Goal: Transaction & Acquisition: Purchase product/service

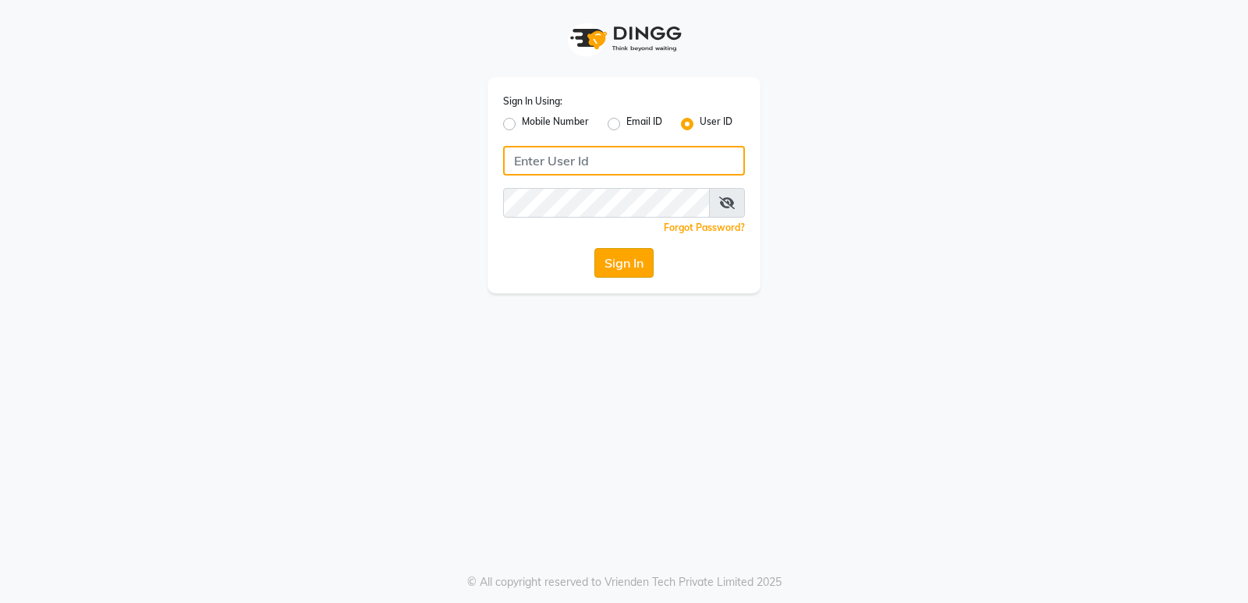
type input "naturalsk"
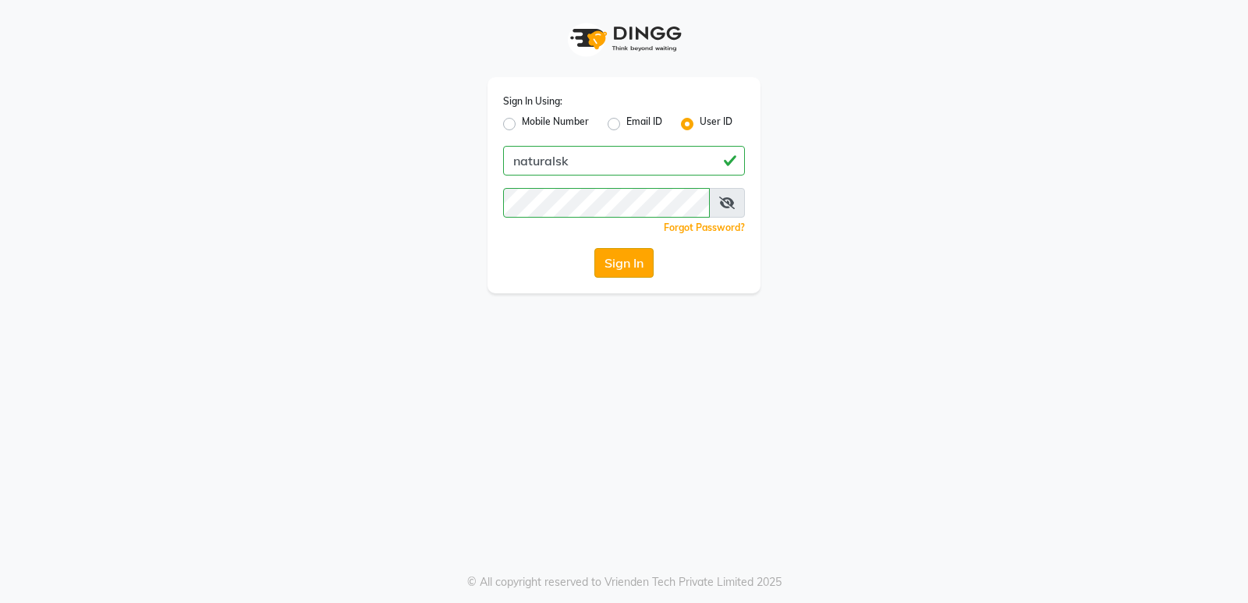
click at [629, 260] on button "Sign In" at bounding box center [623, 263] width 59 height 30
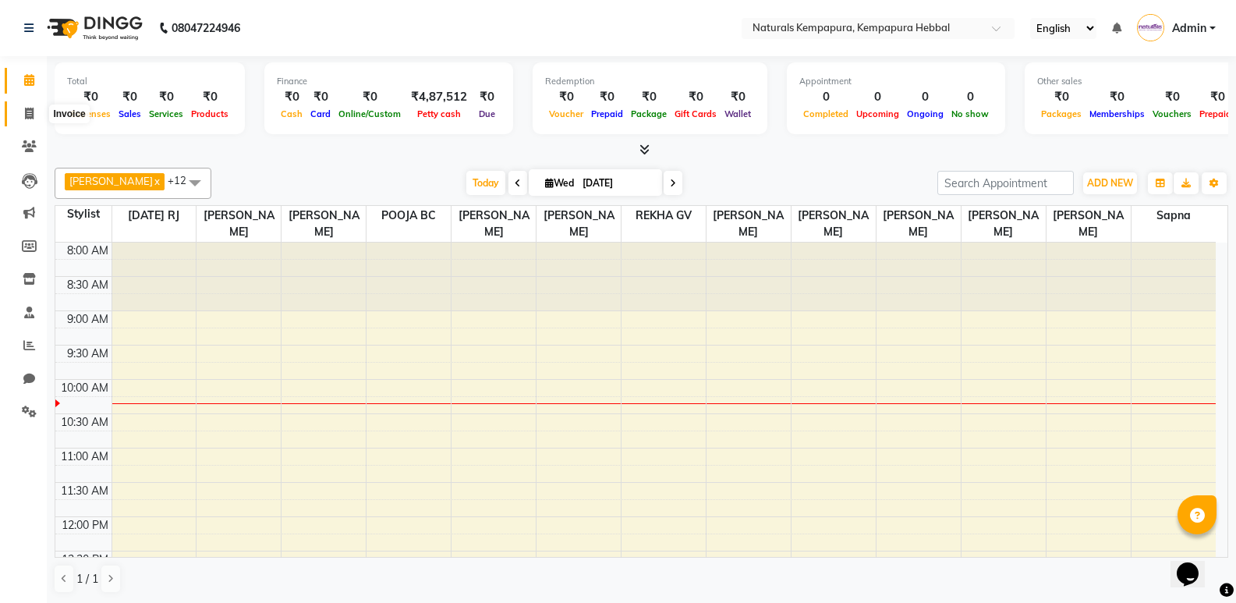
click at [34, 108] on icon at bounding box center [29, 114] width 9 height 12
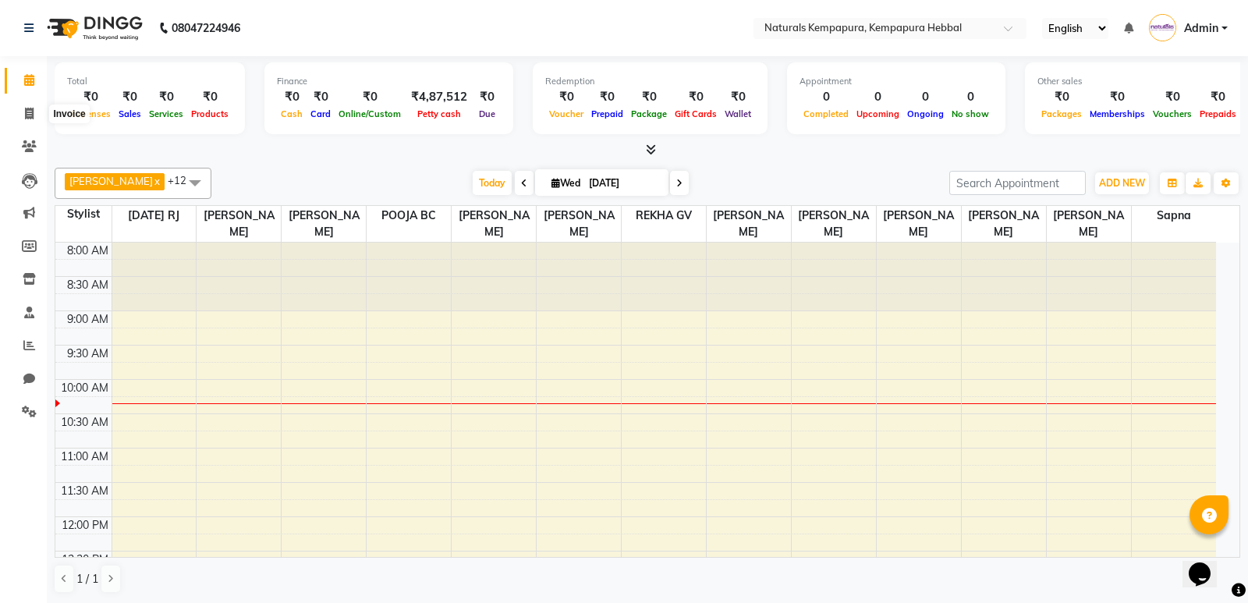
select select "7848"
select select "service"
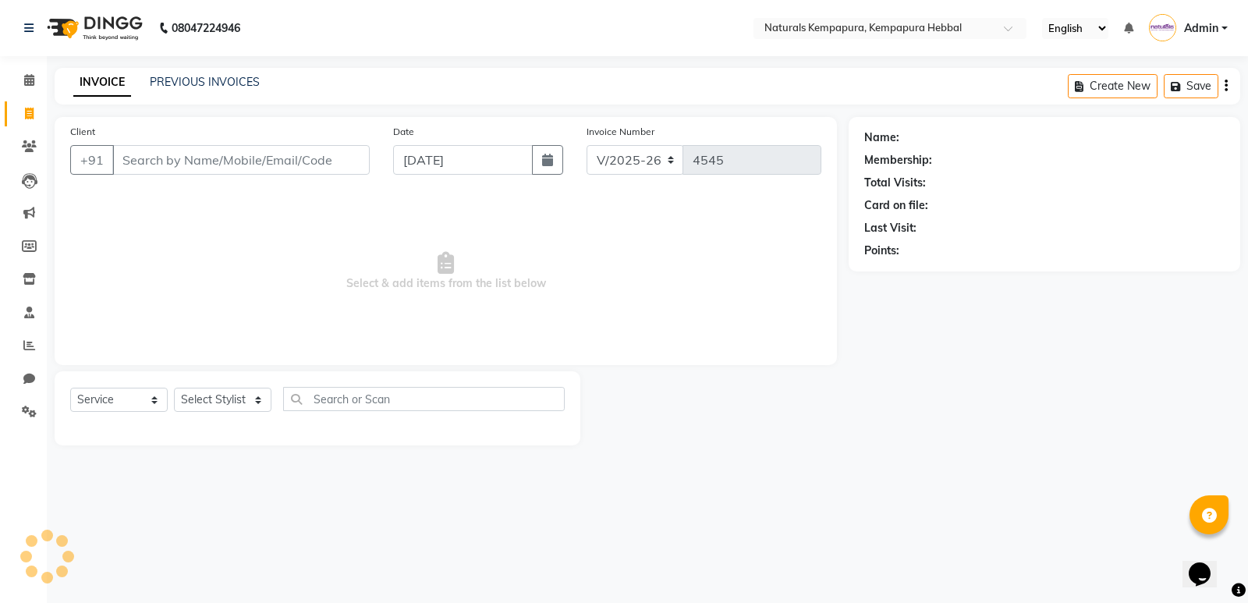
click at [172, 152] on input "Client" at bounding box center [240, 160] width 257 height 30
type input "7795496001"
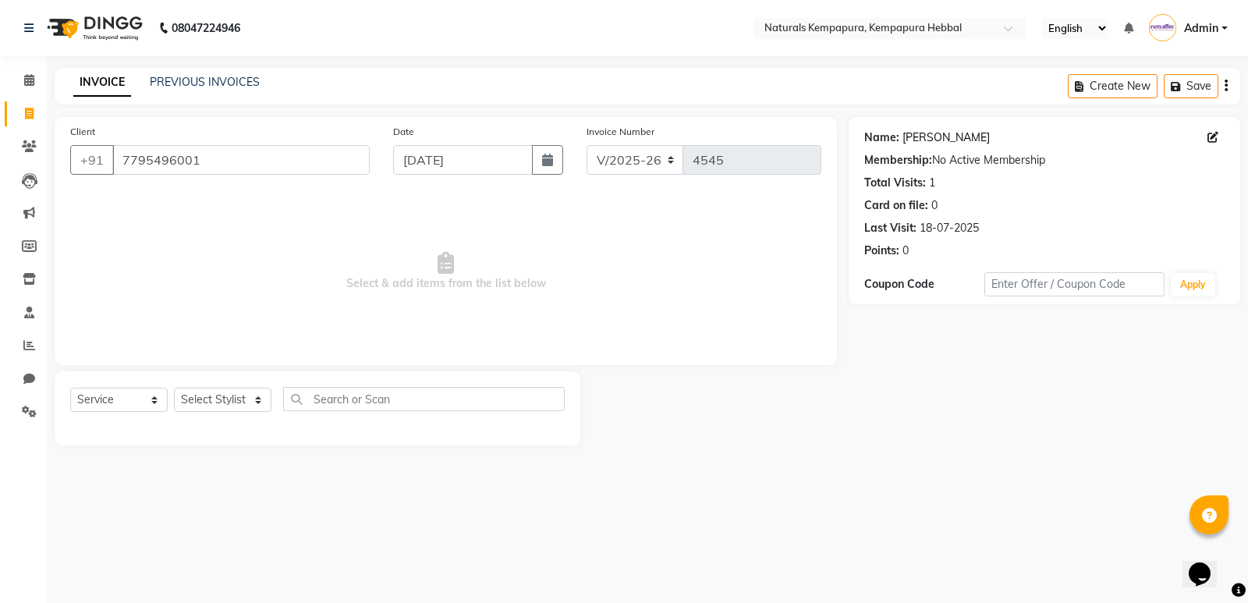
click at [921, 141] on link "Abhishak" at bounding box center [945, 137] width 87 height 16
click at [243, 398] on select "Select Stylist ADARSH DANISH DURGA HARI HARAN JENNIFER Manager MOHD AARIS MOHD …" at bounding box center [223, 400] width 98 height 24
select select "70447"
click at [174, 388] on select "Select Stylist ADARSH DANISH DURGA HARI HARAN JENNIFER Manager MOHD AARIS MOHD …" at bounding box center [223, 400] width 98 height 24
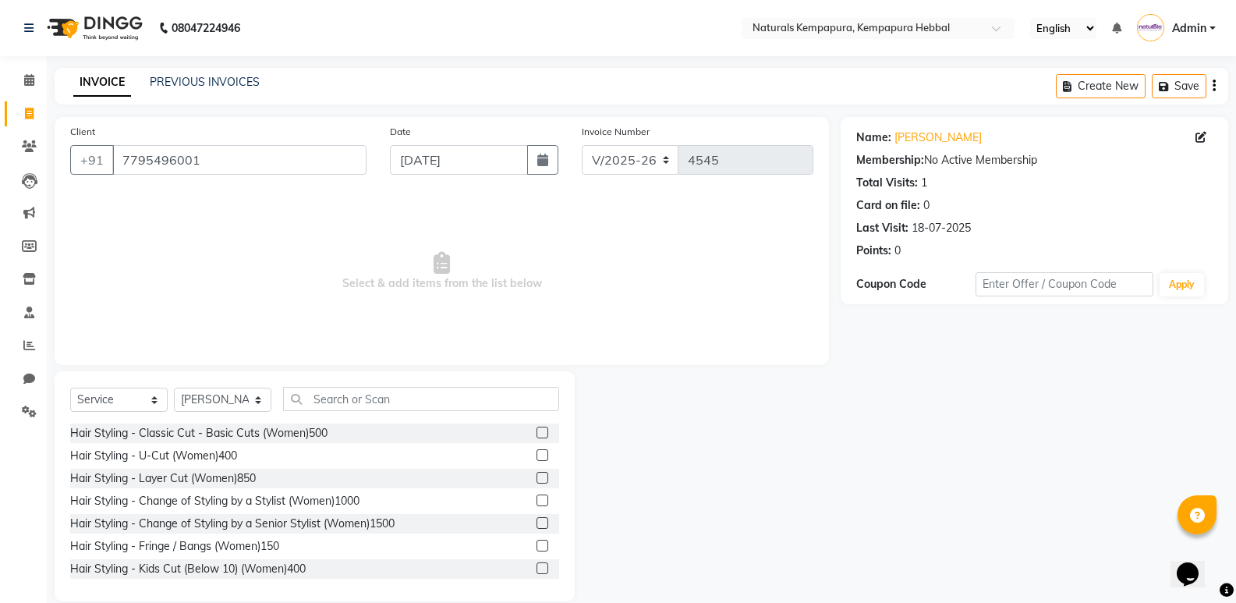
click at [382, 385] on div "Select Service Product Membership Package Voucher Prepaid Gift Card Select Styl…" at bounding box center [315, 486] width 520 height 230
click at [382, 387] on input "text" at bounding box center [421, 399] width 276 height 24
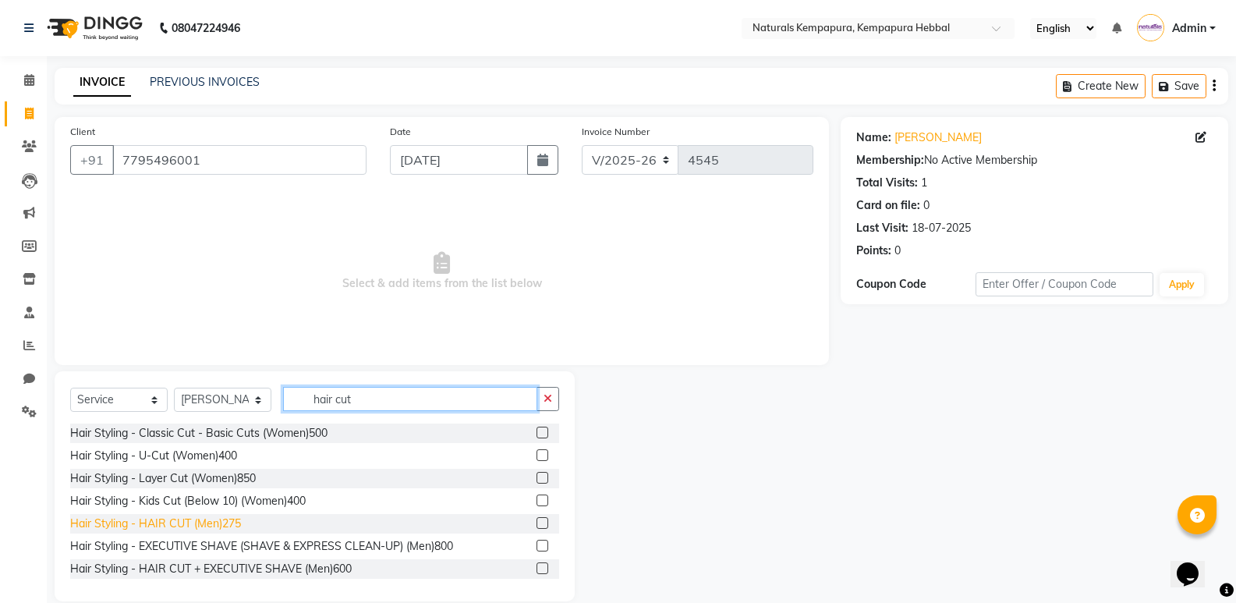
type input "hair cut"
click at [214, 516] on div "Hair Styling - HAIR CUT (Men)275" at bounding box center [155, 524] width 171 height 16
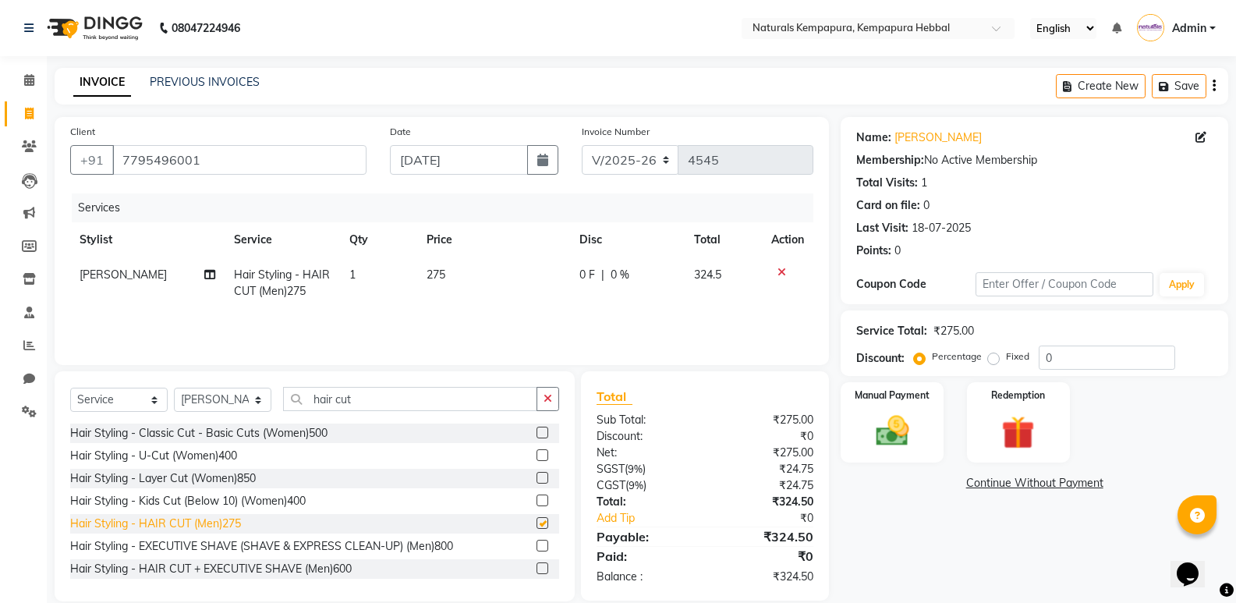
checkbox input "false"
click at [570, 279] on td "0 F | 0 %" at bounding box center [627, 282] width 115 height 51
select select "70447"
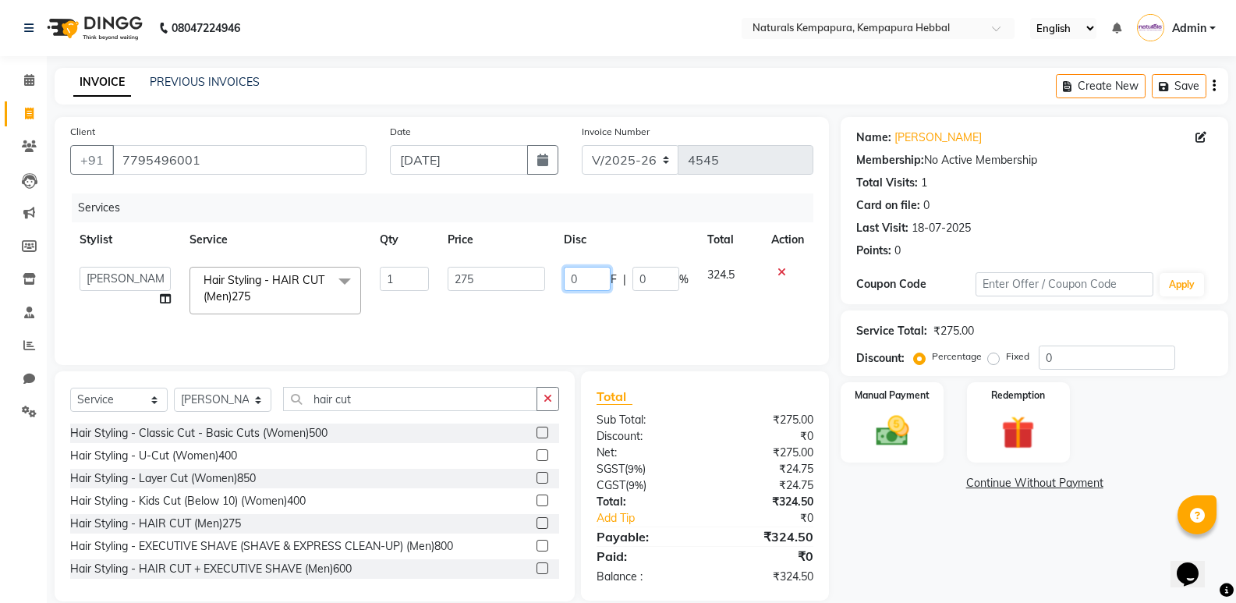
click at [574, 276] on input "0" at bounding box center [587, 279] width 47 height 24
type input "050"
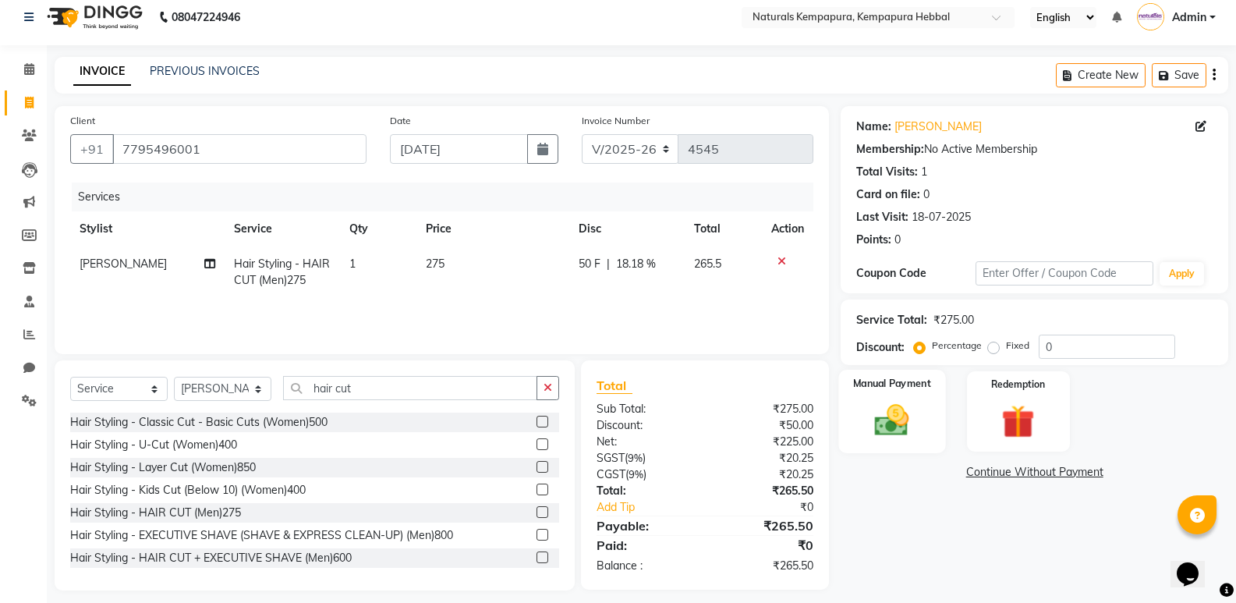
scroll to position [22, 0]
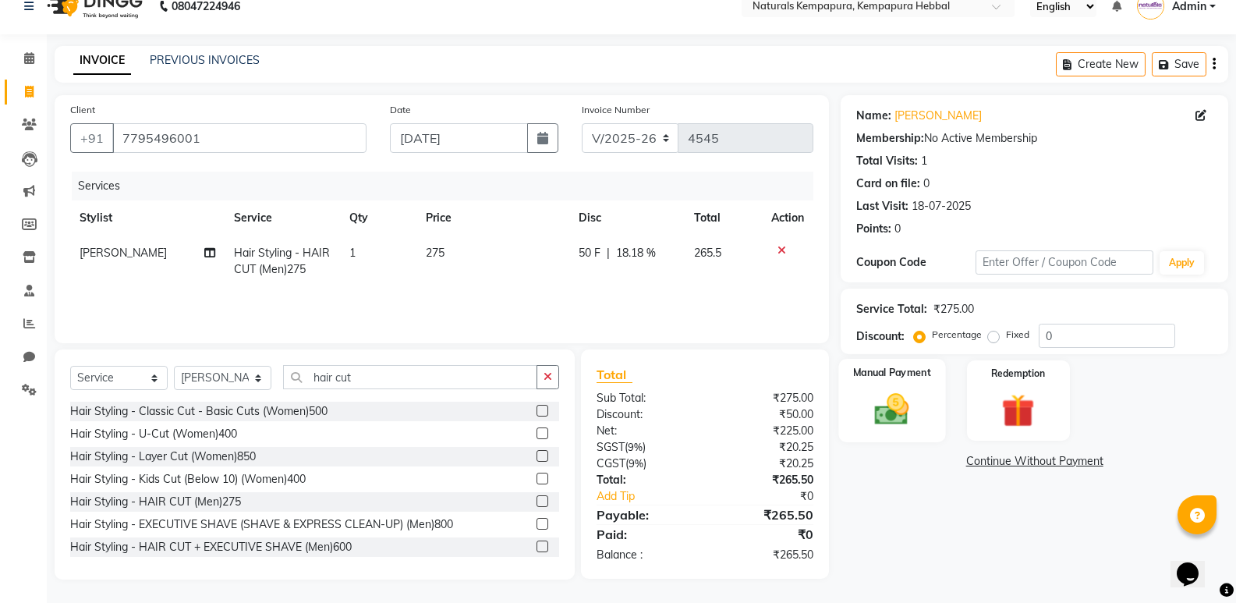
click at [892, 410] on img at bounding box center [891, 409] width 55 height 40
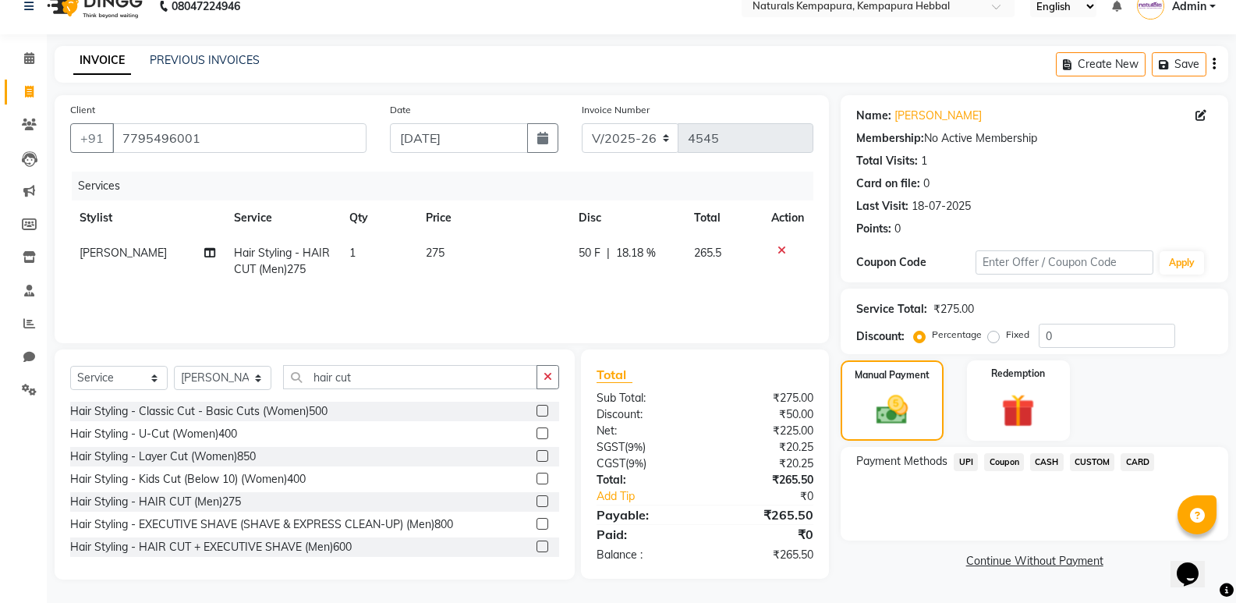
click at [960, 459] on span "UPI" at bounding box center [966, 462] width 24 height 18
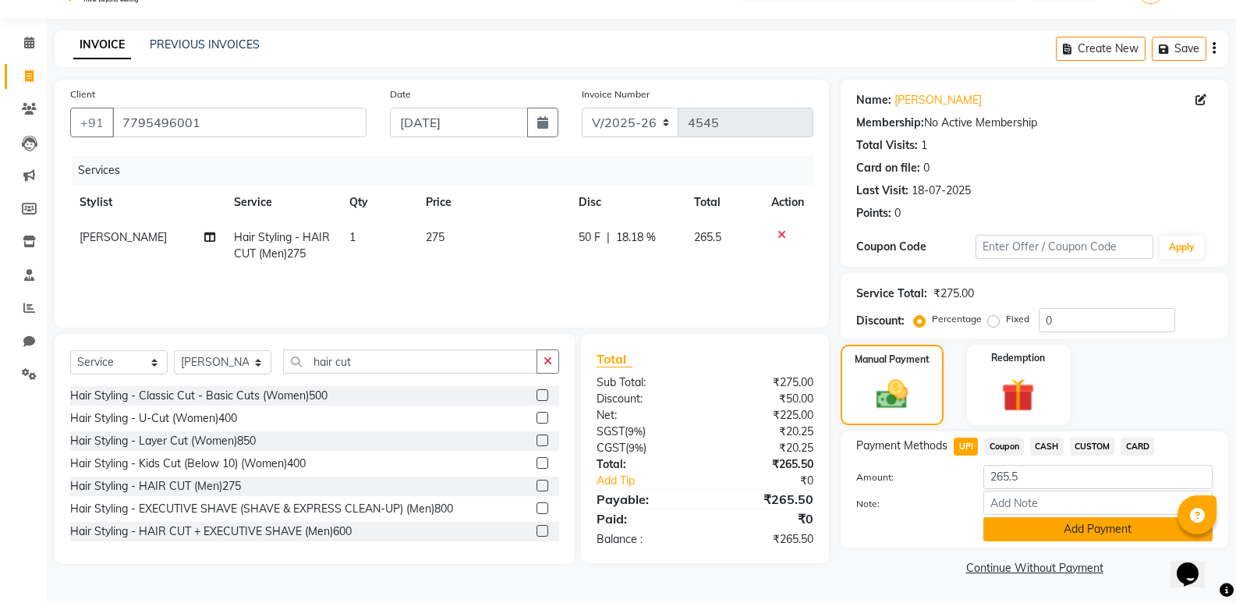
click at [998, 532] on button "Add Payment" at bounding box center [1098, 529] width 229 height 24
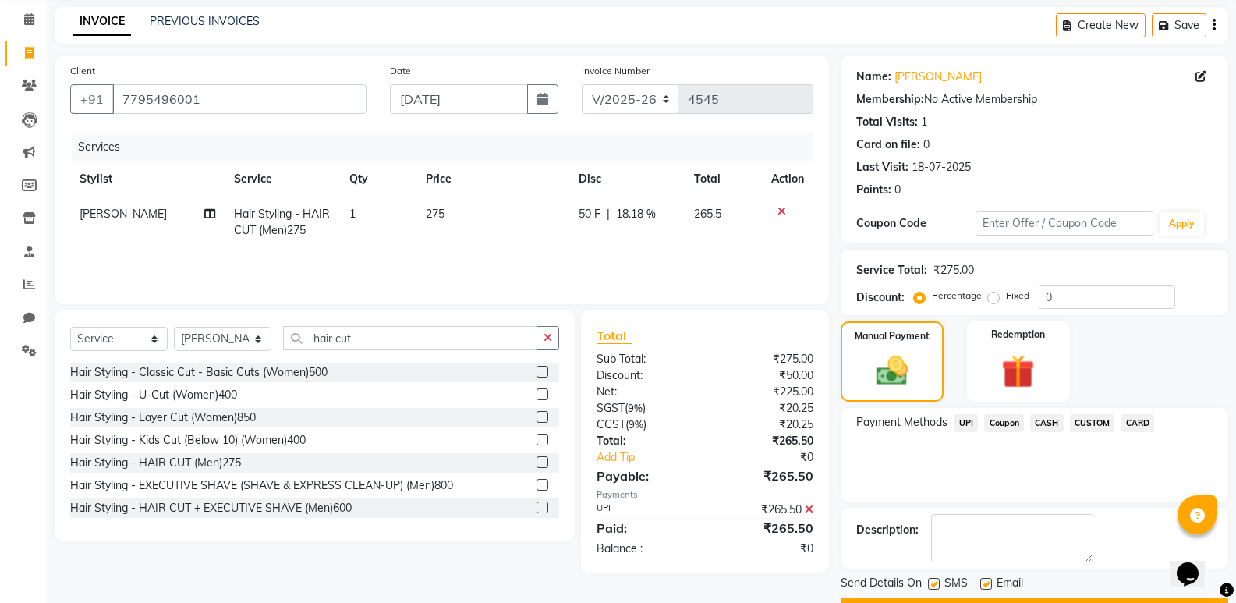
scroll to position [103, 0]
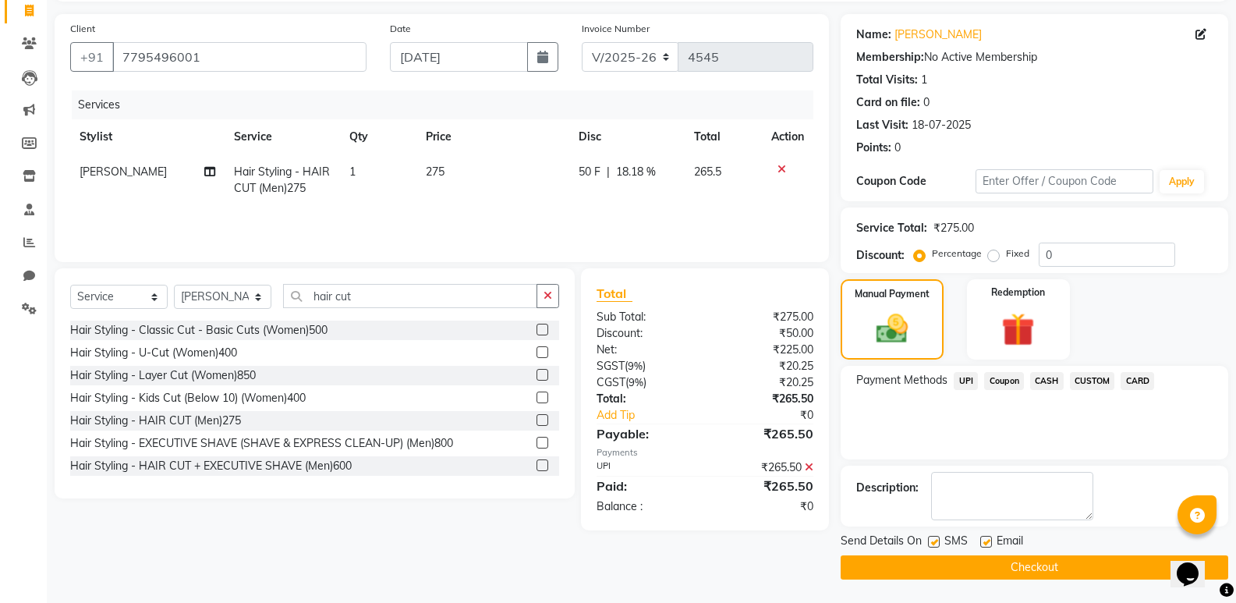
click at [982, 540] on label at bounding box center [986, 542] width 12 height 12
click at [982, 540] on input "checkbox" at bounding box center [985, 542] width 10 height 10
checkbox input "false"
click at [972, 565] on button "Checkout" at bounding box center [1035, 567] width 388 height 24
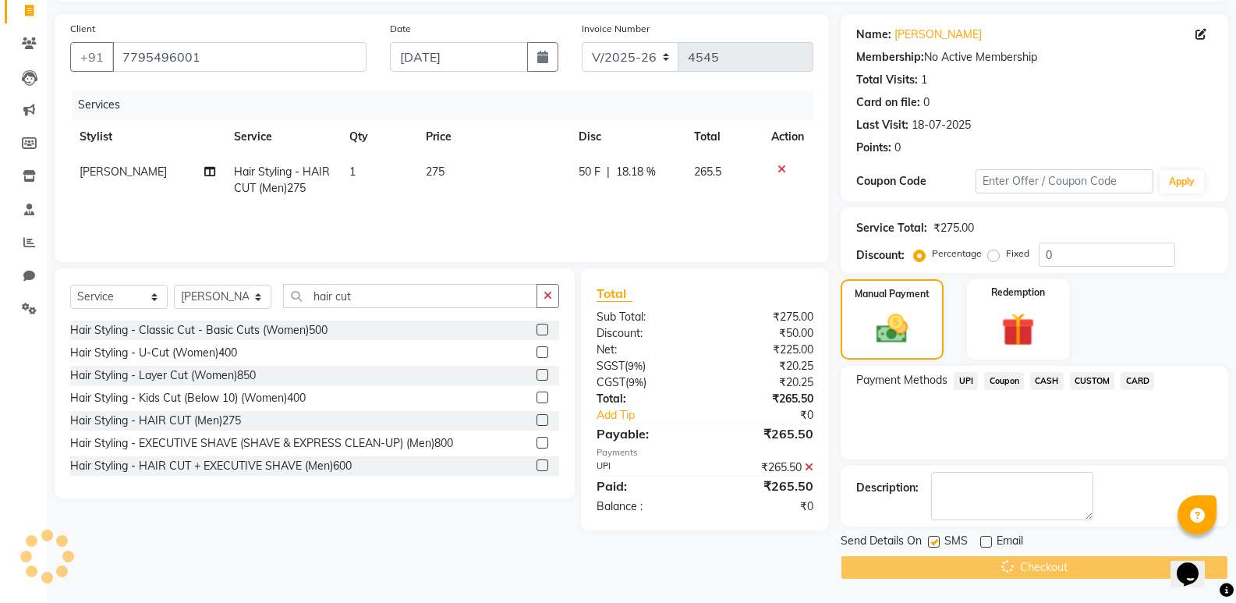
scroll to position [45, 0]
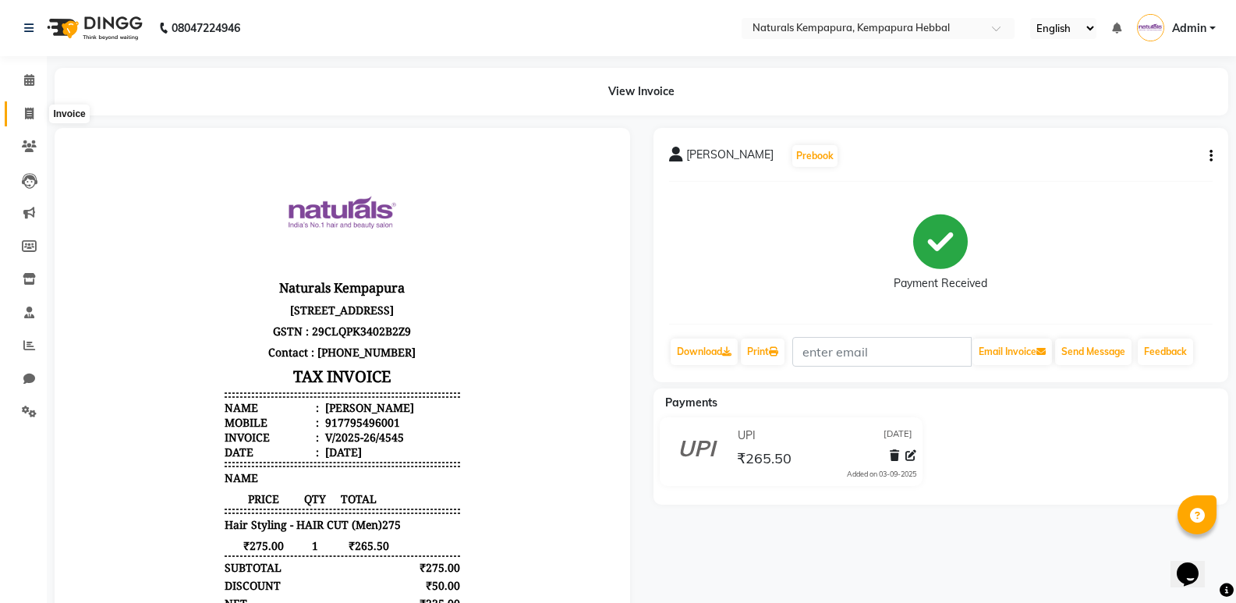
click at [26, 121] on span at bounding box center [29, 114] width 27 height 18
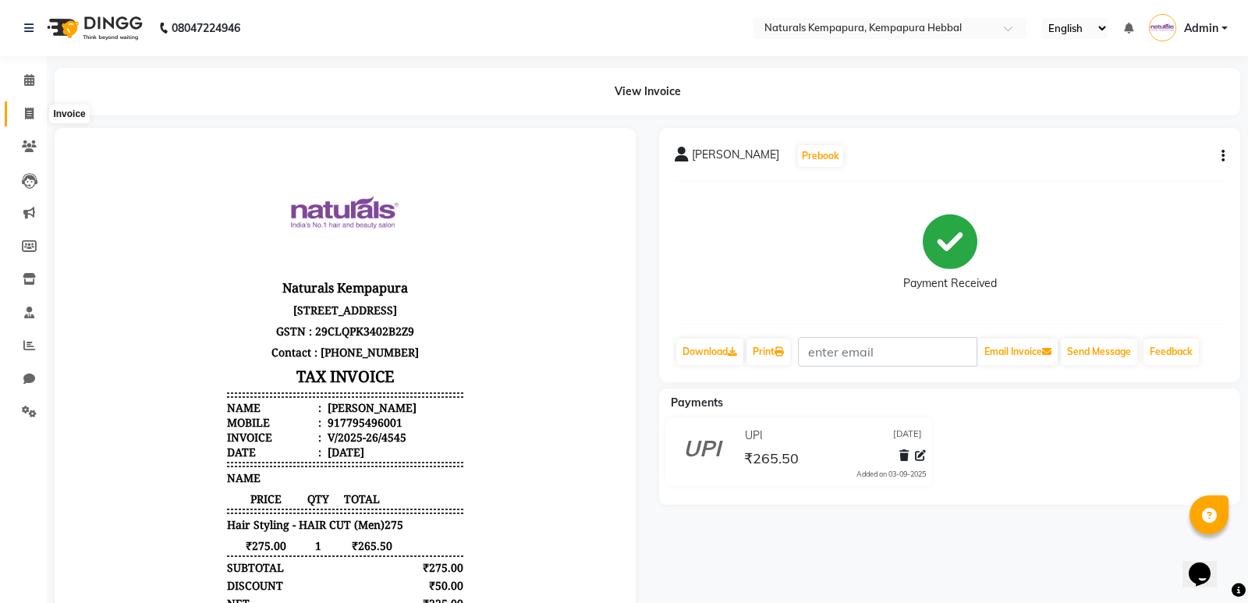
select select "7848"
select select "service"
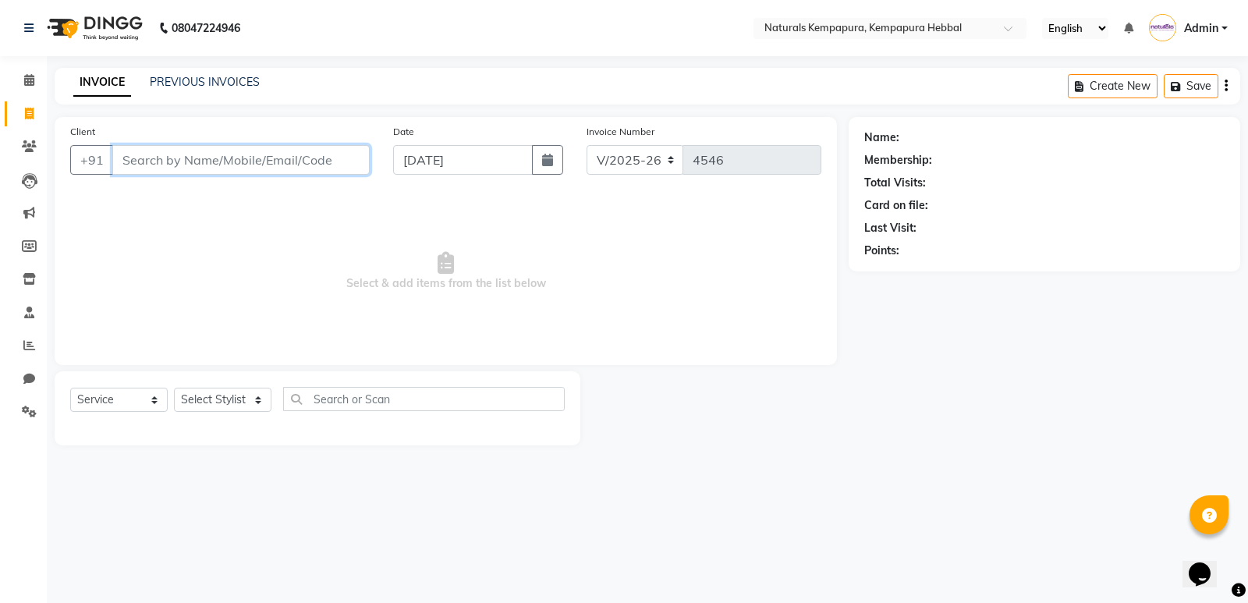
click at [147, 155] on input "Client" at bounding box center [240, 160] width 257 height 30
type input "9902819005"
click at [317, 152] on button "Add Client" at bounding box center [329, 160] width 80 height 30
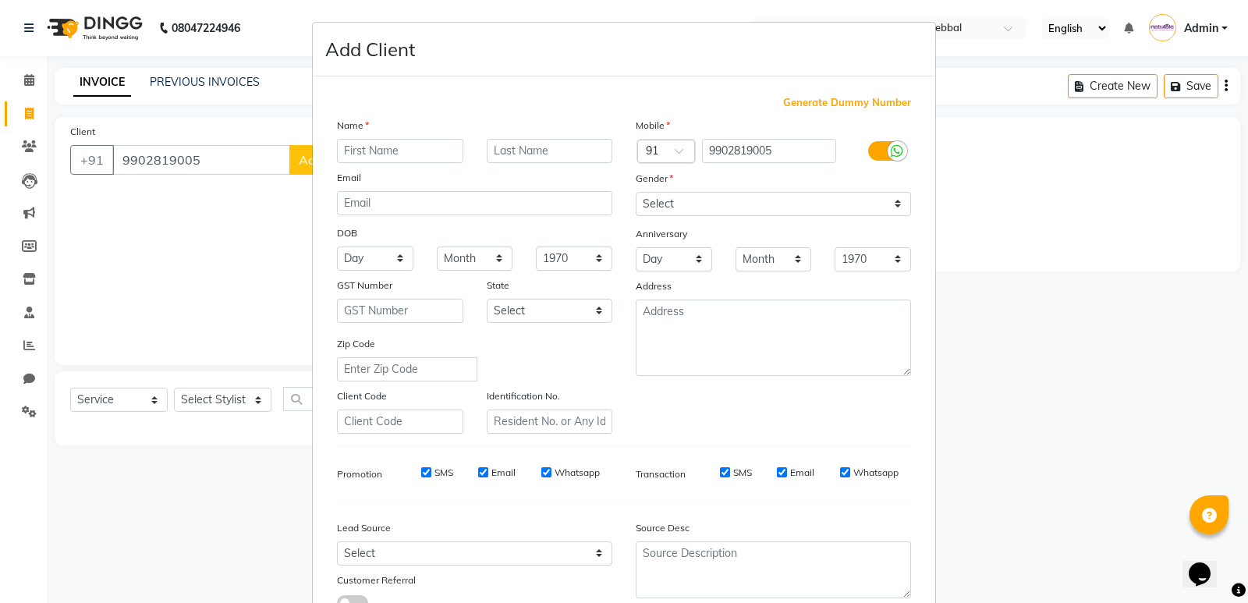
type input "a"
type input "avinash"
click at [661, 202] on select "Select Male Female Other Prefer Not To Say" at bounding box center [773, 204] width 275 height 24
select select "male"
click at [636, 192] on select "Select Male Female Other Prefer Not To Say" at bounding box center [773, 204] width 275 height 24
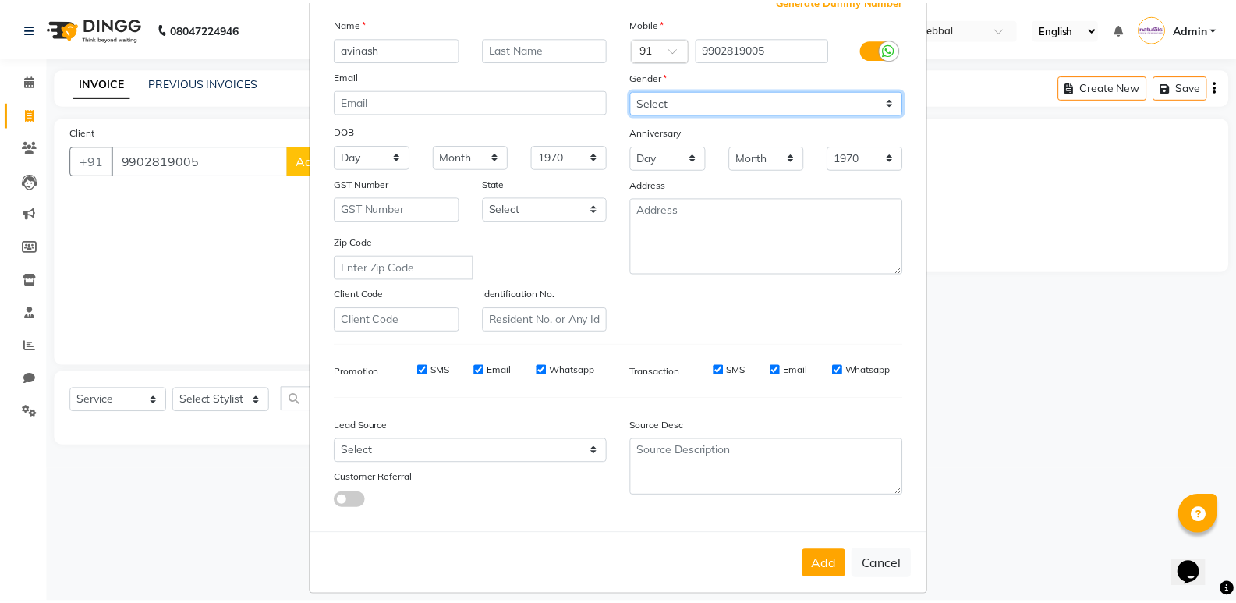
scroll to position [117, 0]
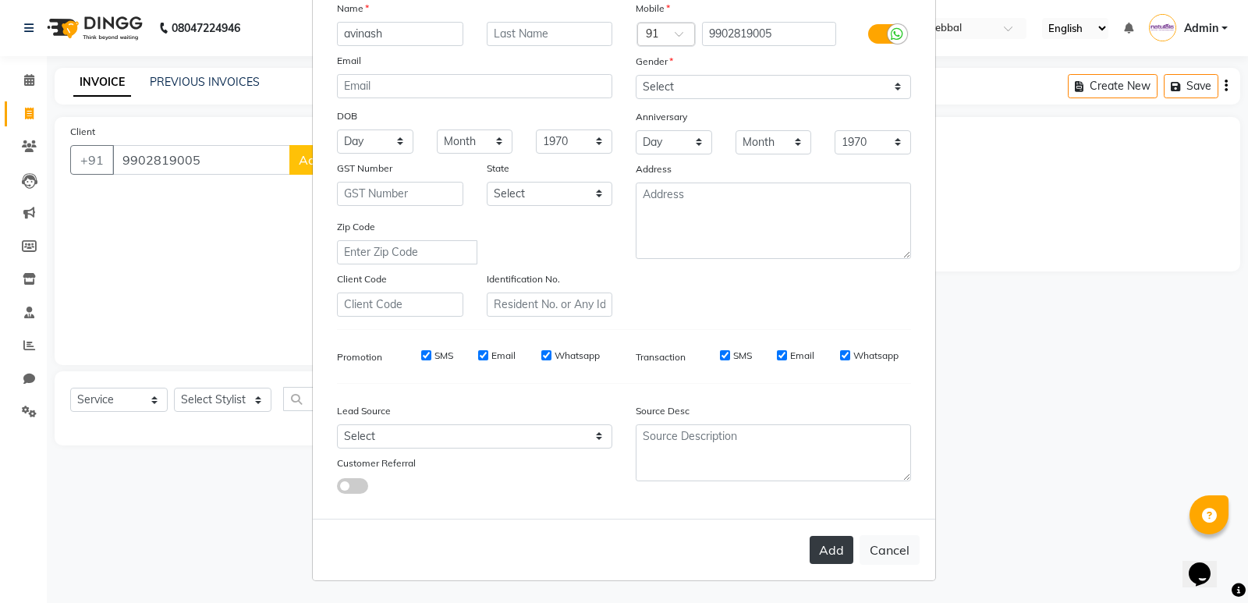
click at [827, 548] on button "Add" at bounding box center [832, 550] width 44 height 28
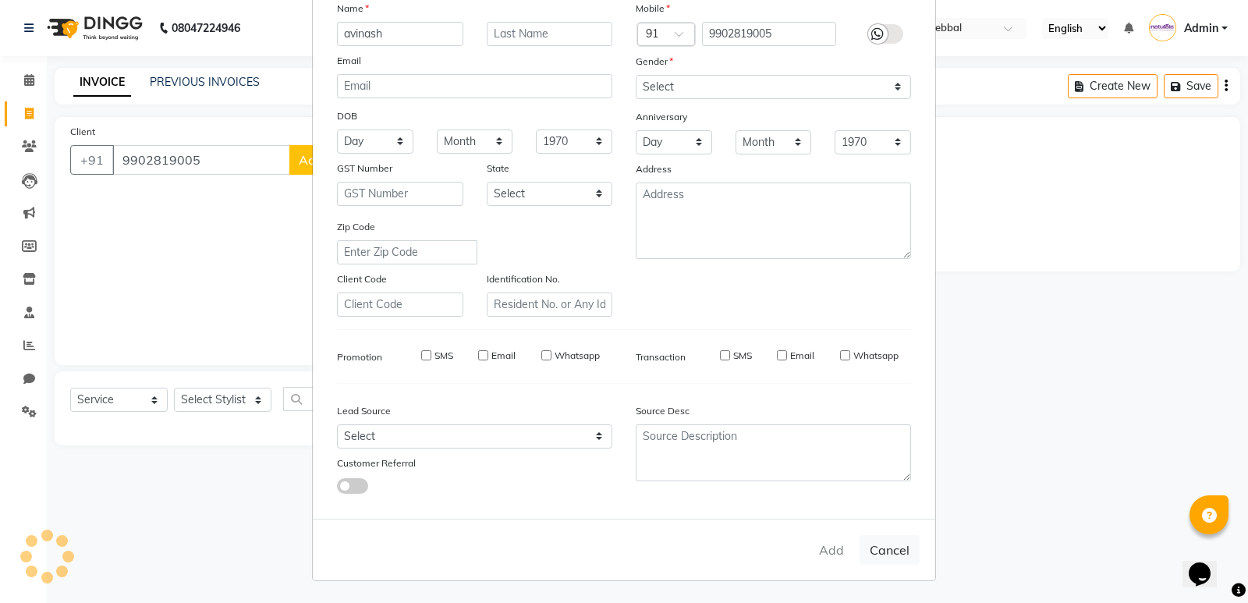
select select
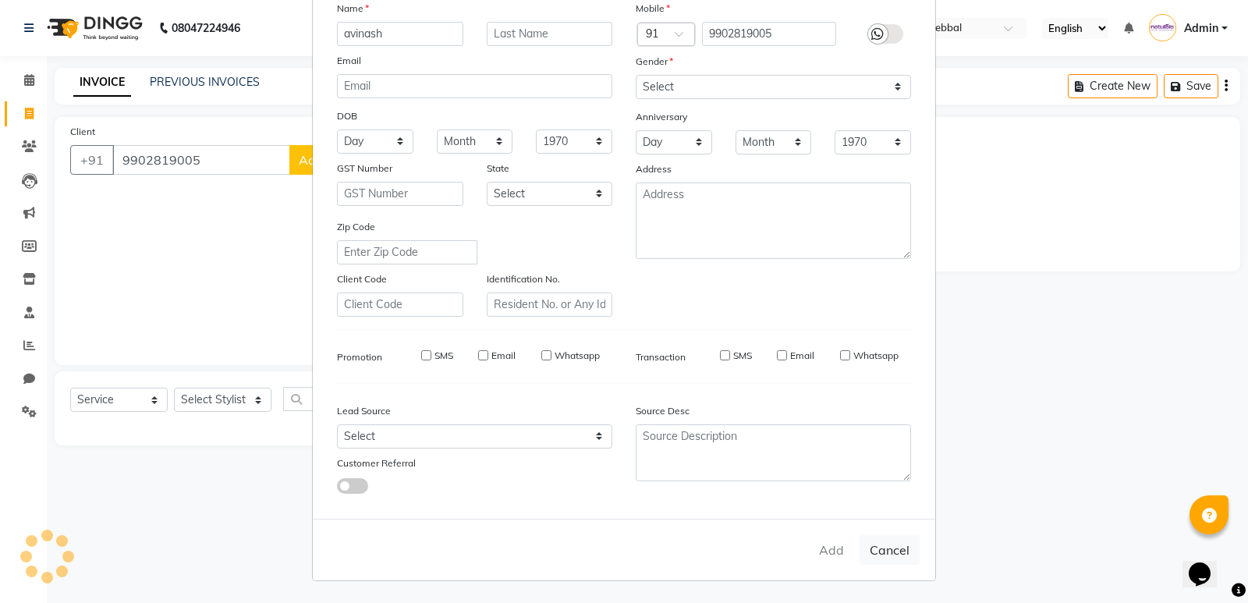
select select
checkbox input "false"
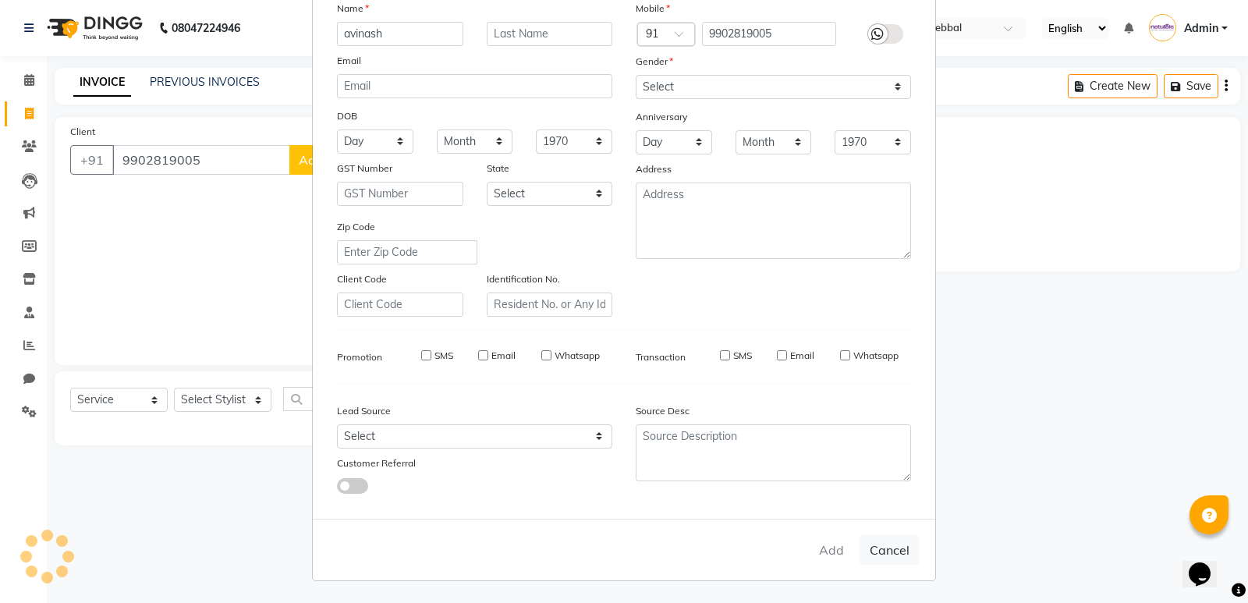
checkbox input "false"
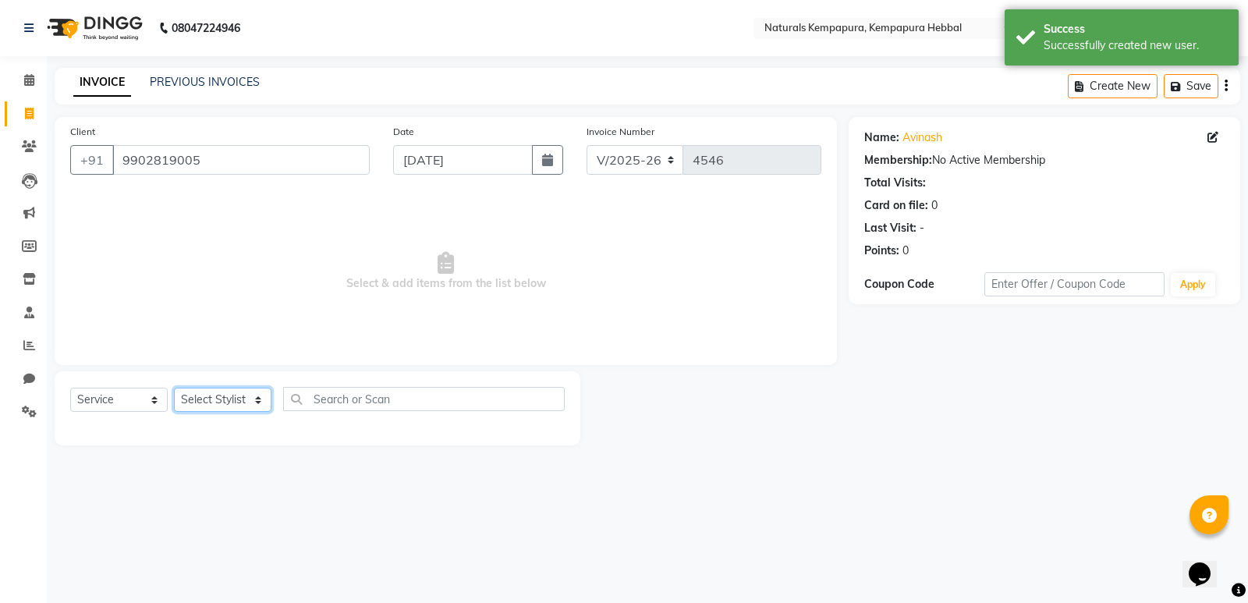
click at [258, 399] on select "Select Stylist ADARSH DANISH DURGA HARI HARAN JENNIFER Manager MOHD AARIS MOHD …" at bounding box center [223, 400] width 98 height 24
select select "70447"
click at [174, 388] on select "Select Stylist ADARSH DANISH DURGA HARI HARAN JENNIFER Manager MOHD AARIS MOHD …" at bounding box center [223, 400] width 98 height 24
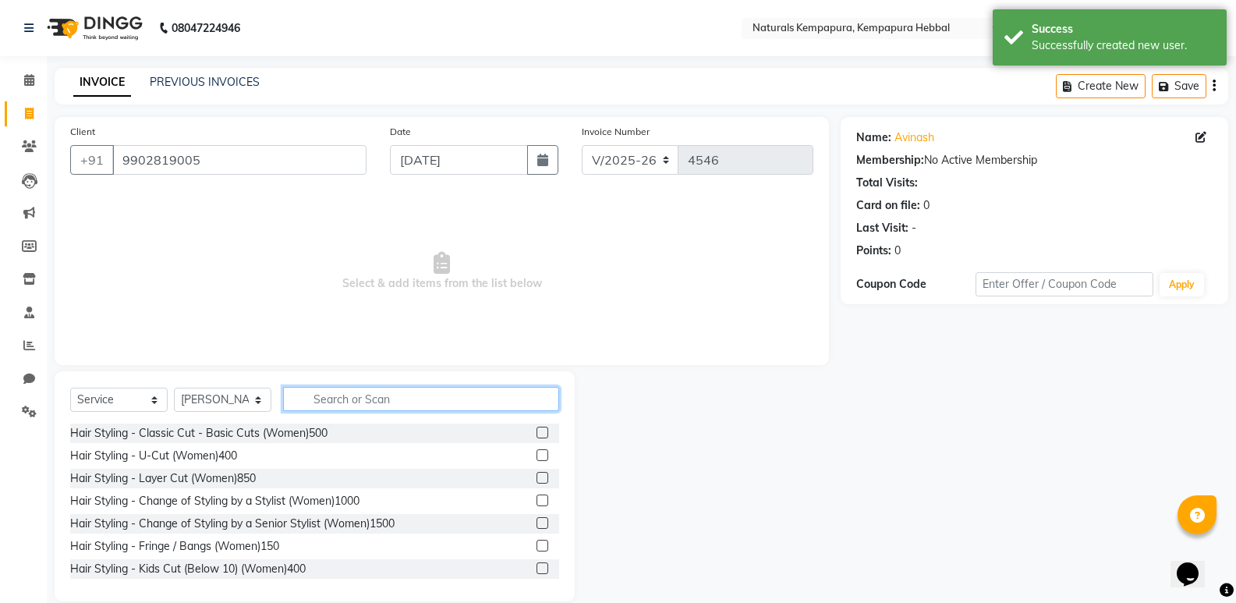
click at [391, 400] on input "text" at bounding box center [421, 399] width 276 height 24
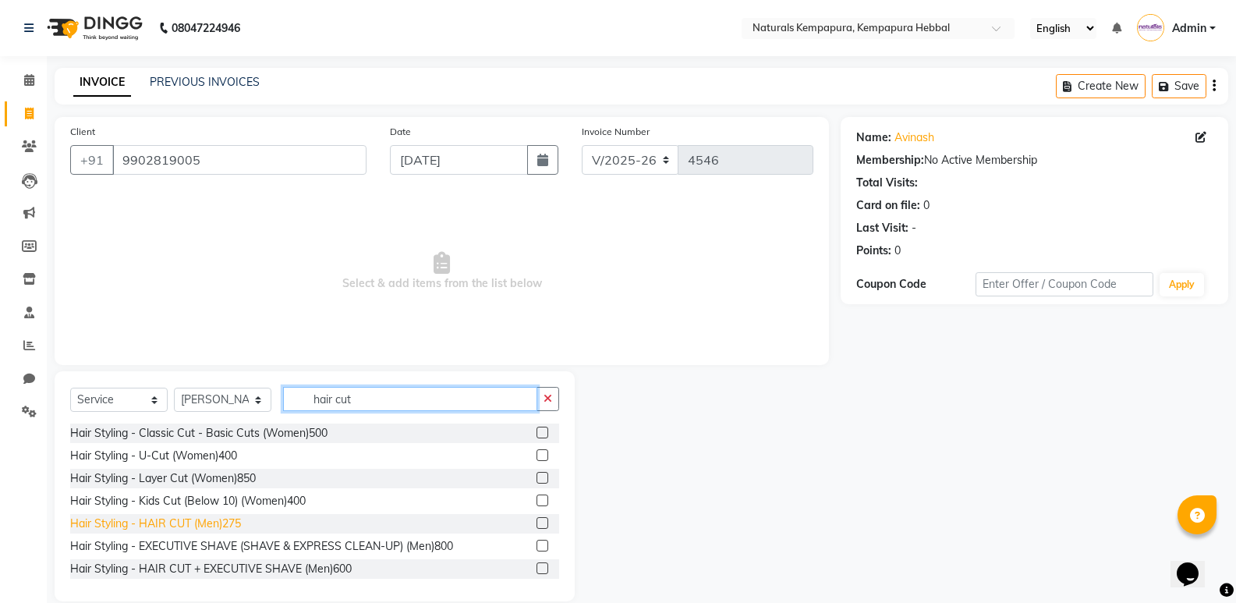
type input "hair cut"
click at [219, 529] on div "Hair Styling - HAIR CUT (Men)275" at bounding box center [155, 524] width 171 height 16
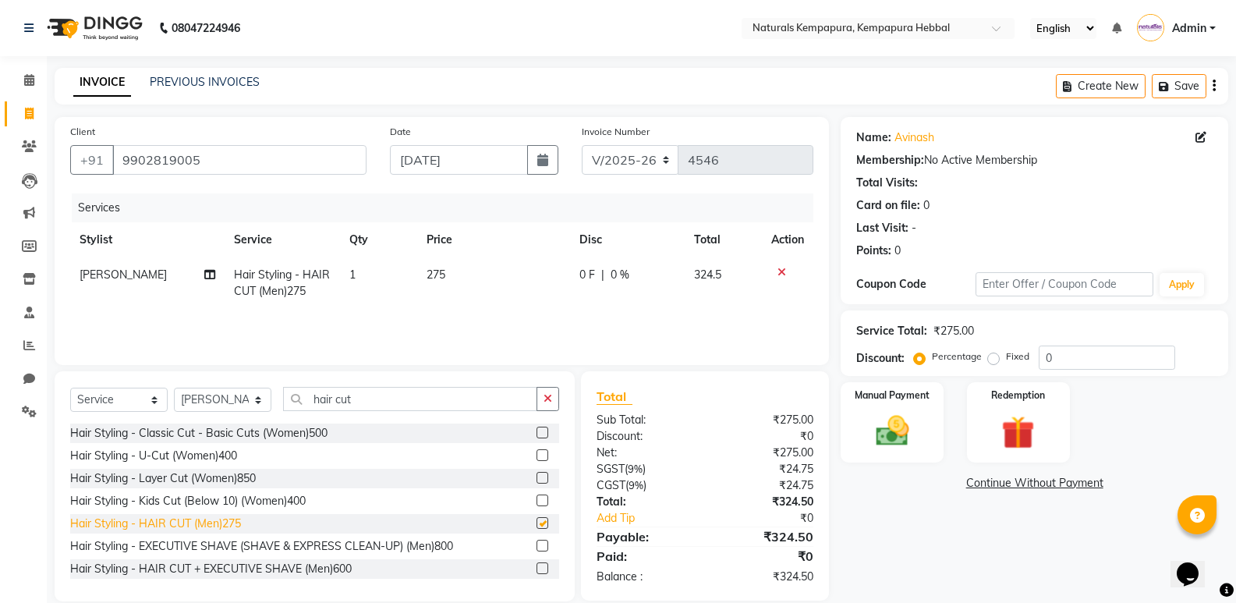
checkbox input "false"
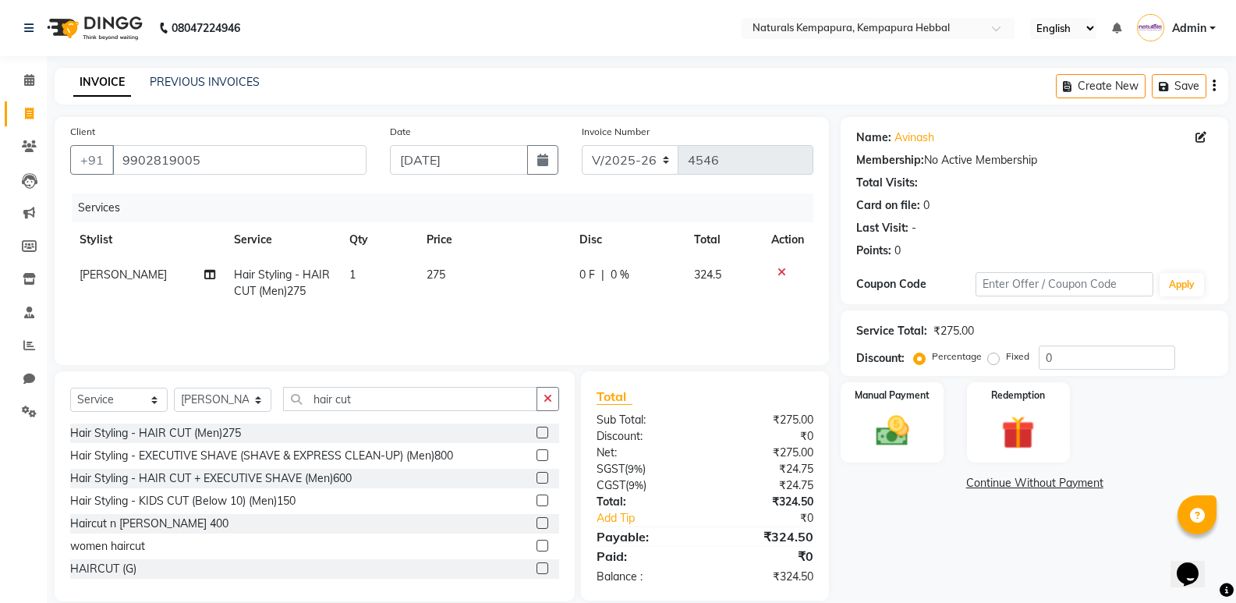
scroll to position [93, 0]
click at [554, 401] on button "button" at bounding box center [548, 399] width 23 height 24
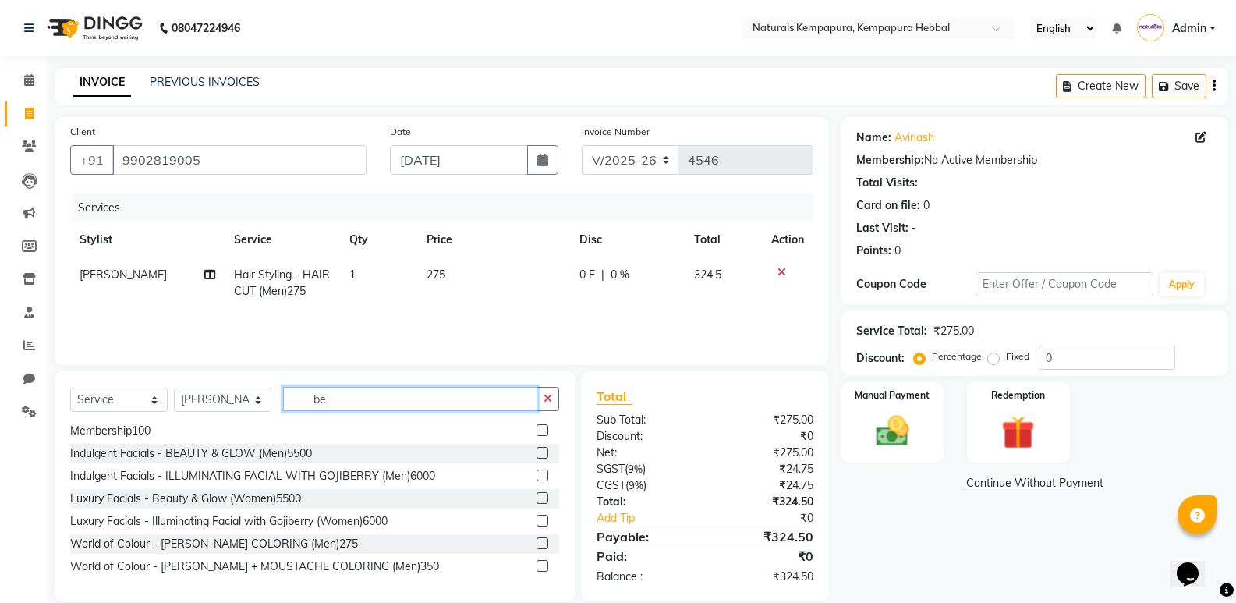
scroll to position [0, 0]
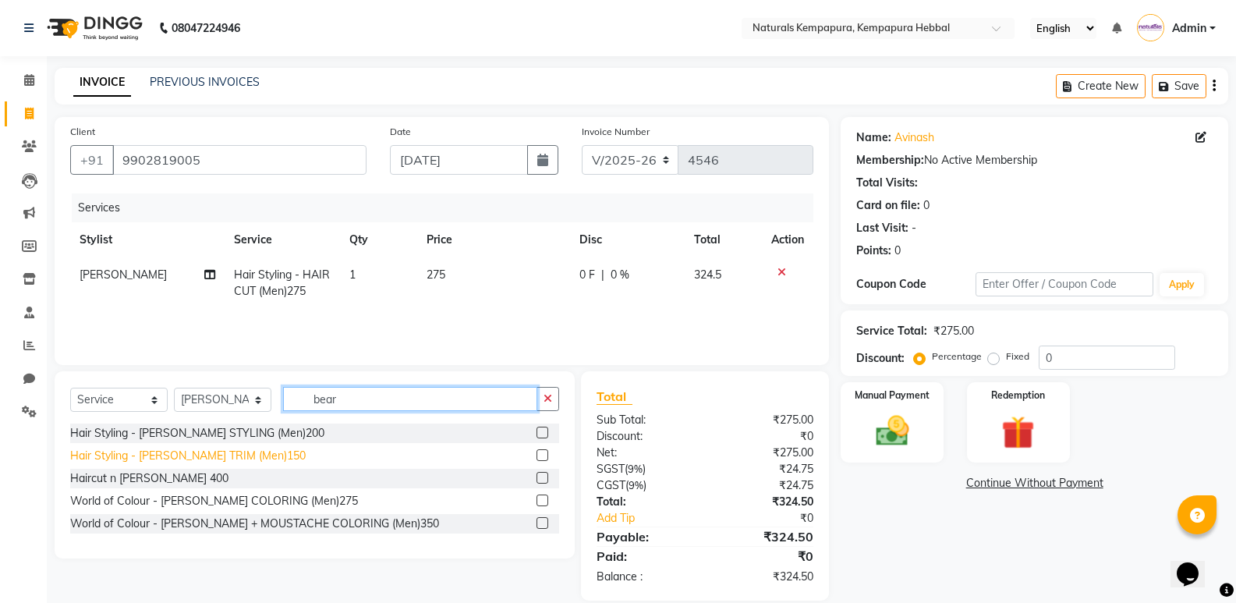
type input "bear"
click at [215, 455] on div "Hair Styling - BEARD TRIM (Men)150" at bounding box center [188, 456] width 236 height 16
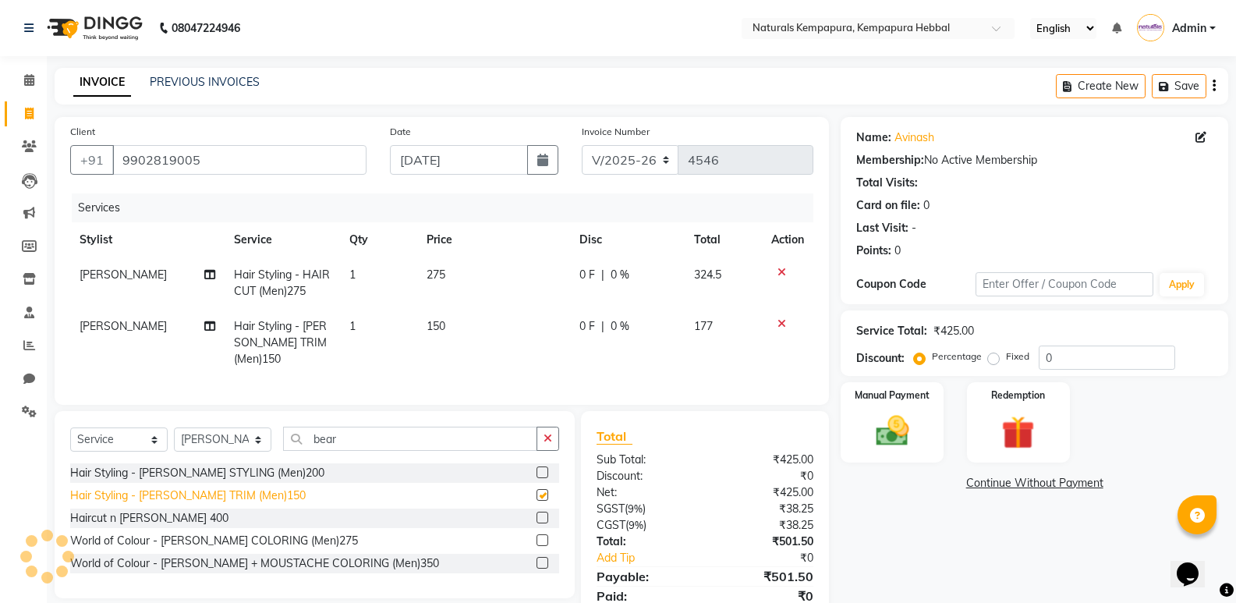
checkbox input "false"
click at [588, 264] on td "0 F | 0 %" at bounding box center [627, 282] width 115 height 51
select select "70447"
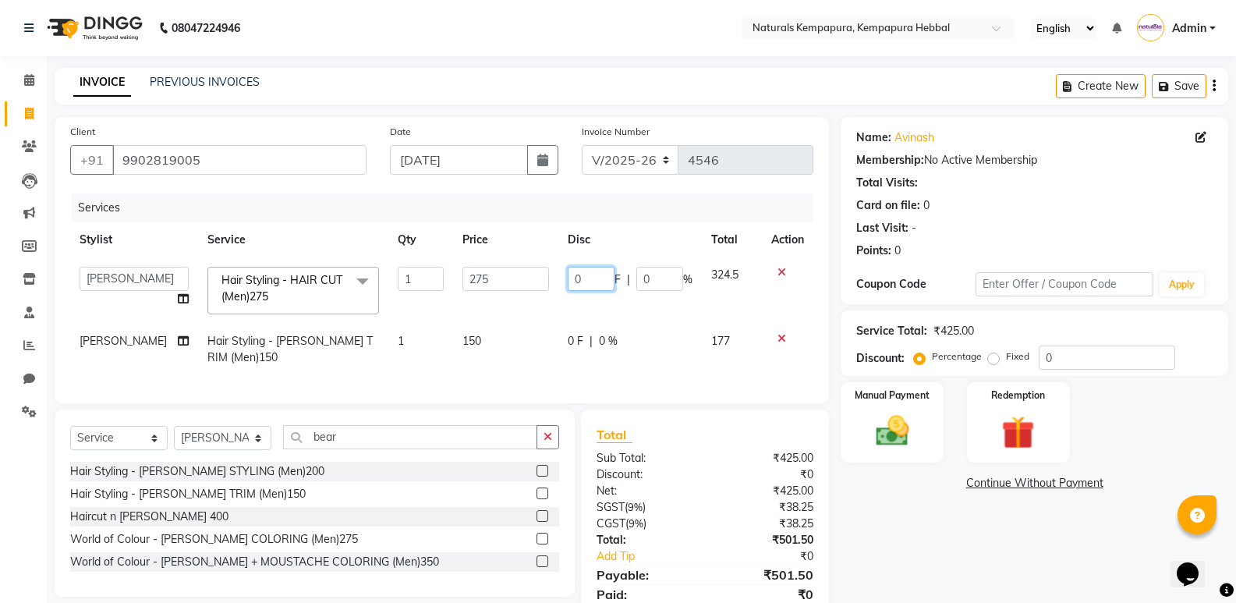
click at [588, 271] on input "0" at bounding box center [591, 279] width 47 height 24
type input "050"
click at [503, 328] on td "150" at bounding box center [505, 349] width 105 height 51
select select "70447"
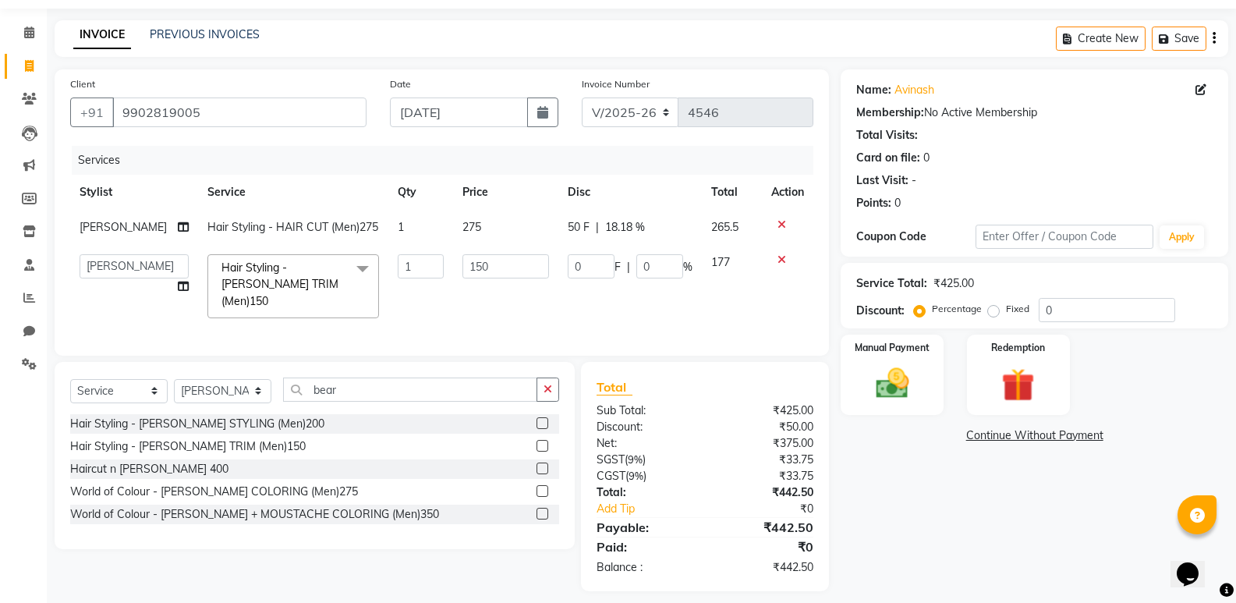
scroll to position [71, 0]
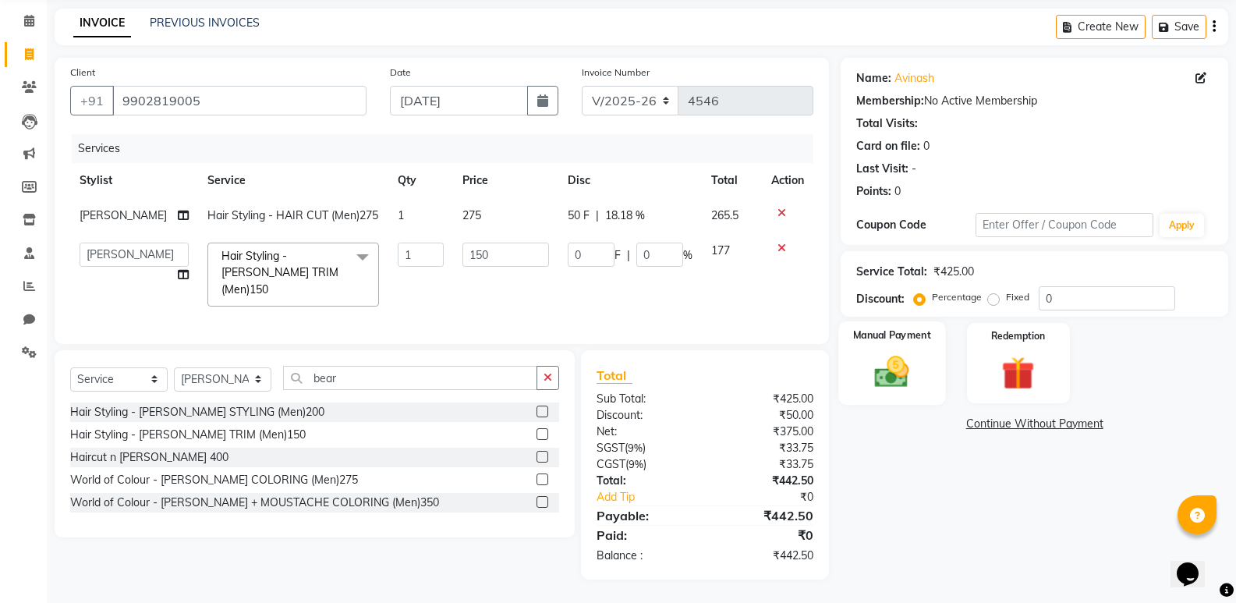
click at [878, 374] on img at bounding box center [891, 372] width 55 height 40
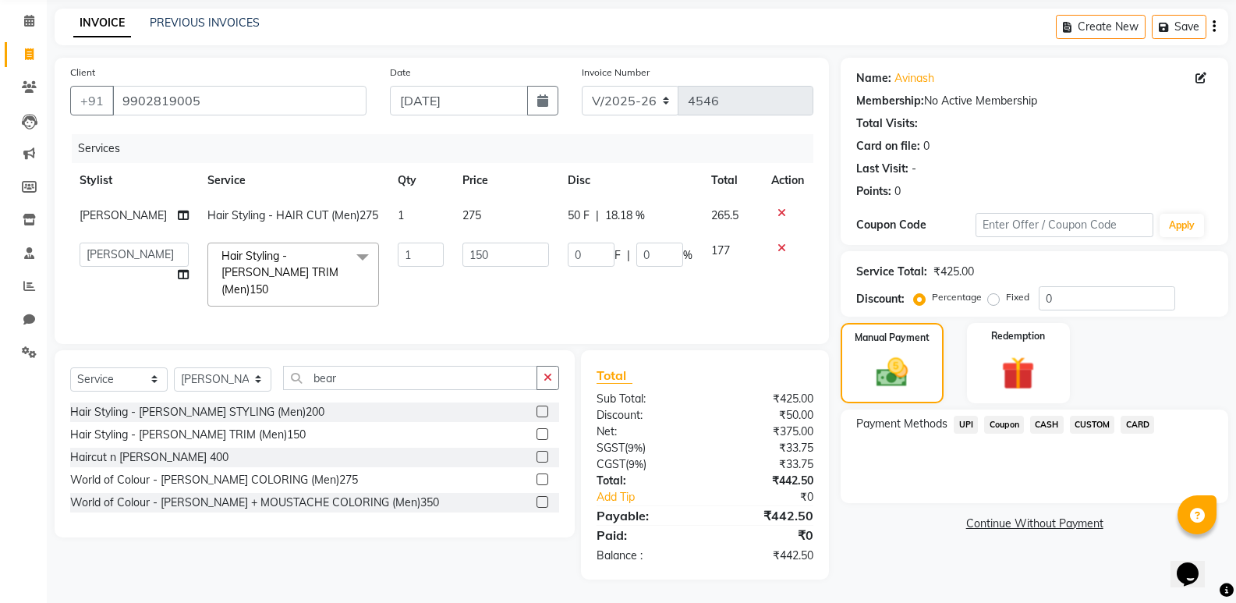
click at [967, 416] on span "UPI" at bounding box center [966, 425] width 24 height 18
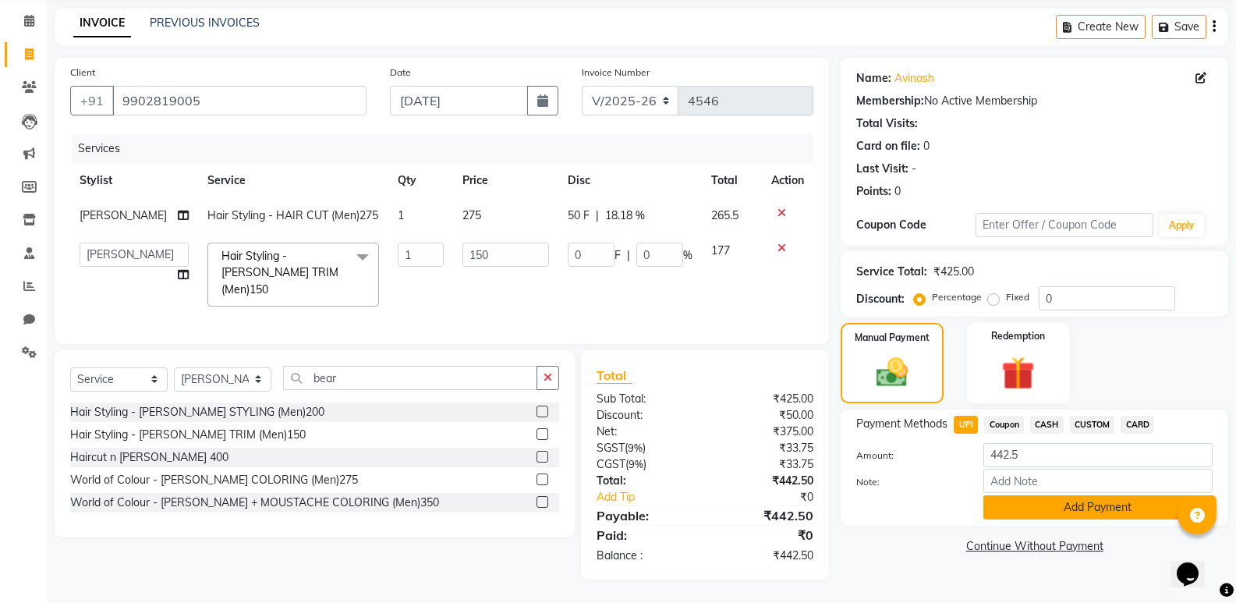
click at [1018, 501] on button "Add Payment" at bounding box center [1098, 507] width 229 height 24
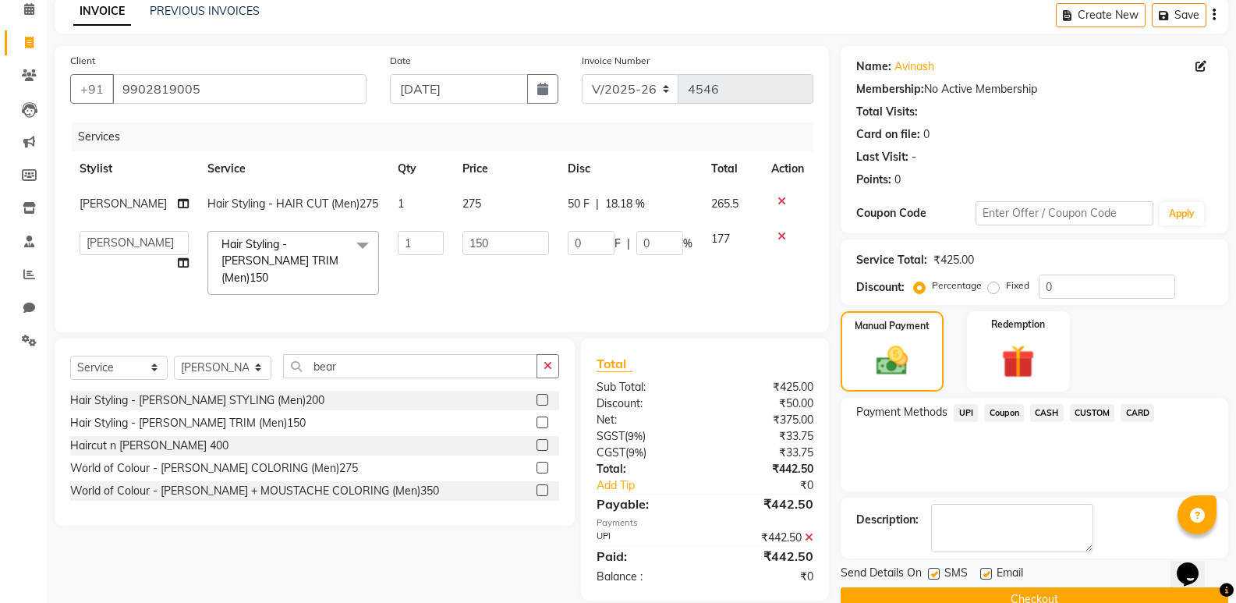
scroll to position [104, 0]
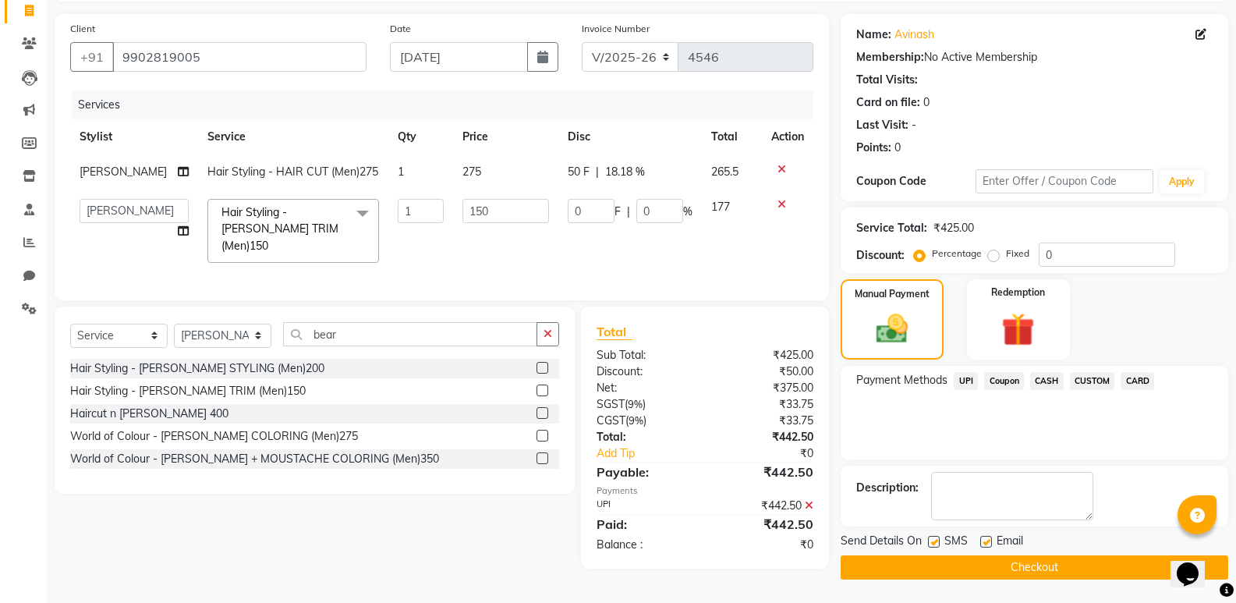
click at [989, 540] on label at bounding box center [986, 542] width 12 height 12
click at [989, 540] on input "checkbox" at bounding box center [985, 542] width 10 height 10
checkbox input "false"
click at [973, 558] on button "Checkout" at bounding box center [1035, 567] width 388 height 24
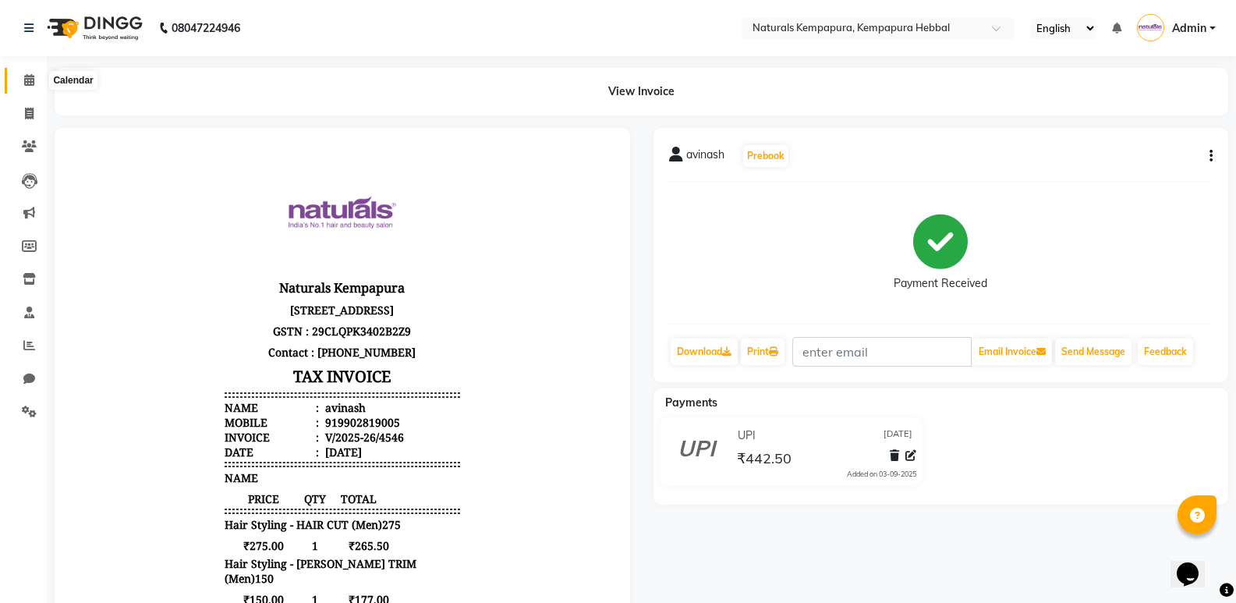
click at [26, 78] on icon at bounding box center [29, 80] width 10 height 12
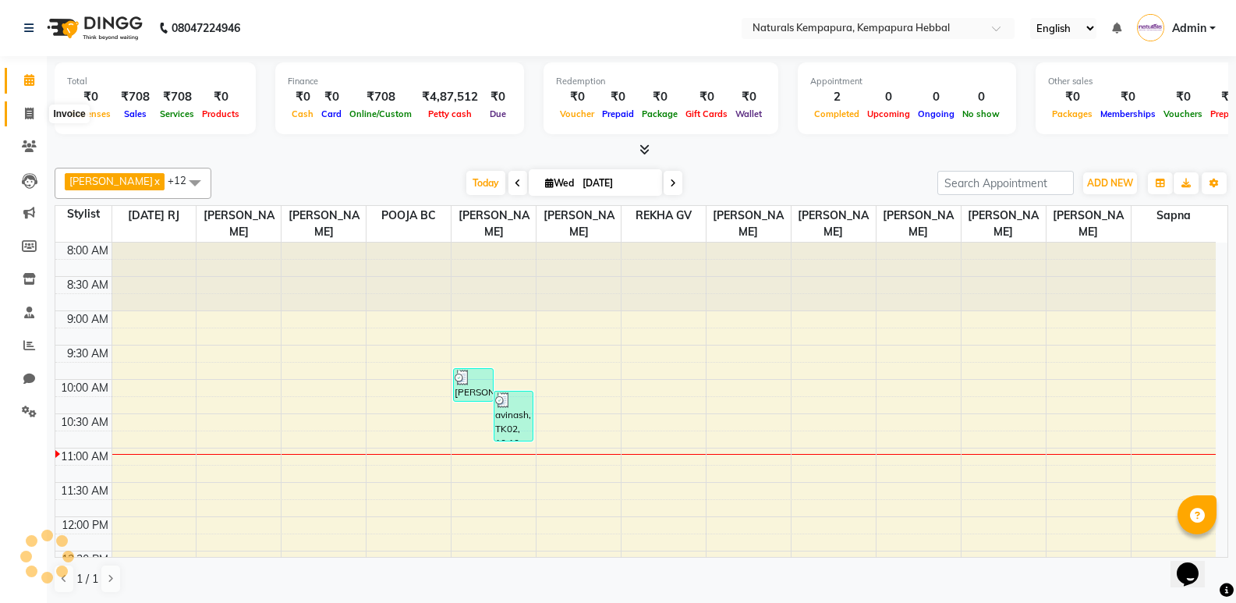
click at [25, 119] on icon at bounding box center [29, 114] width 9 height 12
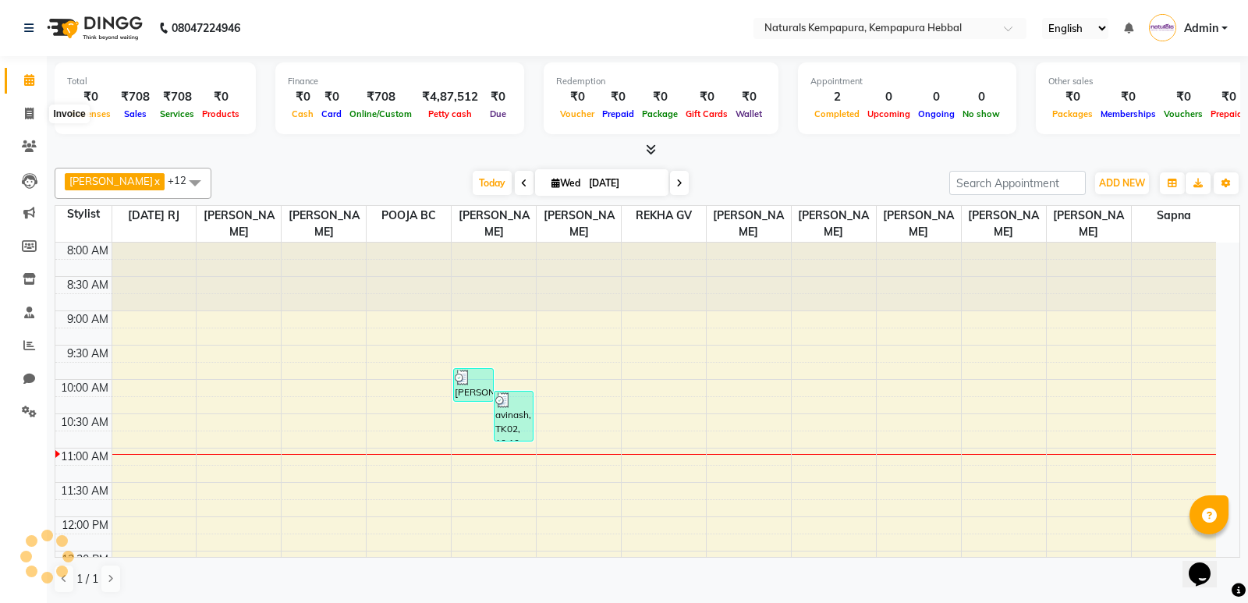
select select "service"
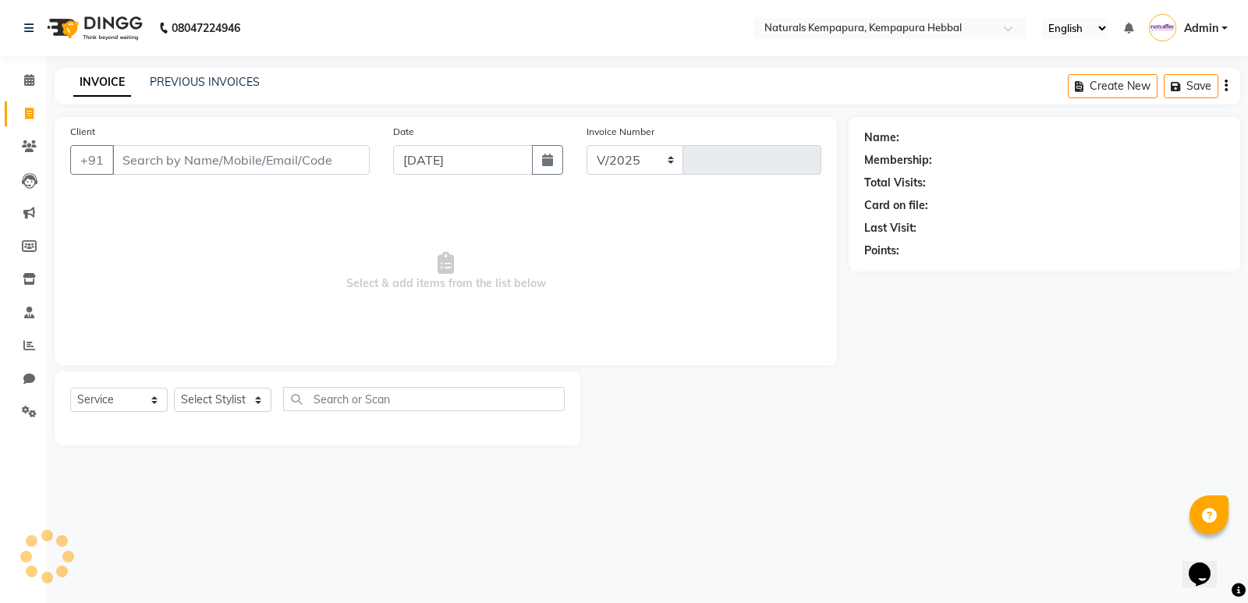
select select "7848"
type input "4547"
click at [218, 153] on input "Client" at bounding box center [240, 160] width 257 height 30
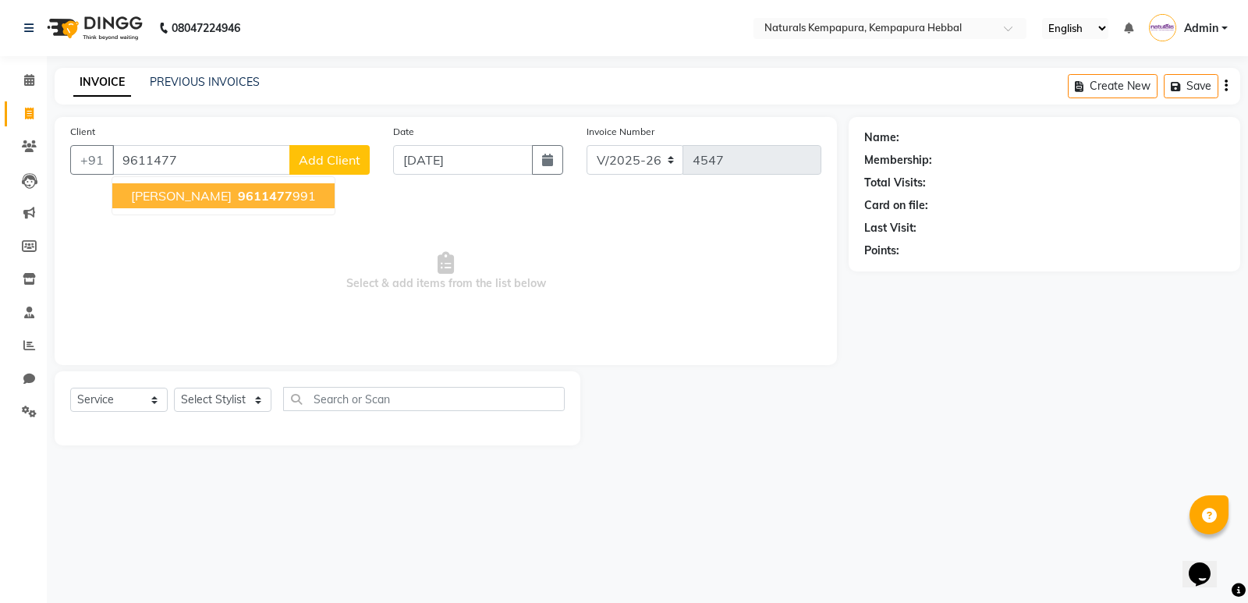
click at [288, 201] on ngb-highlight "9611477 991" at bounding box center [275, 196] width 81 height 16
type input "9611477991"
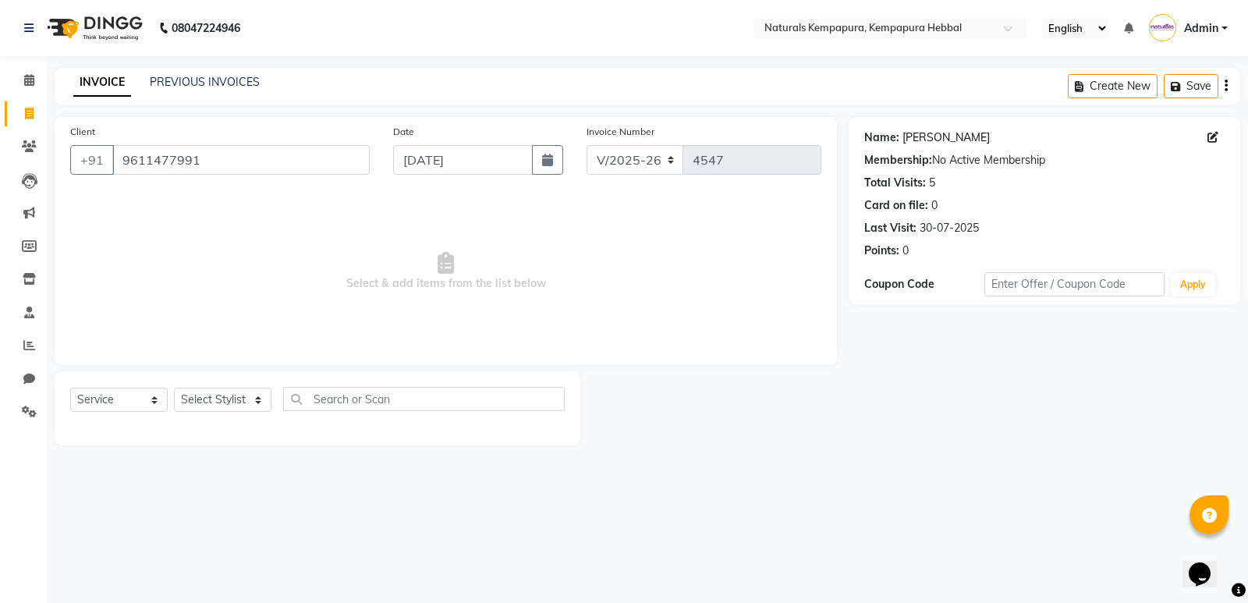
click at [938, 136] on link "Ramya Deepika" at bounding box center [945, 137] width 87 height 16
click at [232, 406] on select "Select Stylist ADARSH DANISH DURGA HARI HARAN JENNIFER Manager MOHD AARIS MOHD …" at bounding box center [223, 400] width 98 height 24
select select "79429"
click at [174, 388] on select "Select Stylist ADARSH DANISH DURGA HARI HARAN JENNIFER Manager MOHD AARIS MOHD …" at bounding box center [223, 400] width 98 height 24
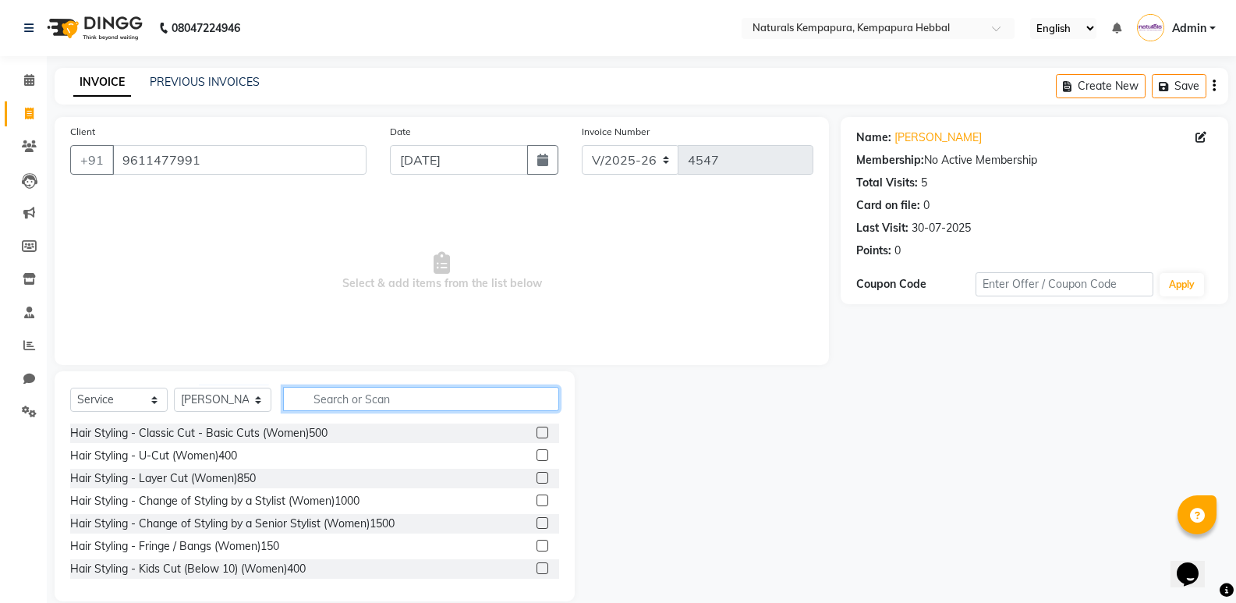
click at [328, 401] on input "text" at bounding box center [421, 399] width 276 height 24
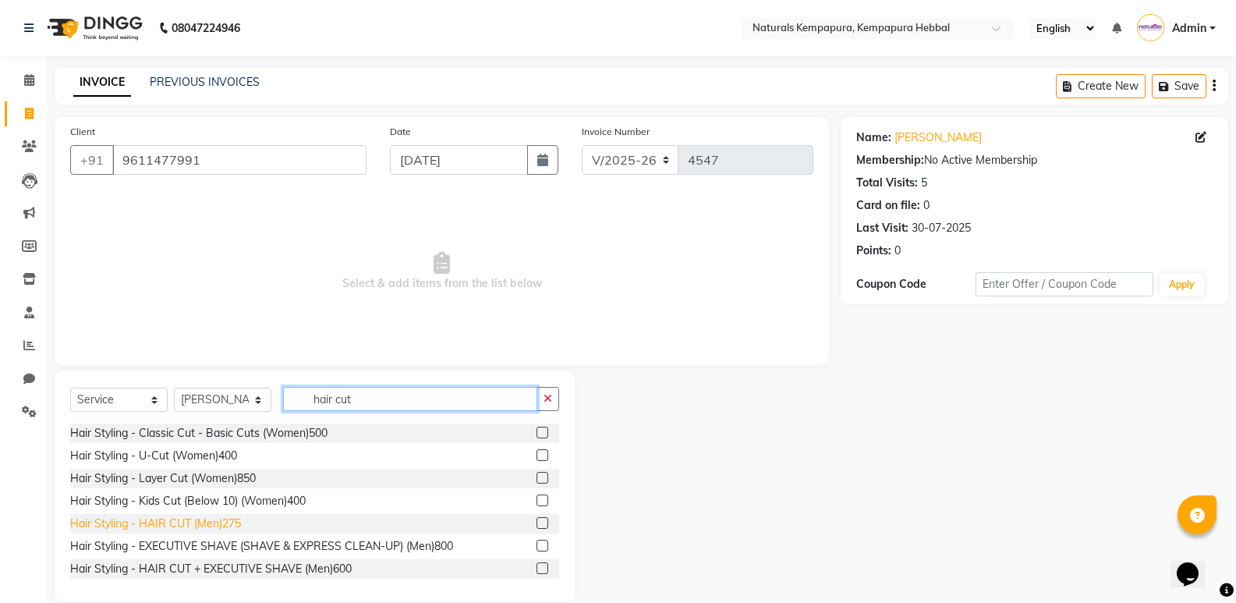
type input "hair cut"
click at [221, 525] on div "Hair Styling - HAIR CUT (Men)275" at bounding box center [155, 524] width 171 height 16
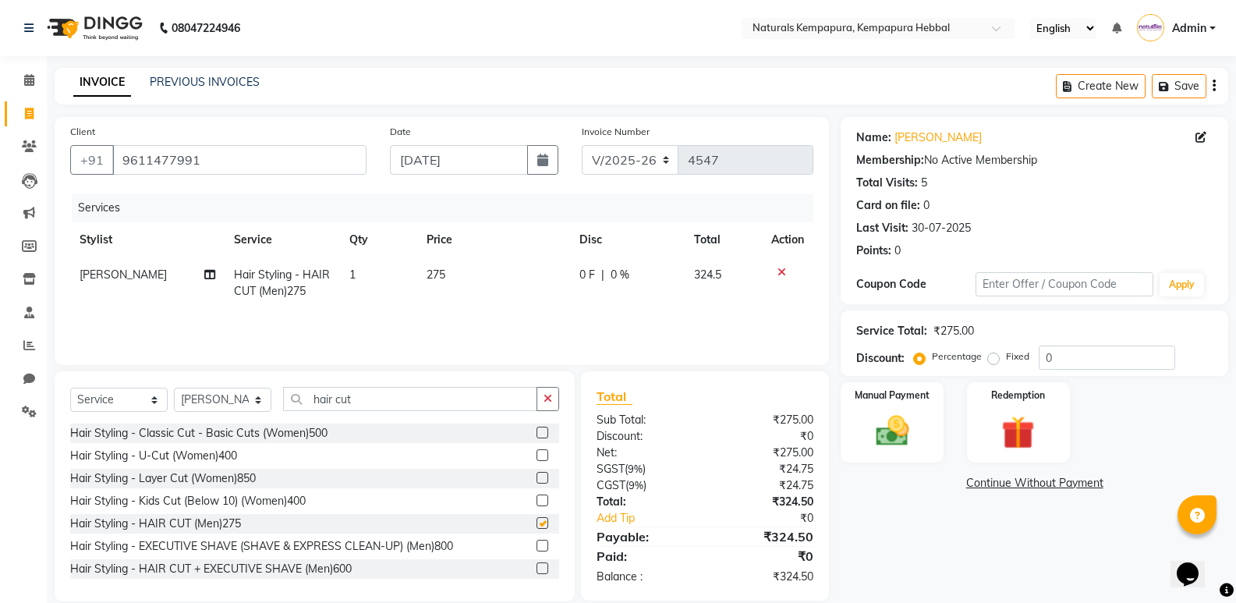
checkbox input "false"
click at [363, 398] on input "hair cut" at bounding box center [410, 399] width 254 height 24
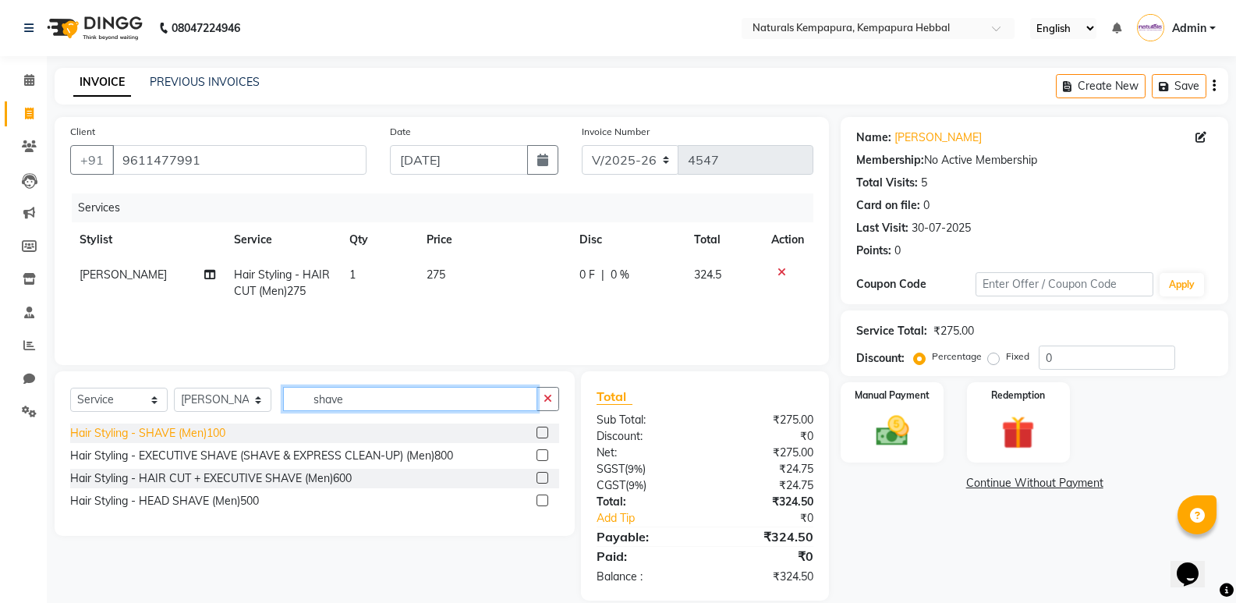
type input "shave"
click at [210, 433] on div "Hair Styling - SHAVE (Men)100" at bounding box center [147, 433] width 155 height 16
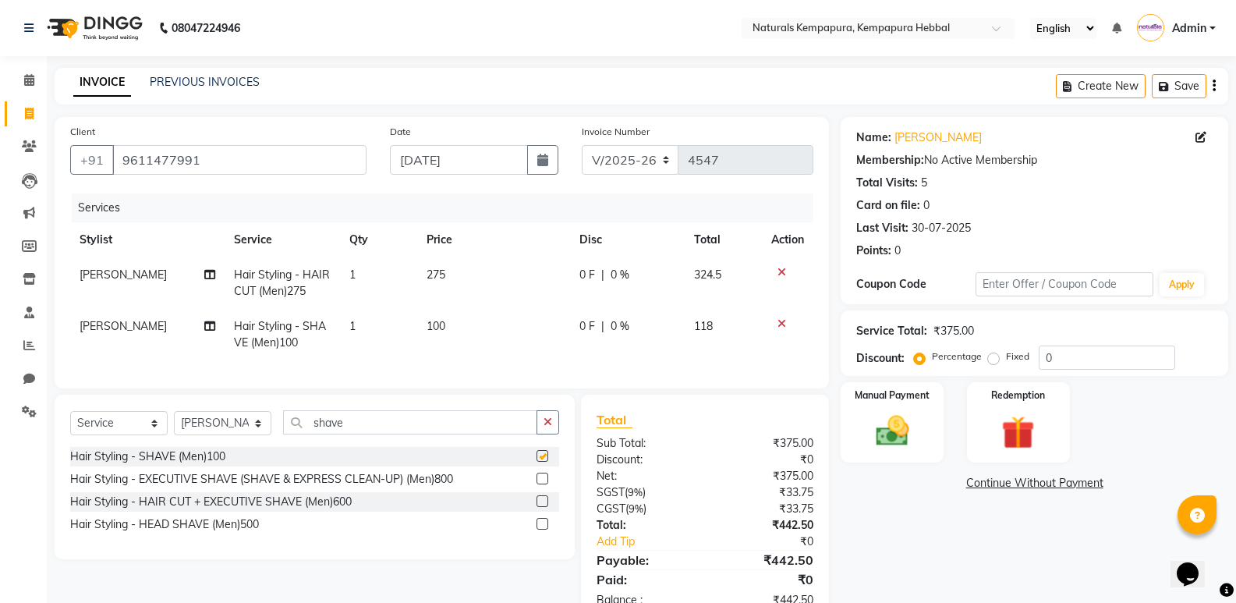
checkbox input "false"
click at [367, 434] on input "shave" at bounding box center [410, 422] width 254 height 24
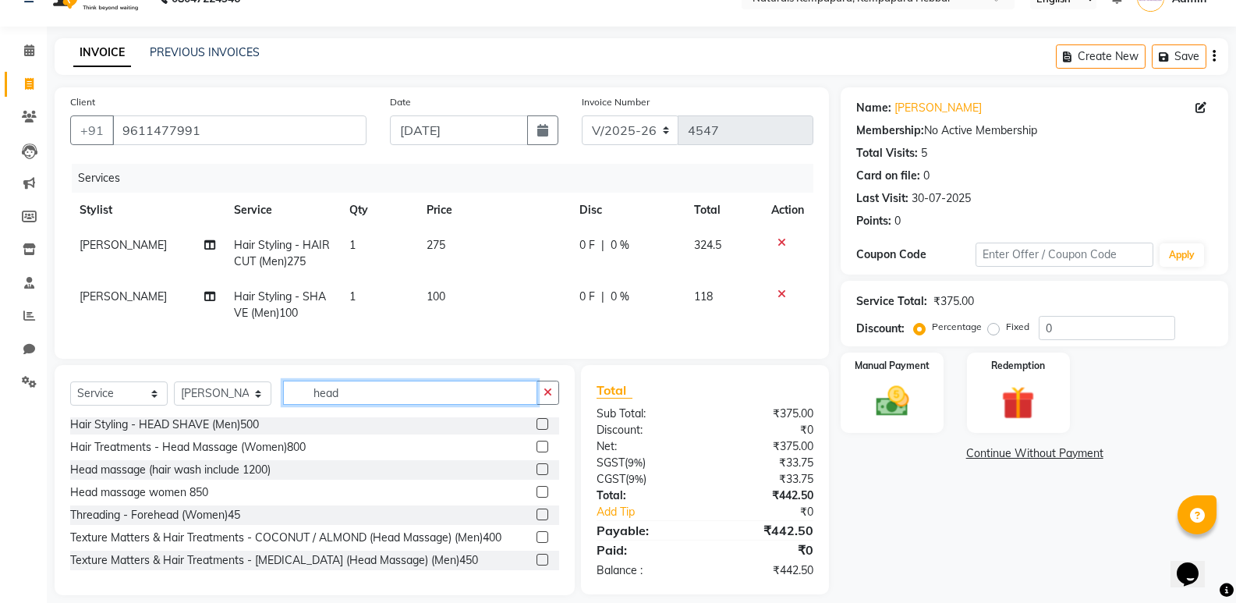
scroll to position [57, 0]
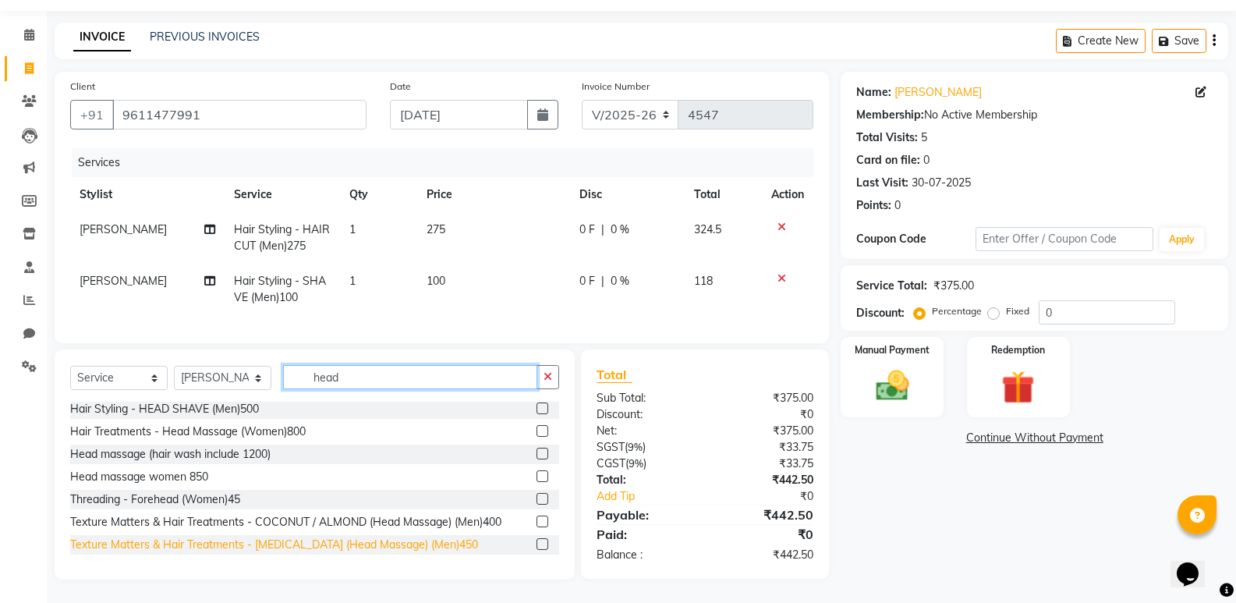
type input "head"
click at [277, 545] on div "Texture Matters & Hair Treatments - [MEDICAL_DATA] (Head Massage) (Men)450" at bounding box center [274, 545] width 408 height 16
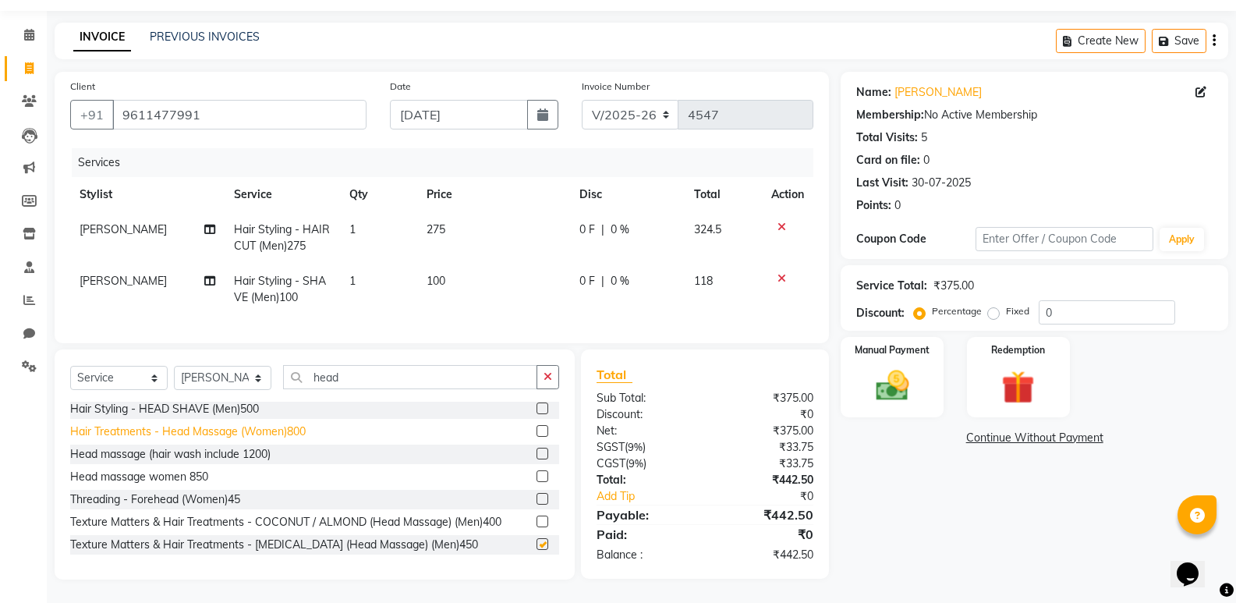
checkbox input "false"
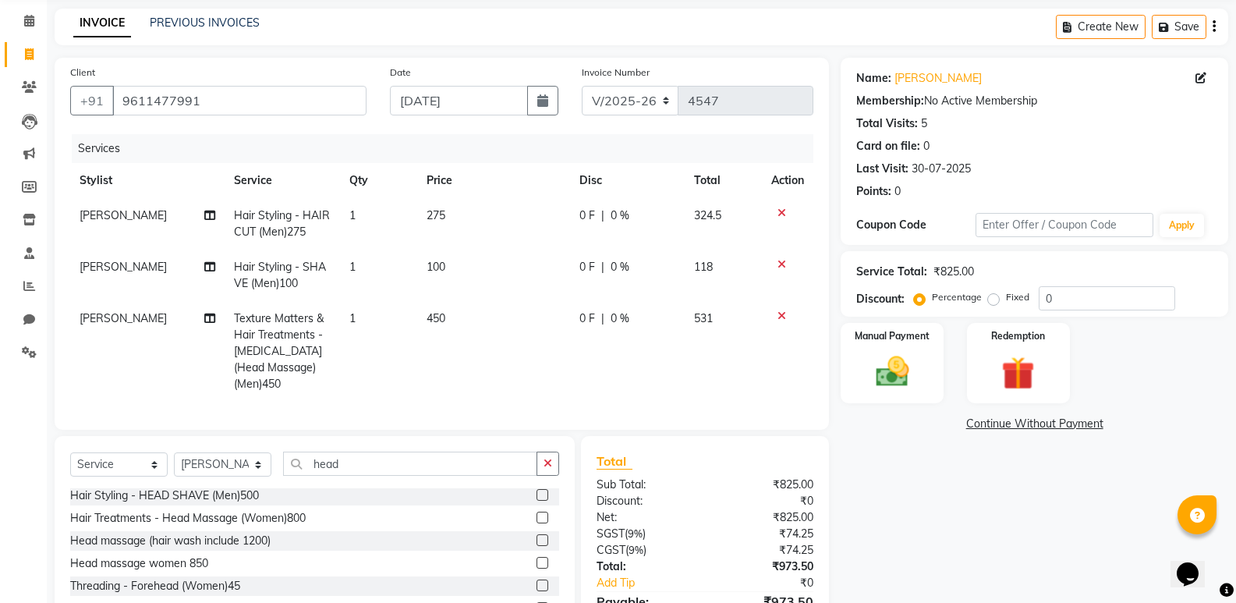
scroll to position [158, 0]
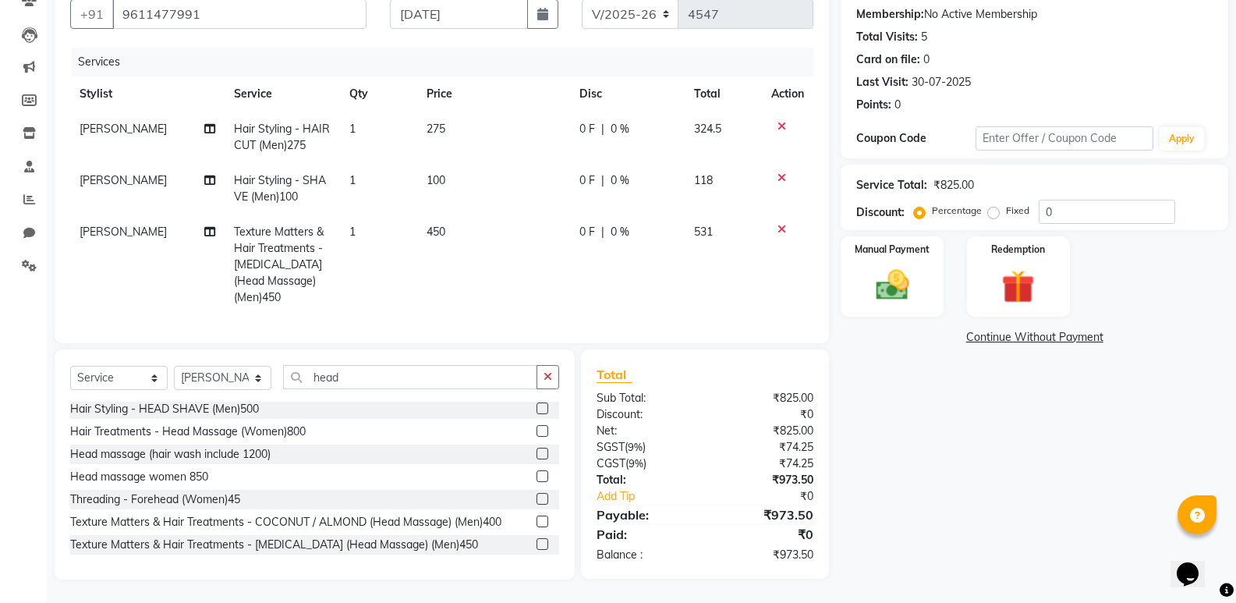
click at [589, 121] on span "0 F" at bounding box center [588, 129] width 16 height 16
select select "79429"
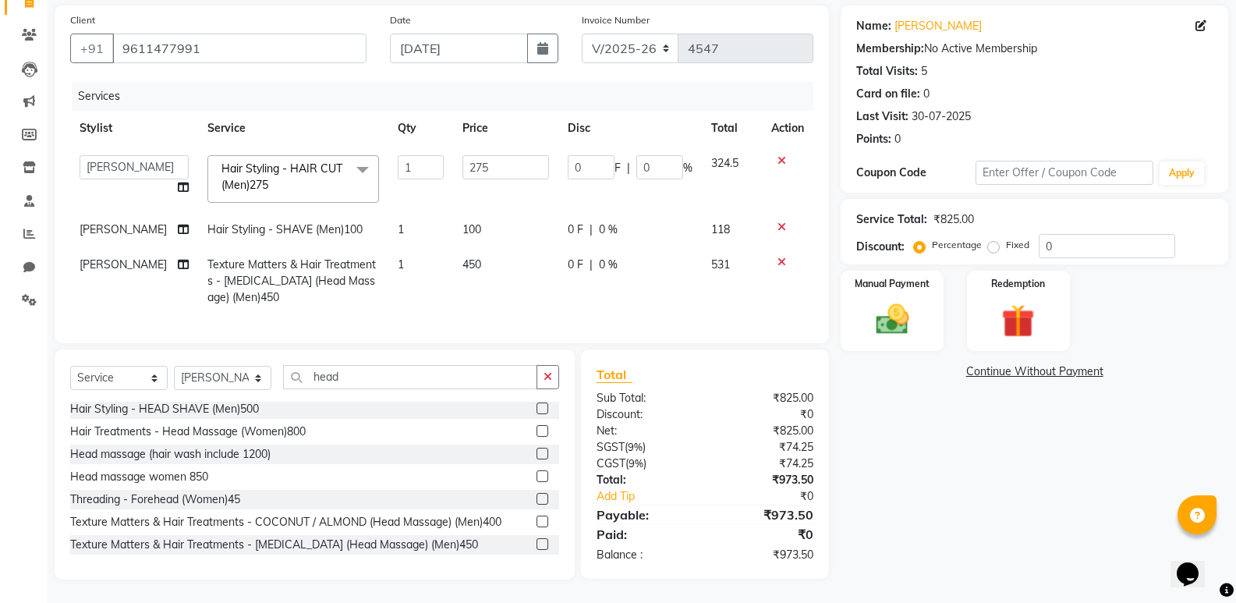
scroll to position [123, 0]
click at [568, 155] on input "0" at bounding box center [591, 167] width 47 height 24
type input "50"
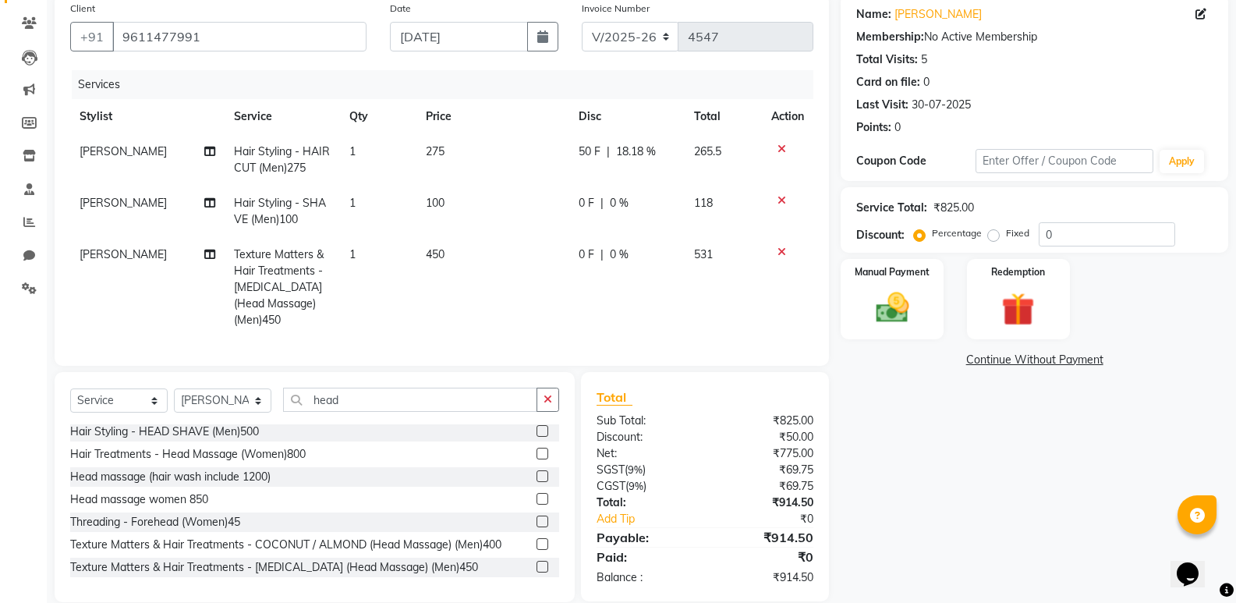
click at [898, 470] on div "Name: Ramya Deepika Membership: No Active Membership Total Visits: 5 Card on fi…" at bounding box center [1040, 298] width 399 height 608
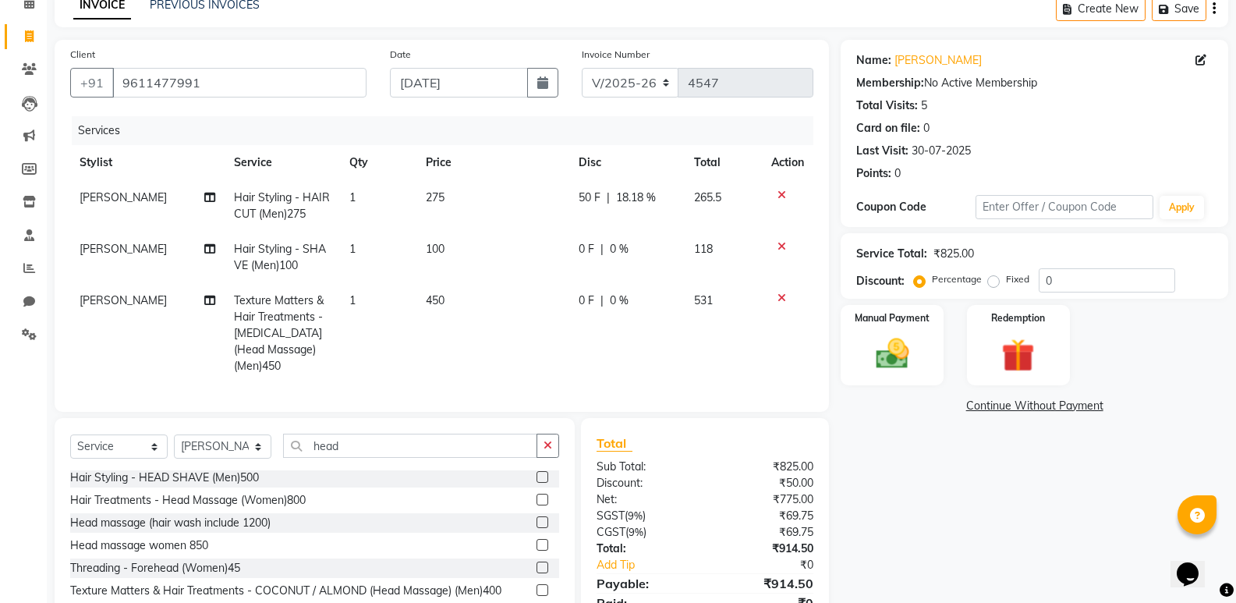
scroll to position [2, 0]
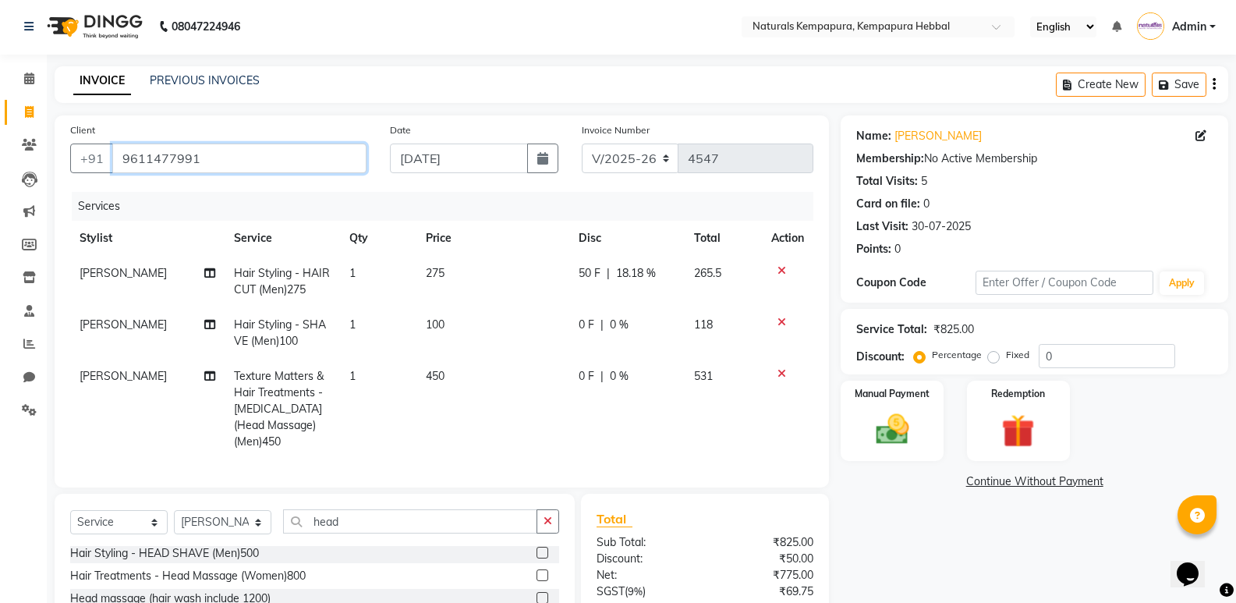
click at [138, 154] on input "9611477991" at bounding box center [239, 159] width 254 height 30
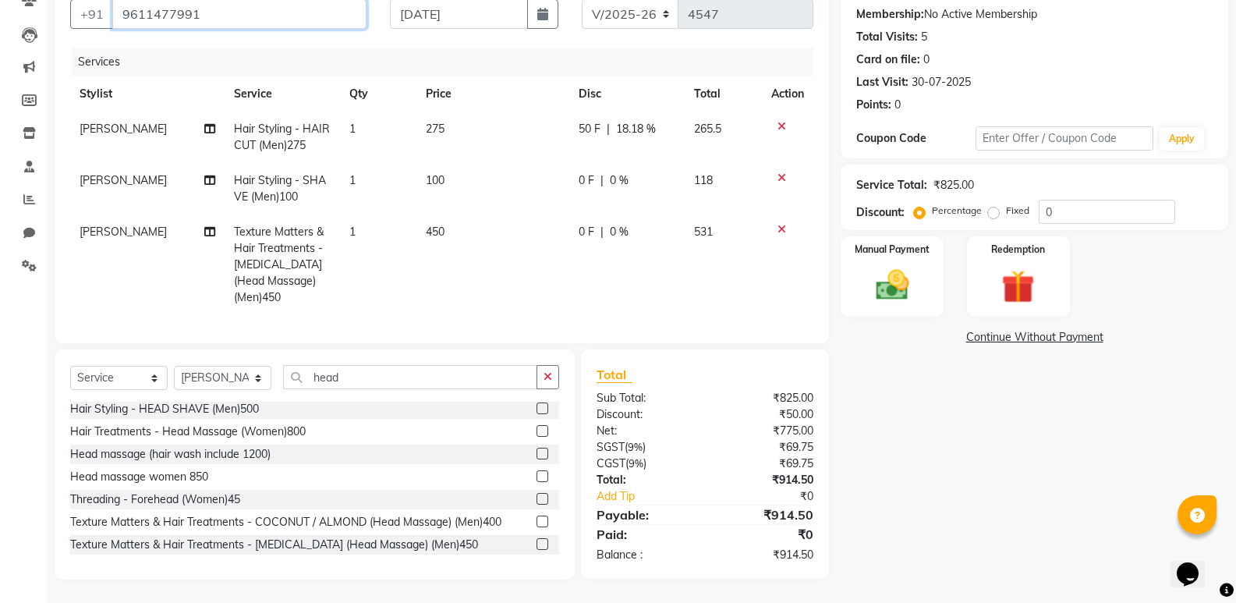
scroll to position [158, 0]
click at [583, 224] on span "0 F" at bounding box center [587, 232] width 16 height 16
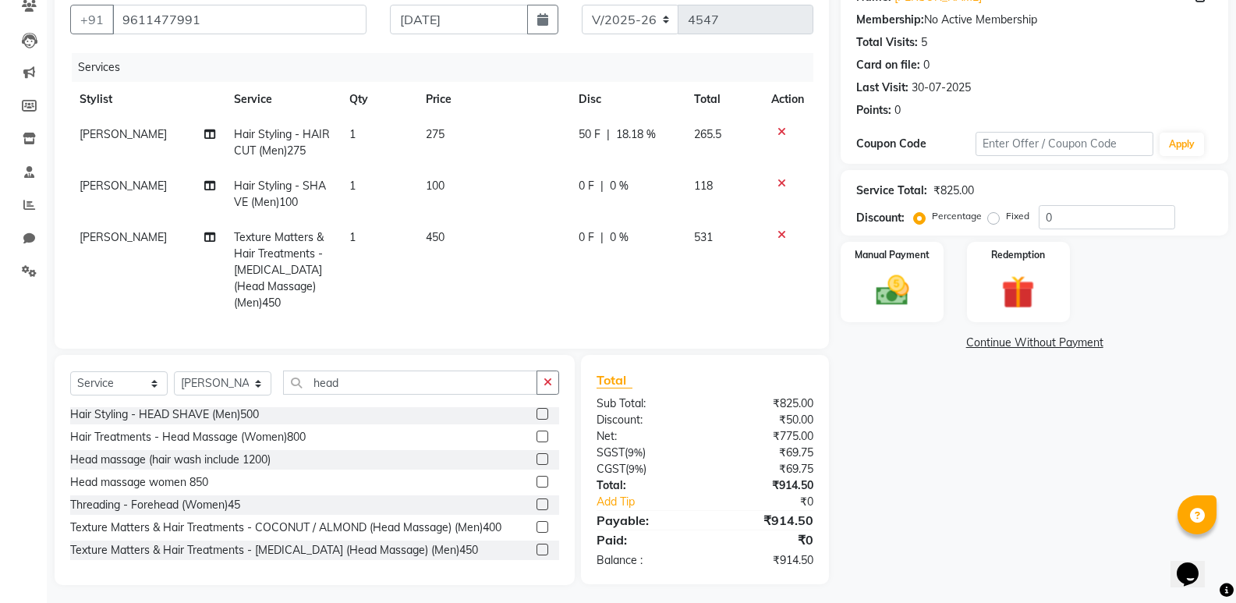
select select "79429"
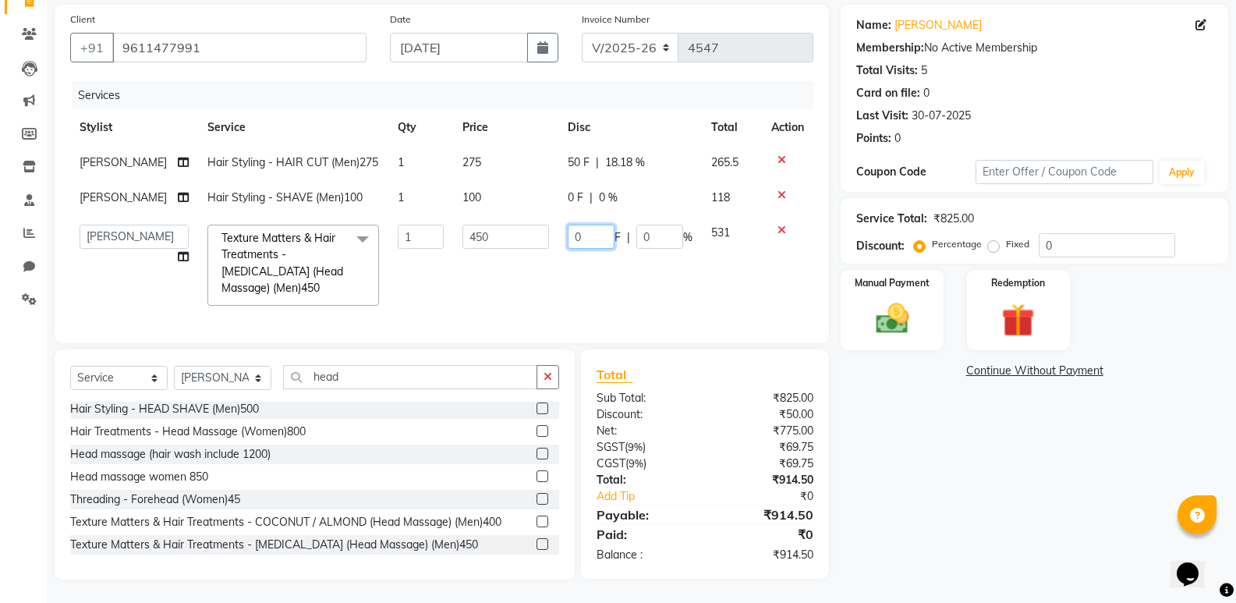
click at [570, 225] on input "0" at bounding box center [591, 237] width 47 height 24
type input "50"
click at [914, 464] on div "Name: Ramya Deepika Membership: No Active Membership Total Visits: 5 Card on fi…" at bounding box center [1040, 292] width 399 height 575
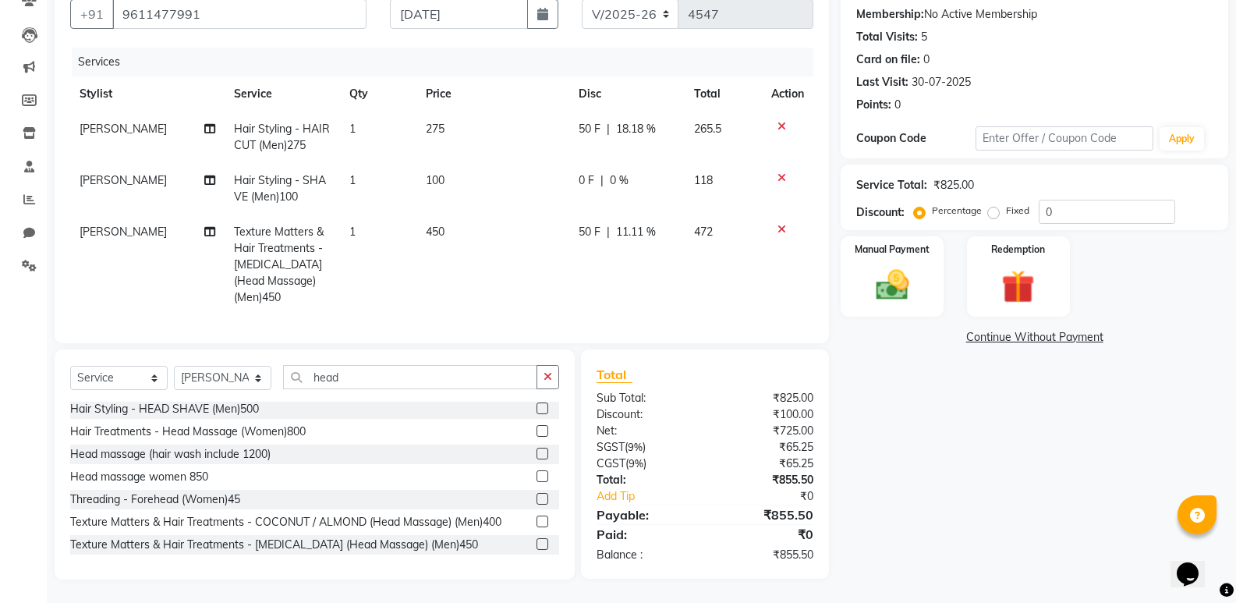
scroll to position [158, 0]
click at [584, 172] on span "0 F" at bounding box center [587, 180] width 16 height 16
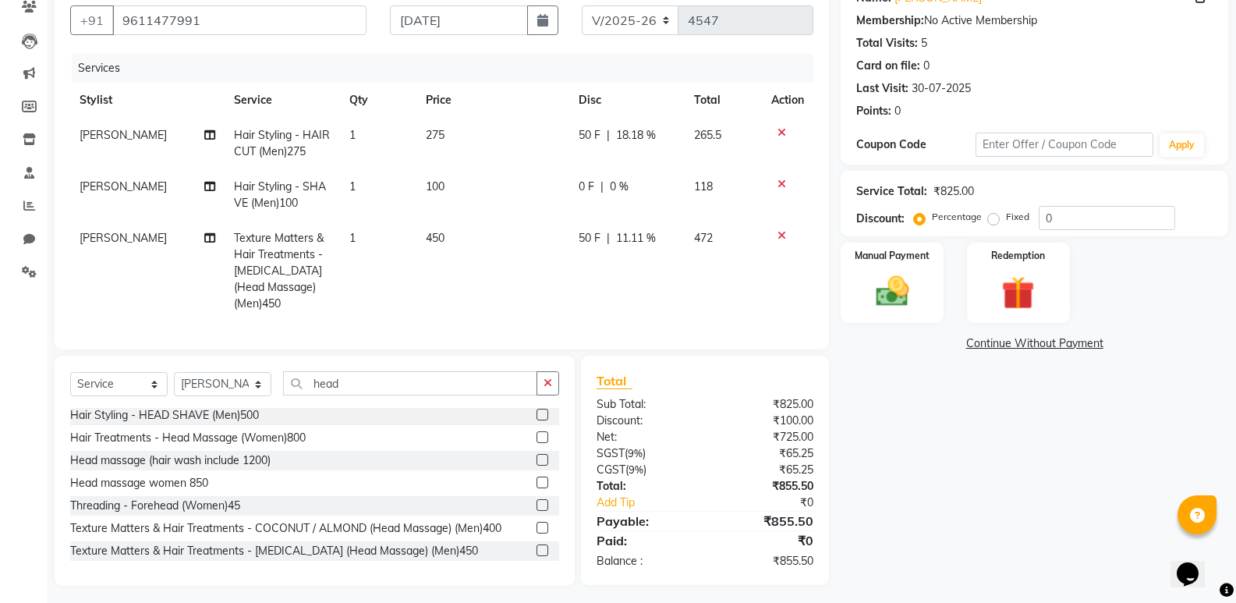
select select "79429"
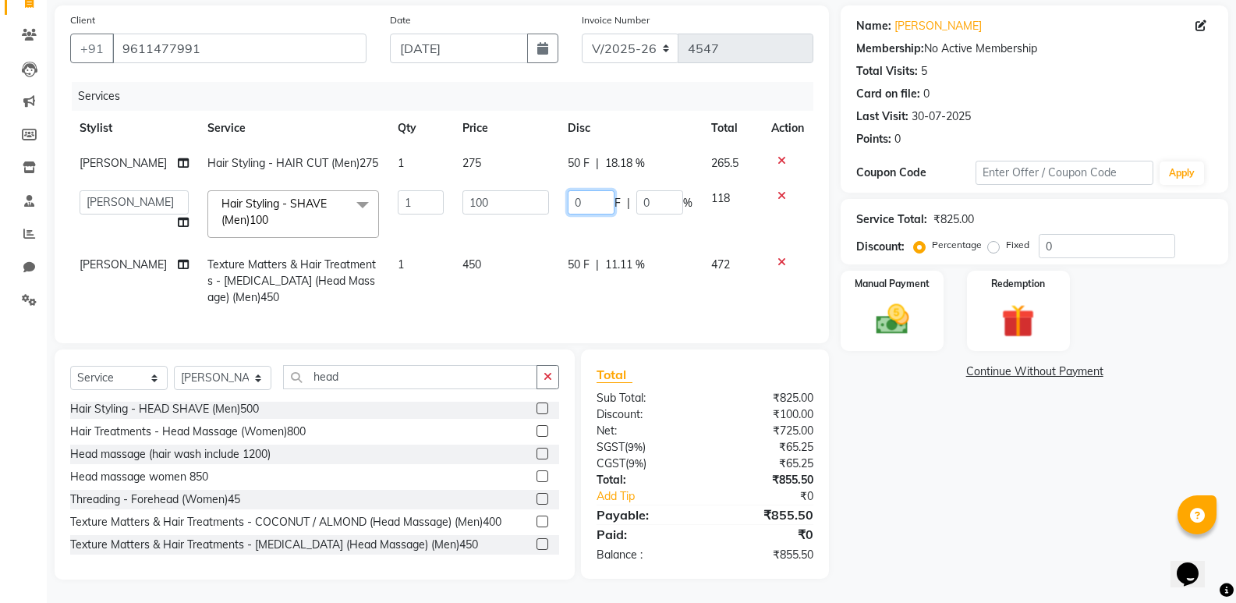
click at [569, 190] on input "0" at bounding box center [591, 202] width 47 height 24
type input "20"
click at [909, 509] on div "Name: Ramya Deepika Membership: No Active Membership Total Visits: 5 Card on fi…" at bounding box center [1040, 292] width 399 height 574
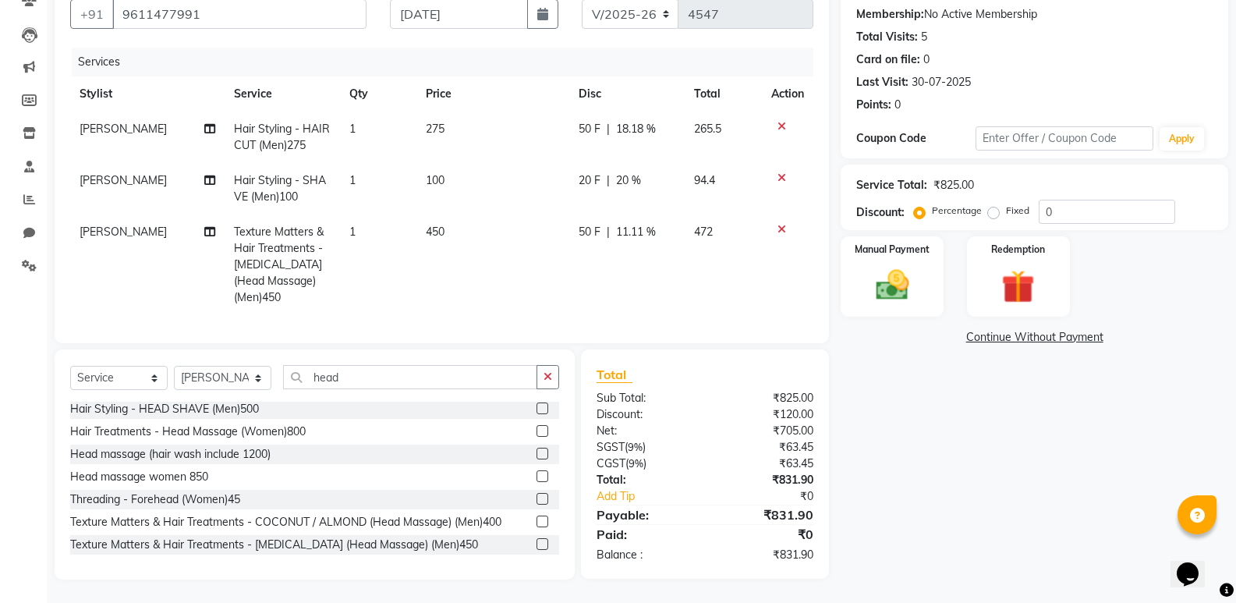
scroll to position [158, 0]
click at [902, 265] on img at bounding box center [891, 285] width 55 height 40
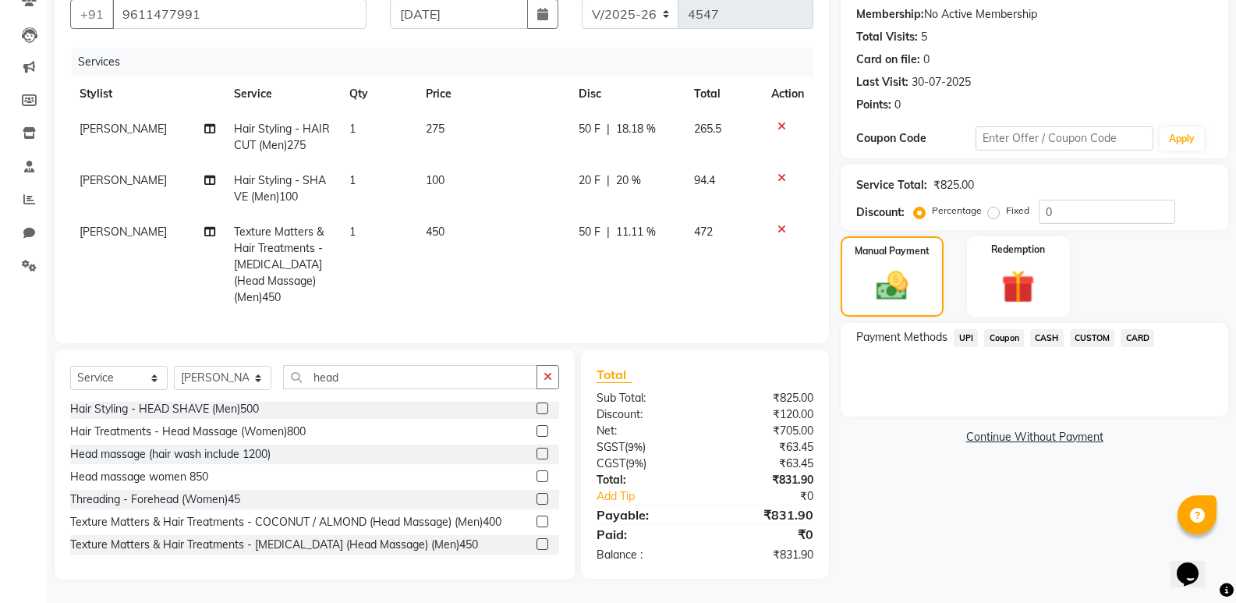
click at [968, 329] on span "UPI" at bounding box center [966, 338] width 24 height 18
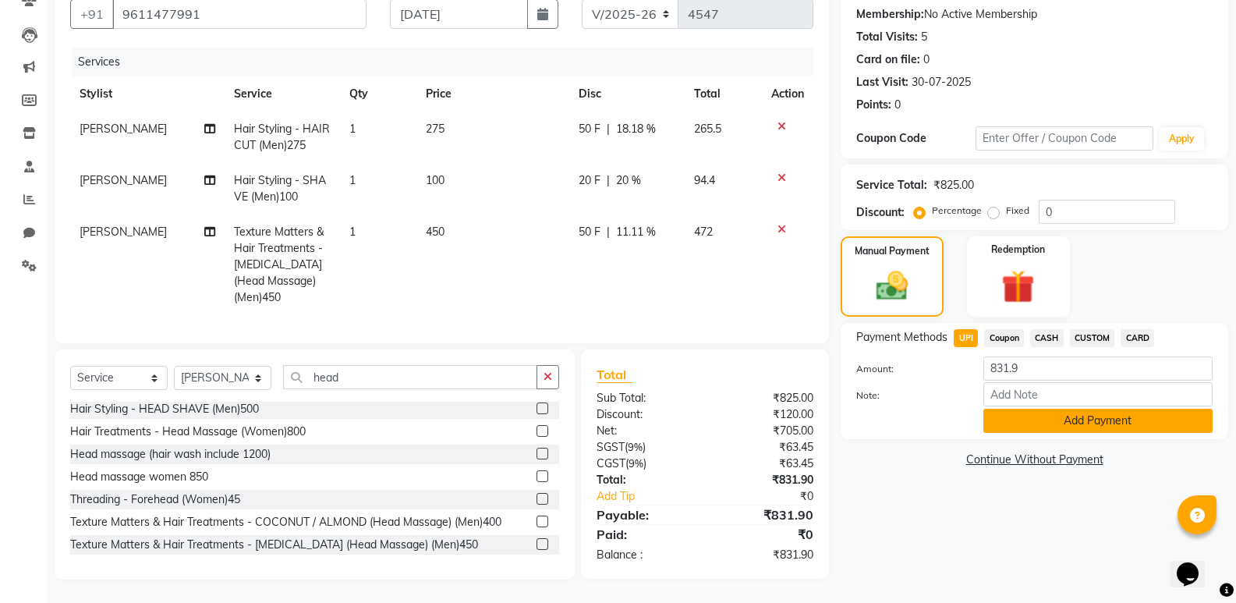
click at [1058, 409] on button "Add Payment" at bounding box center [1098, 421] width 229 height 24
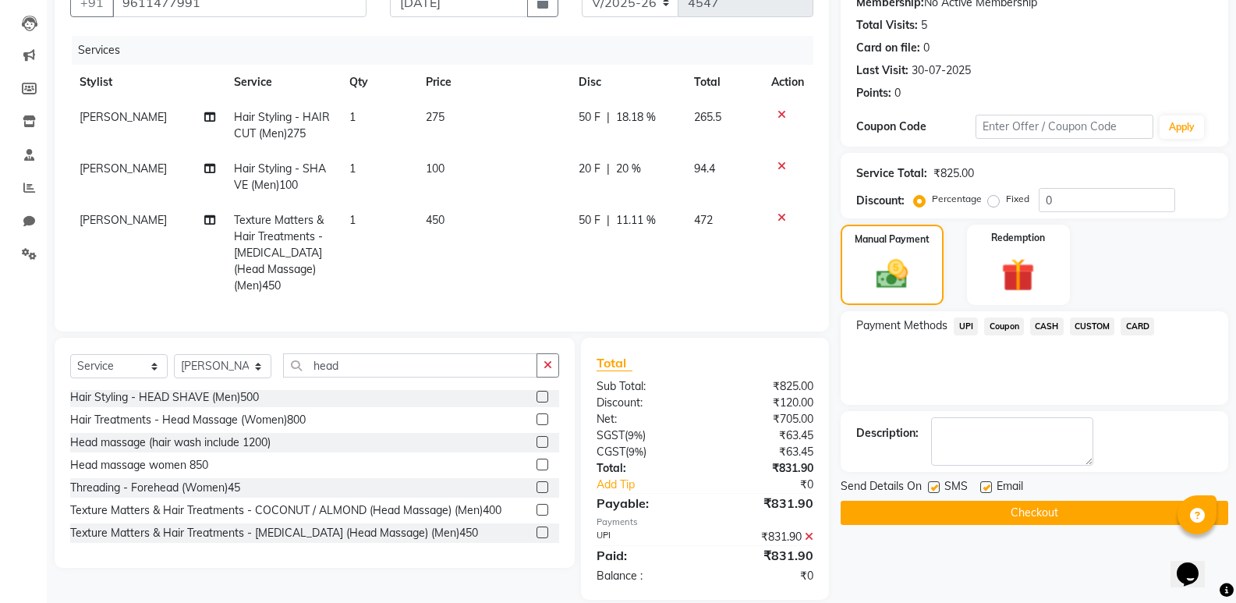
scroll to position [190, 0]
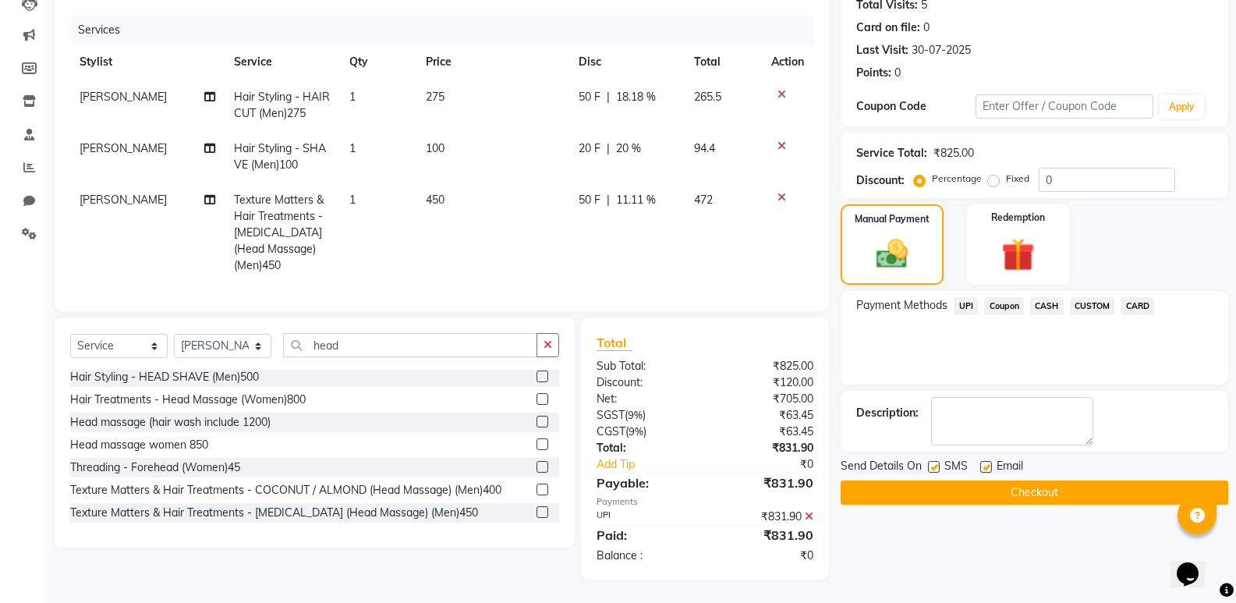
click at [989, 461] on label at bounding box center [986, 467] width 12 height 12
click at [989, 463] on input "checkbox" at bounding box center [985, 468] width 10 height 10
checkbox input "false"
click at [984, 480] on button "Checkout" at bounding box center [1035, 492] width 388 height 24
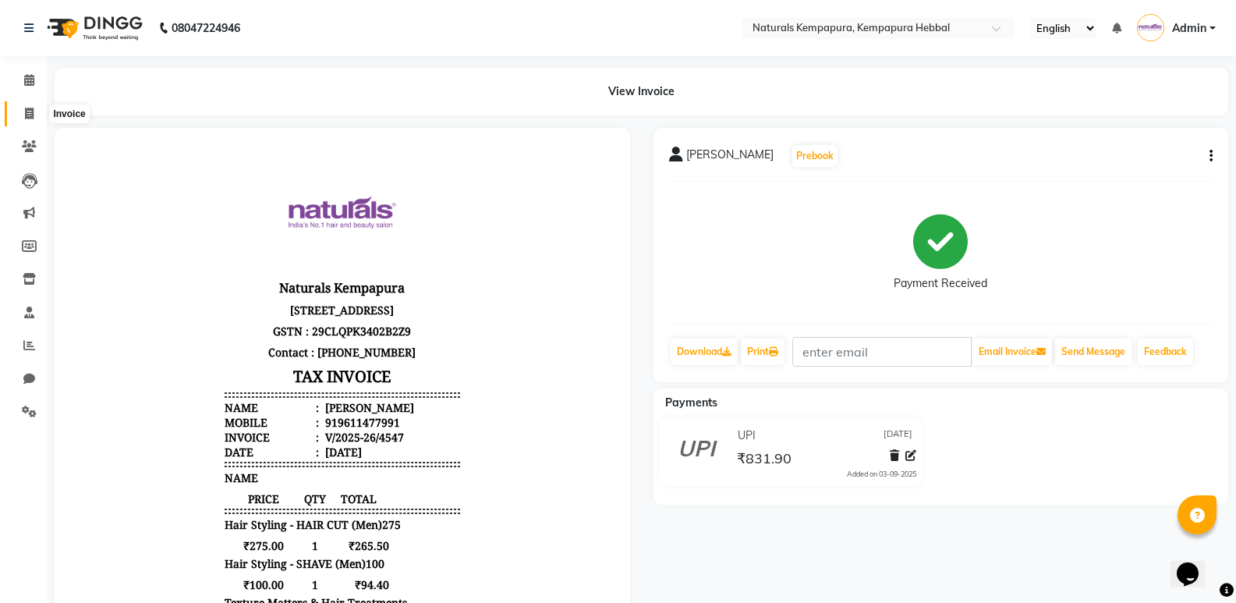
click at [41, 112] on span at bounding box center [29, 114] width 27 height 18
select select "7848"
select select "service"
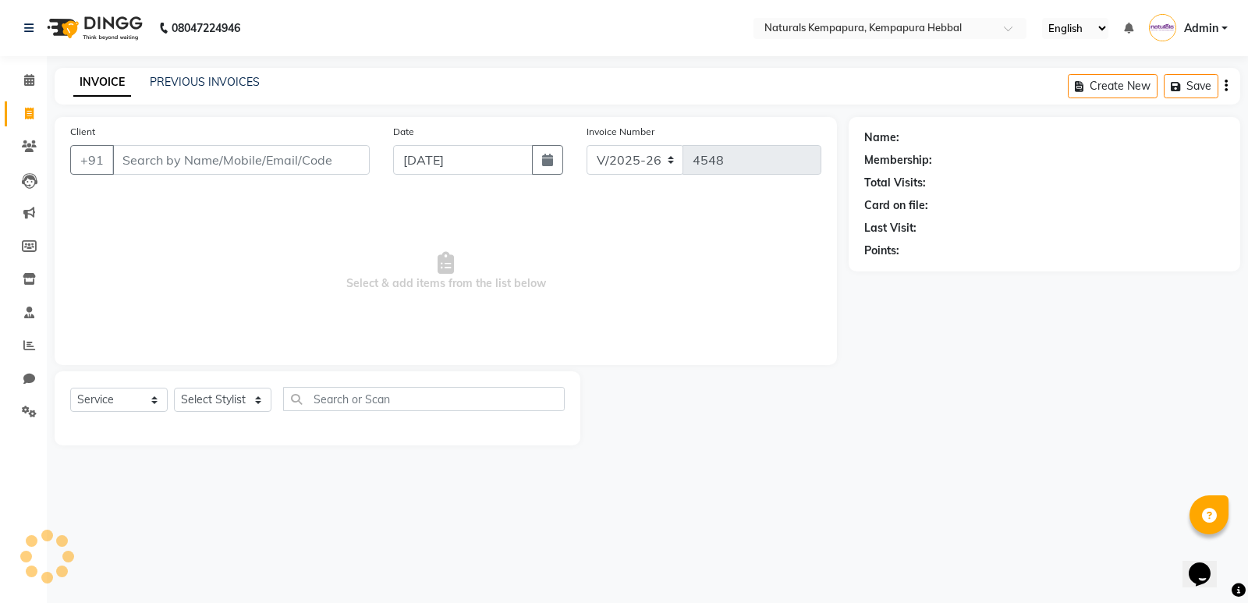
click at [166, 160] on input "Client" at bounding box center [240, 160] width 257 height 30
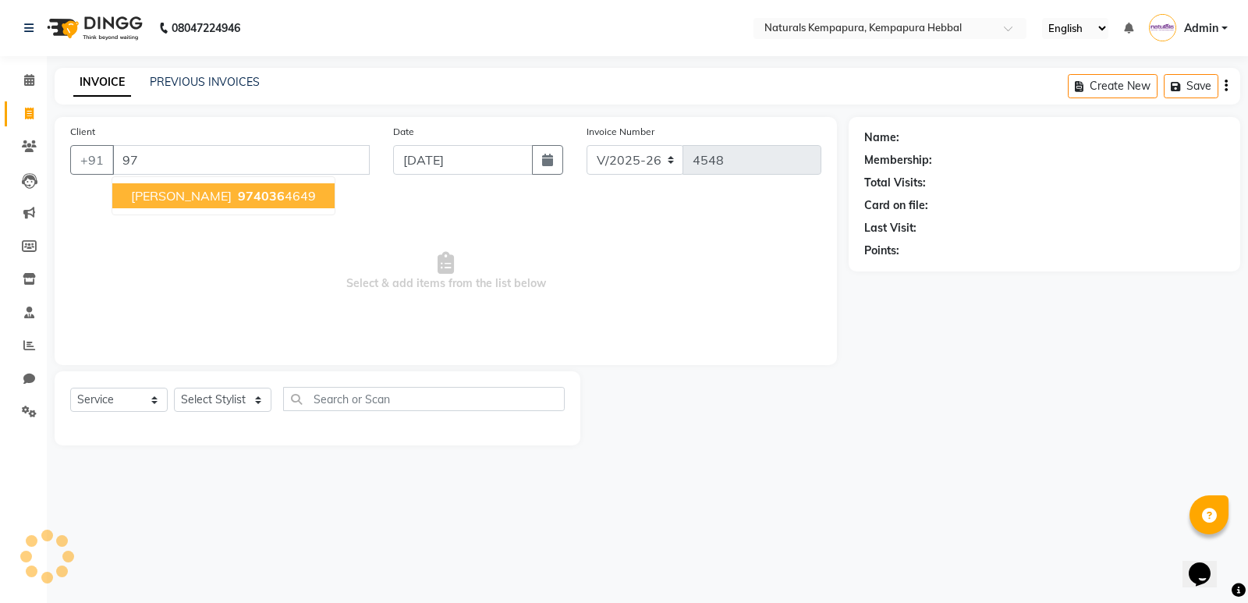
type input "9"
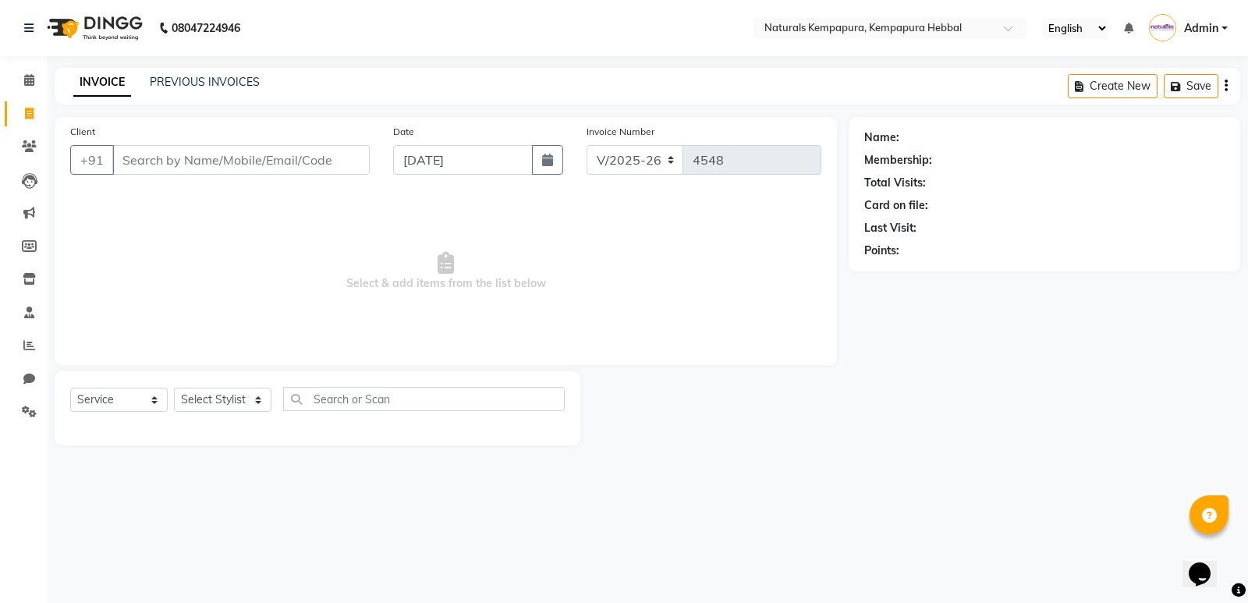
click at [917, 466] on main "INVOICE PREVIOUS INVOICES Create New Save Client +91 Date 03-09-2025 Invoice Nu…" at bounding box center [647, 268] width 1201 height 401
click at [198, 80] on link "PREVIOUS INVOICES" at bounding box center [205, 82] width 110 height 14
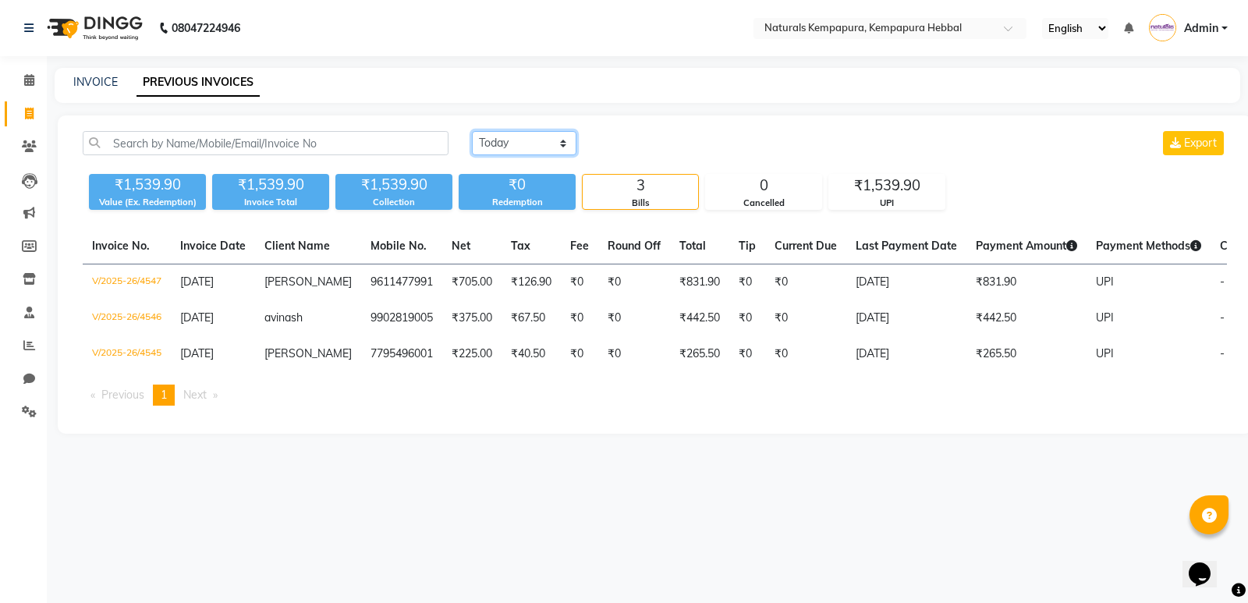
click at [539, 144] on select "Today Yesterday Custom Range" at bounding box center [524, 143] width 105 height 24
click at [472, 131] on select "Today Yesterday Custom Range" at bounding box center [524, 143] width 105 height 24
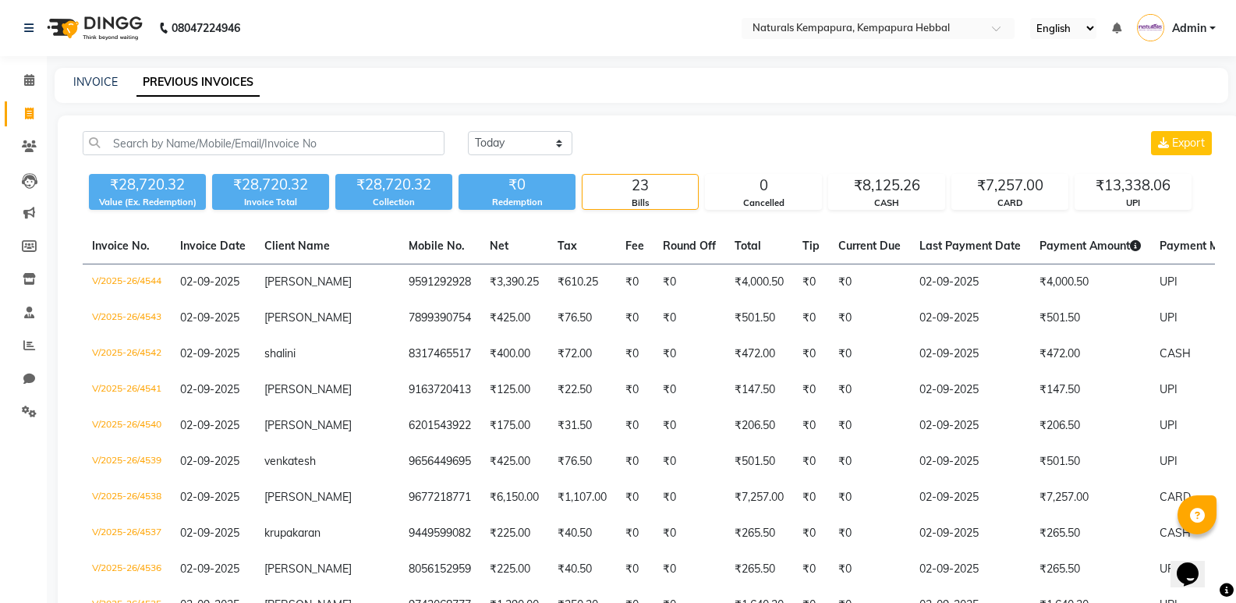
click at [871, 137] on div "Today Yesterday Custom Range Export" at bounding box center [841, 143] width 747 height 24
click at [527, 146] on select "Today Yesterday Custom Range" at bounding box center [520, 143] width 105 height 24
select select "today"
click at [468, 131] on select "Today Yesterday Custom Range" at bounding box center [520, 143] width 105 height 24
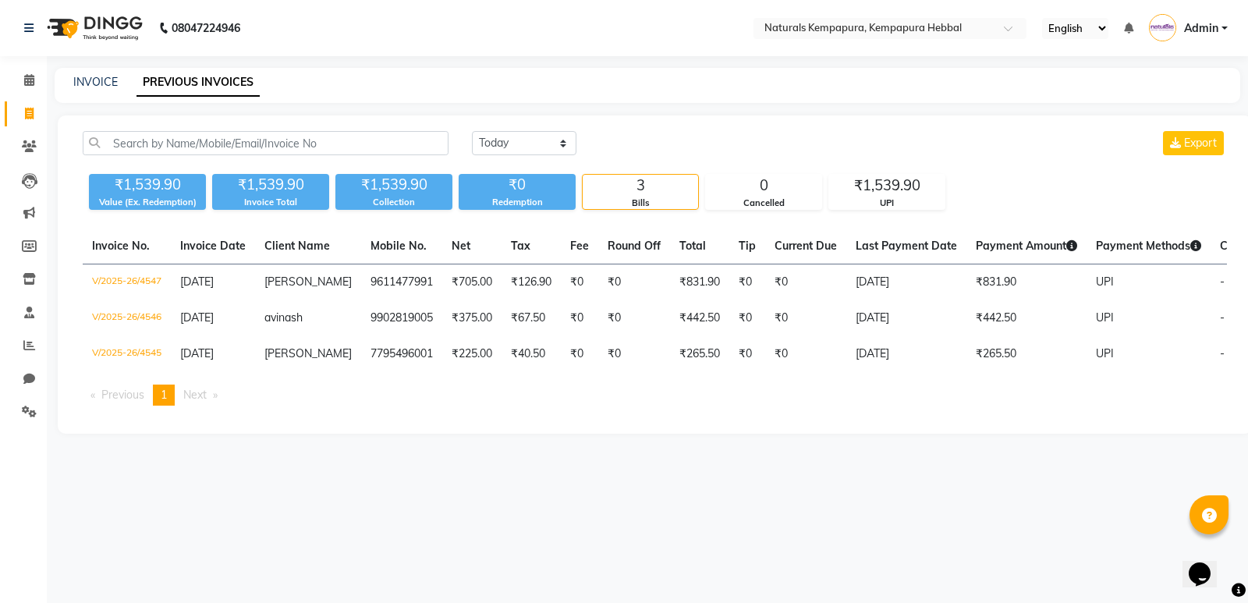
click at [98, 74] on div "INVOICE" at bounding box center [95, 82] width 44 height 16
click at [97, 83] on link "INVOICE" at bounding box center [95, 82] width 44 height 14
select select "7848"
select select "service"
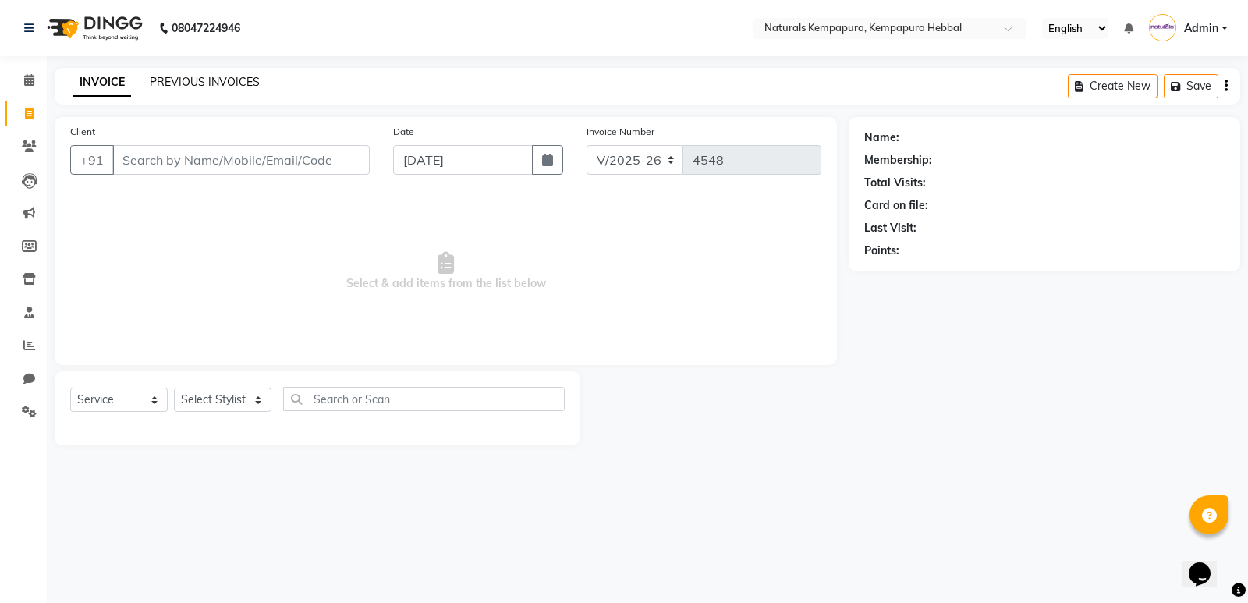
click at [172, 85] on link "PREVIOUS INVOICES" at bounding box center [205, 82] width 110 height 14
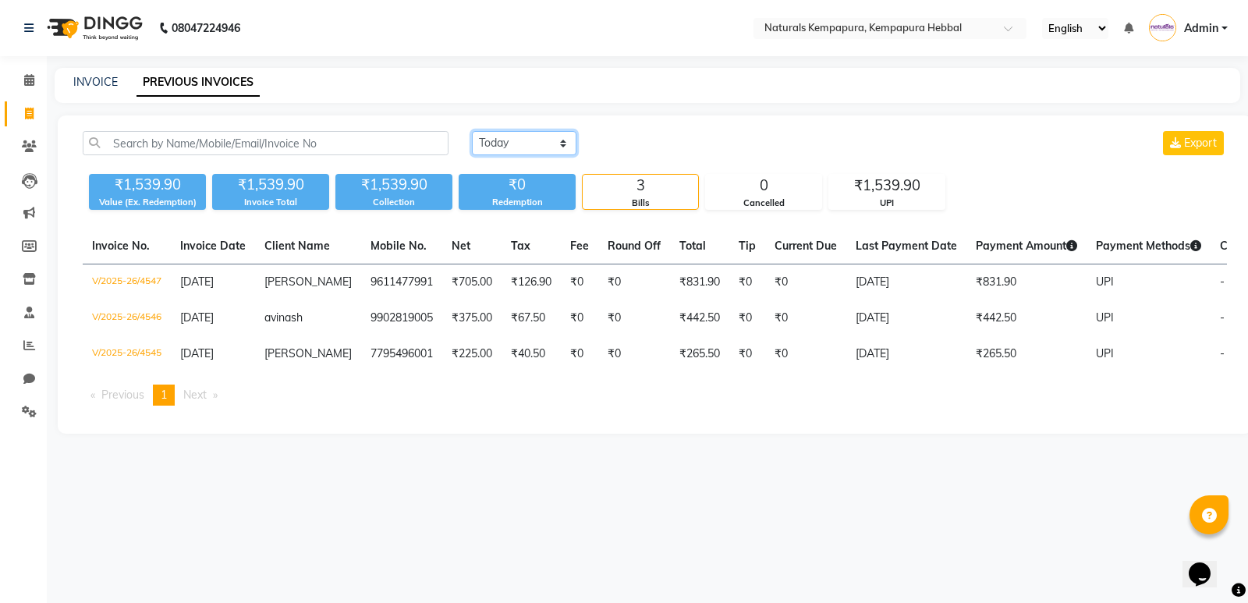
click at [517, 144] on select "Today Yesterday Custom Range" at bounding box center [524, 143] width 105 height 24
click at [472, 131] on select "Today Yesterday Custom Range" at bounding box center [524, 143] width 105 height 24
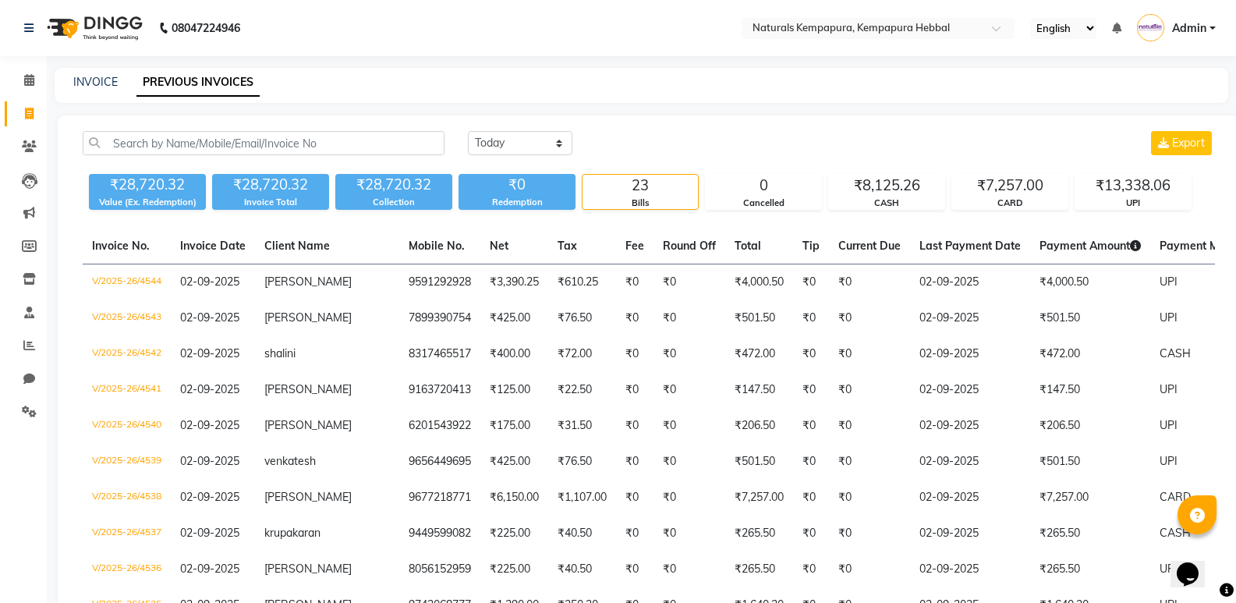
click at [532, 70] on div "INVOICE PREVIOUS INVOICES" at bounding box center [642, 85] width 1174 height 35
click at [554, 133] on select "Today Yesterday Custom Range" at bounding box center [520, 143] width 105 height 24
select select "today"
click at [468, 131] on select "Today Yesterday Custom Range" at bounding box center [520, 143] width 105 height 24
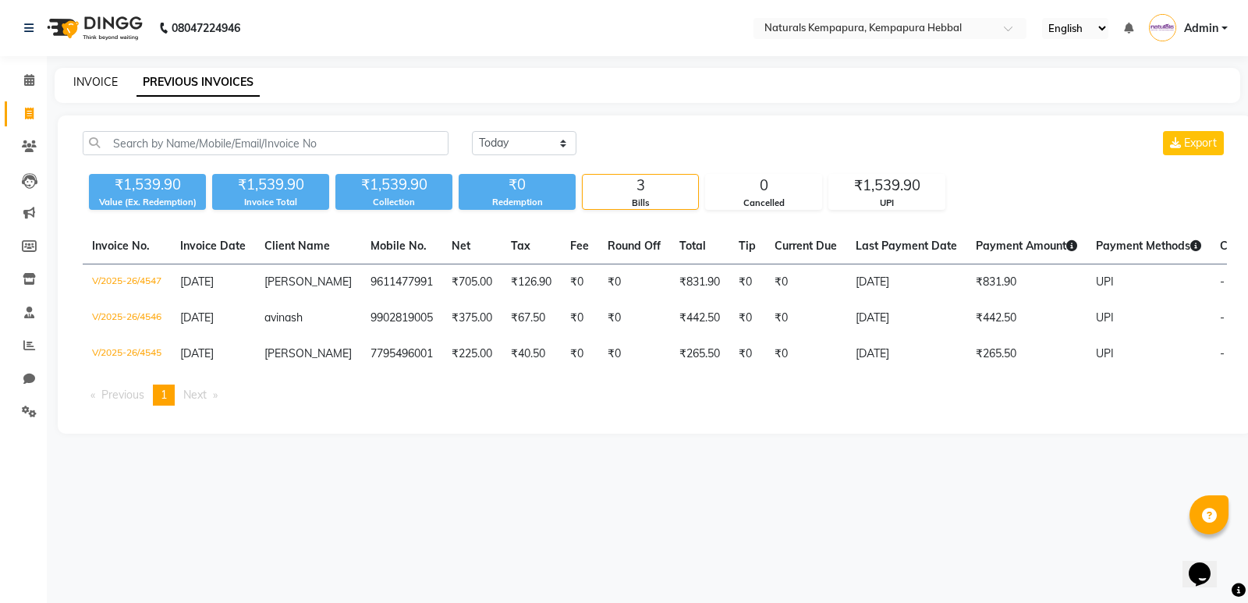
click at [86, 78] on link "INVOICE" at bounding box center [95, 82] width 44 height 14
select select "7848"
select select "service"
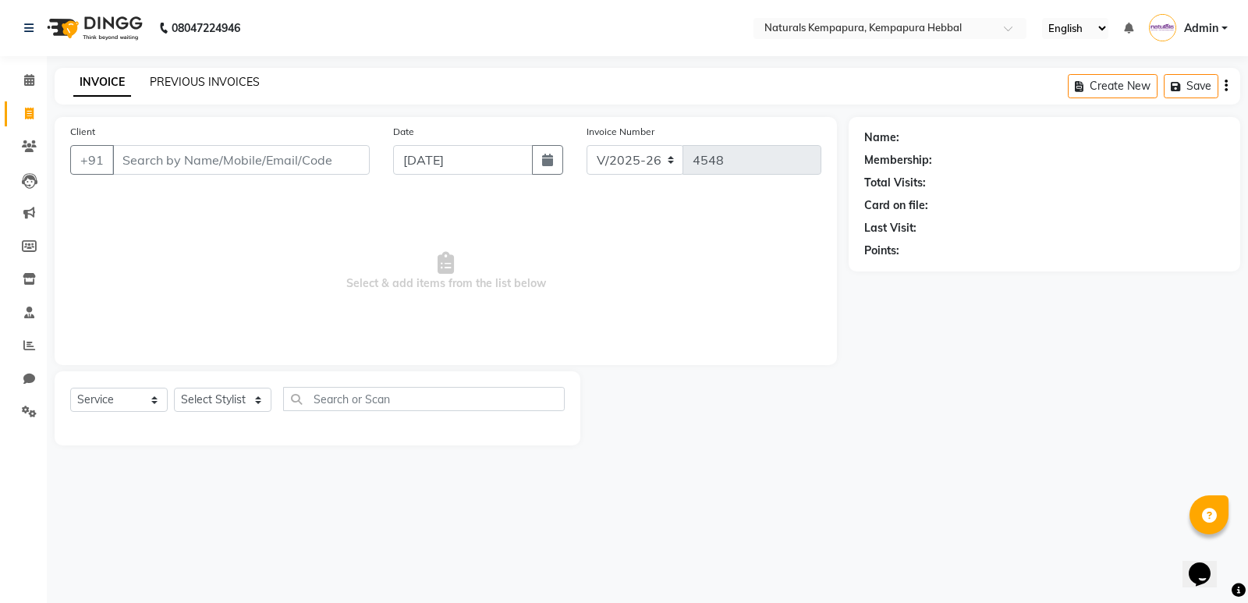
click at [209, 80] on link "PREVIOUS INVOICES" at bounding box center [205, 82] width 110 height 14
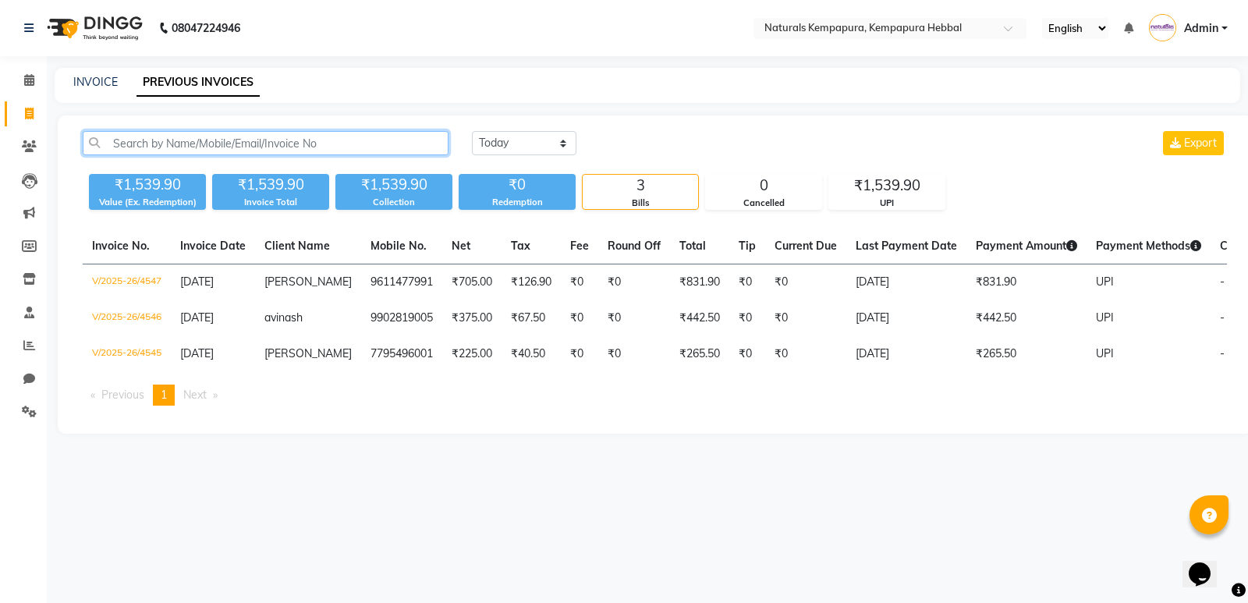
click at [374, 133] on input "text" at bounding box center [266, 143] width 366 height 24
click at [89, 84] on link "INVOICE" at bounding box center [95, 82] width 44 height 14
select select "7848"
select select "service"
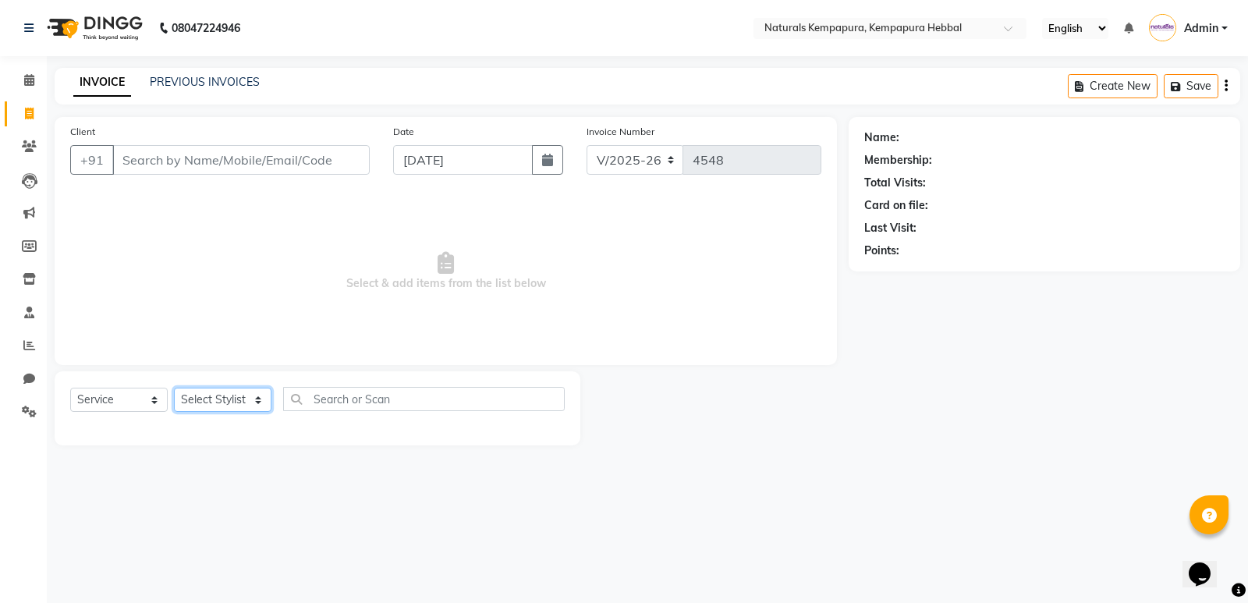
click at [251, 405] on select "Select Stylist ADARSH DANISH DURGA HARI HARAN JENNIFER Manager MOHD AARIS MOHD …" at bounding box center [223, 400] width 98 height 24
click at [465, 366] on div "Client +91 Date 03-09-2025 Invoice Number V/2025 V/2025-26 4548 Select & add it…" at bounding box center [446, 281] width 806 height 328
click at [187, 147] on input "Client" at bounding box center [240, 160] width 257 height 30
type input "6"
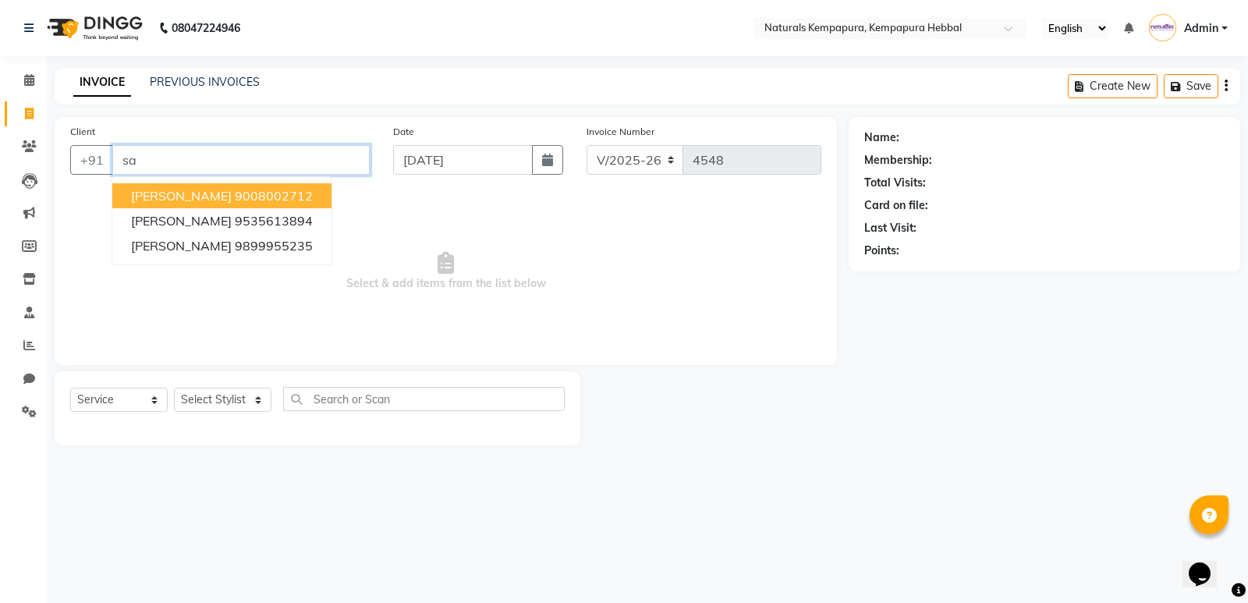
type input "s"
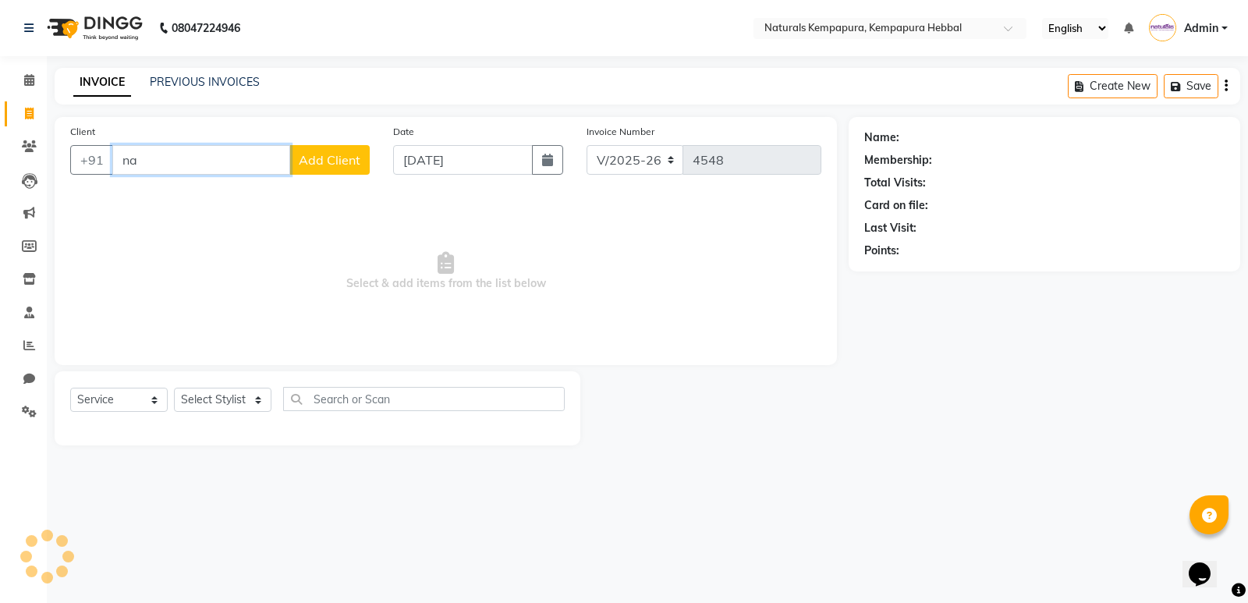
type input "n"
type input "r"
type input "m"
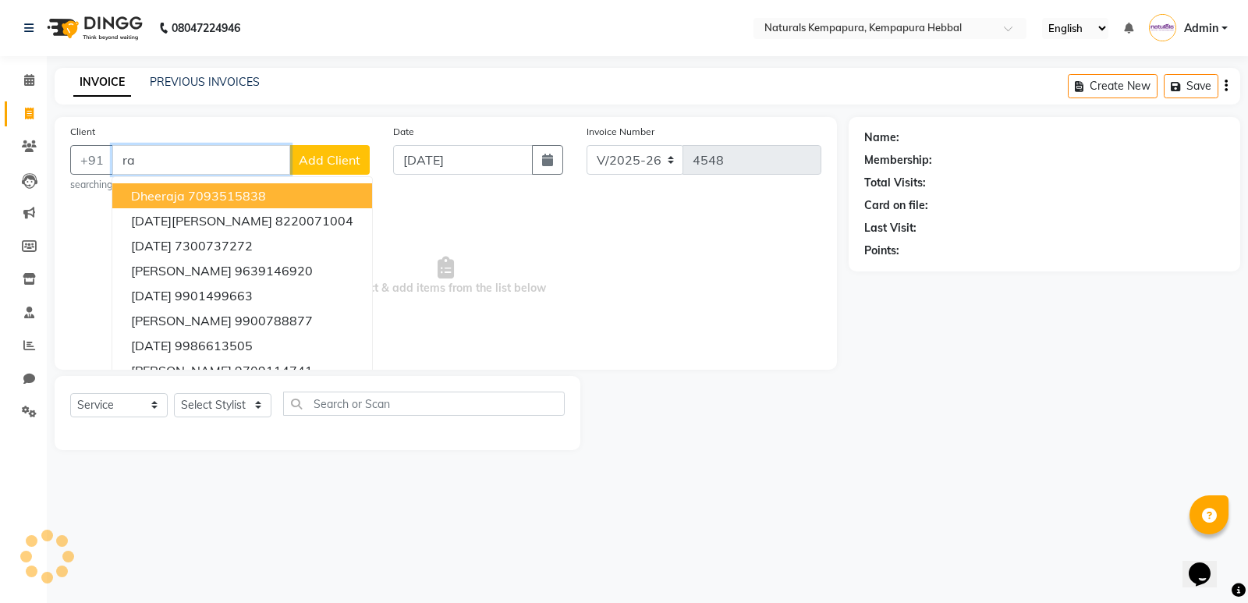
type input "r"
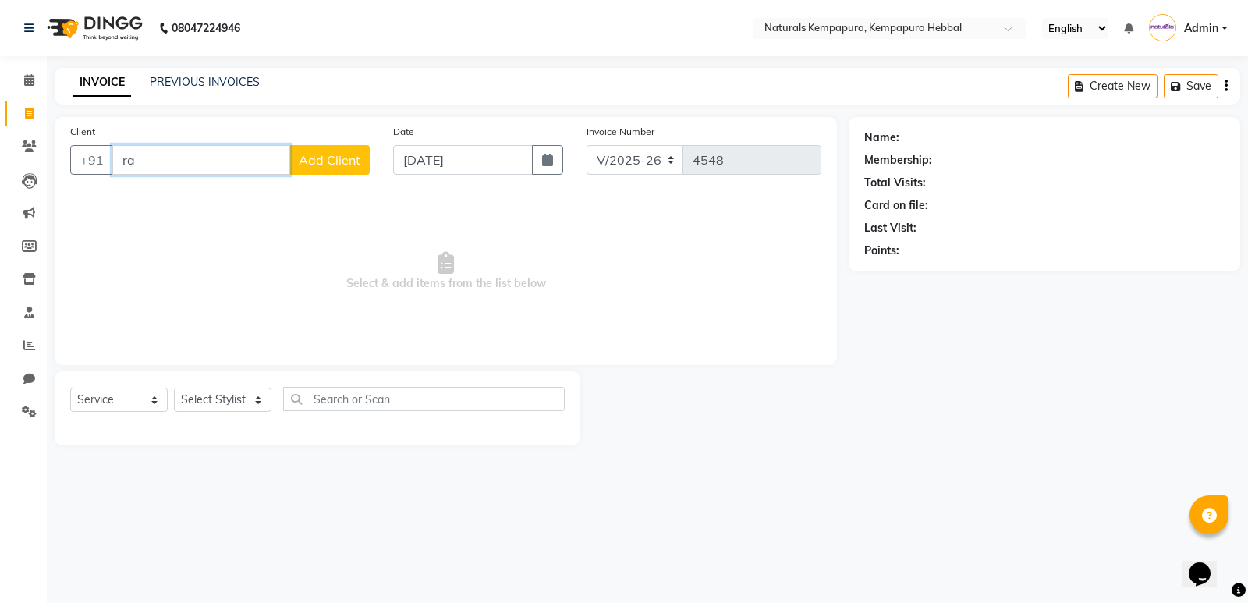
type input "r"
click at [255, 165] on input "nandi" at bounding box center [201, 160] width 178 height 30
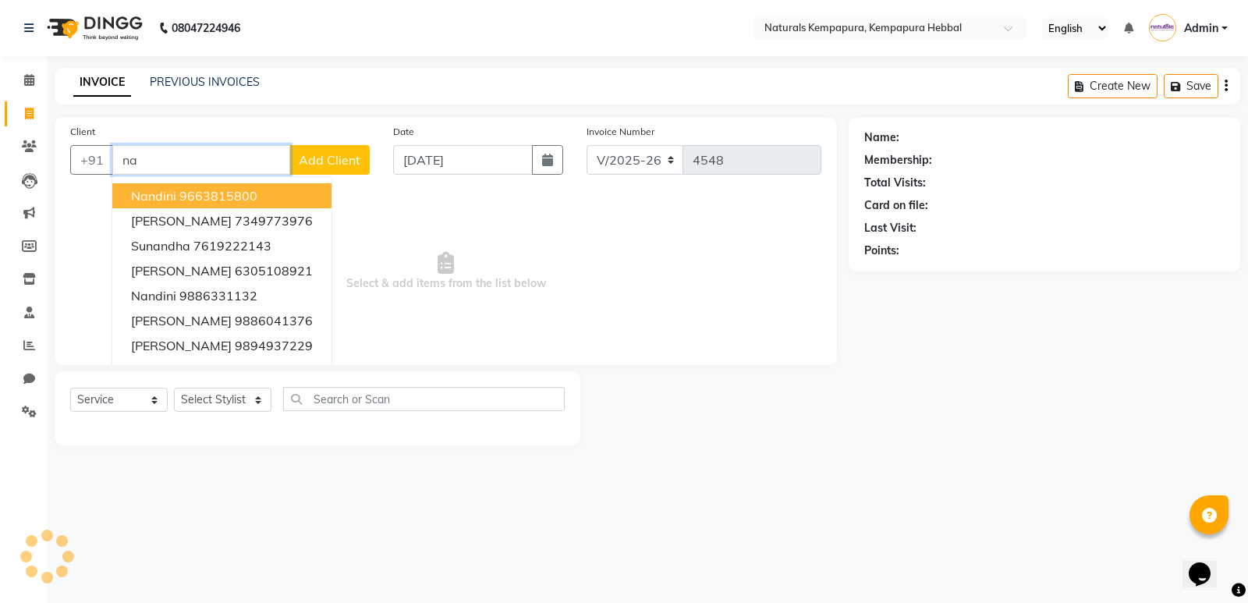
type input "n"
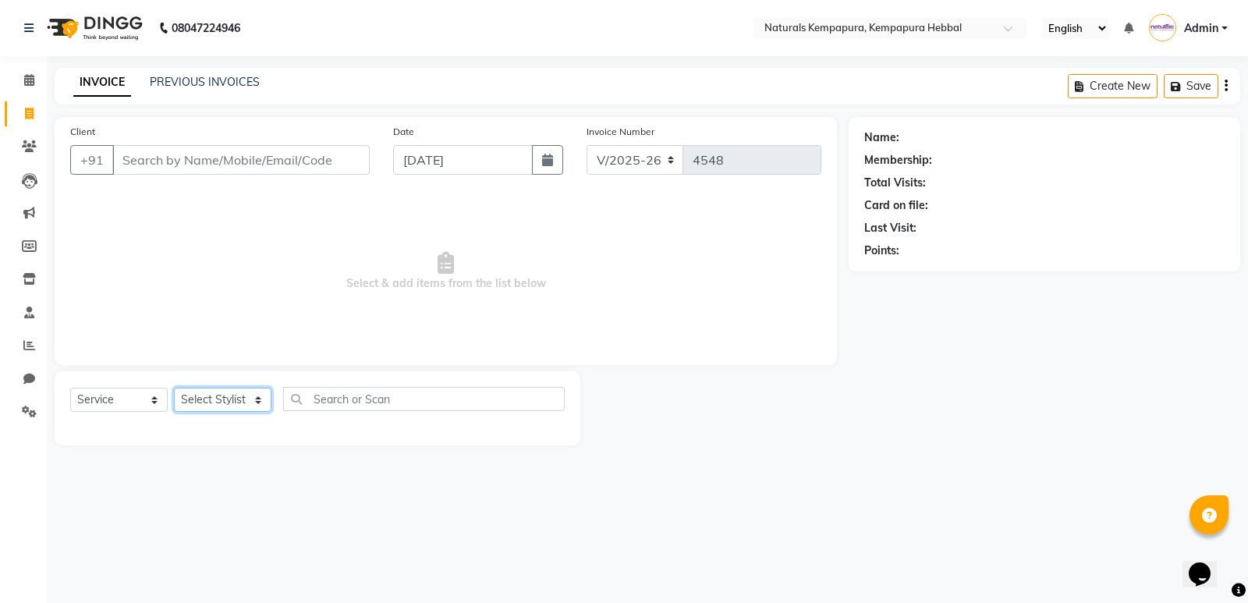
click at [233, 406] on select "Select Stylist ADARSH DANISH DURGA HARI HARAN JENNIFER Manager MOHD AARIS MOHD …" at bounding box center [223, 400] width 98 height 24
select select "86436"
click at [174, 388] on select "Select Stylist ADARSH DANISH DURGA HARI HARAN JENNIFER Manager MOHD AARIS MOHD …" at bounding box center [223, 400] width 98 height 24
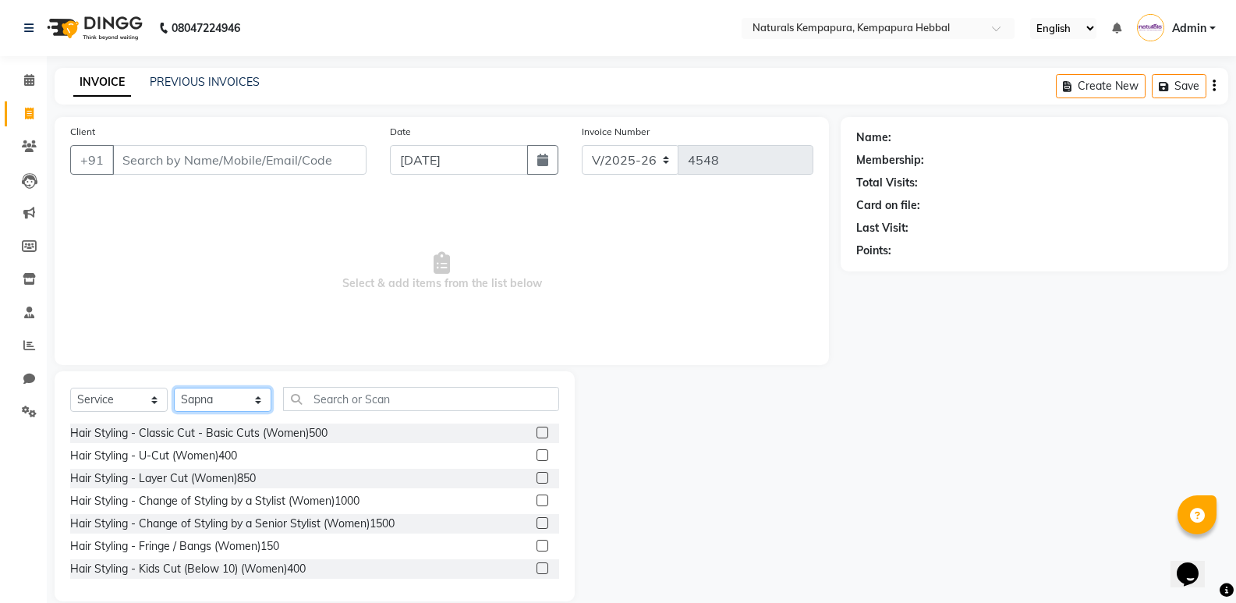
click at [227, 403] on select "Select Stylist ADARSH DANISH DURGA HARI HARAN JENNIFER Manager MOHD AARIS MOHD …" at bounding box center [223, 400] width 98 height 24
click at [222, 395] on select "Select Stylist ADARSH DANISH DURGA HARI HARAN JENNIFER Manager MOHD AARIS MOHD …" at bounding box center [223, 400] width 98 height 24
click at [174, 388] on select "Select Stylist ADARSH DANISH DURGA HARI HARAN JENNIFER Manager MOHD AARIS MOHD …" at bounding box center [223, 400] width 98 height 24
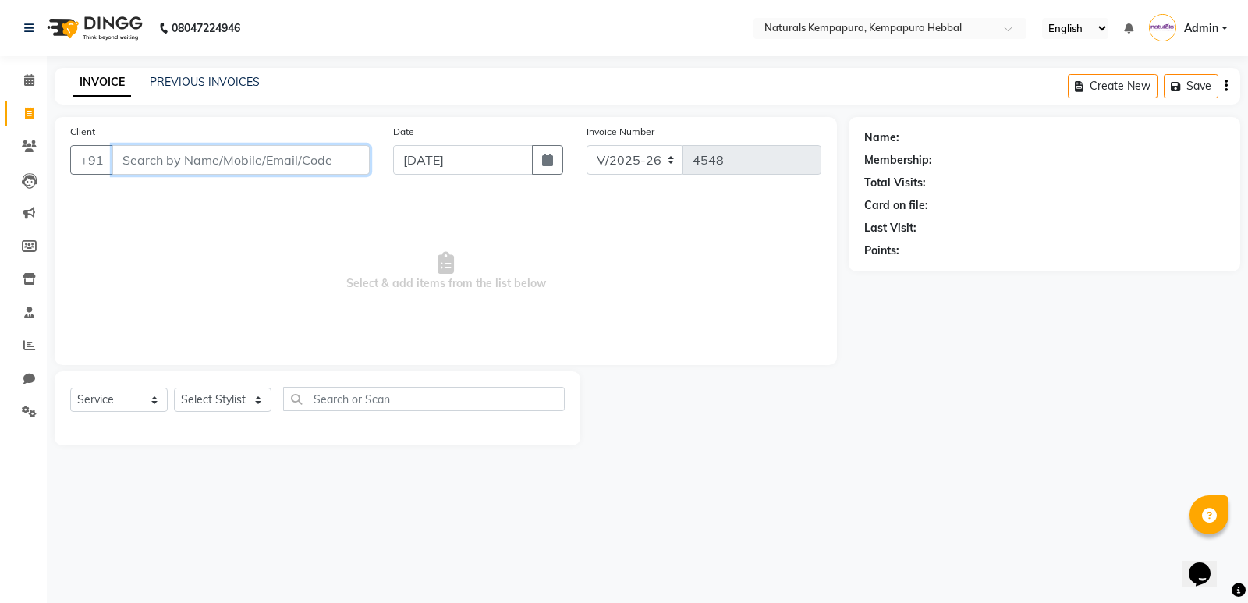
click at [185, 172] on input "Client" at bounding box center [240, 160] width 257 height 30
click at [246, 402] on select "Select Stylist ADARSH DANISH DURGA HARI HARAN JENNIFER Manager MOHD AARIS MOHD …" at bounding box center [223, 400] width 98 height 24
select select "86436"
click at [174, 388] on select "Select Stylist ADARSH DANISH DURGA HARI HARAN JENNIFER Manager MOHD AARIS MOHD …" at bounding box center [223, 400] width 98 height 24
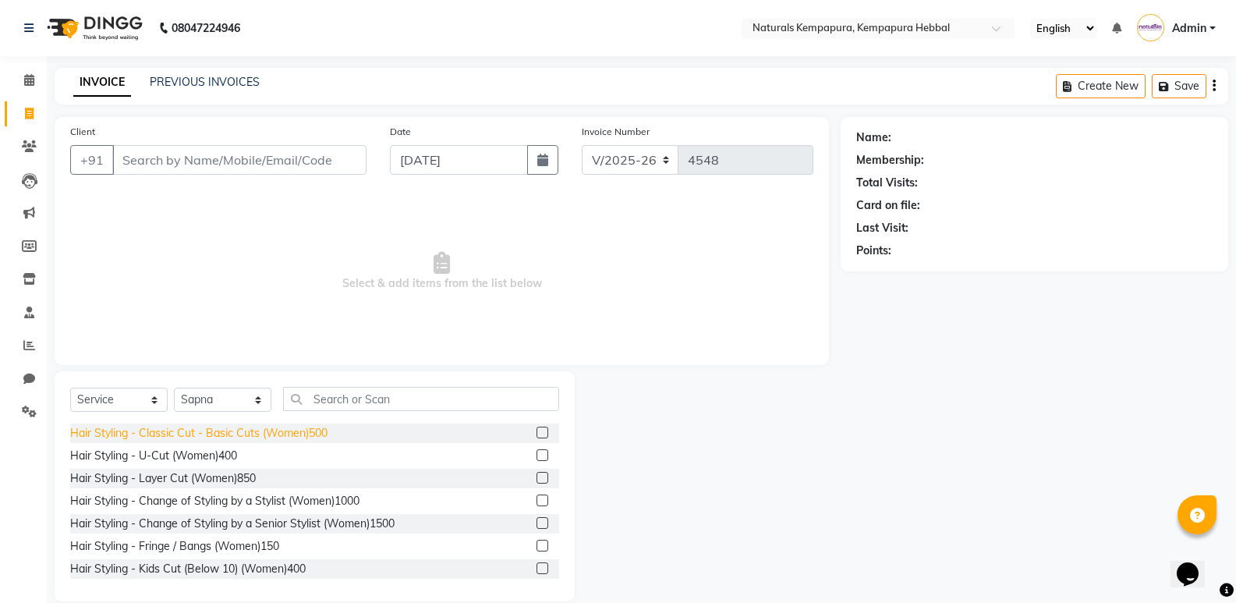
click at [251, 437] on div "Hair Styling - Classic Cut - Basic Cuts (Women)500" at bounding box center [198, 433] width 257 height 16
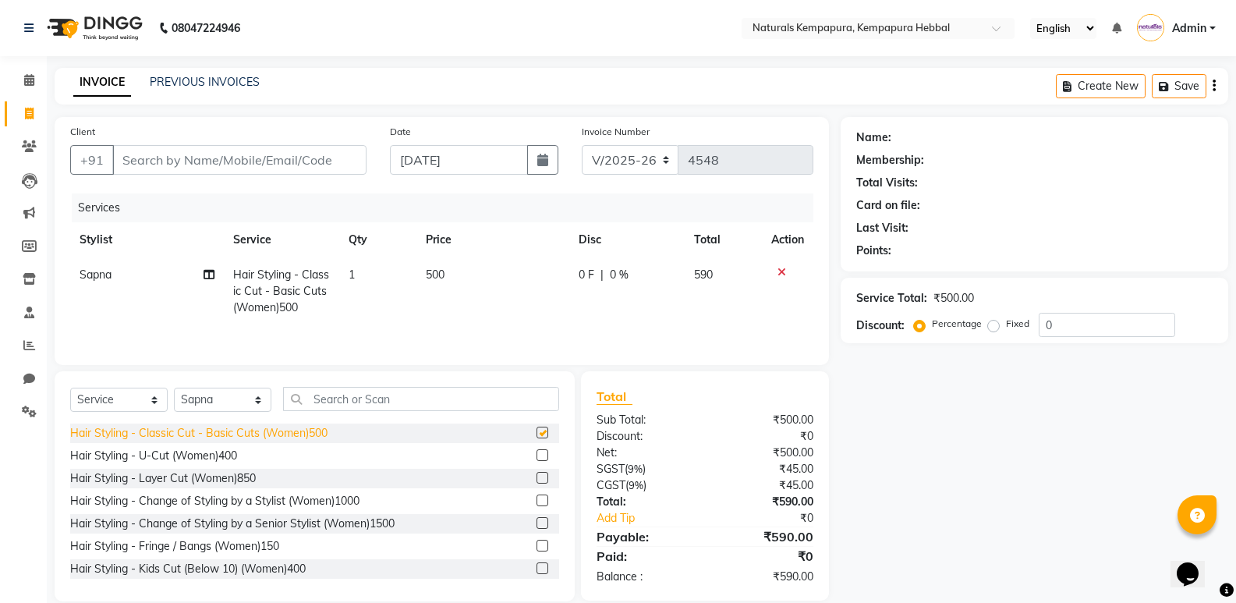
checkbox input "false"
click at [782, 274] on icon at bounding box center [782, 272] width 9 height 11
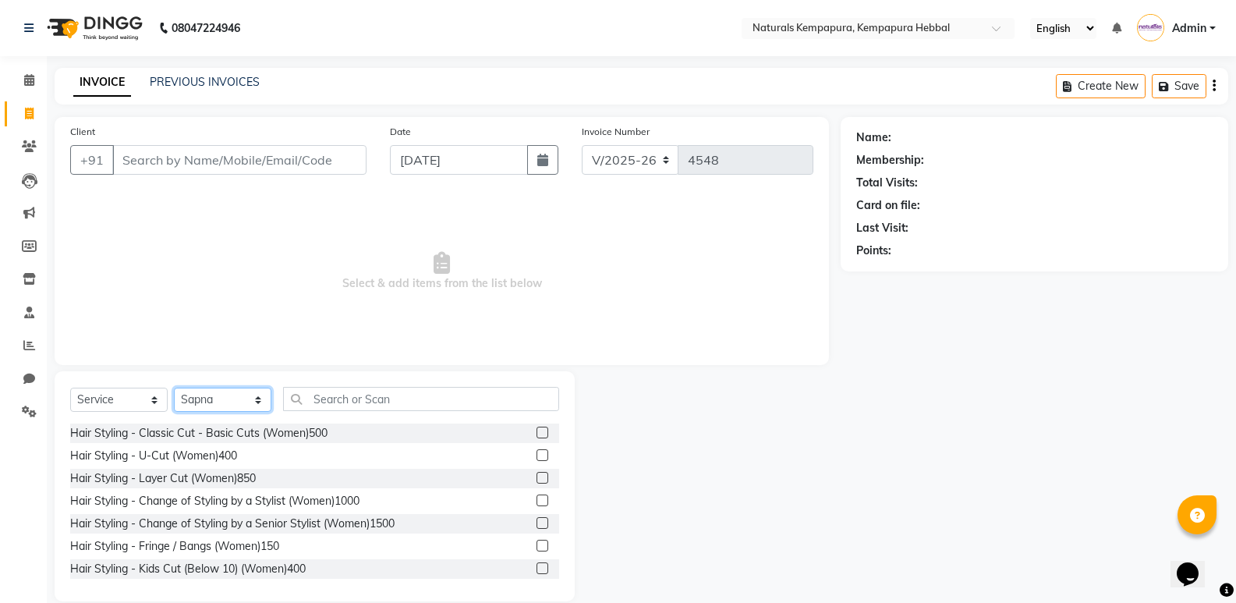
click at [259, 400] on select "Select Stylist ADARSH DANISH DURGA HARI HARAN JENNIFER Manager MOHD AARIS MOHD …" at bounding box center [223, 400] width 98 height 24
select select
click at [174, 388] on select "Select Stylist ADARSH DANISH DURGA HARI HARAN JENNIFER Manager MOHD AARIS MOHD …" at bounding box center [223, 400] width 98 height 24
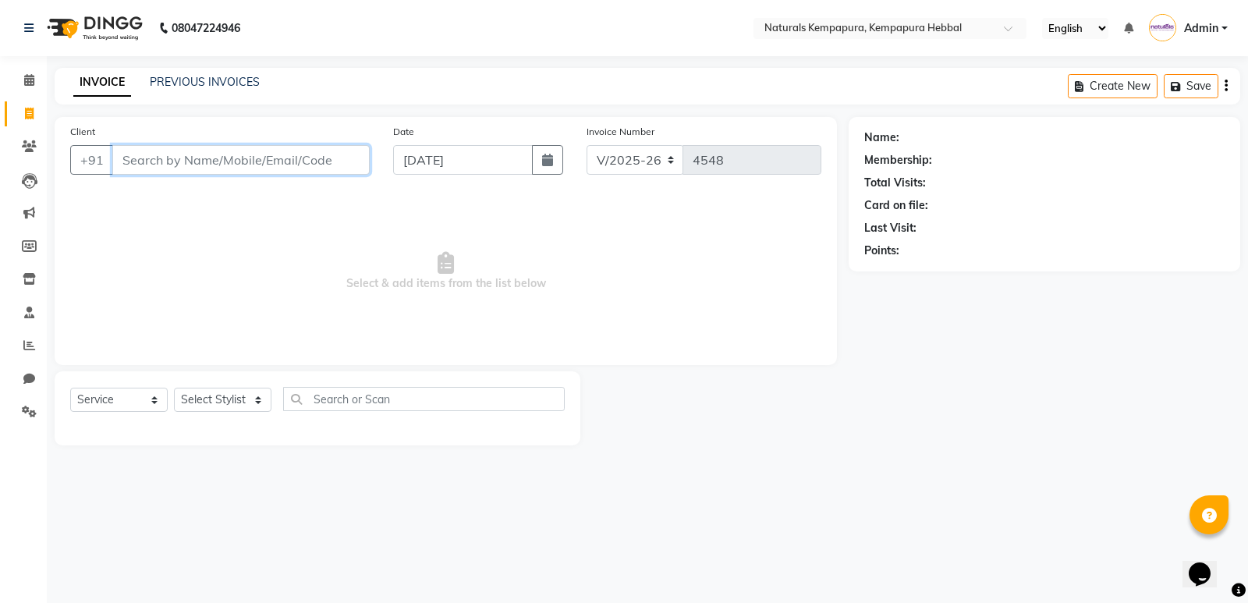
click at [207, 161] on input "Client" at bounding box center [240, 160] width 257 height 30
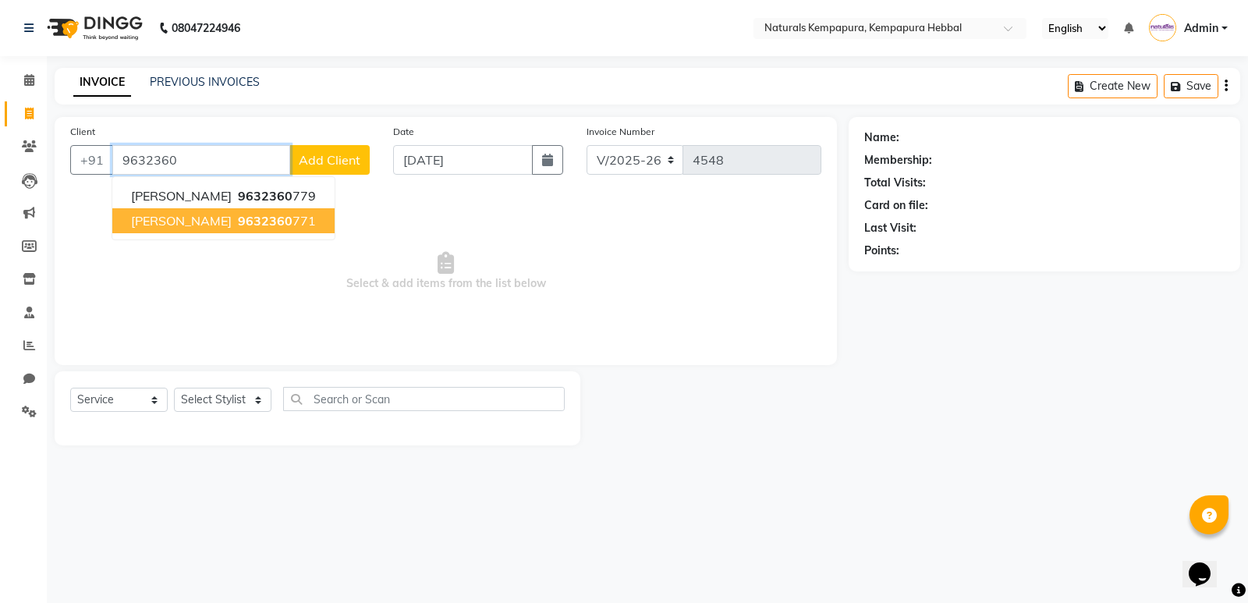
click at [242, 215] on ngb-highlight "9632360 771" at bounding box center [275, 221] width 81 height 16
type input "9632360771"
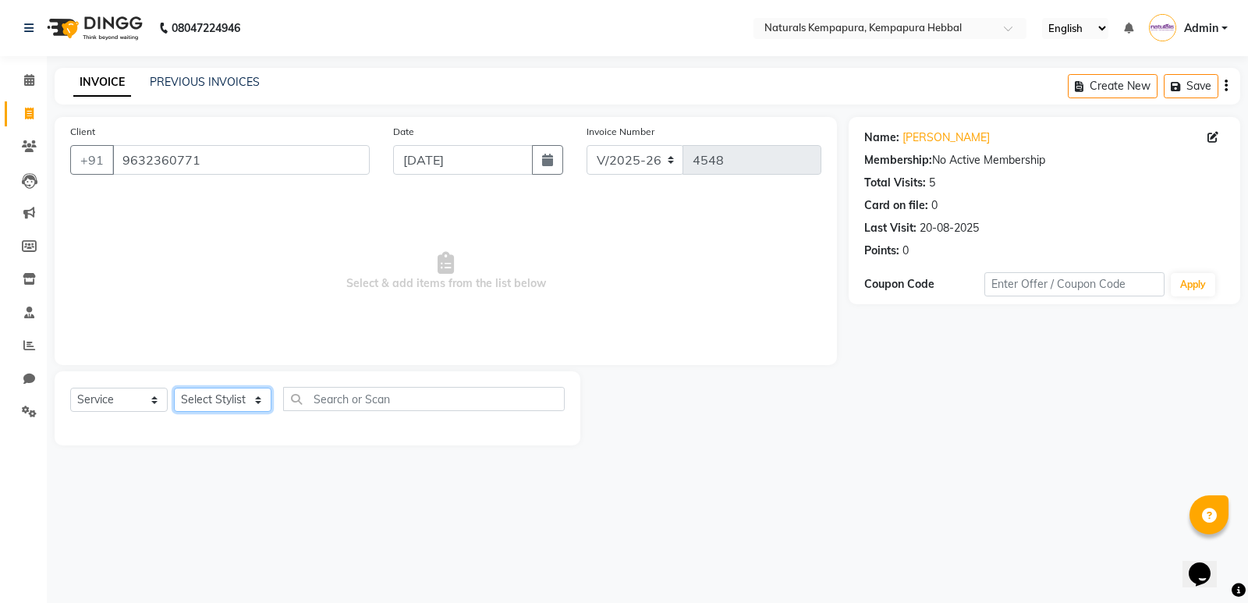
click at [239, 410] on select "Select Stylist ADARSH DANISH DURGA HARI HARAN JENNIFER Manager MOHD AARIS MOHD …" at bounding box center [223, 400] width 98 height 24
select select "70447"
click at [174, 388] on select "Select Stylist ADARSH DANISH DURGA HARI HARAN JENNIFER Manager MOHD AARIS MOHD …" at bounding box center [223, 400] width 98 height 24
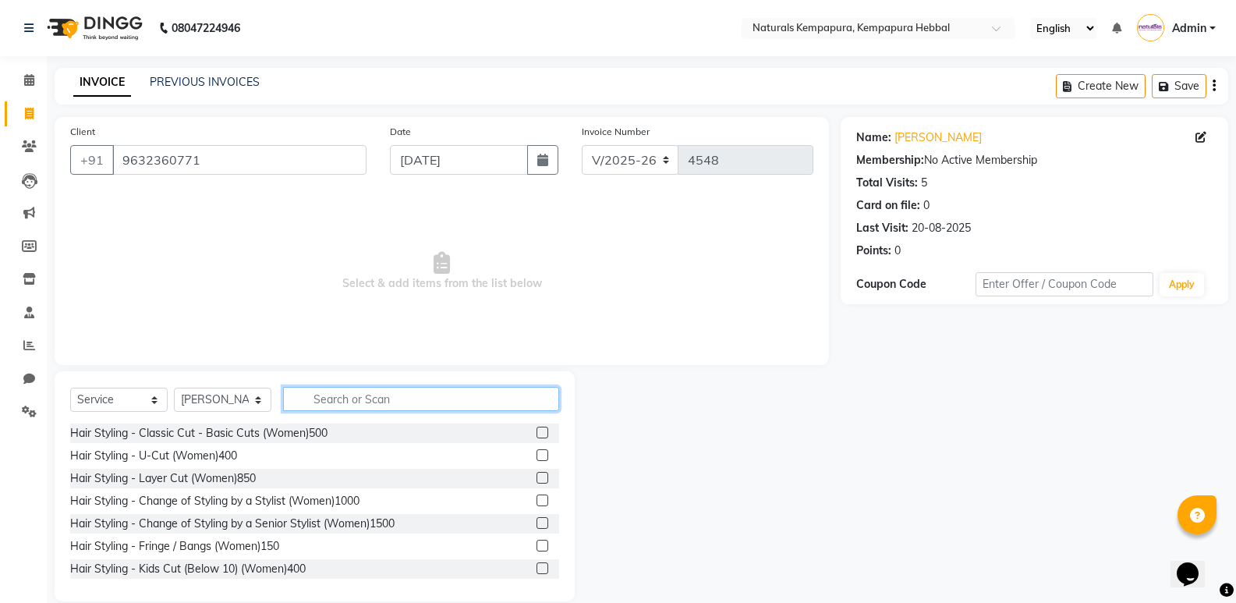
click at [374, 401] on input "text" at bounding box center [421, 399] width 276 height 24
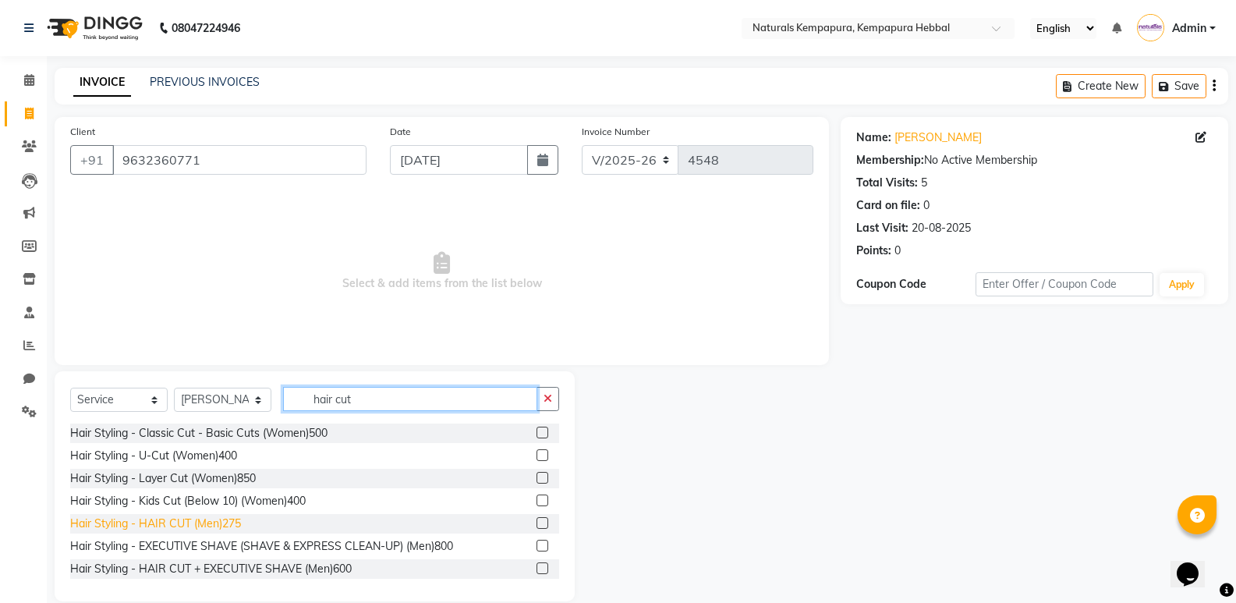
type input "hair cut"
click at [224, 523] on div "Hair Styling - HAIR CUT (Men)275" at bounding box center [155, 524] width 171 height 16
checkbox input "false"
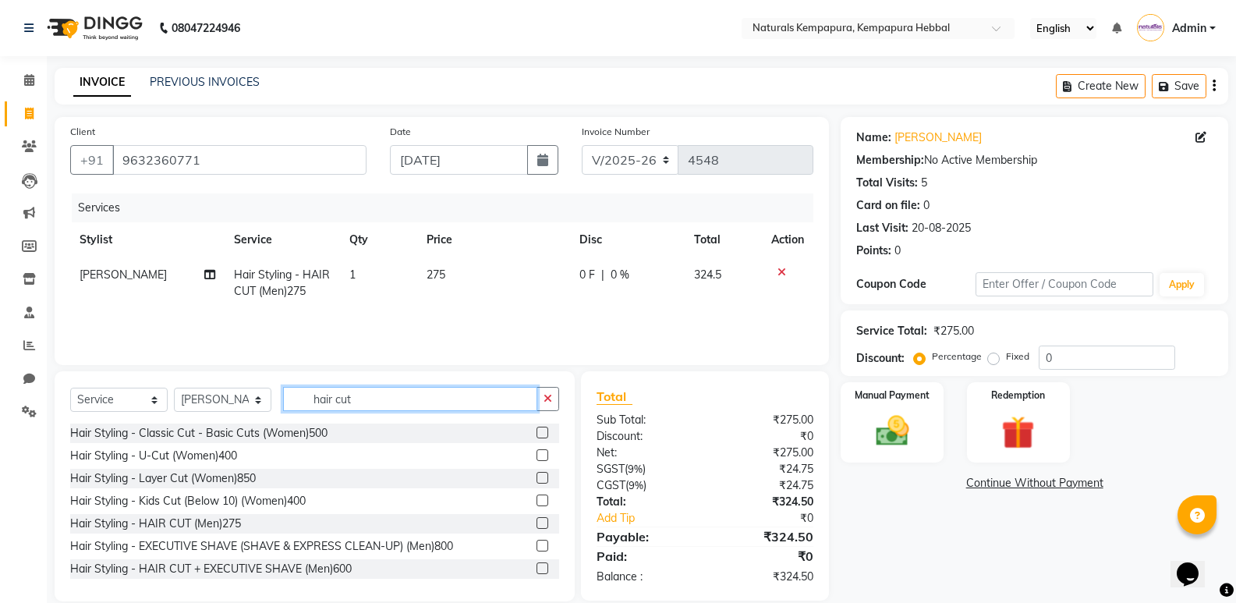
drag, startPoint x: 422, startPoint y: 402, endPoint x: 126, endPoint y: 396, distance: 296.5
click at [178, 395] on div "Select Service Product Membership Package Voucher Prepaid Gift Card Select Styl…" at bounding box center [314, 405] width 489 height 37
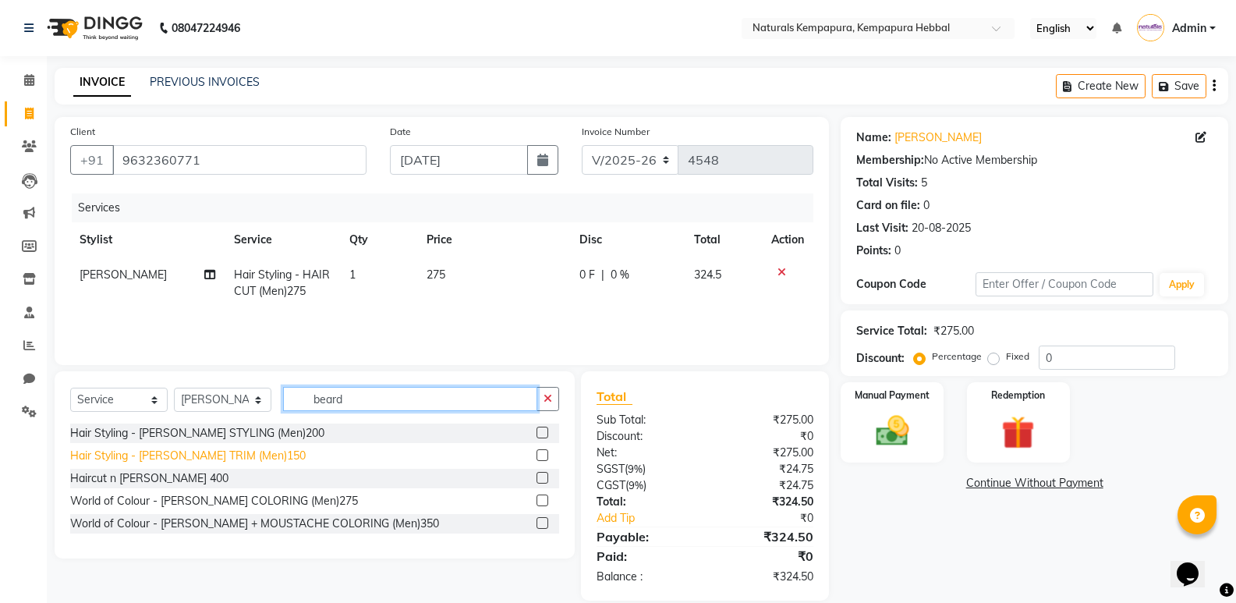
type input "beard"
click at [176, 459] on div "Hair Styling - BEARD TRIM (Men)150" at bounding box center [188, 456] width 236 height 16
checkbox input "false"
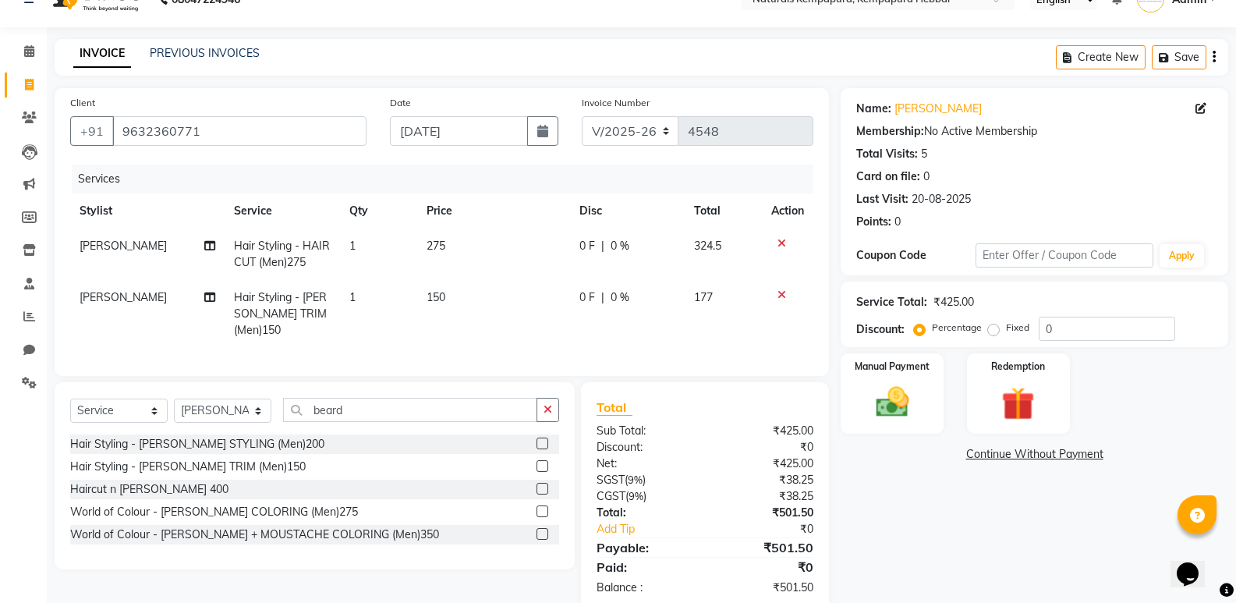
scroll to position [56, 0]
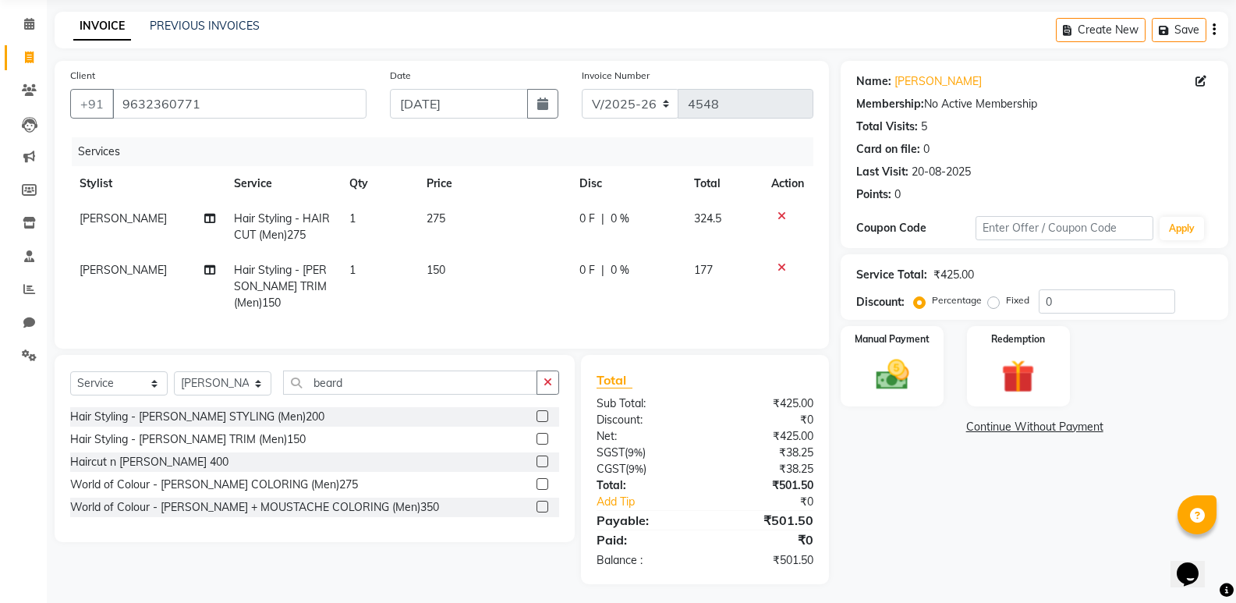
click at [576, 213] on td "0 F | 0 %" at bounding box center [627, 226] width 115 height 51
select select "70447"
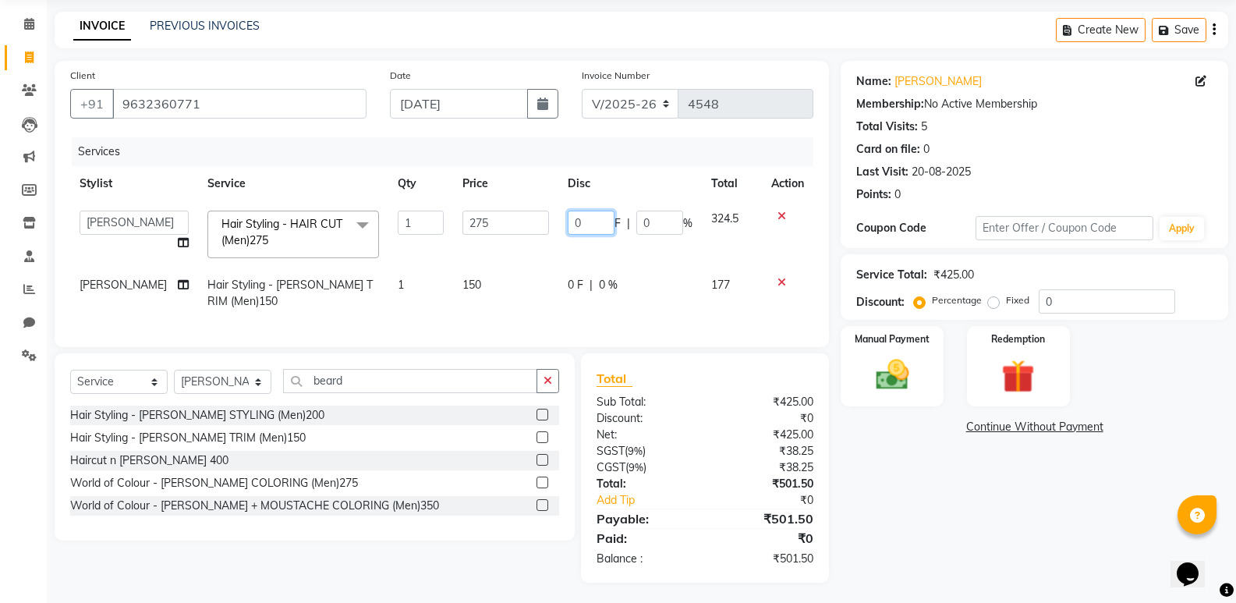
click at [577, 216] on input "0" at bounding box center [591, 223] width 47 height 24
click at [575, 218] on input "0" at bounding box center [591, 223] width 47 height 24
click at [570, 221] on input "0" at bounding box center [591, 223] width 47 height 24
type input "50"
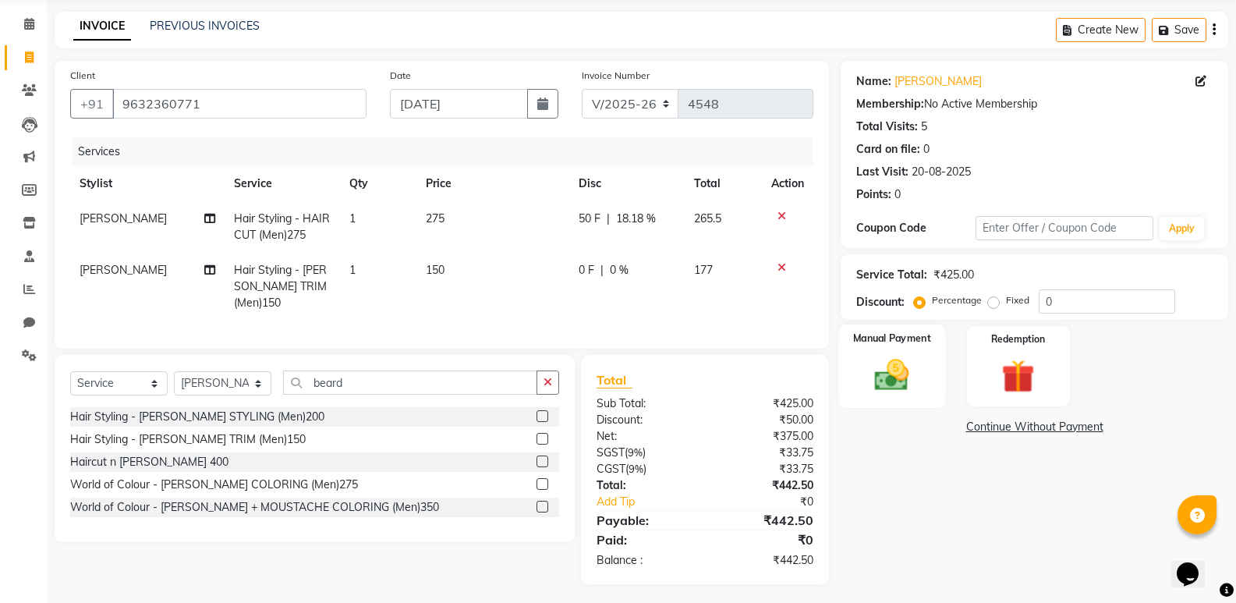
click at [881, 378] on img at bounding box center [891, 375] width 55 height 40
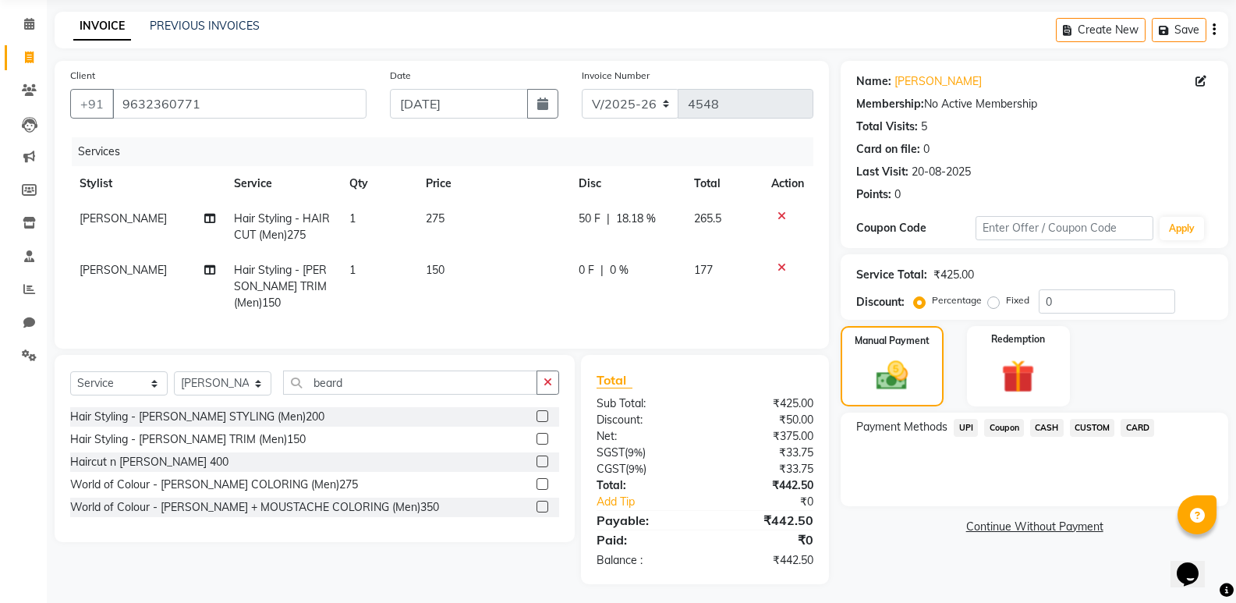
click at [969, 432] on span "UPI" at bounding box center [966, 428] width 24 height 18
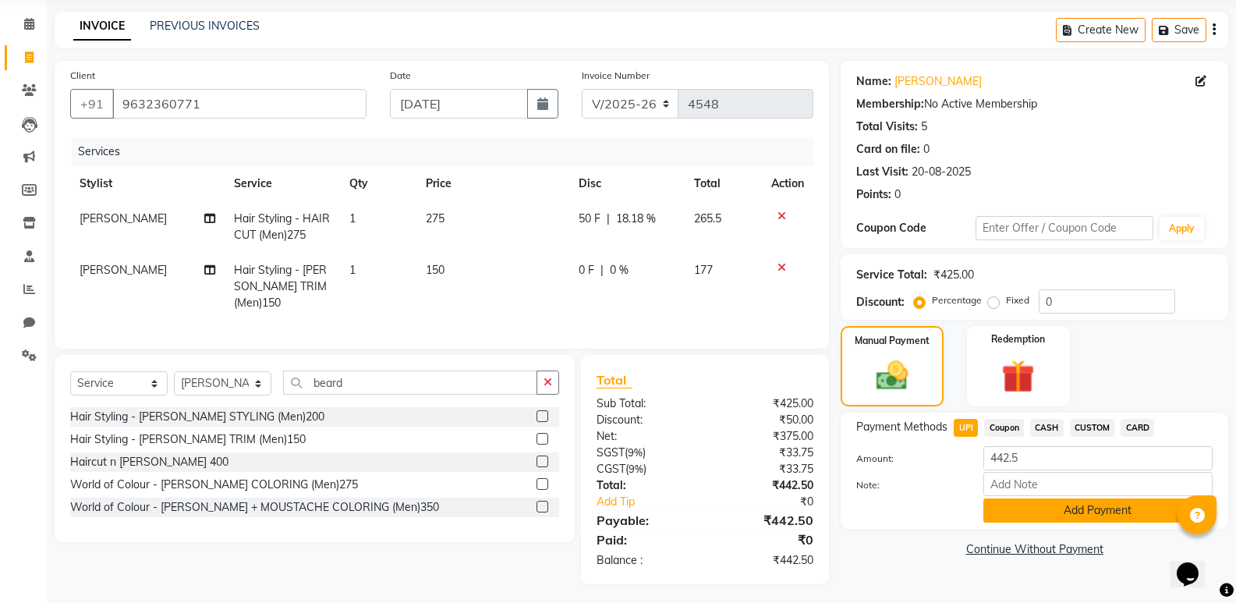
click at [1030, 508] on button "Add Payment" at bounding box center [1098, 510] width 229 height 24
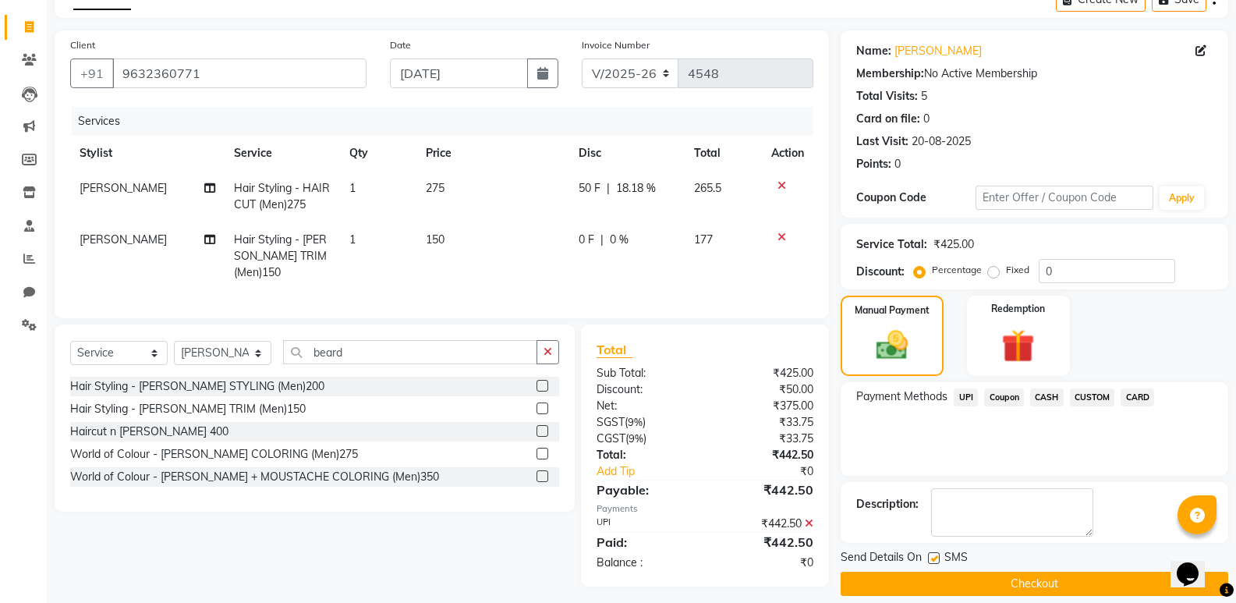
scroll to position [103, 0]
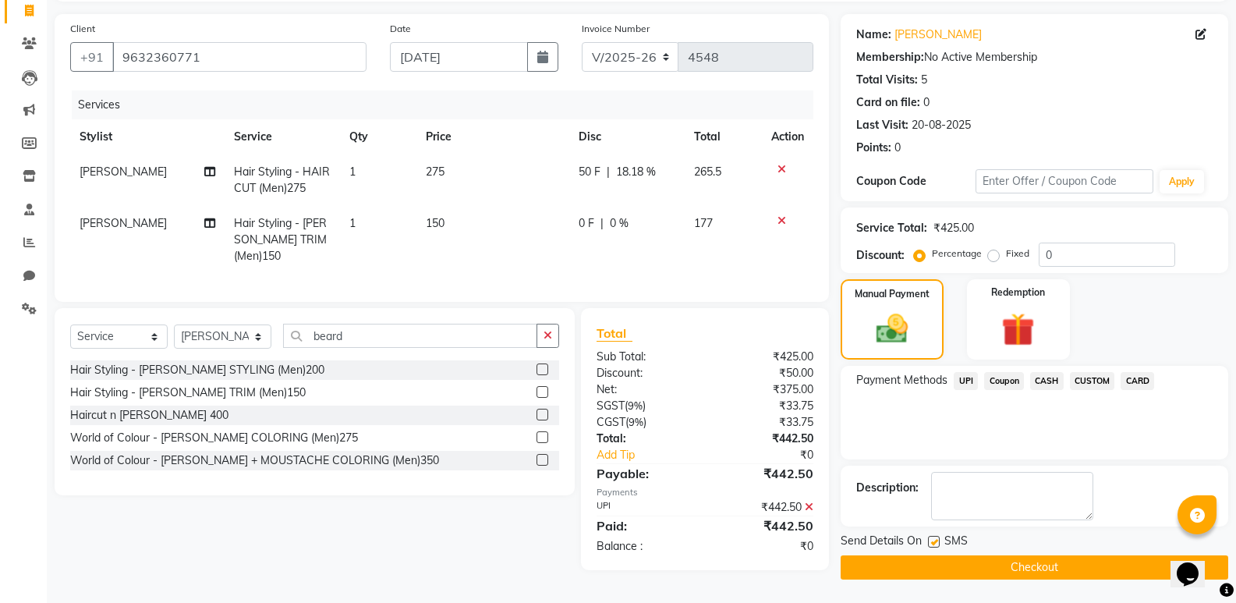
click at [977, 561] on button "Checkout" at bounding box center [1035, 567] width 388 height 24
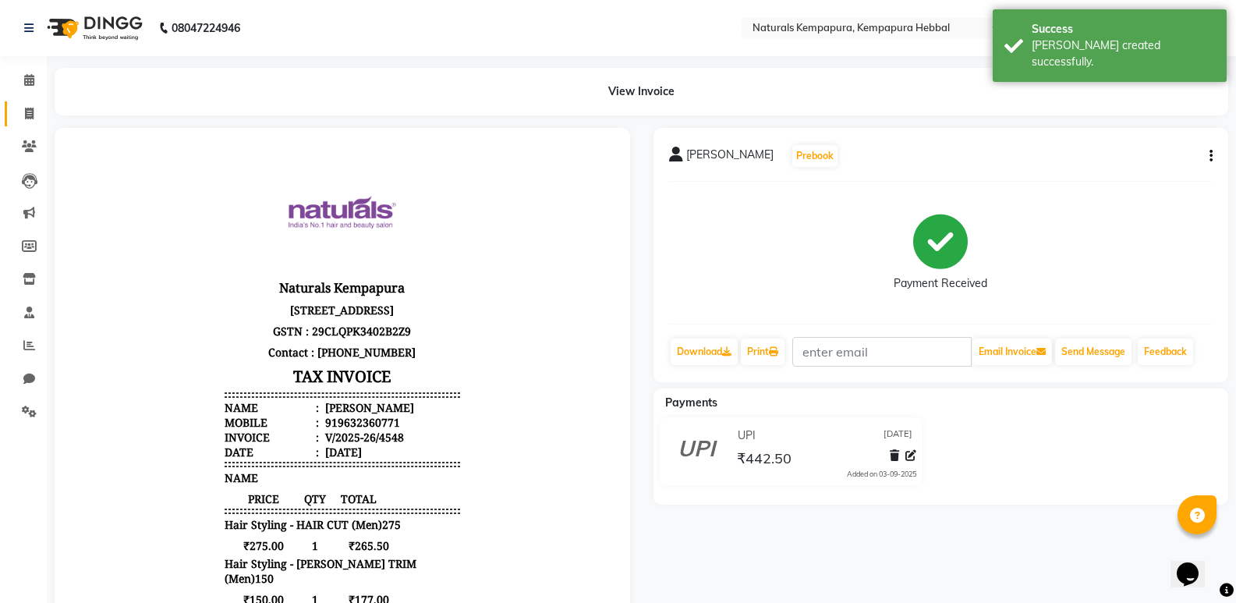
click at [29, 119] on span at bounding box center [29, 114] width 27 height 18
select select "service"
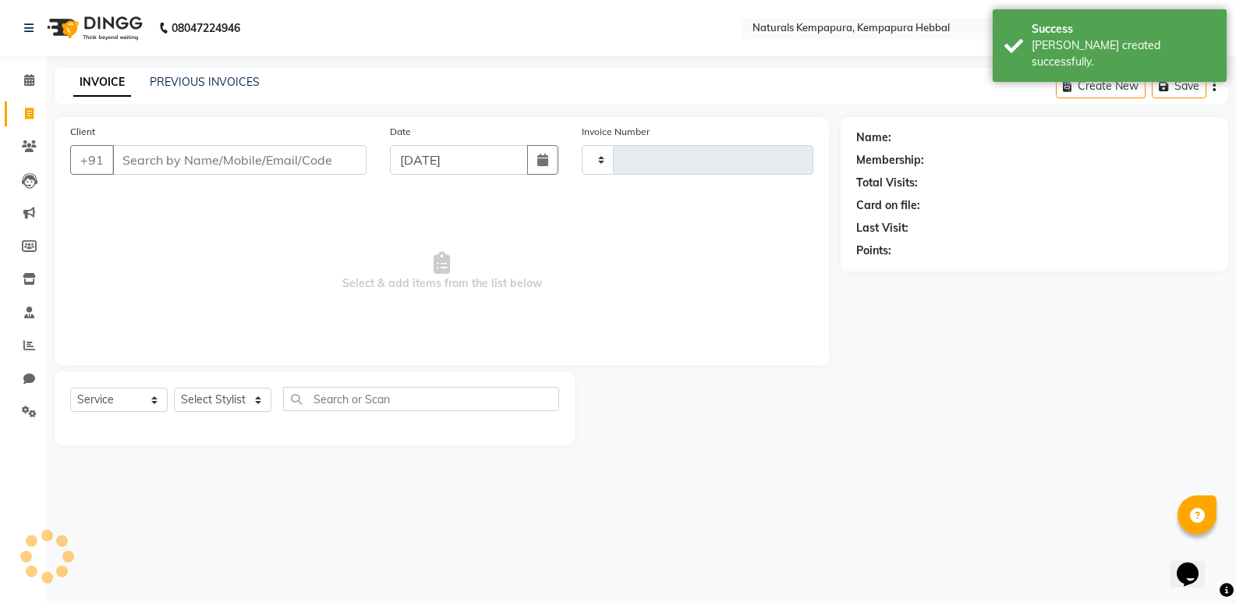
type input "4549"
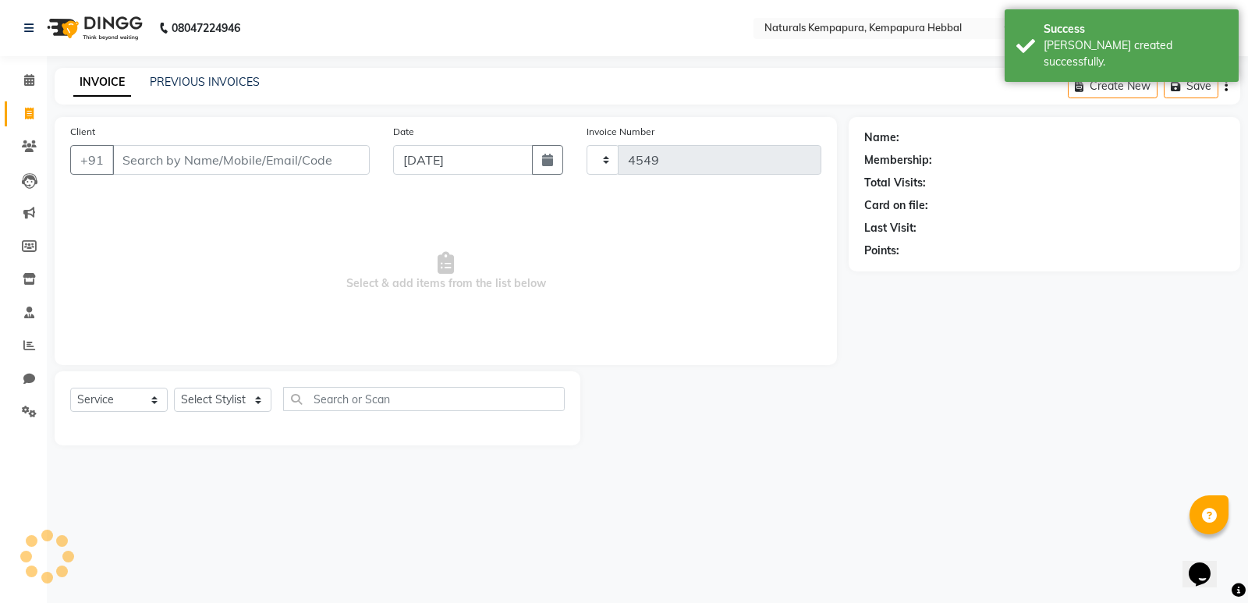
select select "7848"
click at [187, 82] on link "PREVIOUS INVOICES" at bounding box center [205, 82] width 110 height 14
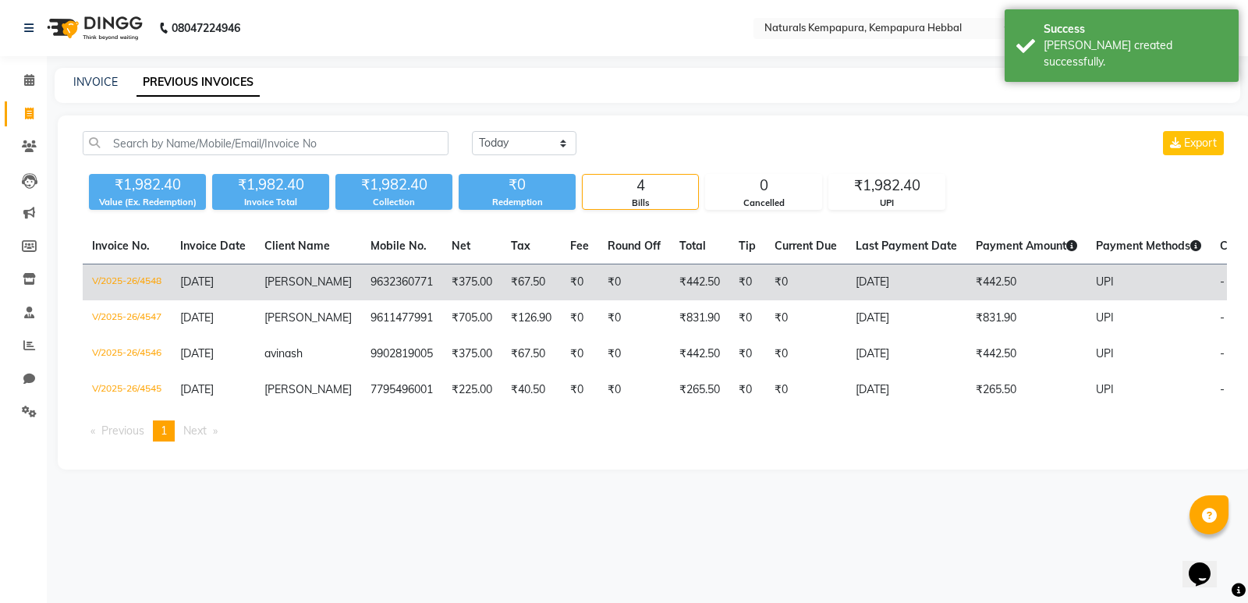
click at [1051, 289] on td "₹442.50" at bounding box center [1026, 282] width 120 height 37
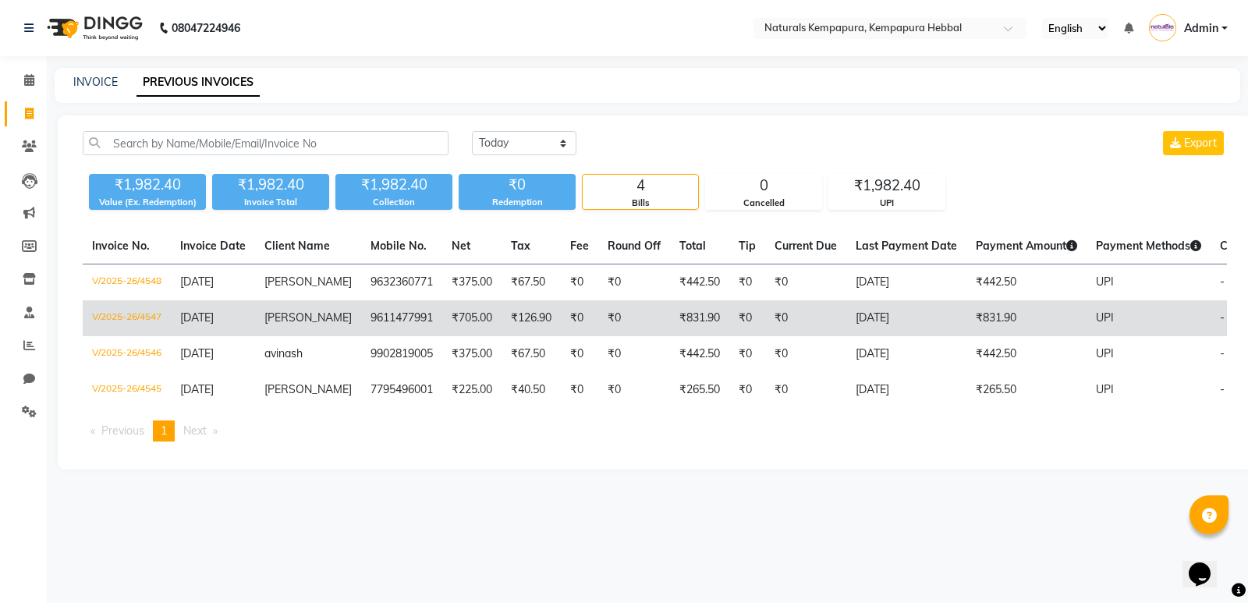
click at [480, 331] on td "₹705.00" at bounding box center [471, 318] width 59 height 36
click at [281, 324] on span "[PERSON_NAME]" at bounding box center [307, 317] width 87 height 14
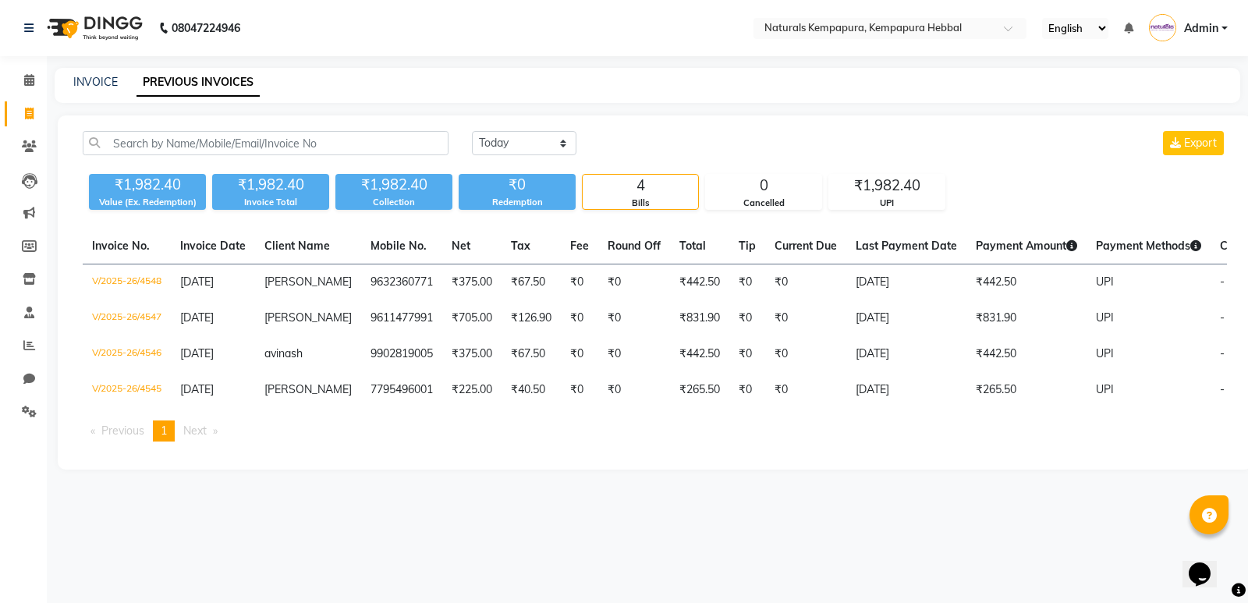
click at [68, 76] on div "INVOICE PREVIOUS INVOICES" at bounding box center [638, 82] width 1167 height 16
click at [82, 80] on link "INVOICE" at bounding box center [95, 82] width 44 height 14
select select "7848"
select select "service"
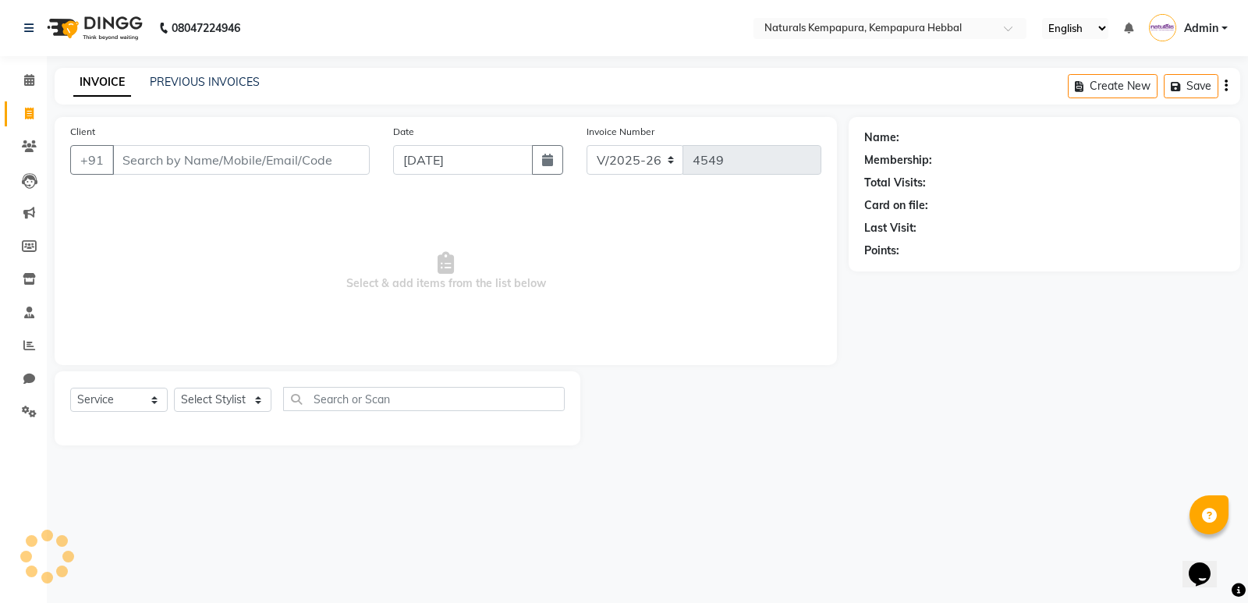
click at [167, 160] on input "Client" at bounding box center [240, 160] width 257 height 30
type input "9611477991"
click at [937, 143] on link "Ramya Deepika" at bounding box center [945, 137] width 87 height 16
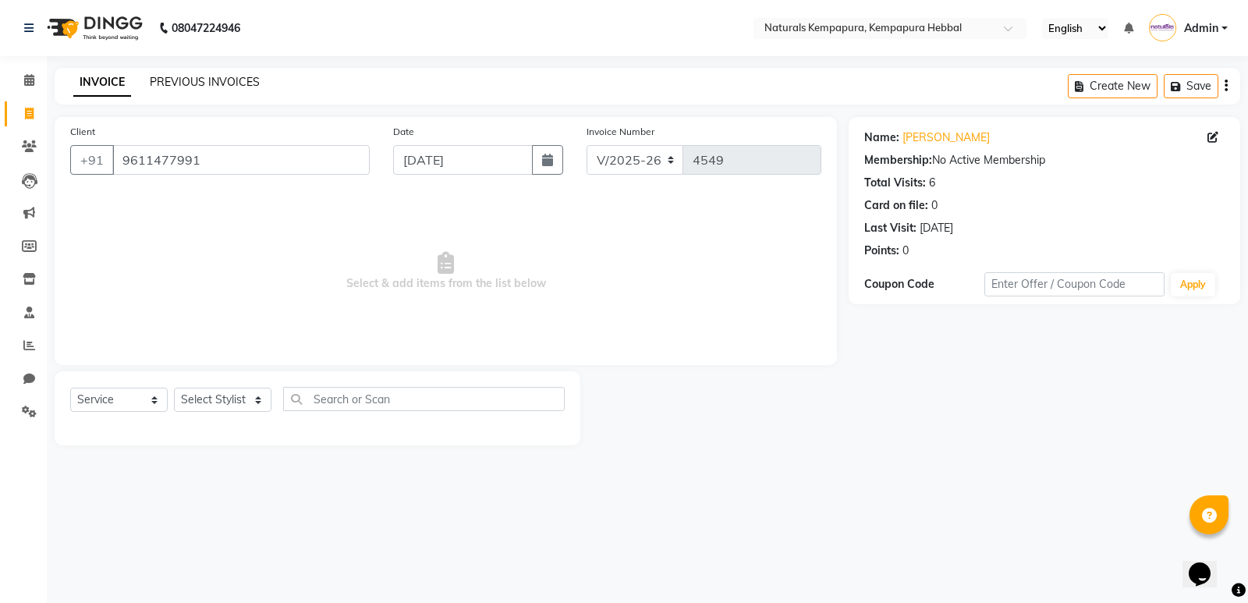
click at [221, 85] on link "PREVIOUS INVOICES" at bounding box center [205, 82] width 110 height 14
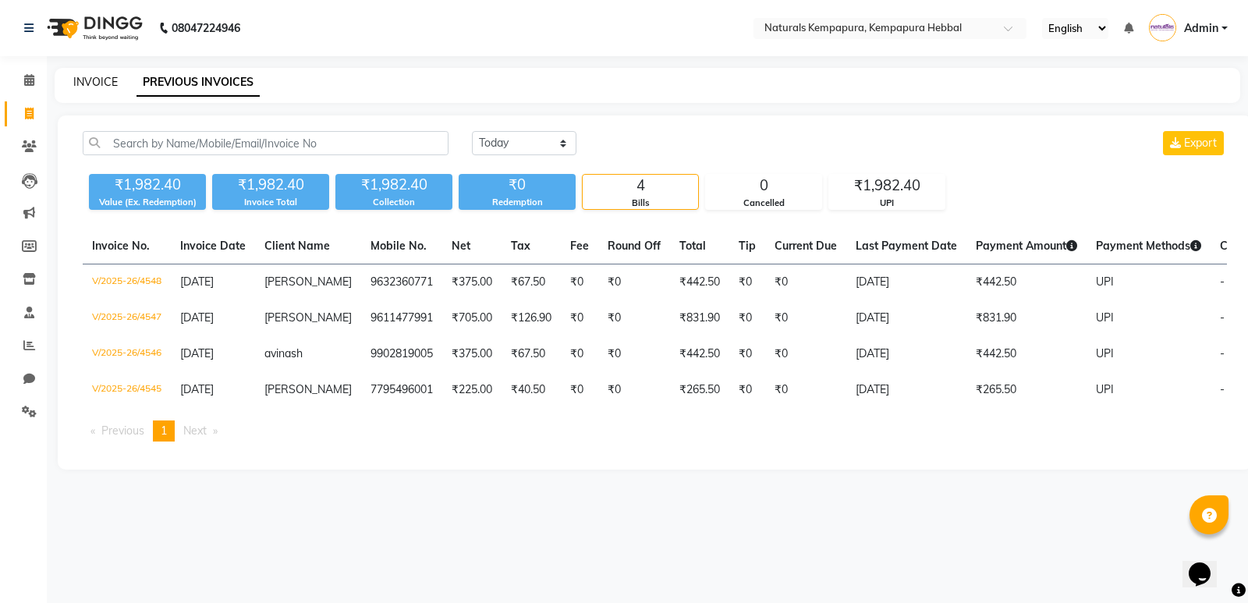
click at [92, 80] on link "INVOICE" at bounding box center [95, 82] width 44 height 14
select select "7848"
select select "service"
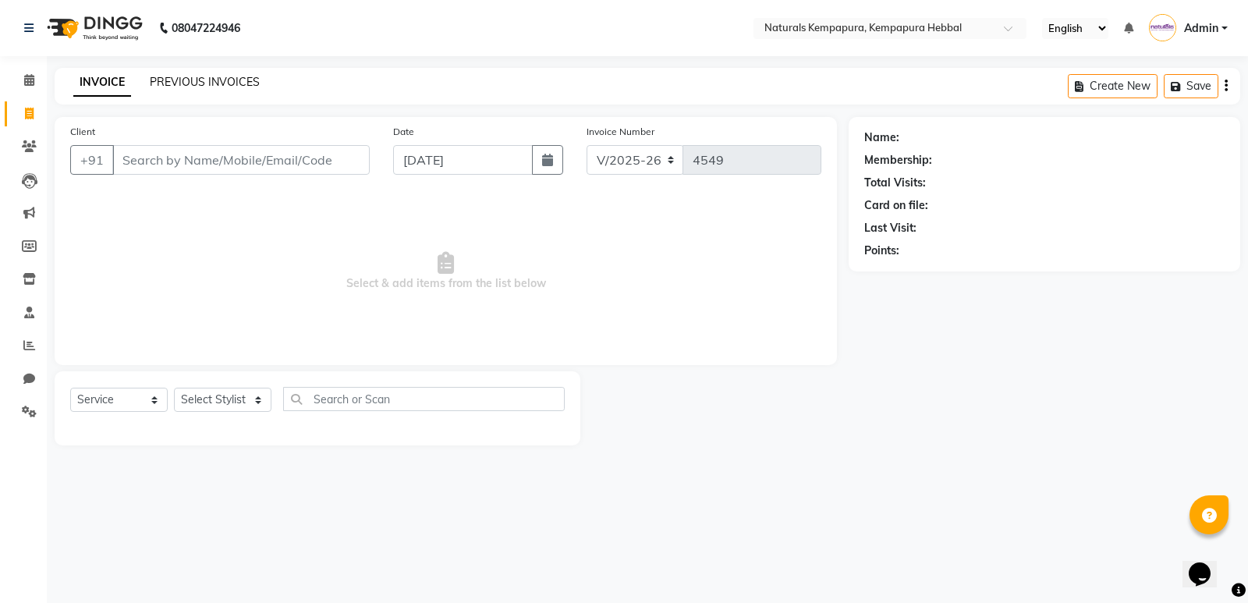
click at [176, 87] on link "PREVIOUS INVOICES" at bounding box center [205, 82] width 110 height 14
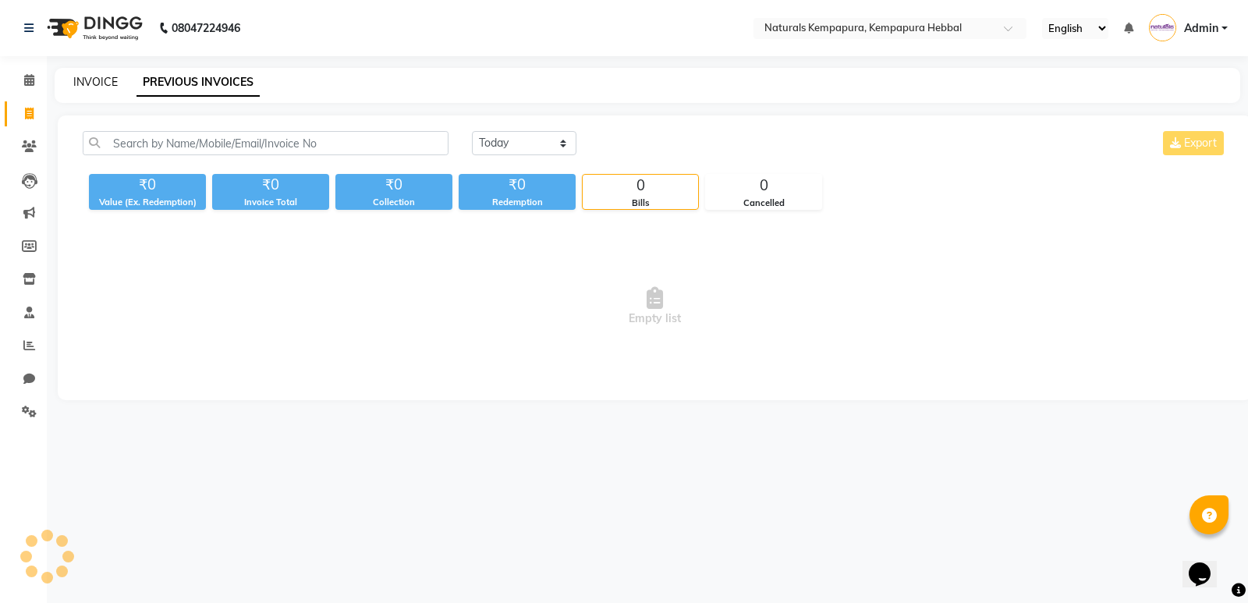
click at [92, 81] on link "INVOICE" at bounding box center [95, 82] width 44 height 14
select select "service"
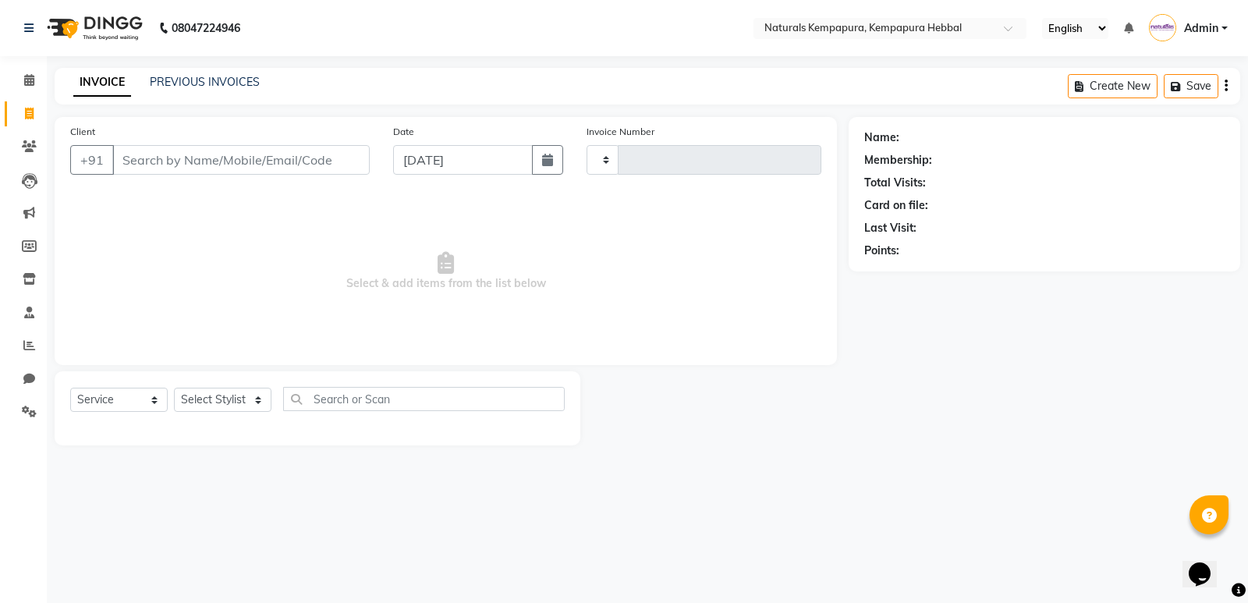
type input "4549"
select select "7848"
click at [139, 153] on input "Client" at bounding box center [240, 160] width 257 height 30
type input "8606125220"
click at [359, 165] on span "Add Client" at bounding box center [330, 160] width 62 height 16
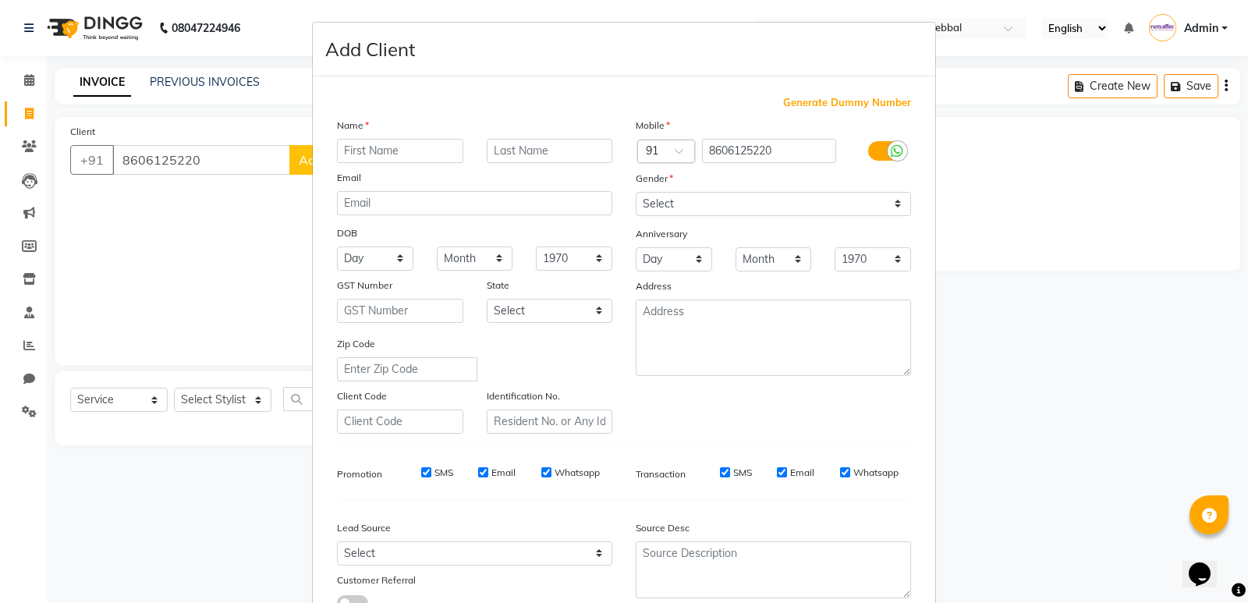
click at [395, 151] on input "text" at bounding box center [400, 151] width 126 height 24
type input "anjuja"
click at [693, 213] on select "Select Male Female Other Prefer Not To Say" at bounding box center [773, 204] width 275 height 24
select select "[DEMOGRAPHIC_DATA]"
click at [636, 192] on select "Select Male Female Other Prefer Not To Say" at bounding box center [773, 204] width 275 height 24
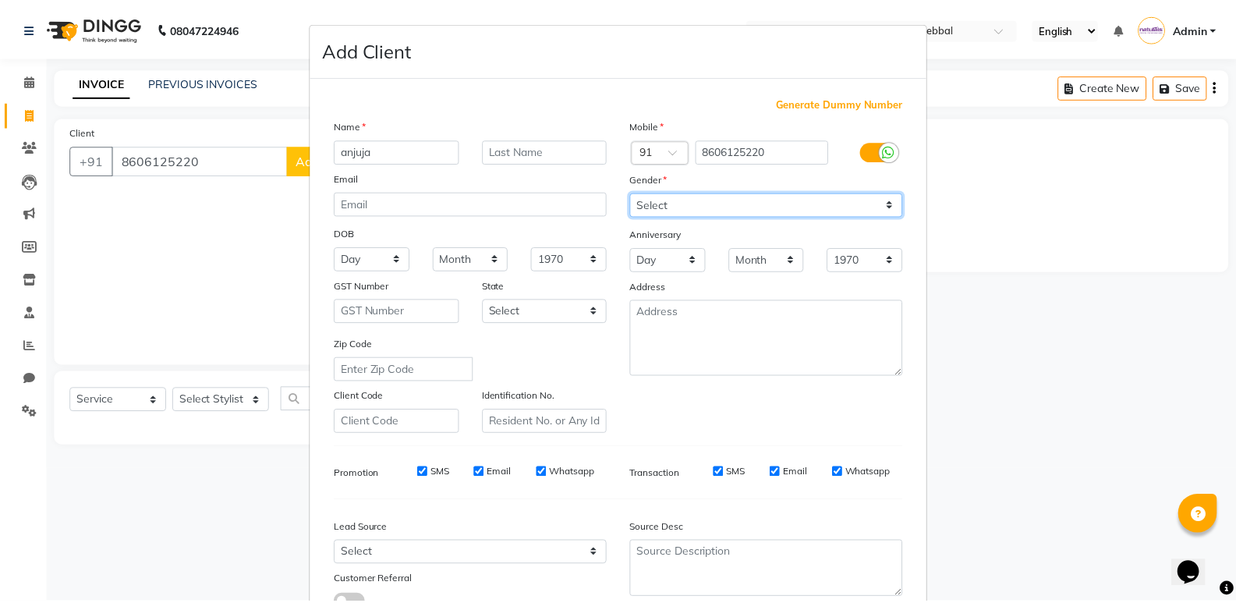
scroll to position [117, 0]
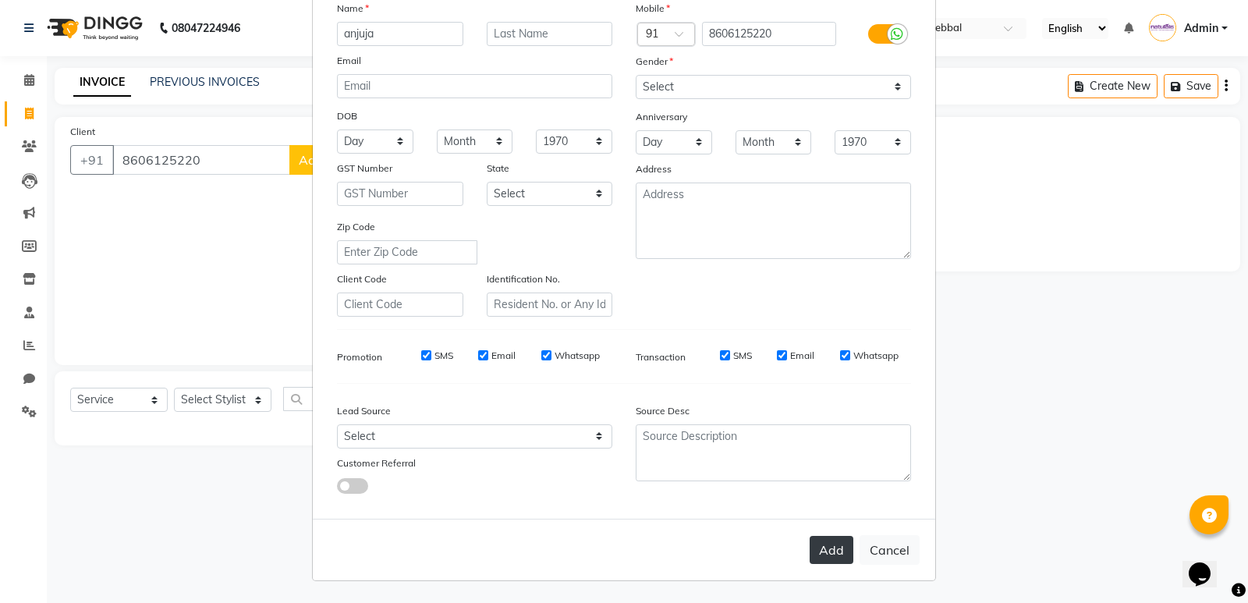
click at [829, 544] on button "Add" at bounding box center [832, 550] width 44 height 28
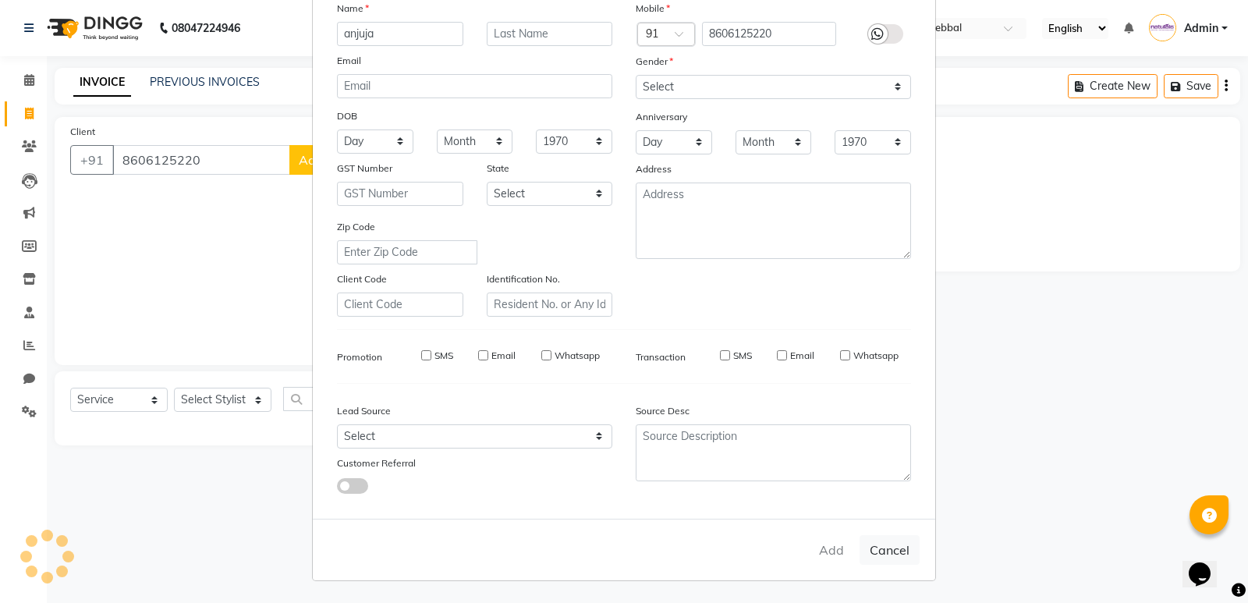
select select
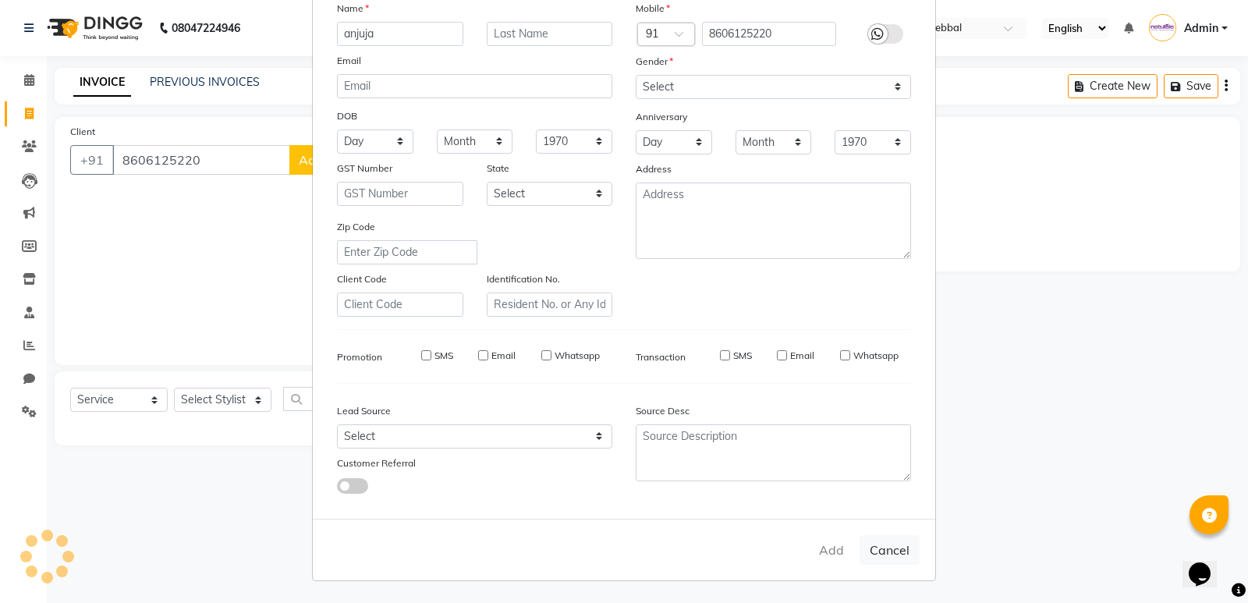
select select
checkbox input "false"
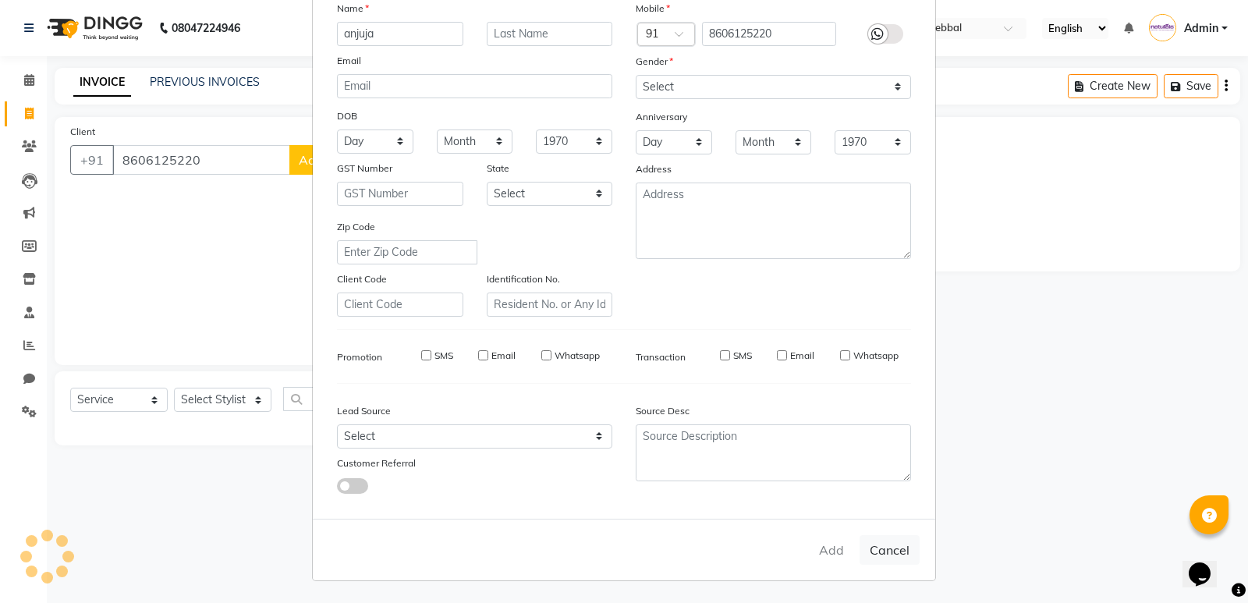
checkbox input "false"
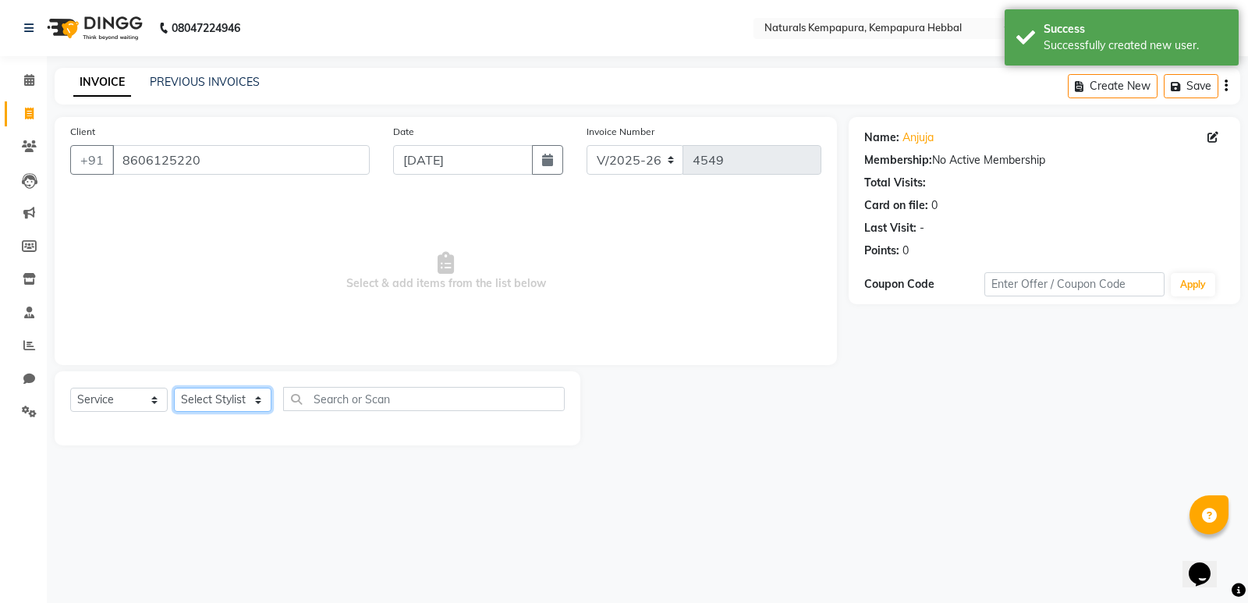
click at [218, 389] on select "Select Stylist ADARSH DANISH DURGA HARI HARAN JENNIFER Manager MOHD AARIS MOHD …" at bounding box center [223, 400] width 98 height 24
select select "70439"
click at [174, 388] on select "Select Stylist ADARSH DANISH DURGA HARI HARAN JENNIFER Manager MOHD AARIS MOHD …" at bounding box center [223, 400] width 98 height 24
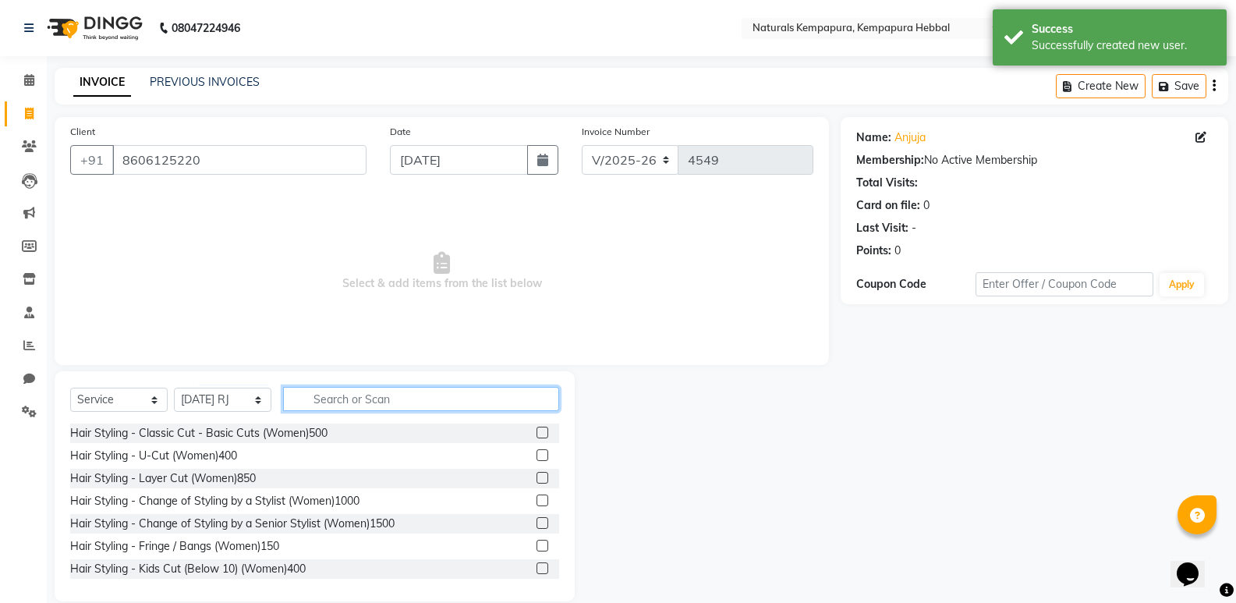
click at [354, 409] on input "text" at bounding box center [421, 399] width 276 height 24
type input "h"
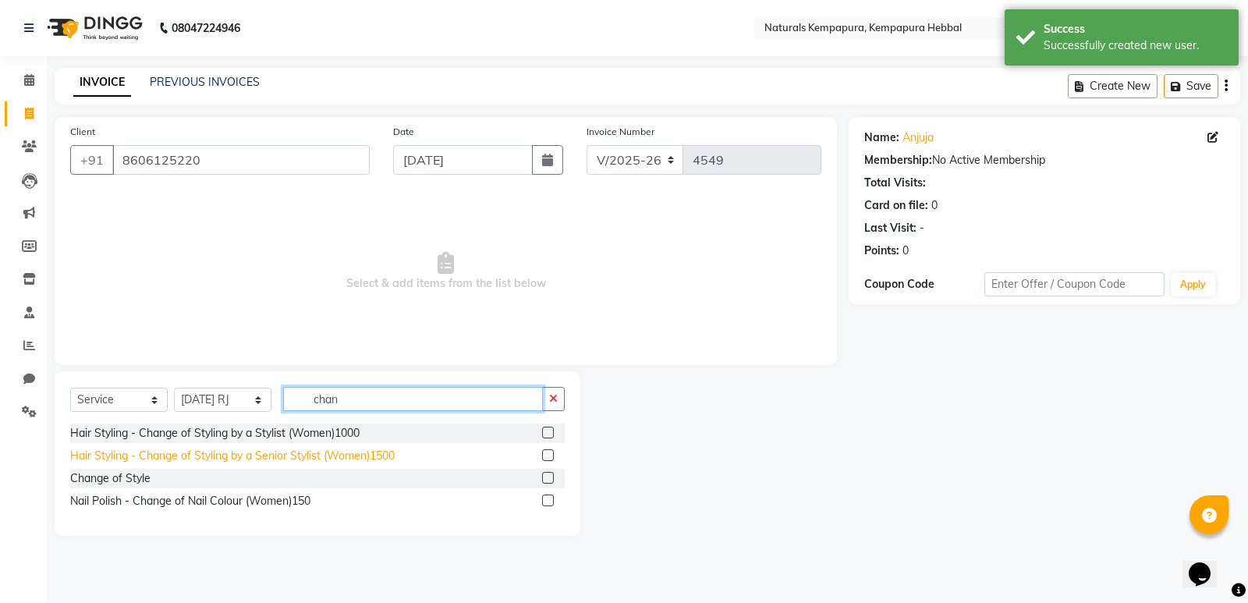
type input "chan"
click at [271, 460] on div "Hair Styling - Change of Styling by a Senior Stylist (Women)1500" at bounding box center [232, 456] width 324 height 16
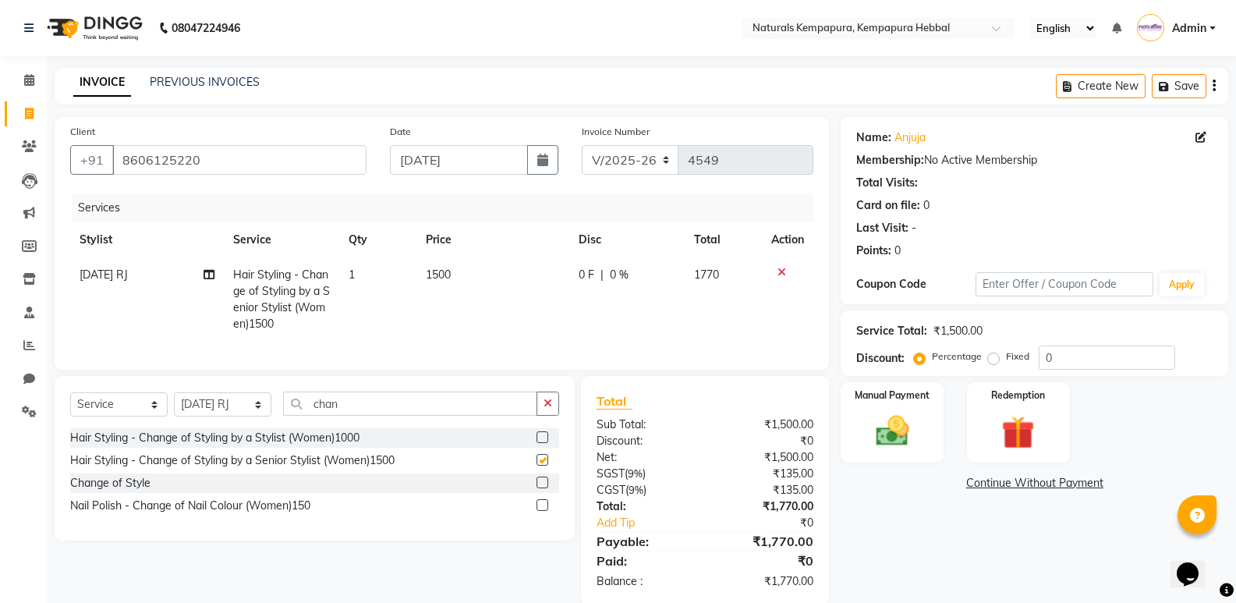
checkbox input "false"
click at [353, 275] on span "1" at bounding box center [352, 275] width 6 height 14
select select "70439"
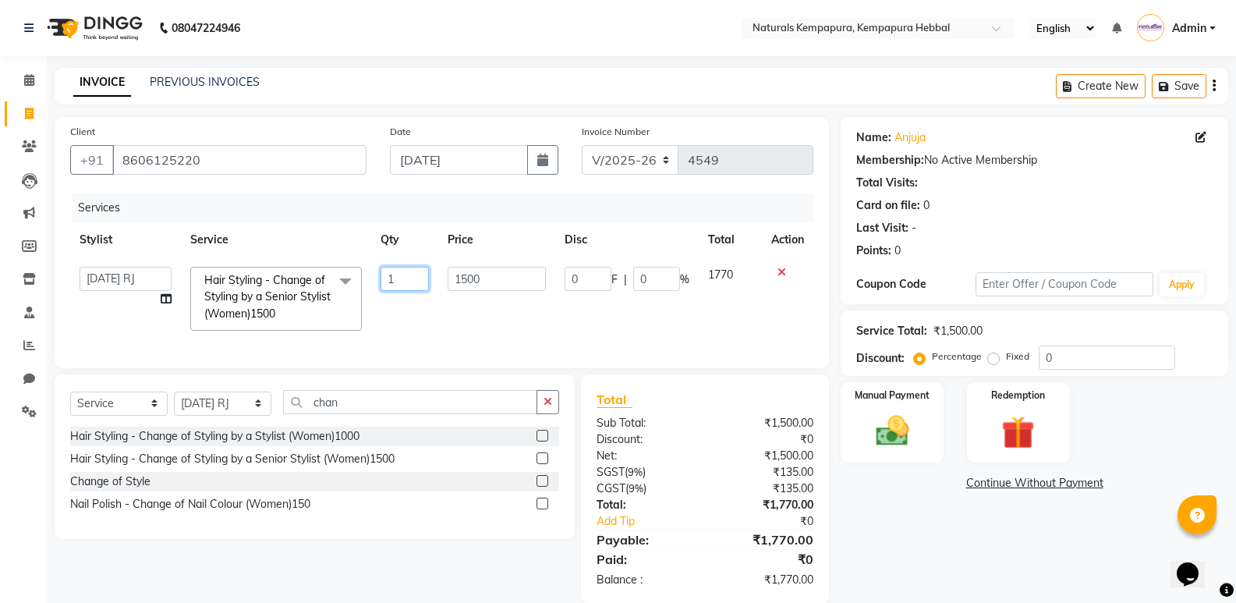
click at [393, 278] on input "1" at bounding box center [405, 279] width 48 height 24
type input "2"
drag, startPoint x: 970, startPoint y: 515, endPoint x: 888, endPoint y: 515, distance: 82.7
click at [968, 514] on div "Name: Anjuja Membership: No Active Membership Total Visits: Card on file: 0 Las…" at bounding box center [1040, 360] width 399 height 487
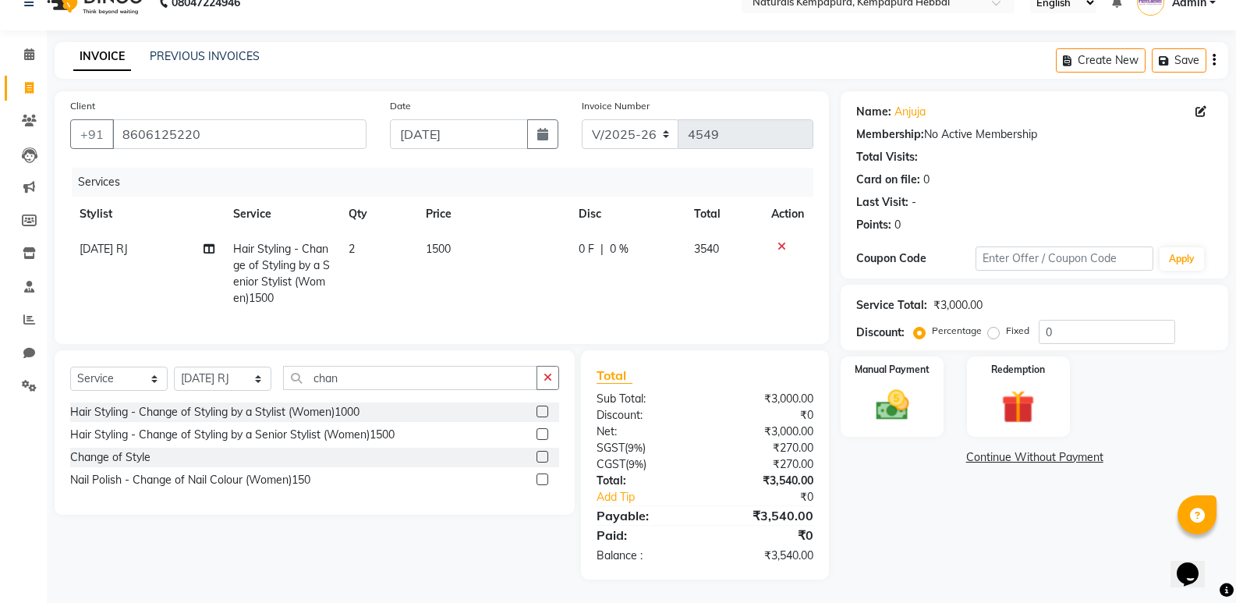
scroll to position [37, 0]
click at [887, 402] on img at bounding box center [891, 405] width 55 height 40
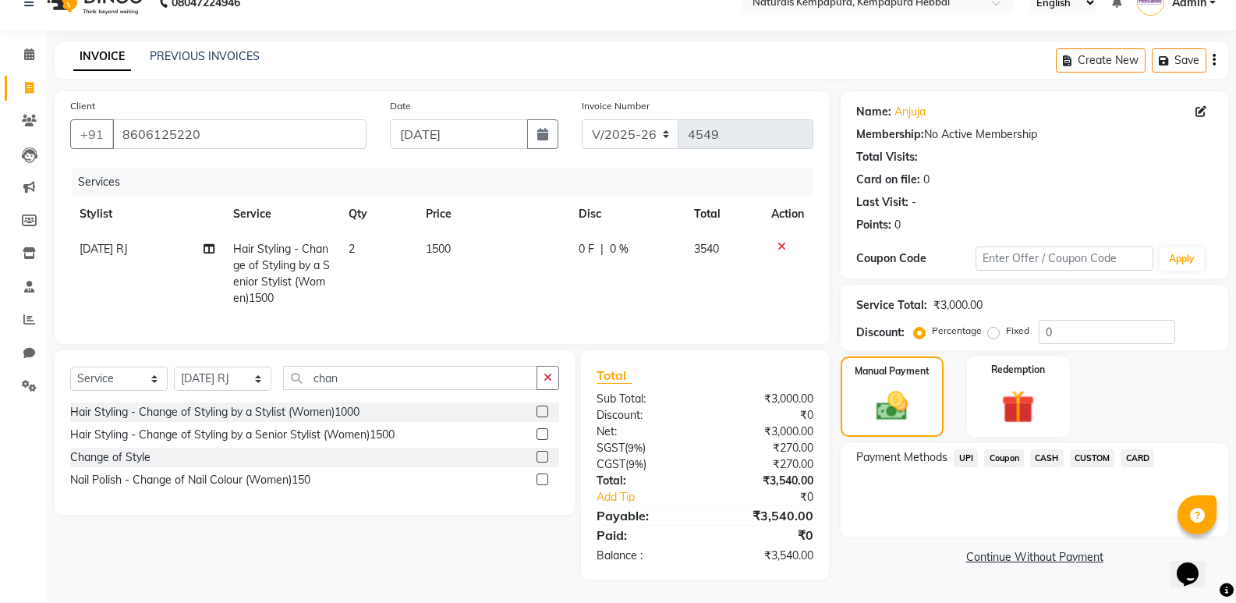
click at [967, 450] on span "UPI" at bounding box center [966, 458] width 24 height 18
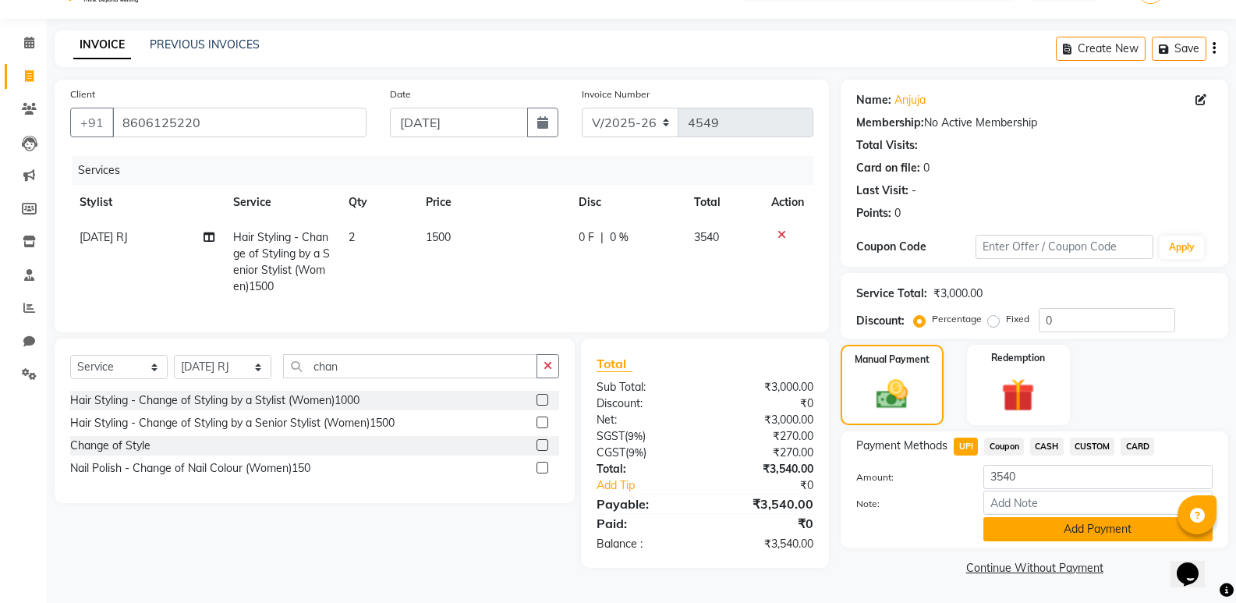
click at [1069, 535] on button "Add Payment" at bounding box center [1098, 529] width 229 height 24
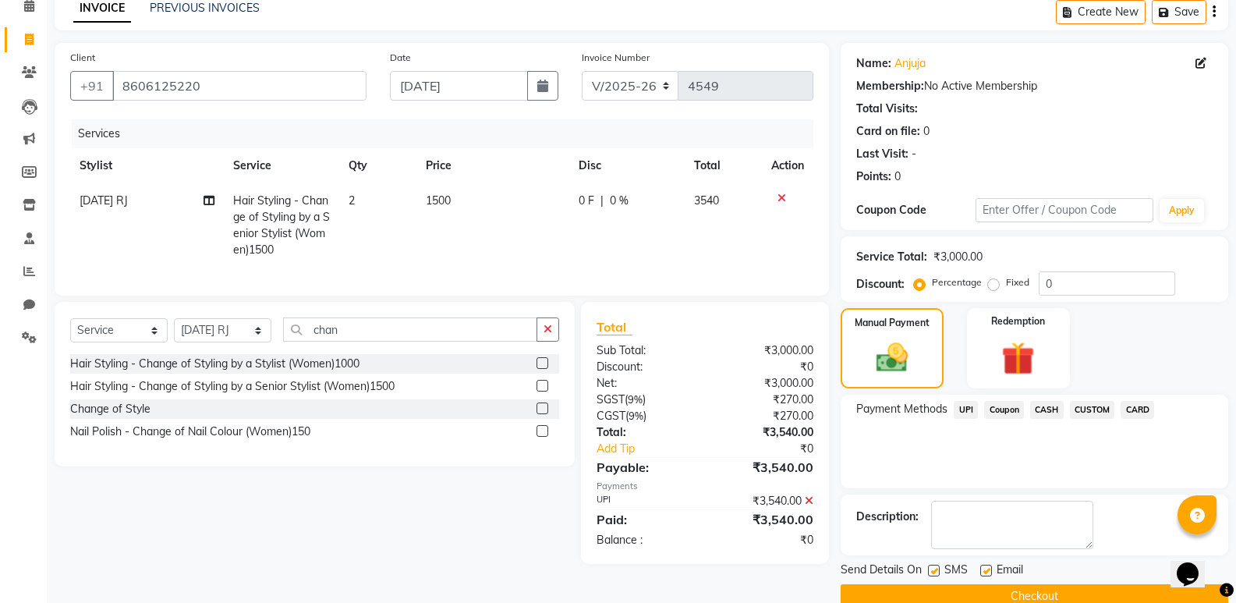
scroll to position [103, 0]
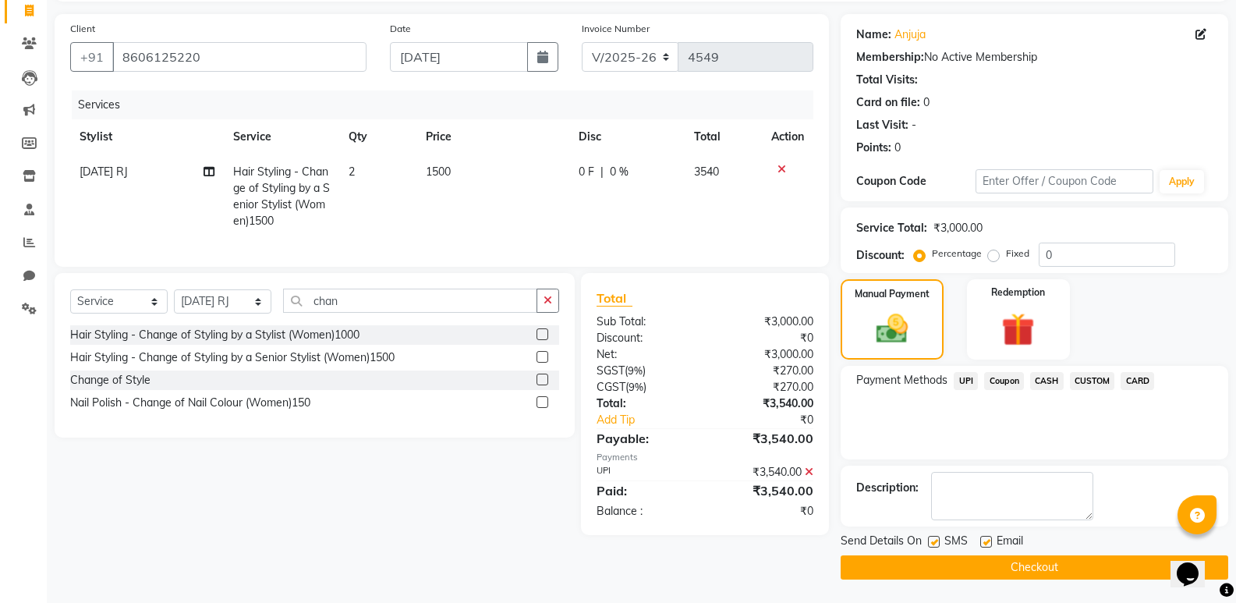
click at [986, 541] on label at bounding box center [986, 542] width 12 height 12
click at [986, 541] on input "checkbox" at bounding box center [985, 542] width 10 height 10
checkbox input "false"
click at [987, 567] on button "Checkout" at bounding box center [1035, 567] width 388 height 24
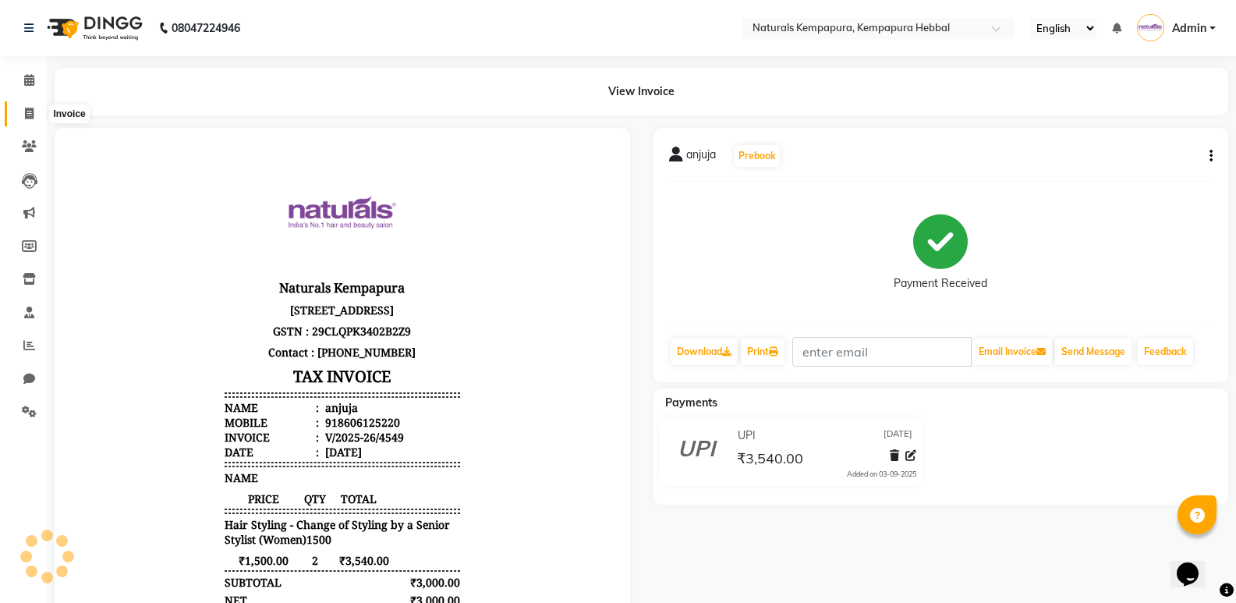
click at [26, 106] on span at bounding box center [29, 114] width 27 height 18
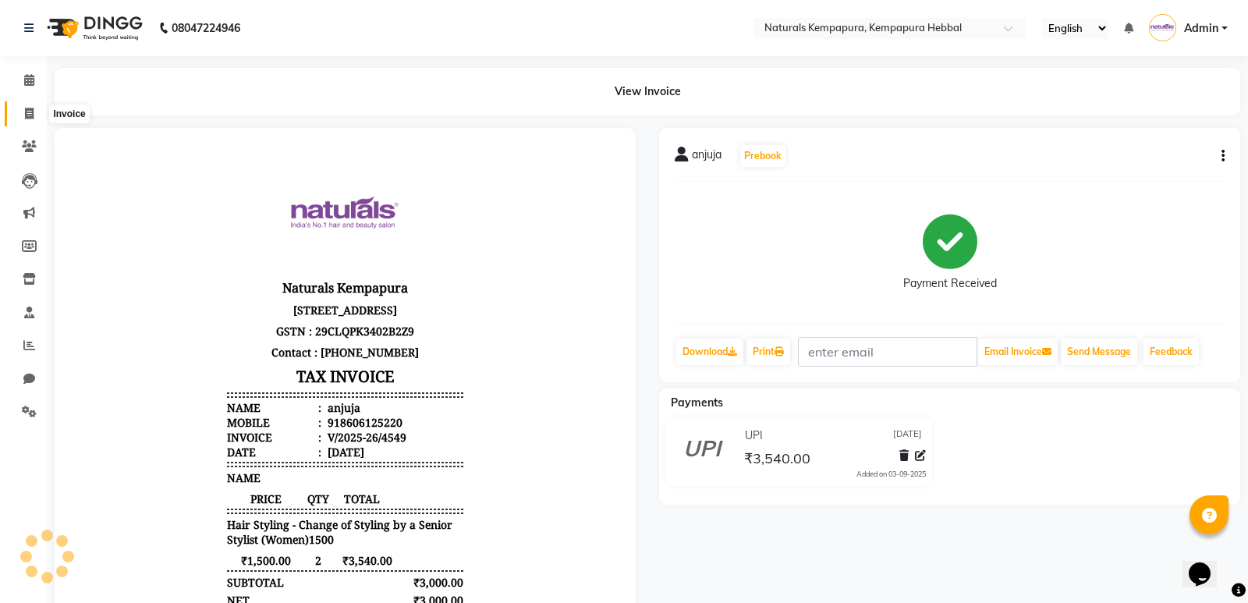
select select "service"
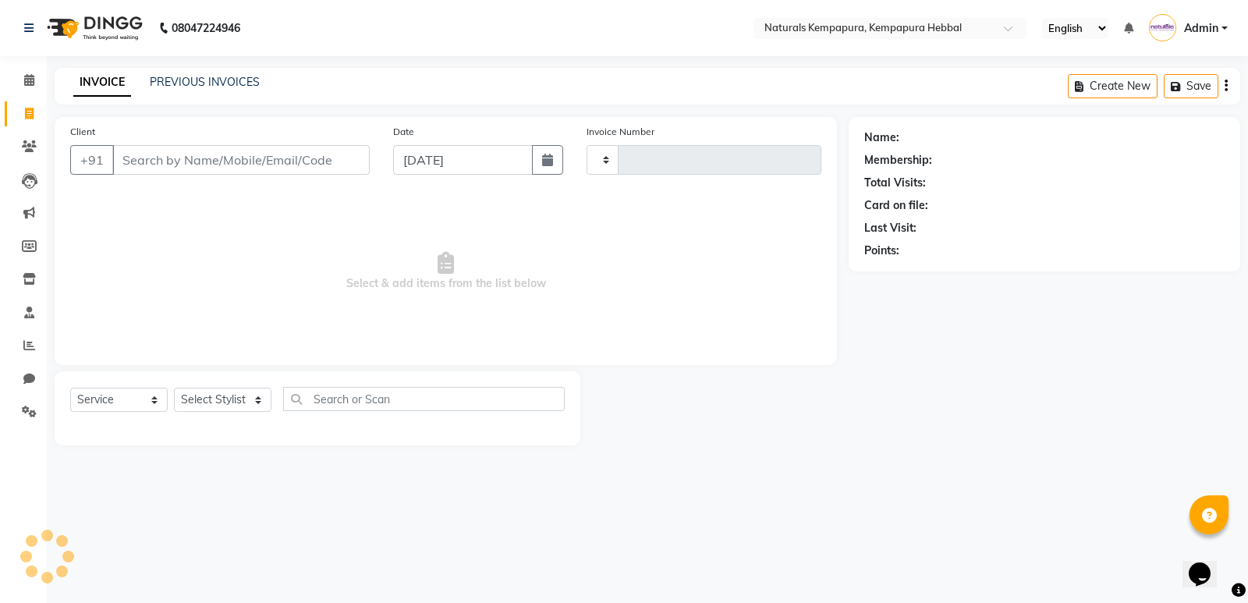
type input "4550"
select select "7848"
click at [136, 158] on input "Client" at bounding box center [240, 160] width 257 height 30
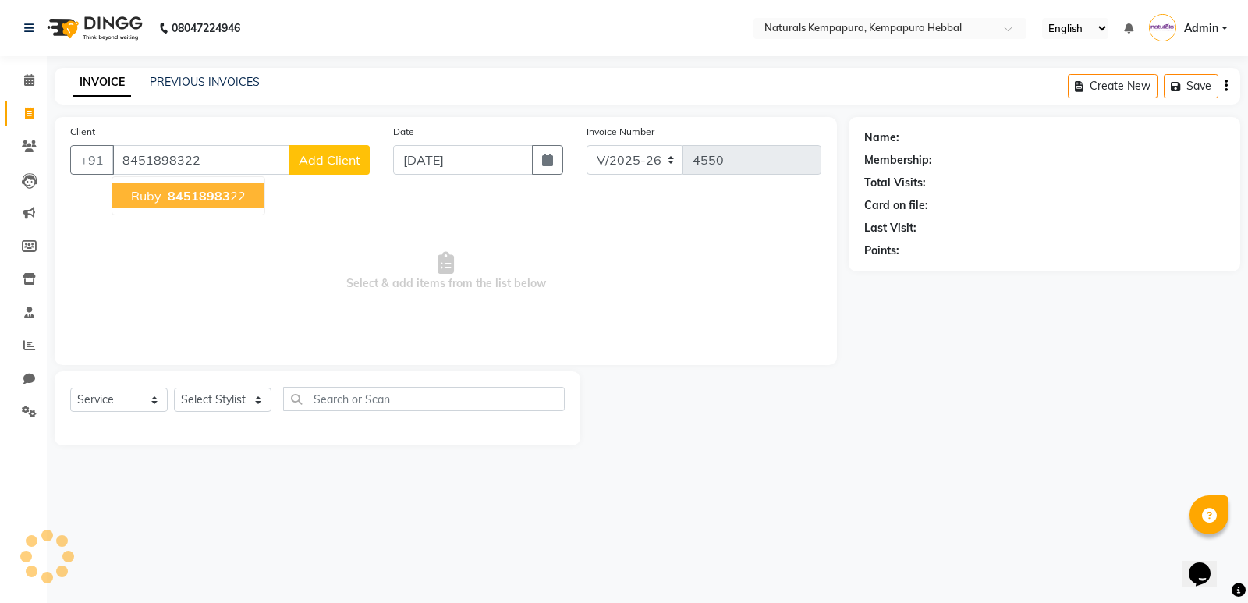
type input "8451898322"
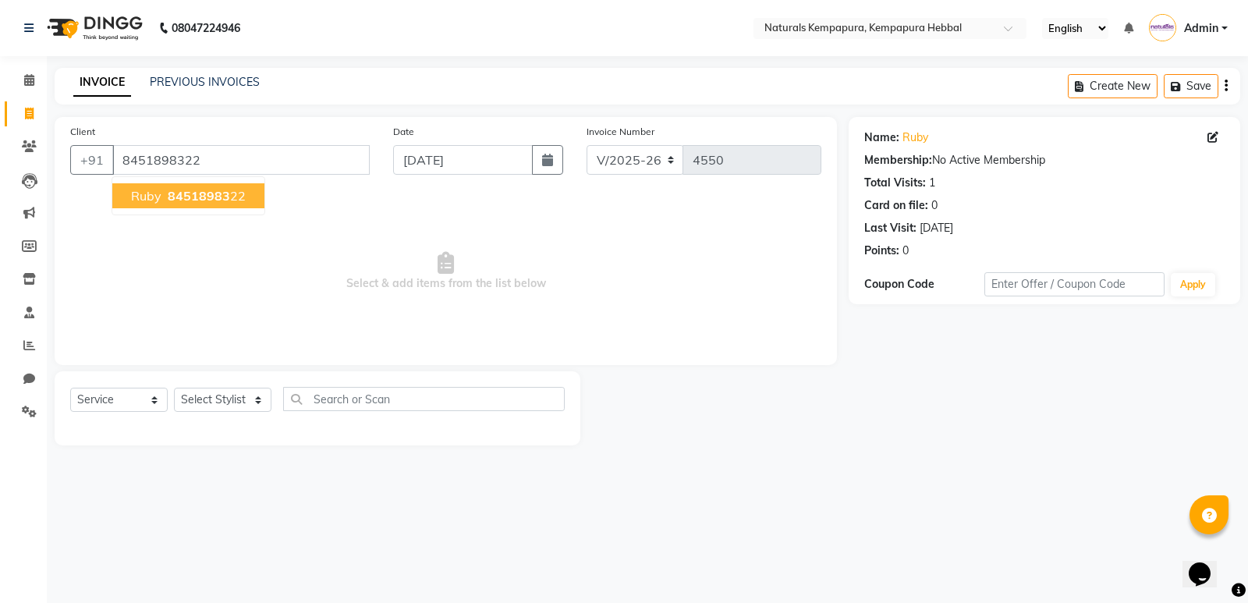
click at [217, 193] on span "84518983" at bounding box center [199, 196] width 62 height 16
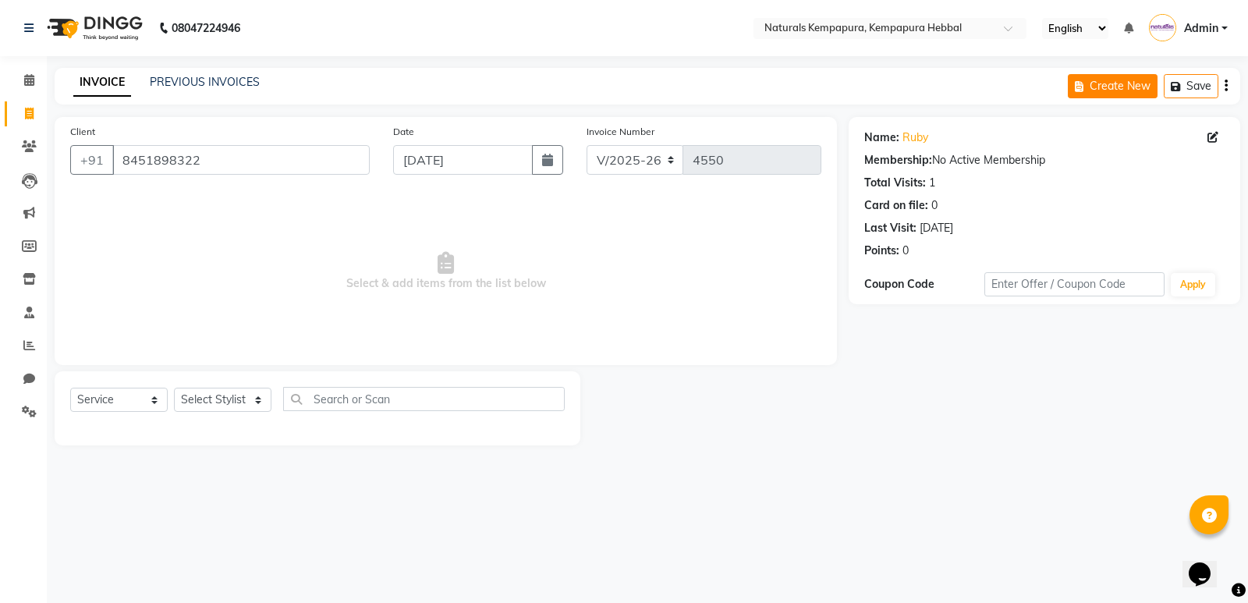
click at [1126, 83] on button "Create New" at bounding box center [1113, 86] width 90 height 24
select select "service"
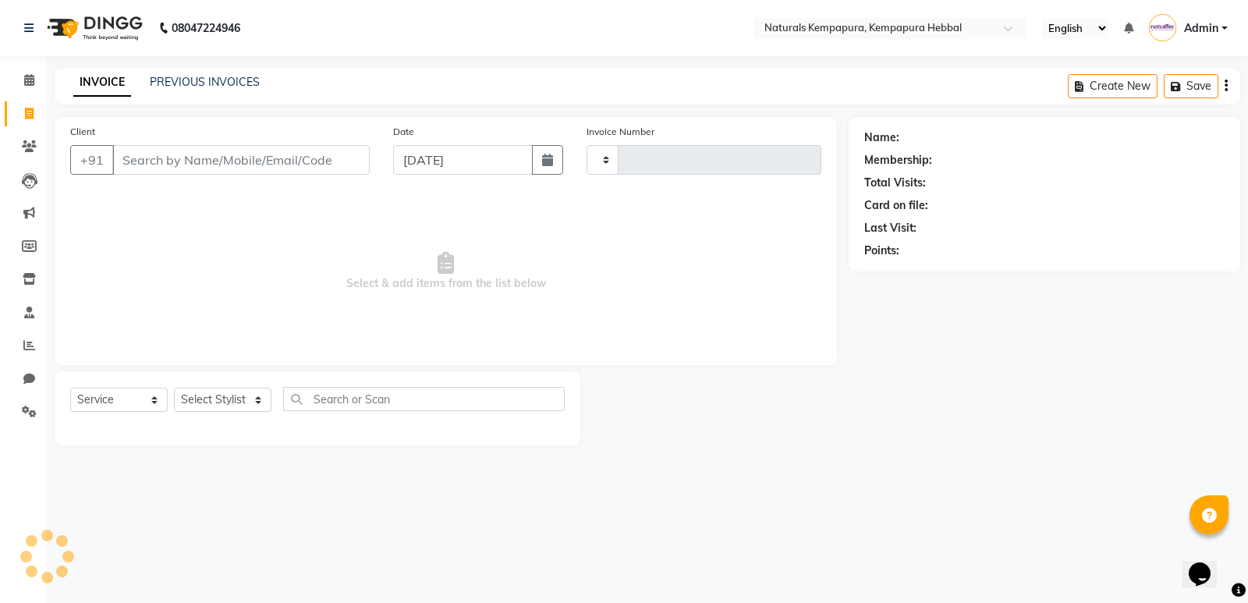
type input "4550"
select select "7848"
click at [227, 401] on select "Select Stylist ADARSH DANISH DURGA HARI HARAN JENNIFER Manager MOHD AARIS MOHD …" at bounding box center [223, 400] width 98 height 24
select select "70450"
click at [174, 388] on select "Select Stylist ADARSH DANISH DURGA HARI HARAN JENNIFER Manager MOHD AARIS MOHD …" at bounding box center [223, 400] width 98 height 24
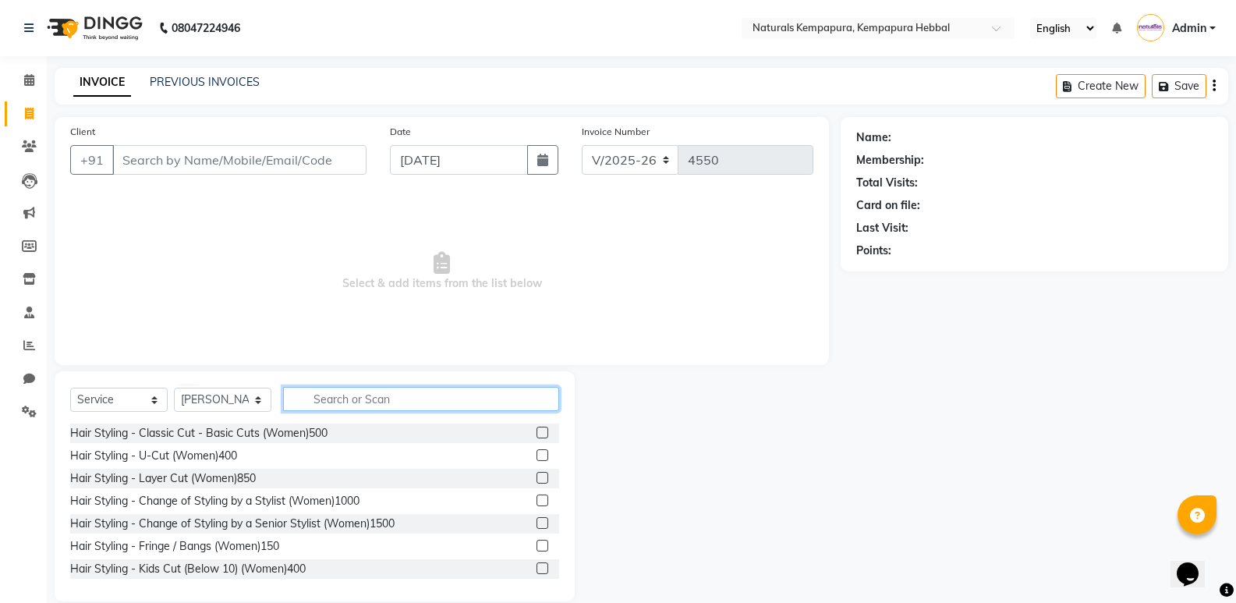
click at [318, 399] on input "text" at bounding box center [421, 399] width 276 height 24
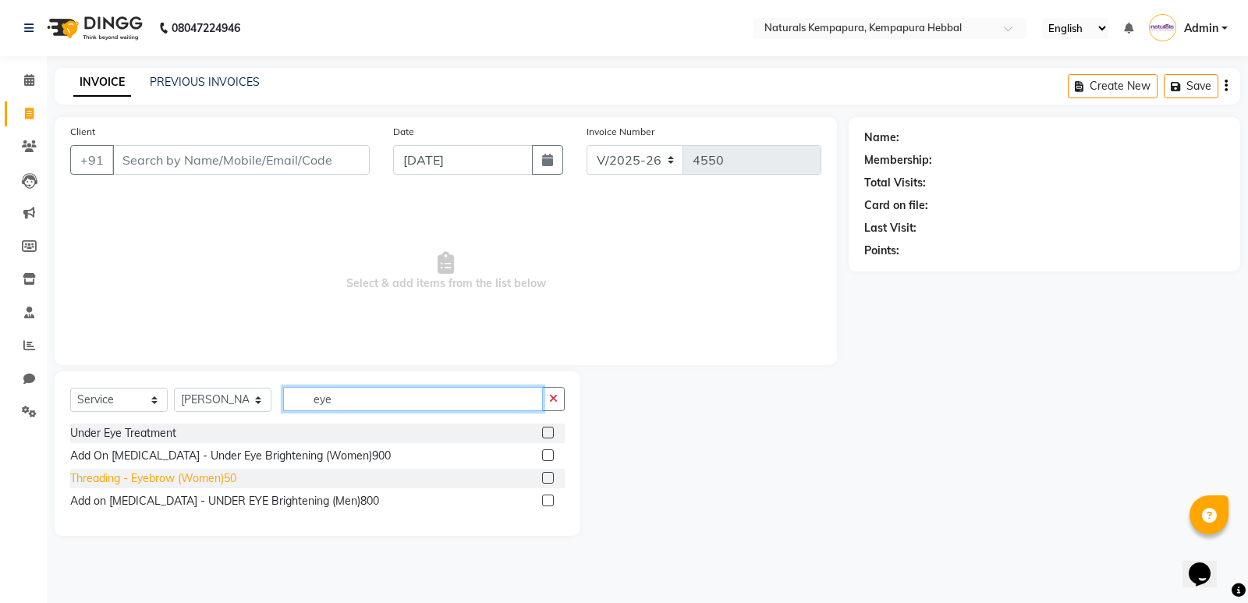
type input "eye"
click at [173, 480] on div "Threading - Eyebrow (Women)50" at bounding box center [153, 478] width 166 height 16
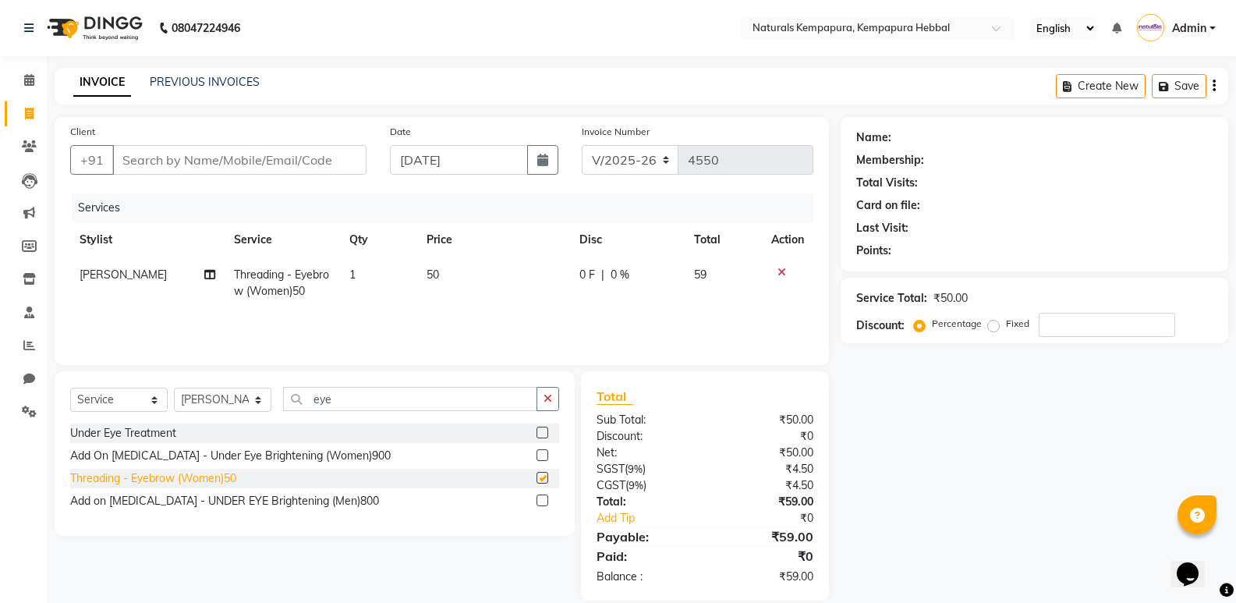
checkbox input "false"
click at [307, 399] on input "eye" at bounding box center [410, 399] width 254 height 24
click at [545, 399] on icon "button" at bounding box center [548, 398] width 9 height 11
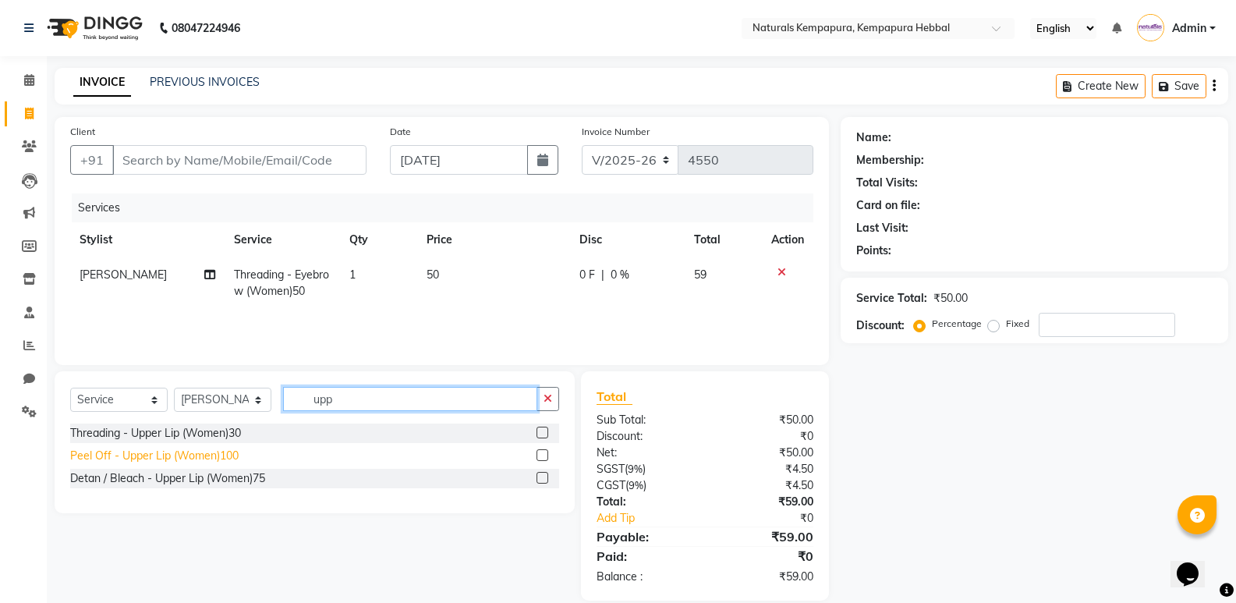
type input "upp"
click at [171, 453] on div "Peel Off - Upper Lip (Women)100" at bounding box center [154, 456] width 168 height 16
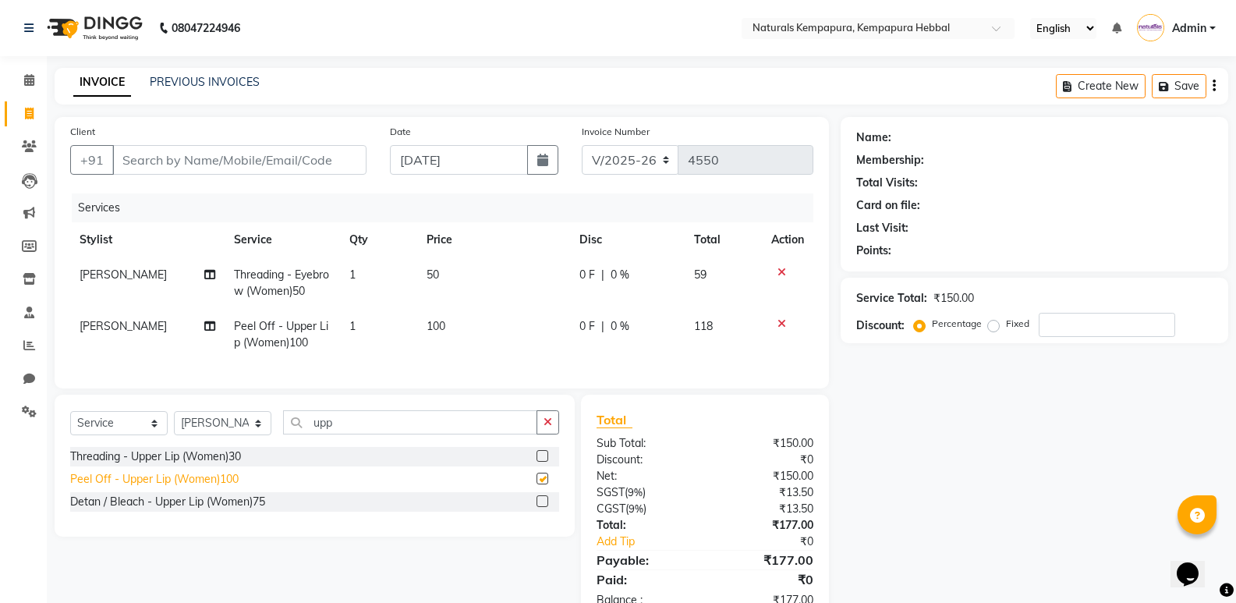
checkbox input "false"
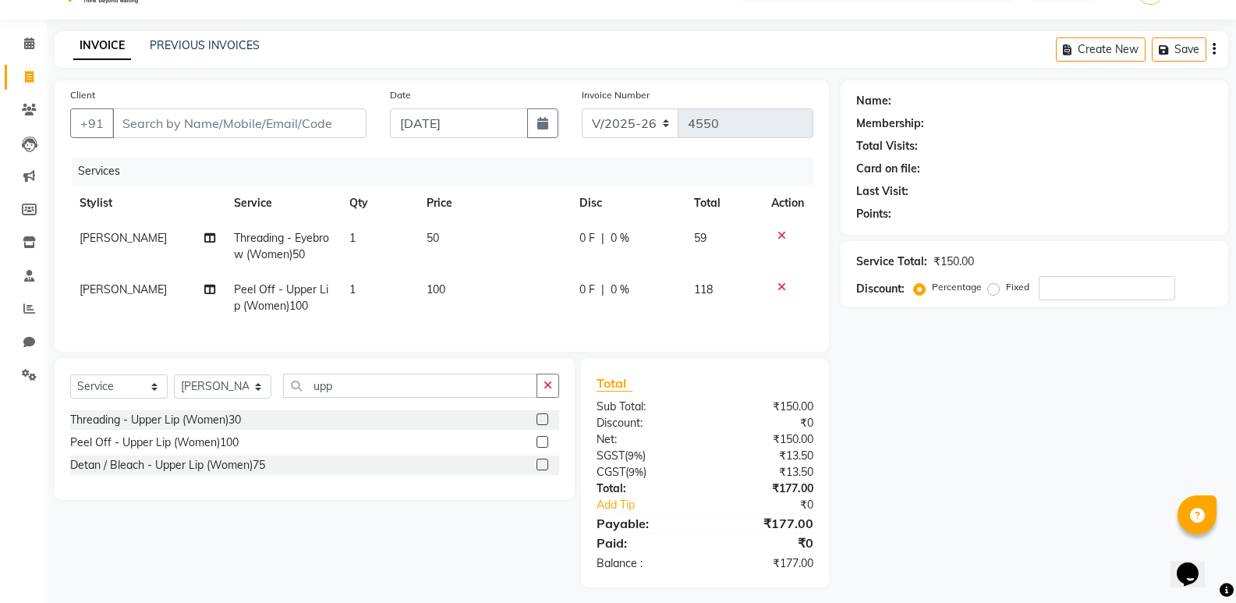
scroll to position [56, 0]
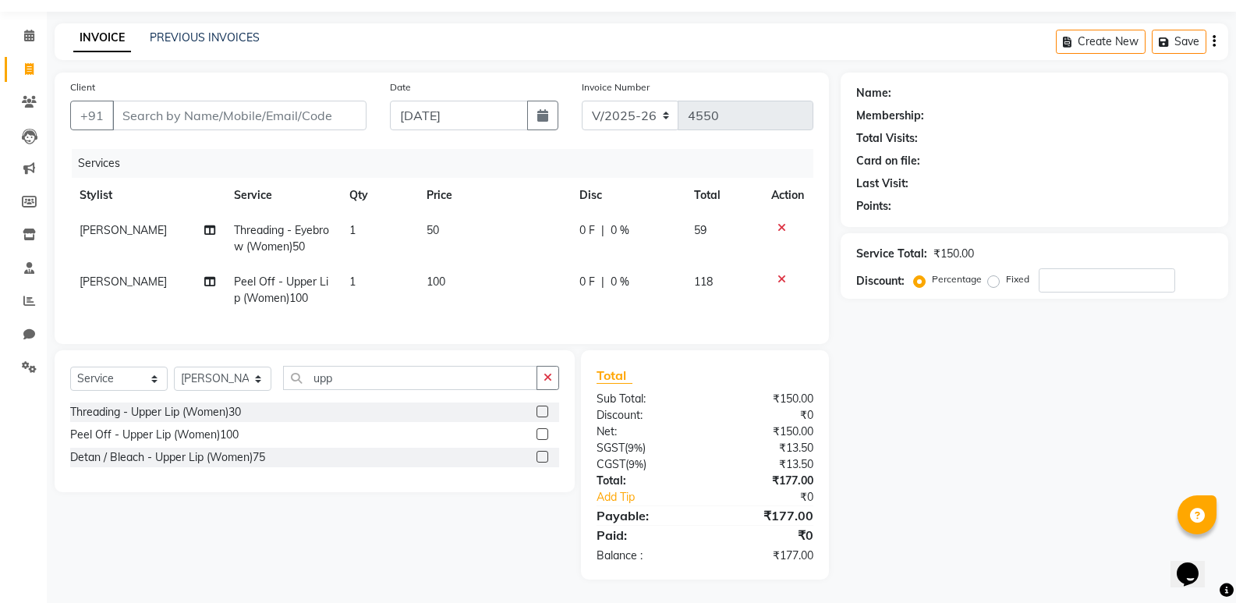
click at [1006, 272] on label "Fixed" at bounding box center [1017, 279] width 23 height 14
click at [997, 274] on input "Fixed" at bounding box center [996, 279] width 11 height 11
radio input "true"
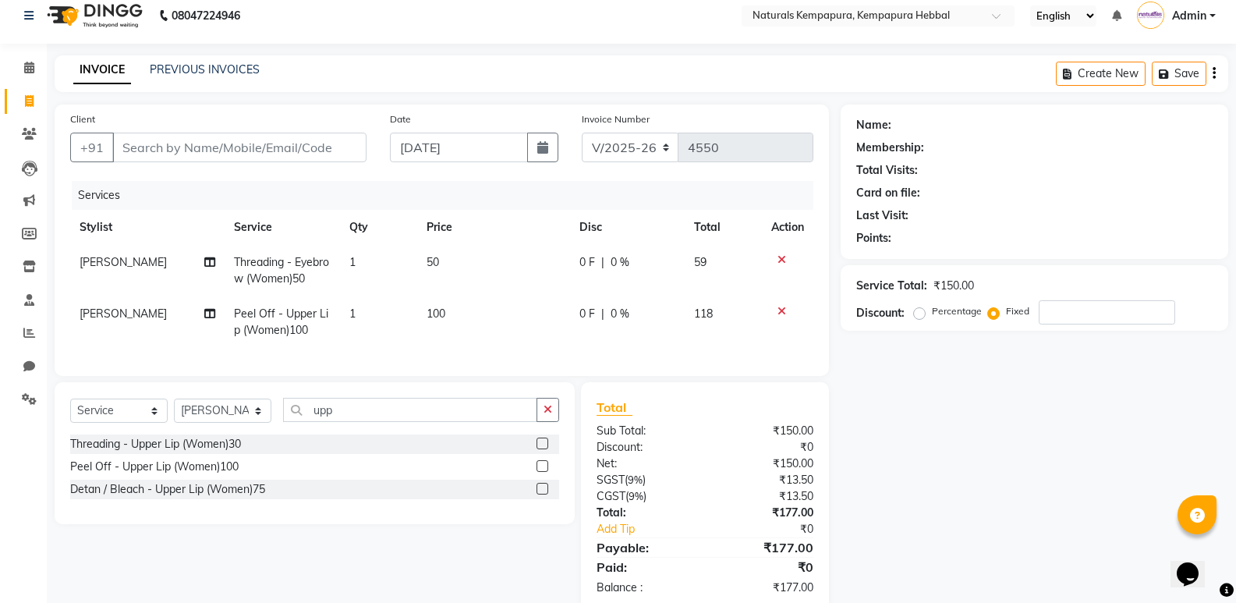
scroll to position [0, 0]
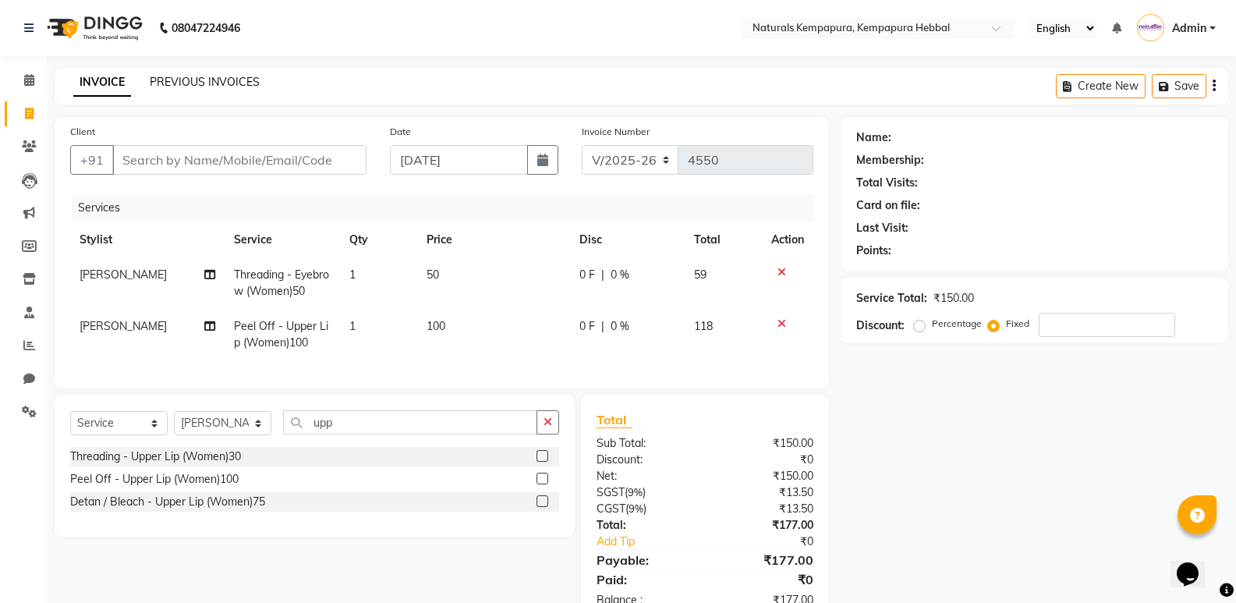
click at [198, 82] on link "PREVIOUS INVOICES" at bounding box center [205, 82] width 110 height 14
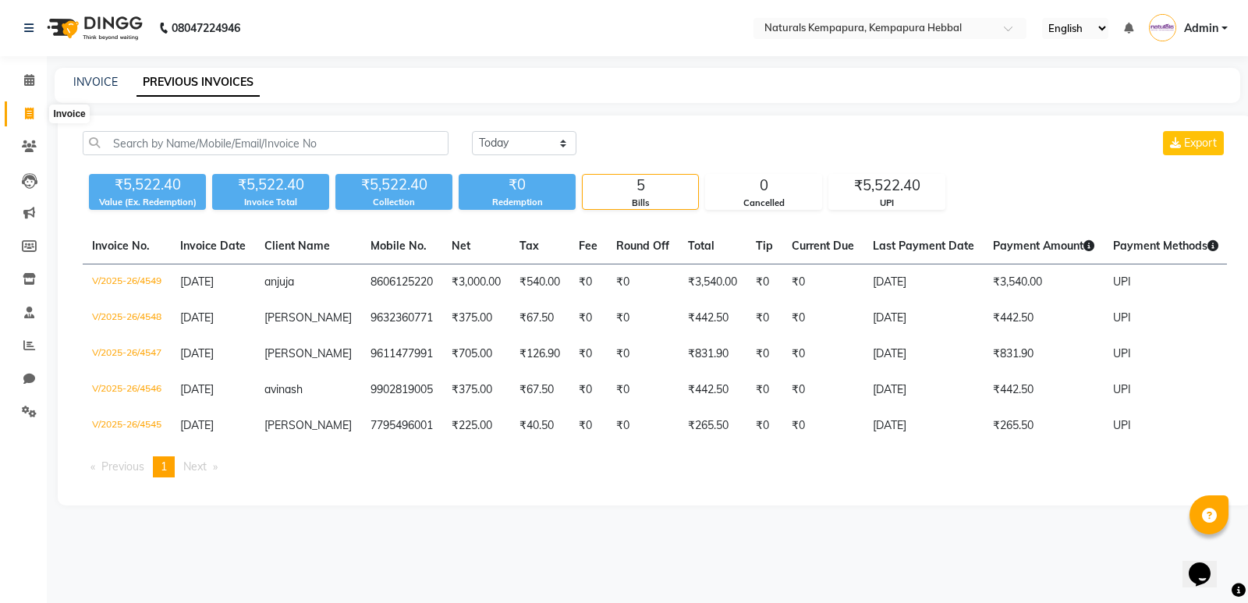
click at [32, 114] on icon at bounding box center [29, 114] width 9 height 12
select select "7848"
select select "service"
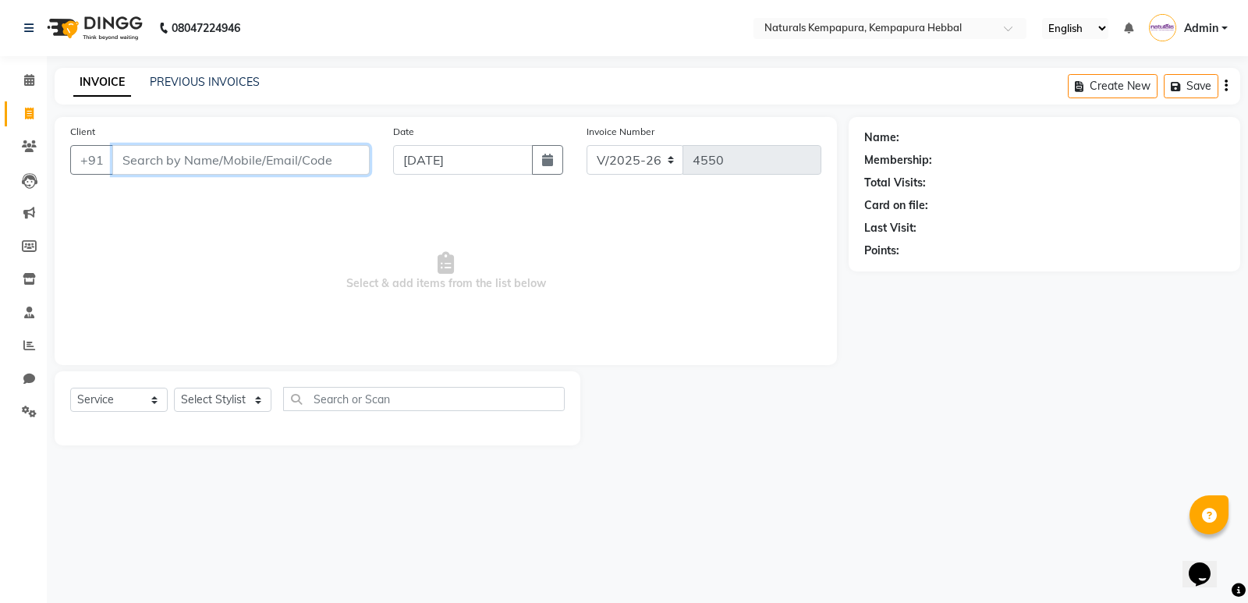
click at [118, 153] on input "Client" at bounding box center [240, 160] width 257 height 30
click at [255, 400] on select "Select Stylist ADARSH DANISH DURGA HARI HARAN JENNIFER Manager MOHD AARIS MOHD …" at bounding box center [223, 400] width 98 height 24
select select "70441"
click at [174, 388] on select "Select Stylist ADARSH DANISH DURGA HARI HARAN JENNIFER Manager MOHD AARIS MOHD …" at bounding box center [223, 400] width 98 height 24
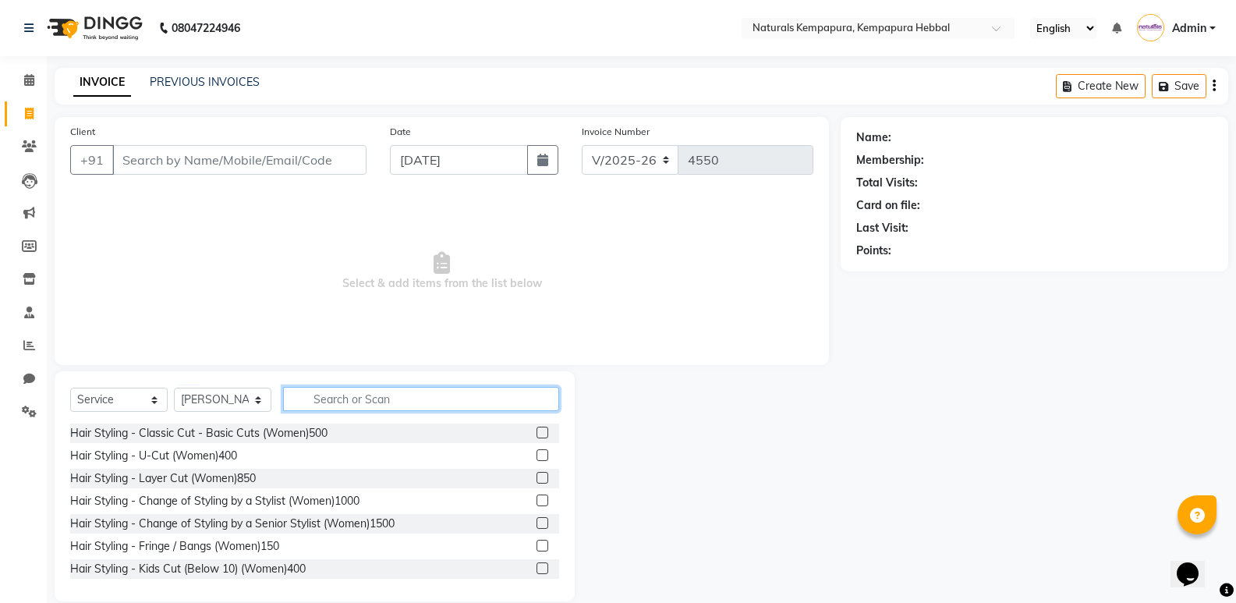
click at [374, 402] on input "text" at bounding box center [421, 399] width 276 height 24
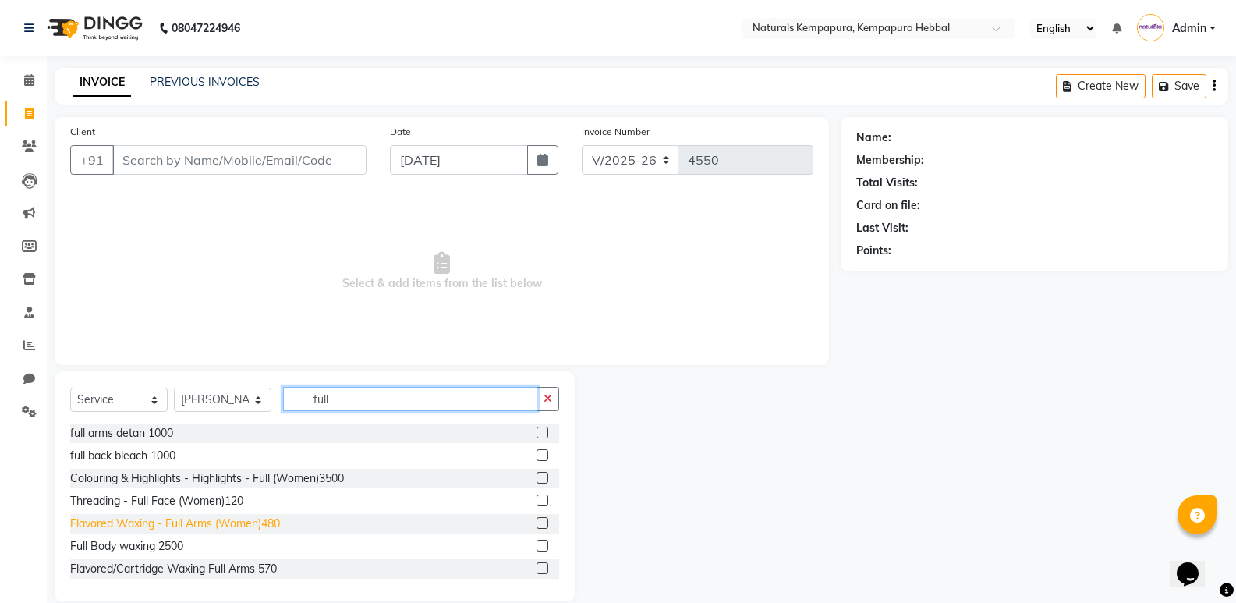
type input "full"
click at [132, 526] on div "Flavored Waxing - Full Arms (Women)480" at bounding box center [175, 524] width 210 height 16
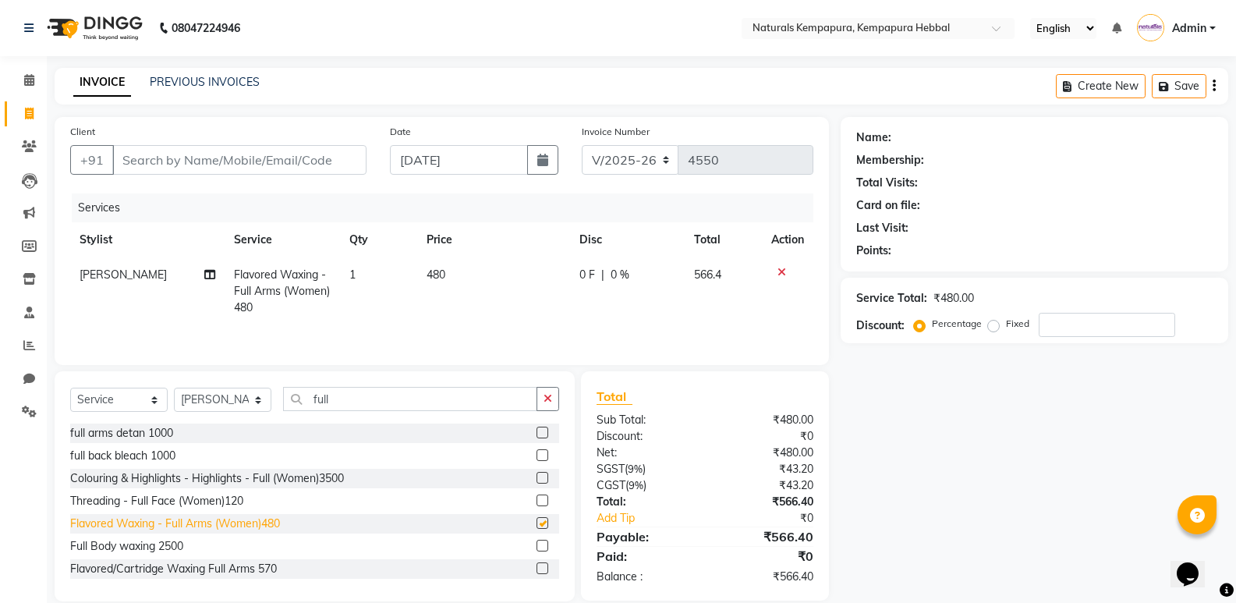
checkbox input "false"
click at [550, 399] on icon "button" at bounding box center [548, 398] width 9 height 11
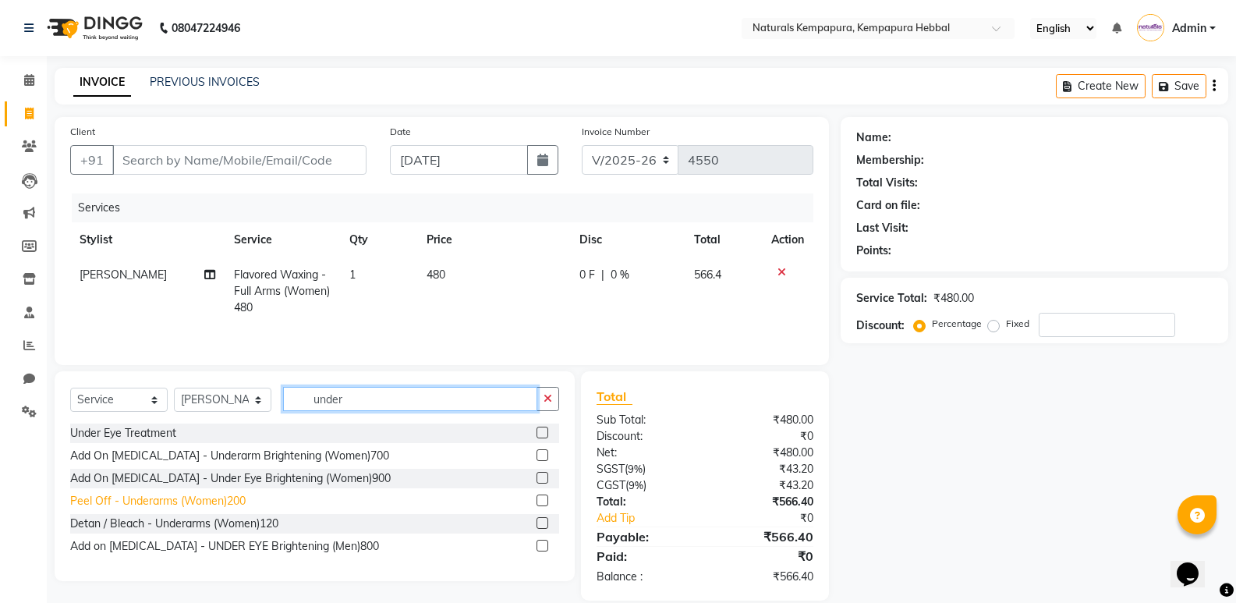
type input "under"
click at [147, 496] on div "Peel Off - Underarms (Women)200" at bounding box center [158, 501] width 176 height 16
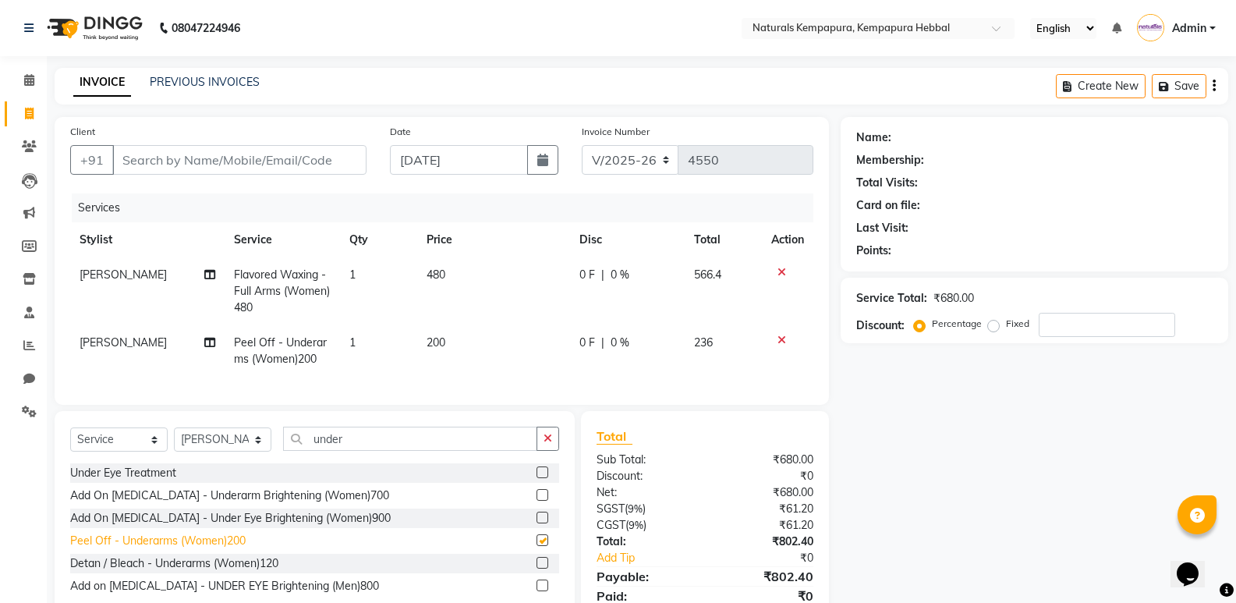
checkbox input "false"
click at [551, 444] on icon "button" at bounding box center [548, 438] width 9 height 11
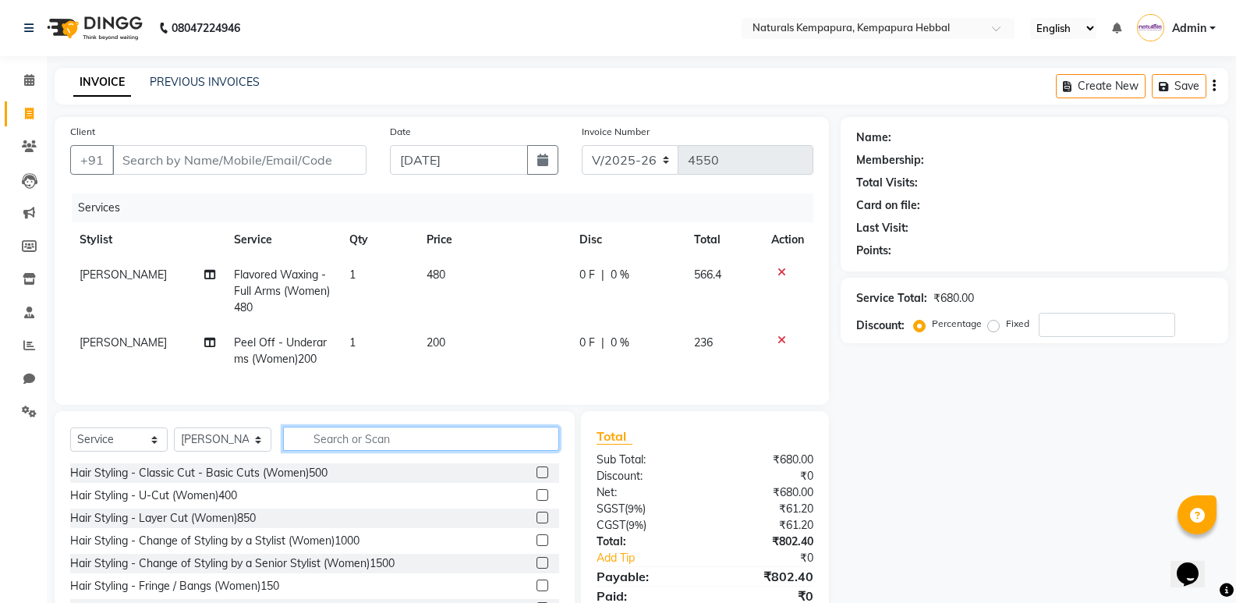
click at [296, 449] on input "text" at bounding box center [421, 439] width 276 height 24
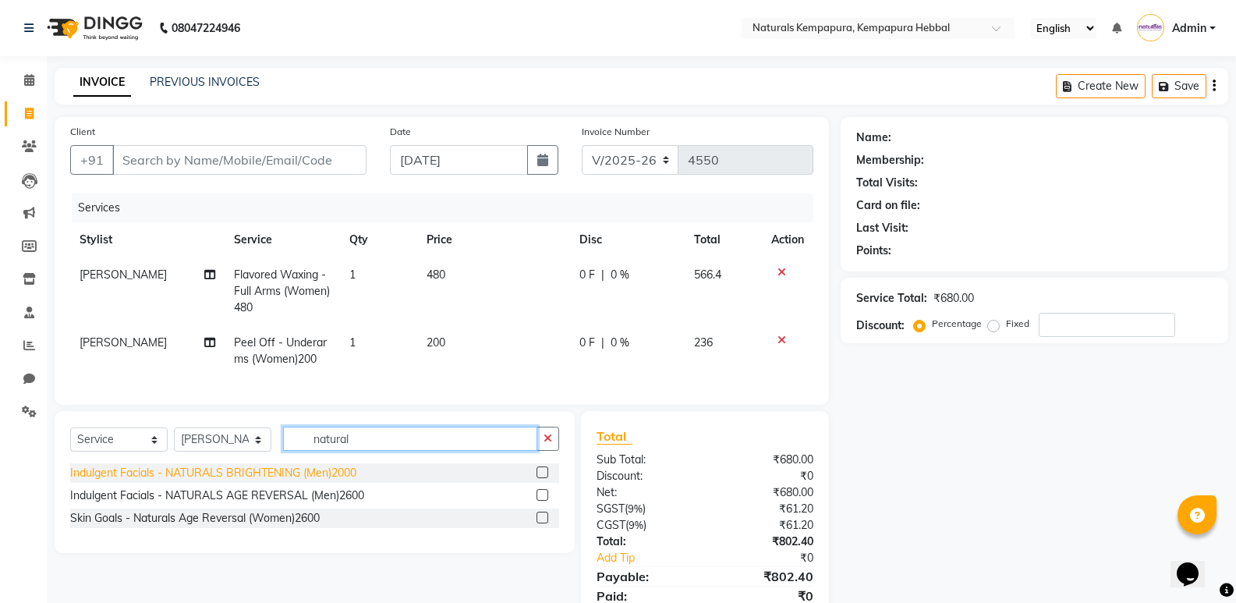
type input "natural"
click at [317, 481] on div "Indulgent Facials - NATURALS BRIGHTENING (Men)2000" at bounding box center [213, 473] width 286 height 16
checkbox input "false"
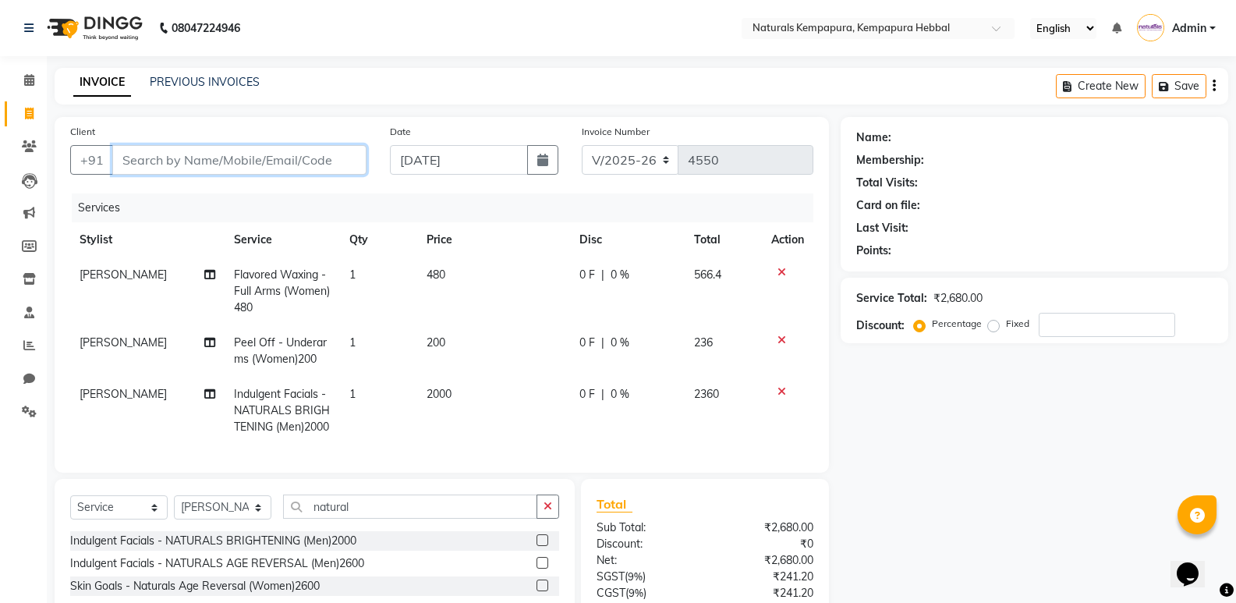
click at [127, 159] on input "Client" at bounding box center [239, 160] width 254 height 30
type input "7"
type input "0"
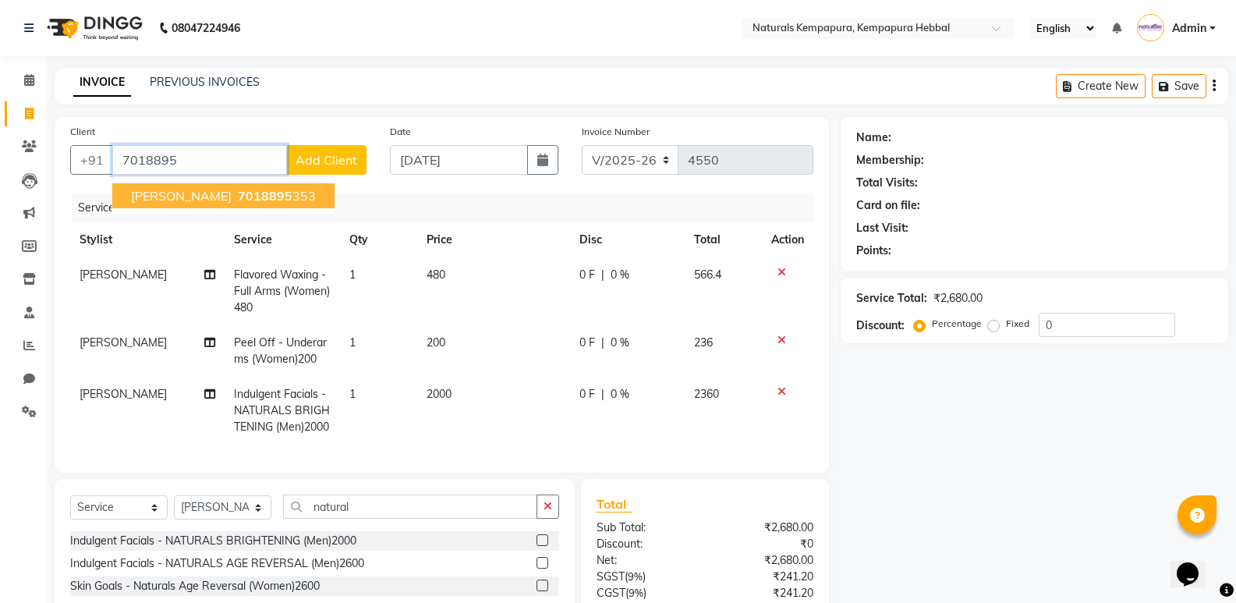
click at [208, 187] on button "shradha 7018895 353" at bounding box center [223, 195] width 222 height 25
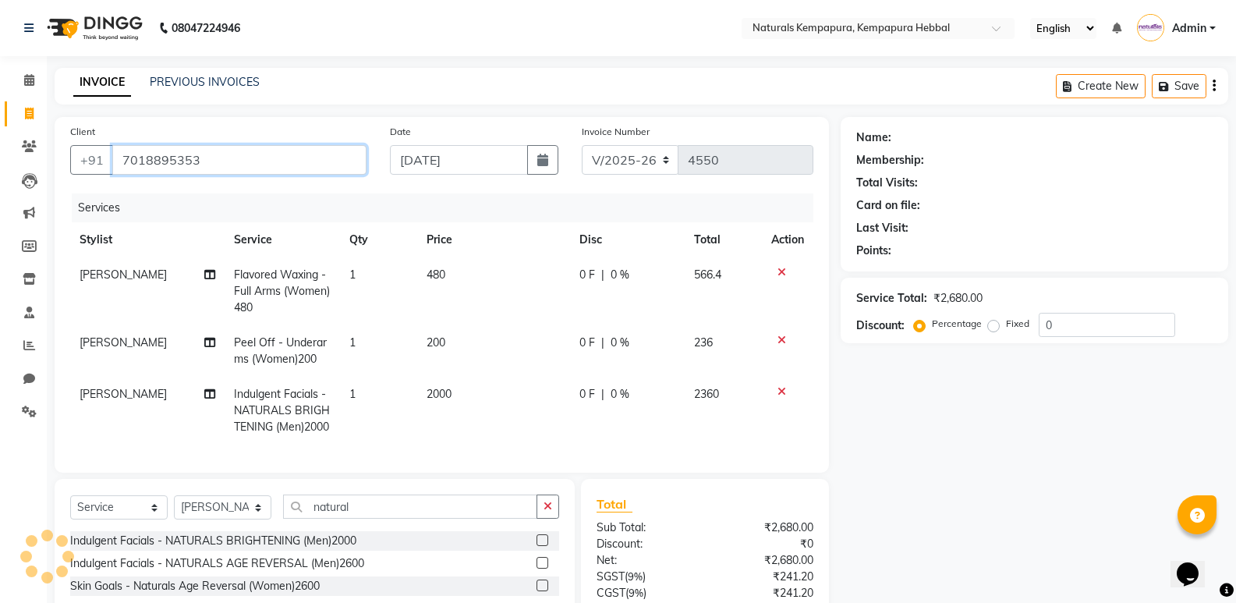
type input "7018895353"
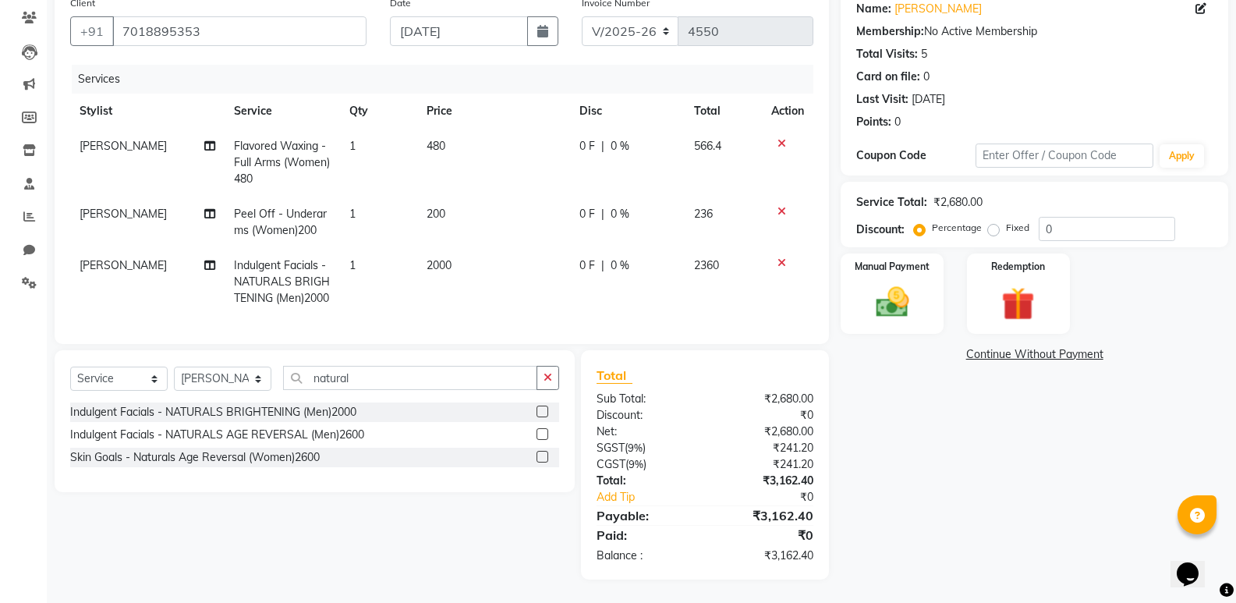
scroll to position [157, 0]
click at [1012, 282] on img at bounding box center [1018, 303] width 55 height 43
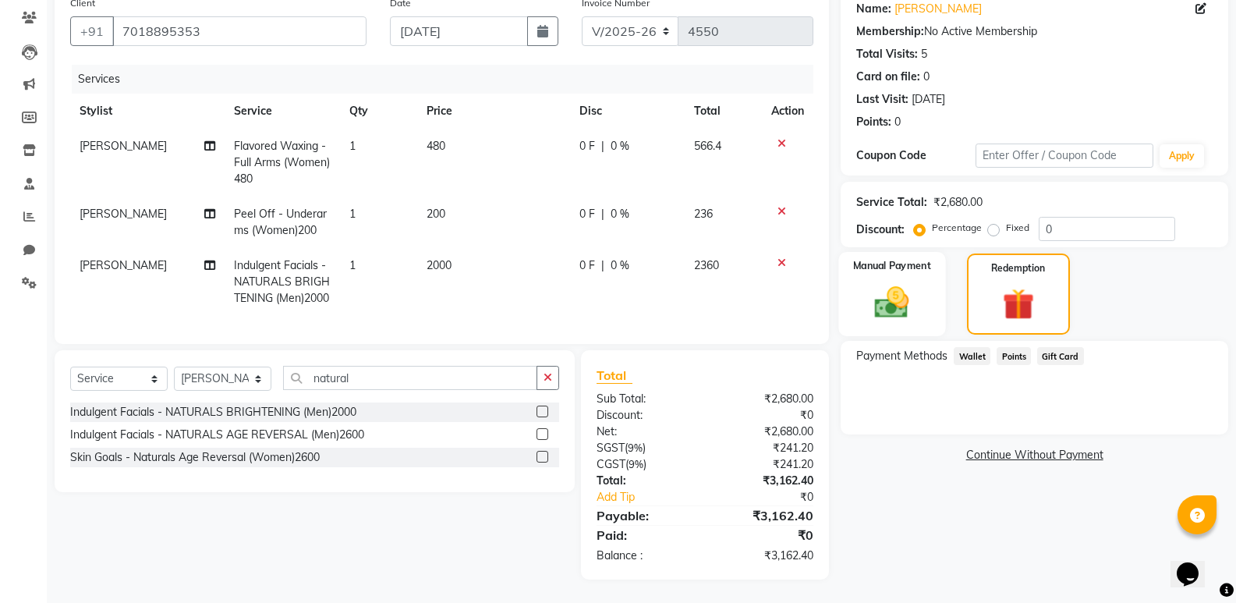
click at [888, 282] on img at bounding box center [891, 302] width 55 height 40
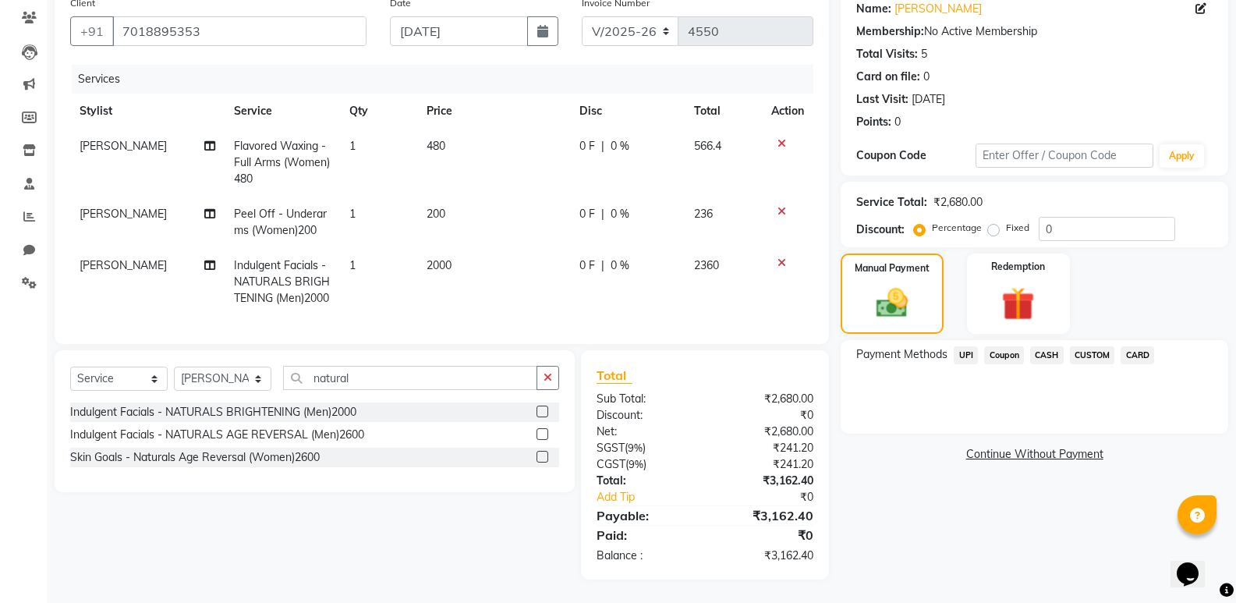
click at [1046, 346] on span "CASH" at bounding box center [1047, 355] width 34 height 18
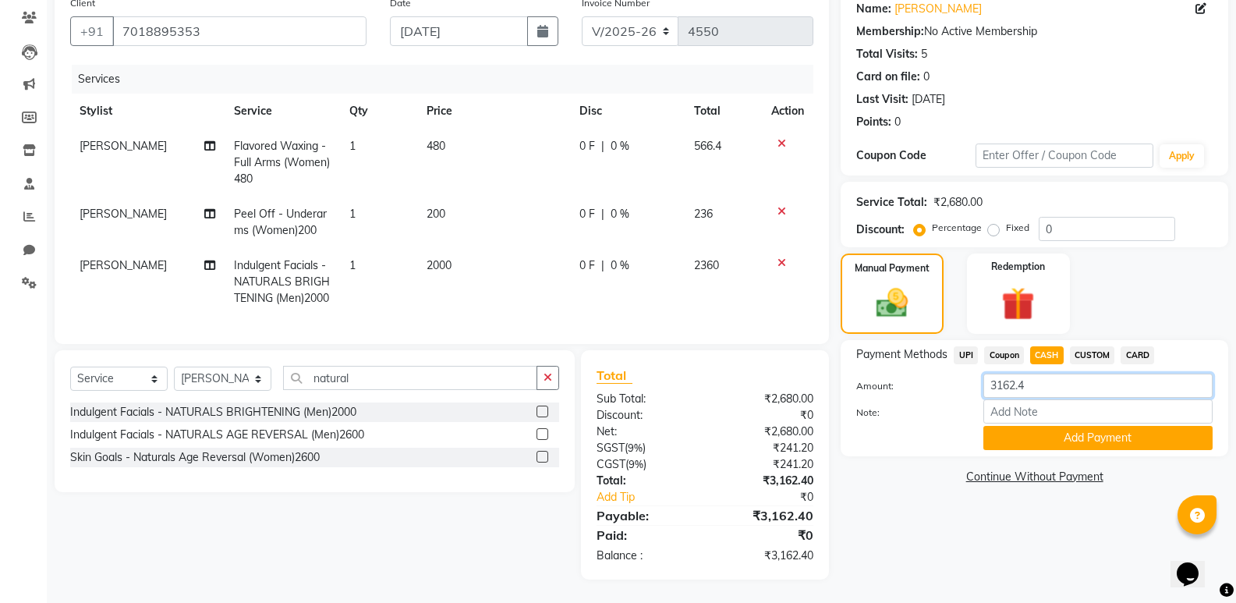
click at [1041, 374] on input "3162.4" at bounding box center [1098, 386] width 229 height 24
type input "3"
type input "1000"
click at [1059, 426] on button "Add Payment" at bounding box center [1098, 438] width 229 height 24
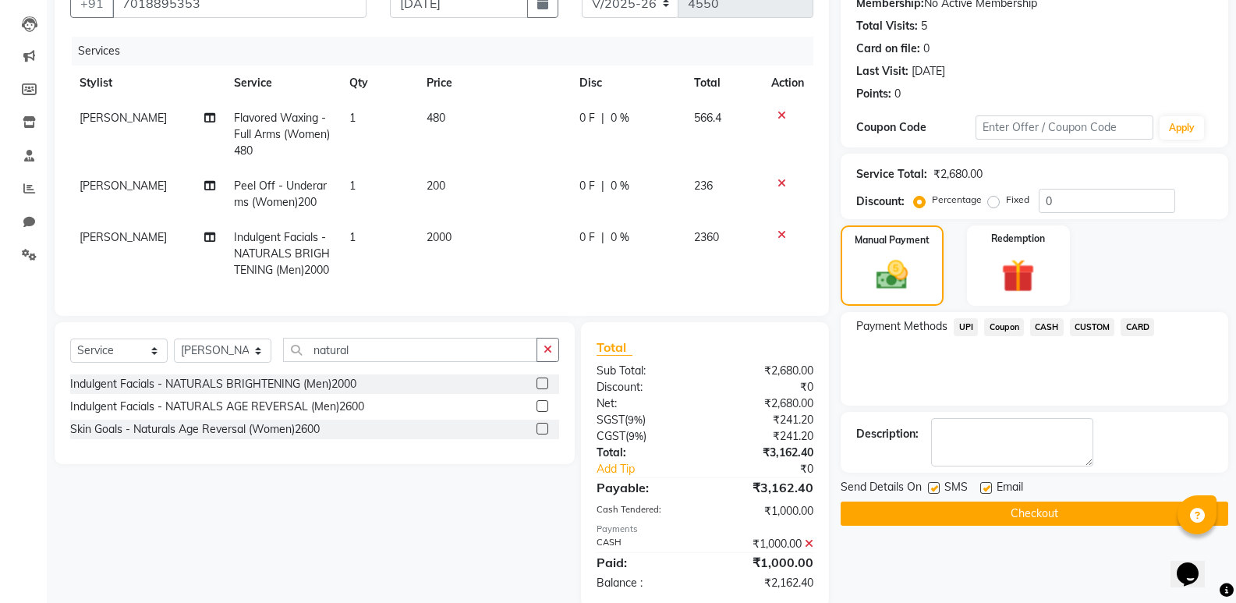
click at [963, 330] on span "UPI" at bounding box center [966, 327] width 24 height 18
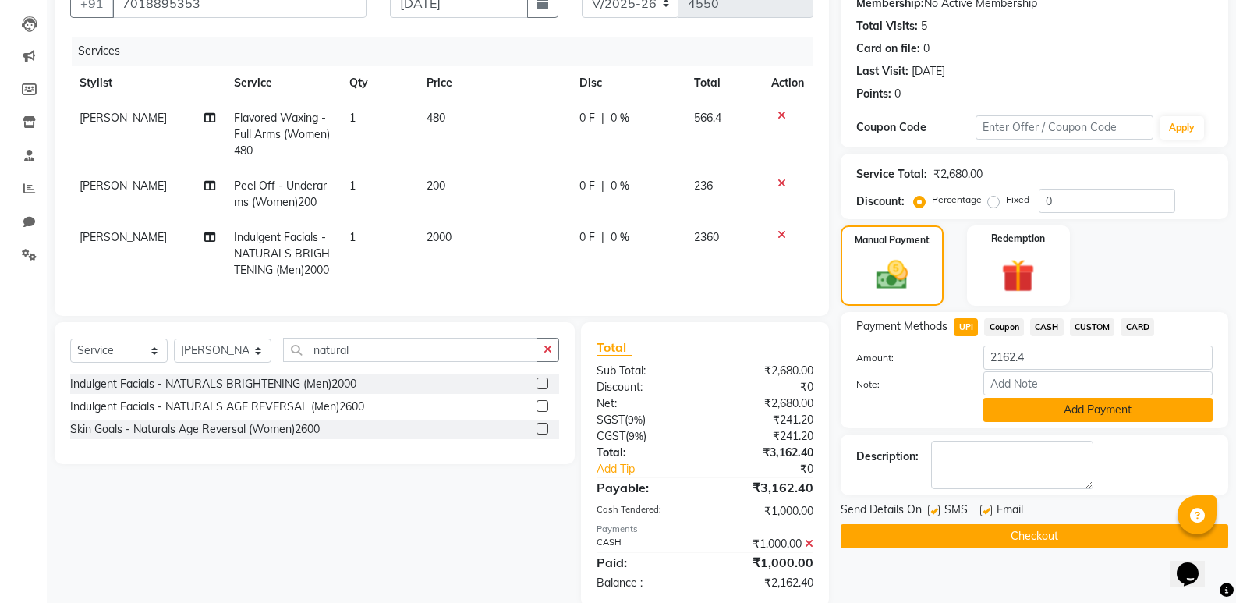
click at [1100, 406] on button "Add Payment" at bounding box center [1098, 410] width 229 height 24
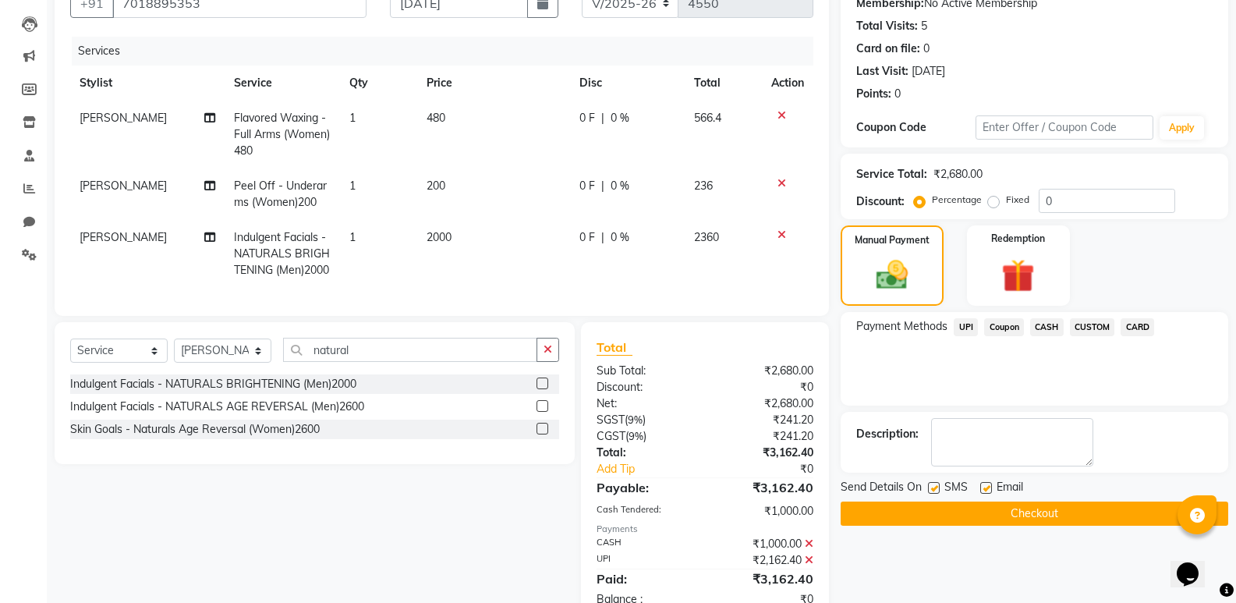
click at [987, 485] on label at bounding box center [986, 488] width 12 height 12
click at [987, 485] on input "checkbox" at bounding box center [985, 489] width 10 height 10
checkbox input "false"
click at [1032, 514] on button "Checkout" at bounding box center [1035, 514] width 388 height 24
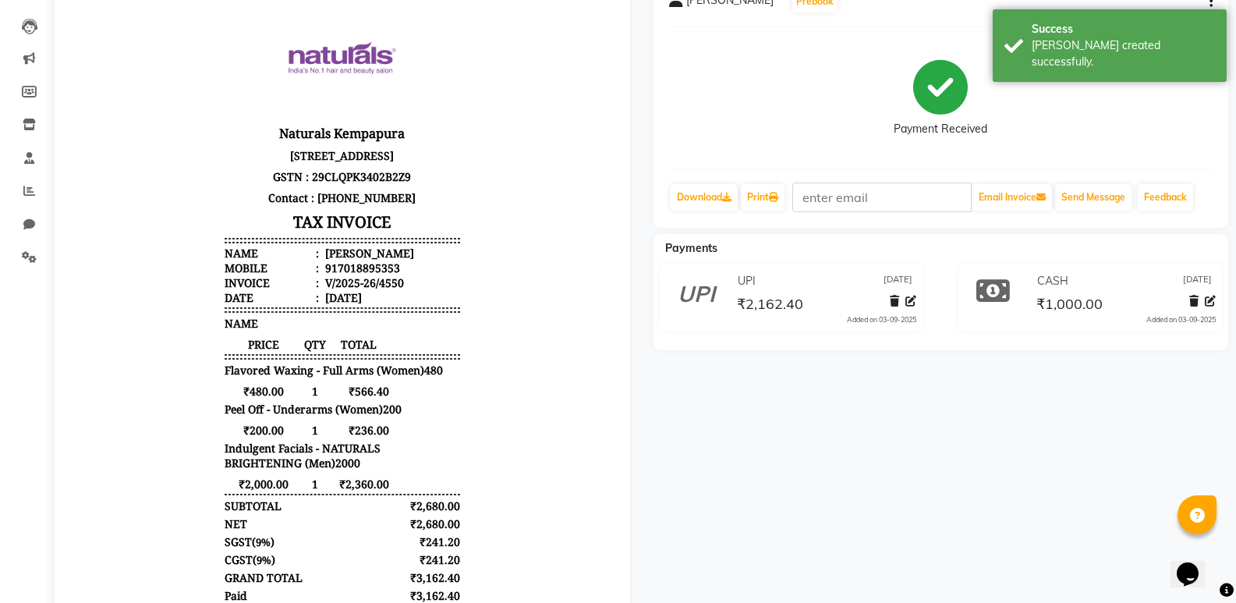
scroll to position [156, 0]
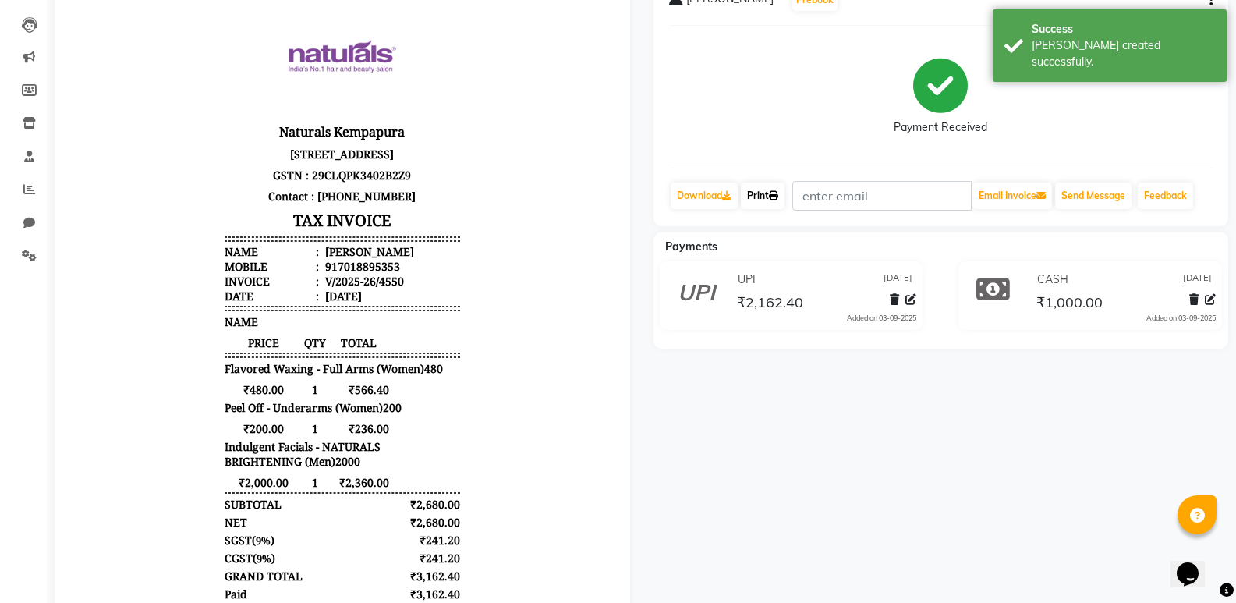
click at [769, 196] on link "Print" at bounding box center [763, 196] width 44 height 27
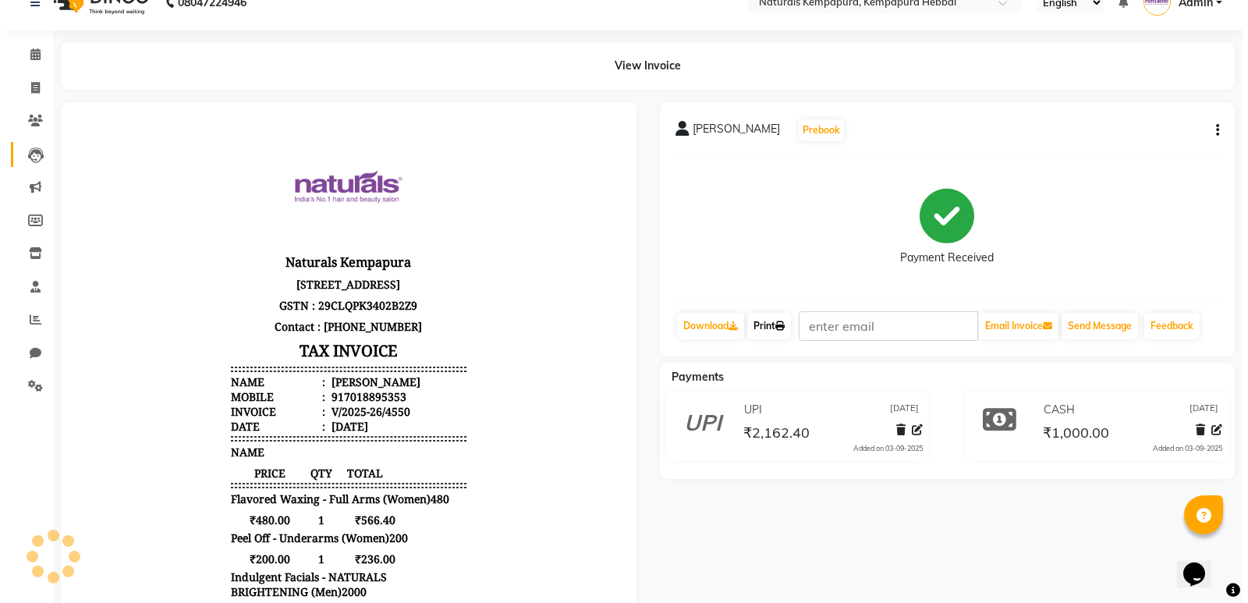
scroll to position [0, 0]
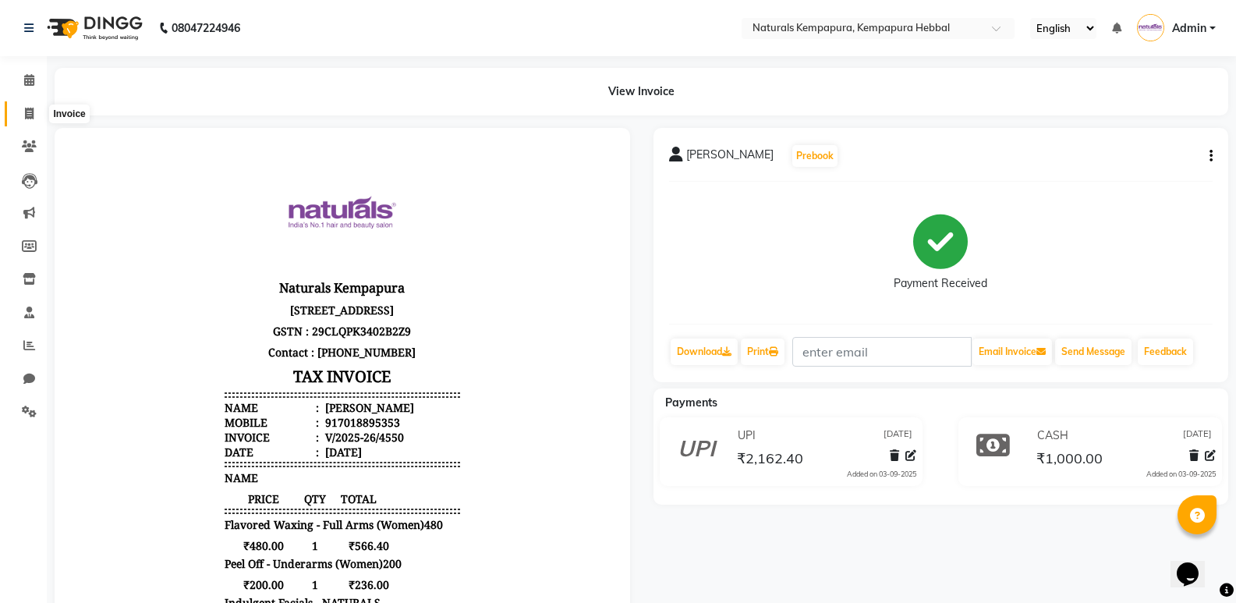
click at [26, 109] on icon at bounding box center [29, 114] width 9 height 12
select select "service"
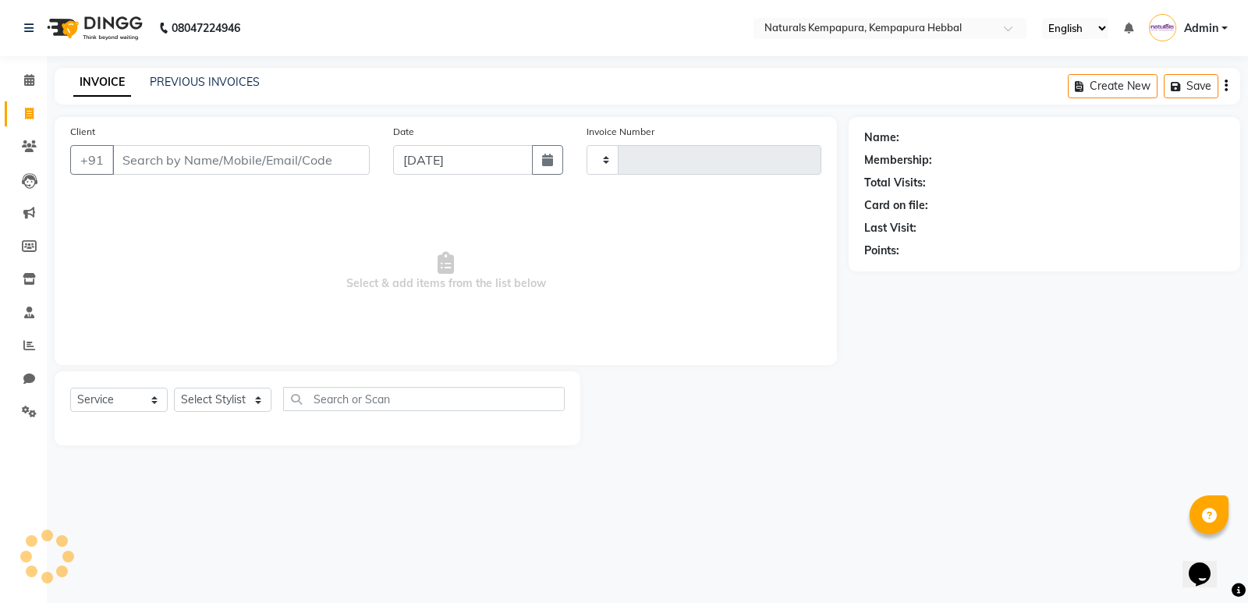
type input "4551"
select select "7848"
click at [202, 83] on link "PREVIOUS INVOICES" at bounding box center [205, 82] width 110 height 14
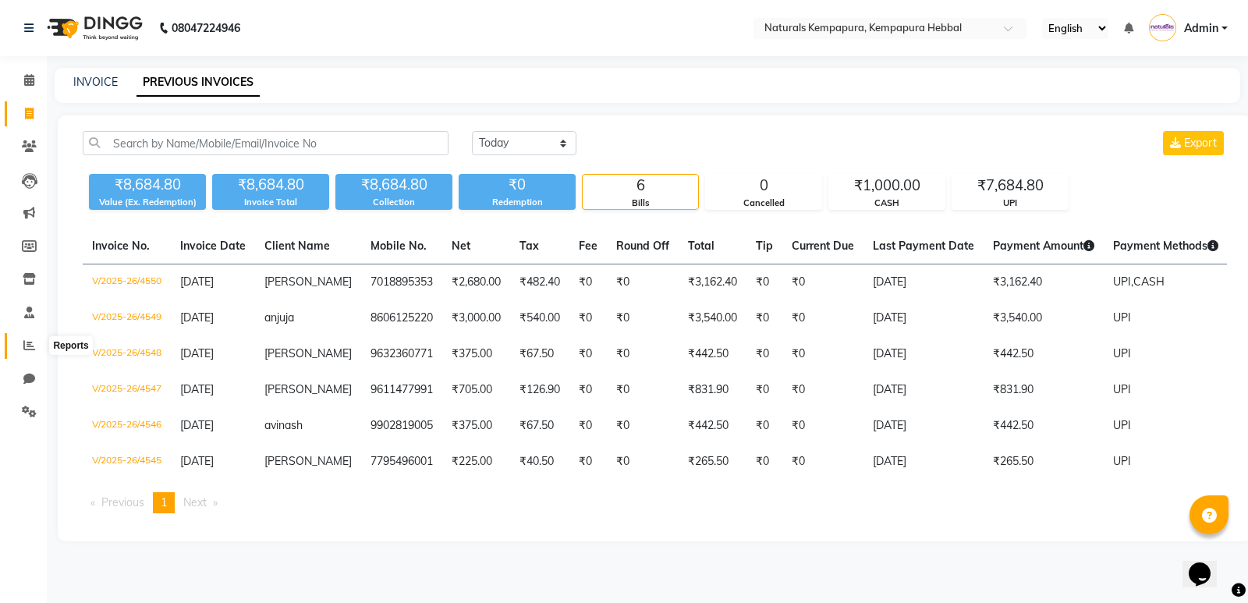
click at [29, 338] on span at bounding box center [29, 346] width 27 height 18
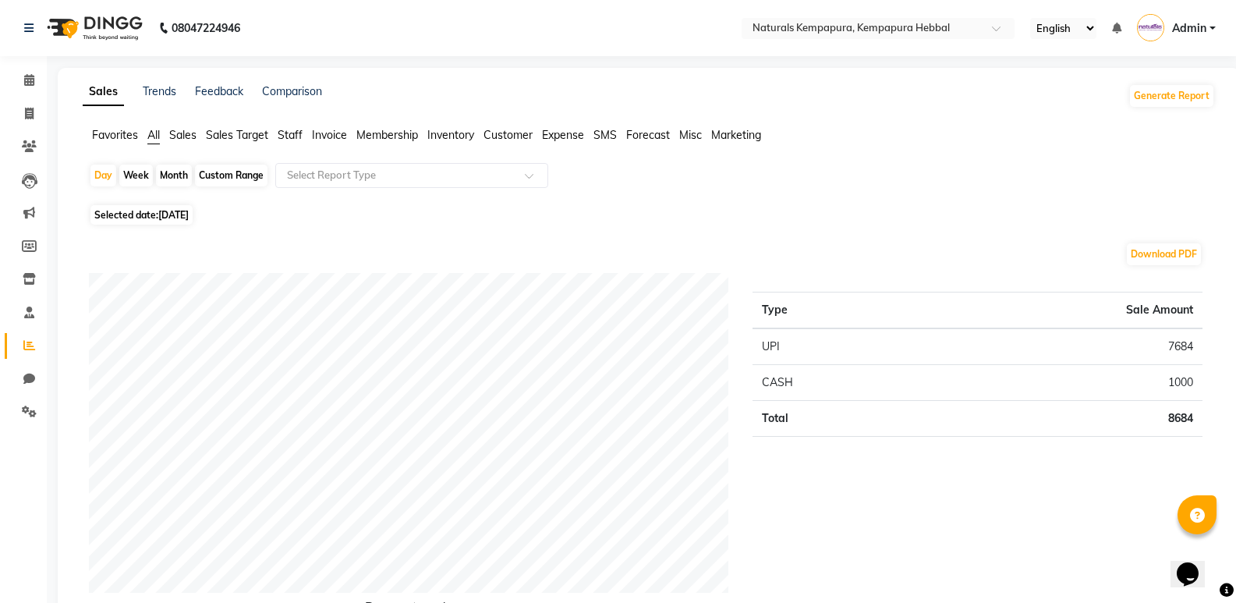
click at [258, 132] on span "Sales Target" at bounding box center [237, 135] width 62 height 14
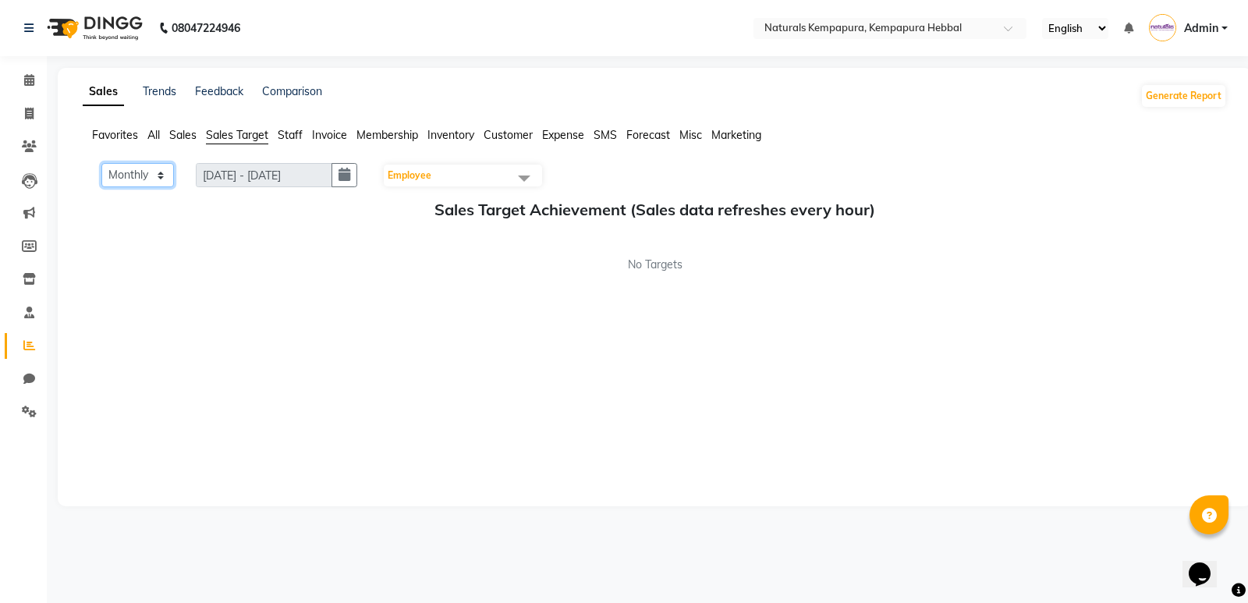
click at [165, 178] on select "Monthly Weekly" at bounding box center [137, 175] width 73 height 24
click at [101, 163] on select "Monthly Weekly" at bounding box center [137, 175] width 73 height 24
click at [347, 176] on icon "button" at bounding box center [345, 175] width 12 height 1
select select "9"
select select "2025"
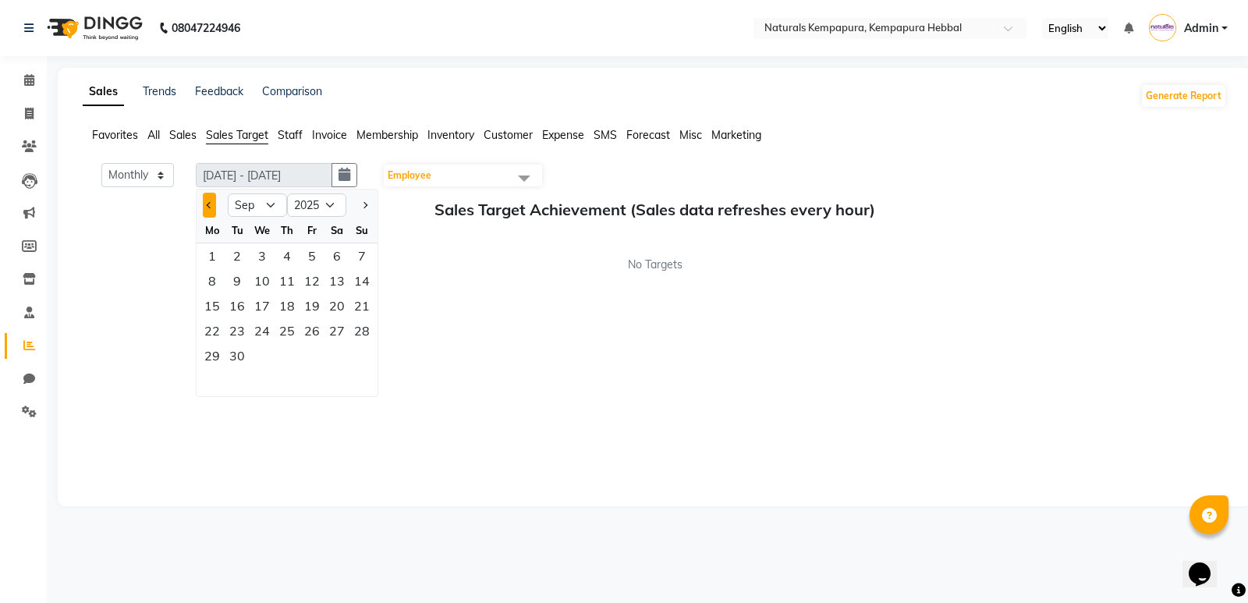
click at [204, 204] on button "Previous month" at bounding box center [209, 205] width 13 height 25
select select "8"
click at [307, 261] on div "1" at bounding box center [312, 255] width 25 height 25
type input "01-08-2025 - 31-08-2025"
click at [363, 358] on div "31" at bounding box center [361, 355] width 25 height 25
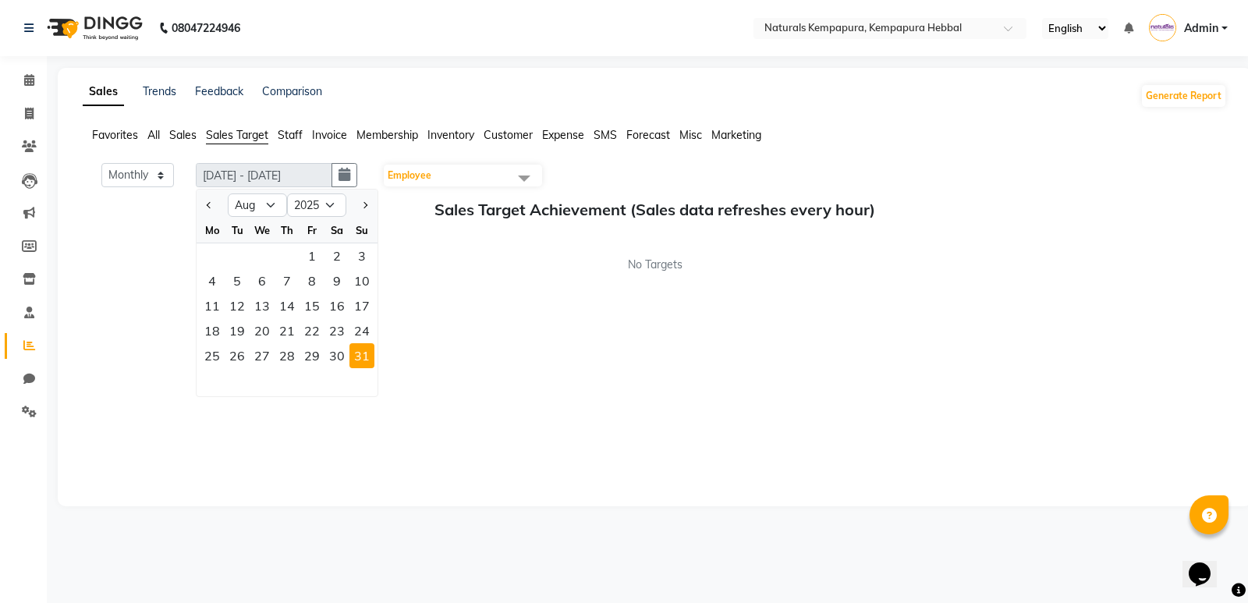
click at [530, 176] on span at bounding box center [524, 178] width 31 height 30
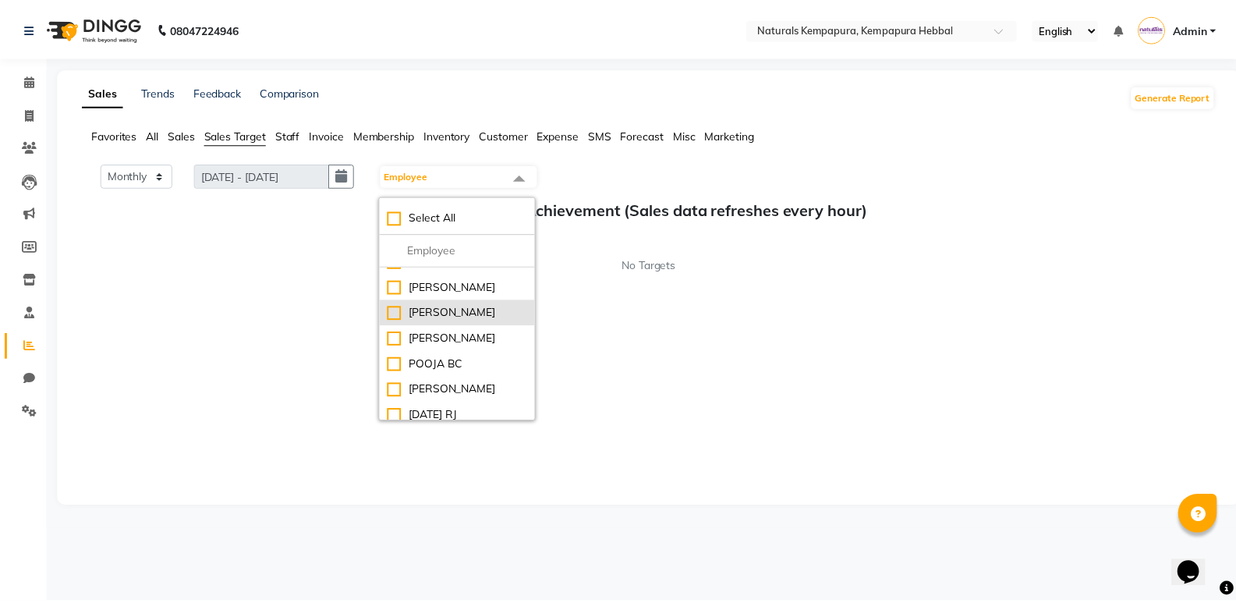
scroll to position [234, 0]
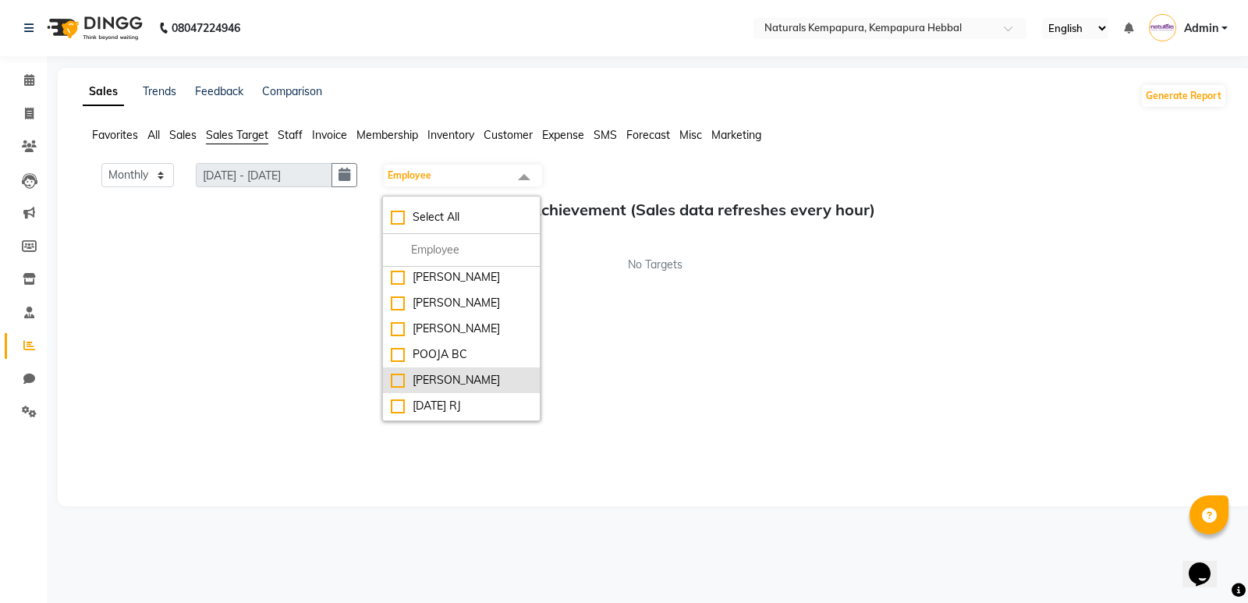
click at [442, 371] on li "PUJA PRADHAN" at bounding box center [461, 380] width 157 height 26
checkbox input "true"
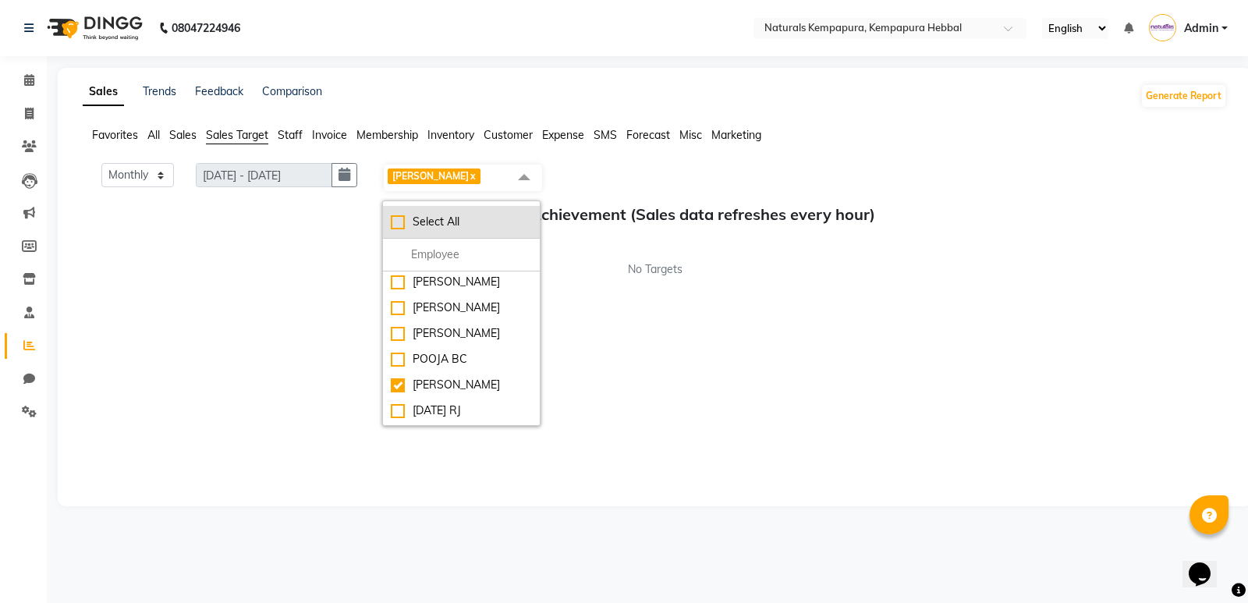
click at [406, 214] on div "Select All" at bounding box center [461, 222] width 141 height 16
checkbox input "true"
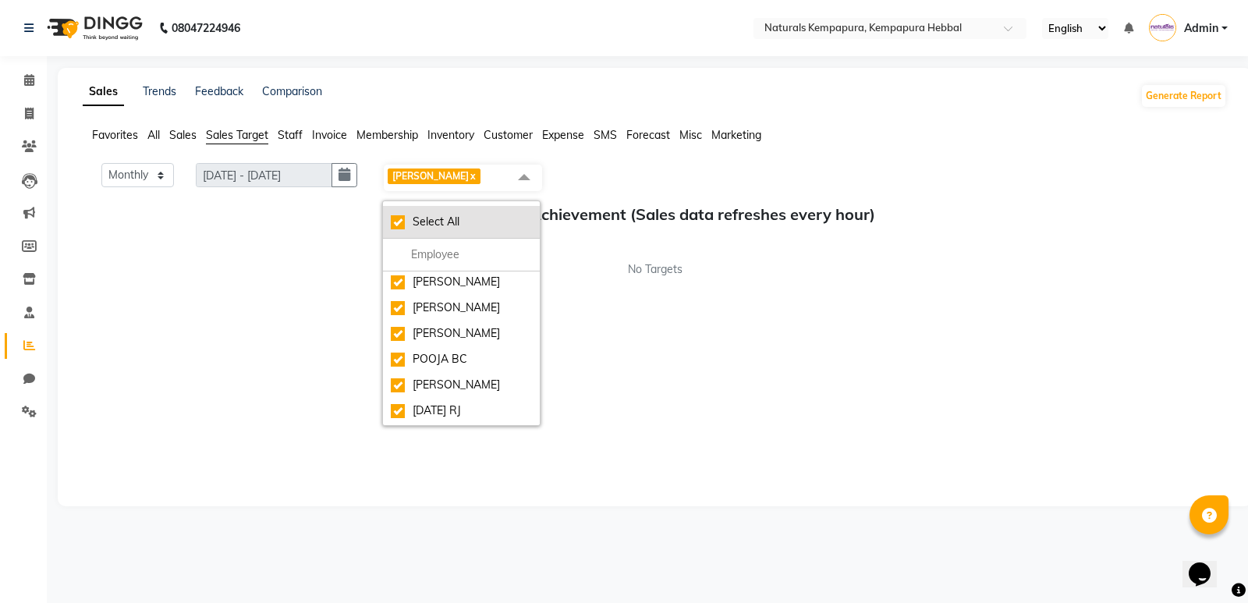
checkbox input "true"
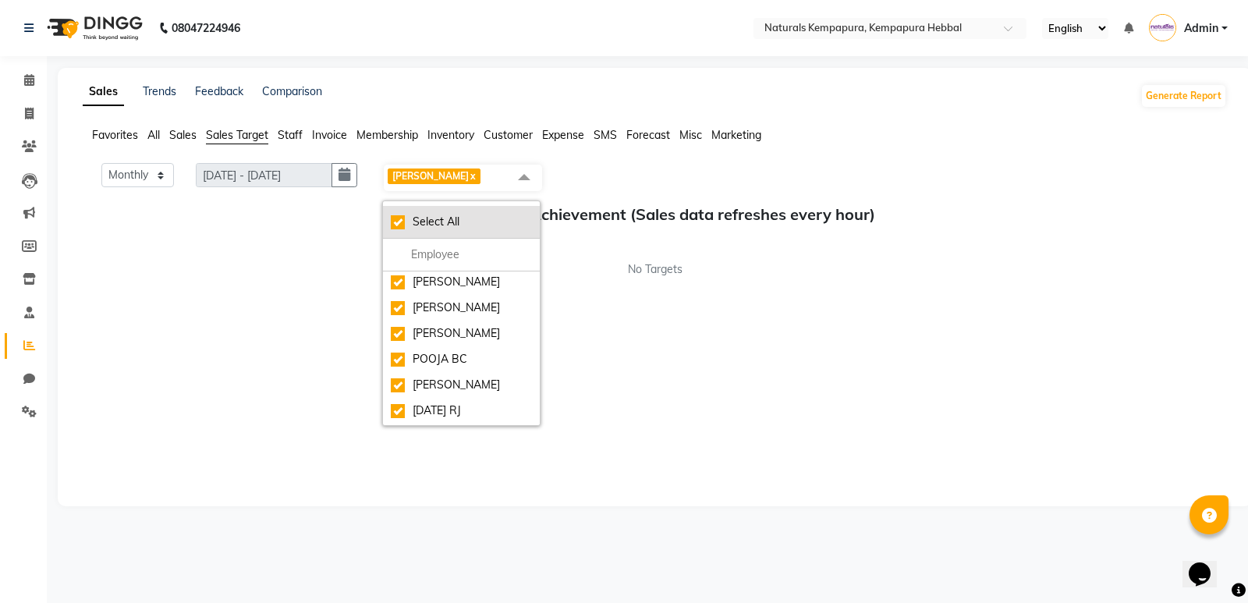
checkbox input "true"
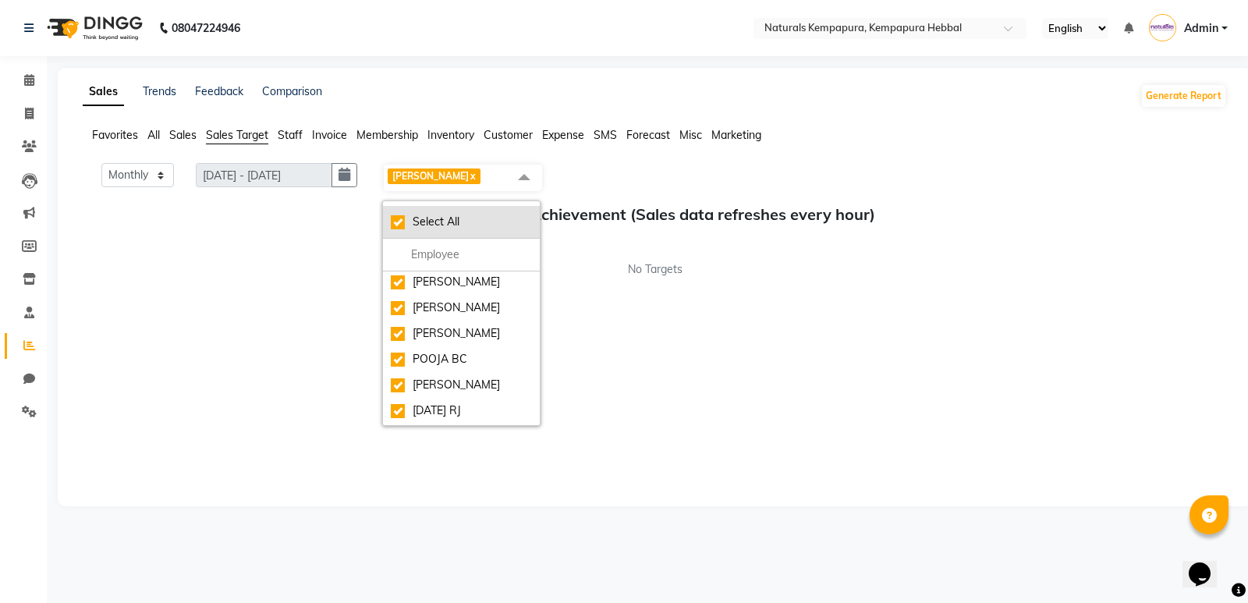
checkbox input "true"
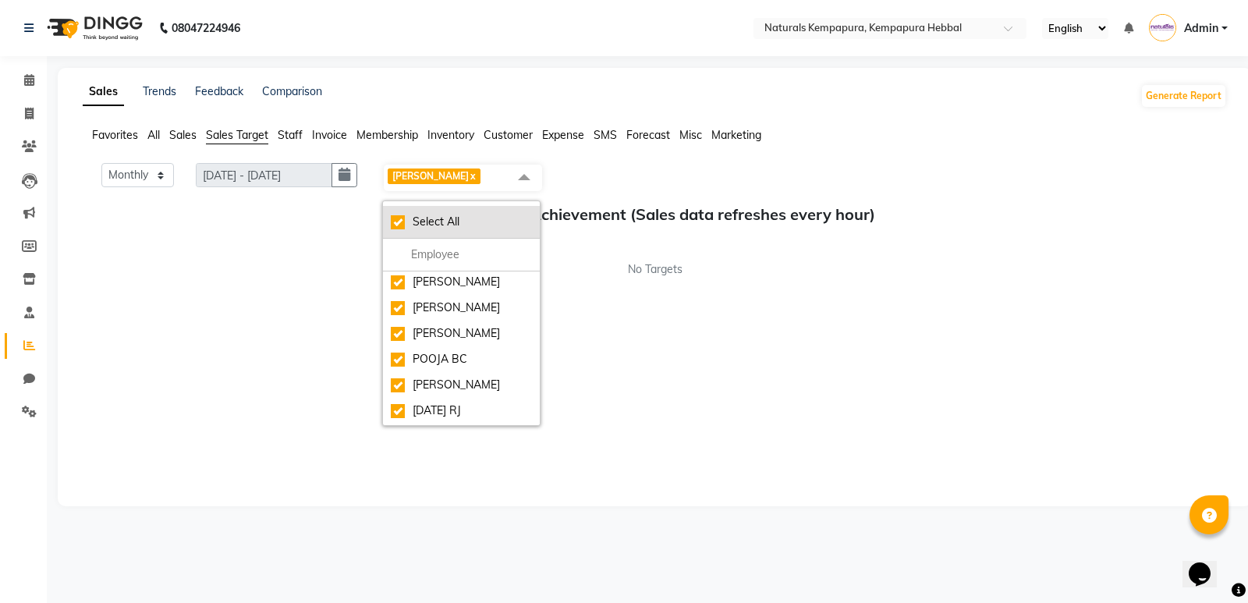
checkbox input "true"
click at [621, 427] on div "Monthly Weekly 01-08-2025 - 31-08-2025 31-08-2025 ADARSH x DANISH x DURGA x HAR…" at bounding box center [655, 327] width 1144 height 328
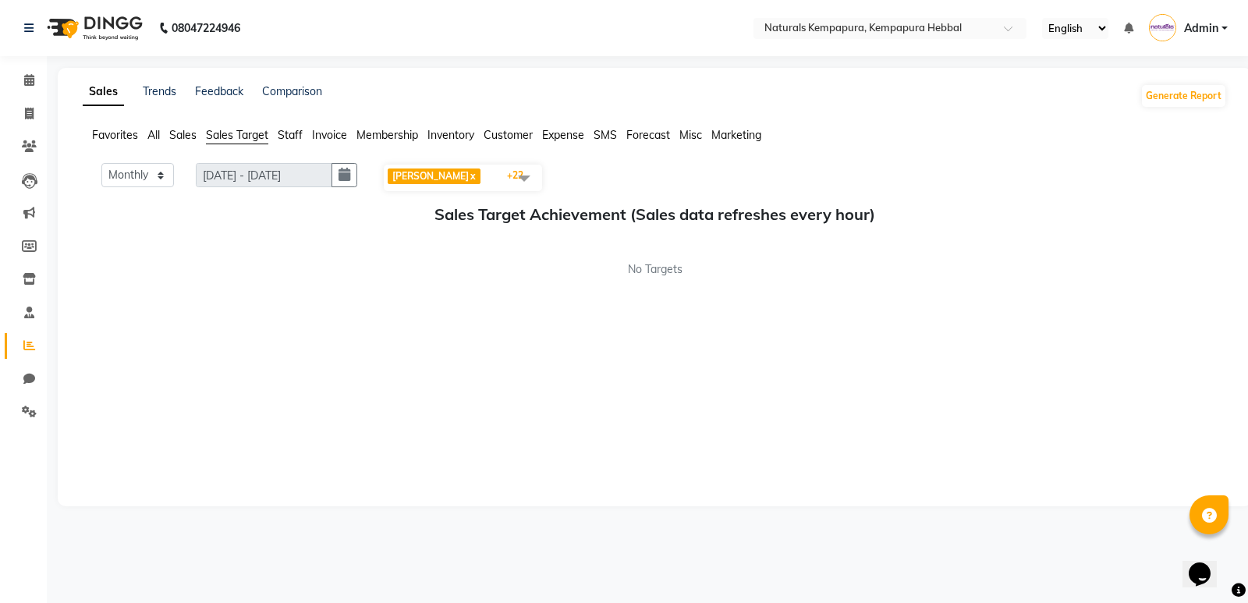
click at [294, 139] on span "Staff" at bounding box center [290, 135] width 25 height 14
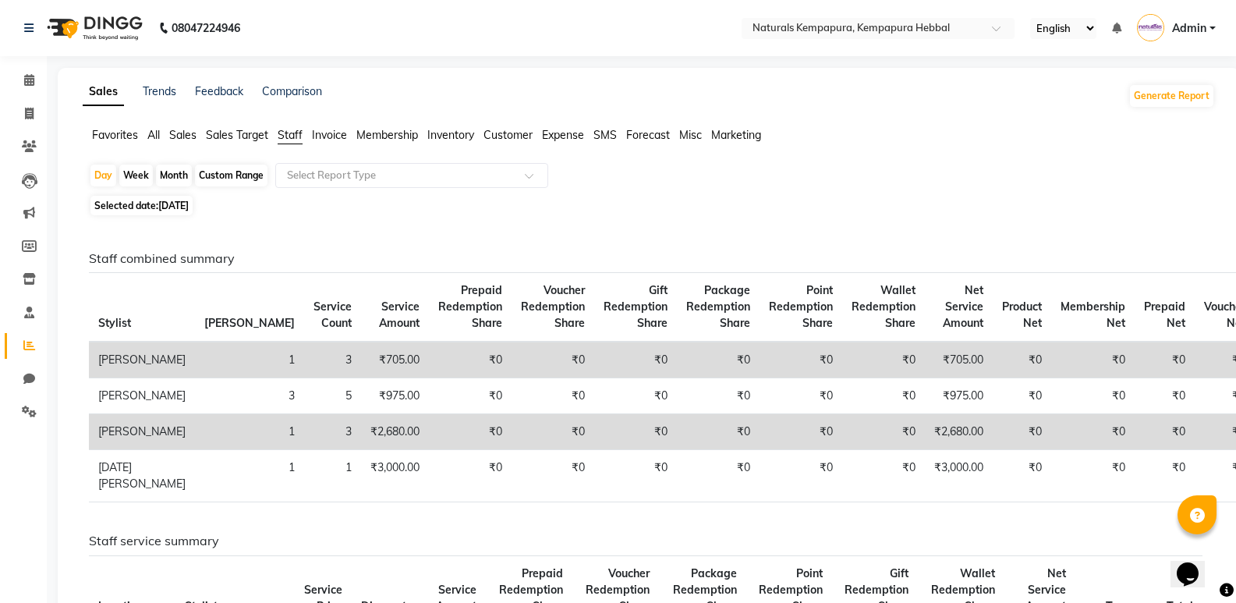
click at [222, 133] on span "Sales Target" at bounding box center [237, 135] width 62 height 14
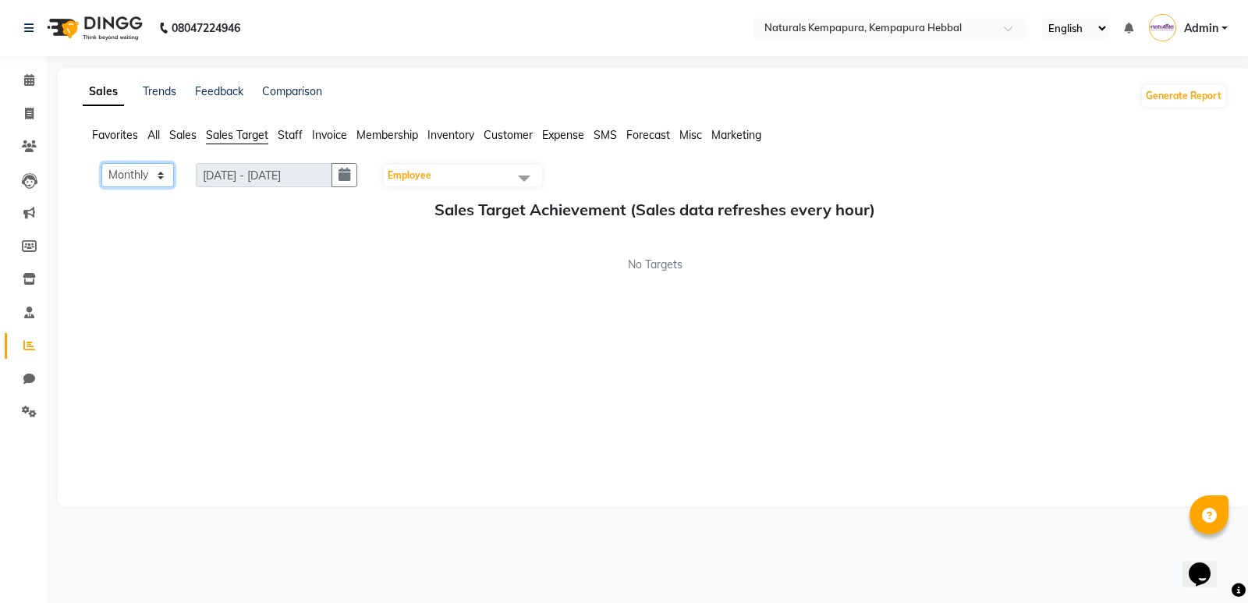
click at [158, 175] on select "Monthly Weekly" at bounding box center [137, 175] width 73 height 24
click at [101, 163] on select "Monthly Weekly" at bounding box center [137, 175] width 73 height 24
click at [173, 140] on span "Sales" at bounding box center [182, 135] width 27 height 14
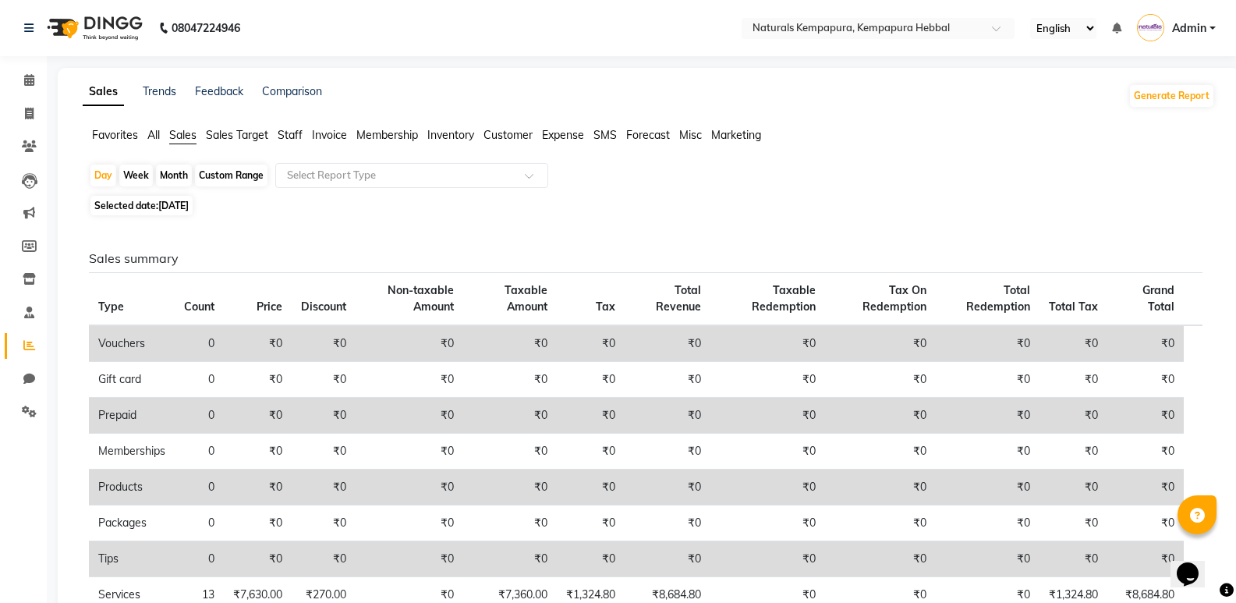
click at [189, 206] on span "[DATE]" at bounding box center [173, 206] width 30 height 12
select select "9"
select select "2025"
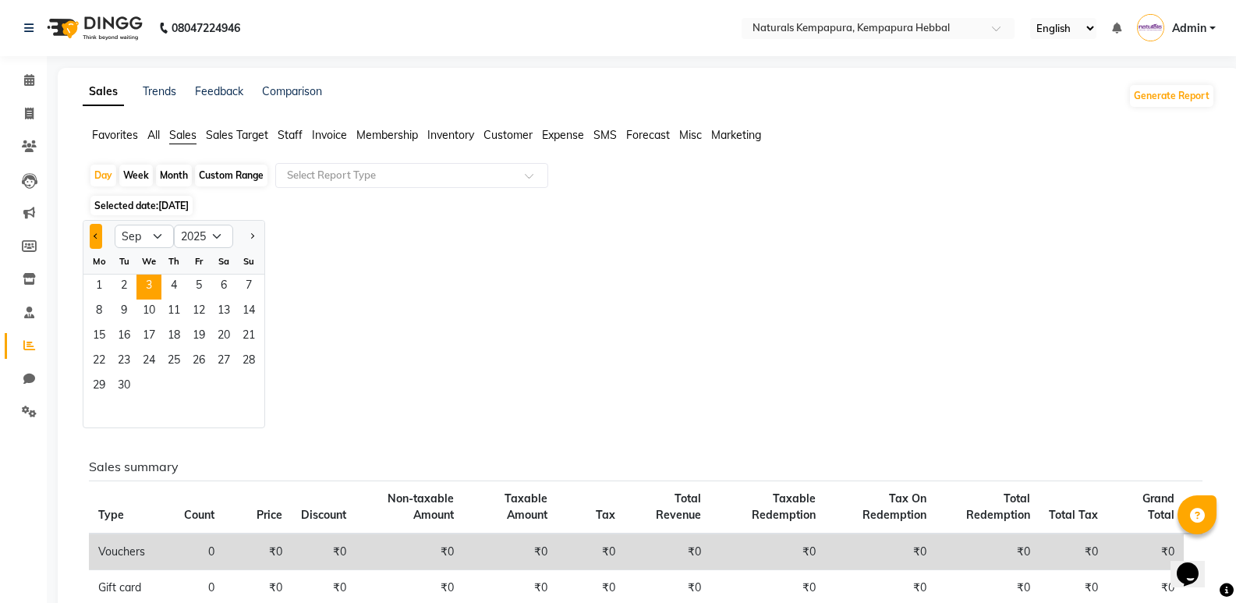
click at [101, 236] on button "Previous month" at bounding box center [96, 236] width 12 height 25
select select "8"
click at [200, 286] on span "1" at bounding box center [198, 287] width 25 height 25
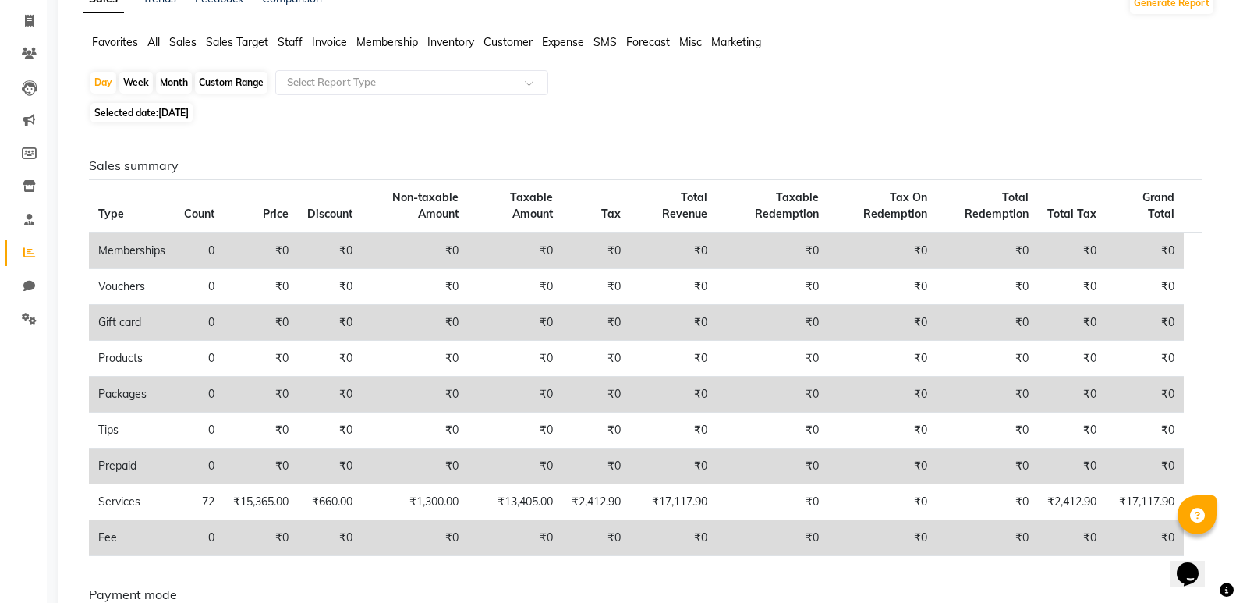
scroll to position [0, 0]
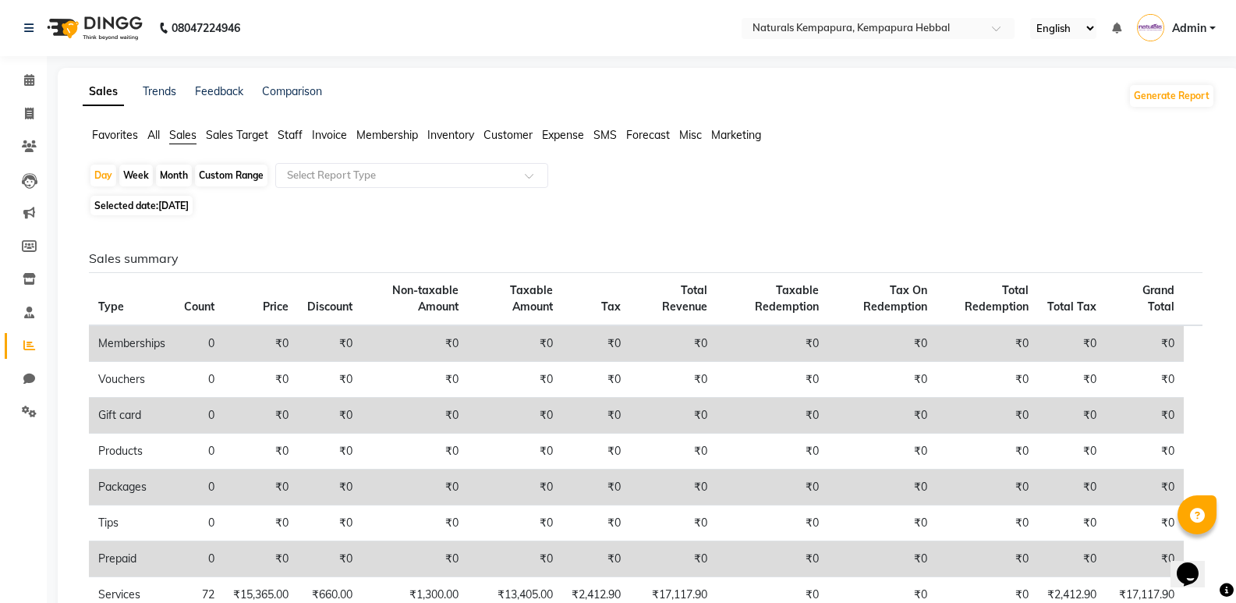
click at [186, 205] on span "01-08-2025" at bounding box center [173, 206] width 30 height 12
select select "8"
select select "2025"
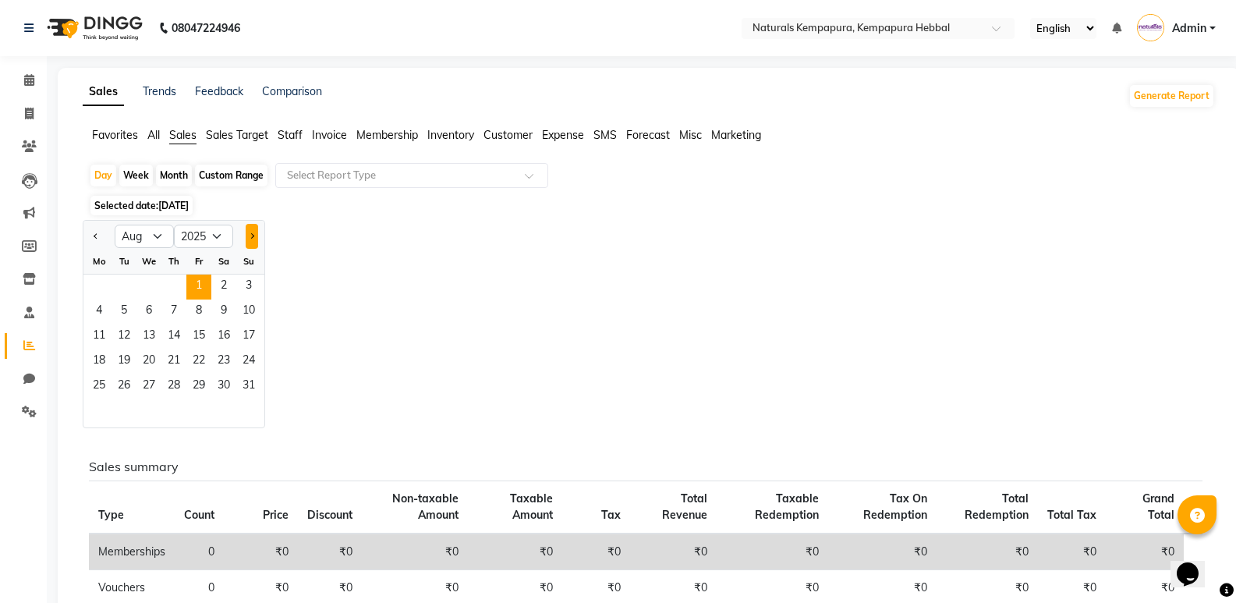
click at [250, 238] on span "Next month" at bounding box center [251, 235] width 5 height 5
select select "9"
click at [316, 262] on div "Jan Feb Mar Apr May Jun Jul Aug Sep Oct Nov Dec 2015 2016 2017 2018 2019 2020 2…" at bounding box center [649, 324] width 1133 height 208
click at [144, 282] on span "3" at bounding box center [149, 287] width 25 height 25
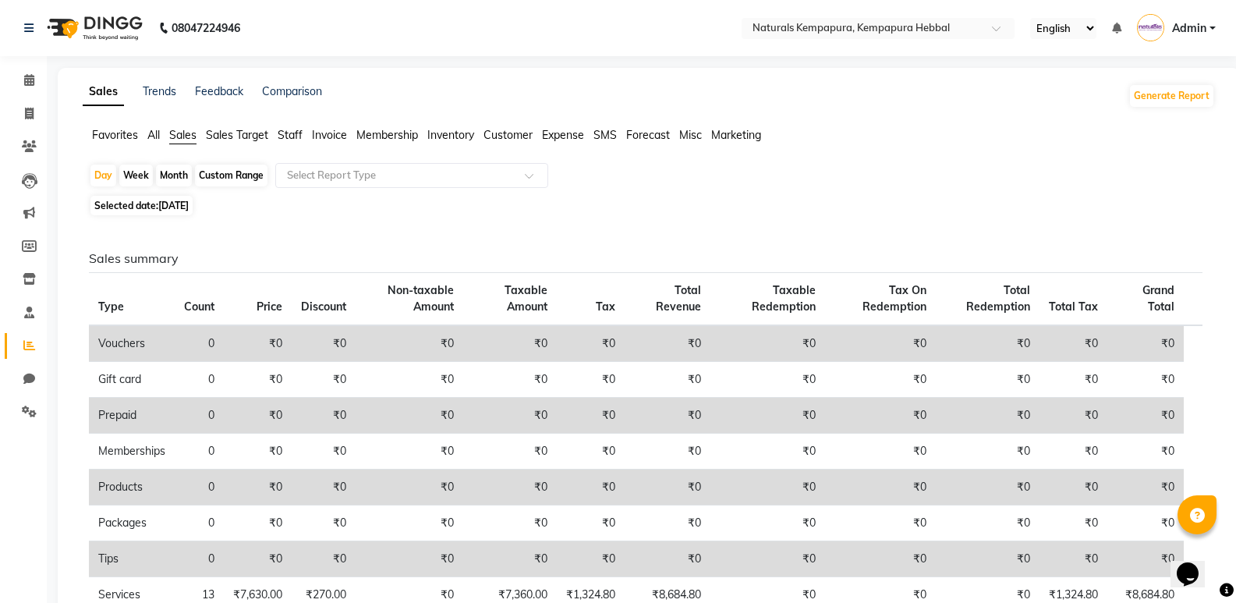
click at [218, 138] on span "Sales Target" at bounding box center [237, 135] width 62 height 14
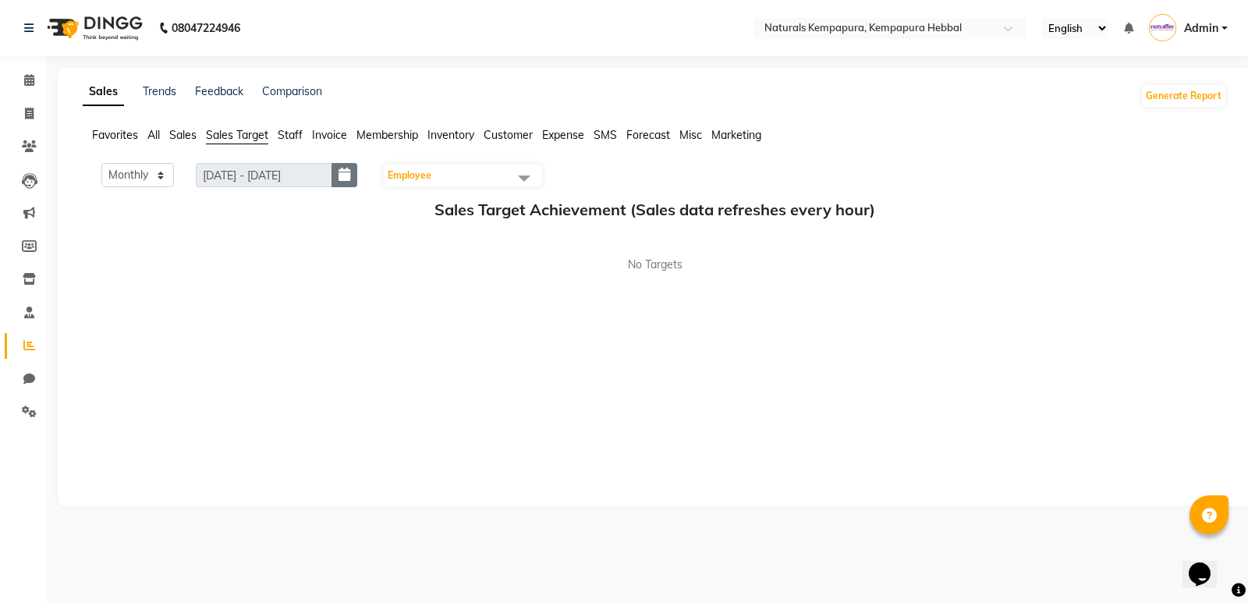
click at [350, 176] on icon "button" at bounding box center [345, 175] width 12 height 1
select select "9"
select select "2025"
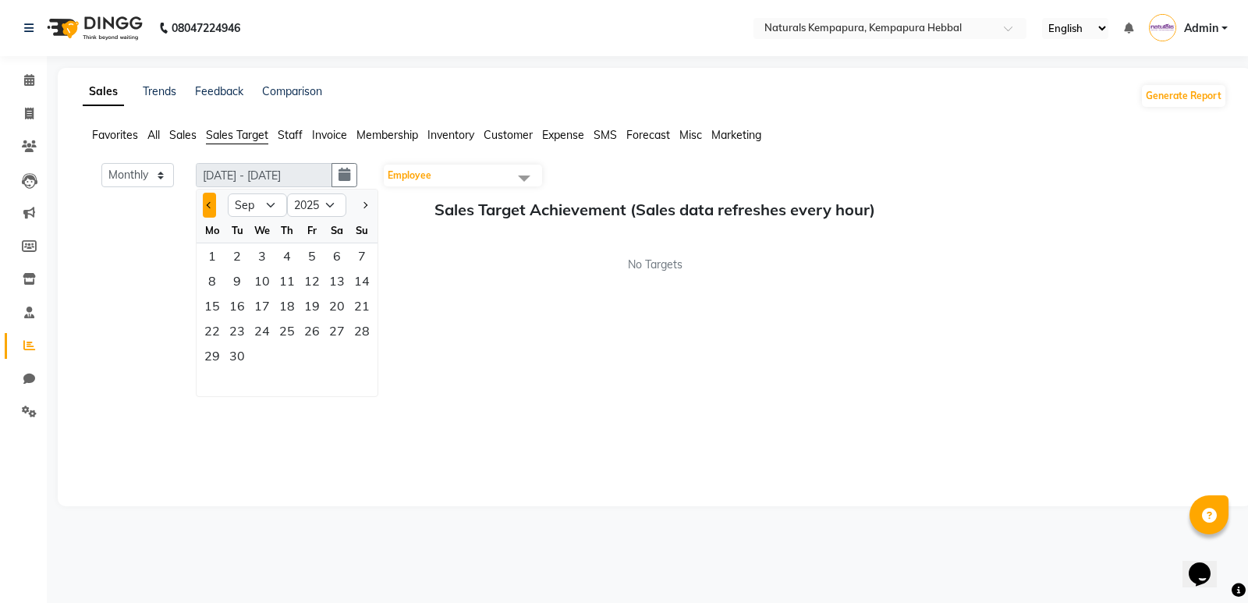
click at [215, 211] on button "Previous month" at bounding box center [209, 205] width 13 height 25
select select "8"
click at [297, 137] on span "Staff" at bounding box center [290, 135] width 25 height 14
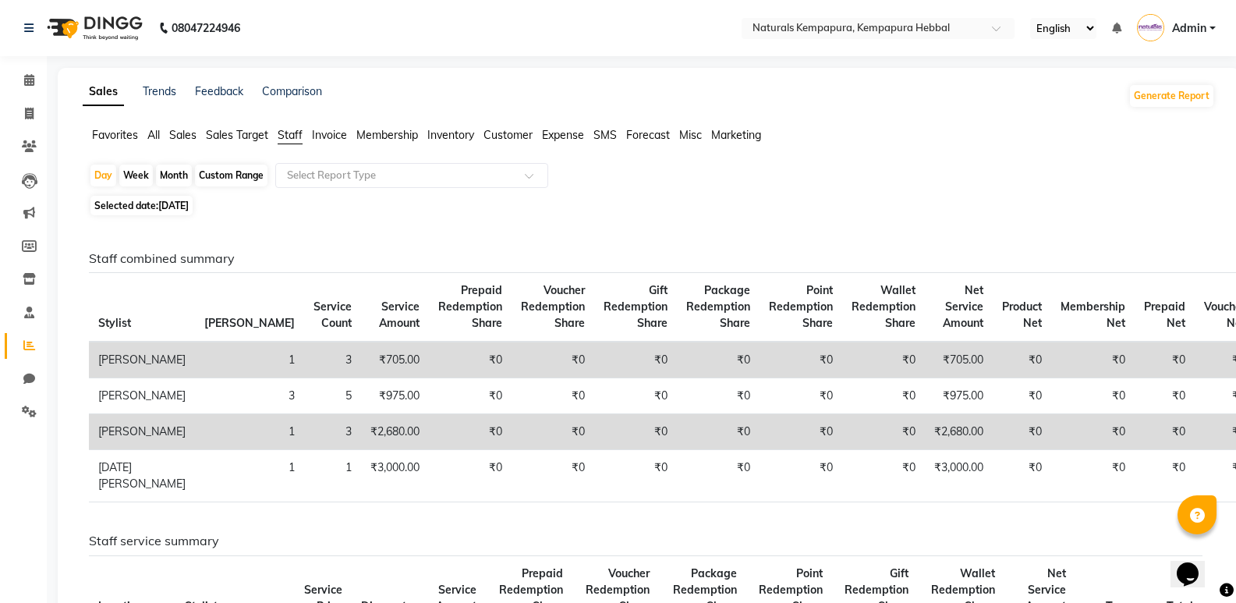
click at [178, 210] on span "[DATE]" at bounding box center [173, 206] width 30 height 12
select select "9"
select select "2025"
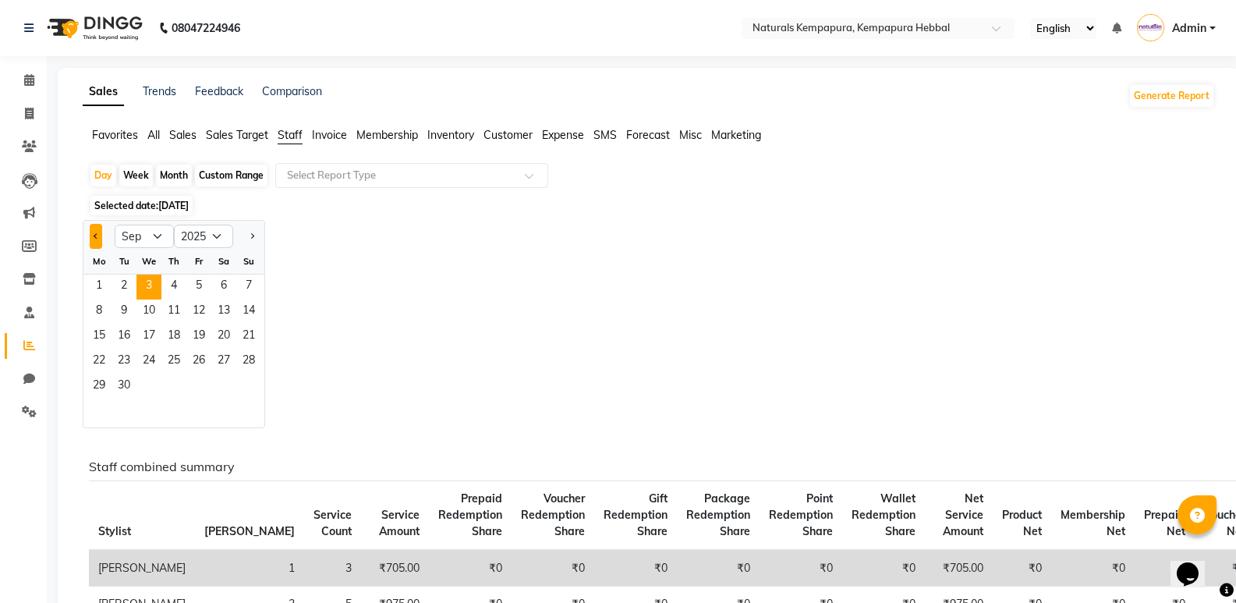
click at [100, 236] on button "Previous month" at bounding box center [96, 236] width 12 height 25
select select "8"
click at [203, 281] on span "1" at bounding box center [198, 287] width 25 height 25
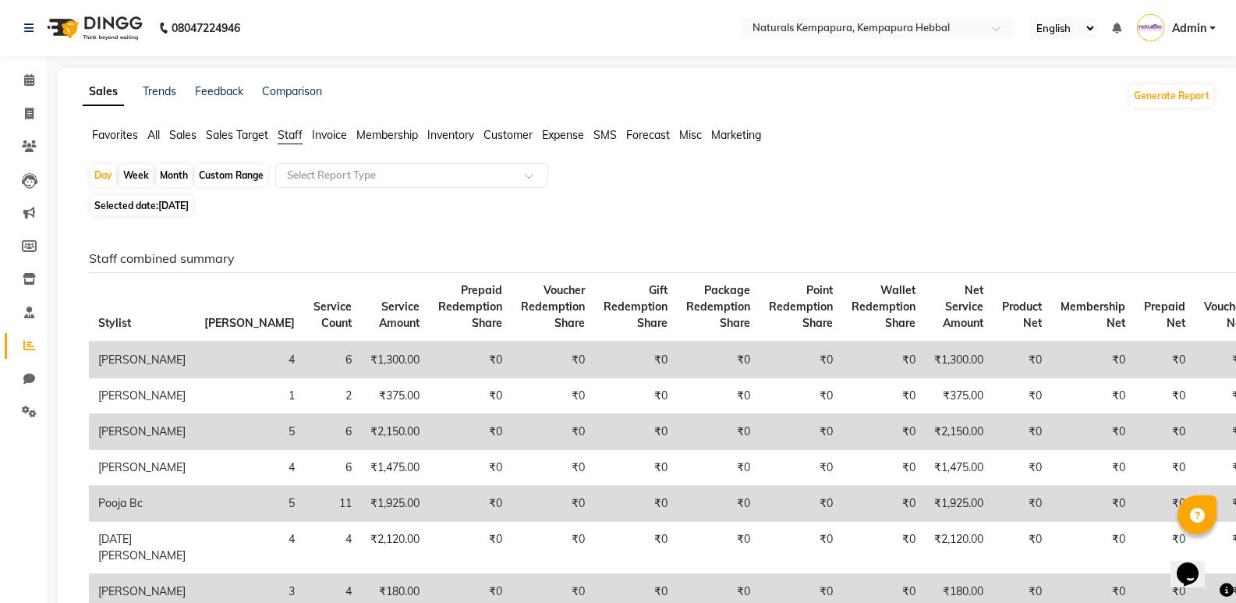
click at [184, 204] on span "01-08-2025" at bounding box center [173, 206] width 30 height 12
select select "8"
select select "2025"
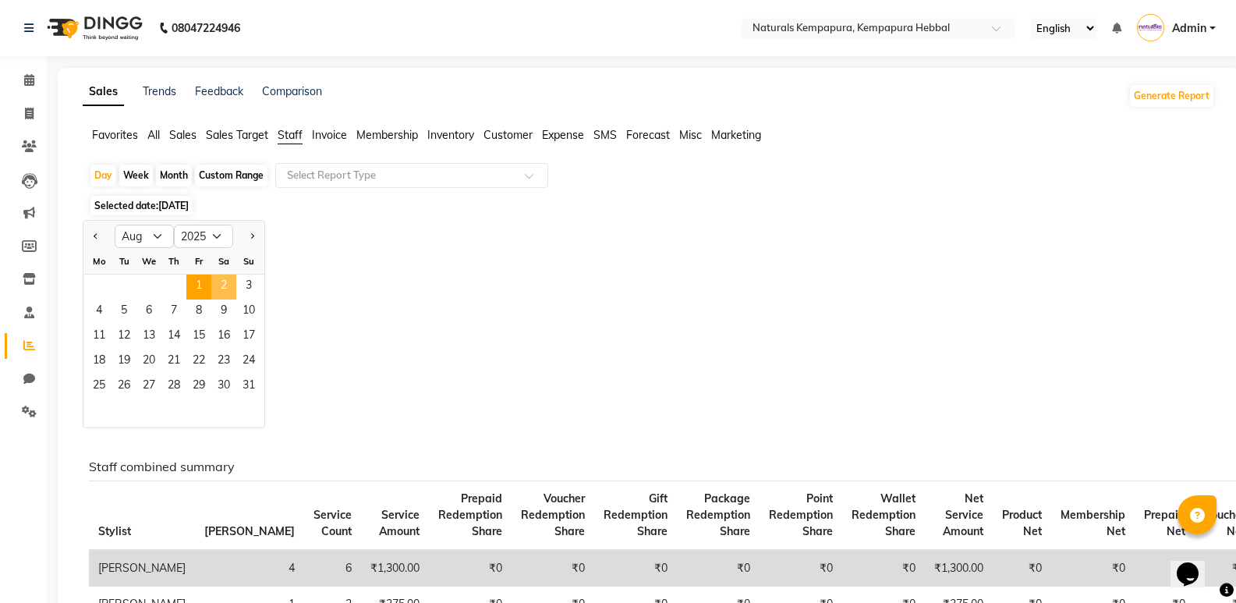
click at [223, 289] on span "2" at bounding box center [223, 287] width 25 height 25
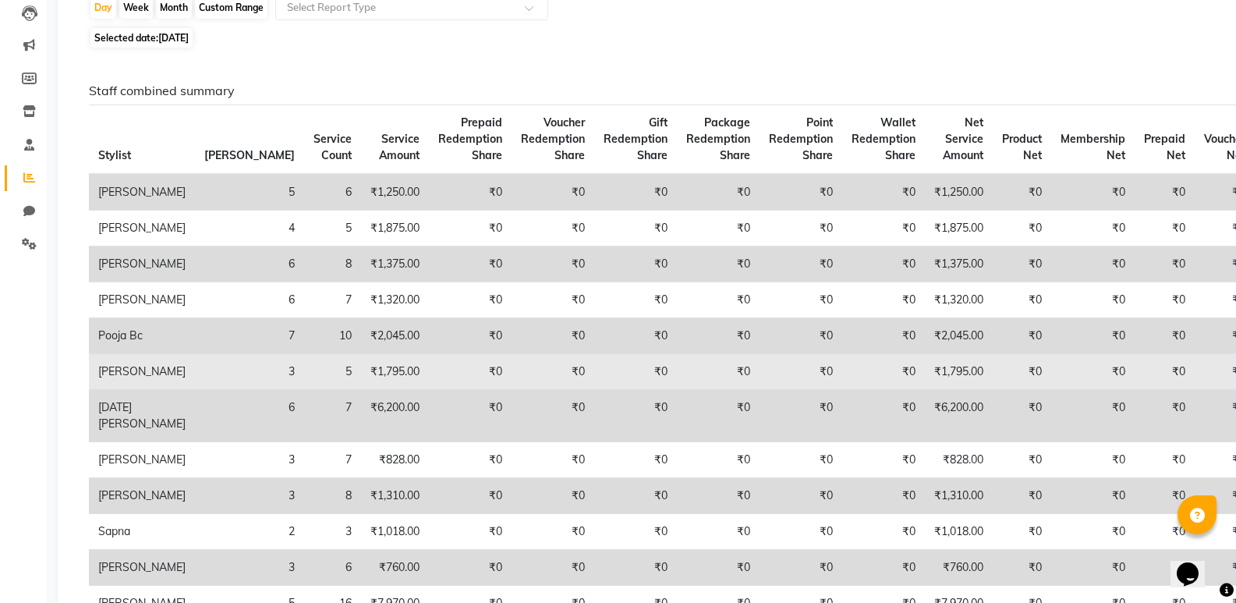
scroll to position [78, 0]
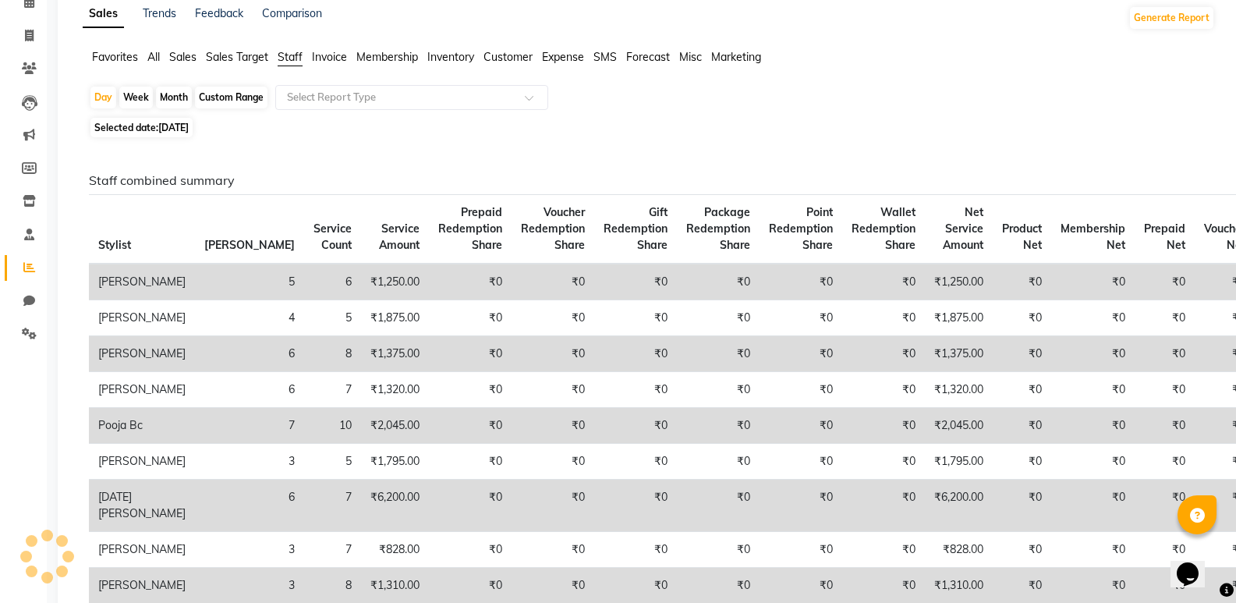
click at [193, 119] on span "Selected date: 02-08-2025" at bounding box center [141, 128] width 102 height 20
select select "8"
select select "2025"
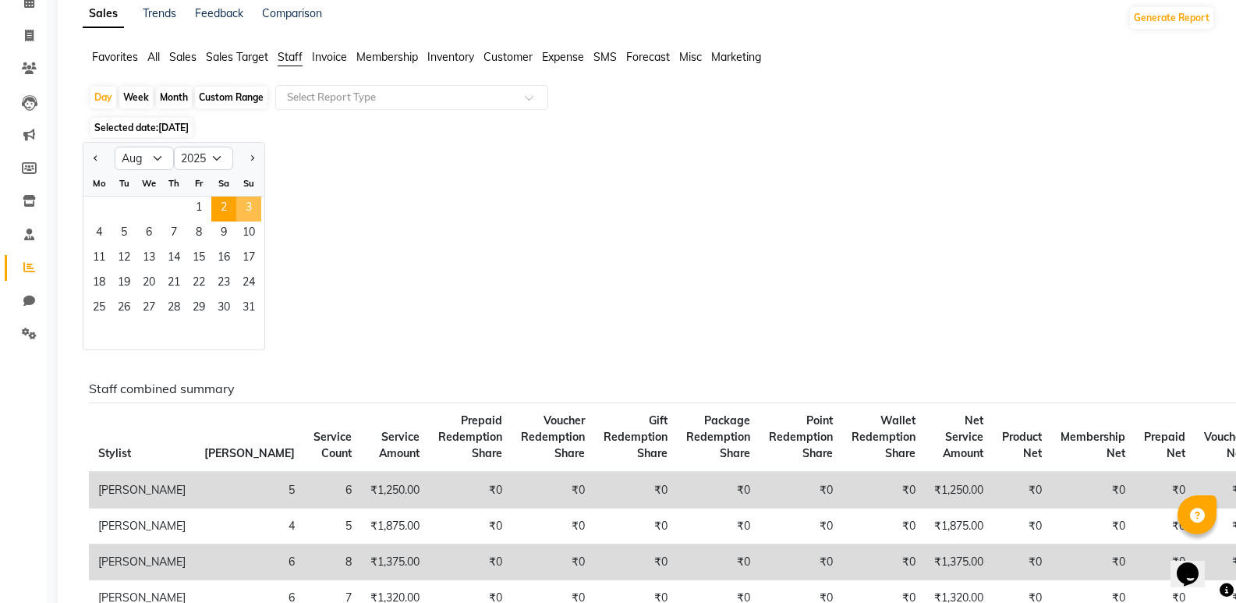
click at [240, 212] on span "3" at bounding box center [248, 209] width 25 height 25
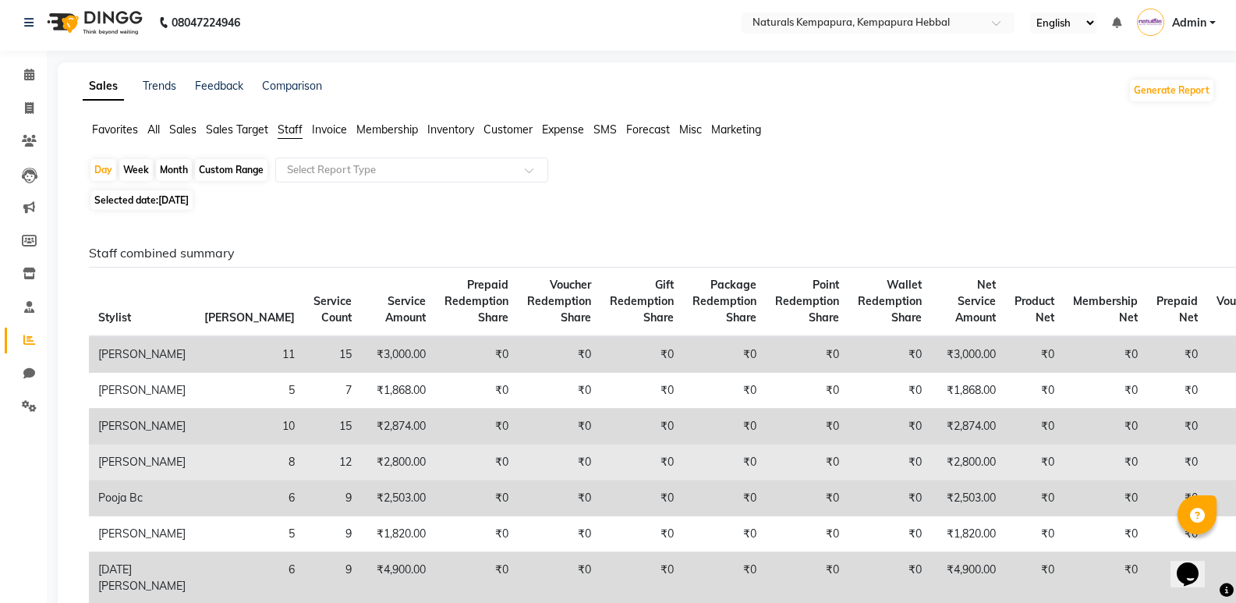
scroll to position [0, 0]
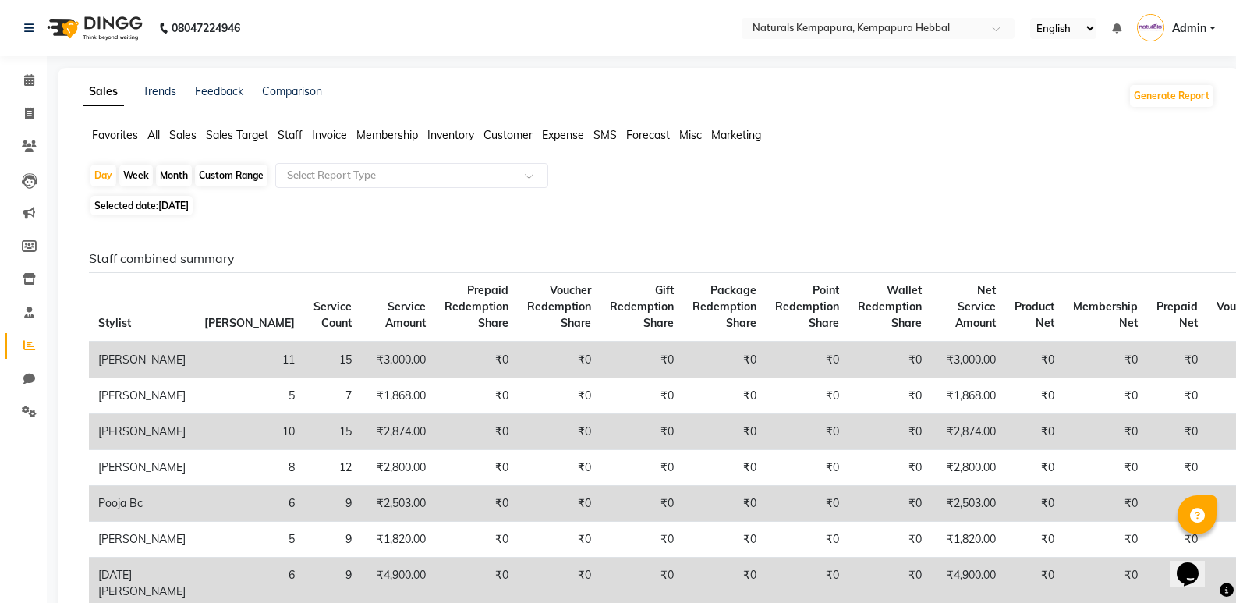
click at [170, 205] on span "03-08-2025" at bounding box center [173, 206] width 30 height 12
select select "8"
select select "2025"
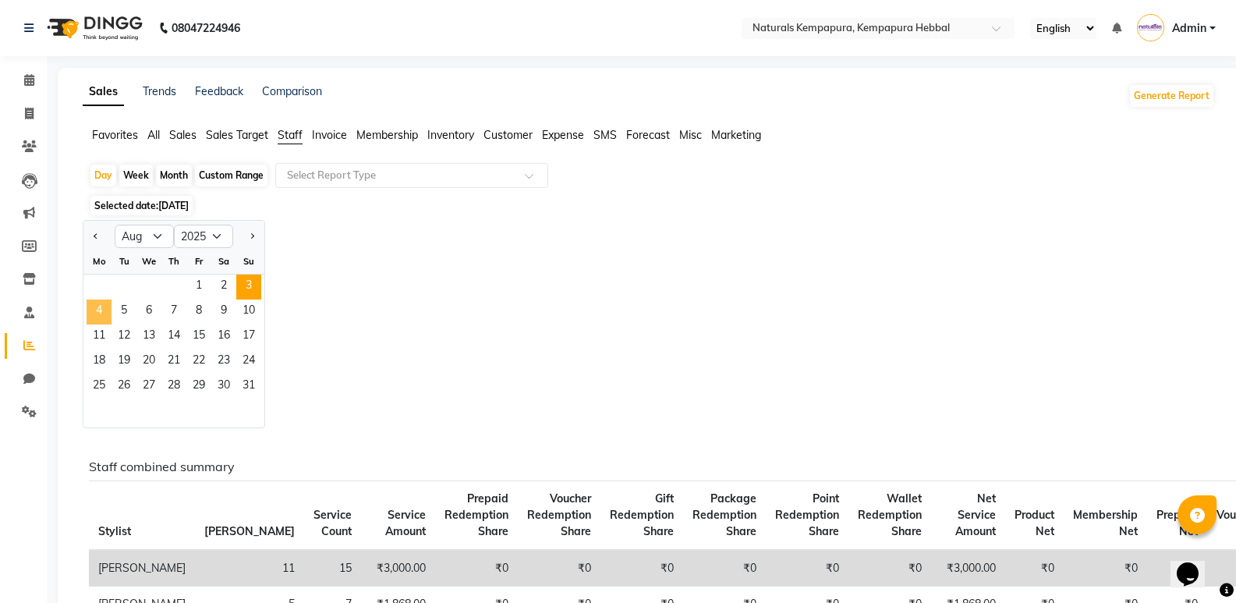
click at [94, 314] on span "4" at bounding box center [99, 312] width 25 height 25
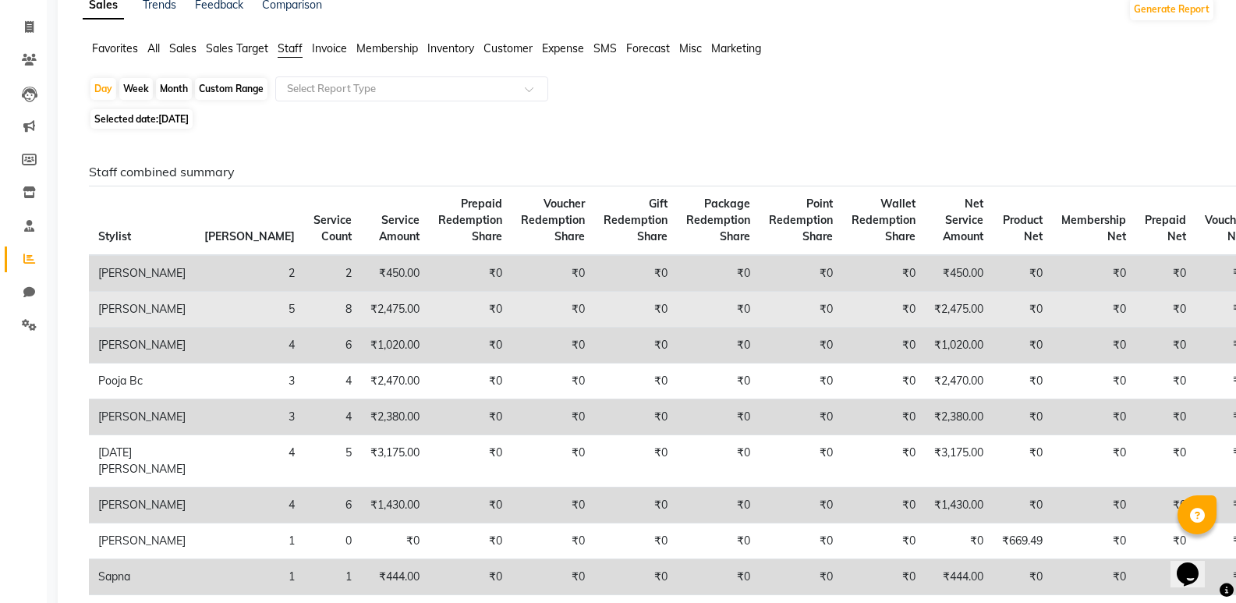
scroll to position [78, 0]
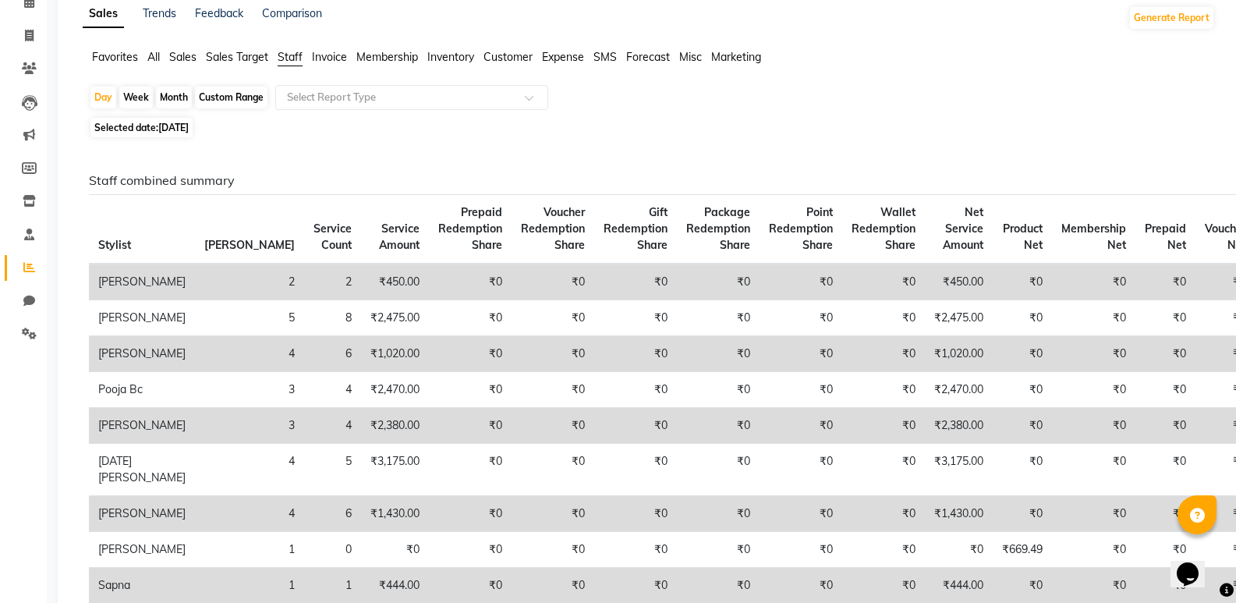
click at [189, 133] on span "04-08-2025" at bounding box center [173, 128] width 30 height 12
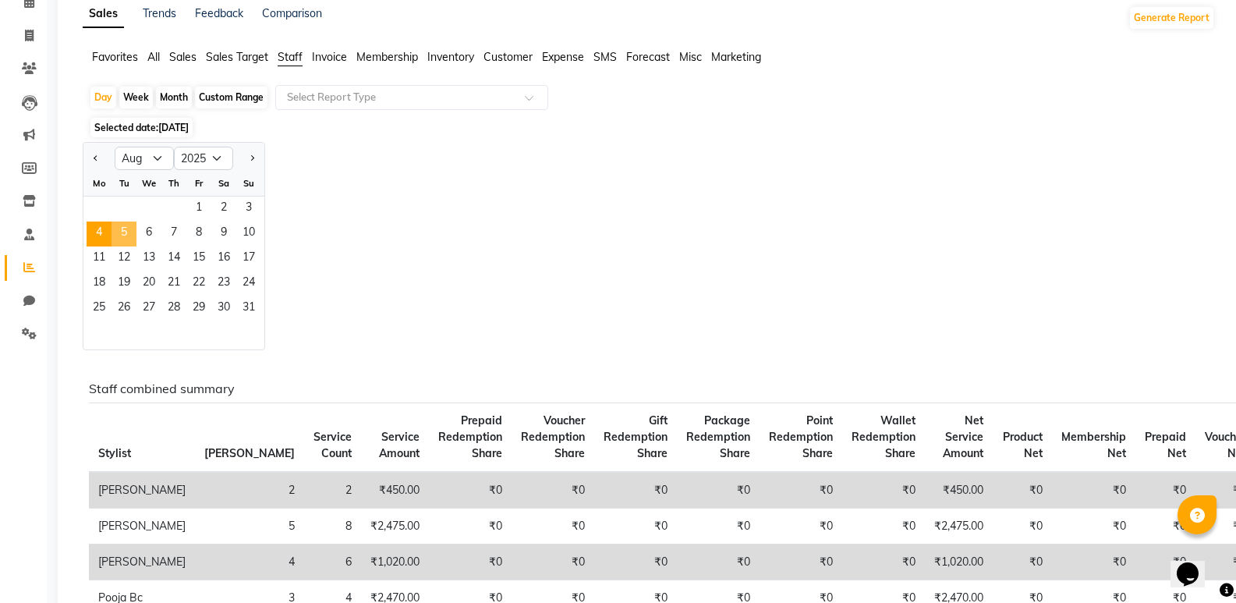
click at [123, 236] on span "5" at bounding box center [124, 234] width 25 height 25
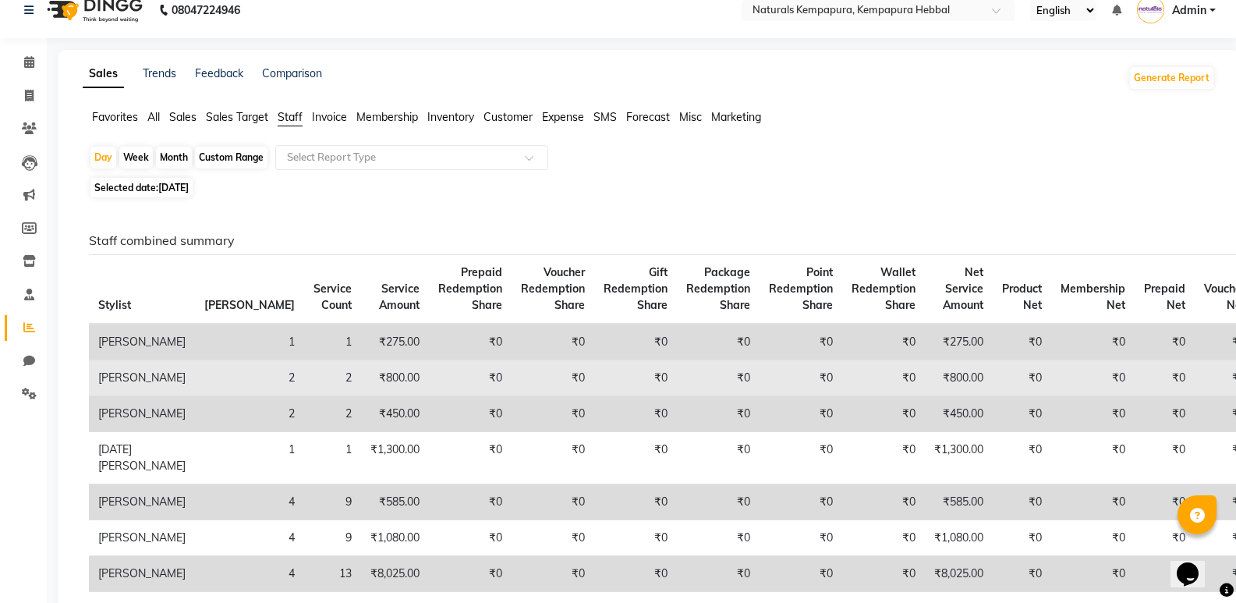
scroll to position [0, 0]
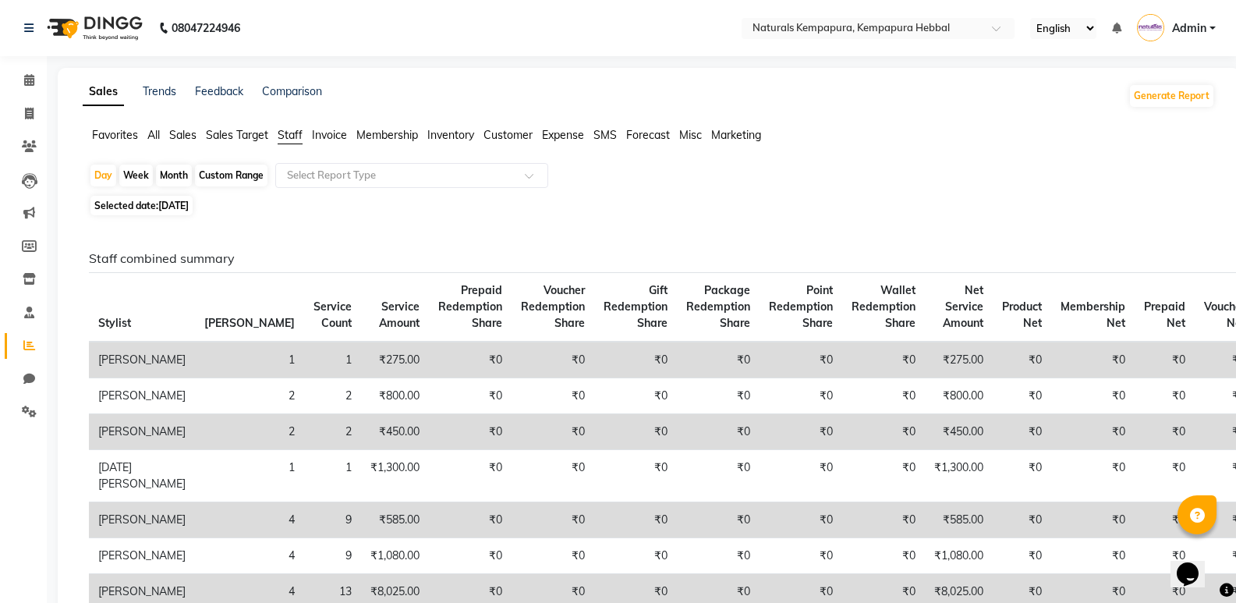
click at [184, 207] on span "05-08-2025" at bounding box center [173, 206] width 30 height 12
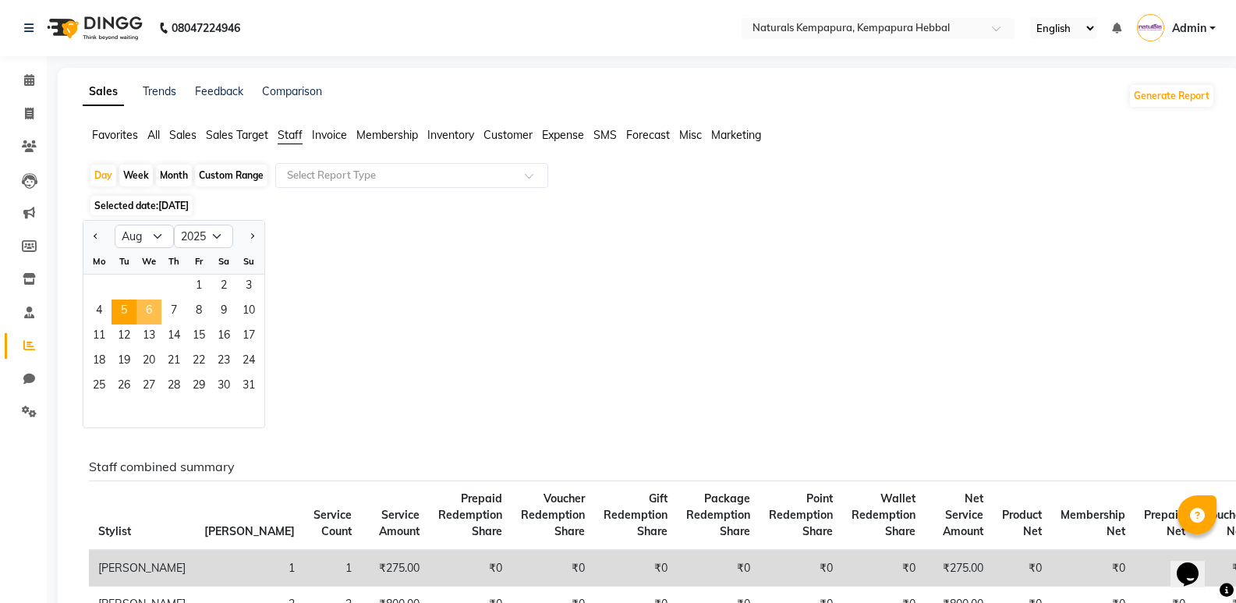
click at [154, 303] on span "6" at bounding box center [149, 312] width 25 height 25
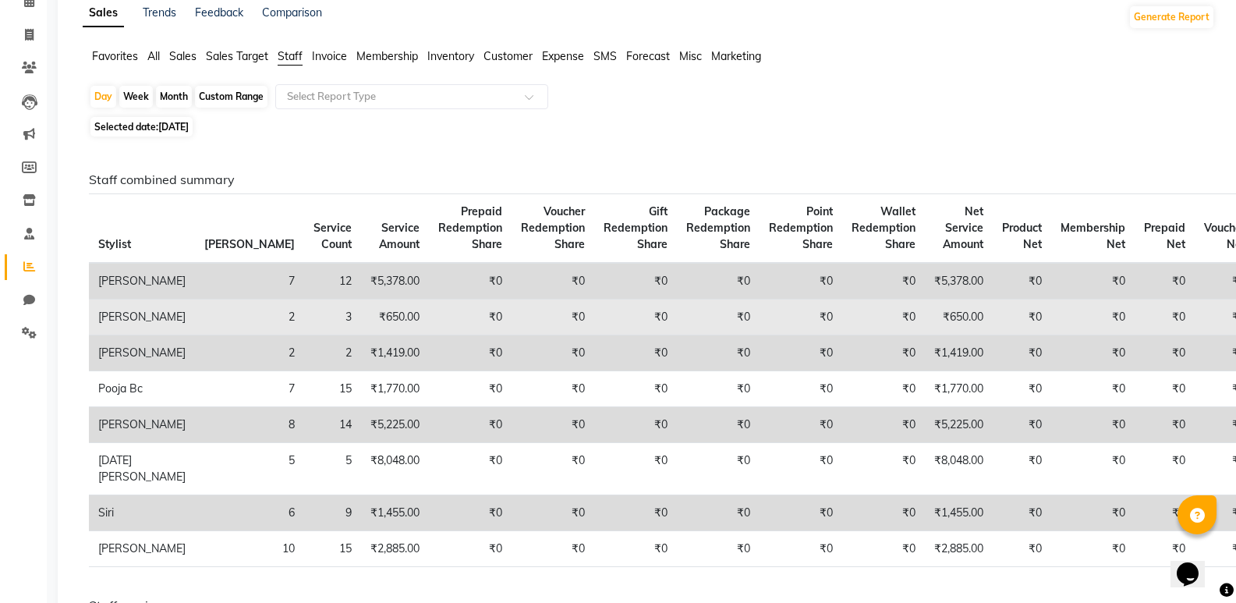
scroll to position [78, 0]
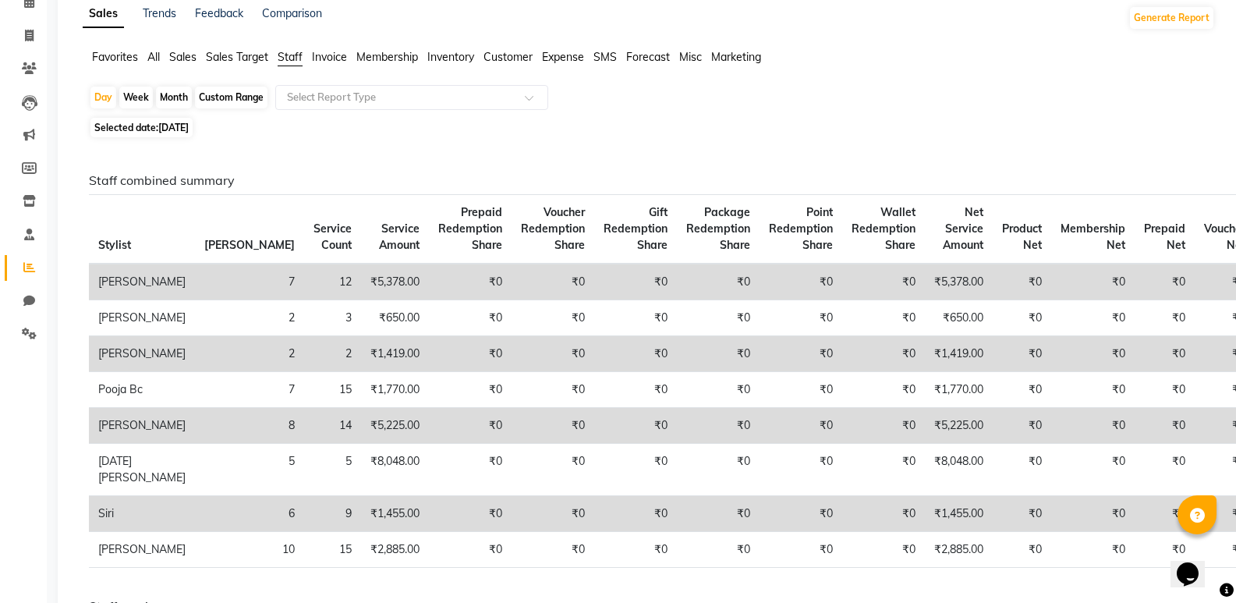
click at [168, 128] on span "06-08-2025" at bounding box center [173, 128] width 30 height 12
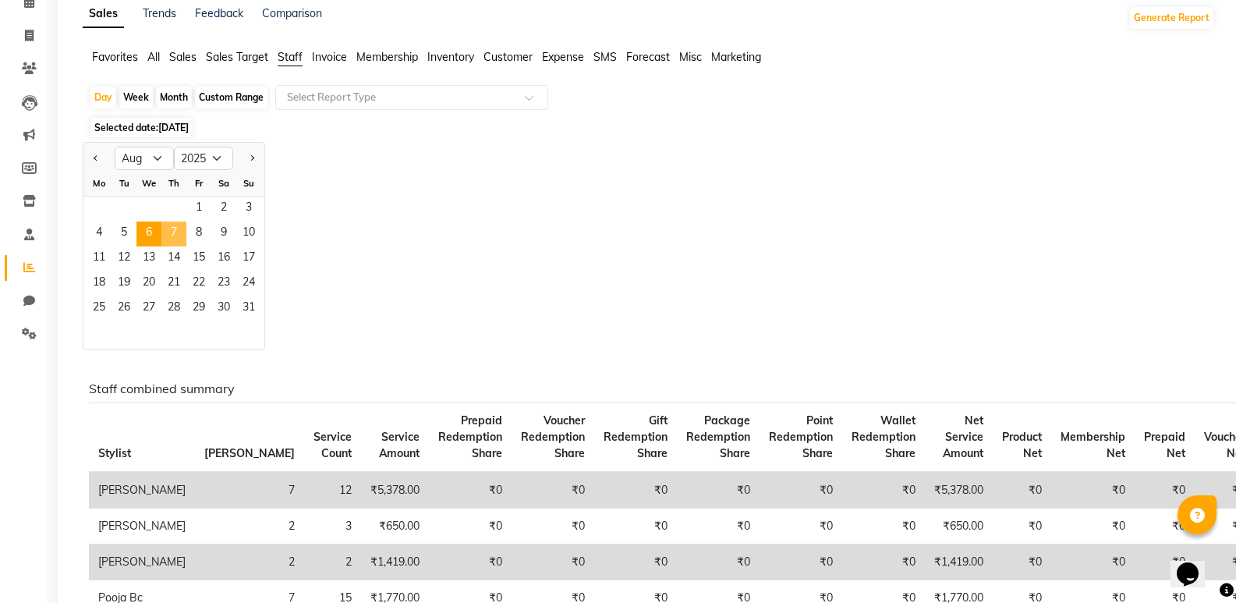
click at [174, 236] on span "7" at bounding box center [173, 234] width 25 height 25
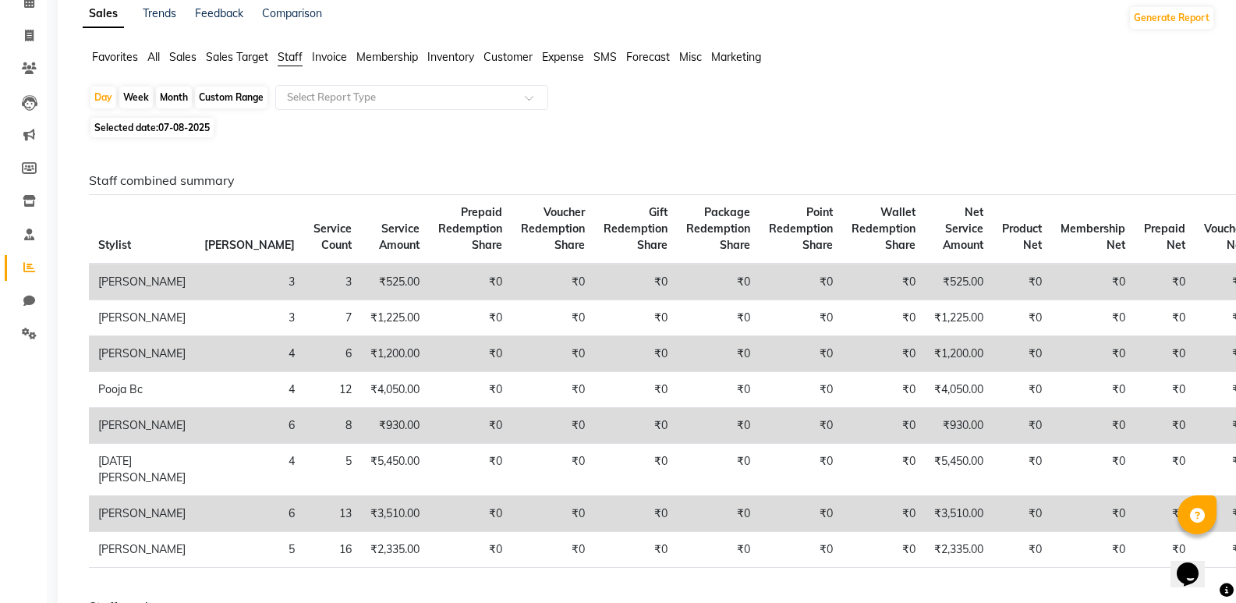
click at [180, 125] on span "07-08-2025" at bounding box center [183, 128] width 51 height 12
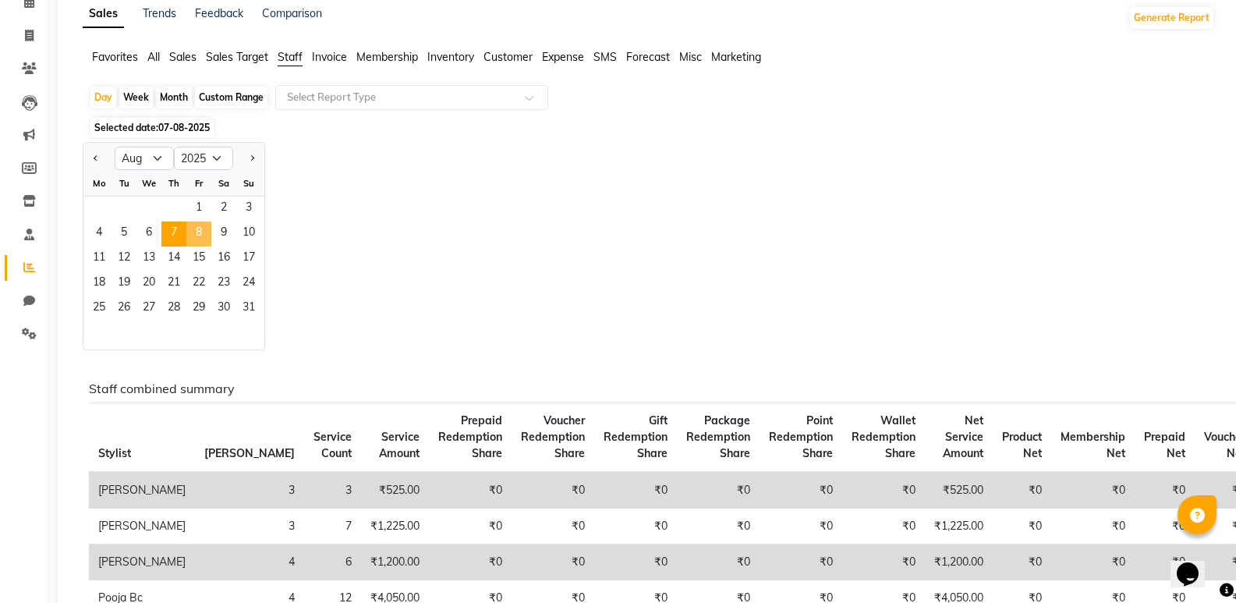
click at [197, 225] on span "8" at bounding box center [198, 234] width 25 height 25
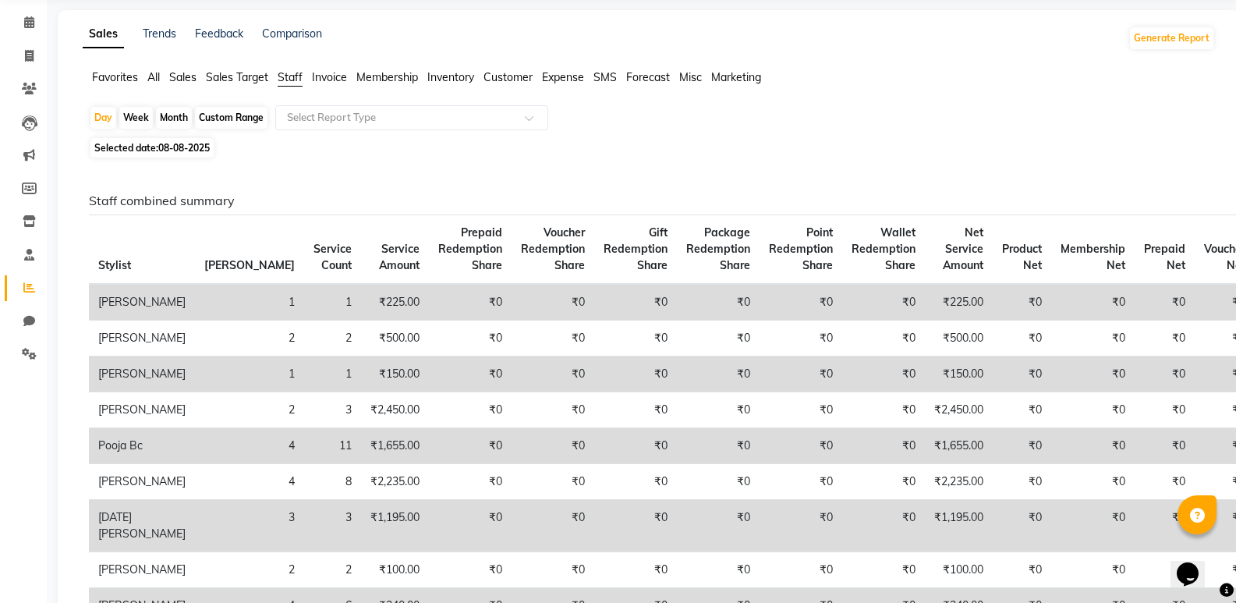
scroll to position [0, 0]
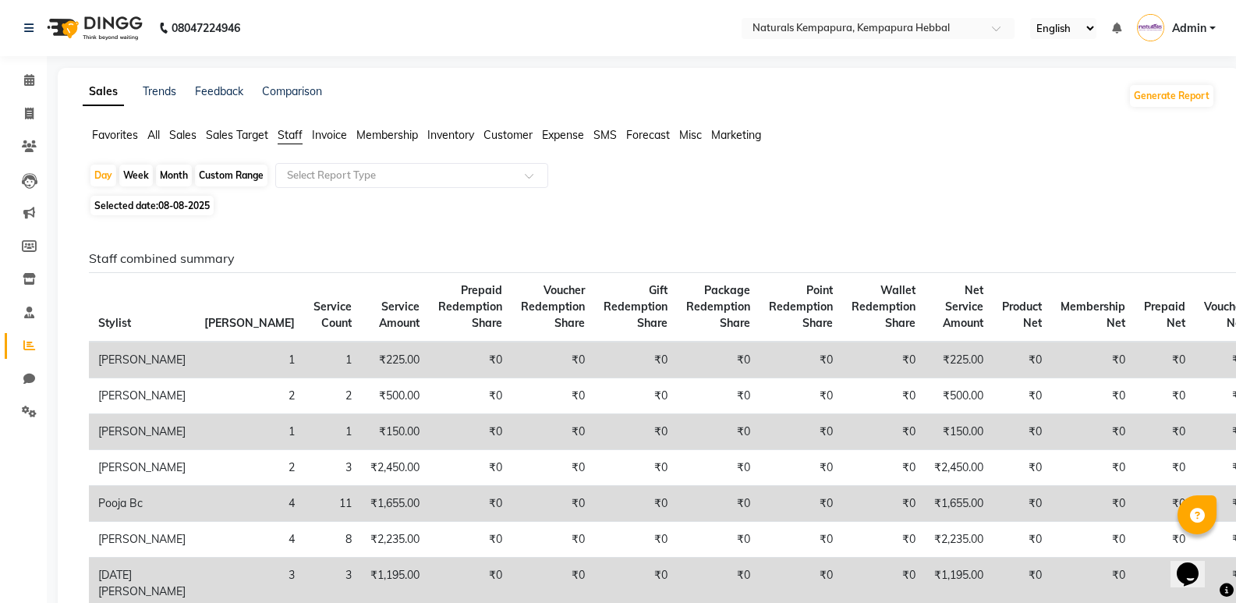
click at [177, 201] on span "08-08-2025" at bounding box center [183, 206] width 51 height 12
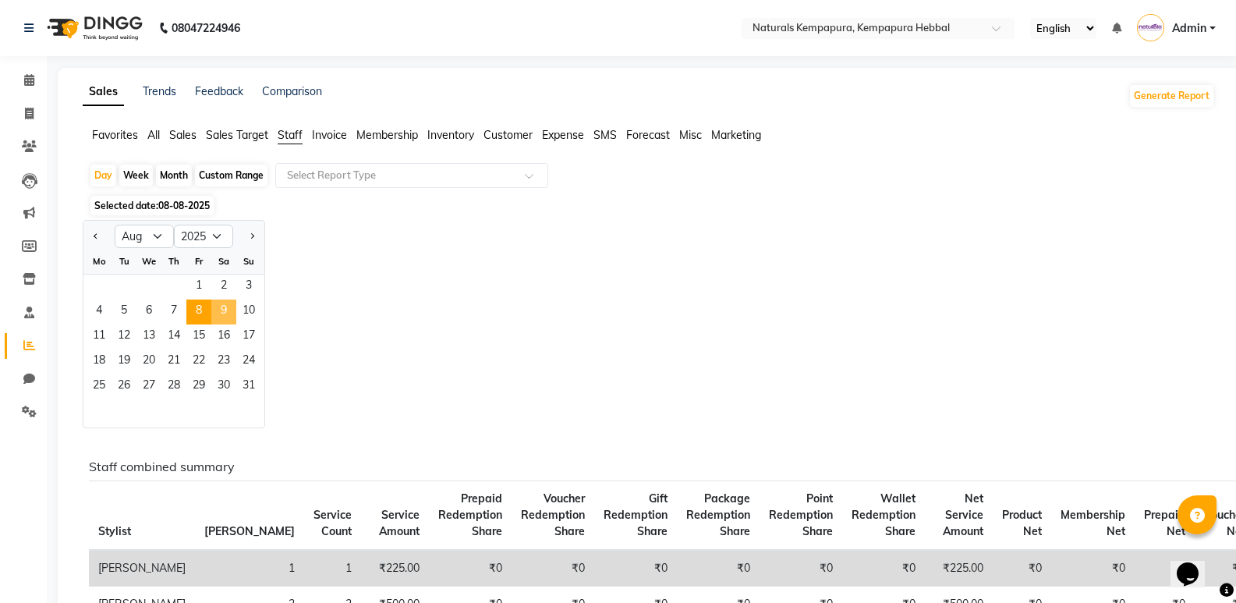
click at [218, 312] on span "9" at bounding box center [223, 312] width 25 height 25
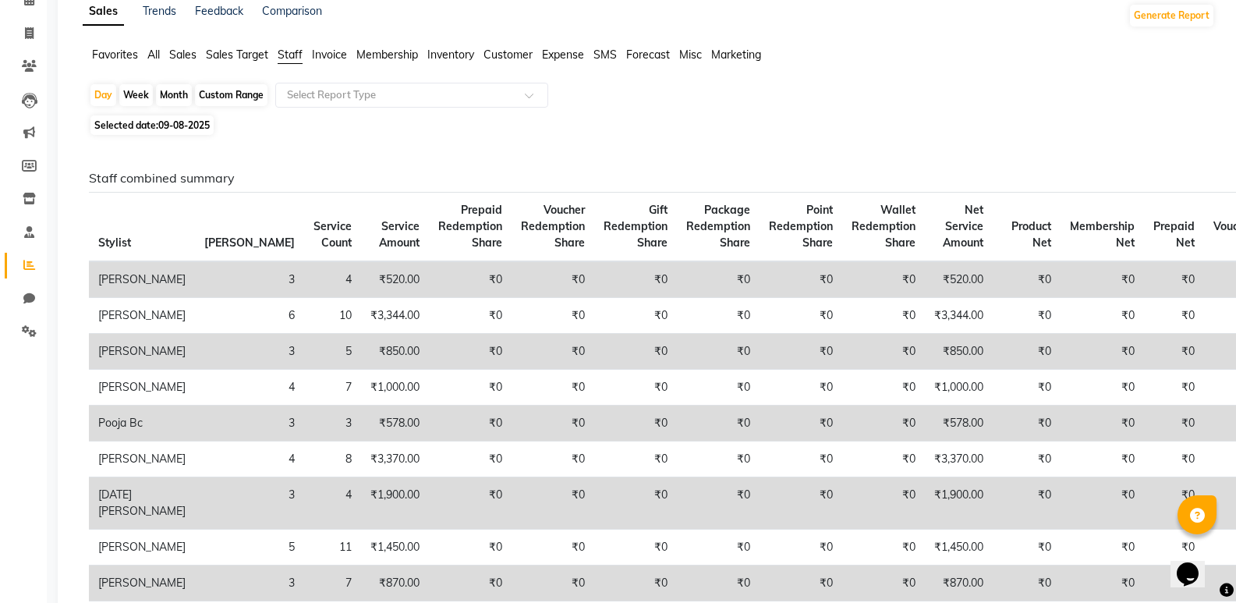
scroll to position [78, 0]
click at [189, 122] on span "09-08-2025" at bounding box center [183, 128] width 51 height 12
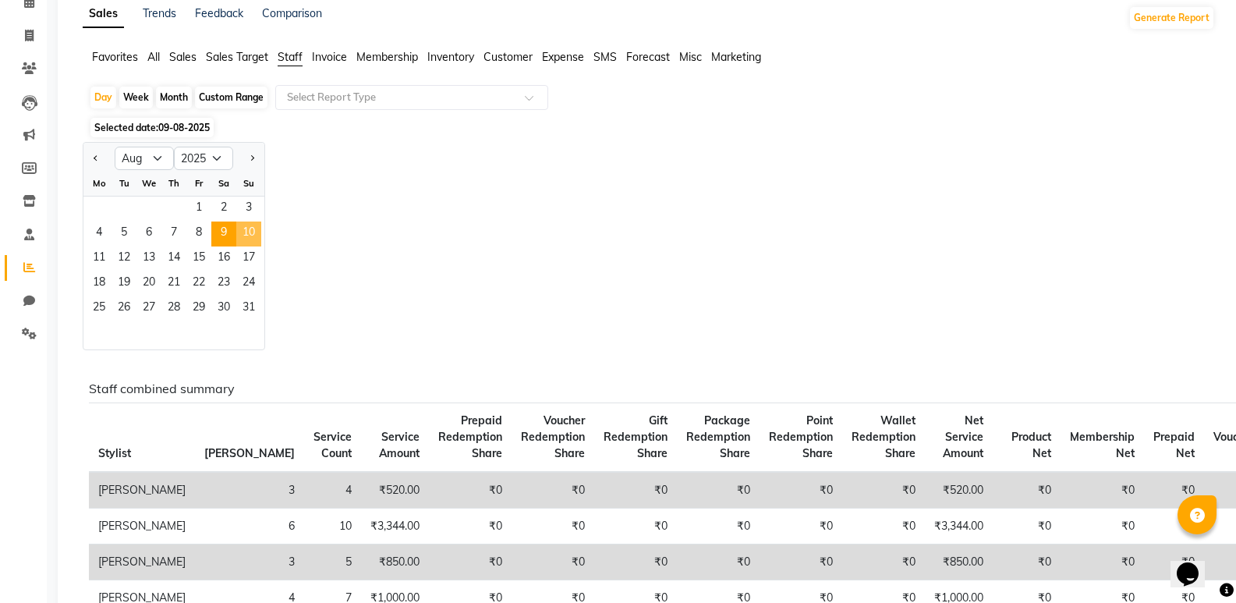
click at [244, 230] on span "10" at bounding box center [248, 234] width 25 height 25
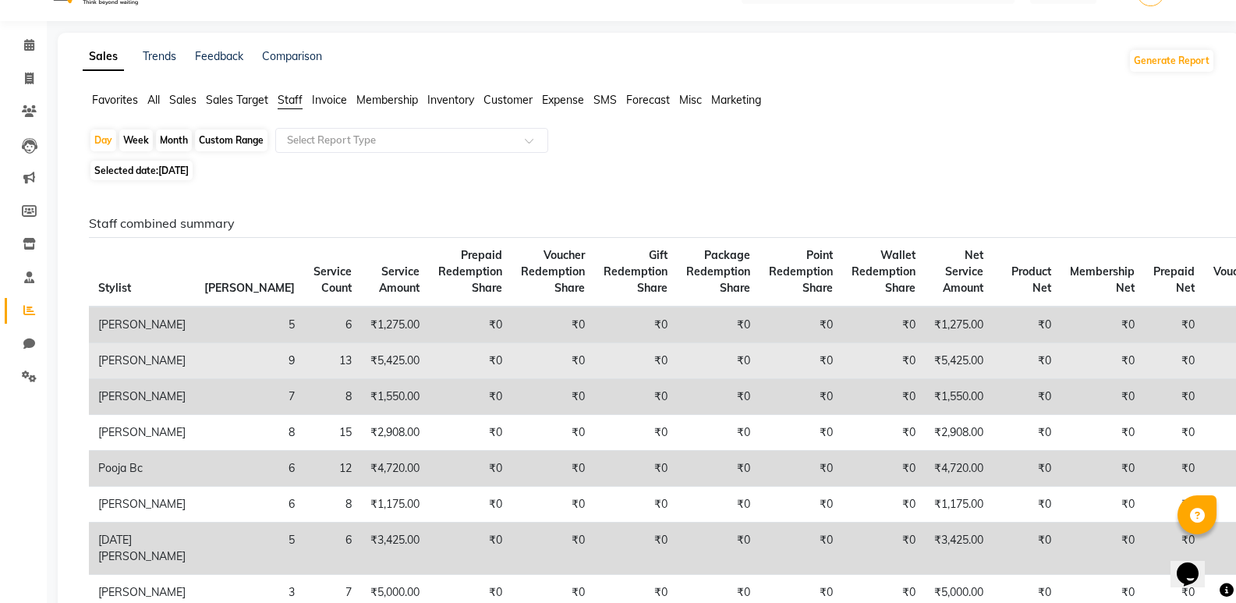
scroll to position [0, 0]
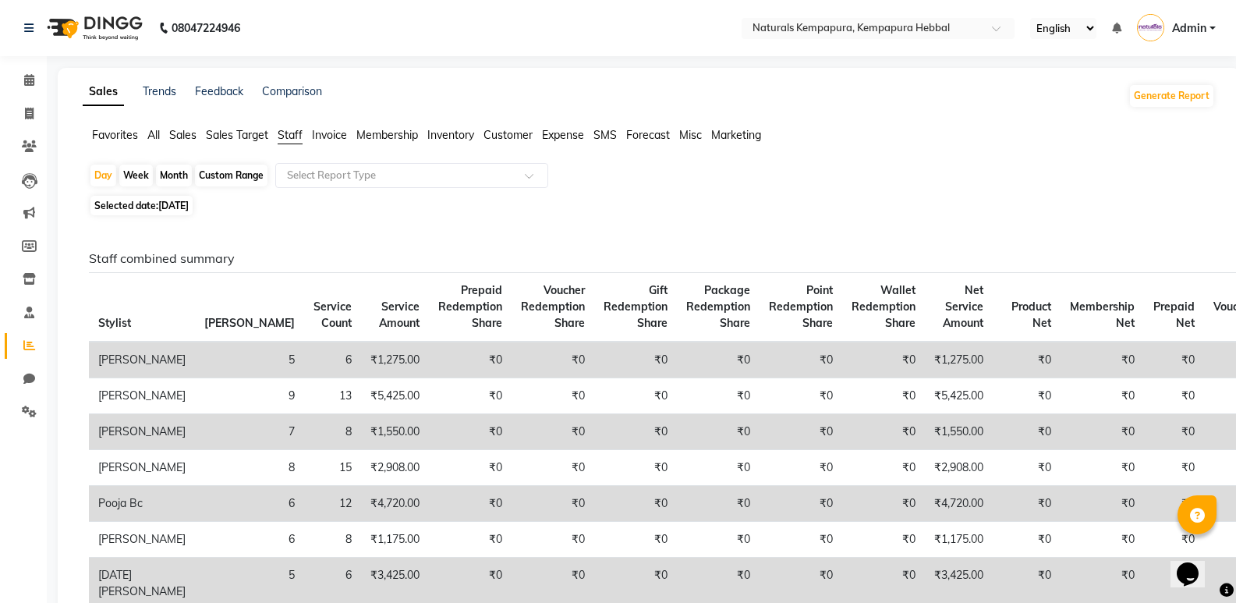
click at [189, 204] on span "10-08-2025" at bounding box center [173, 206] width 30 height 12
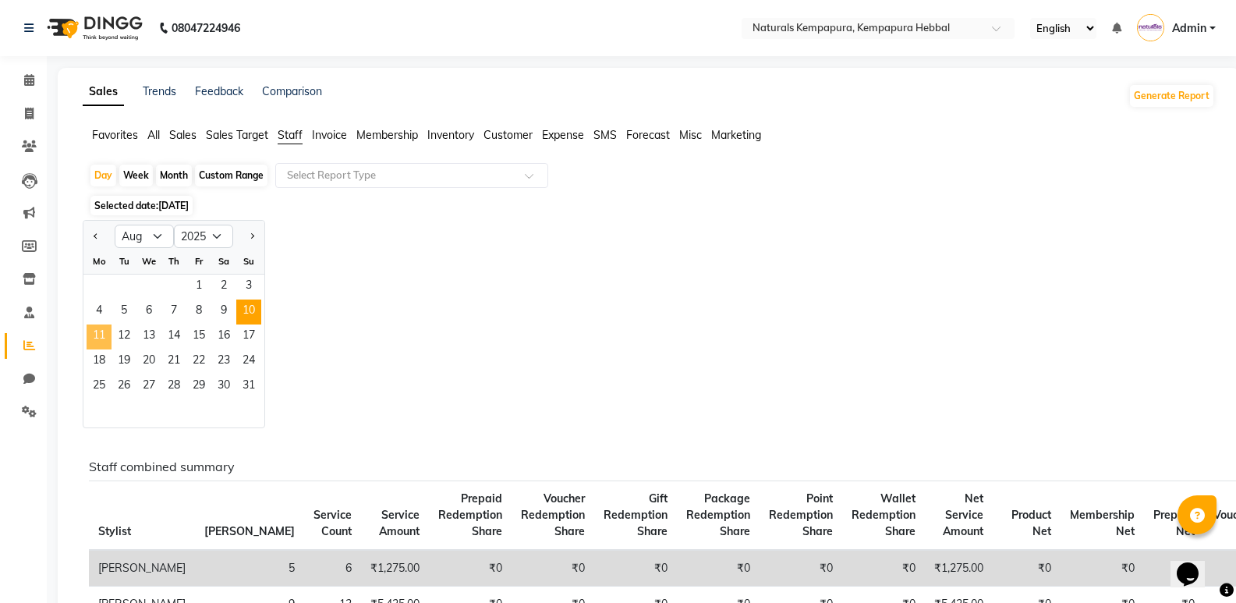
click at [91, 328] on span "11" at bounding box center [99, 336] width 25 height 25
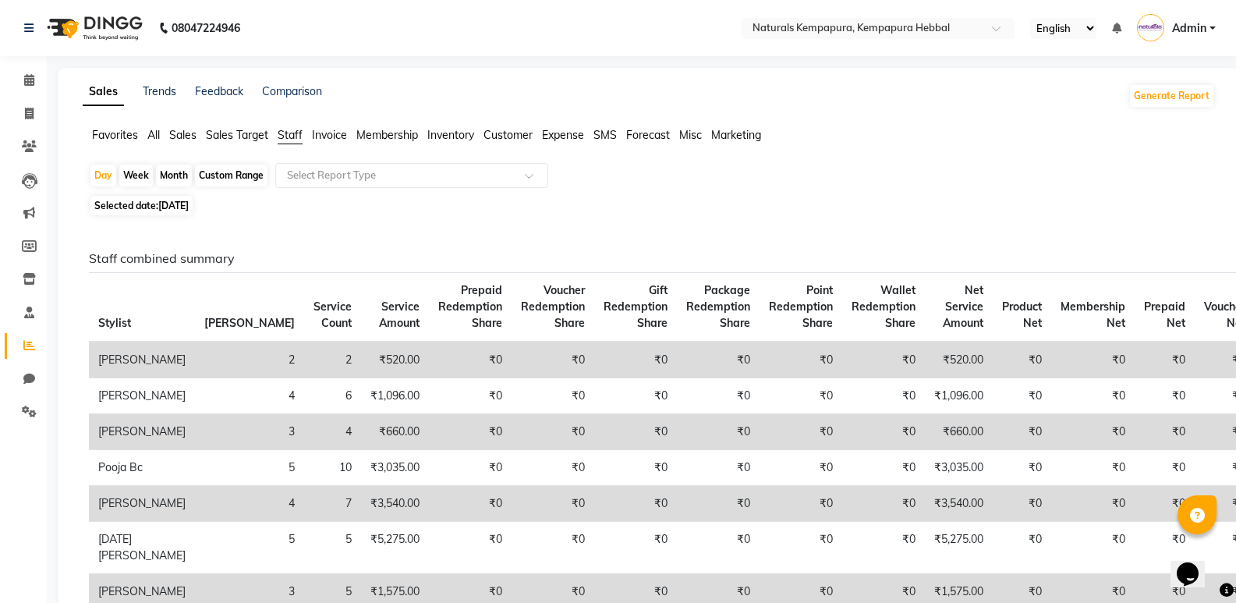
click at [169, 205] on span "11-08-2025" at bounding box center [173, 206] width 30 height 12
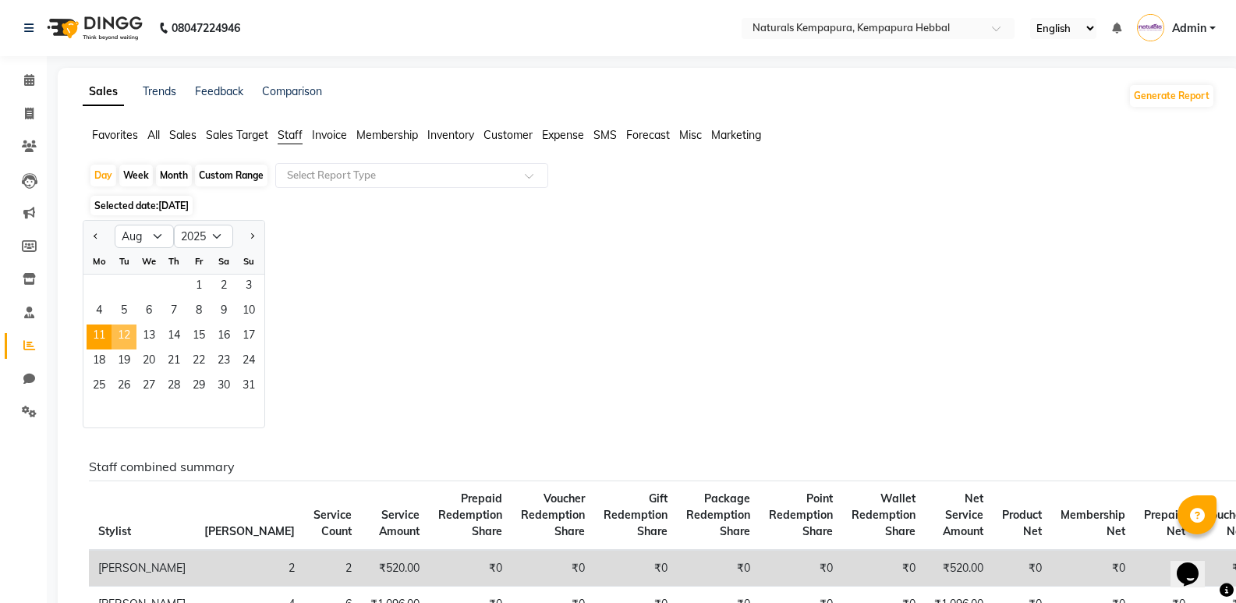
click at [121, 336] on span "12" at bounding box center [124, 336] width 25 height 25
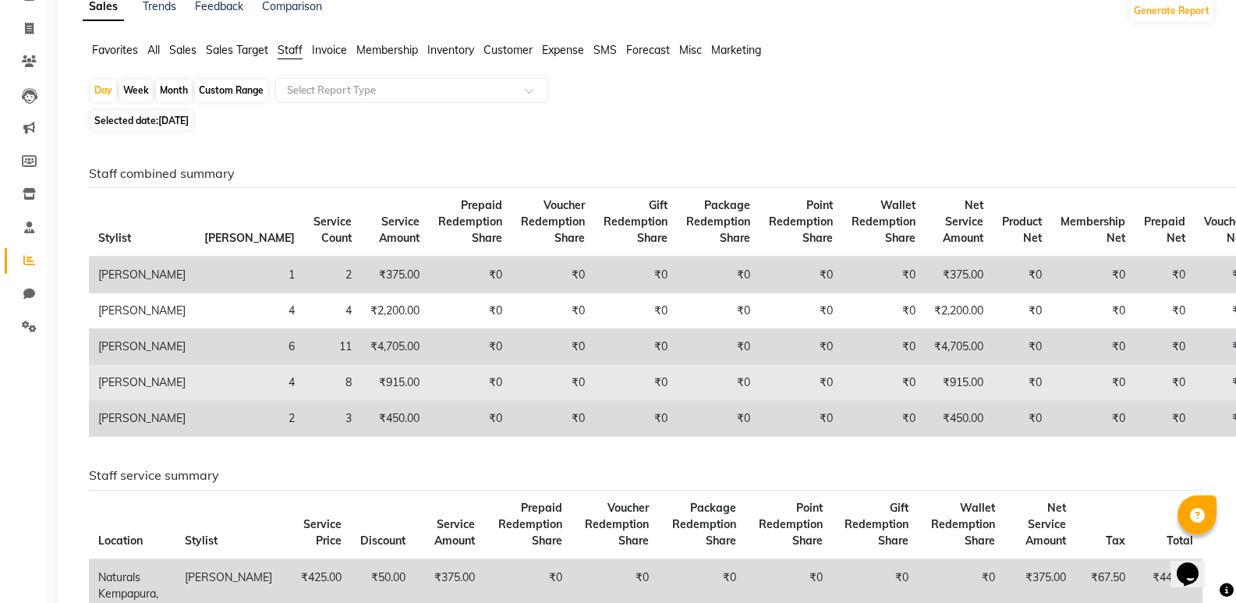
scroll to position [78, 0]
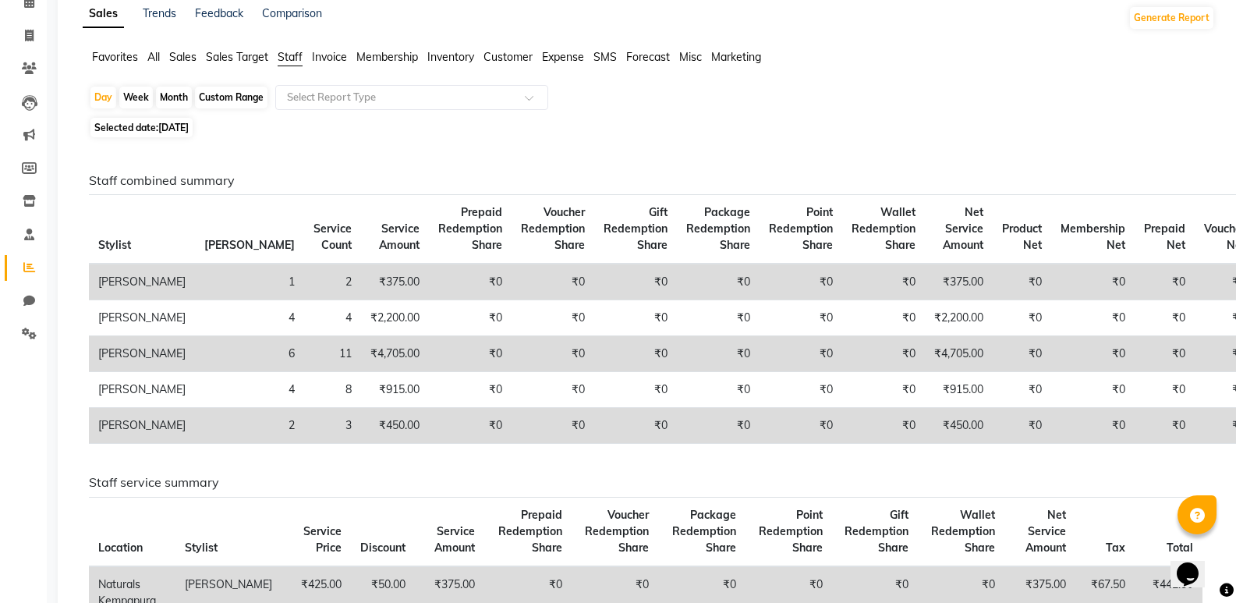
click at [185, 122] on span "12-08-2025" at bounding box center [173, 128] width 30 height 12
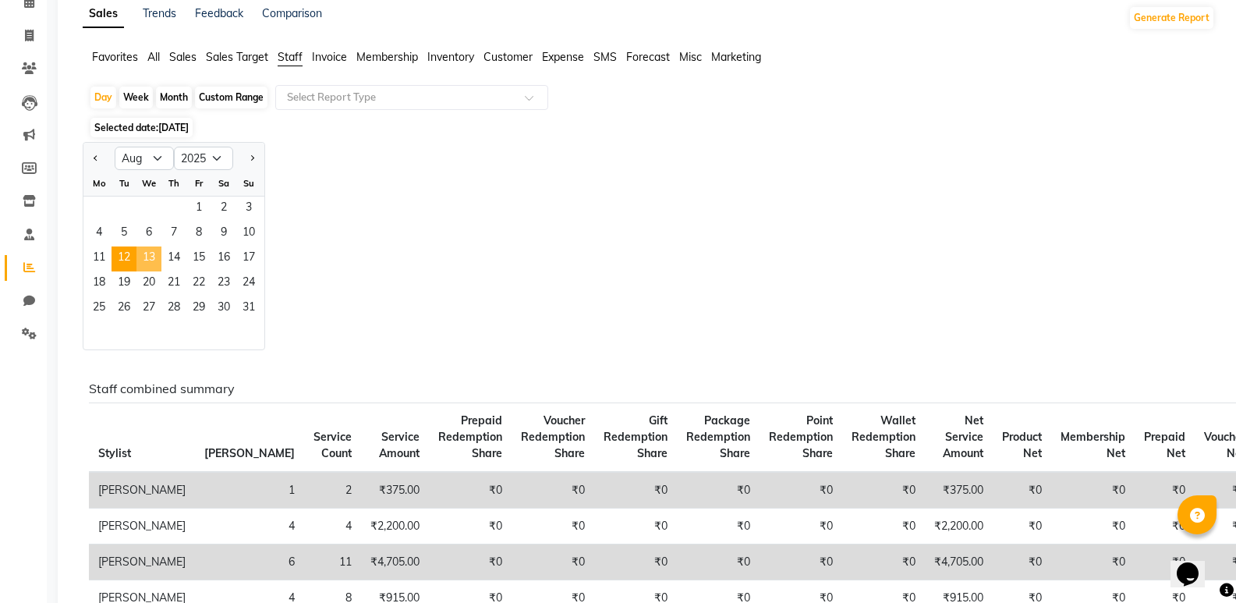
click at [153, 258] on span "13" at bounding box center [149, 258] width 25 height 25
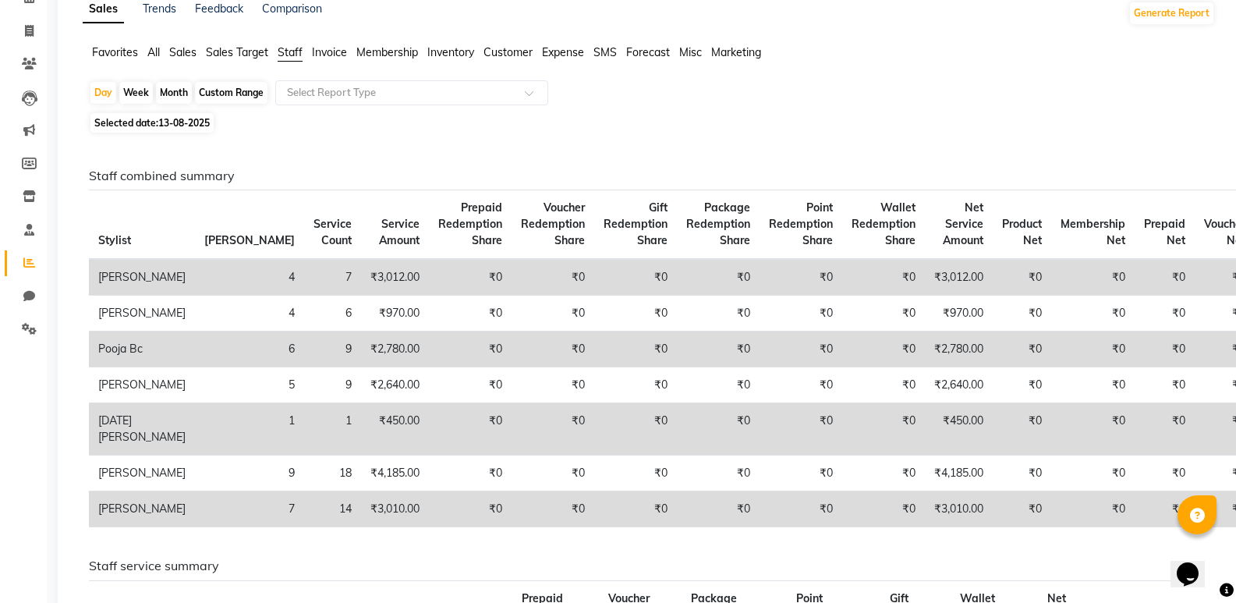
scroll to position [0, 0]
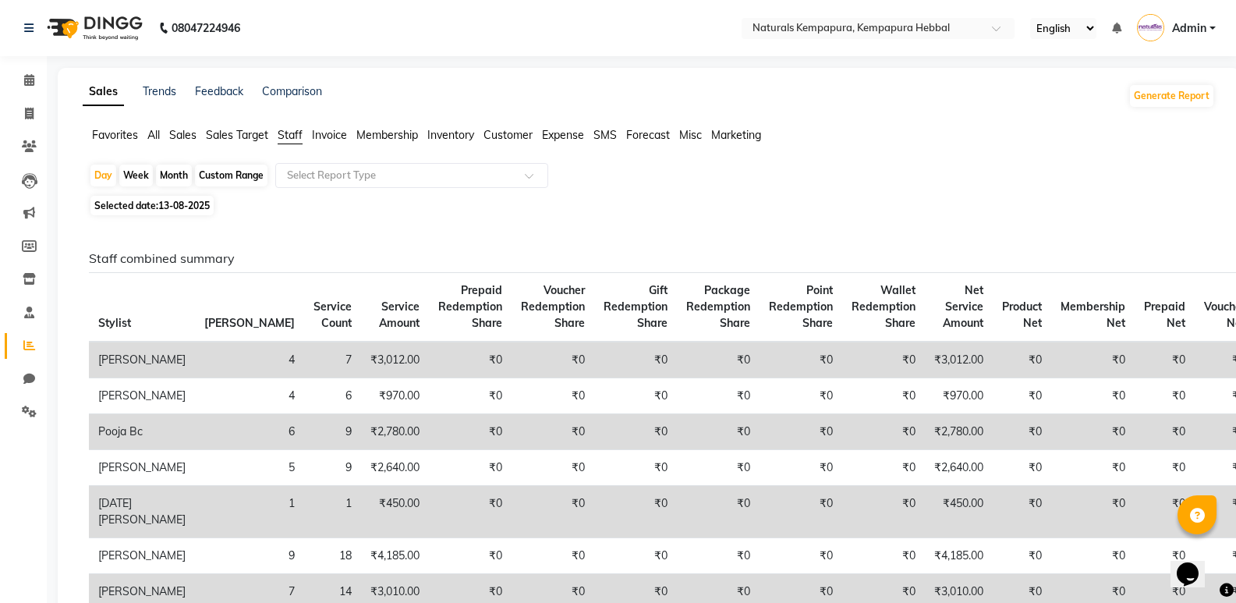
click at [188, 206] on span "13-08-2025" at bounding box center [183, 206] width 51 height 12
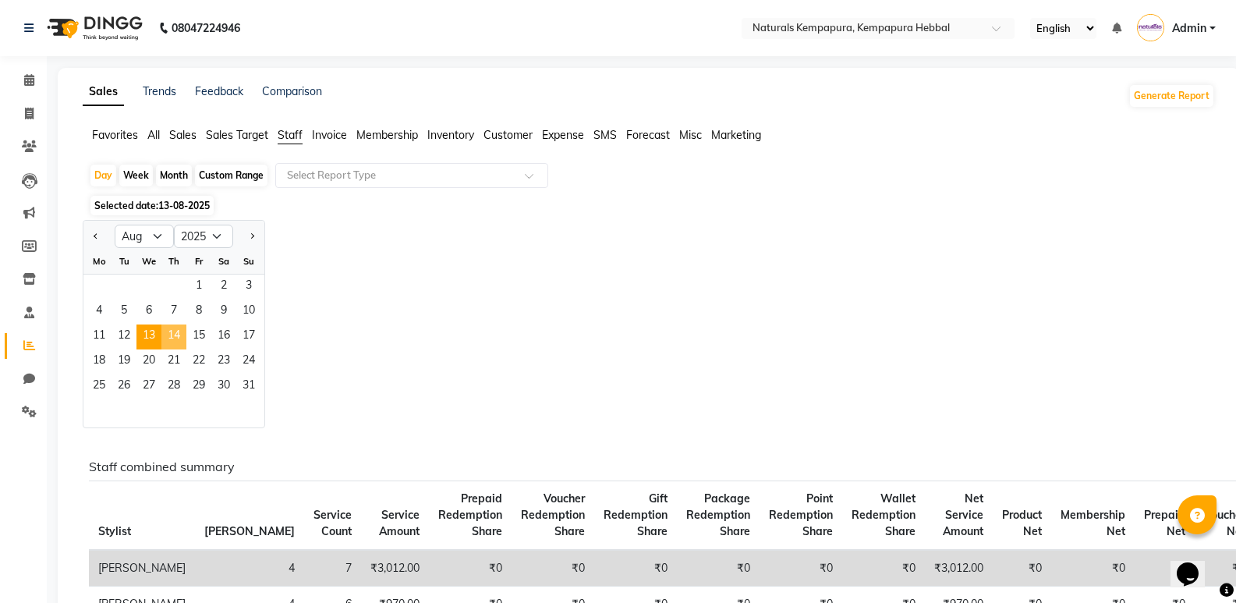
click at [172, 340] on span "14" at bounding box center [173, 336] width 25 height 25
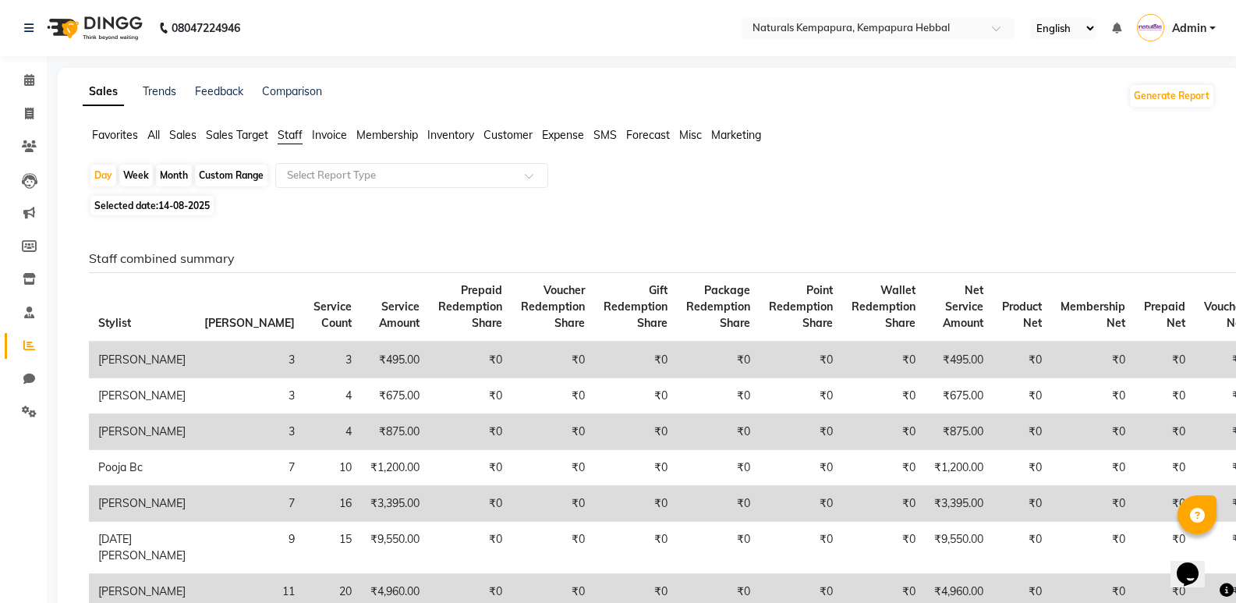
click at [200, 206] on span "14-08-2025" at bounding box center [183, 206] width 51 height 12
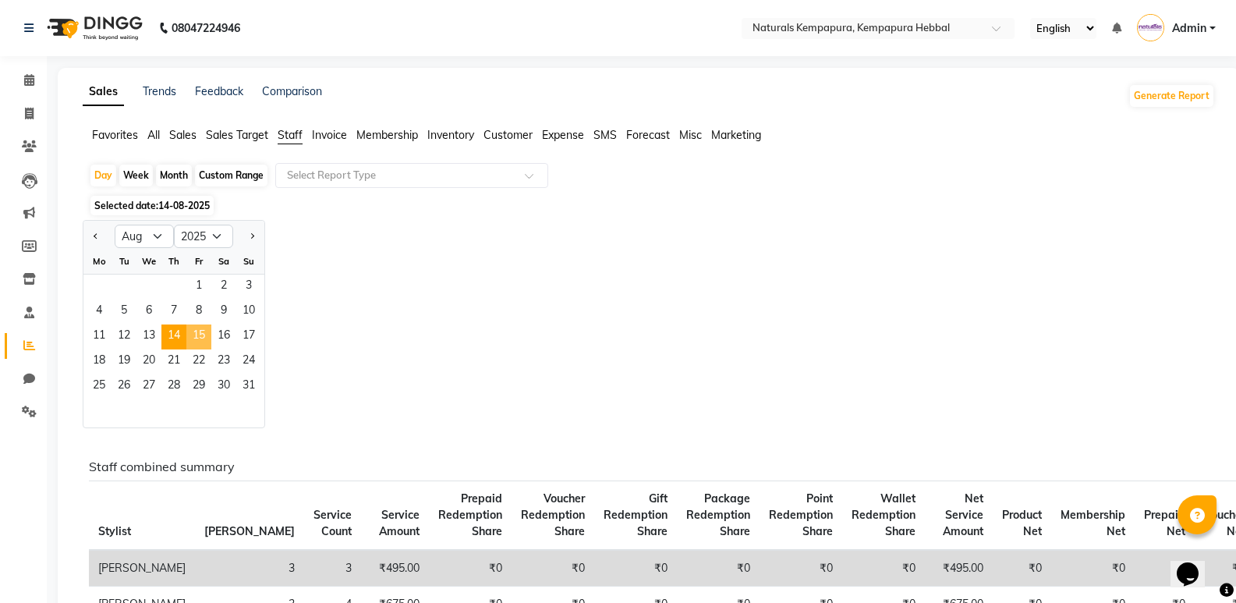
click at [197, 337] on span "15" at bounding box center [198, 336] width 25 height 25
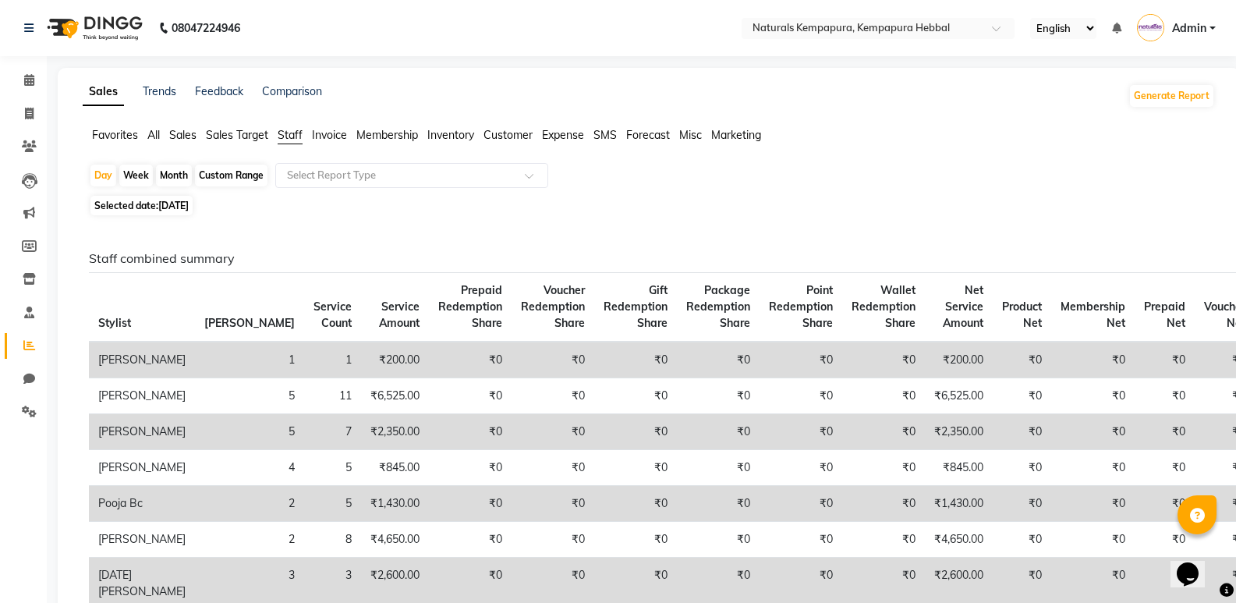
click at [189, 204] on span "15-08-2025" at bounding box center [173, 206] width 30 height 12
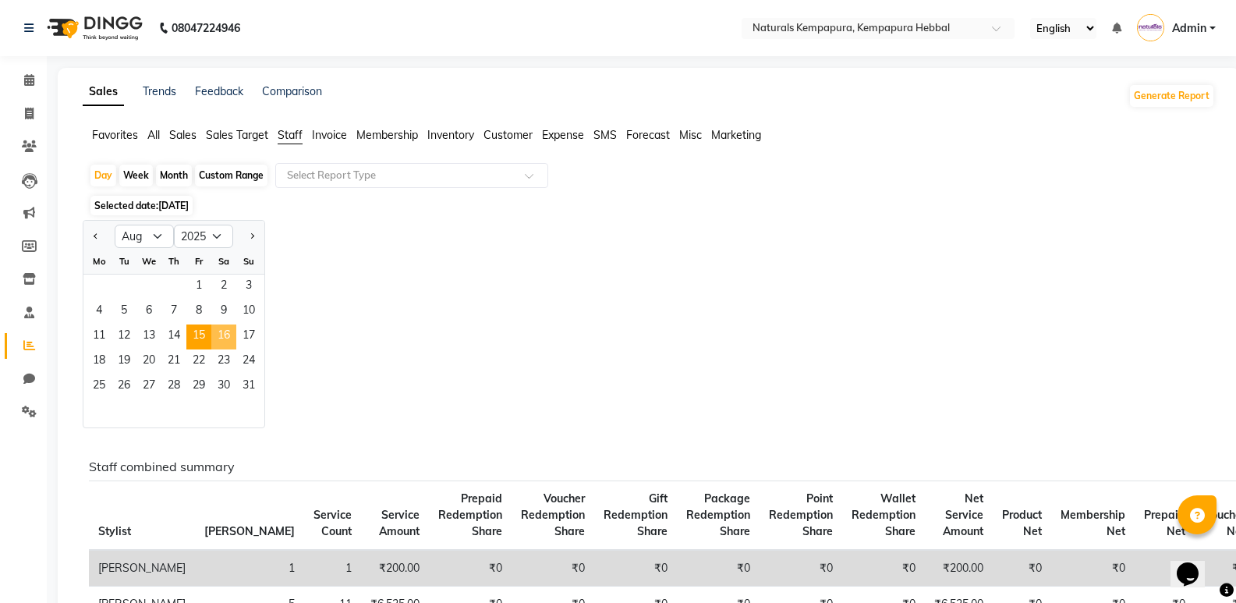
click at [222, 336] on span "16" at bounding box center [223, 336] width 25 height 25
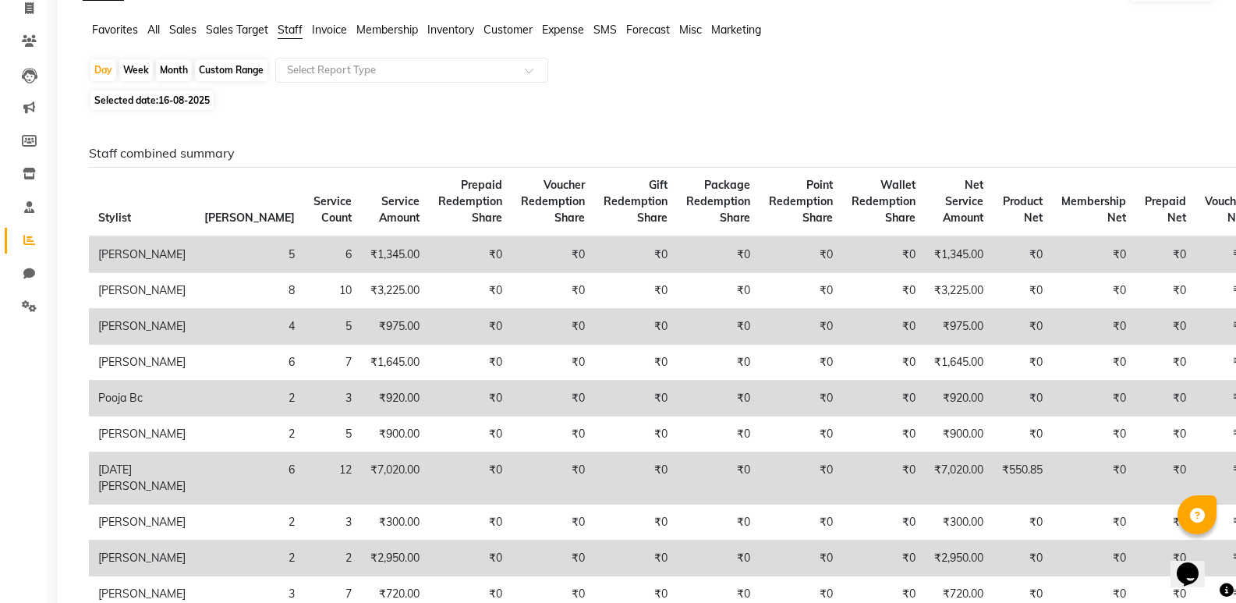
scroll to position [78, 0]
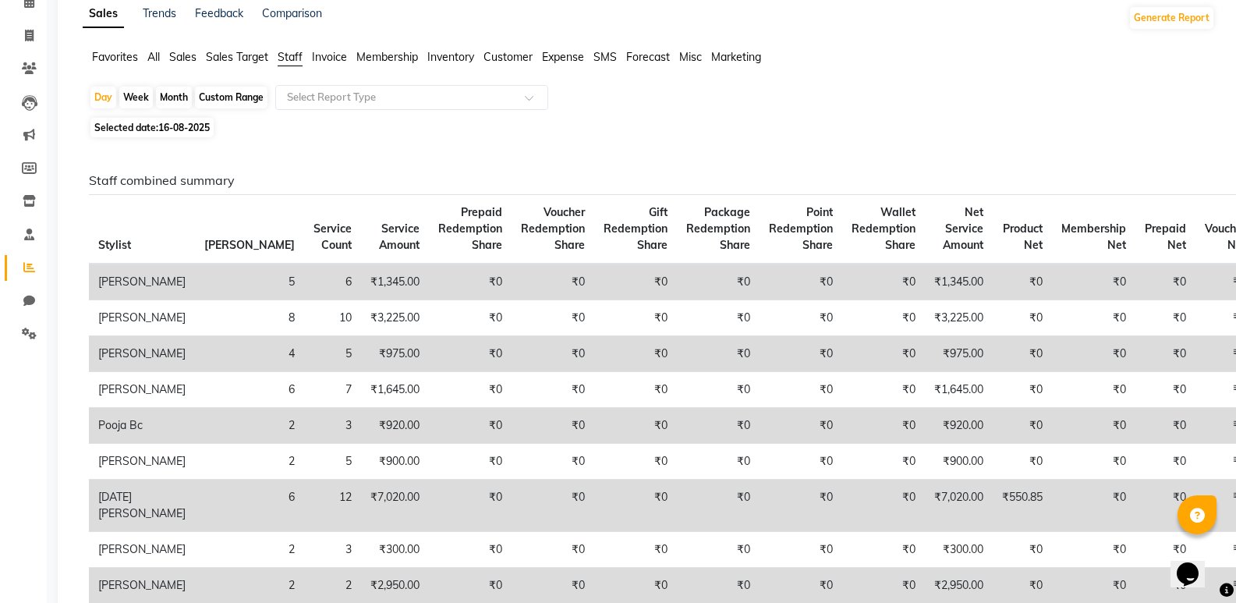
click at [183, 131] on span "16-08-2025" at bounding box center [183, 128] width 51 height 12
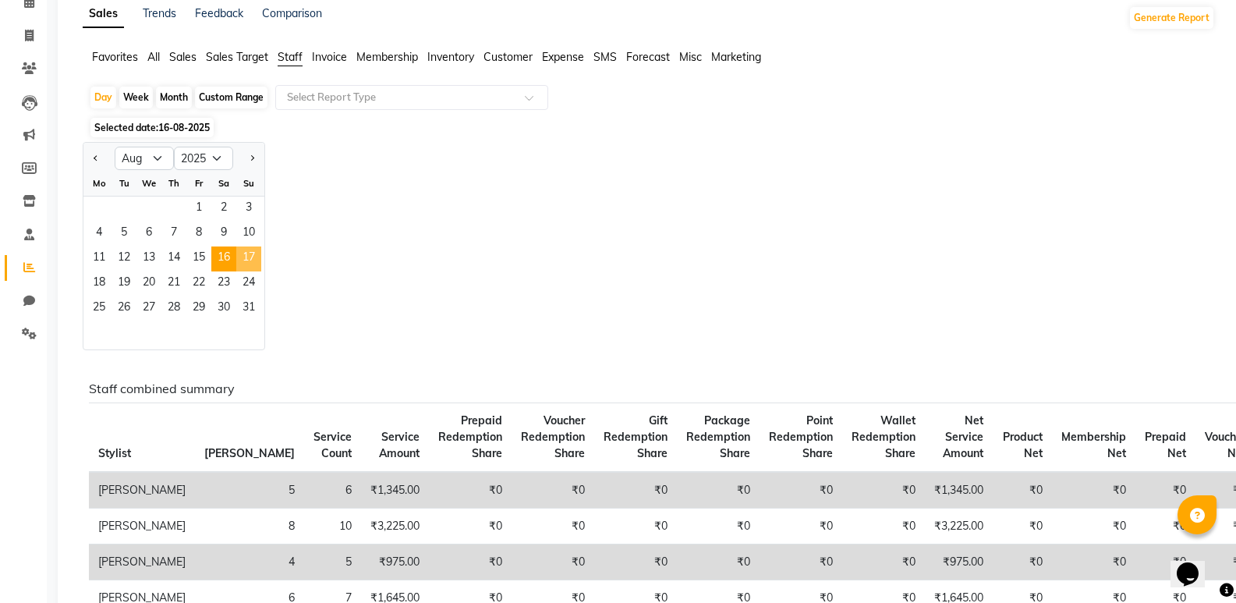
click at [243, 254] on span "17" at bounding box center [248, 258] width 25 height 25
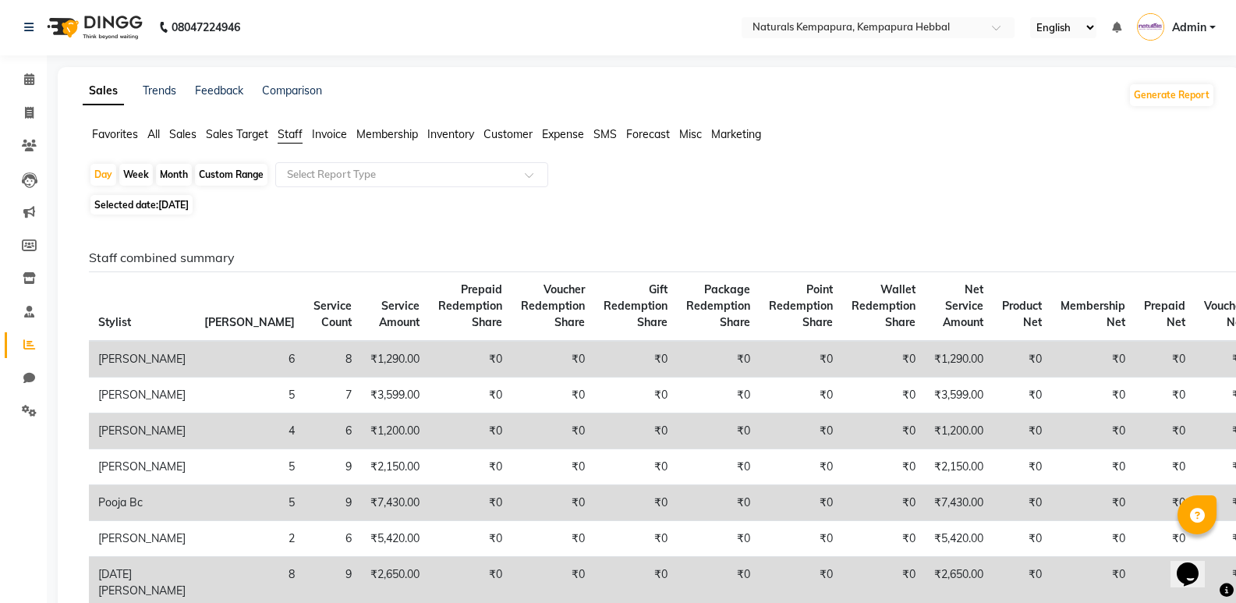
scroll to position [0, 0]
click at [189, 203] on span "17-08-2025" at bounding box center [173, 206] width 30 height 12
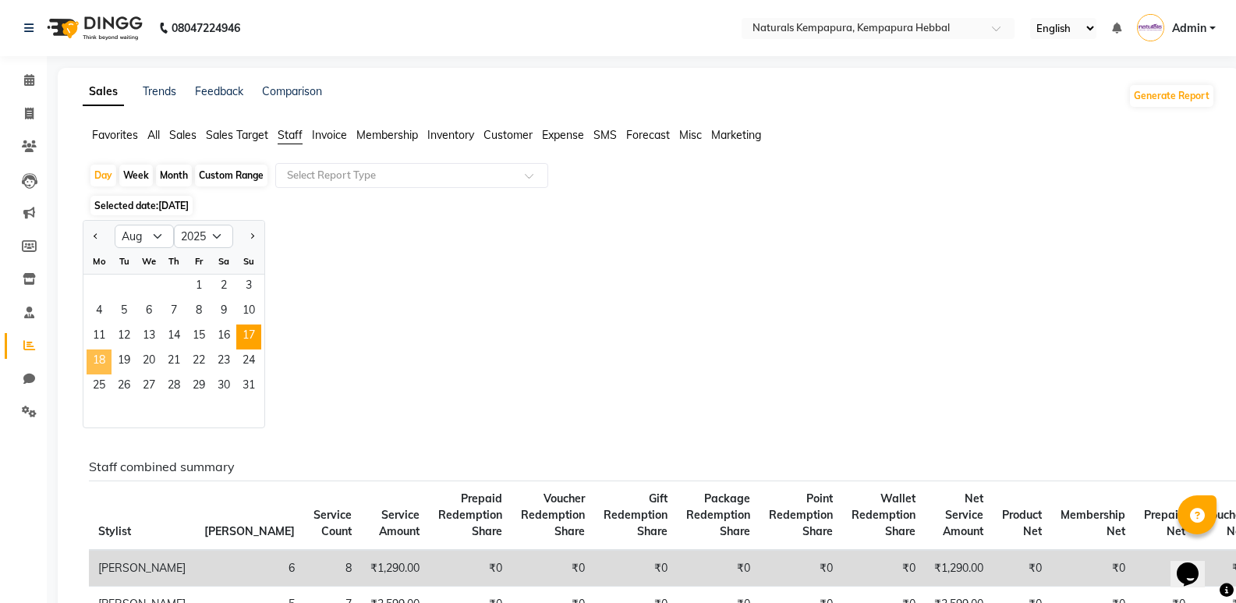
click at [100, 361] on span "18" at bounding box center [99, 361] width 25 height 25
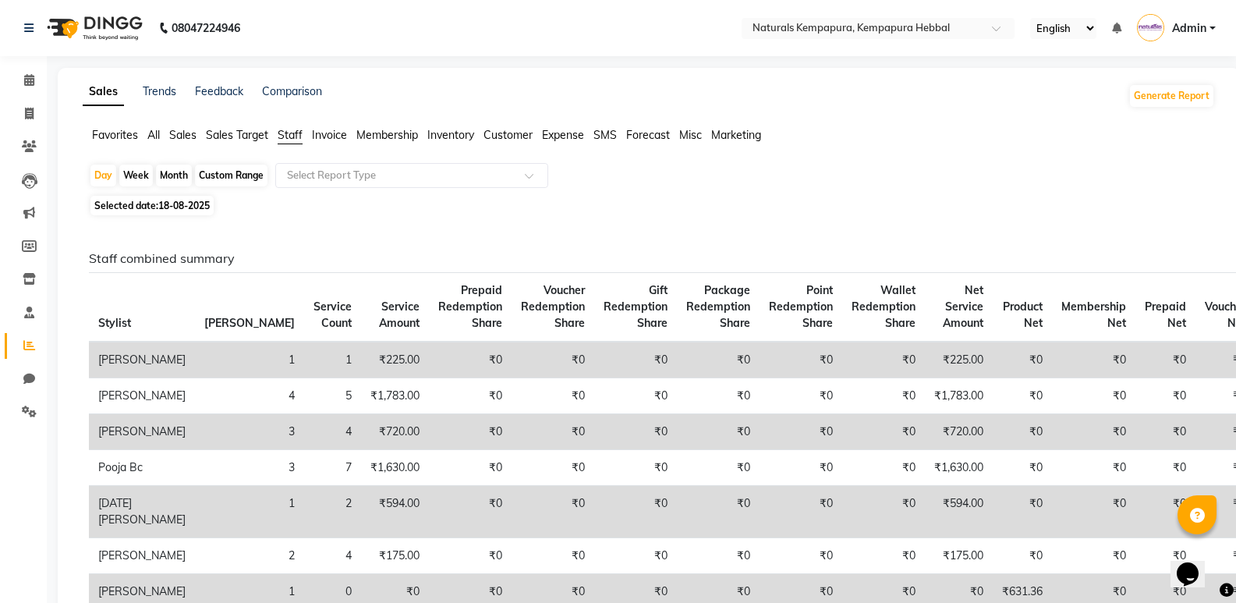
click at [182, 205] on span "18-08-2025" at bounding box center [183, 206] width 51 height 12
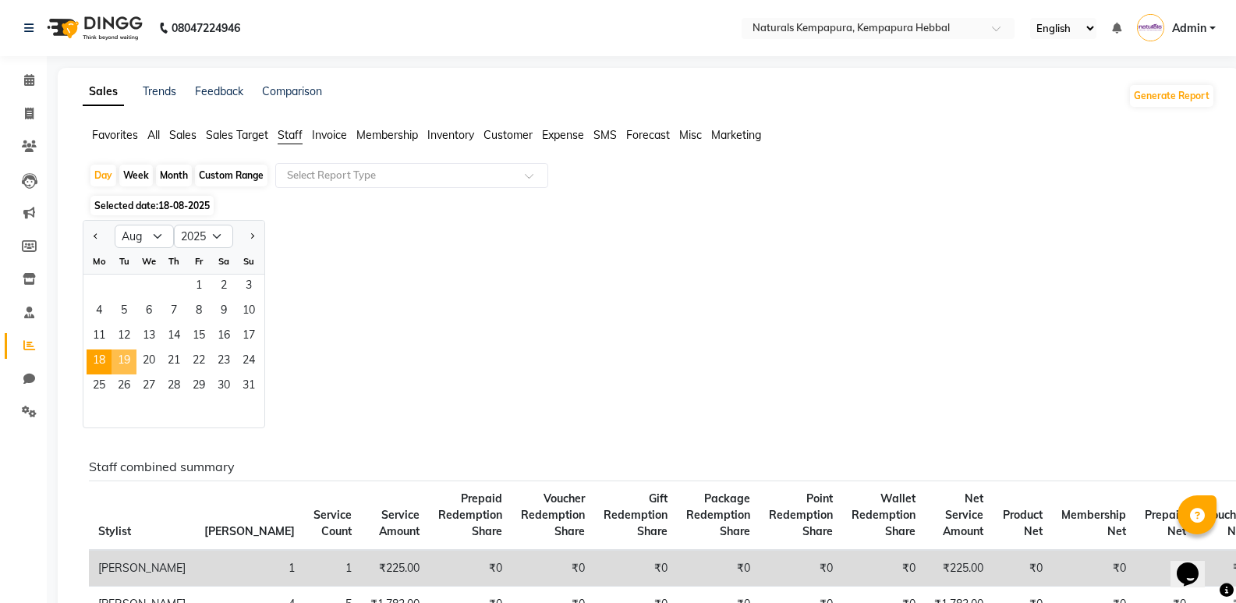
click at [121, 362] on span "19" at bounding box center [124, 361] width 25 height 25
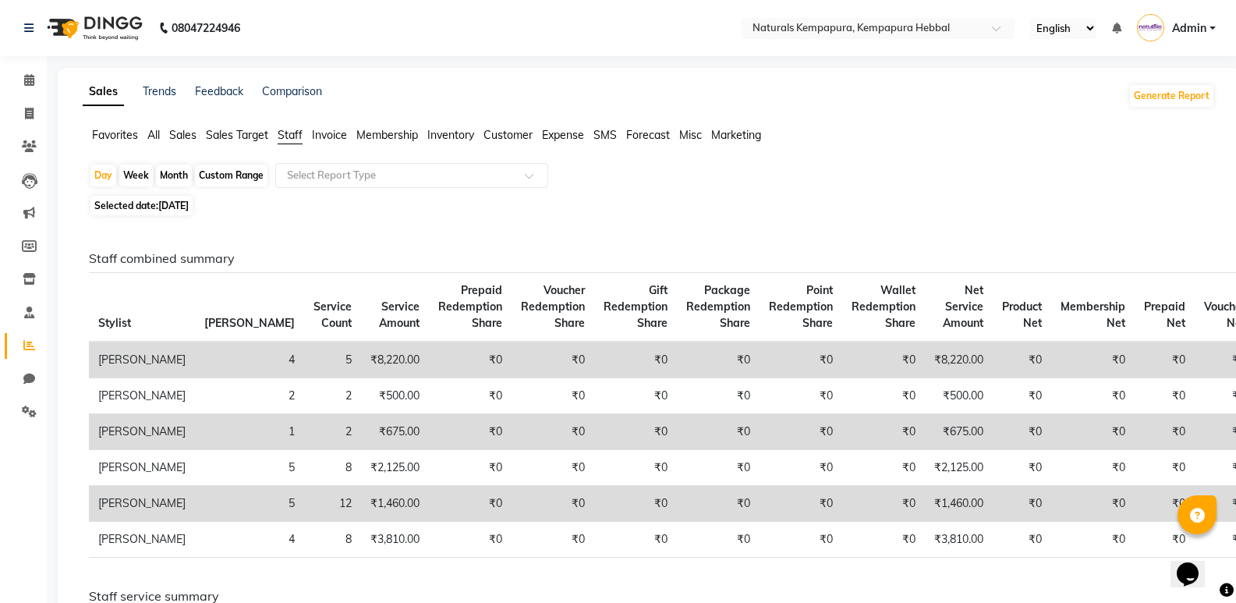
click at [144, 206] on span "Selected date: 19-08-2025" at bounding box center [141, 206] width 102 height 20
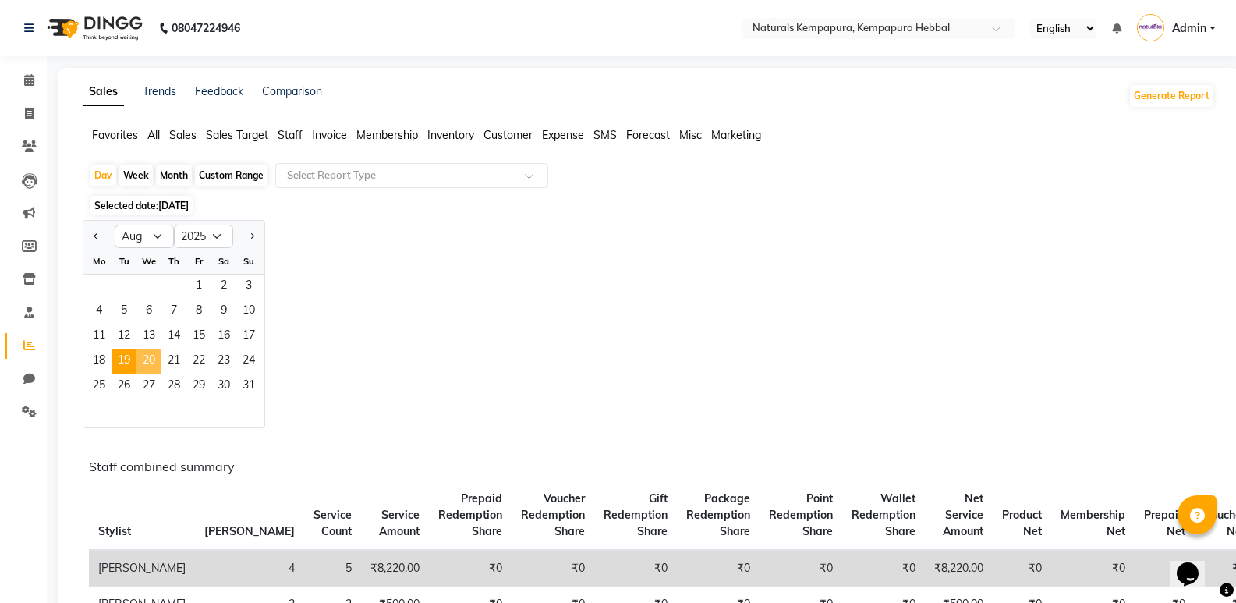
click at [151, 364] on span "20" at bounding box center [149, 361] width 25 height 25
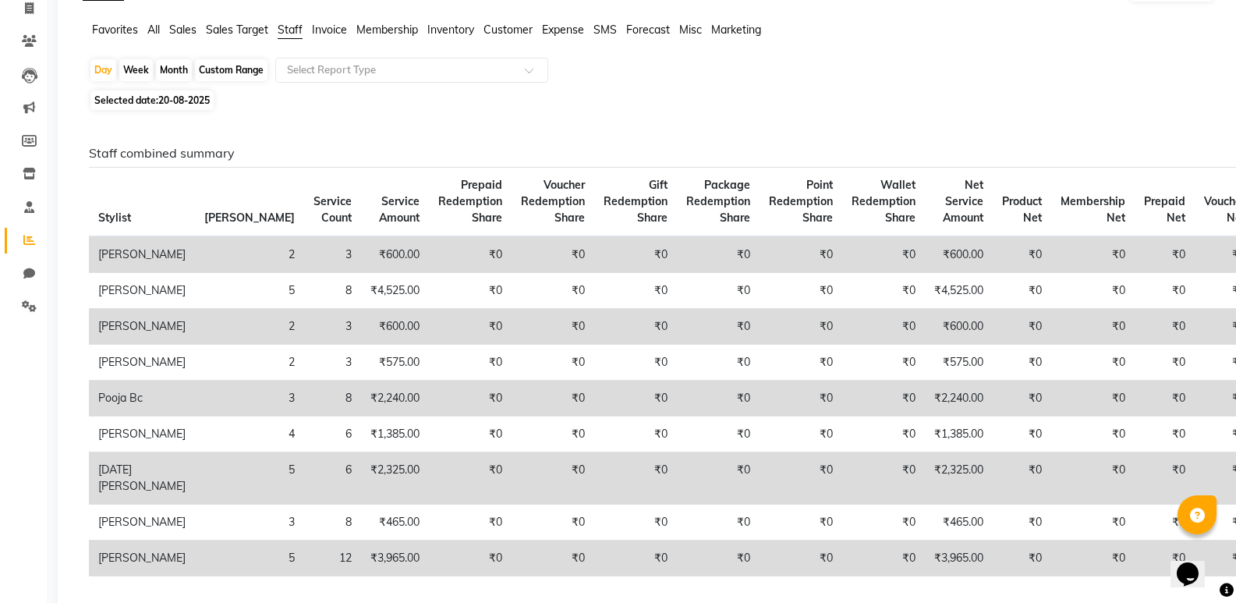
scroll to position [78, 0]
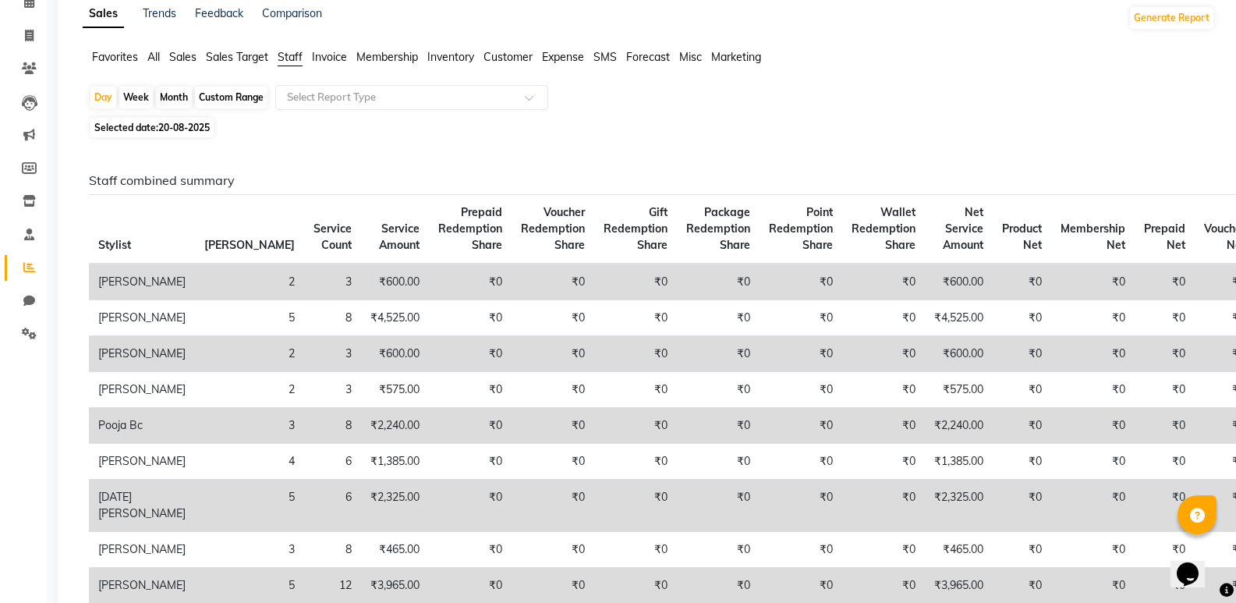
click at [162, 128] on span "20-08-2025" at bounding box center [183, 128] width 51 height 12
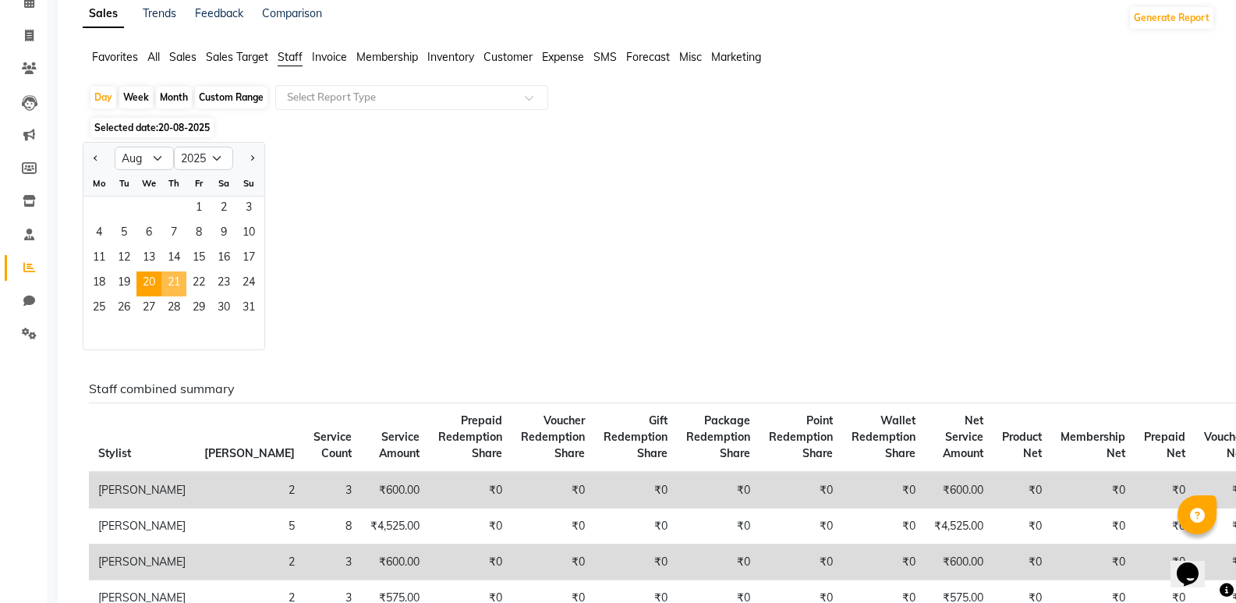
click at [172, 284] on span "21" at bounding box center [173, 283] width 25 height 25
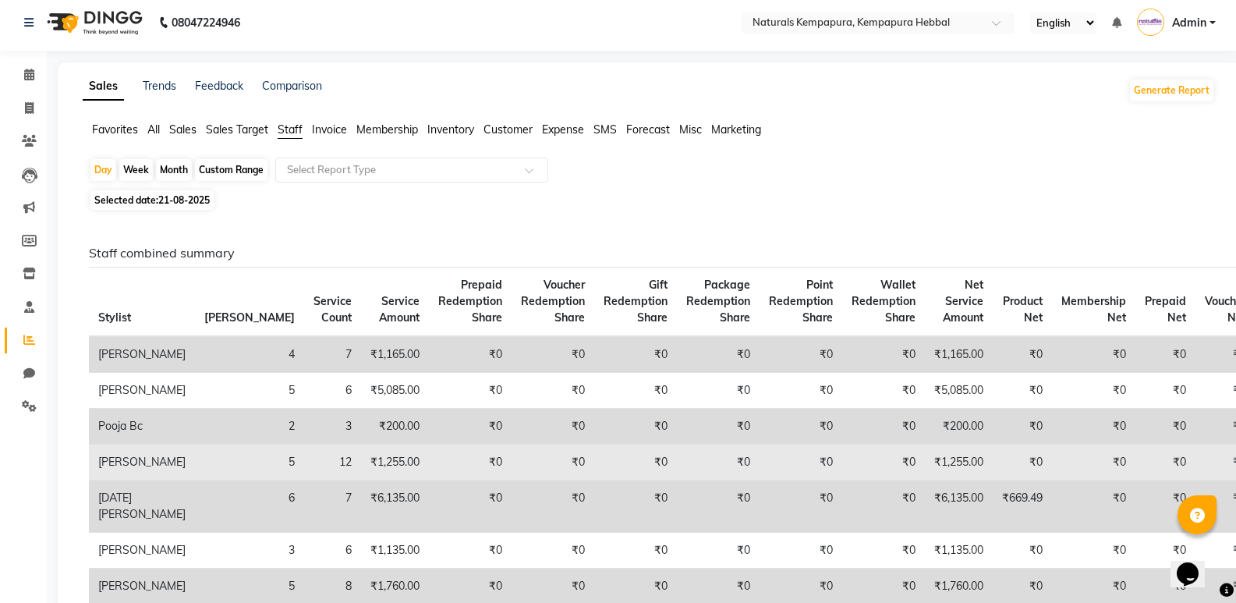
scroll to position [0, 0]
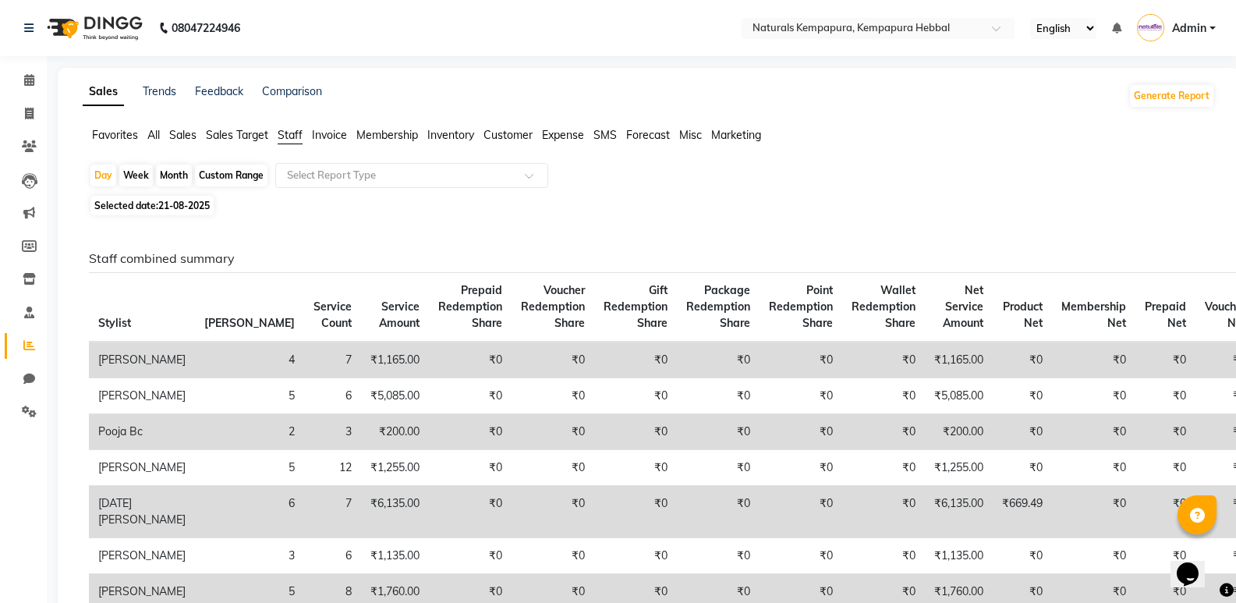
click at [161, 213] on span "Selected date: 21-08-2025" at bounding box center [151, 206] width 123 height 20
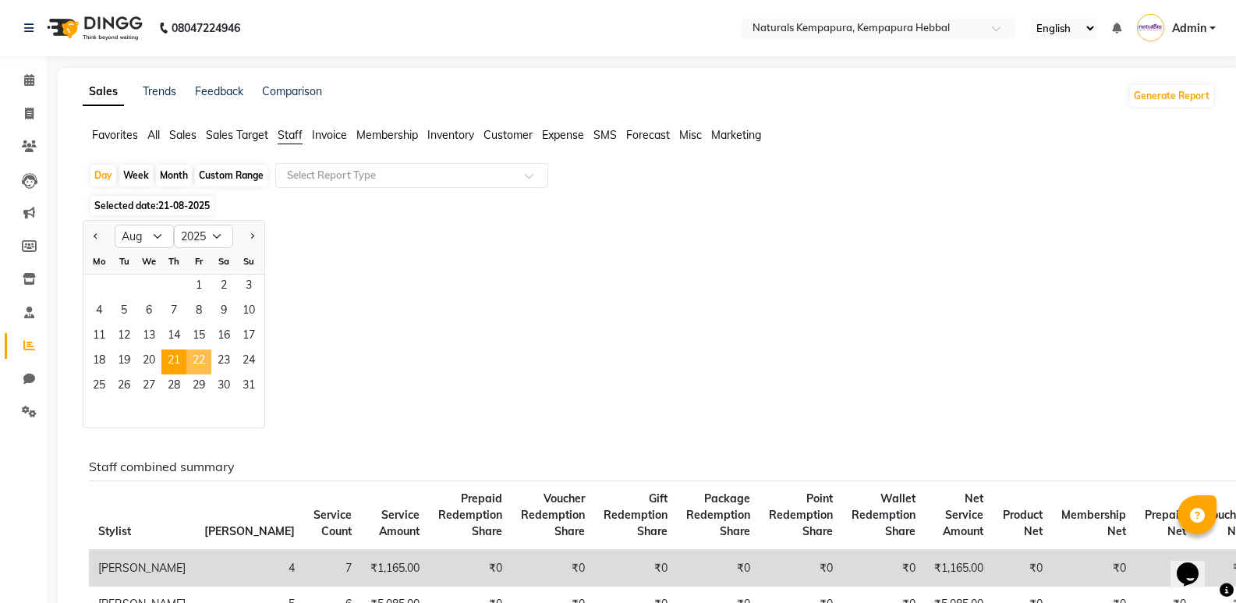
click at [201, 361] on span "22" at bounding box center [198, 361] width 25 height 25
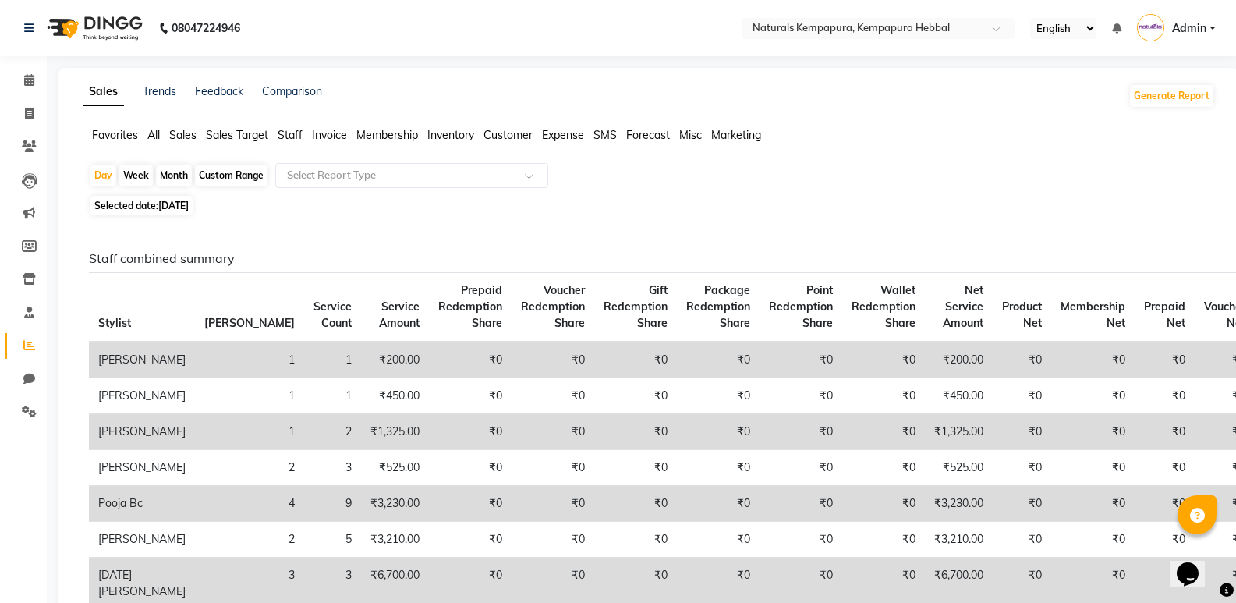
click at [176, 207] on span "22-08-2025" at bounding box center [173, 206] width 30 height 12
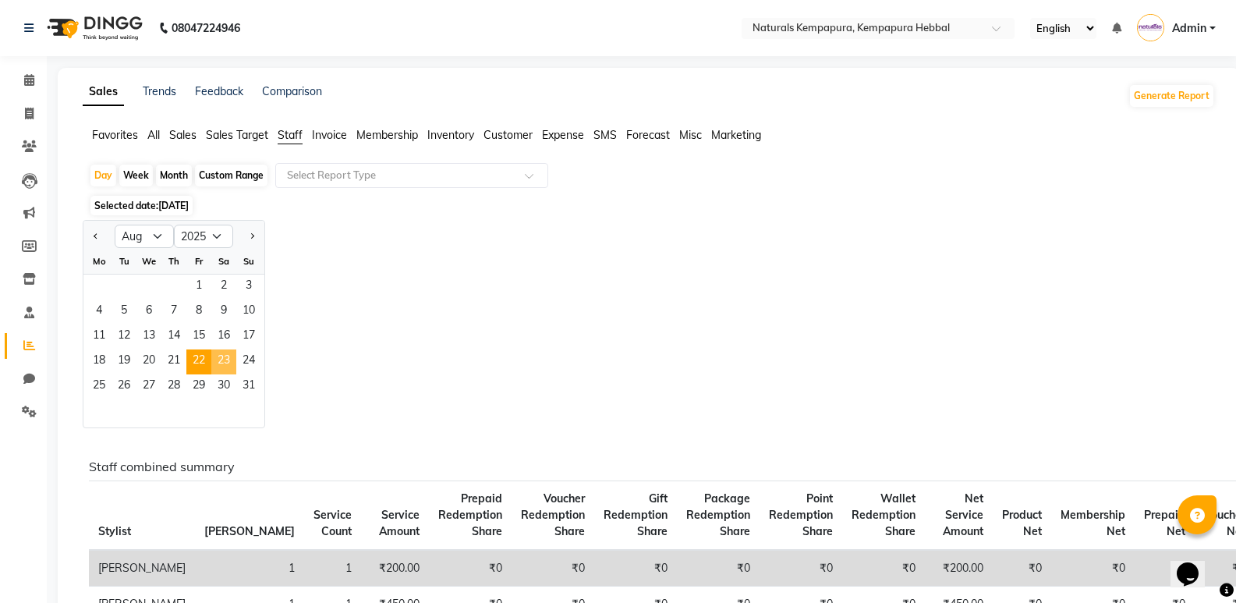
click at [225, 360] on span "23" at bounding box center [223, 361] width 25 height 25
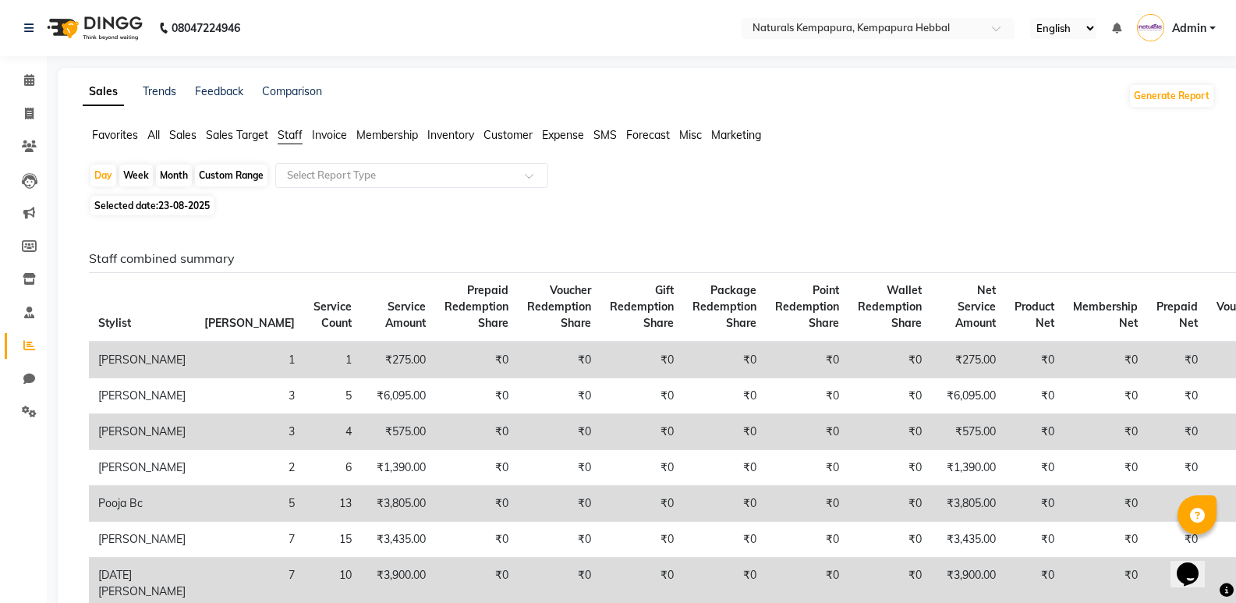
click at [186, 204] on span "23-08-2025" at bounding box center [183, 206] width 51 height 12
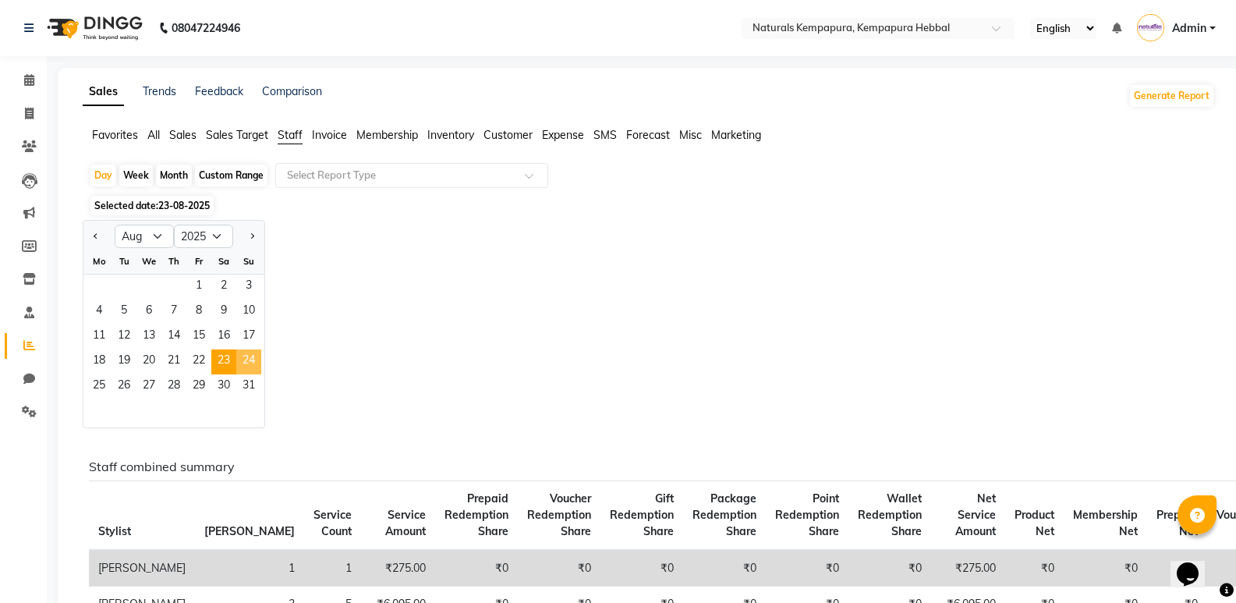
click at [243, 357] on span "24" at bounding box center [248, 361] width 25 height 25
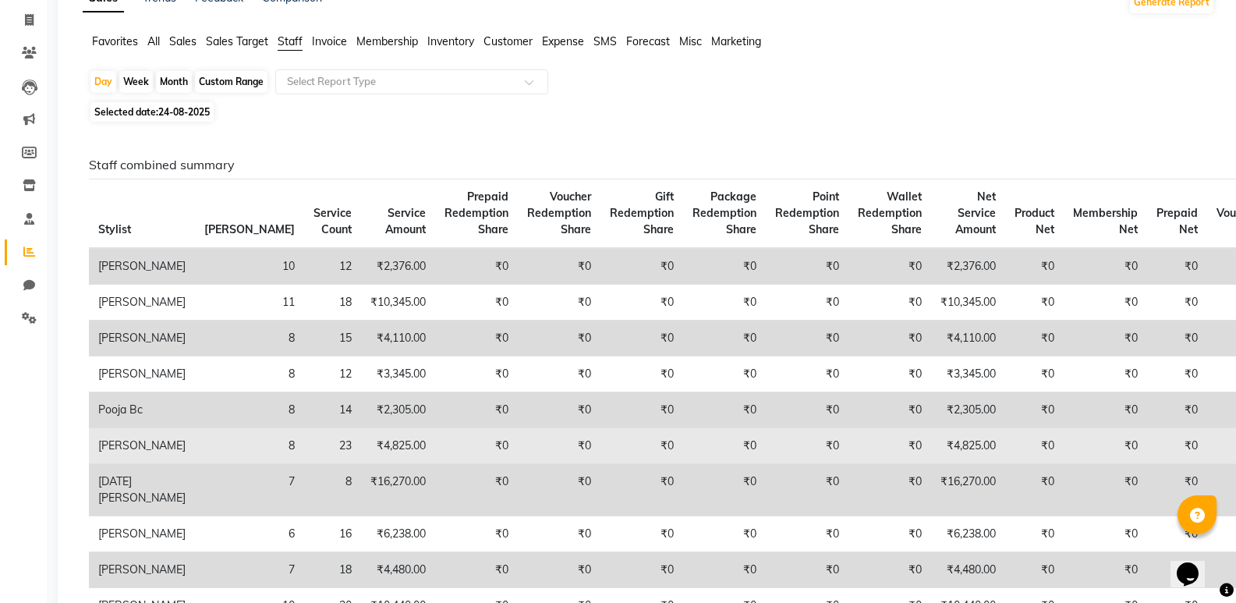
scroll to position [78, 0]
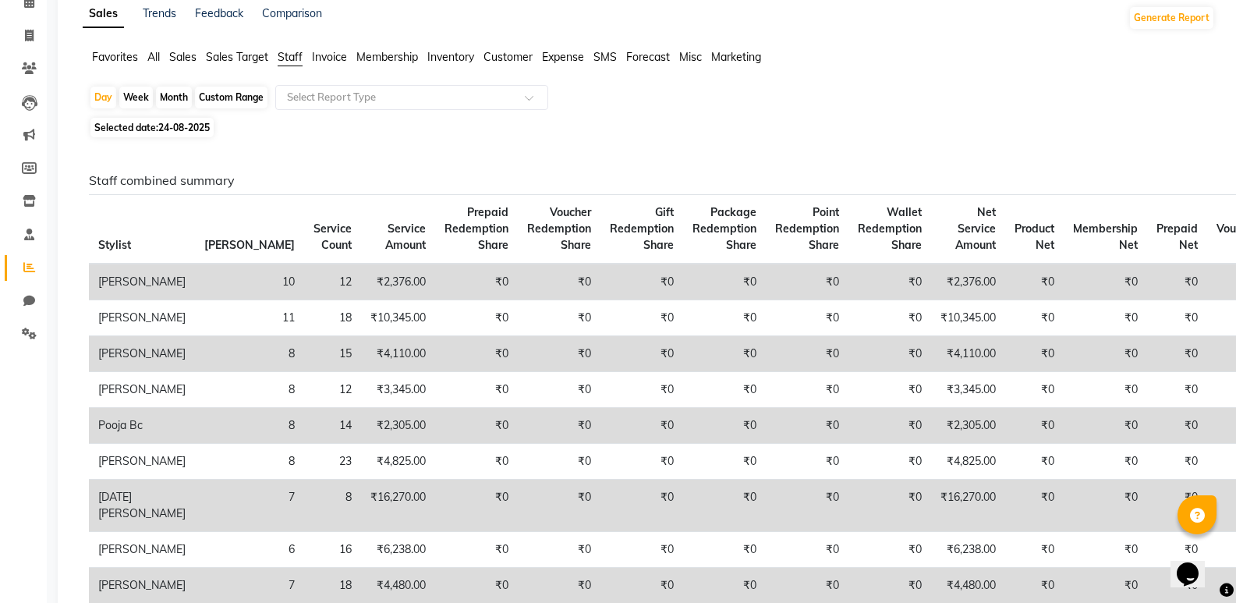
click at [181, 128] on span "24-08-2025" at bounding box center [183, 128] width 51 height 12
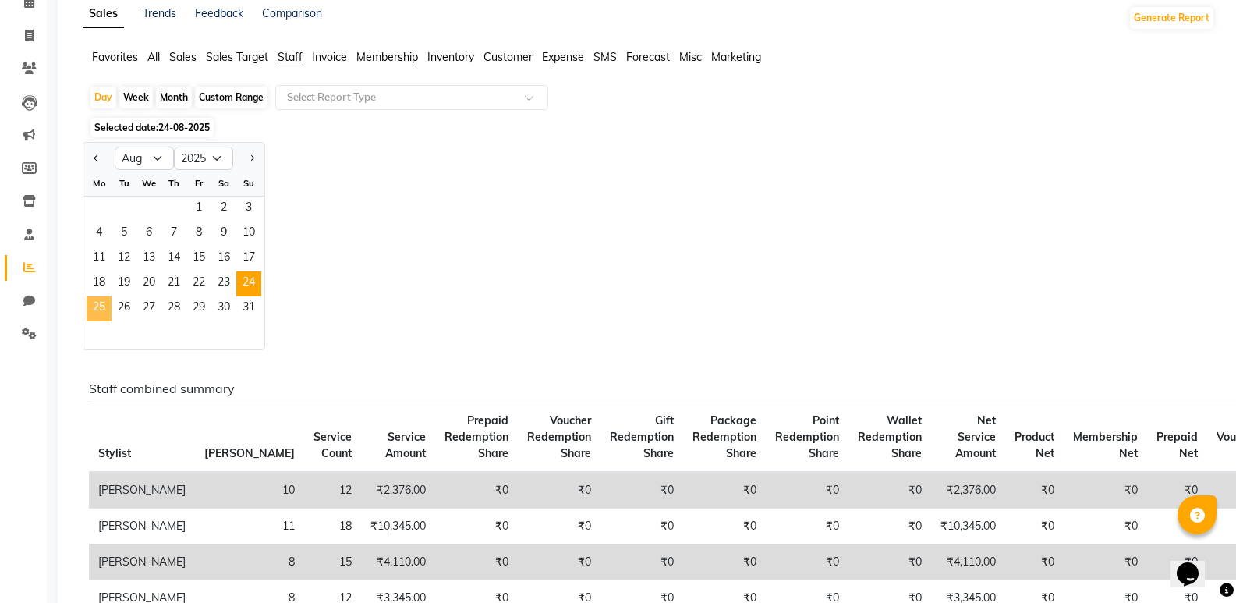
click at [91, 309] on span "25" at bounding box center [99, 308] width 25 height 25
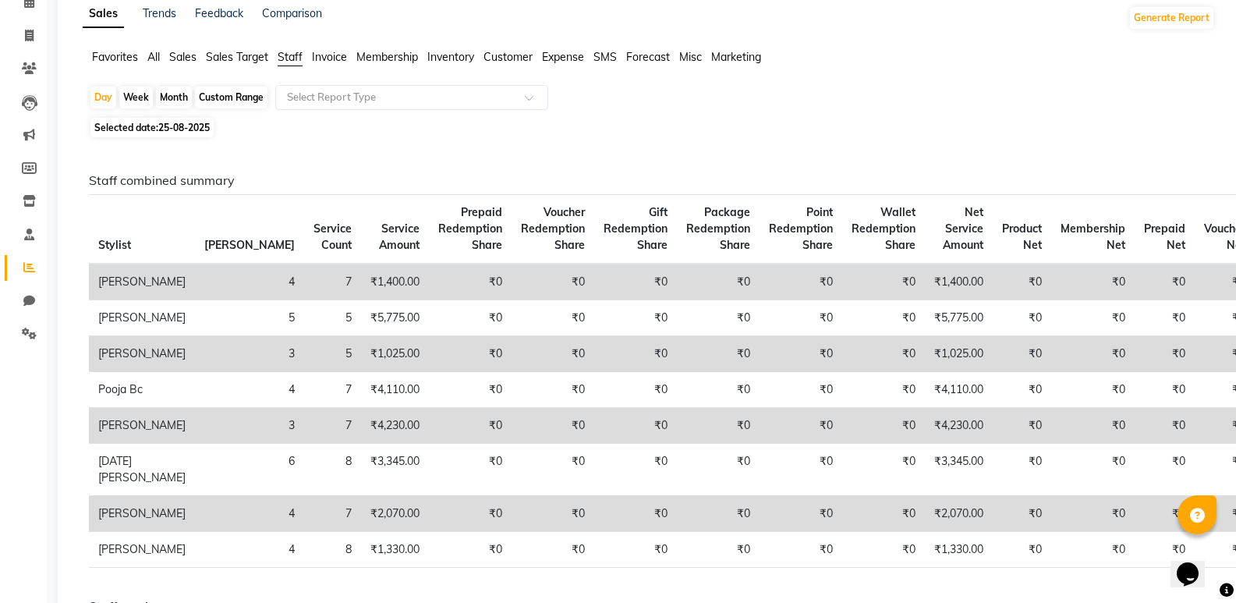
click at [168, 125] on span "25-08-2025" at bounding box center [183, 128] width 51 height 12
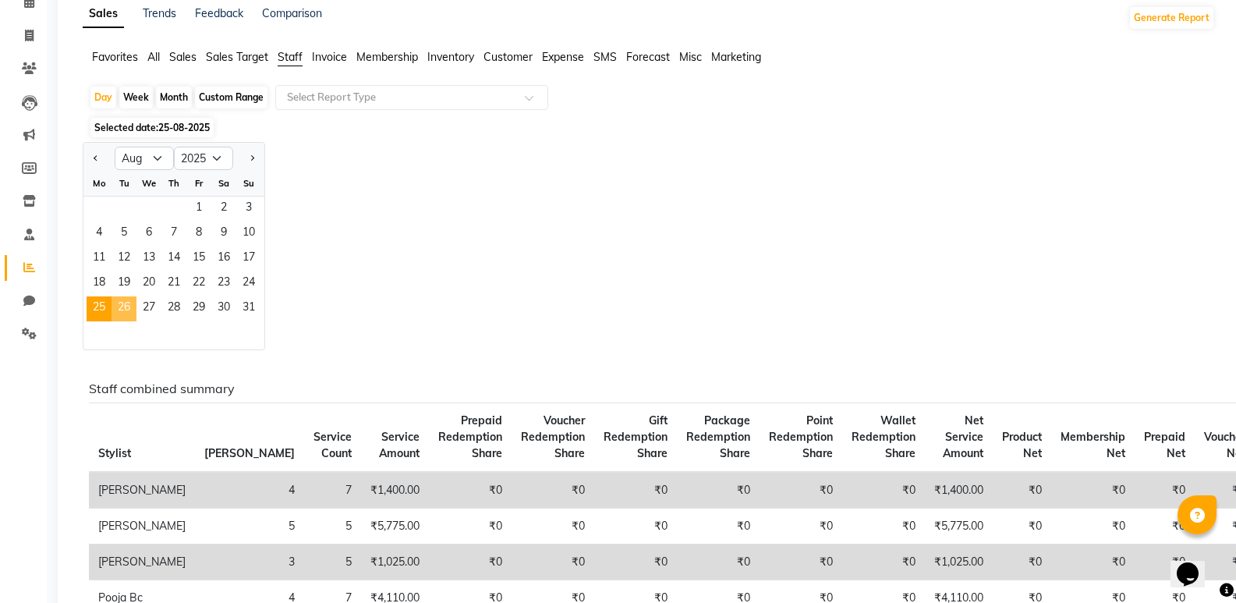
click at [129, 308] on span "26" at bounding box center [124, 308] width 25 height 25
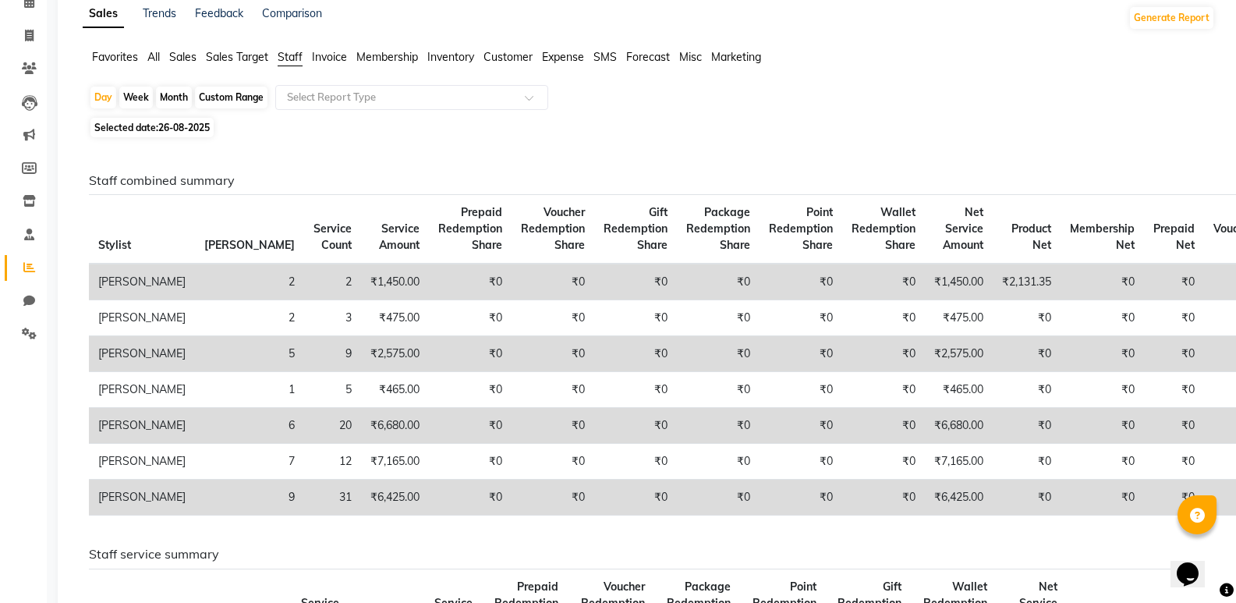
click at [190, 123] on span "26-08-2025" at bounding box center [183, 128] width 51 height 12
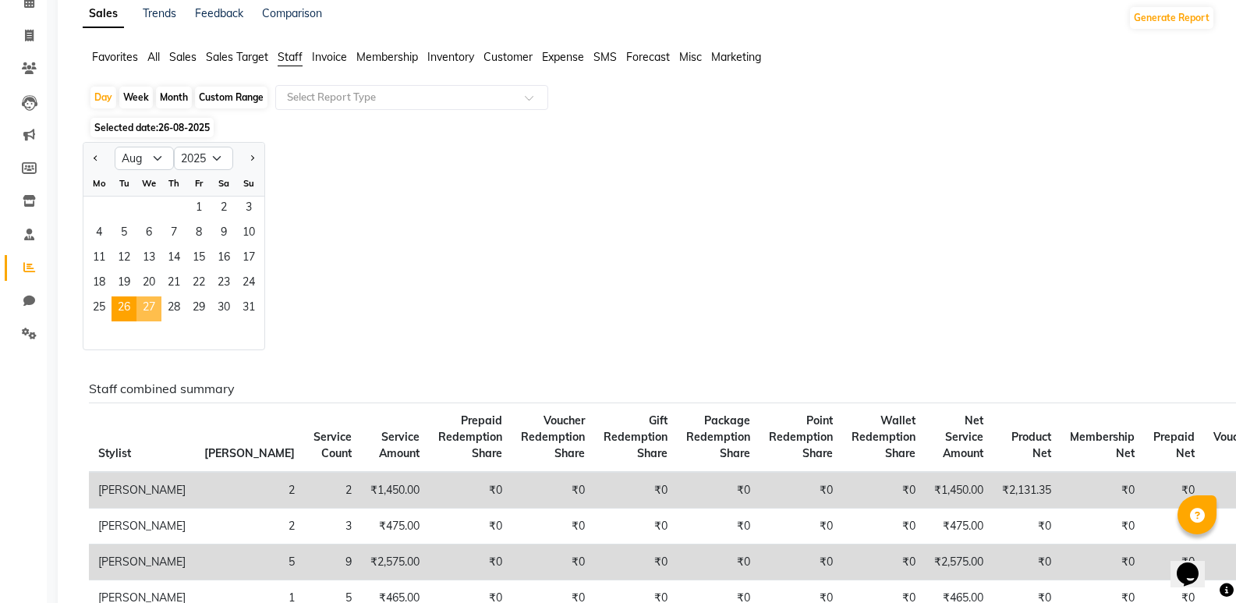
click at [146, 313] on span "27" at bounding box center [149, 308] width 25 height 25
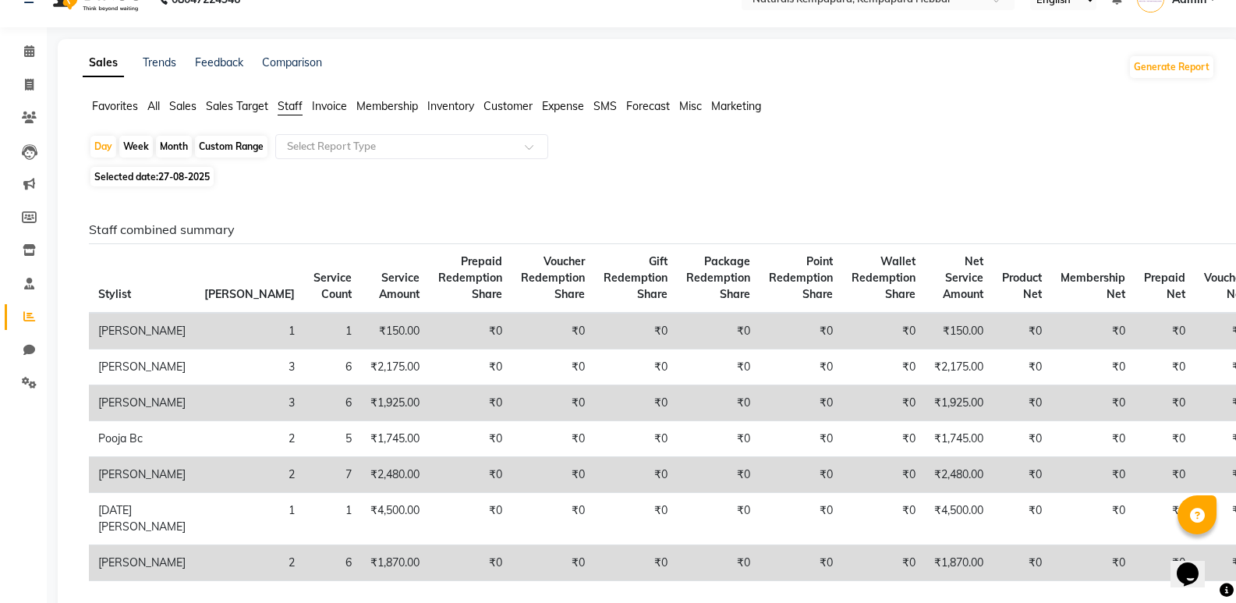
scroll to position [0, 0]
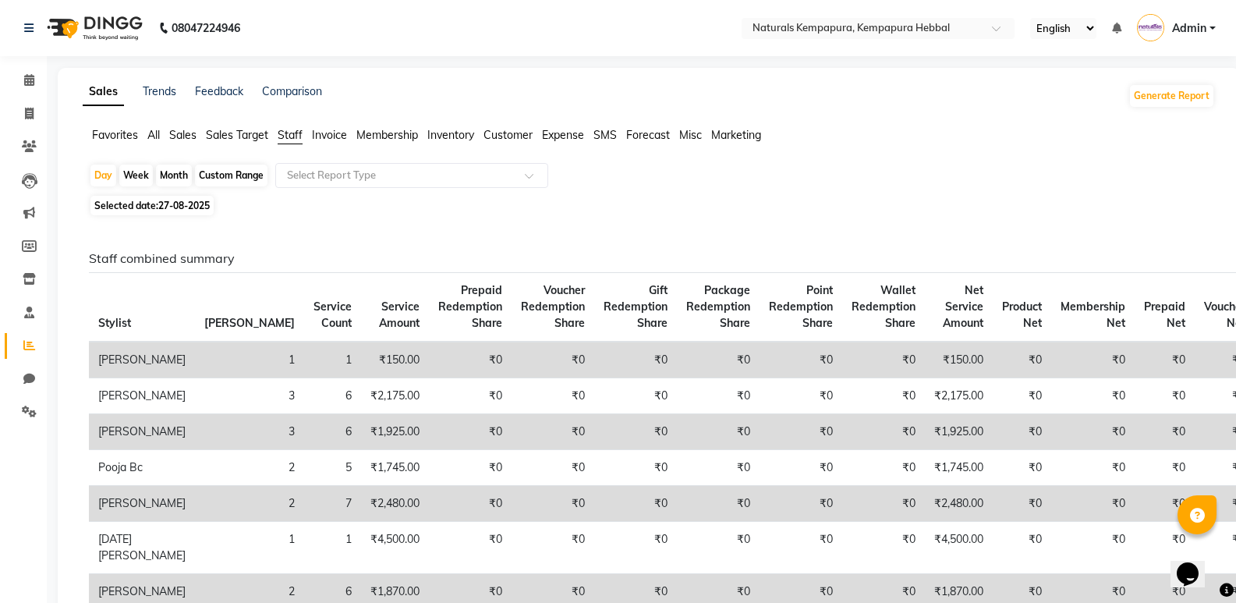
click at [168, 201] on span "27-08-2025" at bounding box center [183, 206] width 51 height 12
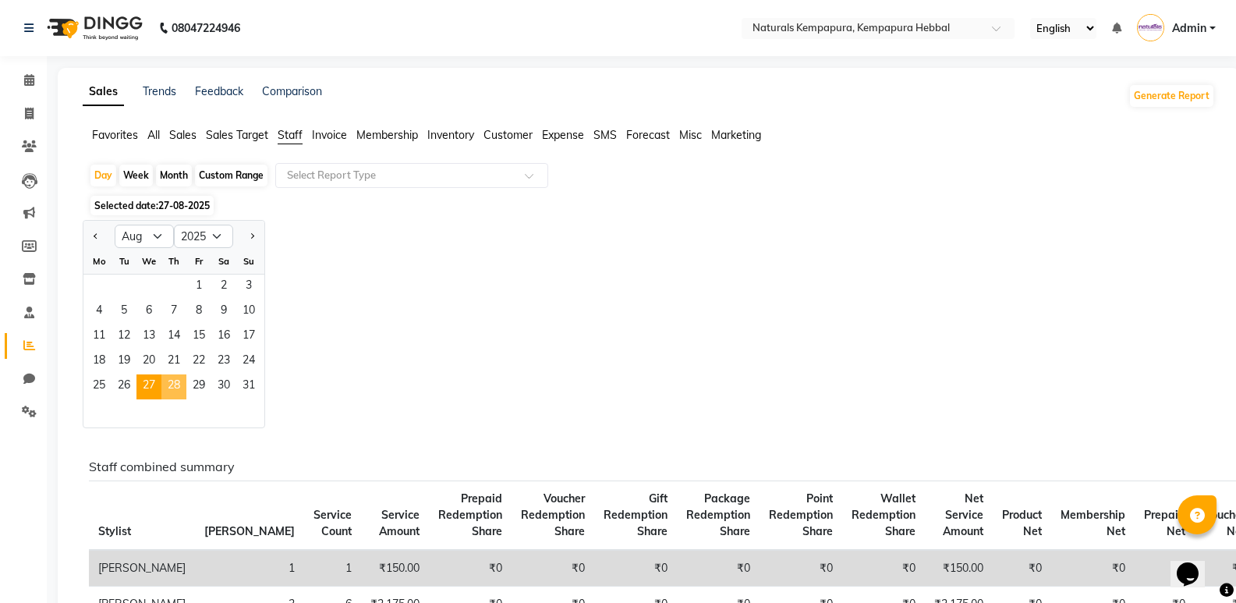
click at [172, 385] on span "28" at bounding box center [173, 386] width 25 height 25
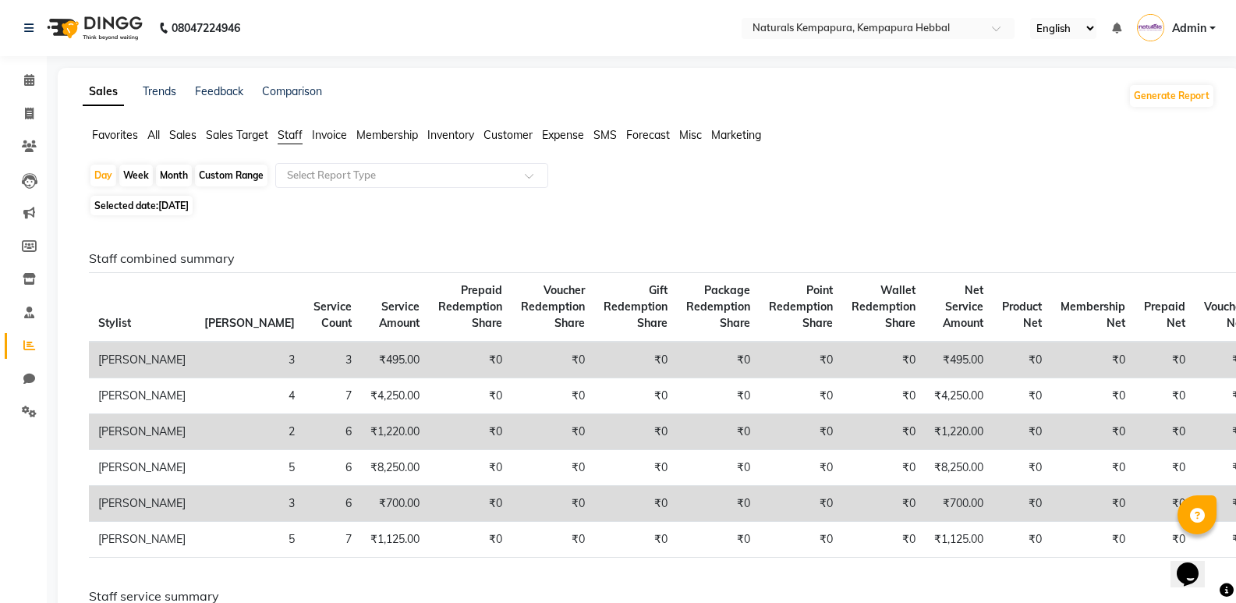
click at [189, 204] on span "28-08-2025" at bounding box center [173, 206] width 30 height 12
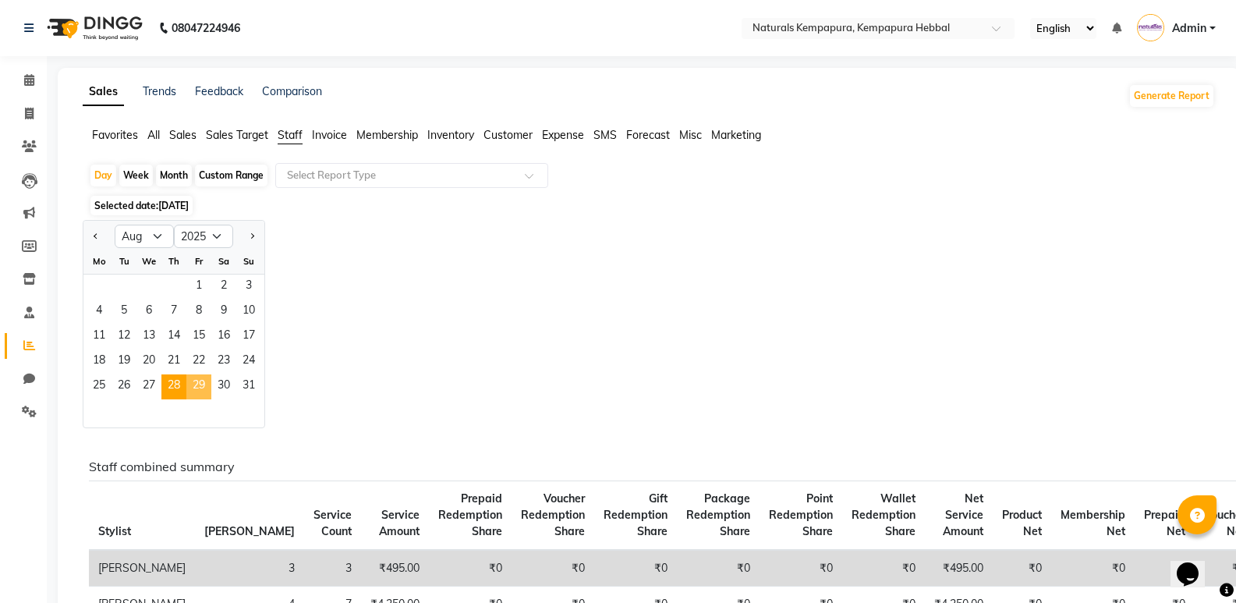
click at [205, 392] on span "29" at bounding box center [198, 386] width 25 height 25
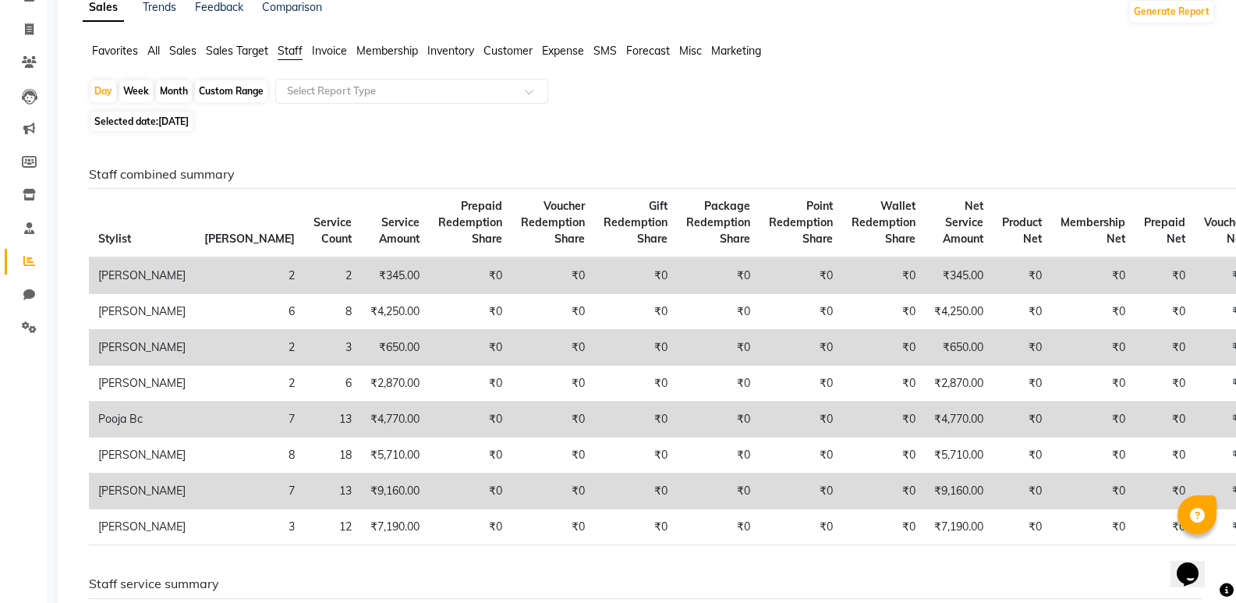
scroll to position [78, 0]
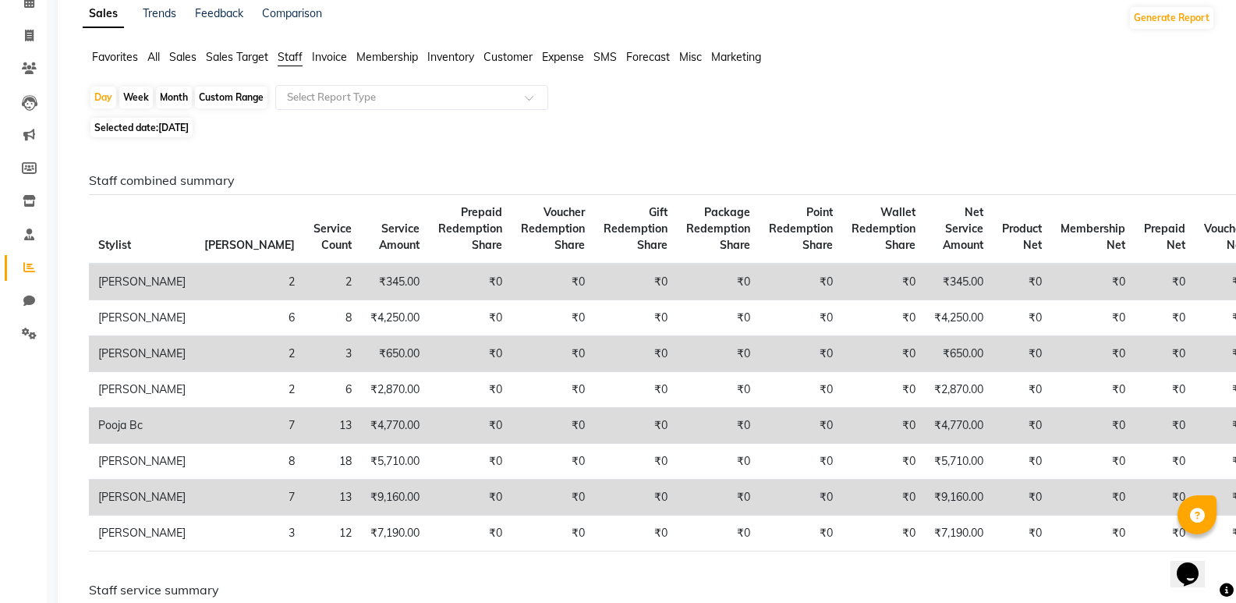
click at [189, 129] on span "29-08-2025" at bounding box center [173, 128] width 30 height 12
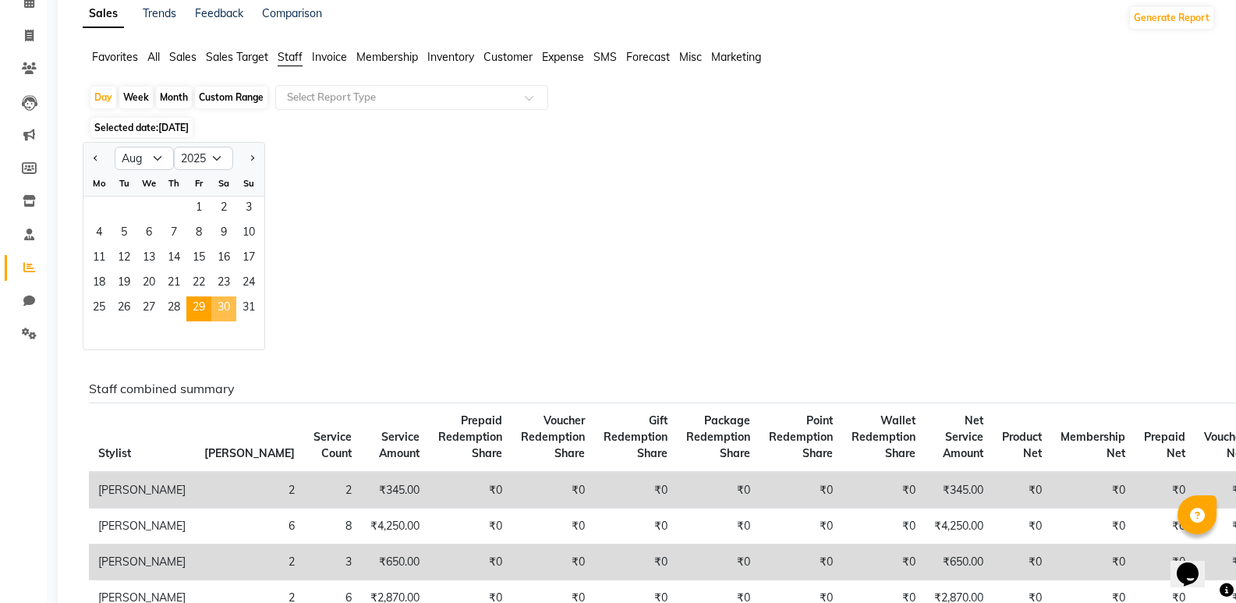
click at [230, 314] on span "30" at bounding box center [223, 308] width 25 height 25
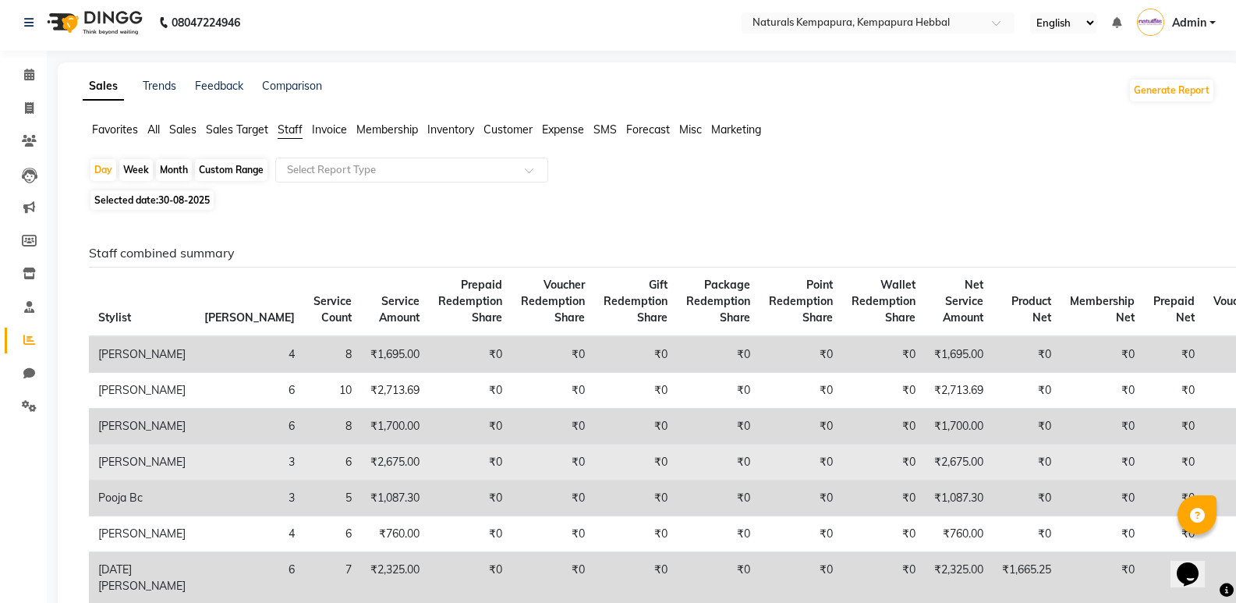
scroll to position [0, 0]
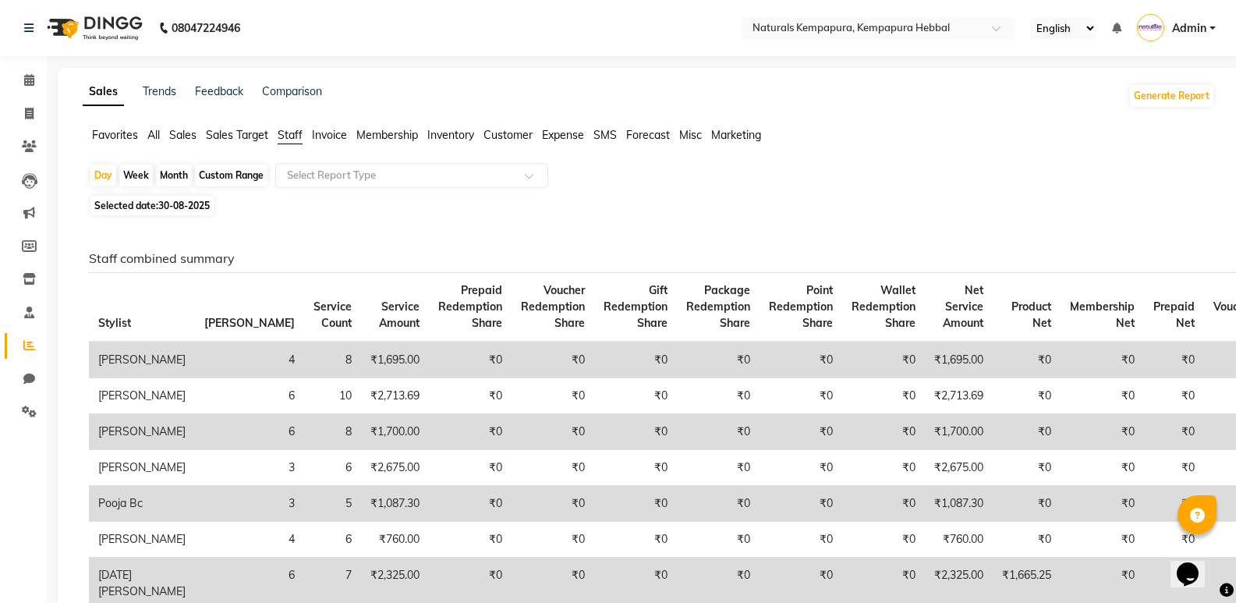
click at [188, 205] on span "30-08-2025" at bounding box center [183, 206] width 51 height 12
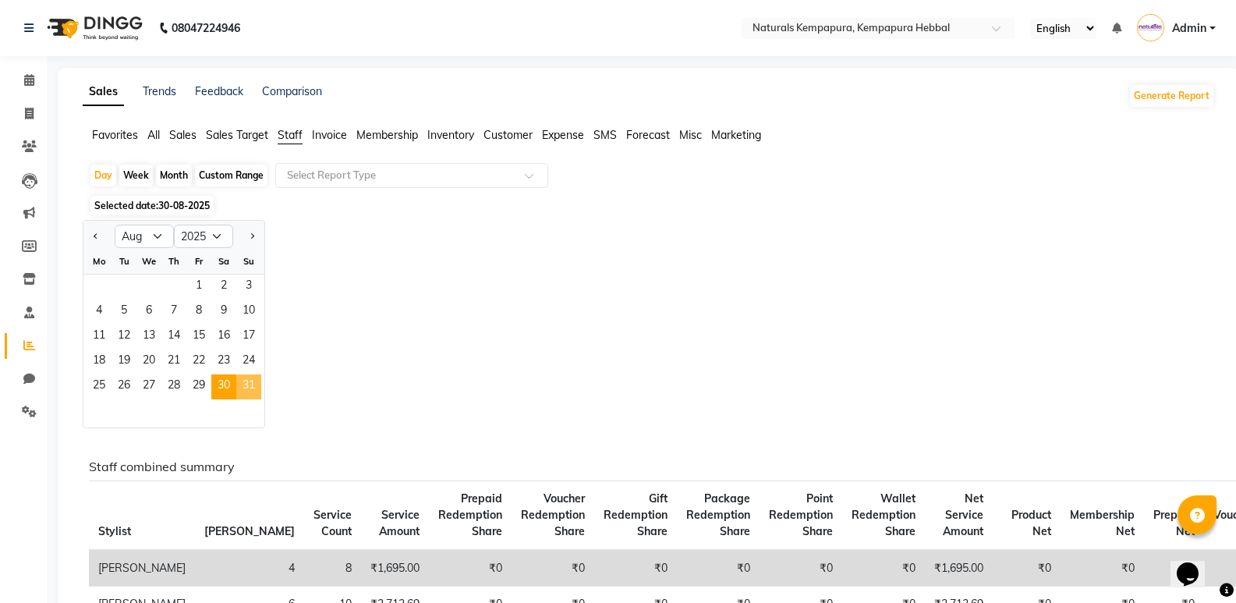
click at [250, 381] on span "31" at bounding box center [248, 386] width 25 height 25
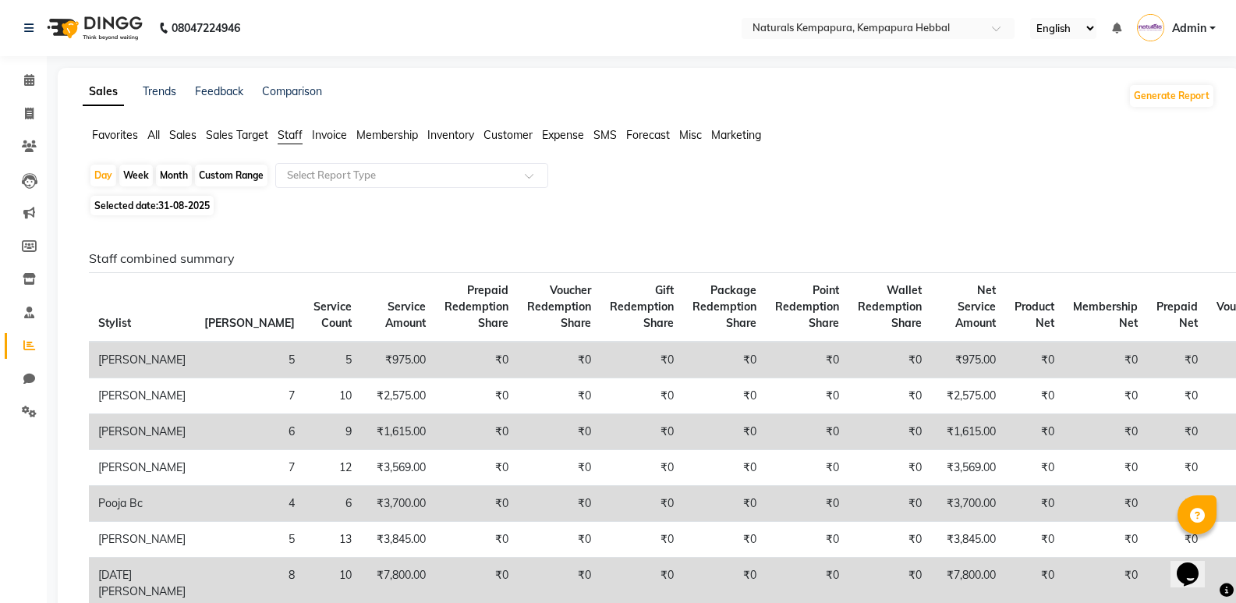
click at [177, 202] on span "31-08-2025" at bounding box center [183, 206] width 51 height 12
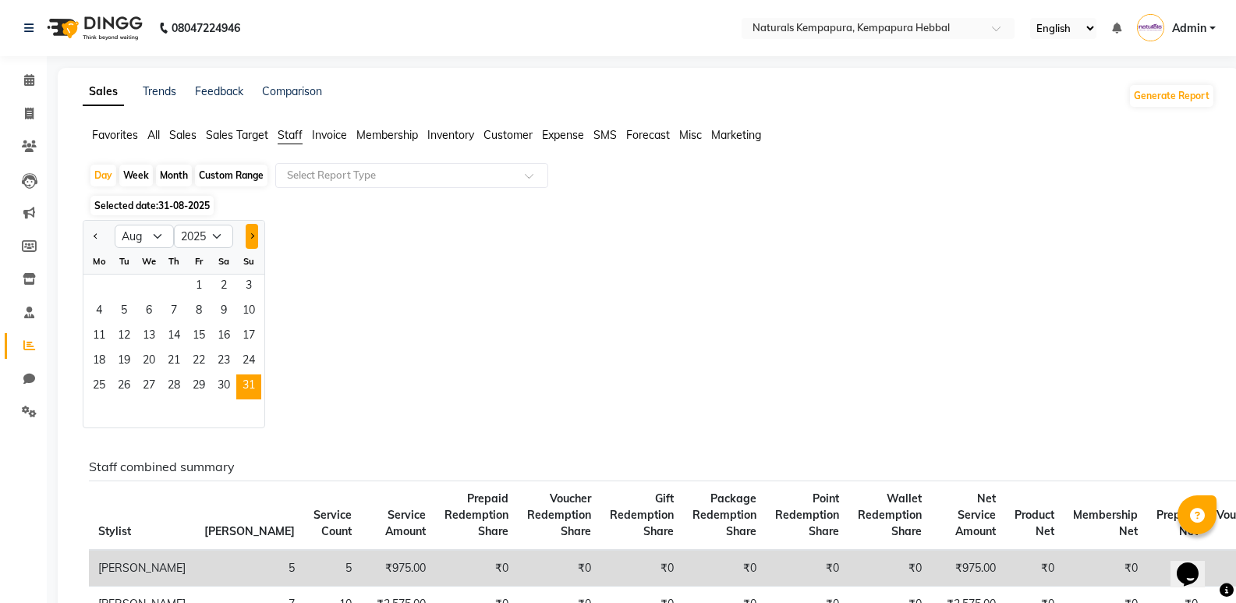
click at [257, 232] on button "Next month" at bounding box center [252, 236] width 12 height 25
click at [96, 284] on span "1" at bounding box center [99, 287] width 25 height 25
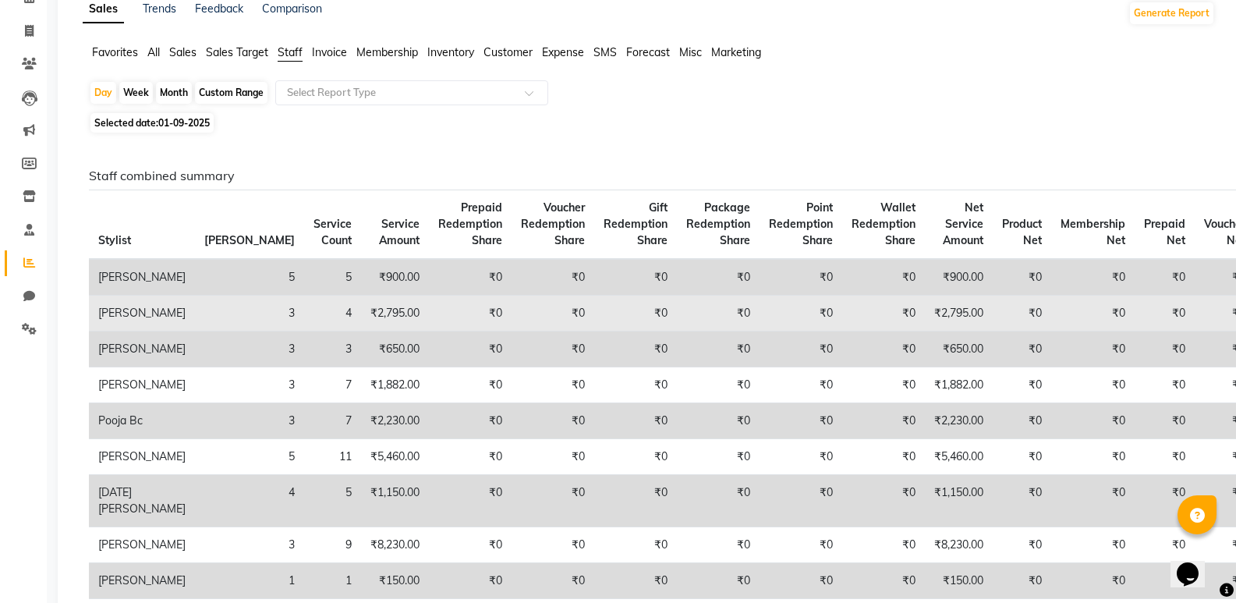
scroll to position [78, 0]
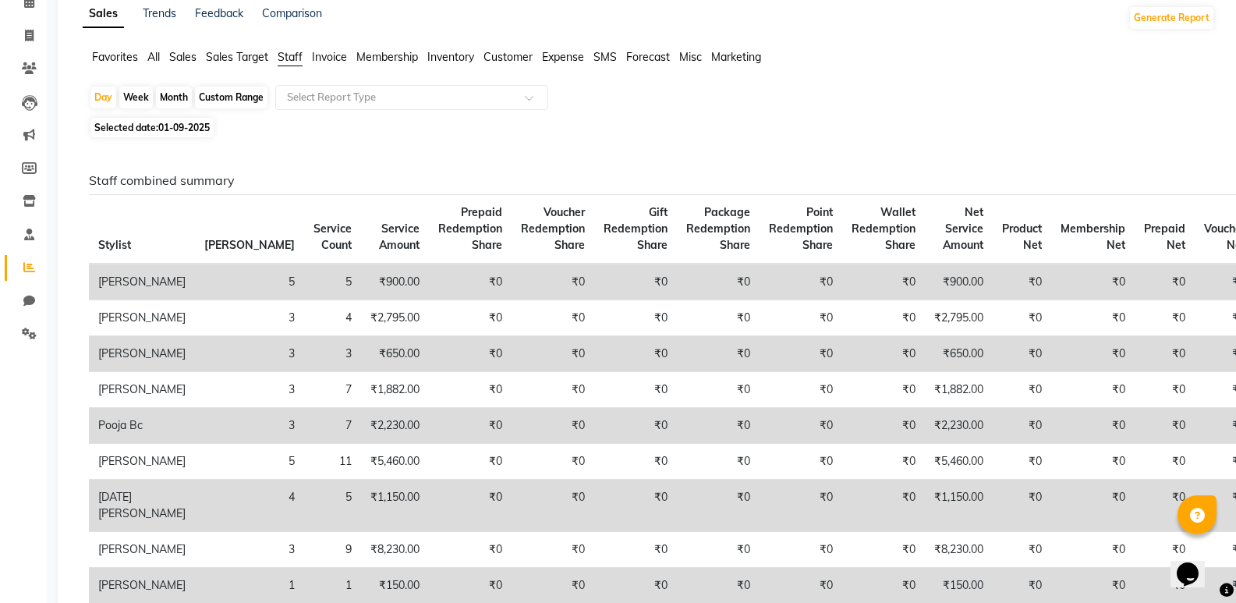
click at [177, 129] on span "01-09-2025" at bounding box center [183, 128] width 51 height 12
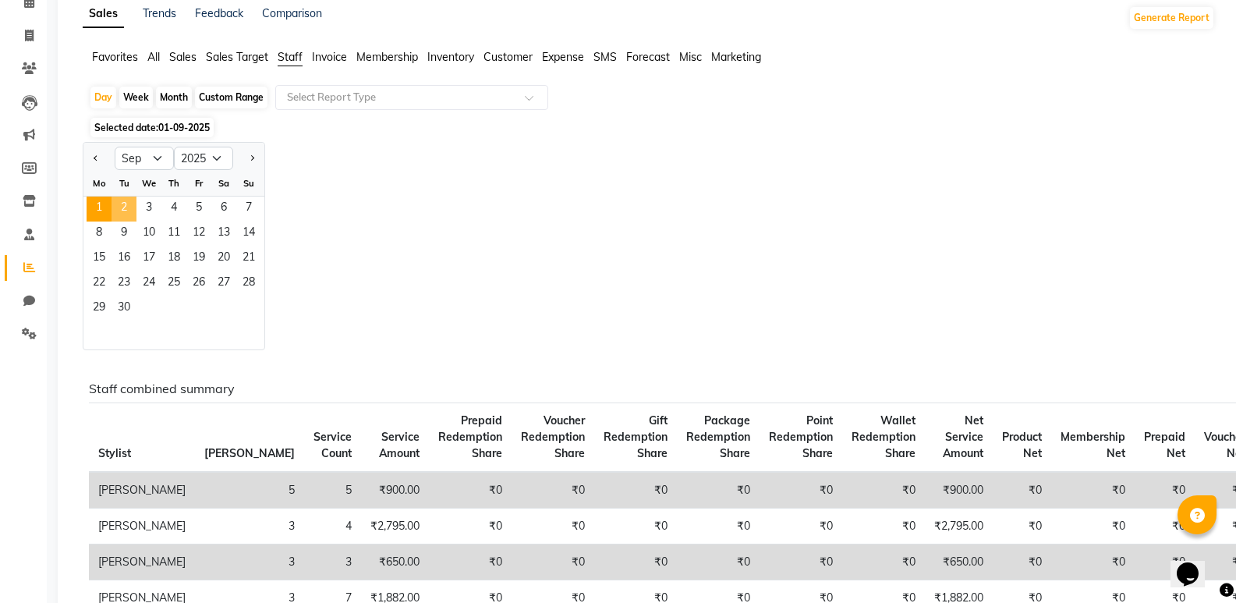
click at [120, 206] on span "2" at bounding box center [124, 209] width 25 height 25
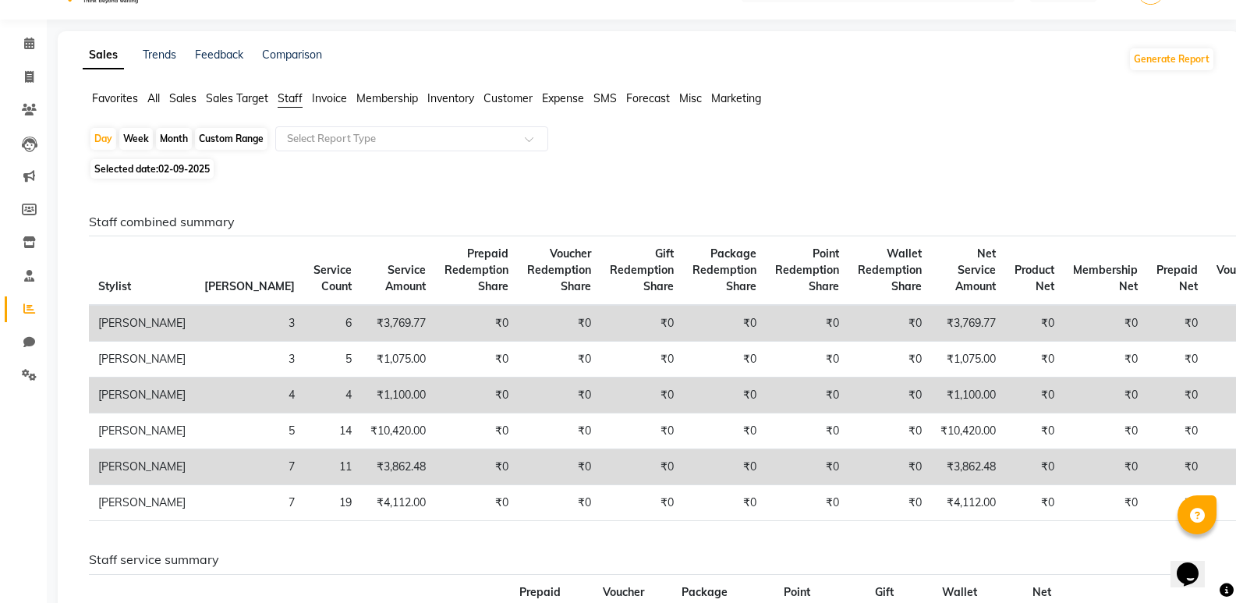
scroll to position [0, 0]
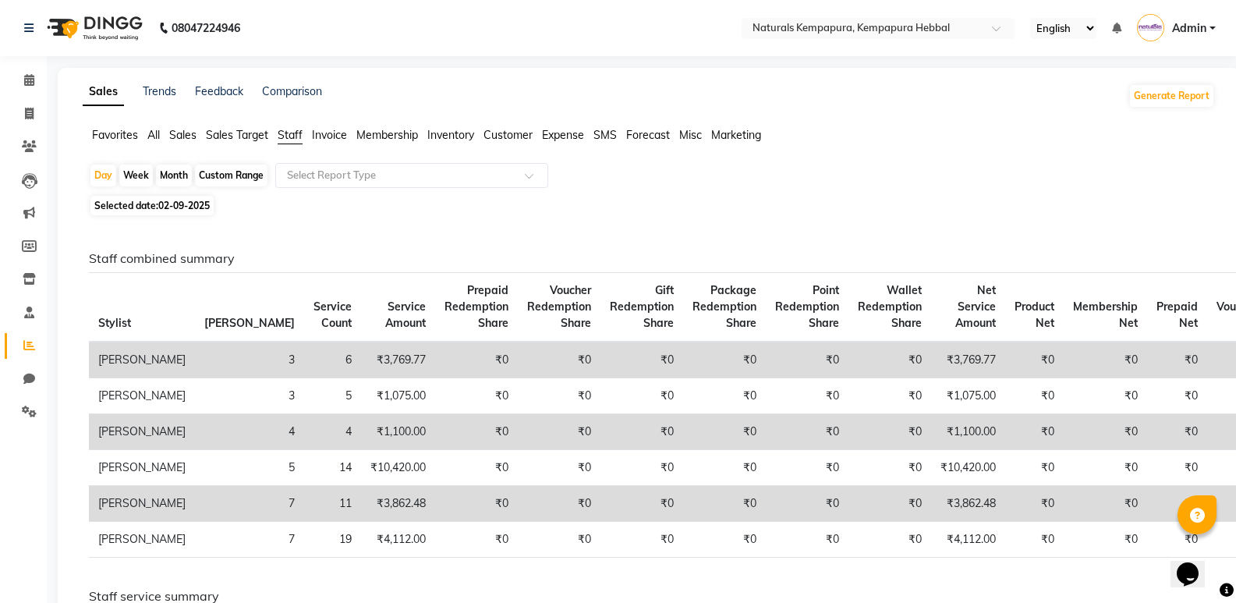
click at [168, 207] on span "02-09-2025" at bounding box center [183, 206] width 51 height 12
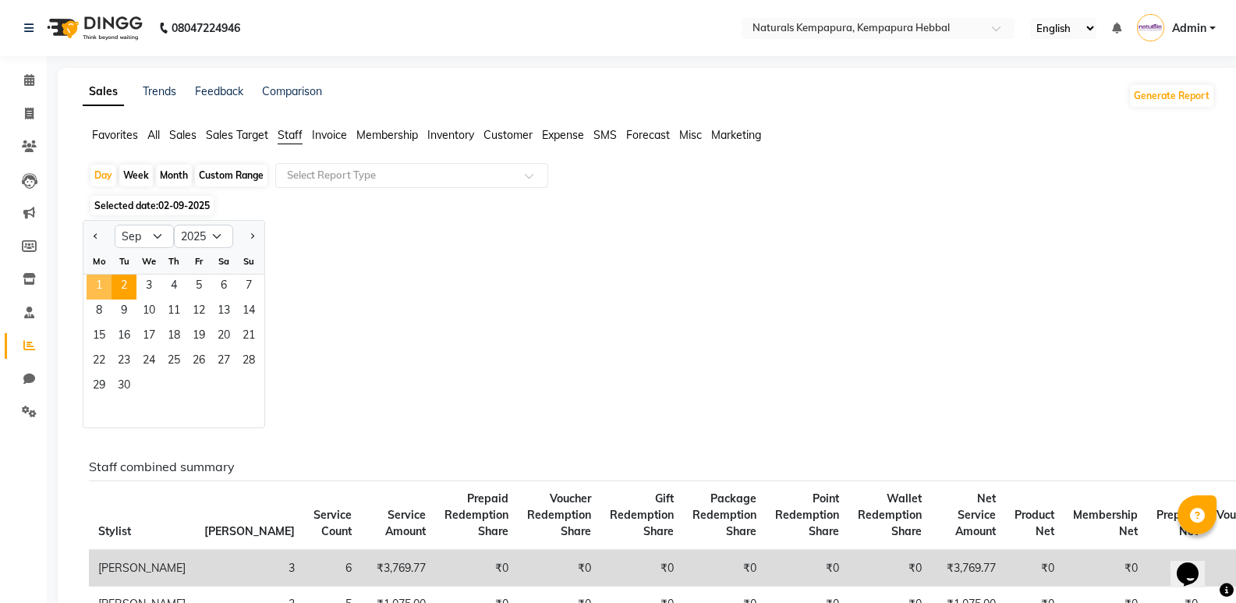
click at [103, 285] on span "1" at bounding box center [99, 287] width 25 height 25
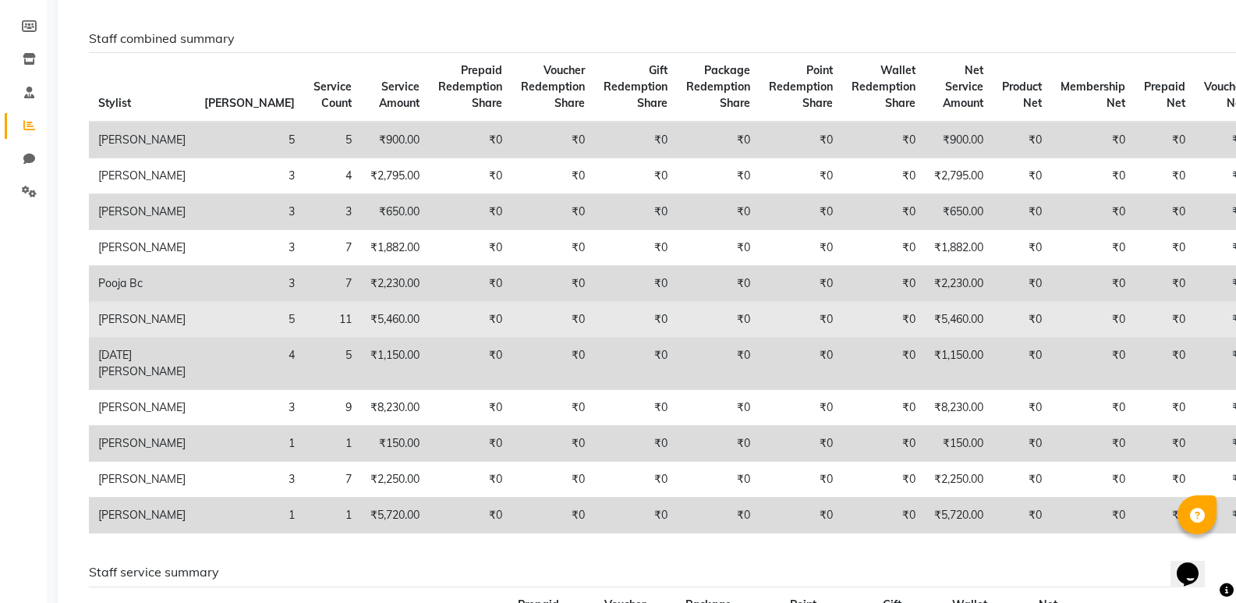
scroll to position [78, 0]
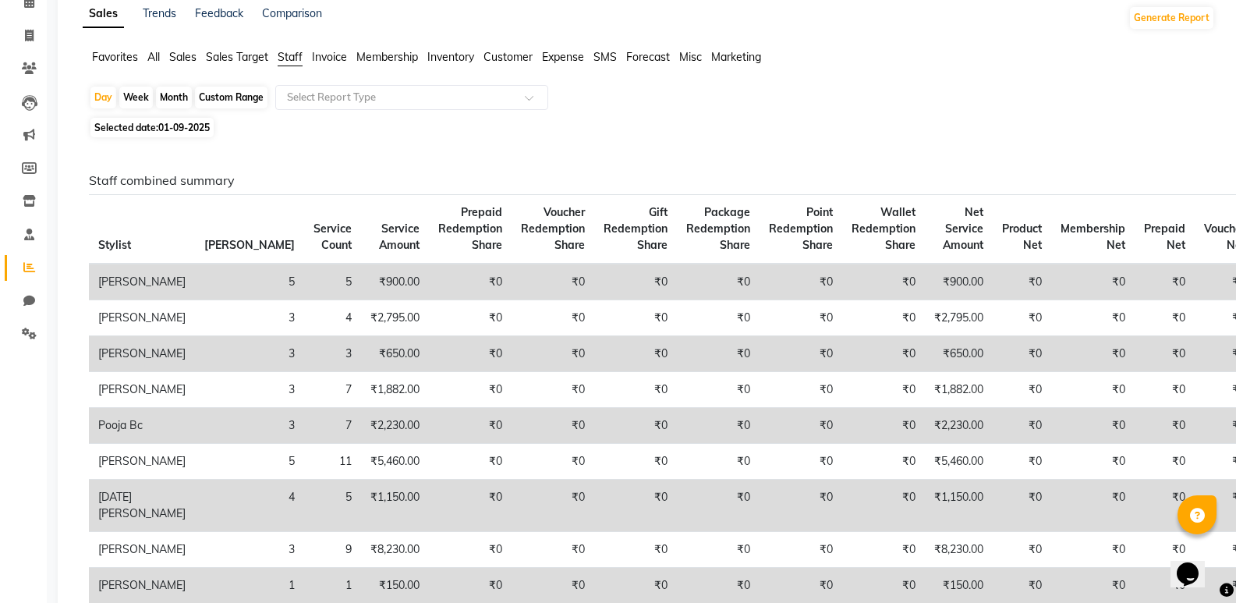
click at [174, 126] on span "01-09-2025" at bounding box center [183, 128] width 51 height 12
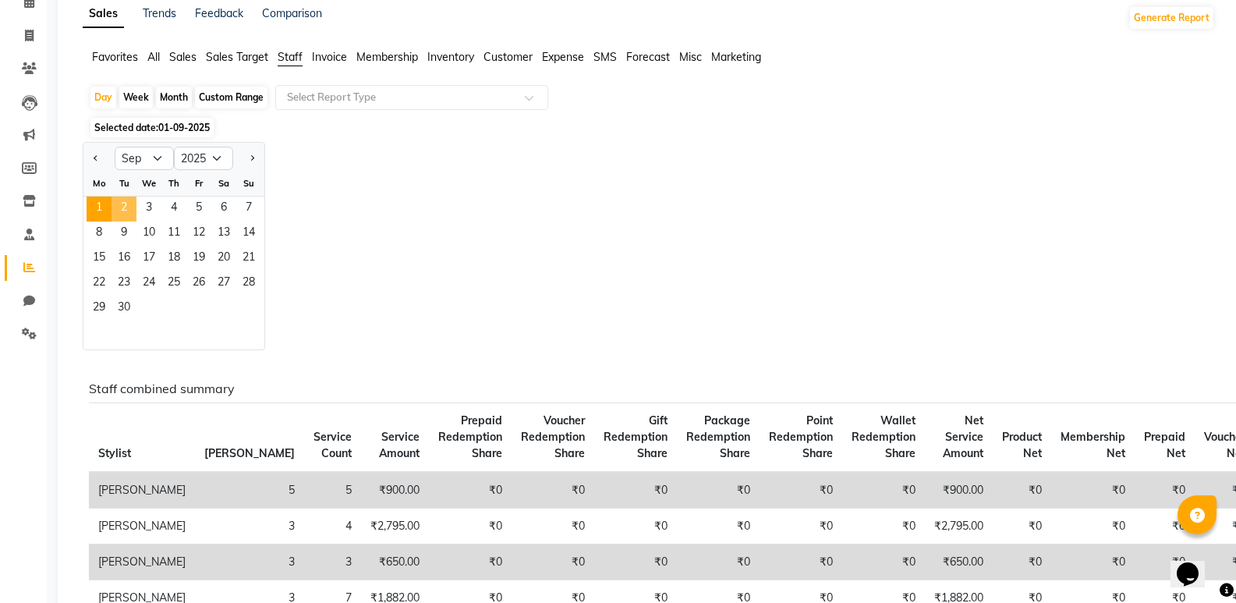
click at [132, 211] on span "2" at bounding box center [124, 209] width 25 height 25
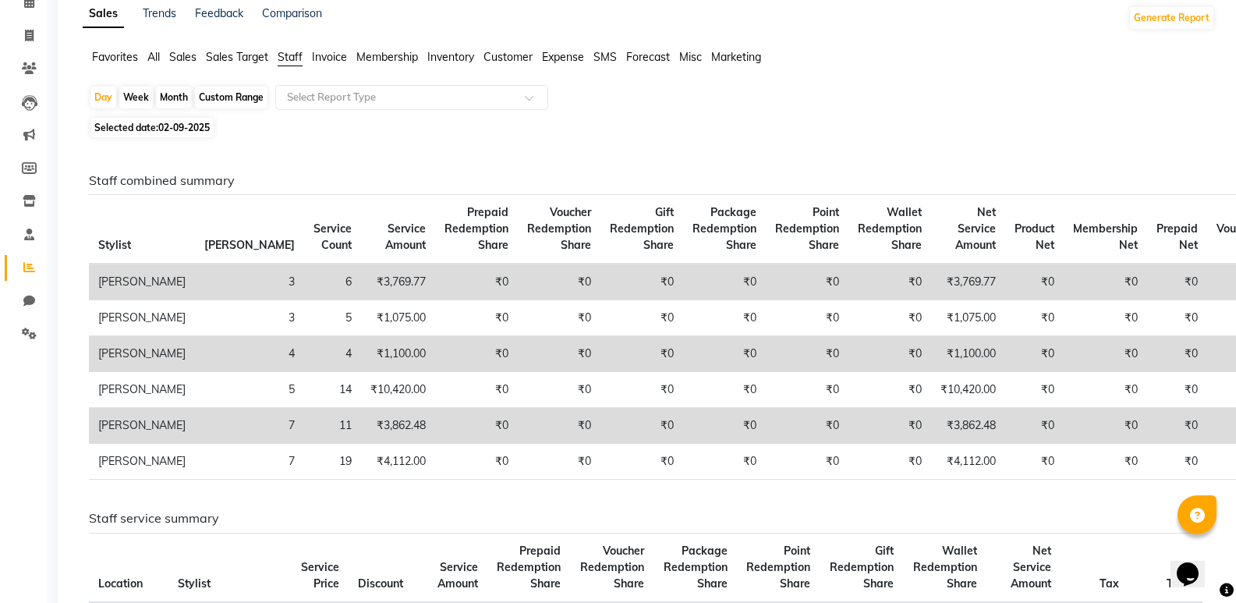
click at [174, 130] on span "02-09-2025" at bounding box center [183, 128] width 51 height 12
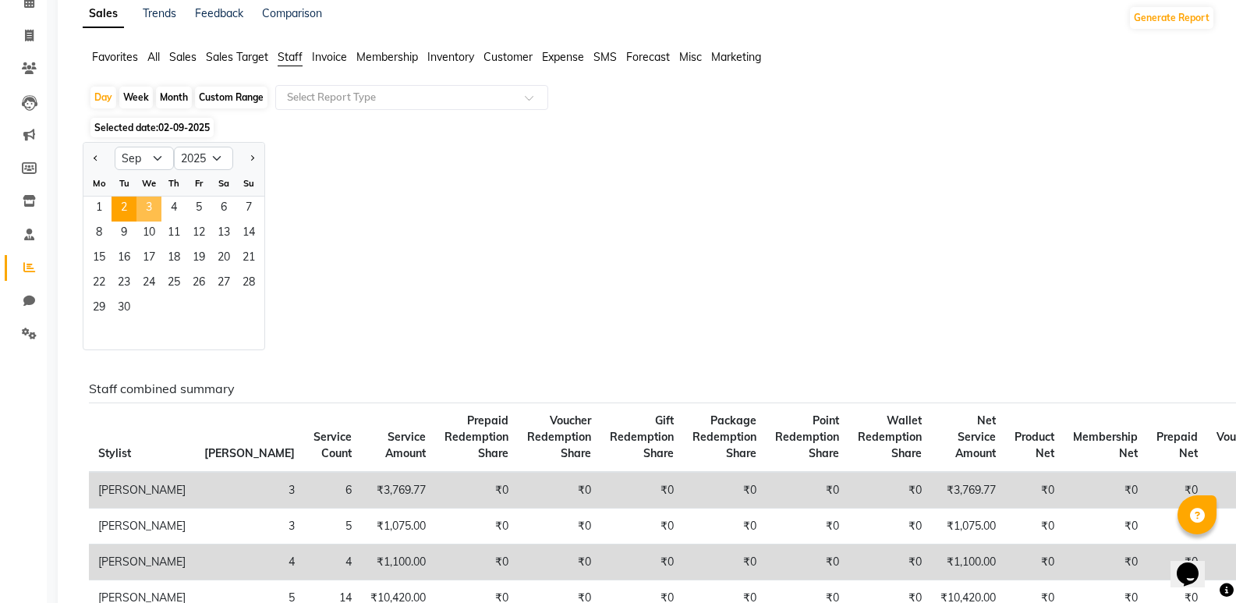
click at [147, 199] on span "3" at bounding box center [149, 209] width 25 height 25
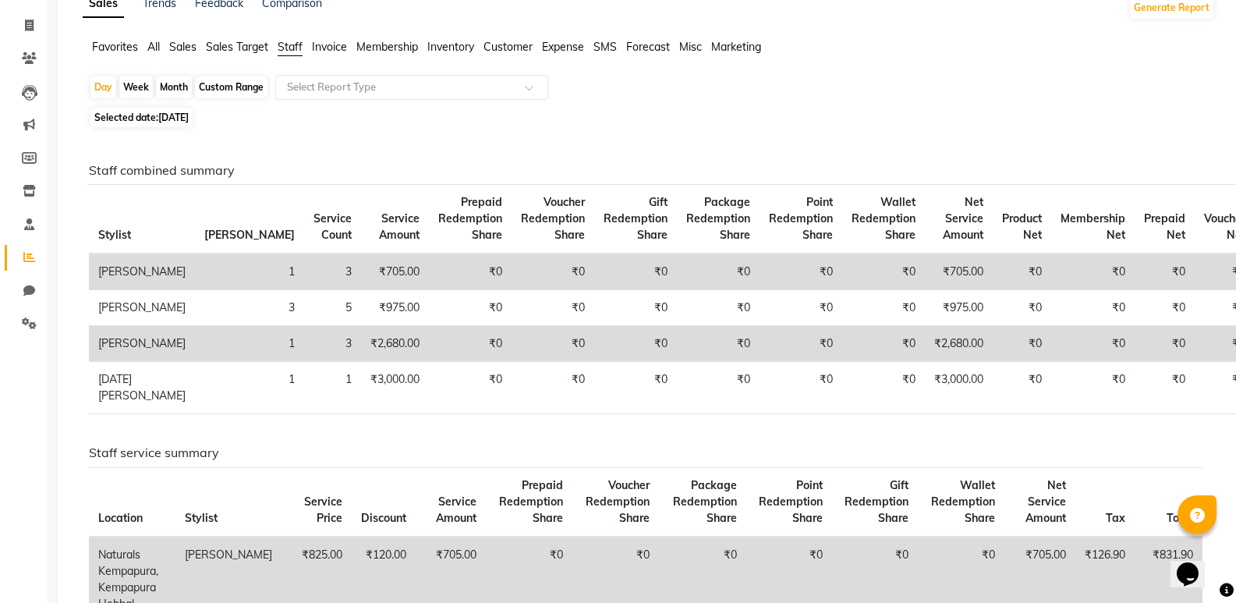
scroll to position [0, 0]
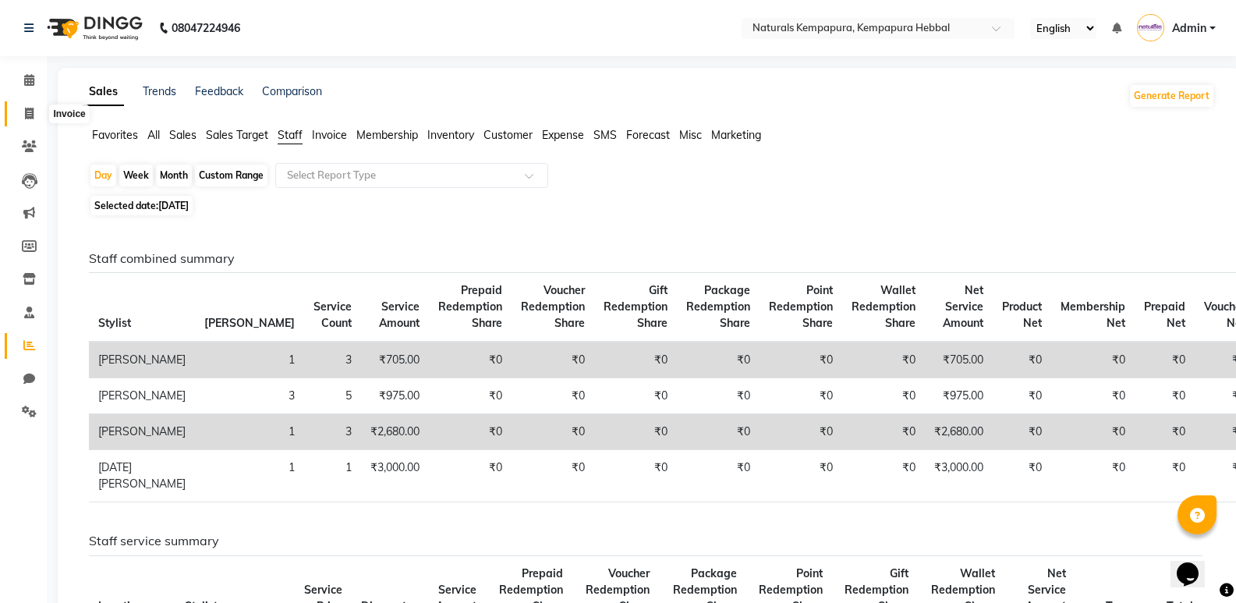
click at [27, 117] on icon at bounding box center [29, 114] width 9 height 12
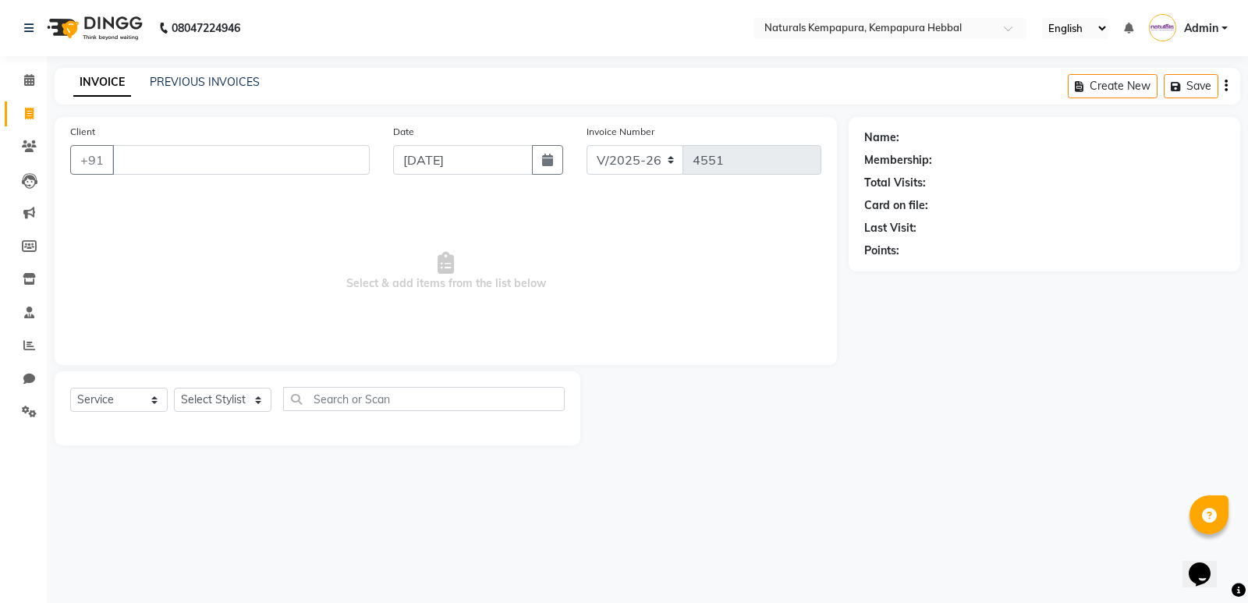
click at [120, 160] on input "Client" at bounding box center [240, 160] width 257 height 30
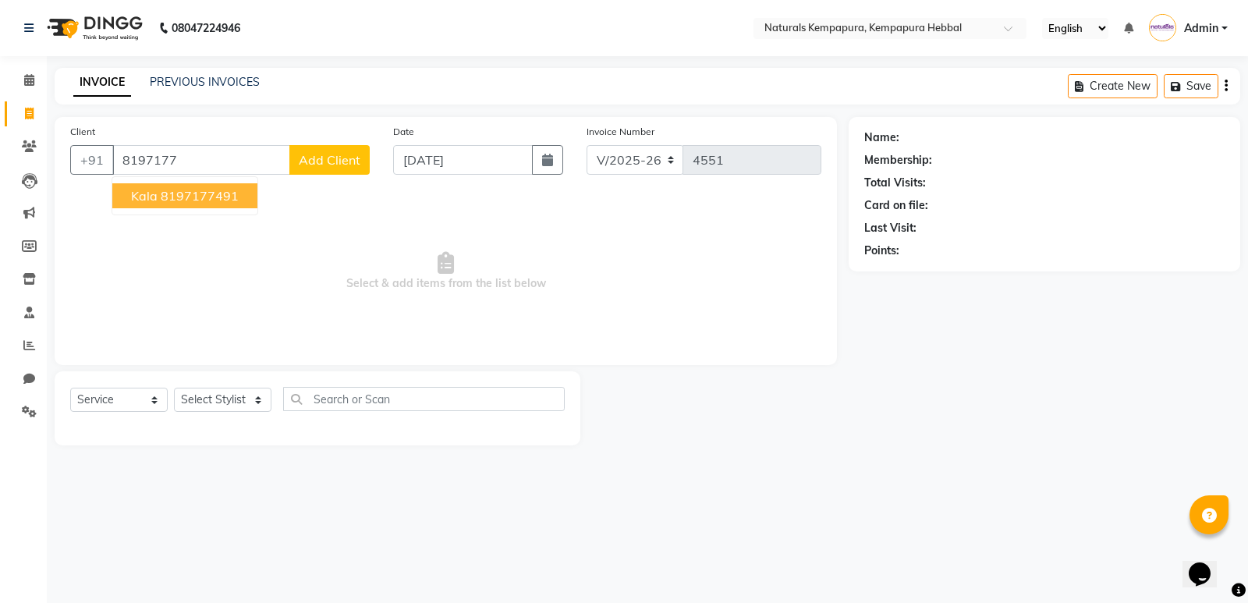
click at [192, 196] on ngb-highlight "8197177491" at bounding box center [200, 196] width 78 height 16
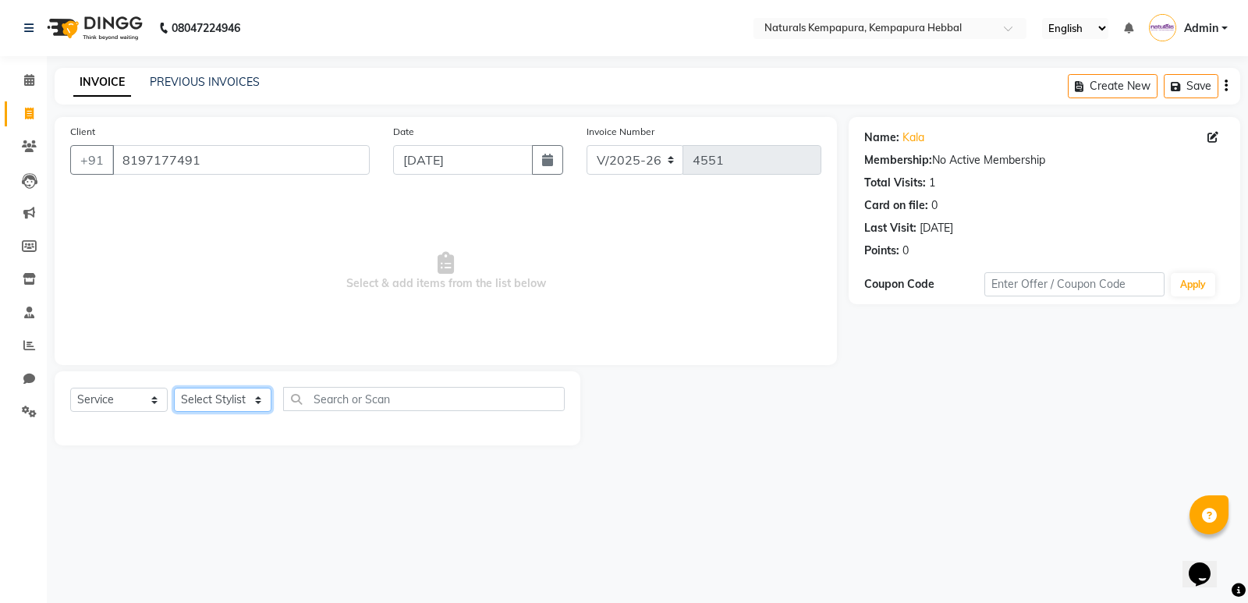
click at [260, 403] on select "Select Stylist ADARSH DANISH DURGA HARI HARAN JENNIFER Manager MOHD AARIS MOHD …" at bounding box center [223, 400] width 98 height 24
click at [174, 388] on select "Select Stylist ADARSH DANISH DURGA HARI HARAN JENNIFER Manager MOHD AARIS MOHD …" at bounding box center [223, 400] width 98 height 24
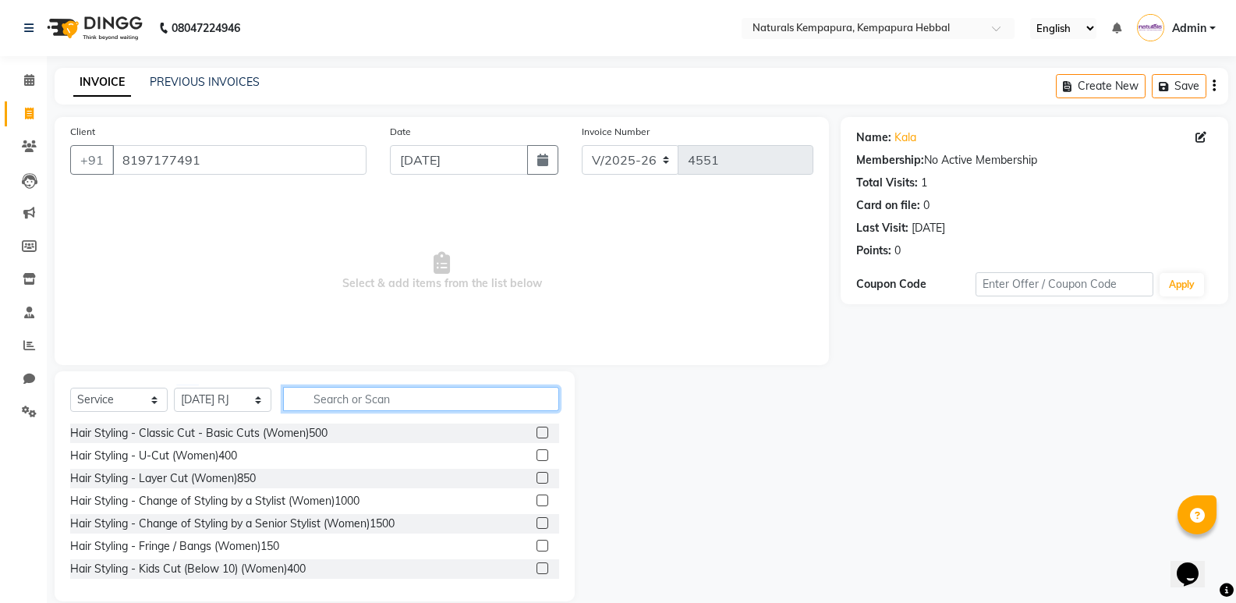
click at [317, 396] on input "text" at bounding box center [421, 399] width 276 height 24
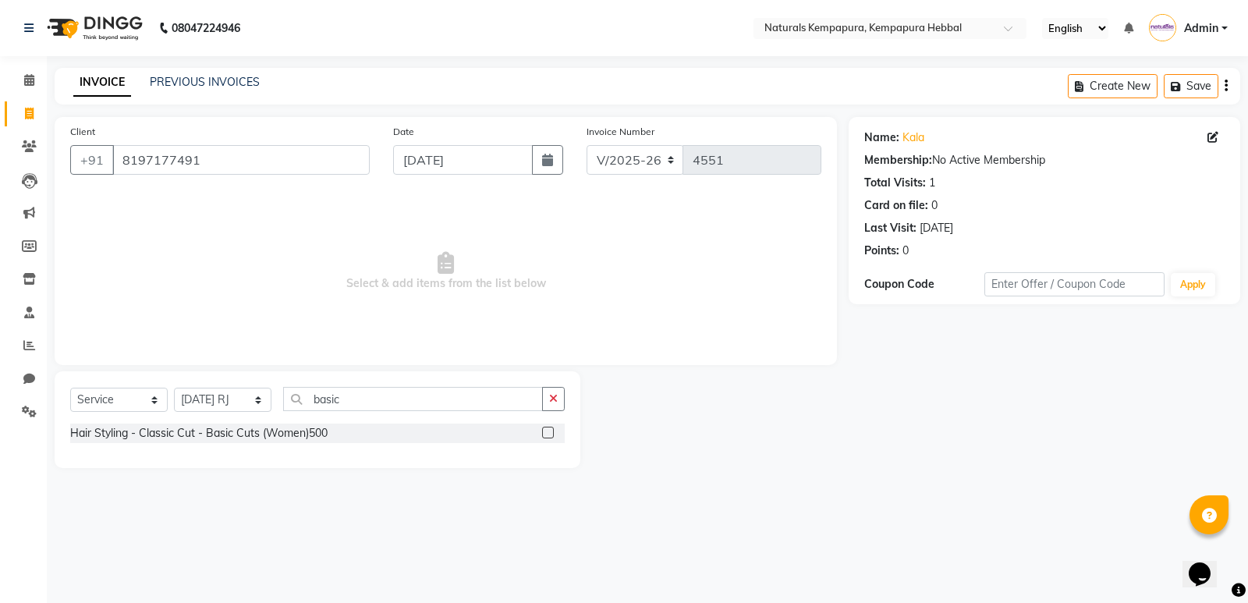
click at [545, 431] on label at bounding box center [548, 433] width 12 height 12
click at [545, 431] on input "checkbox" at bounding box center [547, 433] width 10 height 10
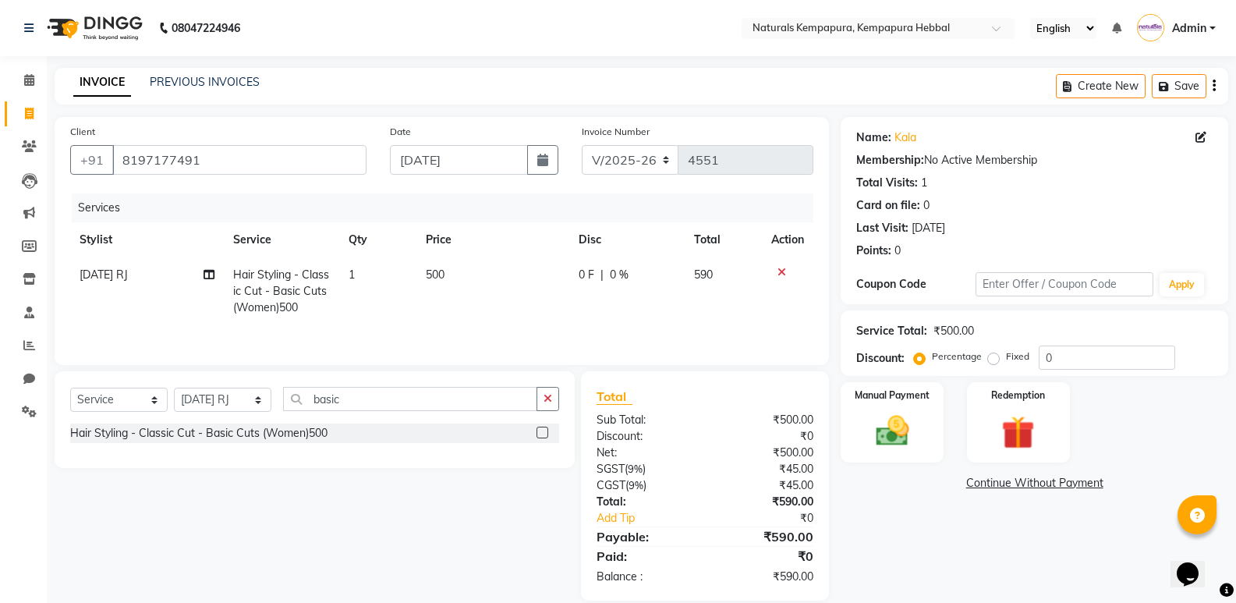
click at [618, 271] on span "0 %" at bounding box center [619, 275] width 19 height 16
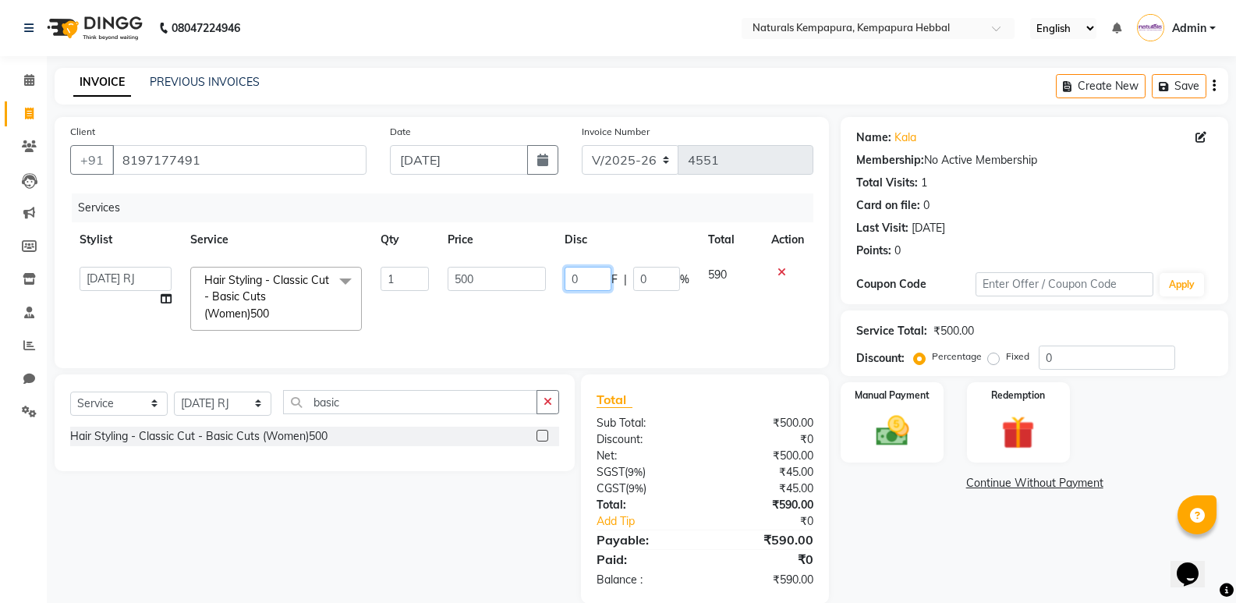
click at [599, 275] on input "0" at bounding box center [588, 279] width 47 height 24
click at [944, 544] on div "Name: Kala Membership: No Active Membership Total Visits: 1 Card on file: 0 Las…" at bounding box center [1040, 360] width 399 height 487
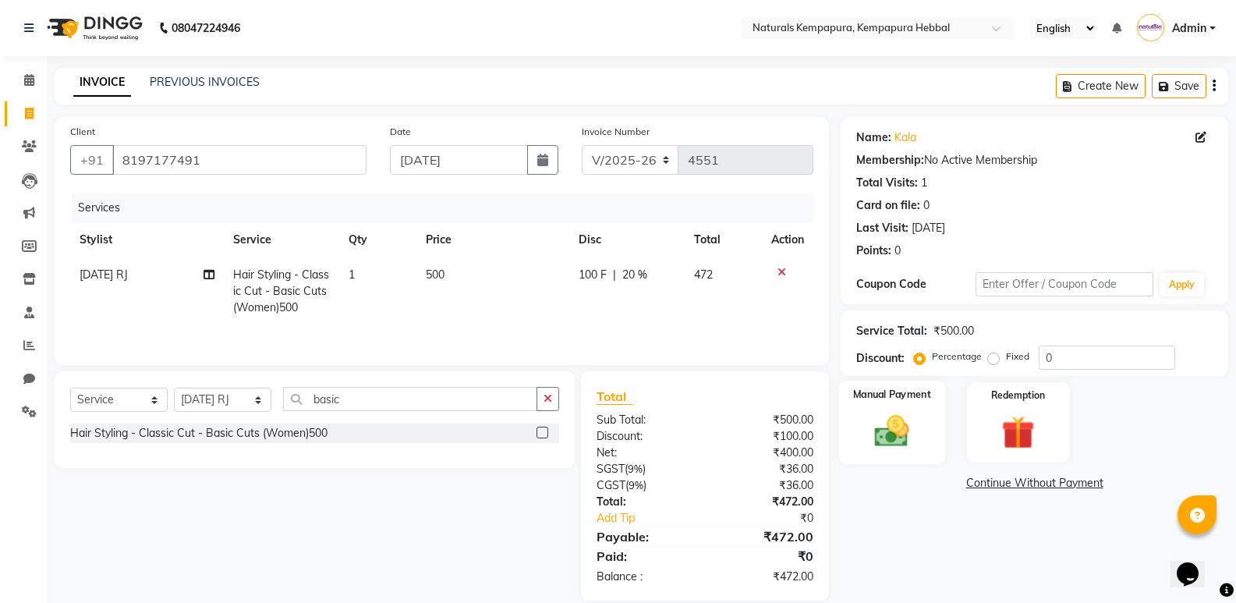
click at [892, 432] on img at bounding box center [891, 431] width 55 height 40
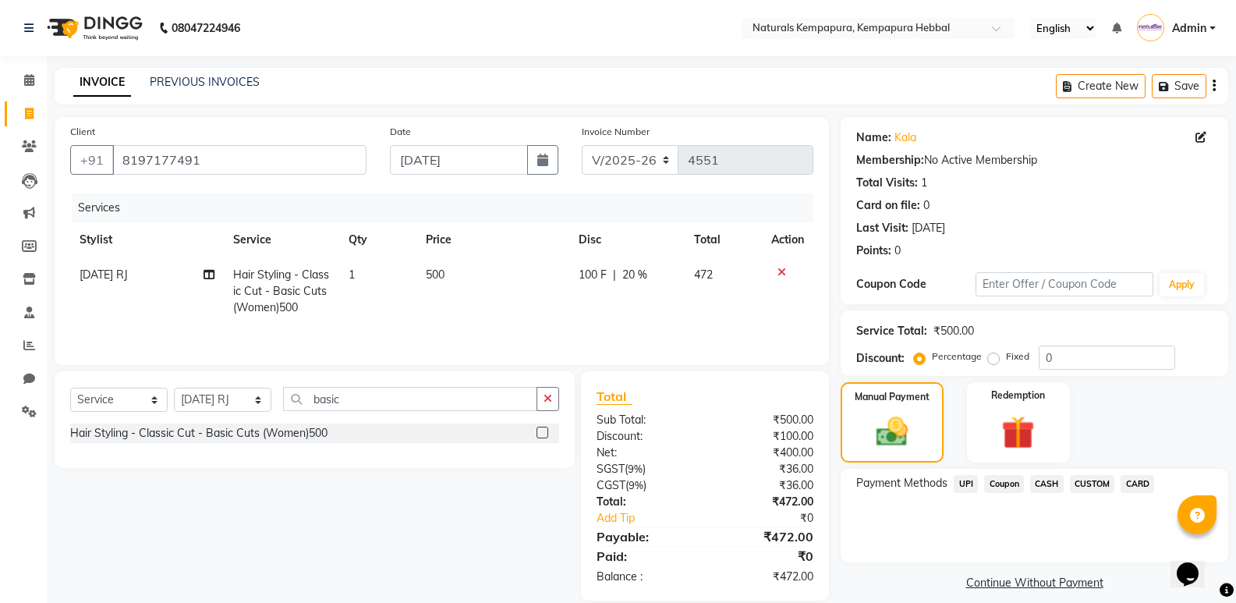
click at [963, 483] on span "UPI" at bounding box center [966, 484] width 24 height 18
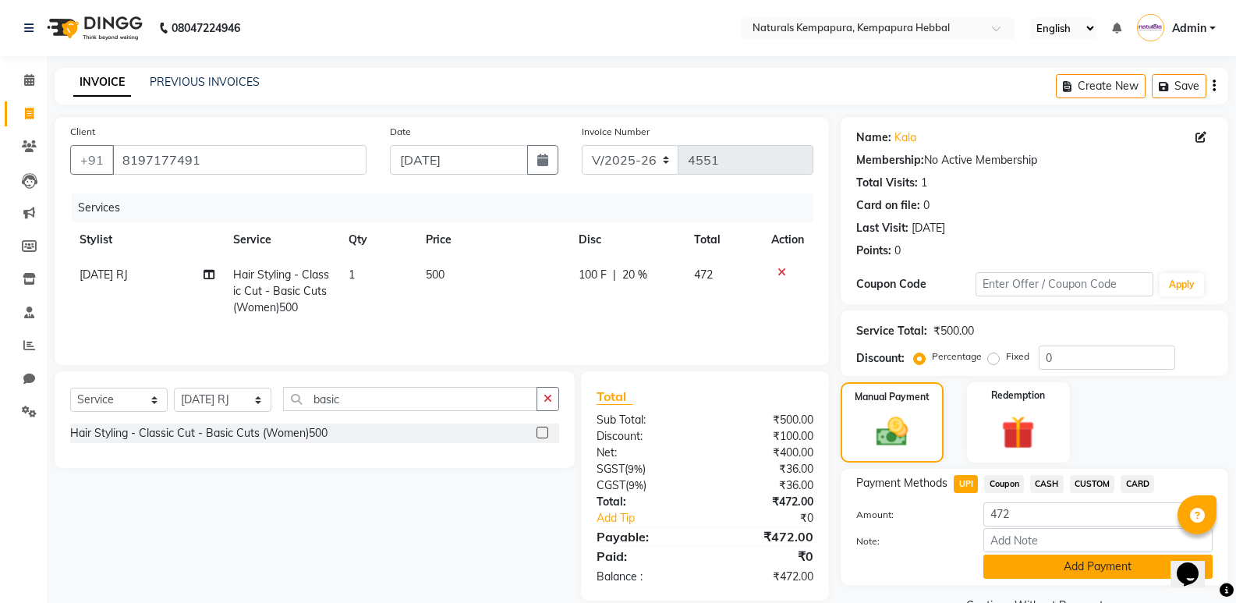
click at [1094, 564] on button "Add Payment" at bounding box center [1098, 567] width 229 height 24
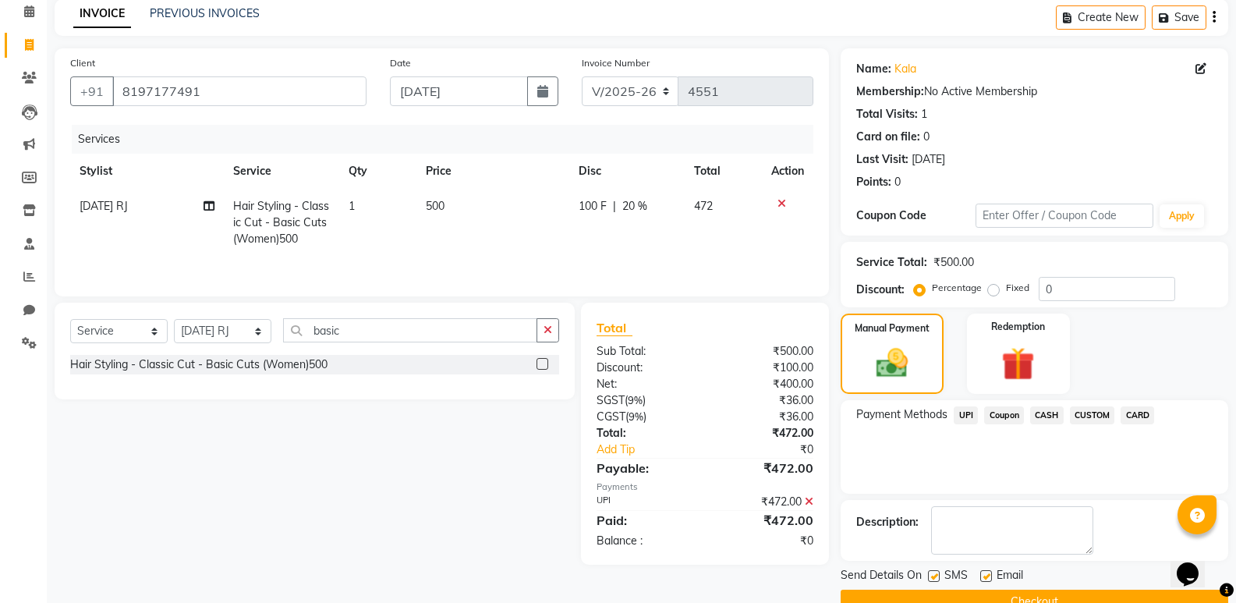
scroll to position [103, 0]
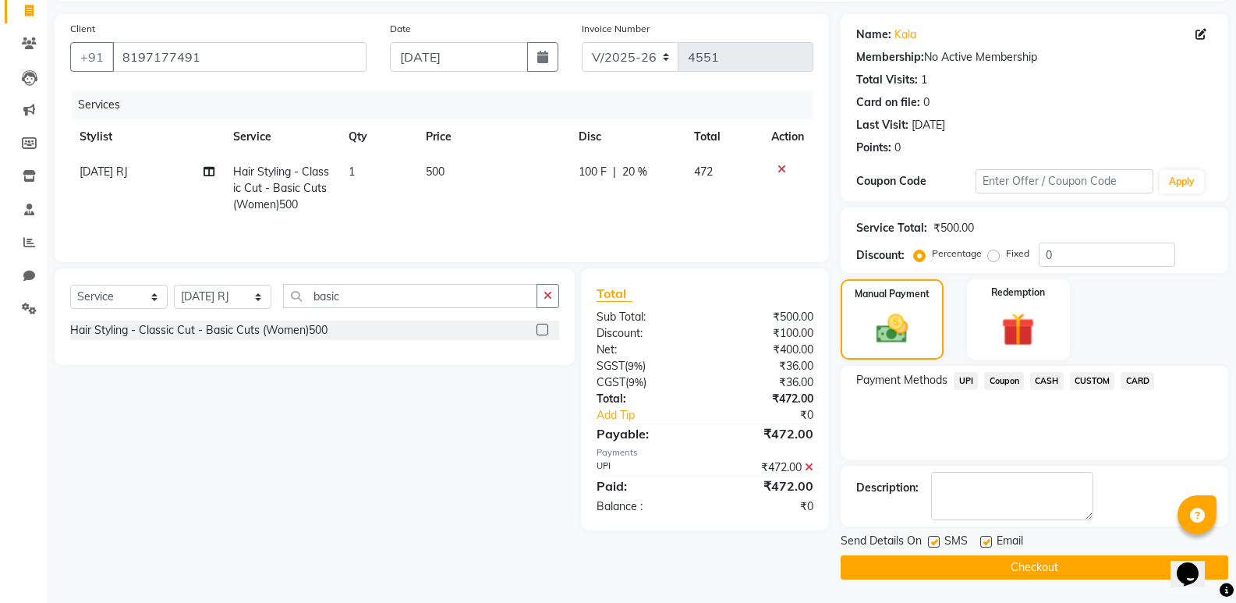
click at [1040, 566] on button "Checkout" at bounding box center [1035, 567] width 388 height 24
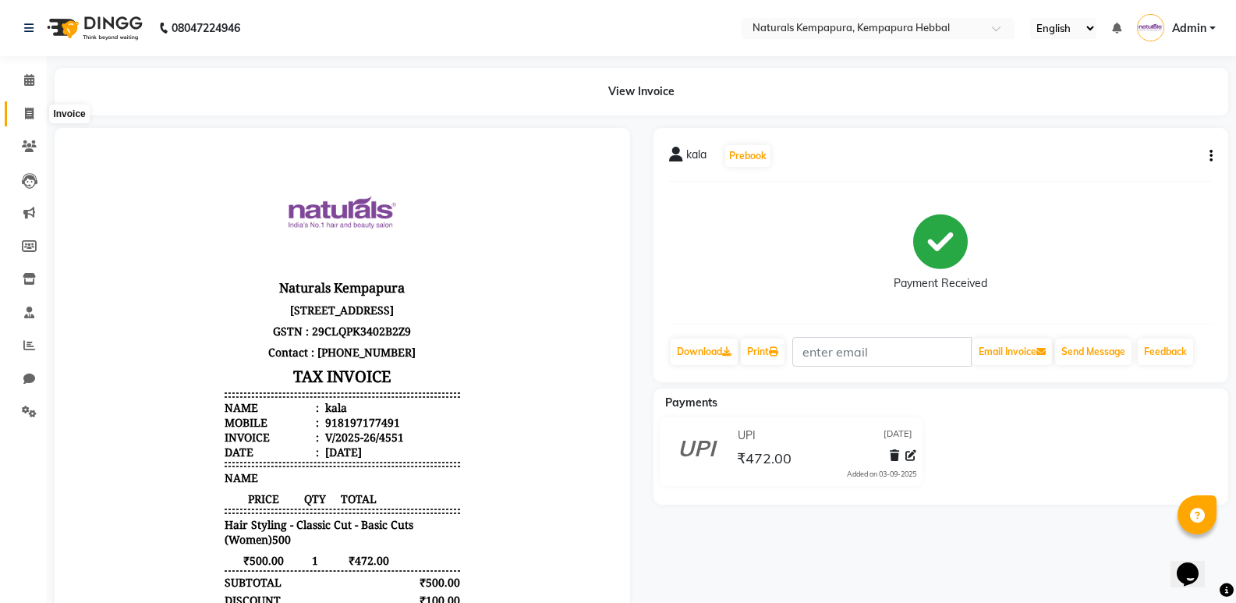
click at [26, 109] on icon at bounding box center [29, 114] width 9 height 12
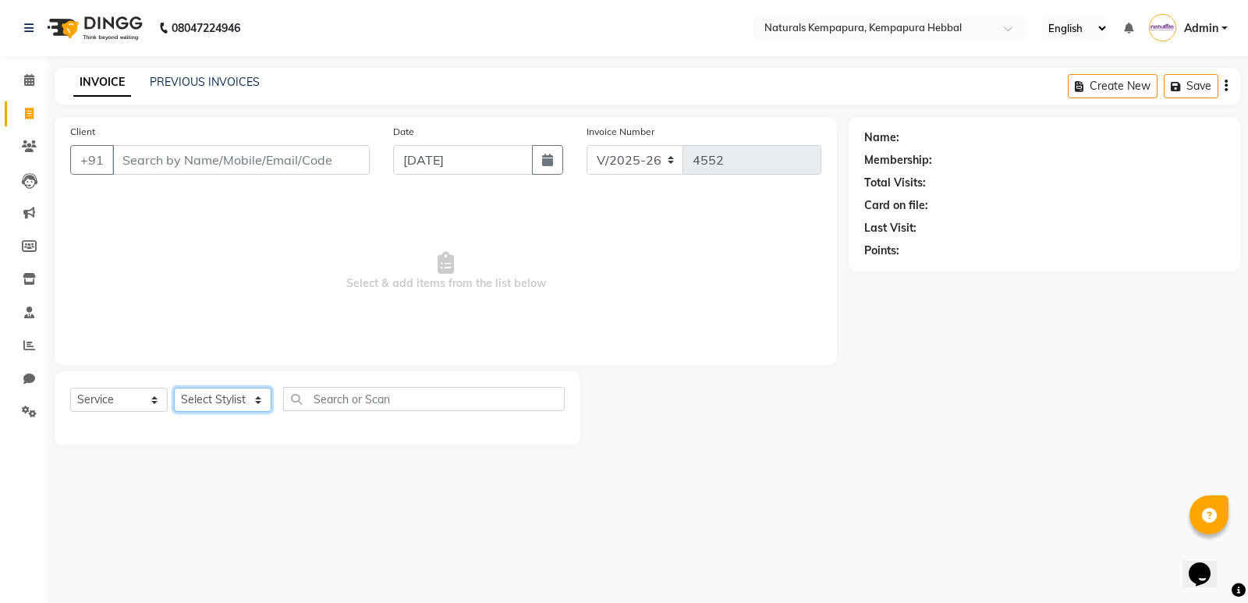
click at [259, 398] on select "Select Stylist ADARSH DANISH DURGA HARI HARAN JENNIFER Manager MOHD AARIS MOHD …" at bounding box center [223, 400] width 98 height 24
click at [174, 388] on select "Select Stylist ADARSH DANISH DURGA HARI HARAN JENNIFER Manager MOHD AARIS MOHD …" at bounding box center [223, 400] width 98 height 24
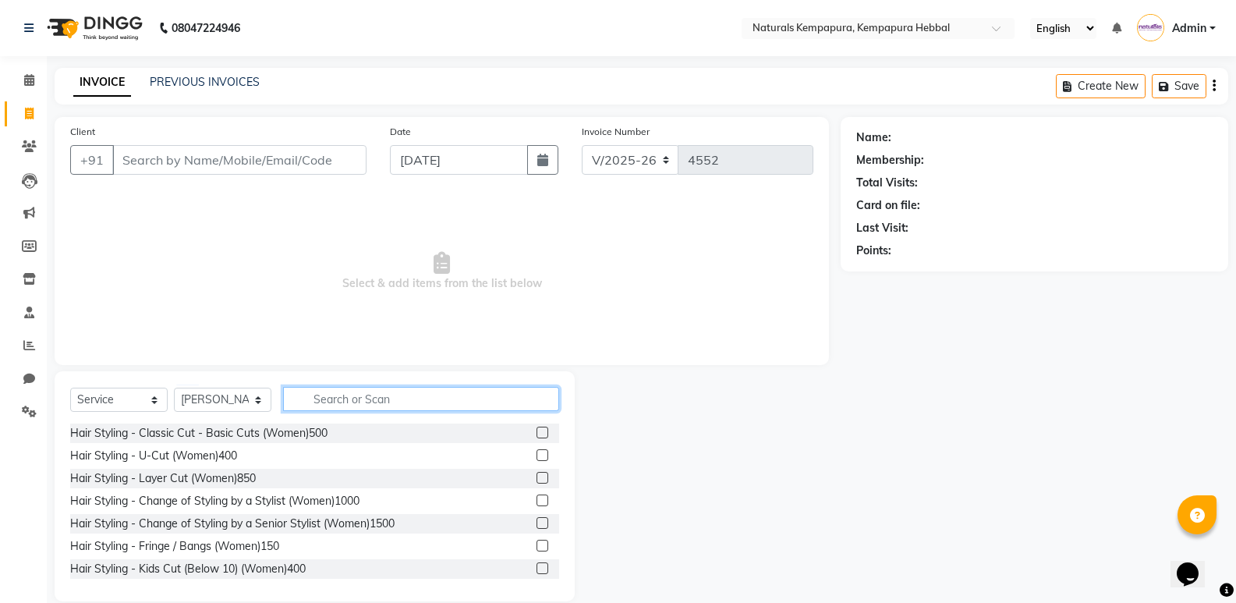
click at [366, 400] on input "text" at bounding box center [421, 399] width 276 height 24
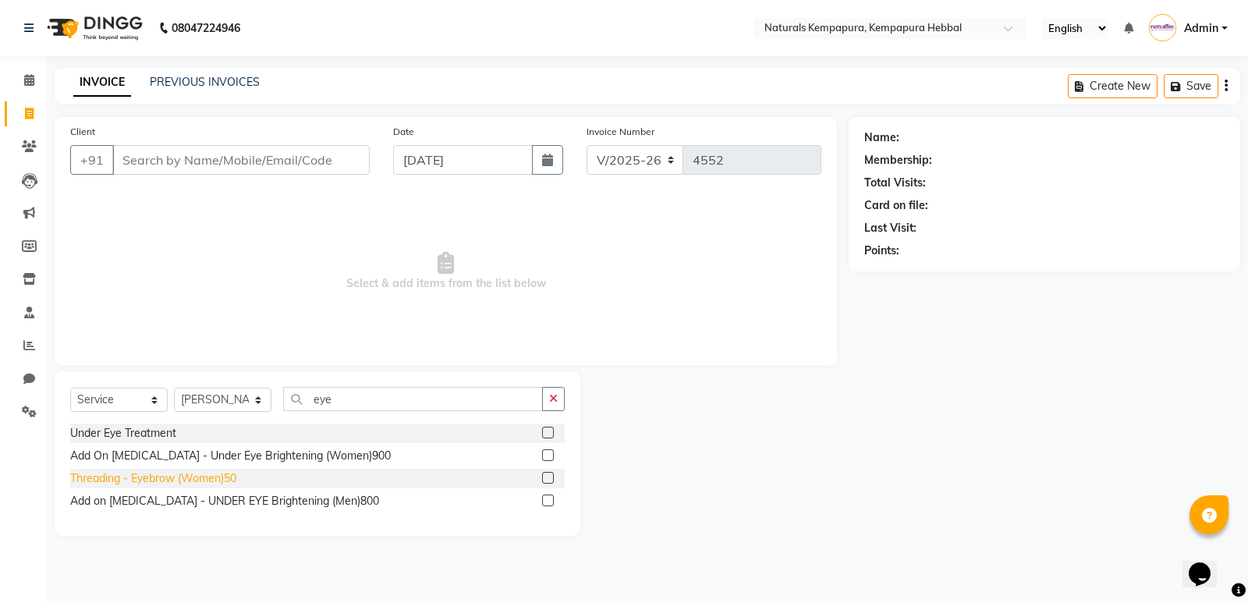
click at [162, 480] on div "Threading - Eyebrow (Women)50" at bounding box center [153, 478] width 166 height 16
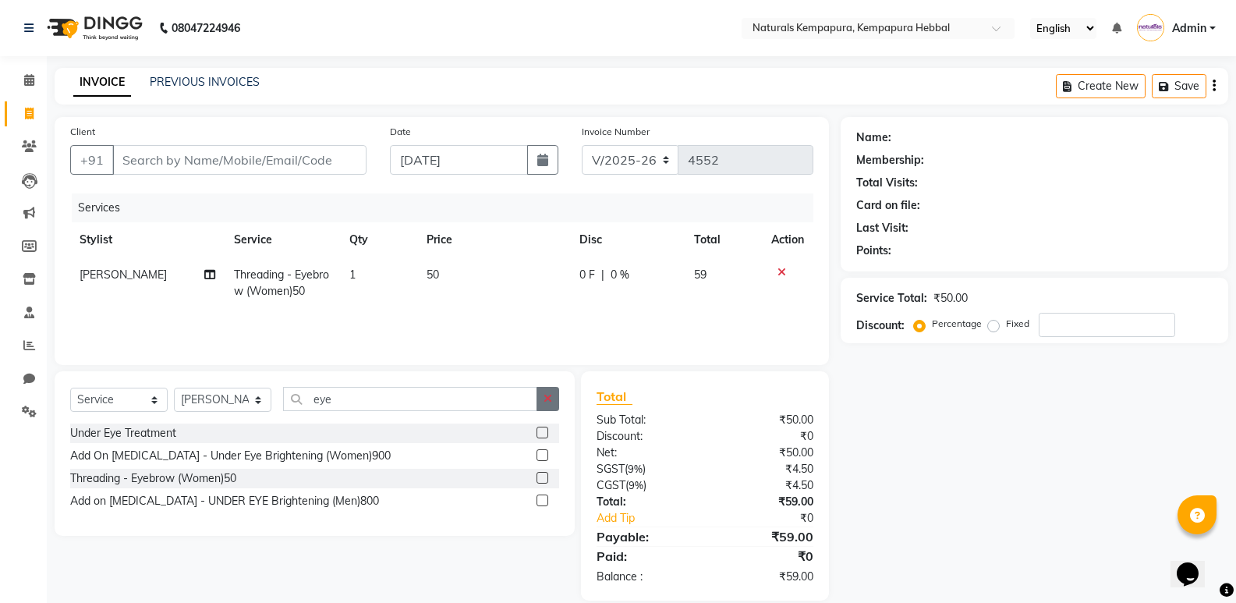
click at [548, 395] on icon "button" at bounding box center [548, 398] width 9 height 11
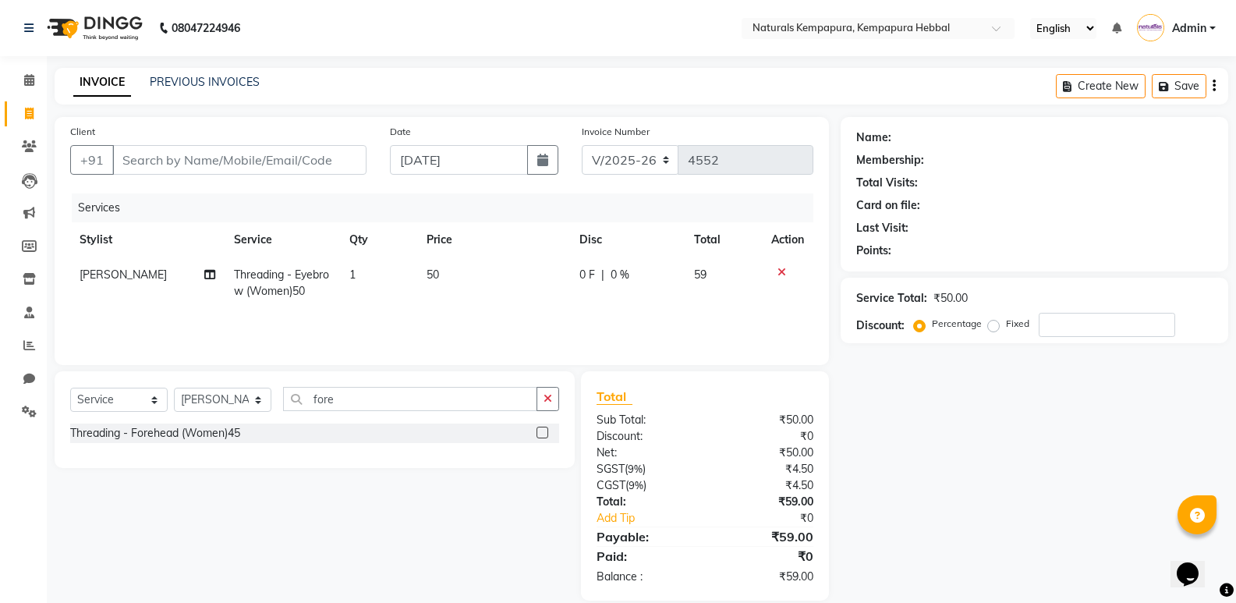
click at [243, 429] on div "Threading - Forehead (Women)45" at bounding box center [314, 434] width 489 height 20
click at [120, 161] on input "Client" at bounding box center [239, 160] width 254 height 30
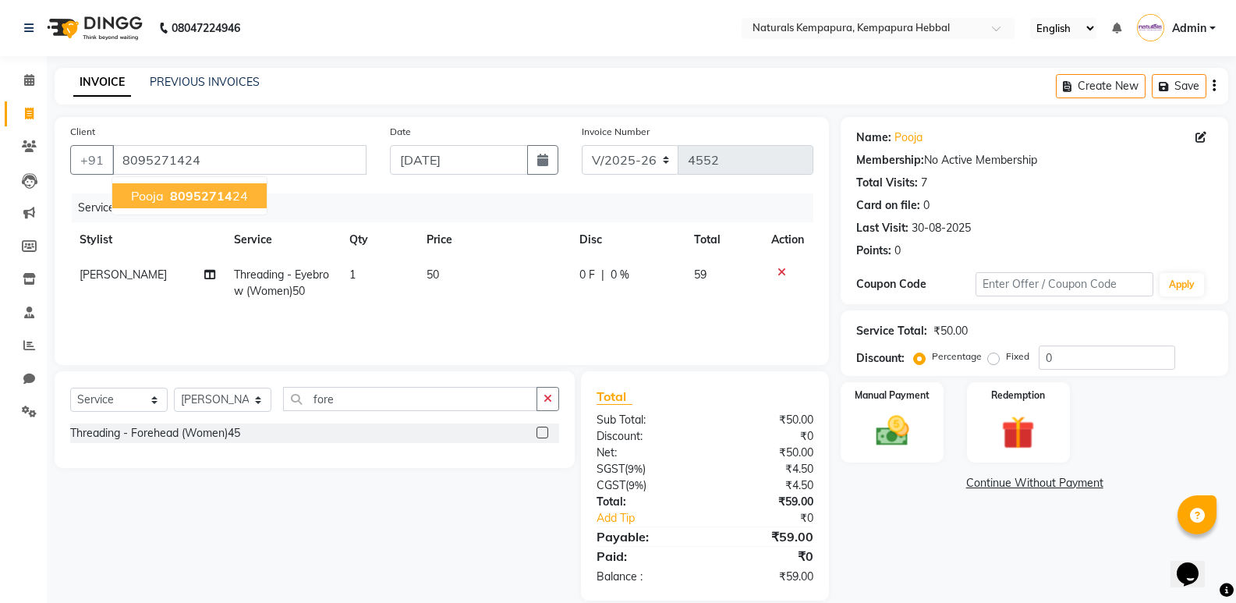
click at [242, 198] on ngb-highlight "80952714 24" at bounding box center [207, 196] width 81 height 16
click at [161, 416] on div "Select Service Product Membership Package Voucher Prepaid Gift Card Select Styl…" at bounding box center [314, 405] width 489 height 37
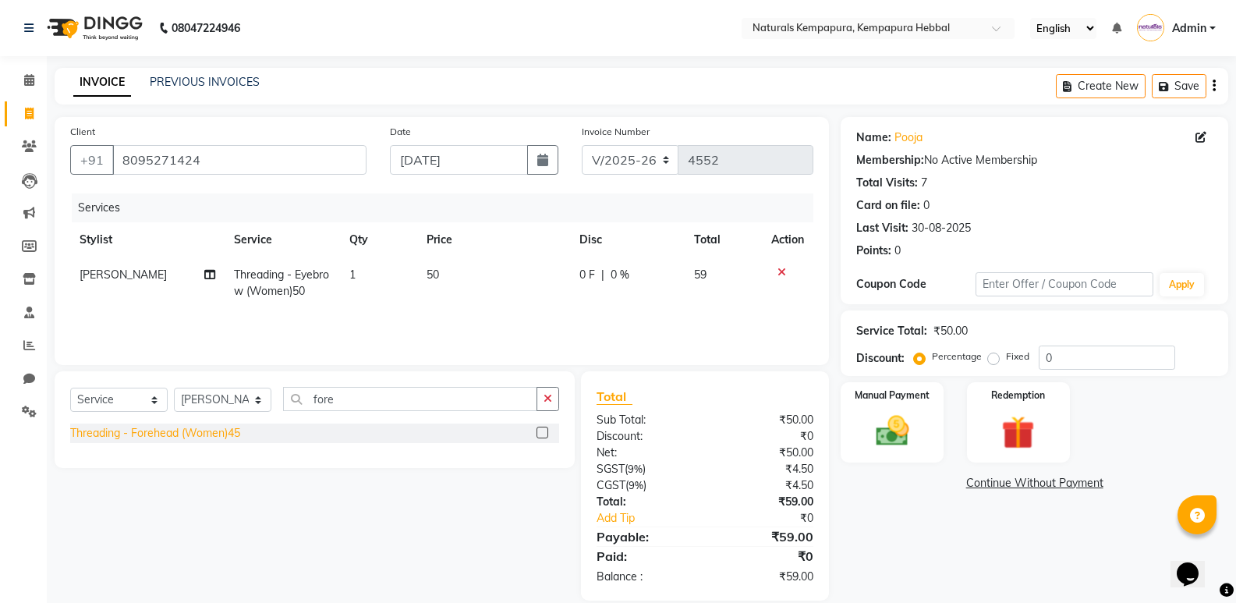
click at [162, 436] on div "Threading - Forehead (Women)45" at bounding box center [155, 433] width 170 height 16
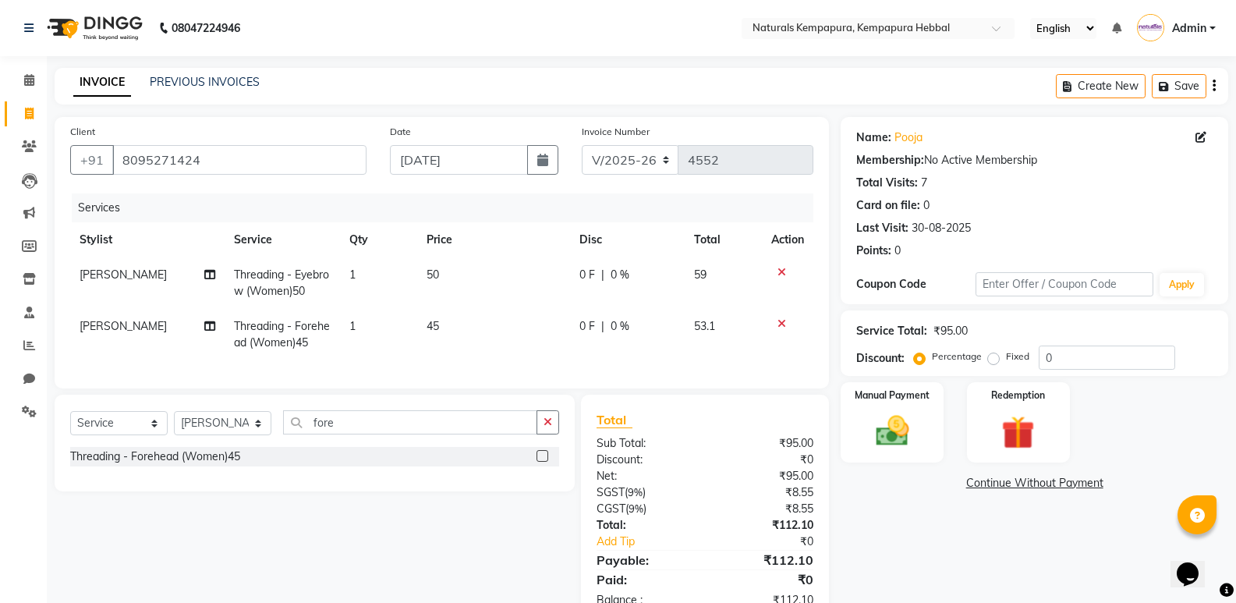
click at [449, 326] on td "45" at bounding box center [493, 334] width 153 height 51
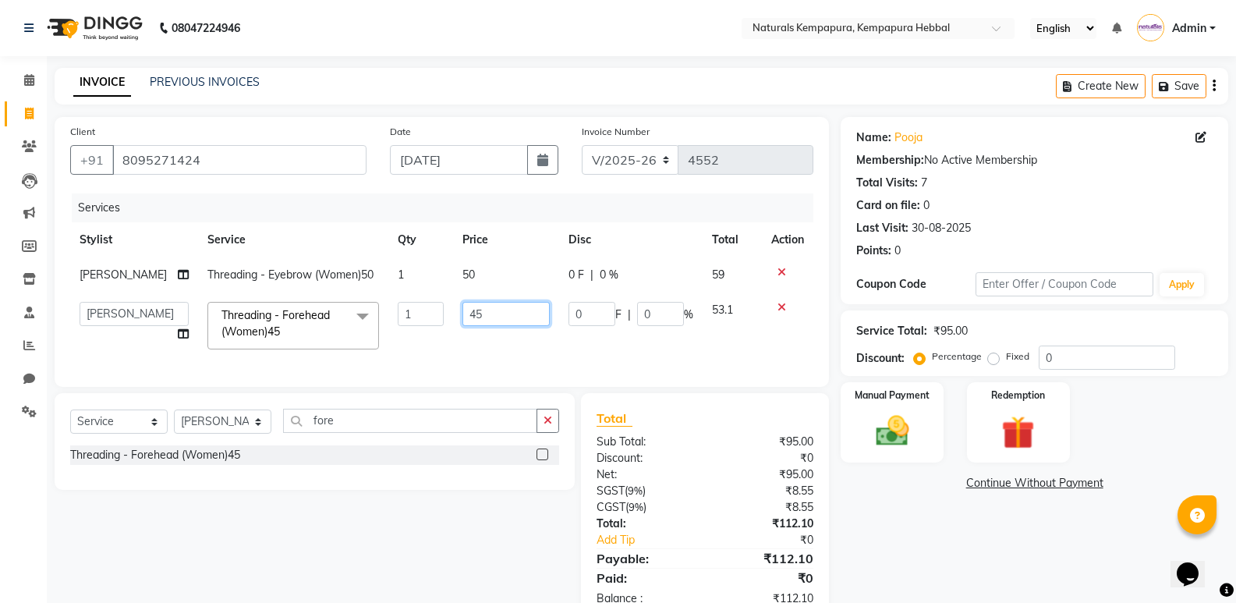
click at [487, 313] on input "45" at bounding box center [506, 314] width 87 height 24
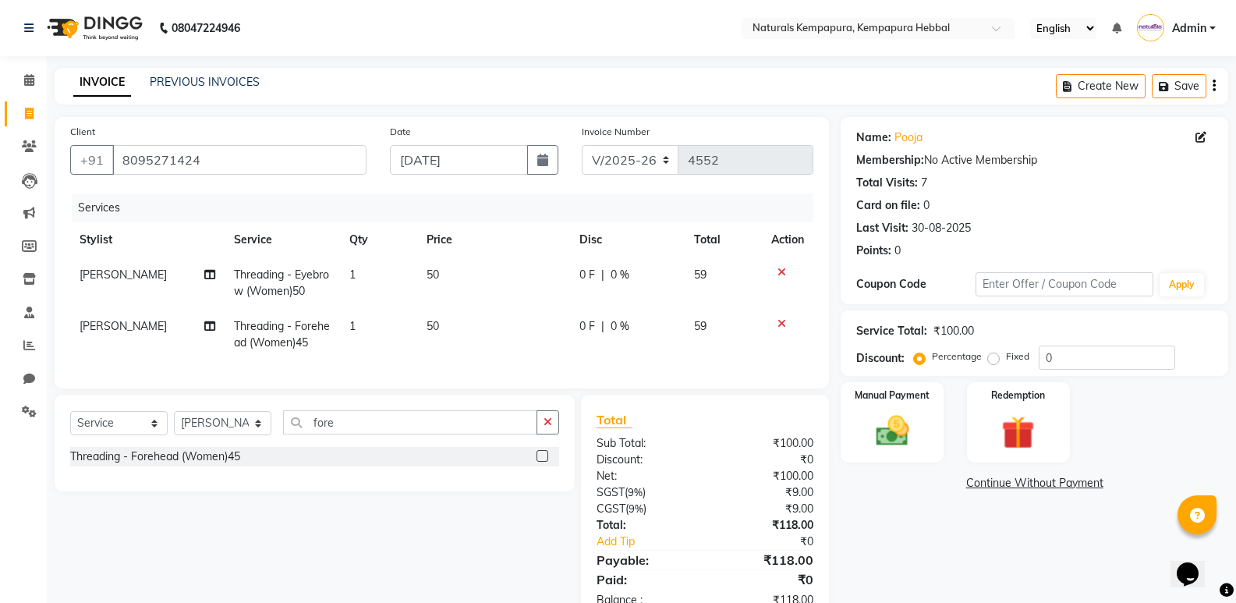
click at [900, 511] on div "Name: Pooja Membership: No Active Membership Total Visits: 7 Card on file: 0 La…" at bounding box center [1040, 370] width 399 height 507
click at [897, 437] on img at bounding box center [891, 431] width 55 height 40
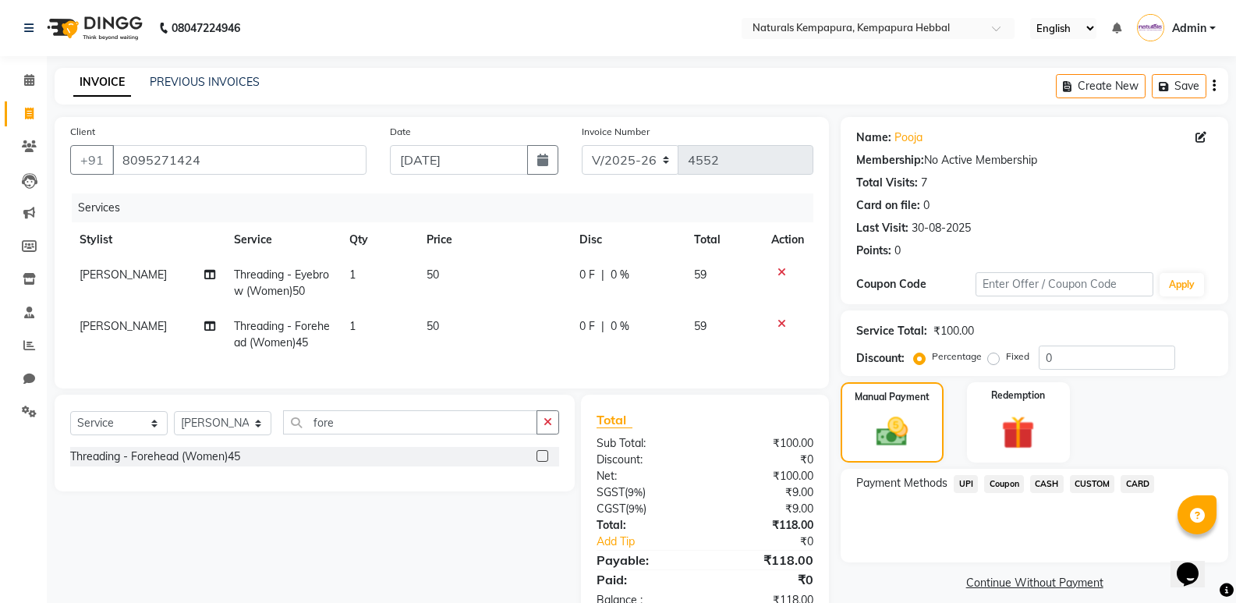
click at [972, 485] on span "UPI" at bounding box center [966, 484] width 24 height 18
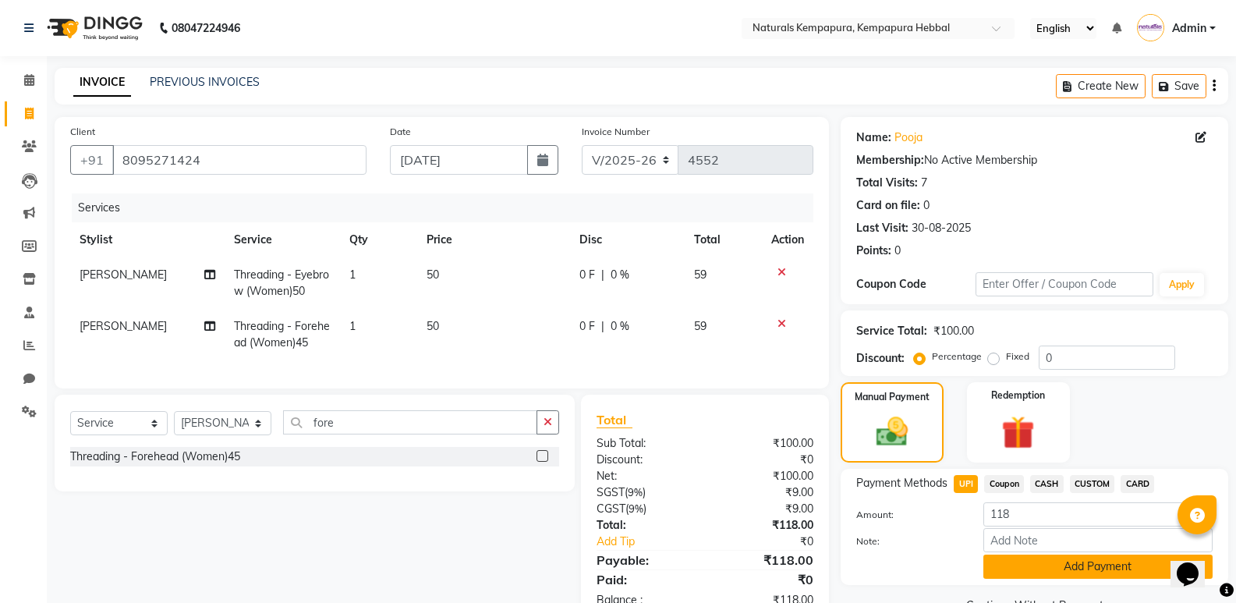
click at [1055, 560] on button "Add Payment" at bounding box center [1098, 567] width 229 height 24
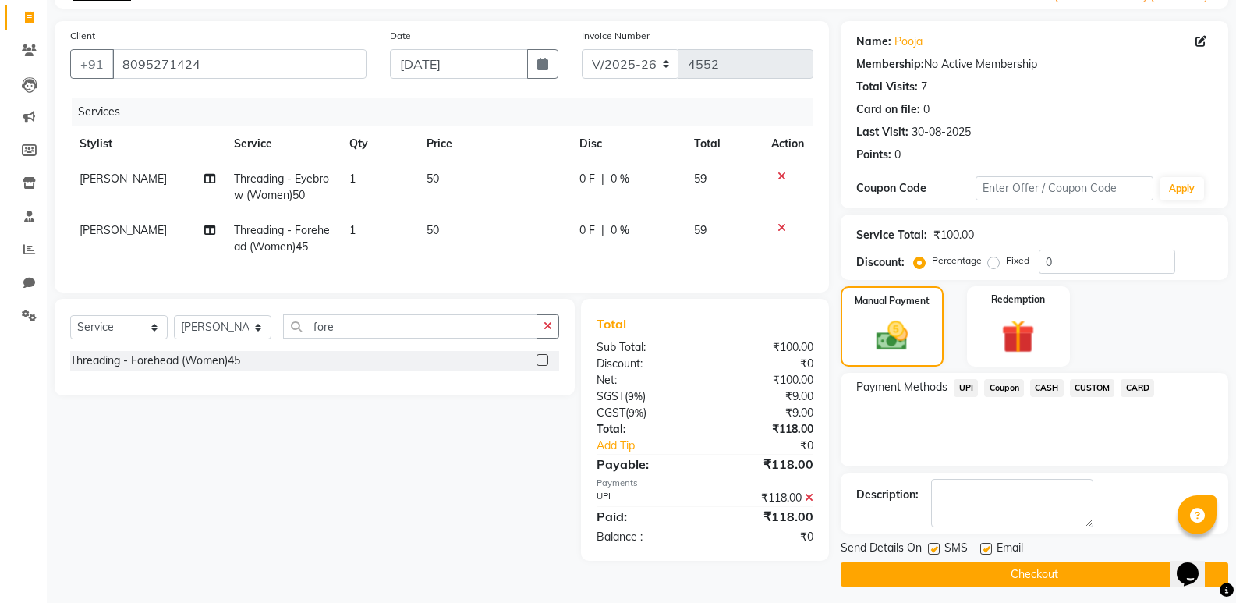
scroll to position [103, 0]
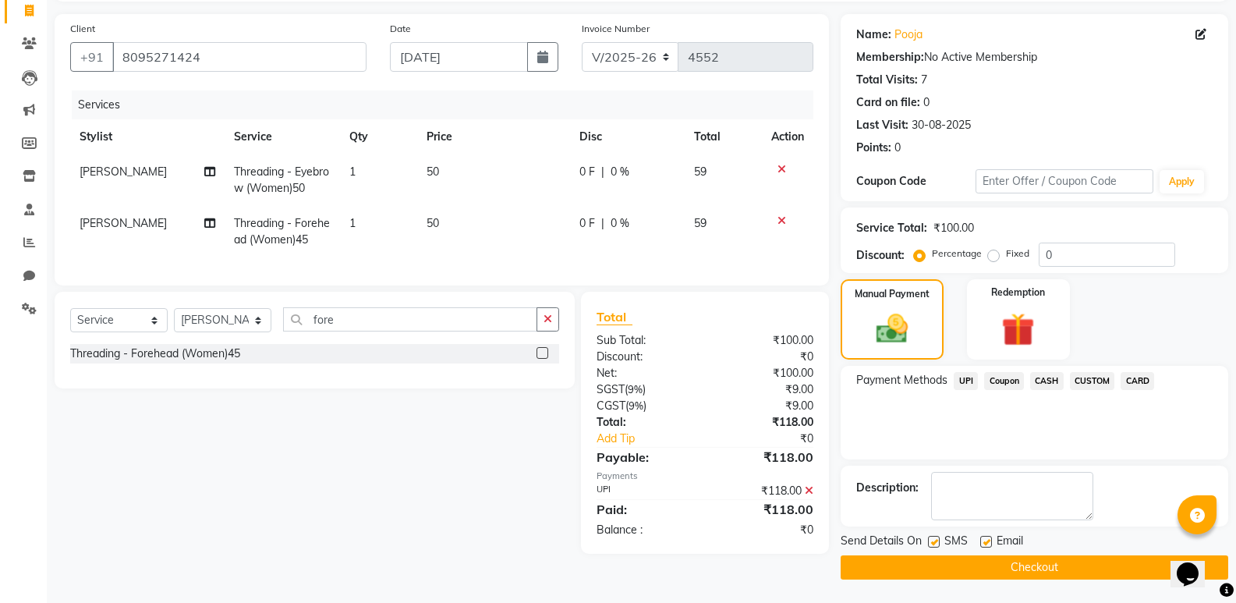
click at [989, 542] on label at bounding box center [986, 542] width 12 height 12
click at [989, 542] on input "checkbox" at bounding box center [985, 542] width 10 height 10
click at [936, 542] on label at bounding box center [934, 542] width 12 height 12
click at [936, 542] on input "checkbox" at bounding box center [933, 542] width 10 height 10
click at [1048, 566] on button "Checkout" at bounding box center [1035, 567] width 388 height 24
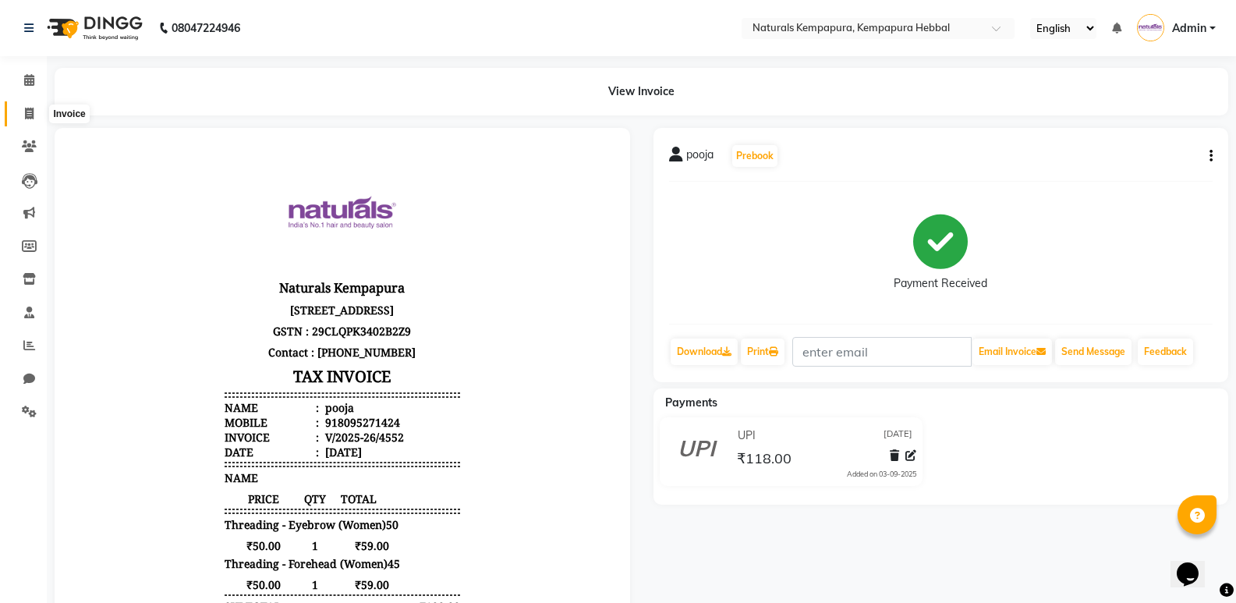
click at [29, 109] on icon at bounding box center [29, 114] width 9 height 12
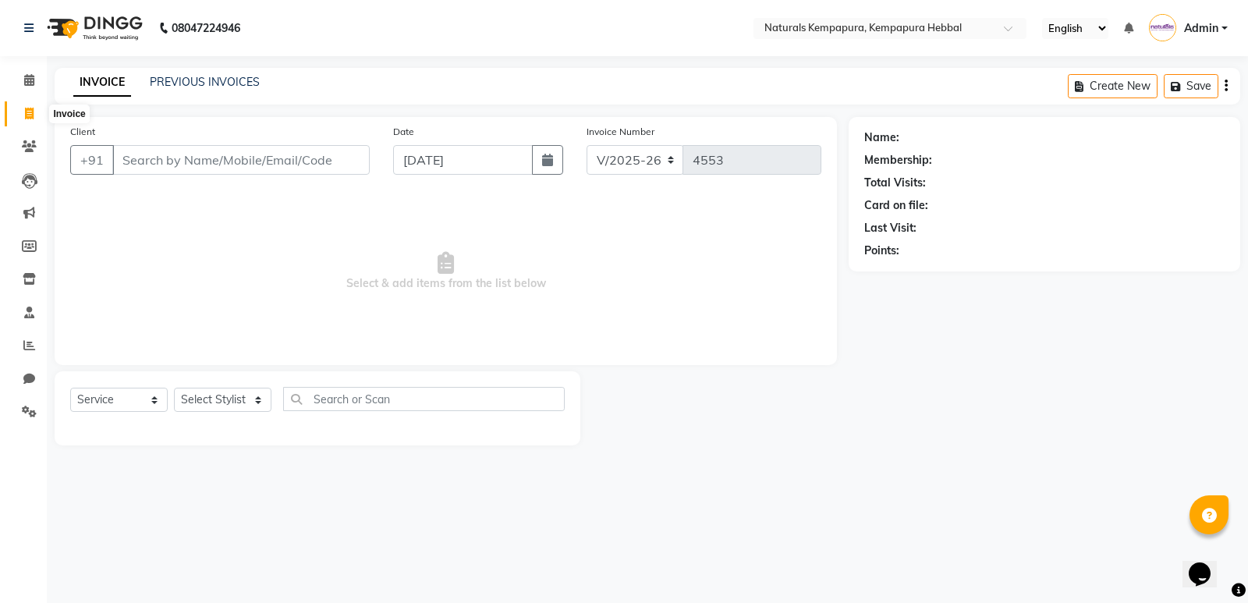
click at [30, 111] on icon at bounding box center [29, 114] width 9 height 12
click at [215, 74] on div "PREVIOUS INVOICES" at bounding box center [205, 82] width 110 height 16
click at [215, 79] on link "PREVIOUS INVOICES" at bounding box center [205, 82] width 110 height 14
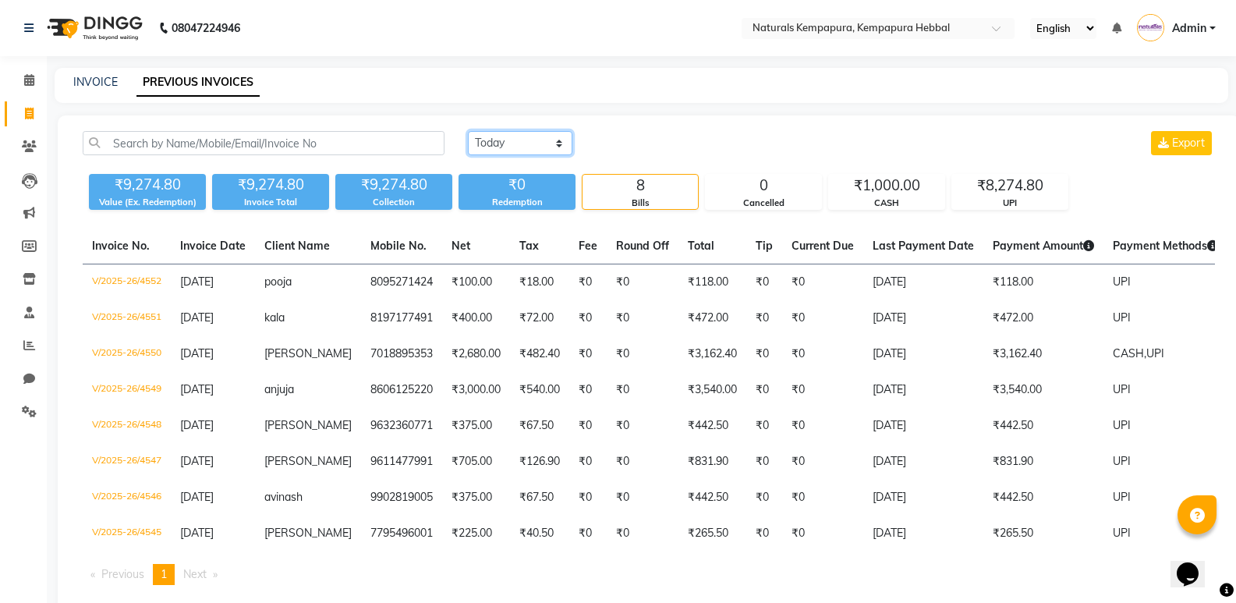
click at [559, 141] on select "Today Yesterday Custom Range" at bounding box center [520, 143] width 105 height 24
click at [468, 131] on select "Today Yesterday Custom Range" at bounding box center [520, 143] width 105 height 24
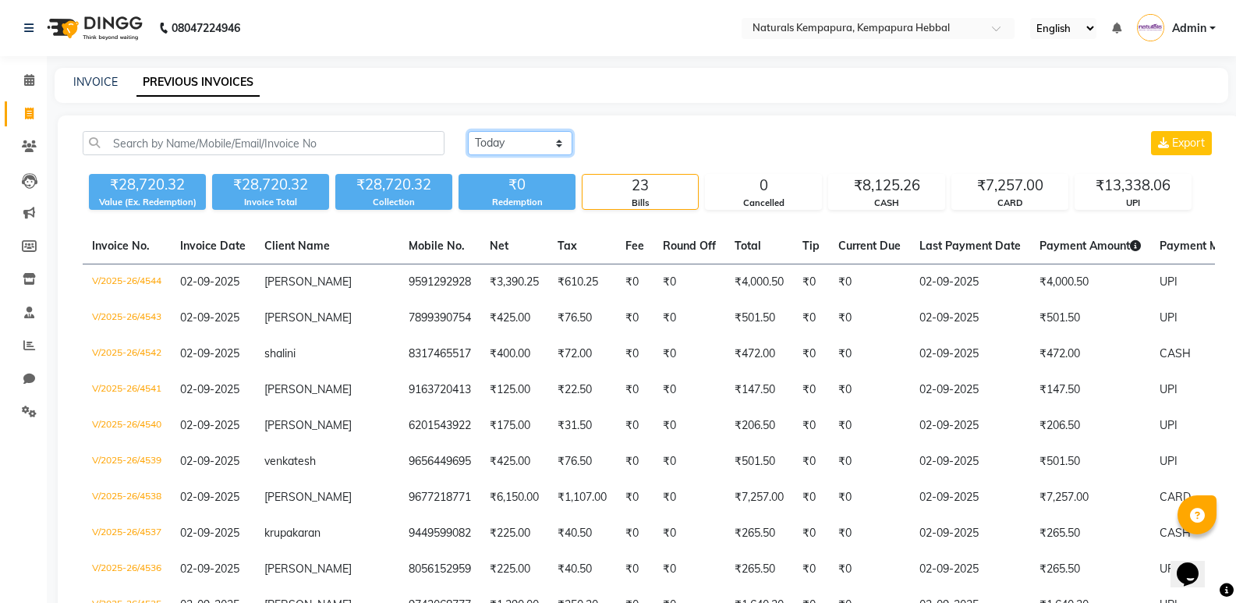
click at [468, 131] on select "Today Yesterday Custom Range" at bounding box center [520, 143] width 105 height 24
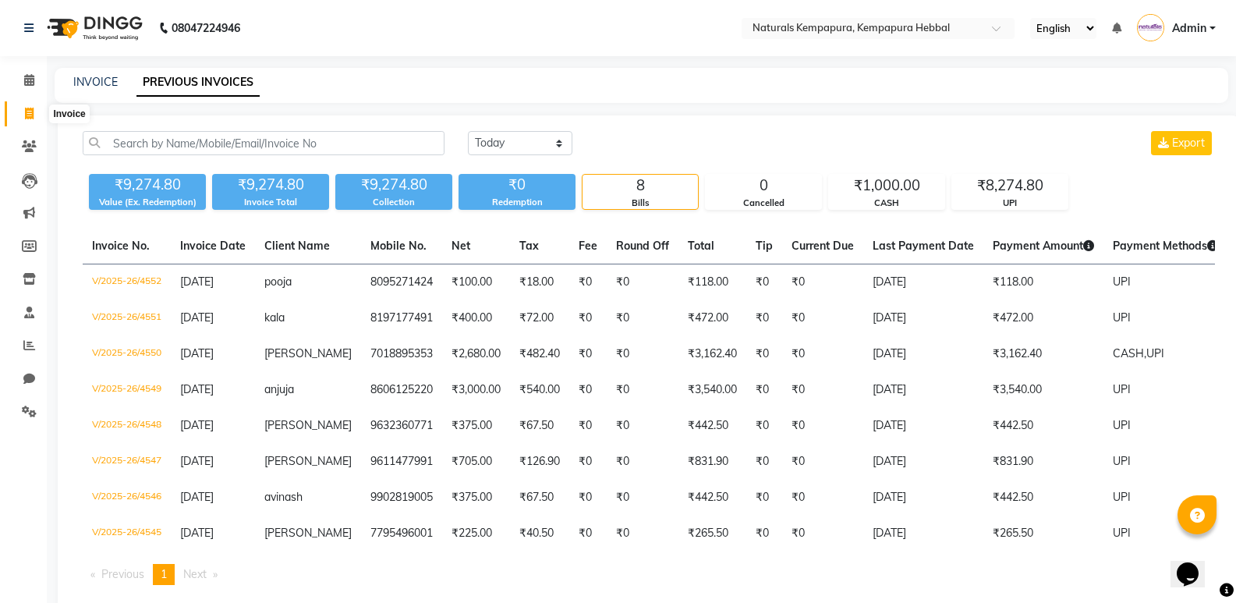
click at [31, 111] on icon at bounding box center [29, 114] width 9 height 12
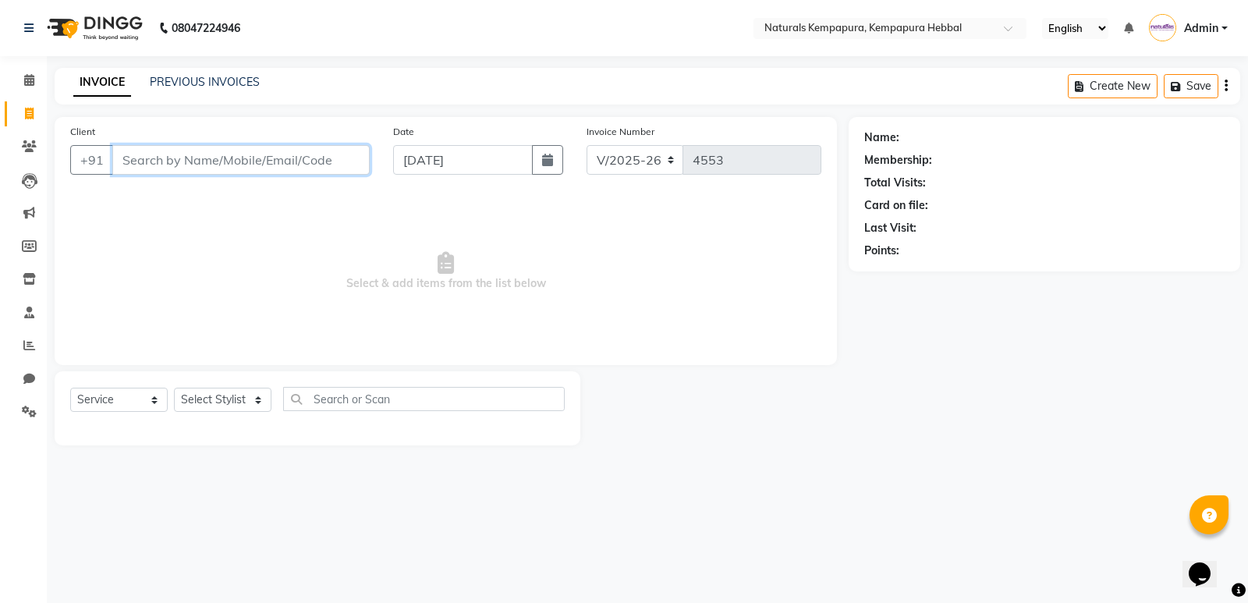
click at [131, 163] on input "Client" at bounding box center [240, 160] width 257 height 30
click at [215, 155] on input "8553383718" at bounding box center [201, 160] width 178 height 30
click at [344, 162] on span "Add Client" at bounding box center [330, 160] width 62 height 16
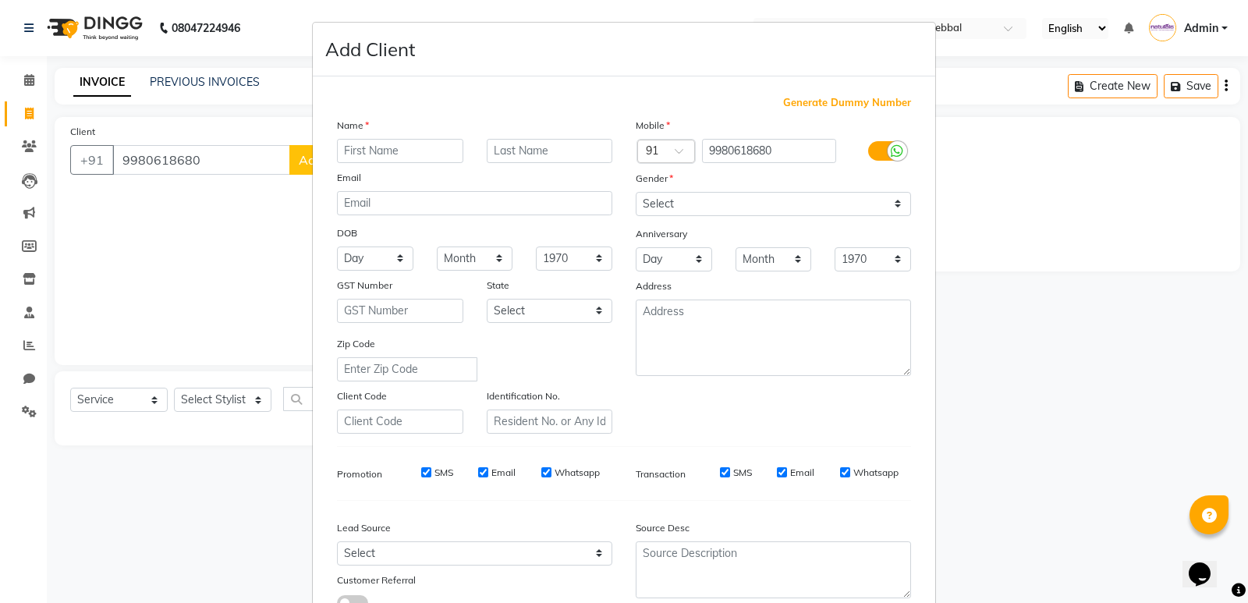
click at [342, 149] on input "text" at bounding box center [400, 151] width 126 height 24
click at [343, 148] on input "sUDHA" at bounding box center [400, 151] width 126 height 24
click at [892, 201] on select "Select Male Female Other Prefer Not To Say" at bounding box center [773, 204] width 275 height 24
click at [636, 192] on select "Select Male Female Other Prefer Not To Say" at bounding box center [773, 204] width 275 height 24
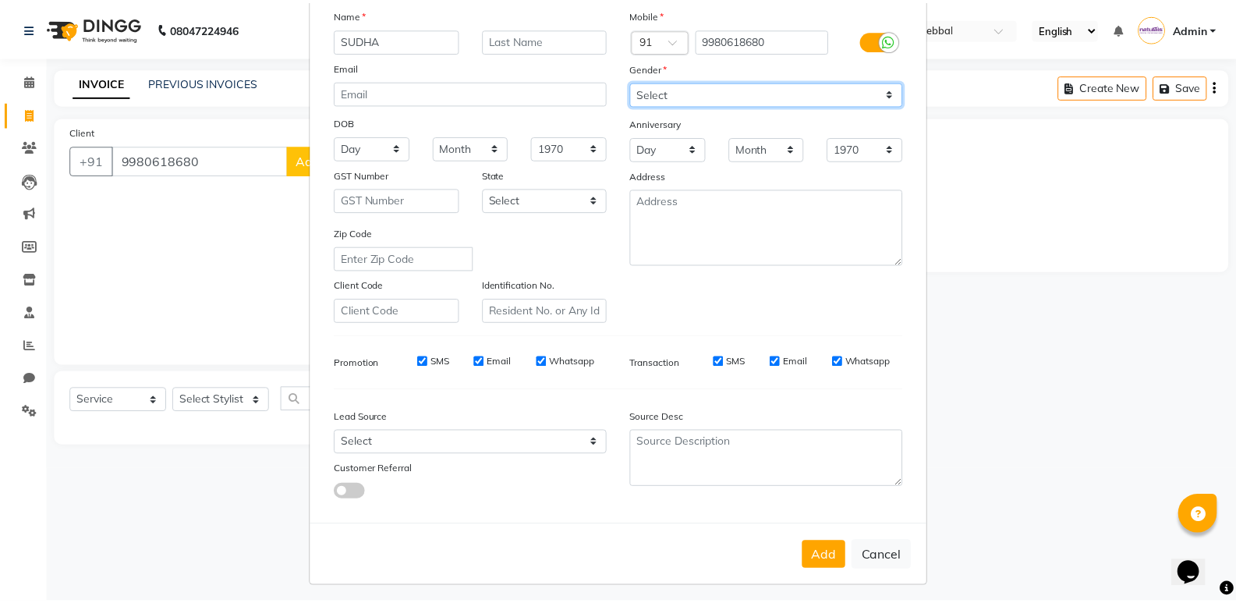
scroll to position [117, 0]
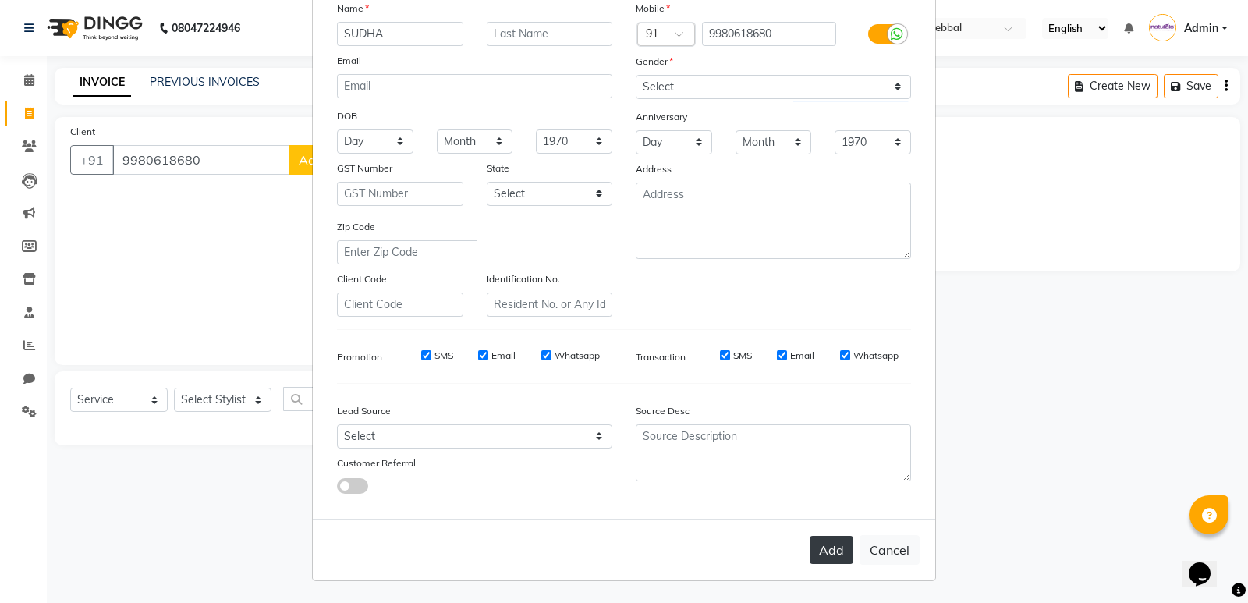
click at [828, 550] on button "Add" at bounding box center [832, 550] width 44 height 28
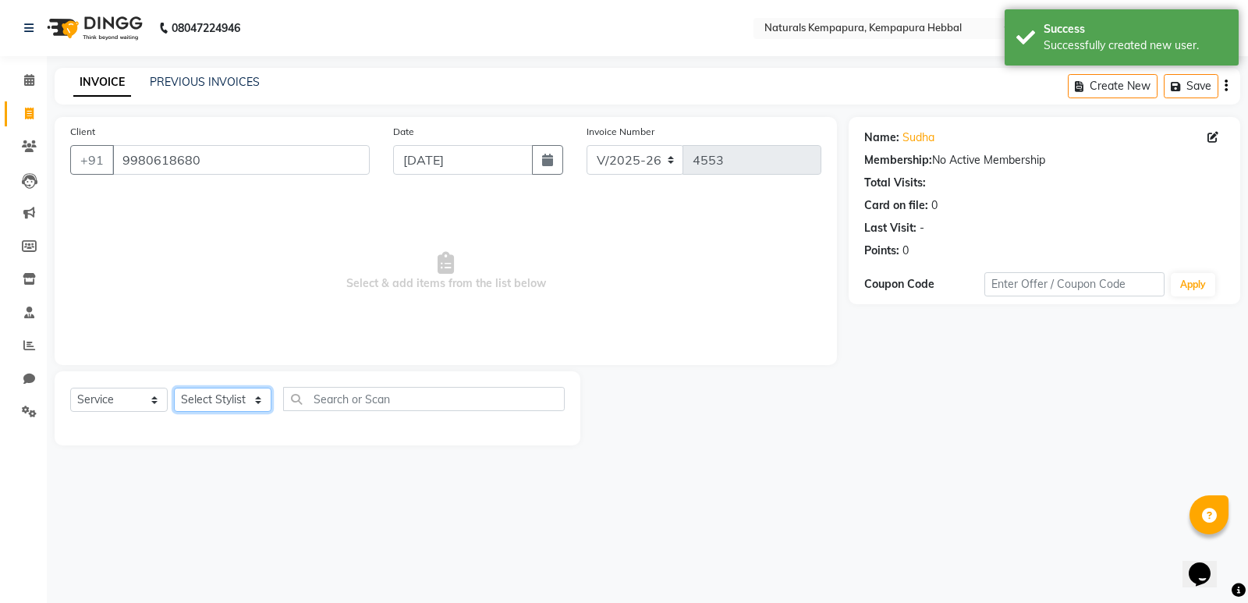
click at [243, 402] on select "Select Stylist ADARSH DANISH DURGA HARI HARAN JENNIFER Manager MOHD AARIS MOHD …" at bounding box center [223, 400] width 98 height 24
click at [174, 388] on select "Select Stylist ADARSH DANISH DURGA HARI HARAN JENNIFER Manager MOHD AARIS MOHD …" at bounding box center [223, 400] width 98 height 24
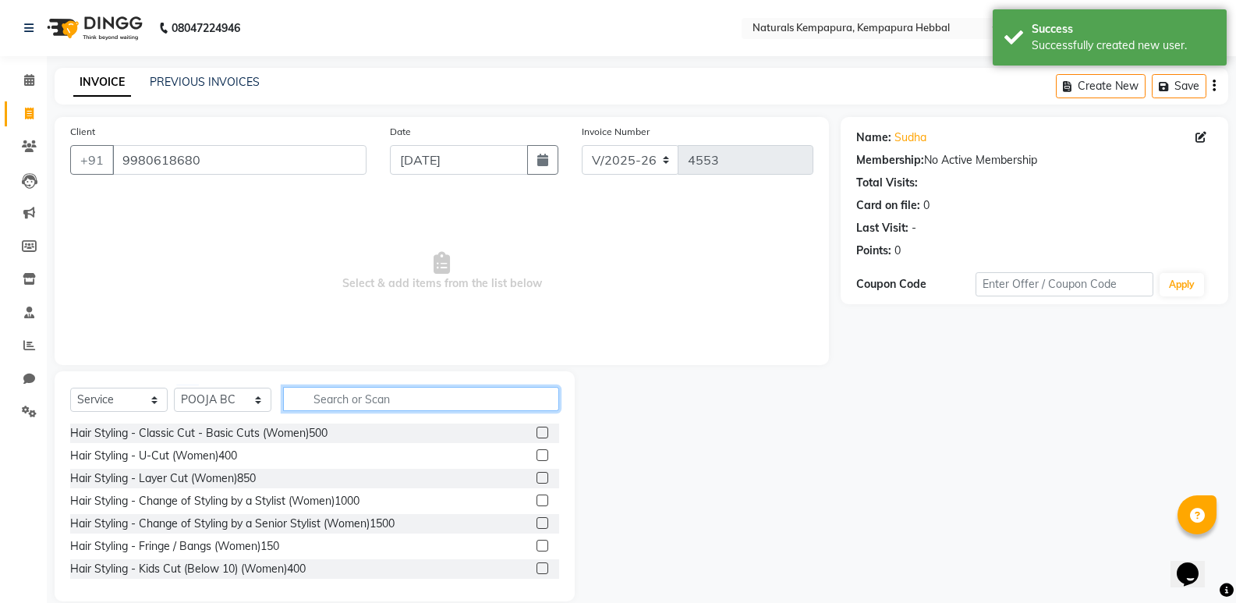
click at [378, 402] on input "text" at bounding box center [421, 399] width 276 height 24
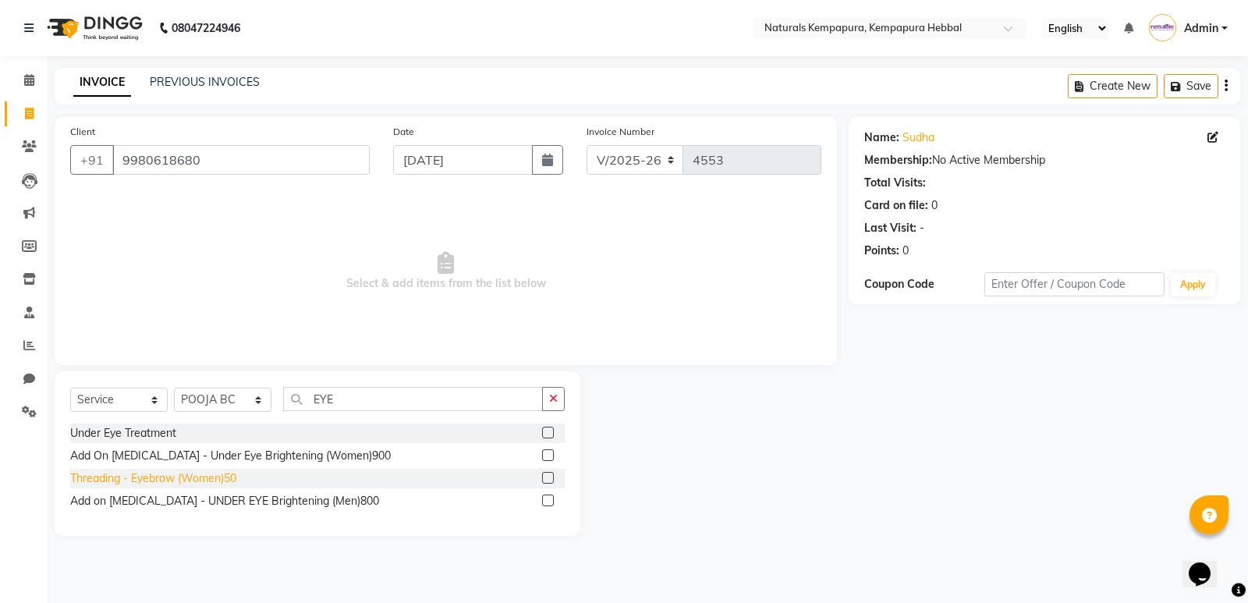
click at [148, 481] on div "Threading - Eyebrow (Women)50" at bounding box center [153, 478] width 166 height 16
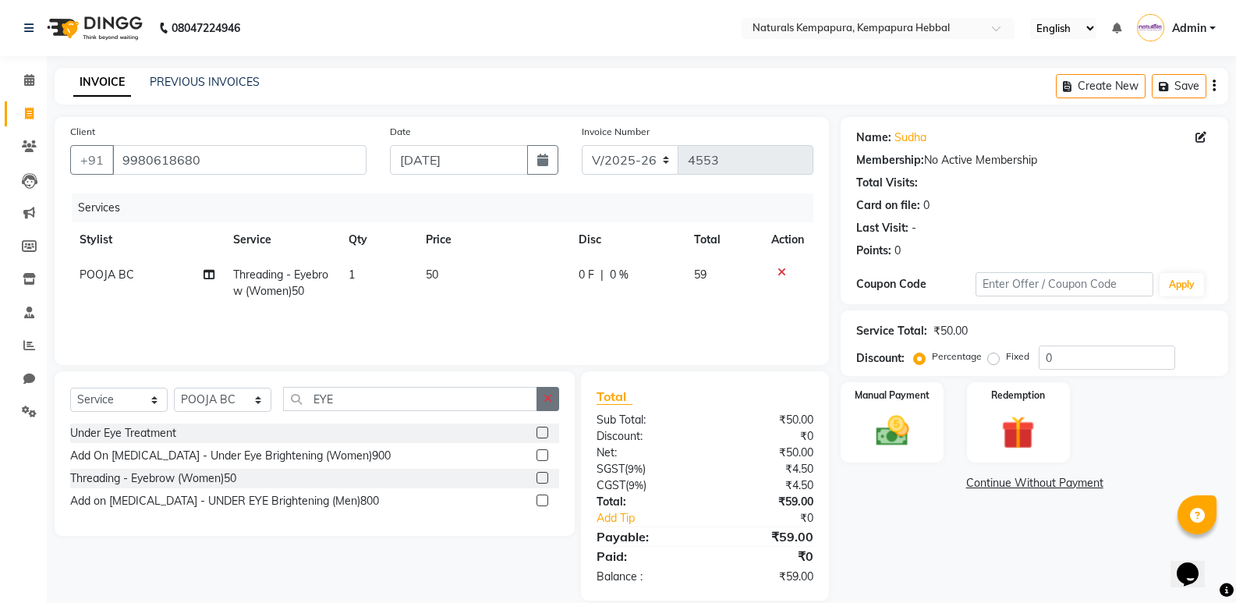
click at [548, 400] on icon "button" at bounding box center [548, 398] width 9 height 11
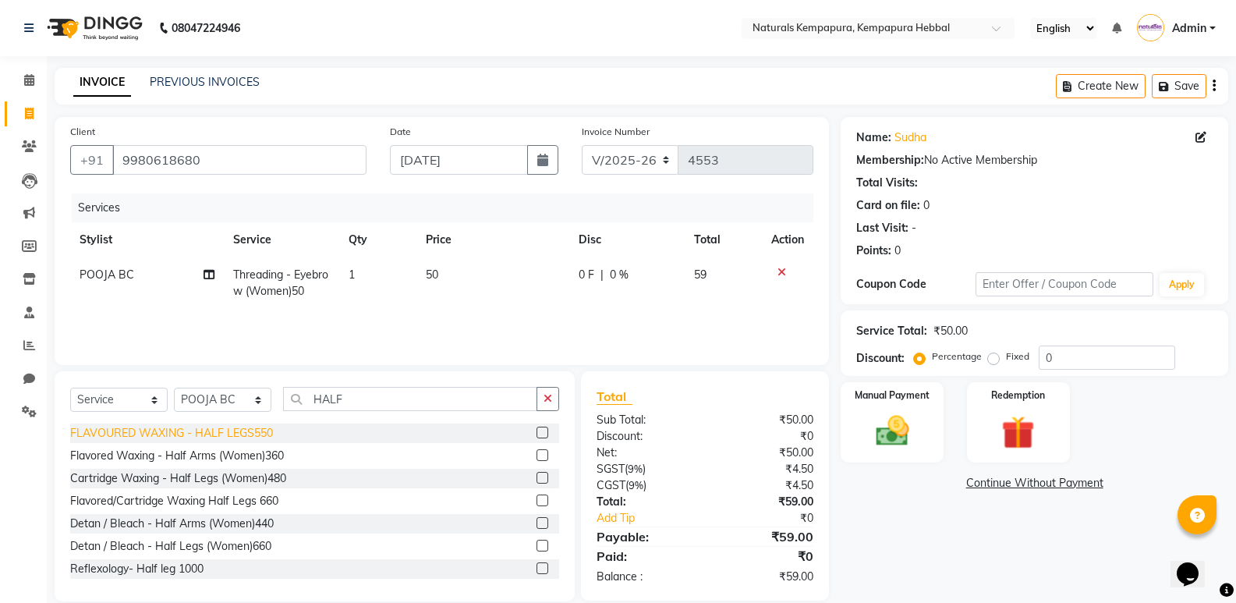
click at [245, 431] on div "FLAVOURED WAXING - HALF LEGS550" at bounding box center [171, 433] width 203 height 16
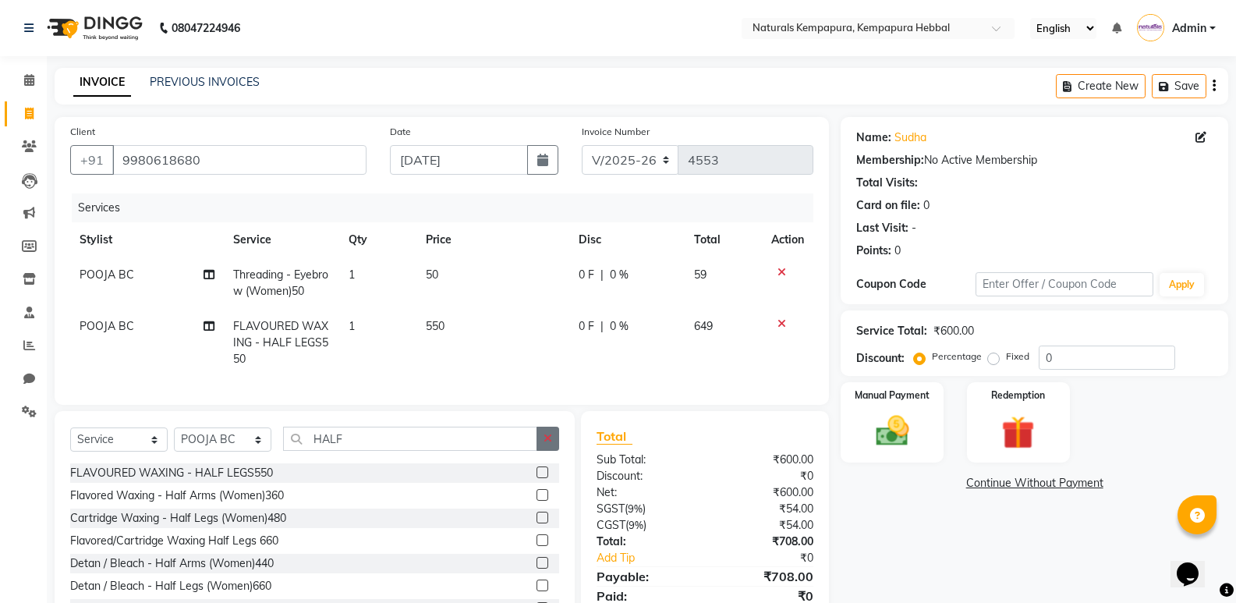
click at [550, 444] on icon "button" at bounding box center [548, 438] width 9 height 11
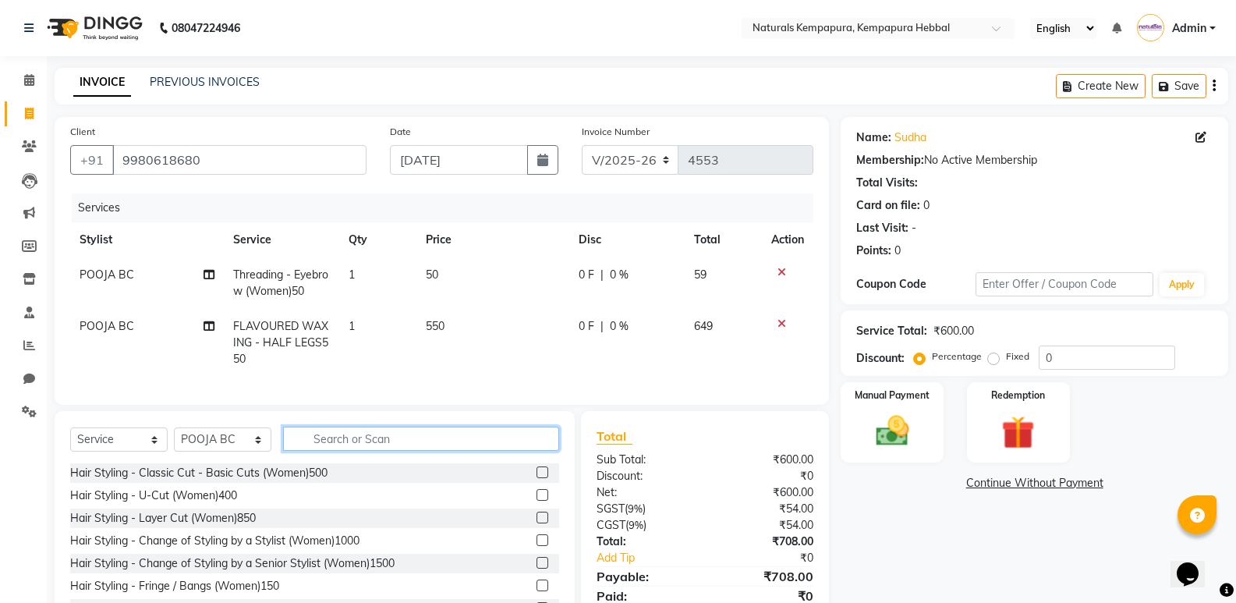
click at [314, 449] on input "text" at bounding box center [421, 439] width 276 height 24
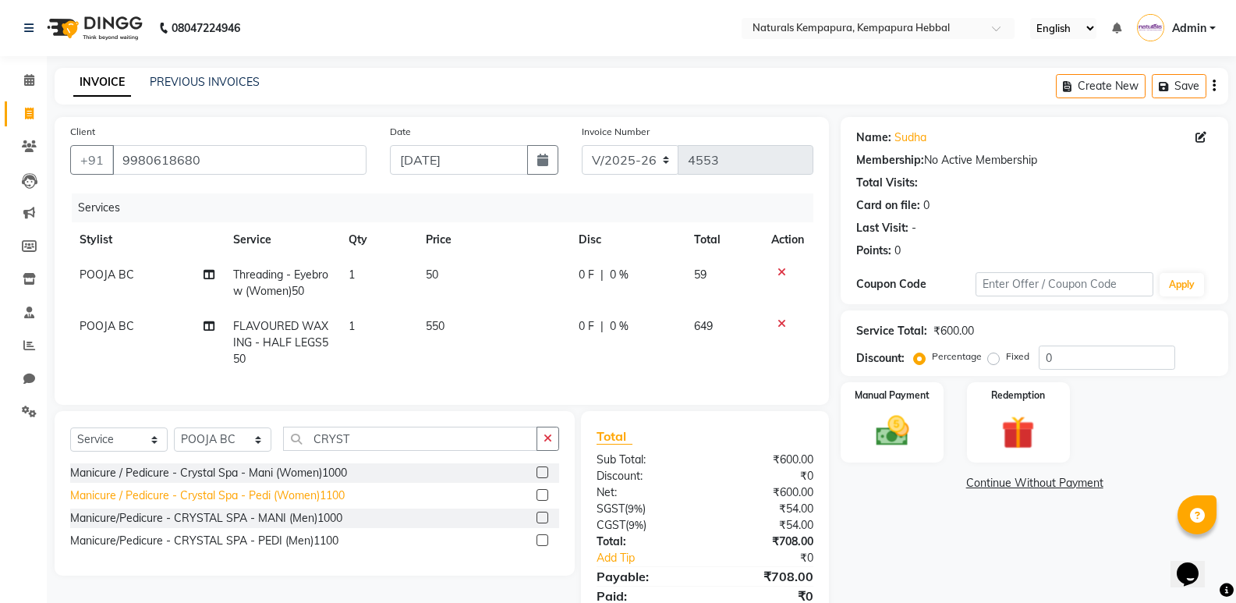
click at [329, 504] on div "Manicure / Pedicure - Crystal Spa - Pedi (Women)1100" at bounding box center [207, 496] width 275 height 16
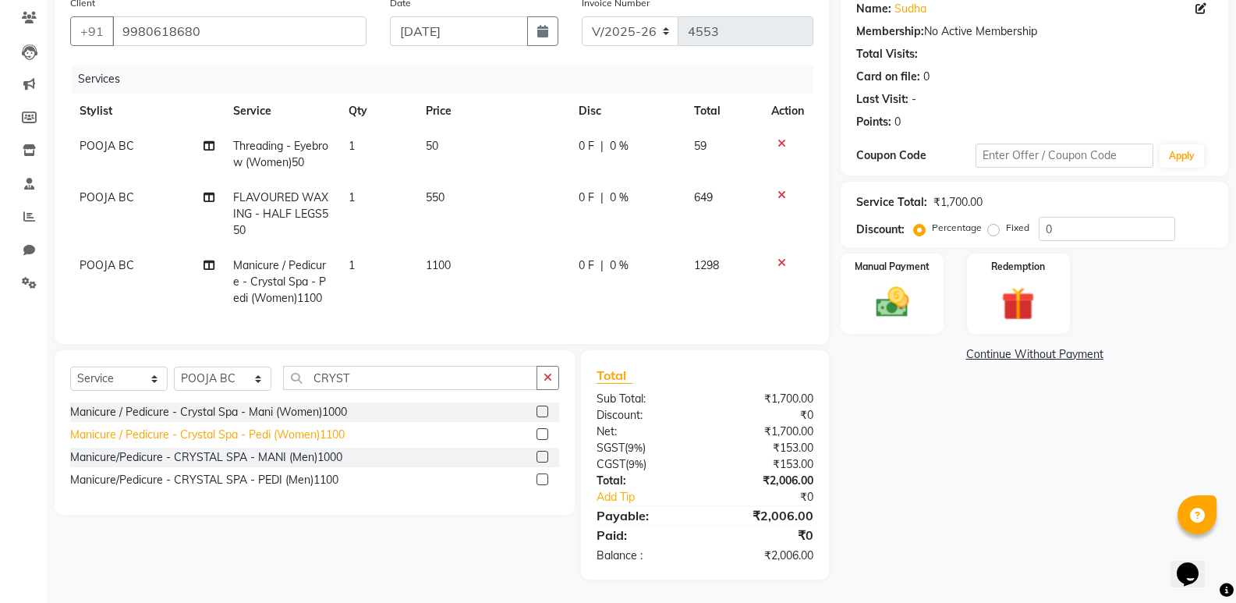
scroll to position [140, 0]
click at [881, 290] on img at bounding box center [891, 302] width 55 height 40
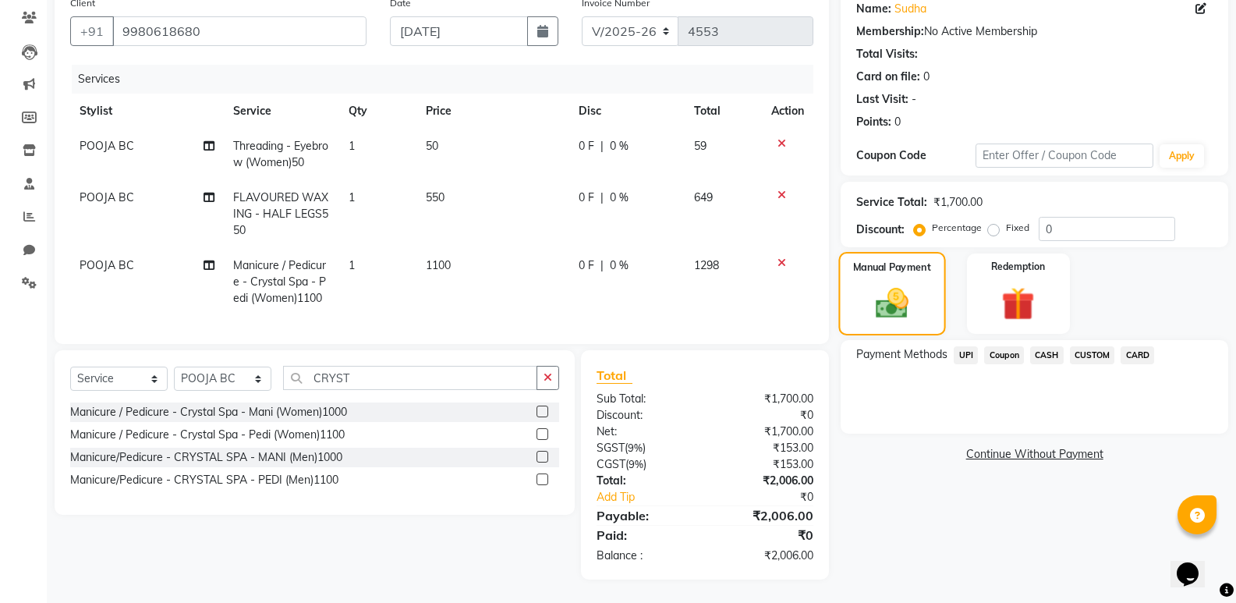
click at [919, 295] on img at bounding box center [892, 303] width 53 height 37
click at [967, 346] on span "UPI" at bounding box center [966, 355] width 24 height 18
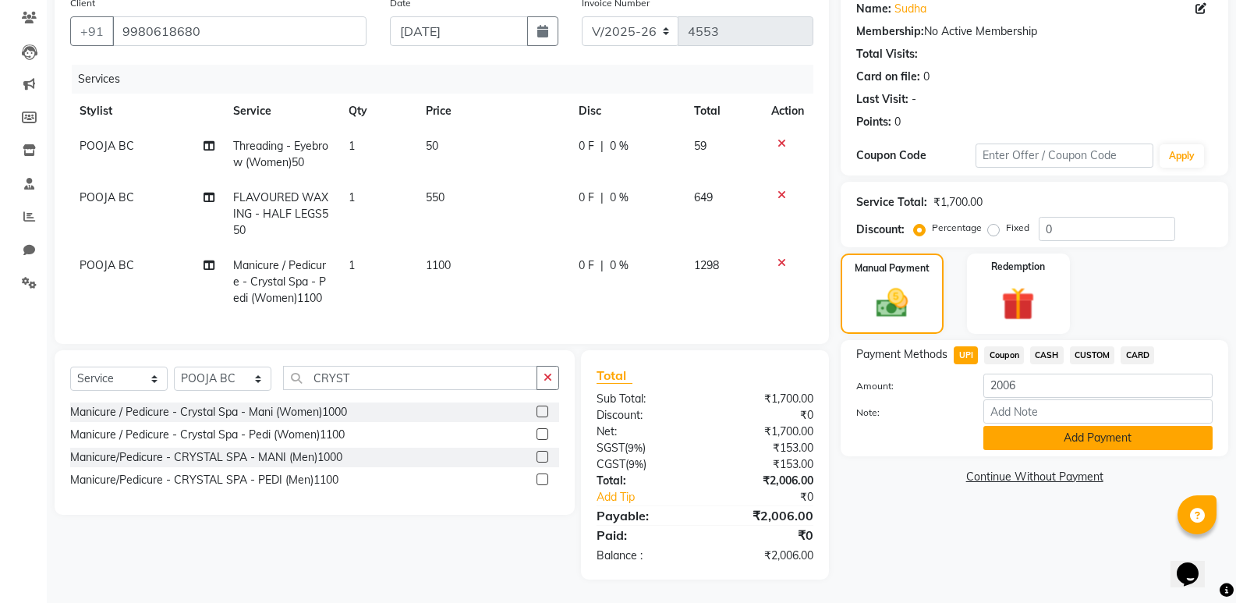
click at [1083, 426] on button "Add Payment" at bounding box center [1098, 438] width 229 height 24
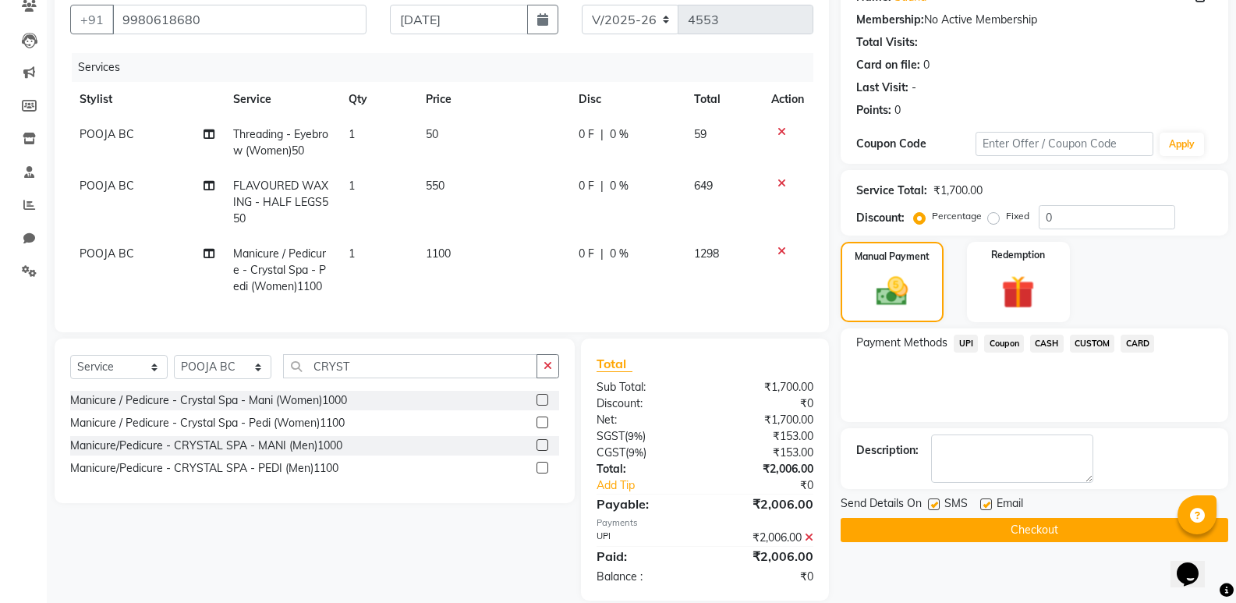
click at [984, 498] on label at bounding box center [986, 504] width 12 height 12
click at [984, 500] on input "checkbox" at bounding box center [985, 505] width 10 height 10
click at [933, 502] on label at bounding box center [934, 504] width 12 height 12
click at [933, 502] on input "checkbox" at bounding box center [933, 505] width 10 height 10
click at [1021, 523] on button "Checkout" at bounding box center [1035, 530] width 388 height 24
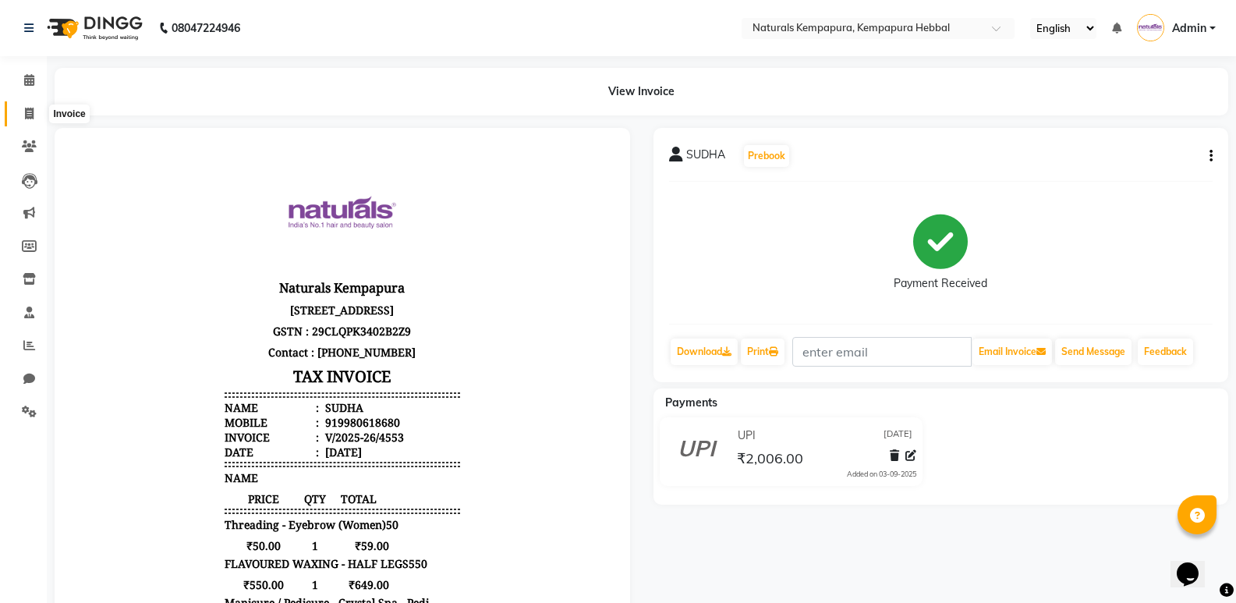
click at [33, 112] on icon at bounding box center [29, 114] width 9 height 12
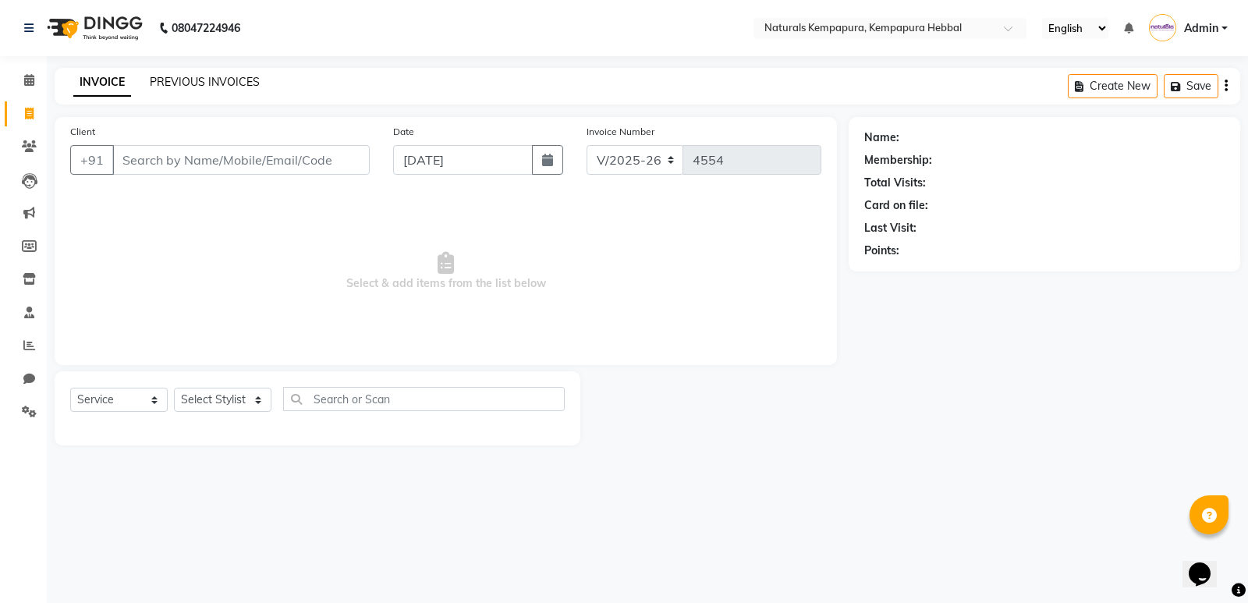
click at [237, 77] on link "PREVIOUS INVOICES" at bounding box center [205, 82] width 110 height 14
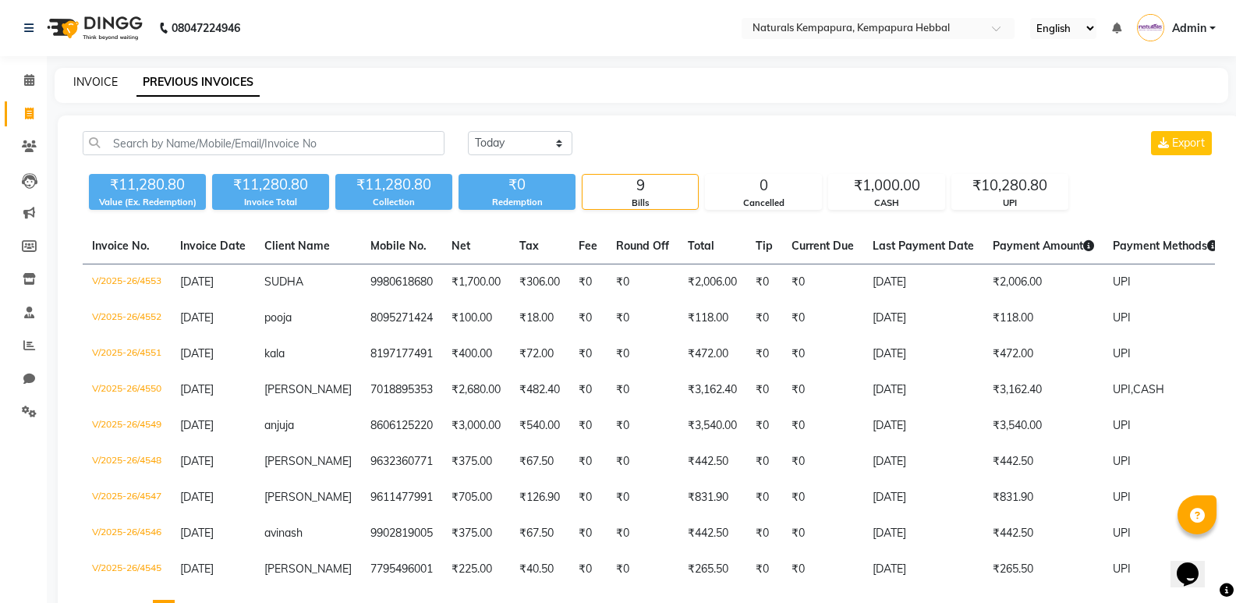
click at [102, 84] on link "INVOICE" at bounding box center [95, 82] width 44 height 14
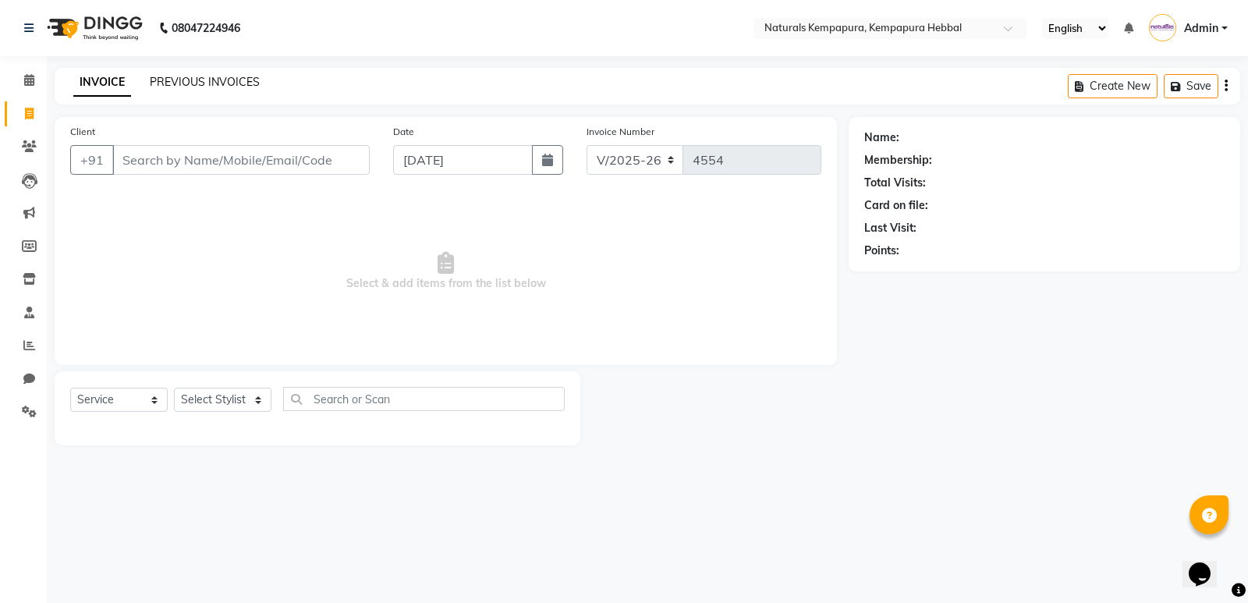
click at [190, 83] on link "PREVIOUS INVOICES" at bounding box center [205, 82] width 110 height 14
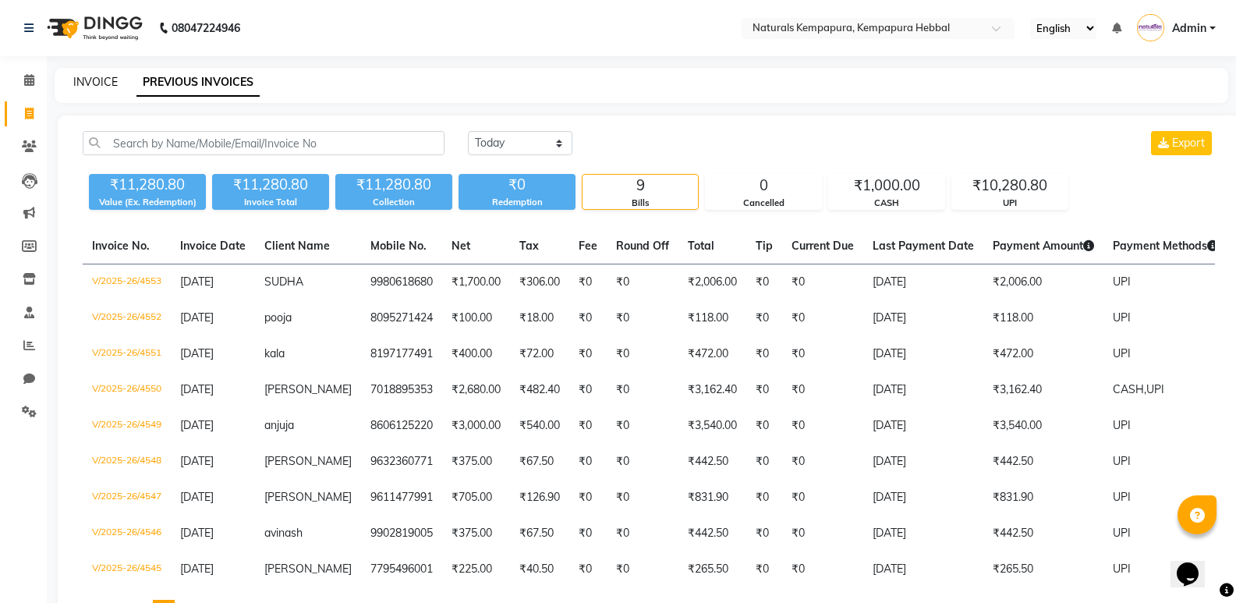
click at [101, 84] on link "INVOICE" at bounding box center [95, 82] width 44 height 14
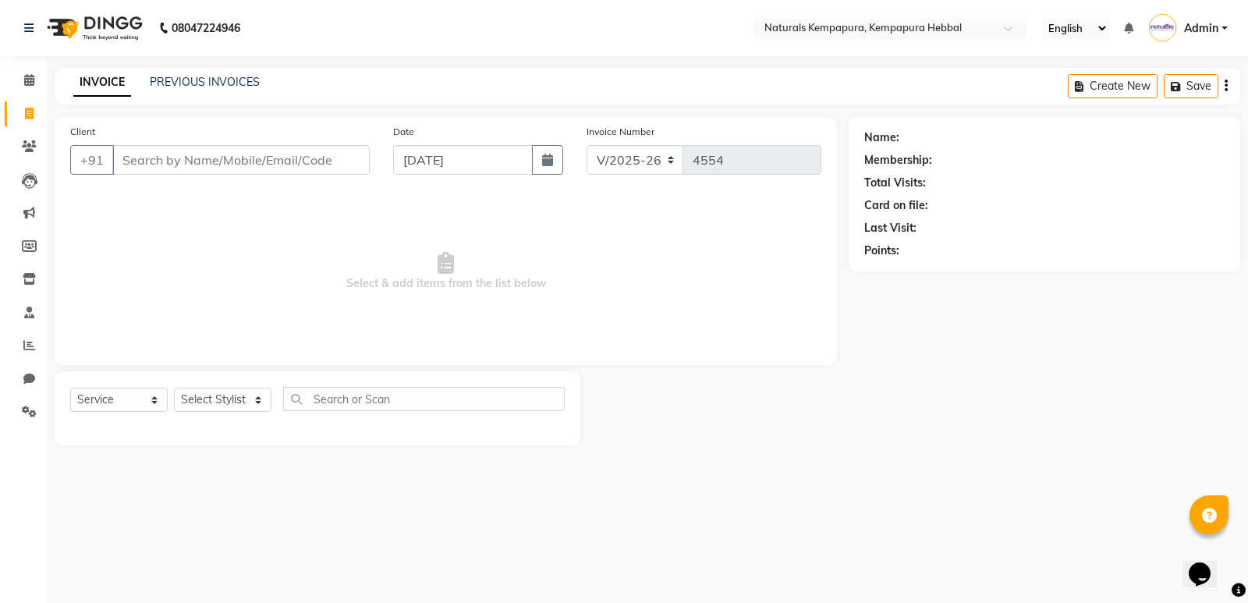
click at [164, 167] on input "Client" at bounding box center [240, 160] width 257 height 30
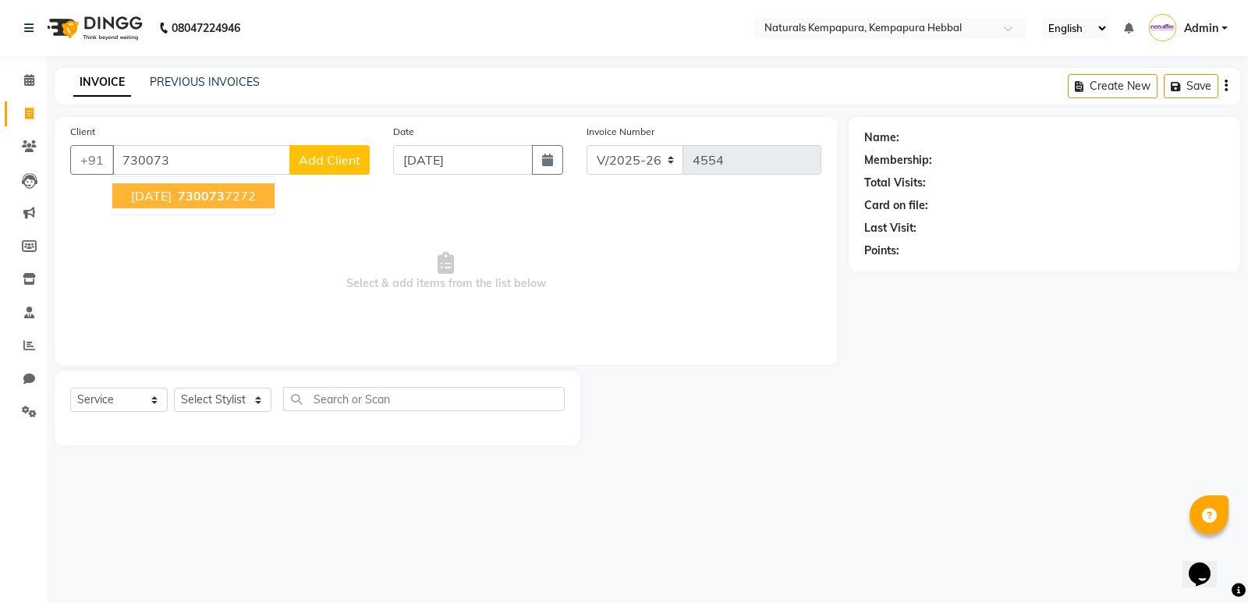
click at [185, 200] on span "730073" at bounding box center [201, 196] width 47 height 16
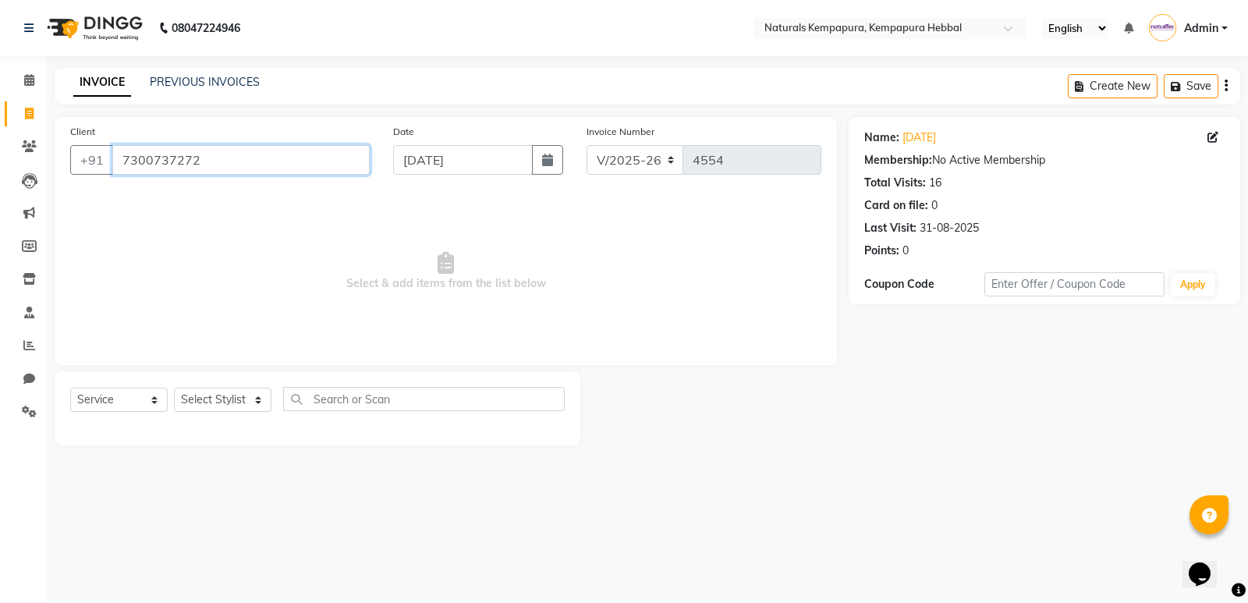
click at [219, 162] on input "7300737272" at bounding box center [240, 160] width 257 height 30
click at [167, 86] on link "PREVIOUS INVOICES" at bounding box center [205, 82] width 110 height 14
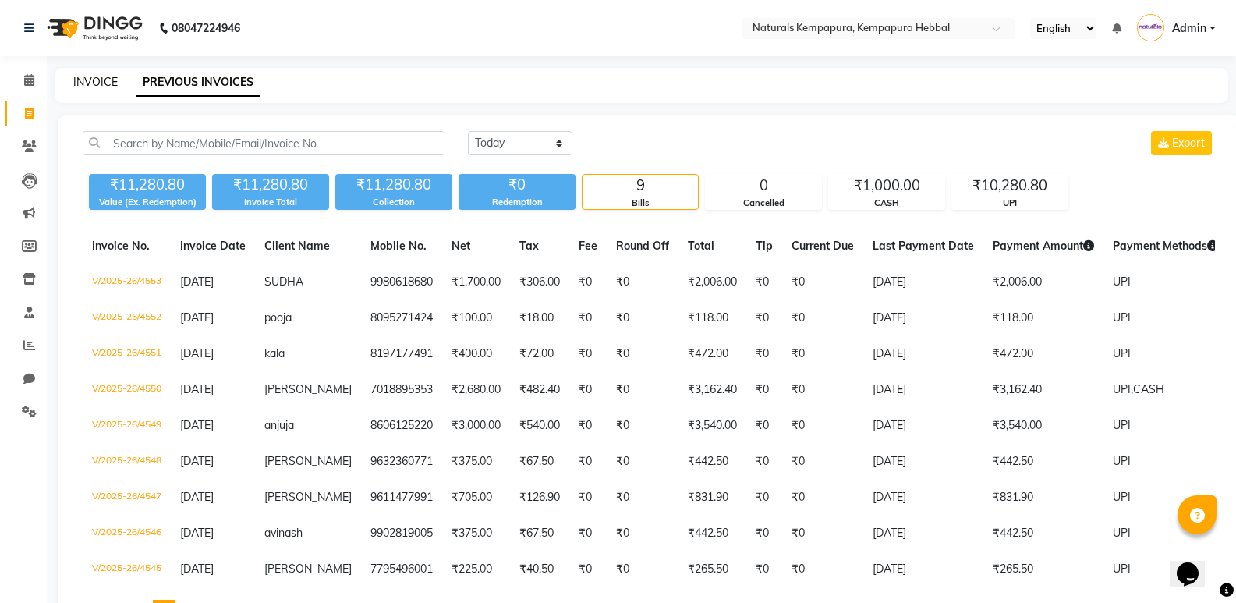
click at [99, 80] on link "INVOICE" at bounding box center [95, 82] width 44 height 14
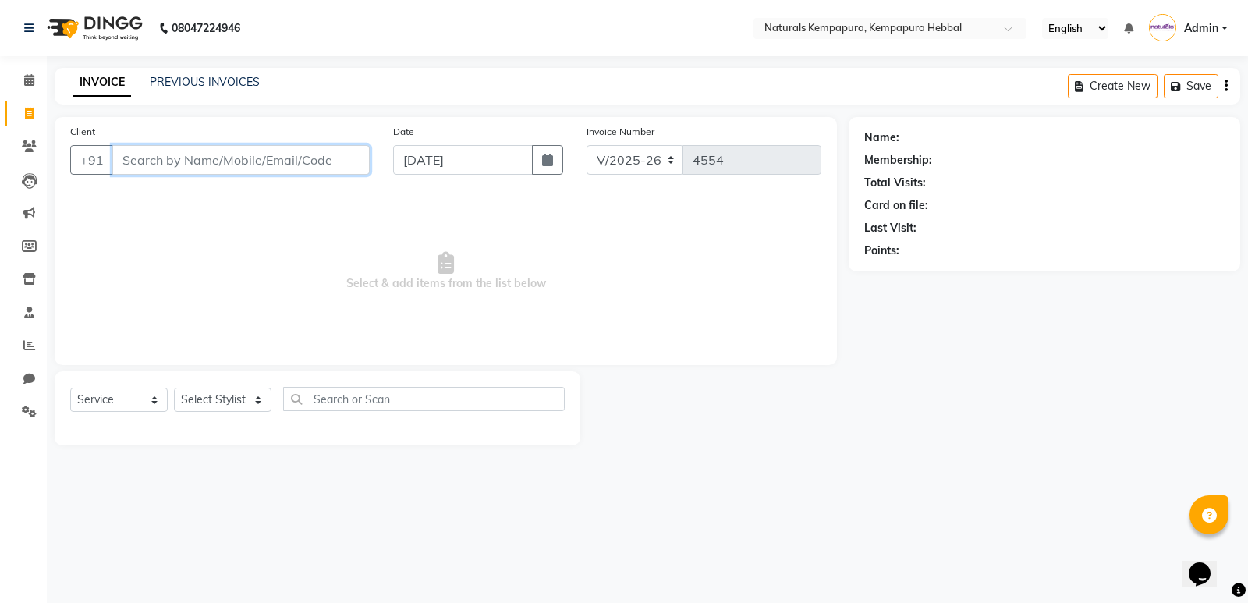
click at [154, 158] on input "Client" at bounding box center [240, 160] width 257 height 30
click at [168, 86] on link "PREVIOUS INVOICES" at bounding box center [205, 82] width 110 height 14
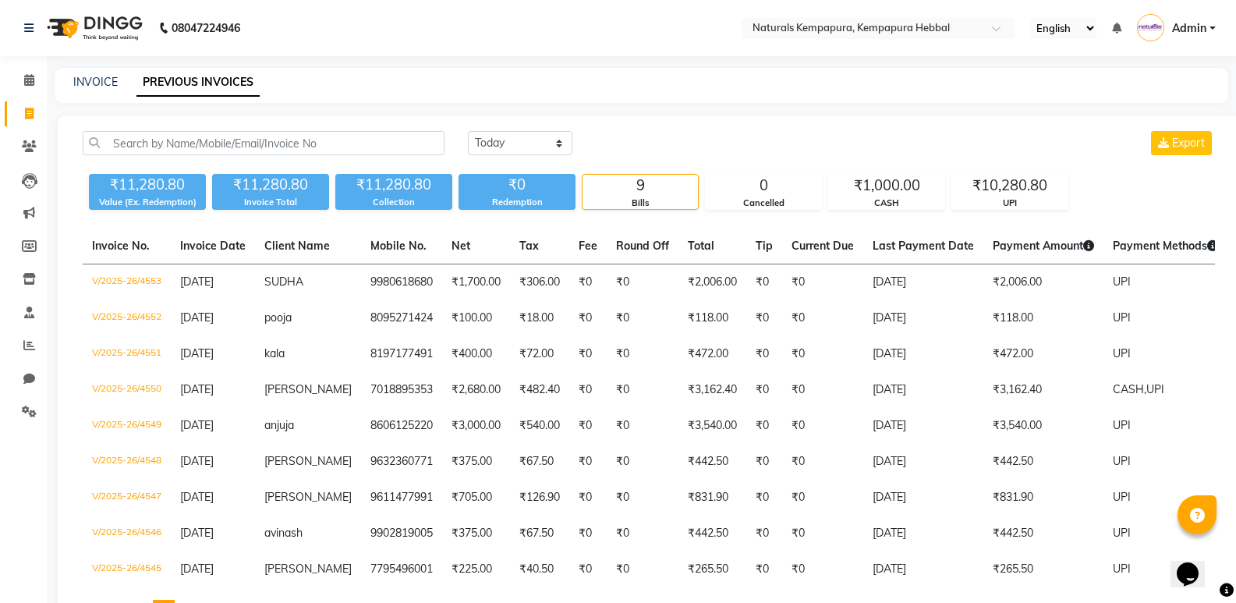
click at [193, 83] on link "PREVIOUS INVOICES" at bounding box center [198, 83] width 123 height 28
click at [87, 80] on link "INVOICE" at bounding box center [95, 82] width 44 height 14
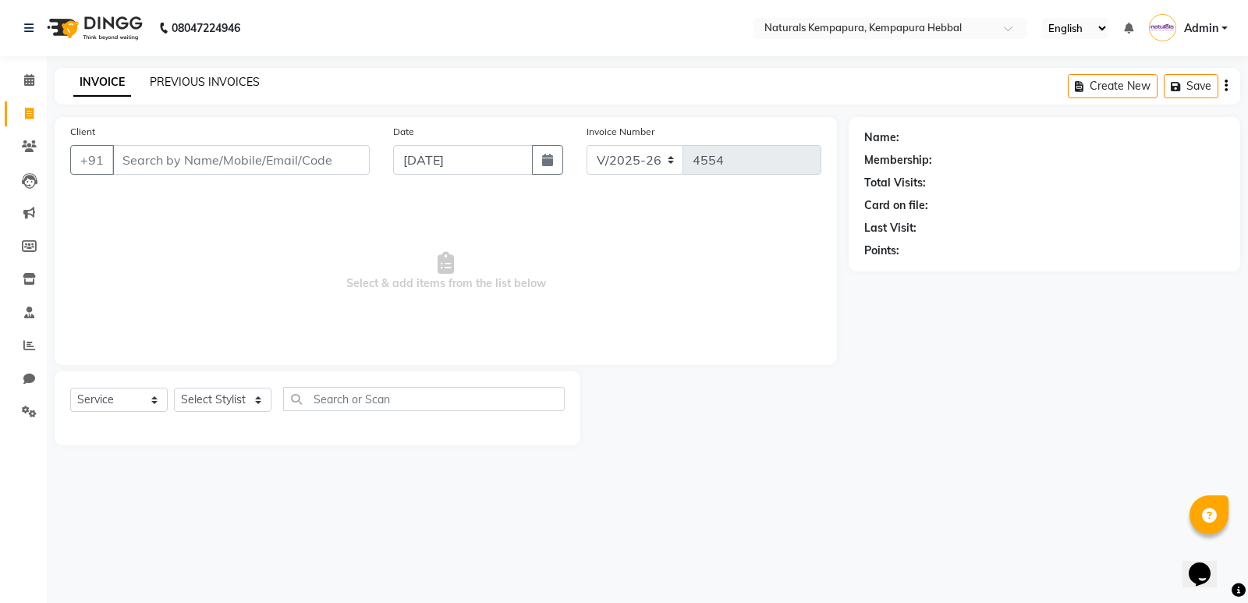
click at [186, 86] on link "PREVIOUS INVOICES" at bounding box center [205, 82] width 110 height 14
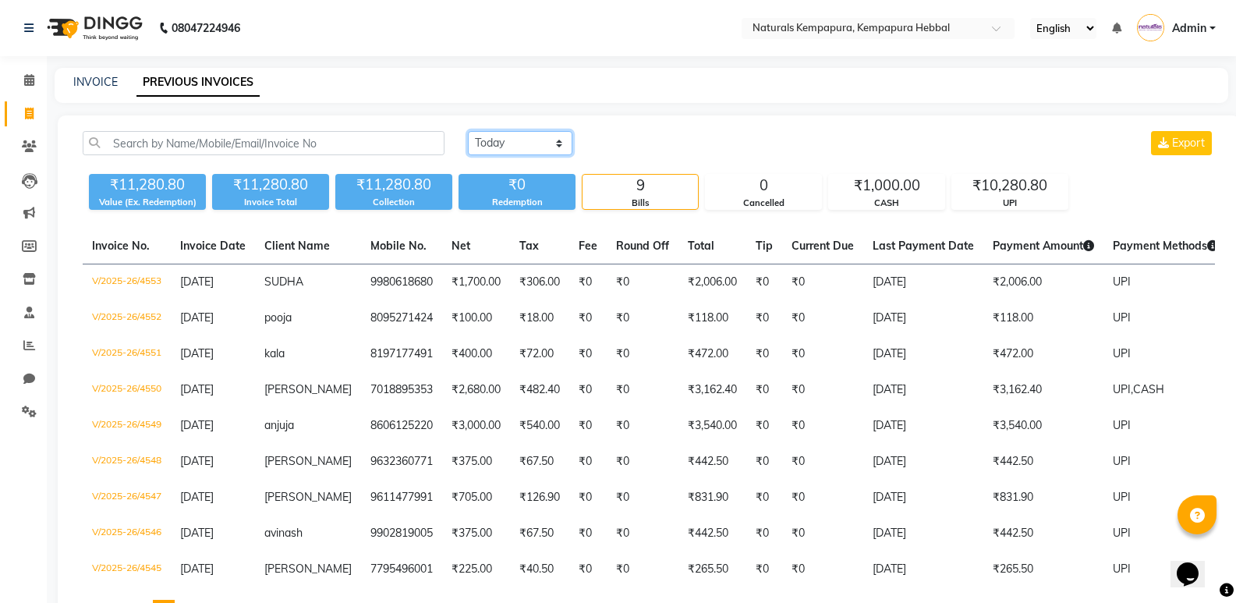
click at [535, 136] on select "Today Yesterday Custom Range" at bounding box center [520, 143] width 105 height 24
click at [468, 131] on select "Today Yesterday Custom Range" at bounding box center [520, 143] width 105 height 24
click at [650, 138] on input "[DATE]" at bounding box center [647, 144] width 109 height 22
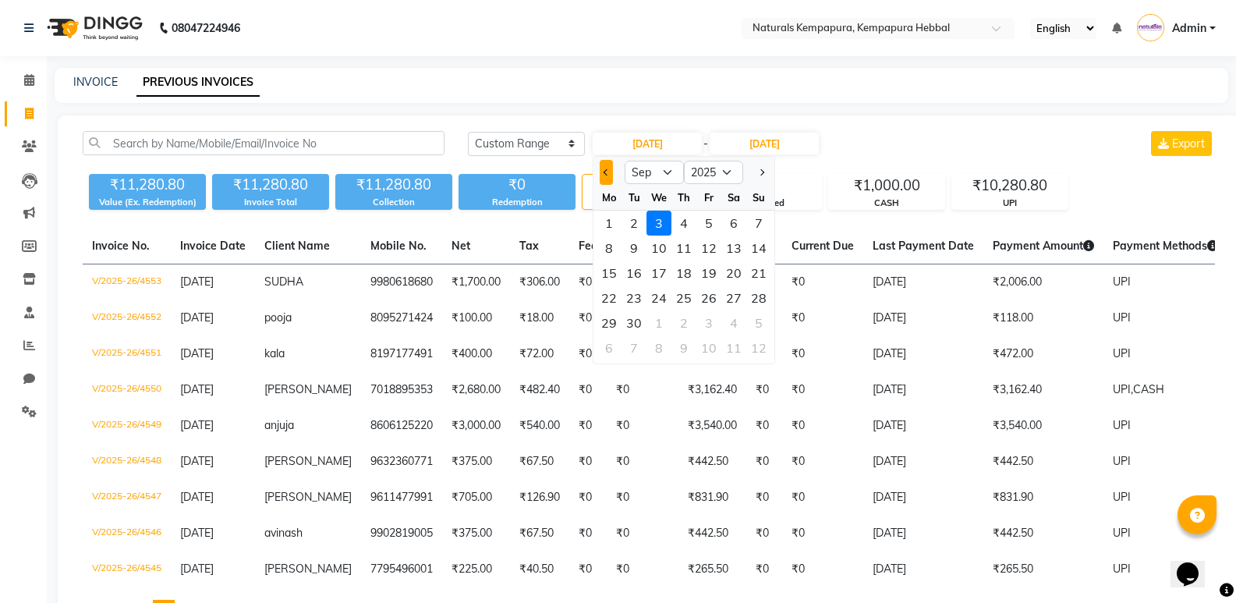
click at [605, 174] on span "Previous month" at bounding box center [607, 172] width 6 height 6
click at [702, 225] on div "1" at bounding box center [709, 223] width 25 height 25
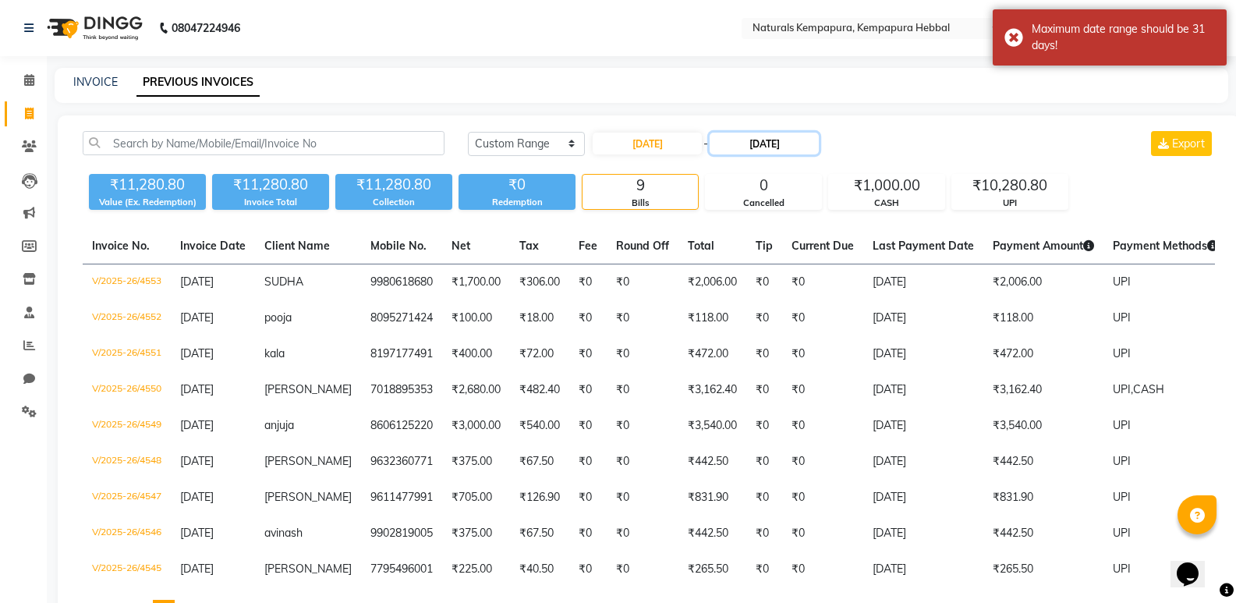
click at [757, 145] on input "[DATE]" at bounding box center [764, 144] width 109 height 22
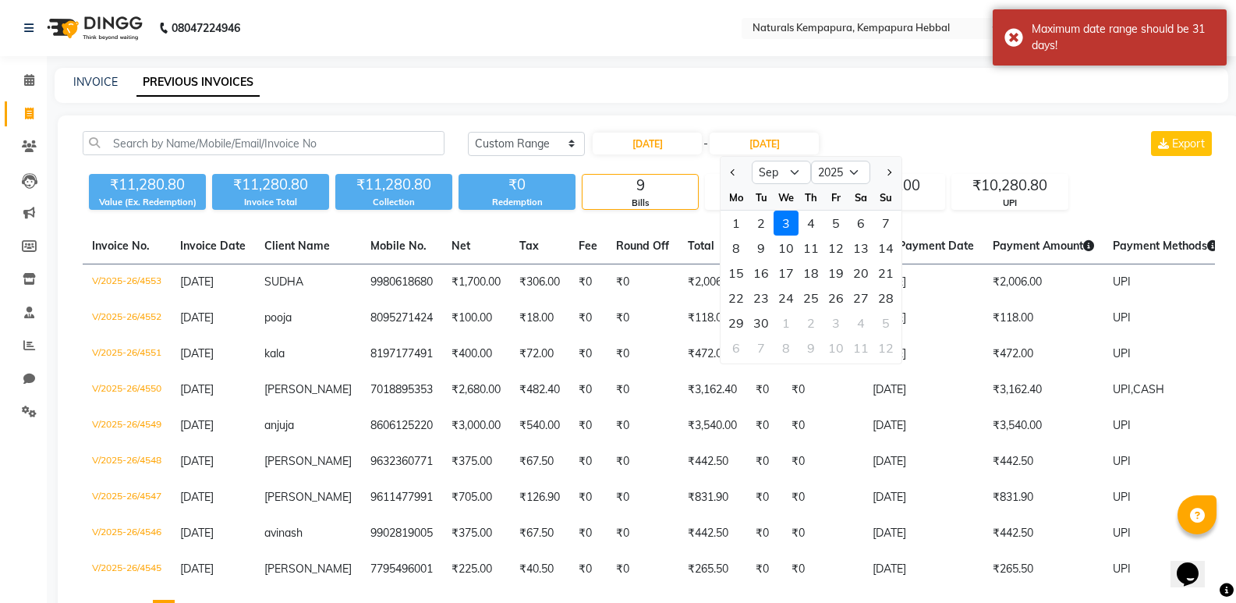
click at [722, 166] on div at bounding box center [736, 172] width 31 height 25
click at [726, 170] on div at bounding box center [736, 172] width 31 height 25
click at [729, 172] on button "Previous month" at bounding box center [733, 172] width 13 height 25
click at [883, 317] on div "31" at bounding box center [886, 322] width 25 height 25
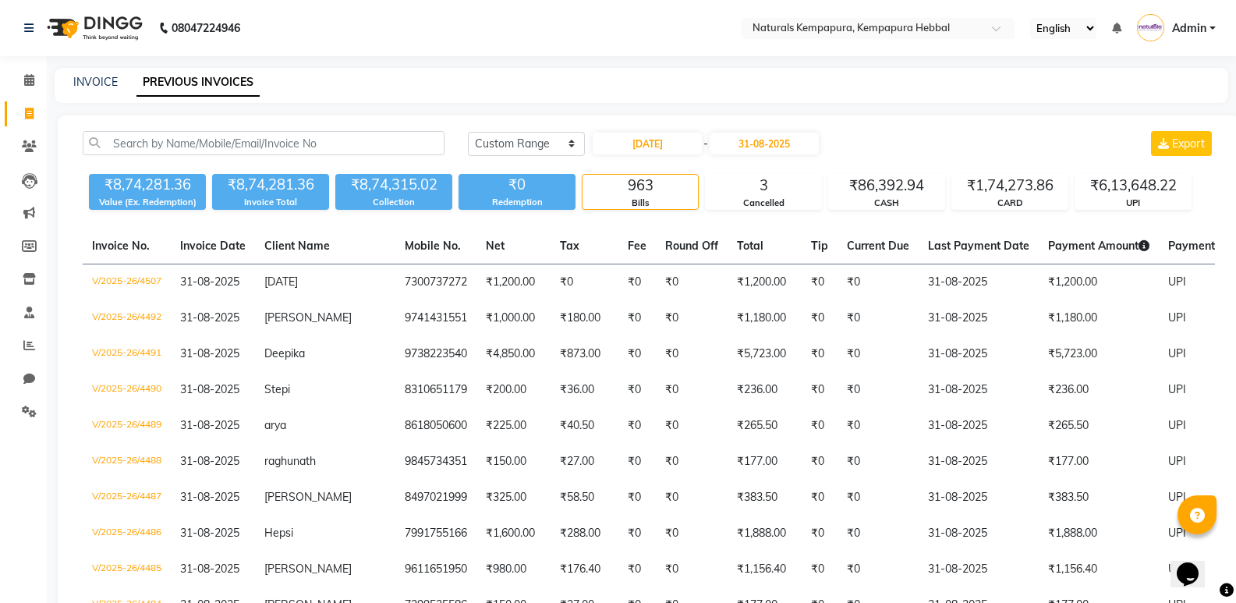
click at [63, 83] on div "INVOICE PREVIOUS INVOICES" at bounding box center [632, 82] width 1155 height 16
click at [67, 78] on div "INVOICE PREVIOUS INVOICES" at bounding box center [632, 82] width 1155 height 16
click at [104, 71] on div "INVOICE PREVIOUS INVOICES" at bounding box center [642, 85] width 1174 height 35
click at [101, 85] on link "INVOICE" at bounding box center [95, 82] width 44 height 14
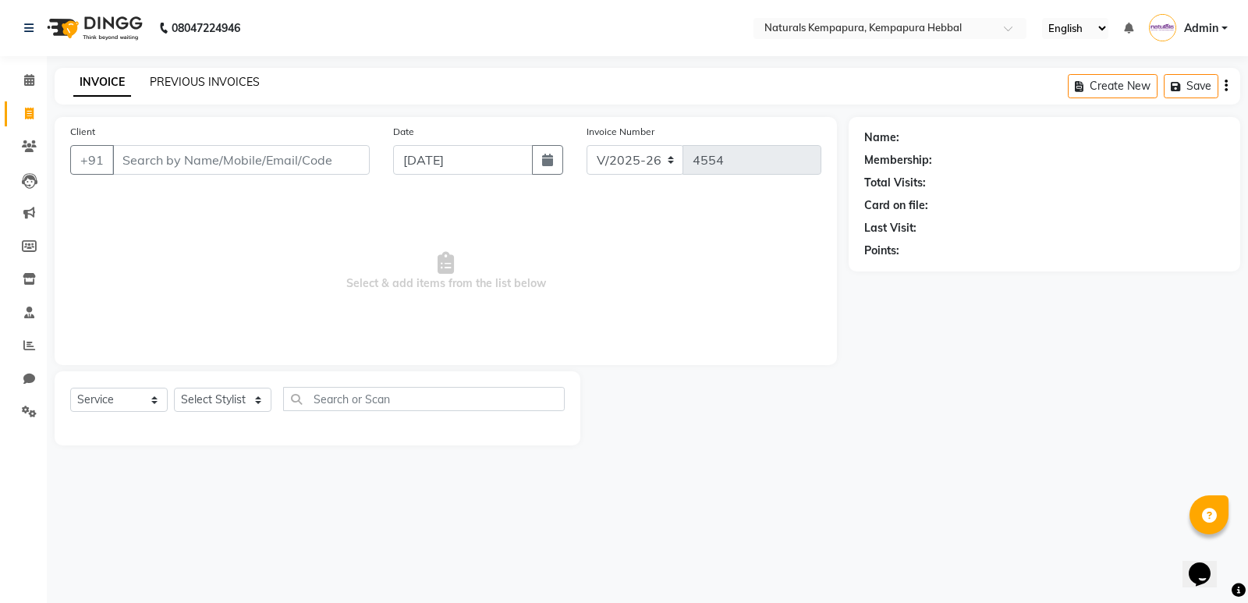
click at [218, 87] on link "PREVIOUS INVOICES" at bounding box center [205, 82] width 110 height 14
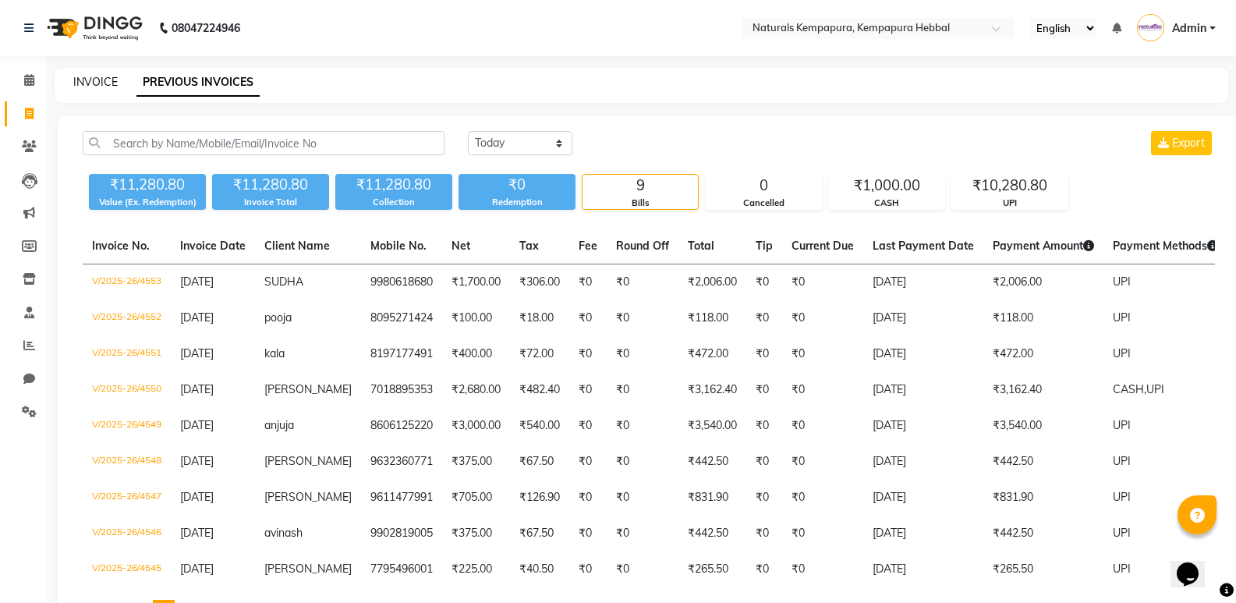
click at [108, 75] on link "INVOICE" at bounding box center [95, 82] width 44 height 14
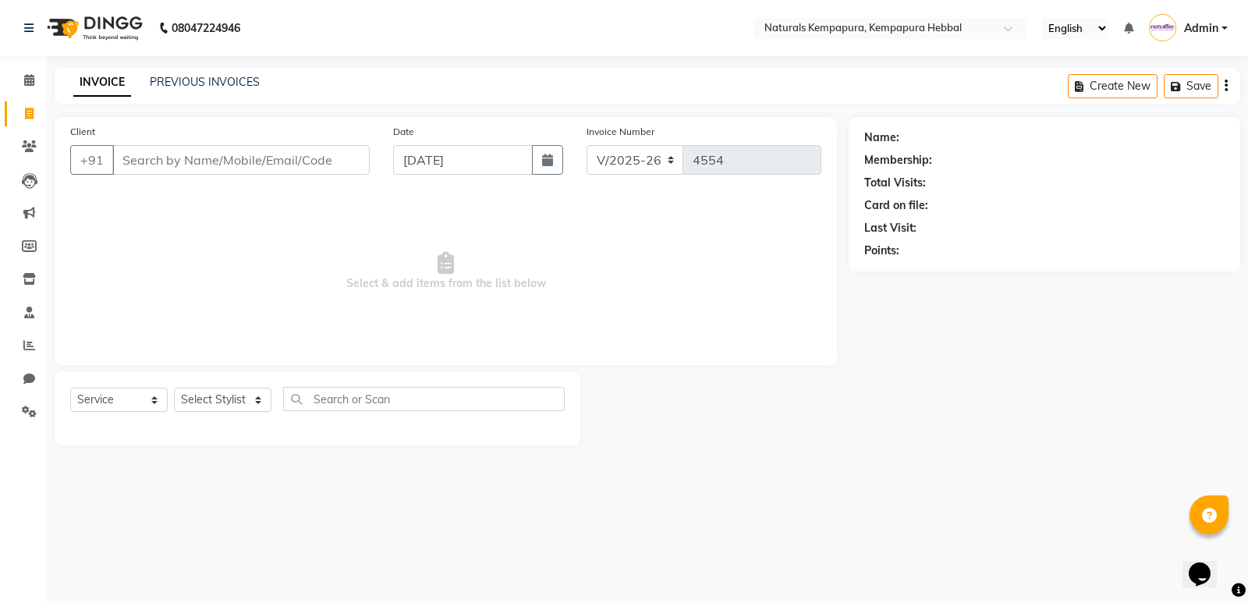
click at [191, 164] on input "Client" at bounding box center [240, 160] width 257 height 30
drag, startPoint x: 115, startPoint y: 158, endPoint x: 205, endPoint y: 168, distance: 90.2
click at [205, 168] on input "9591216798" at bounding box center [201, 160] width 178 height 30
click at [312, 164] on span "Add Client" at bounding box center [330, 160] width 62 height 16
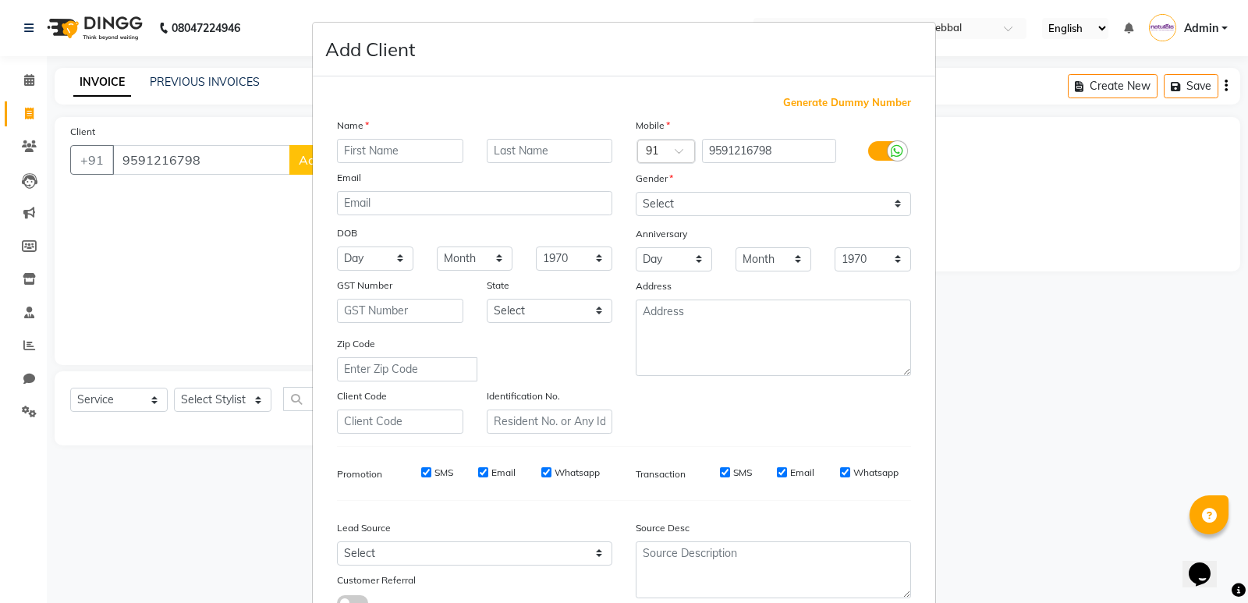
click at [357, 159] on input "text" at bounding box center [400, 151] width 126 height 24
click at [667, 195] on select "Select Male Female Other Prefer Not To Say" at bounding box center [773, 204] width 275 height 24
click at [636, 192] on select "Select Male Female Other Prefer Not To Say" at bounding box center [773, 204] width 275 height 24
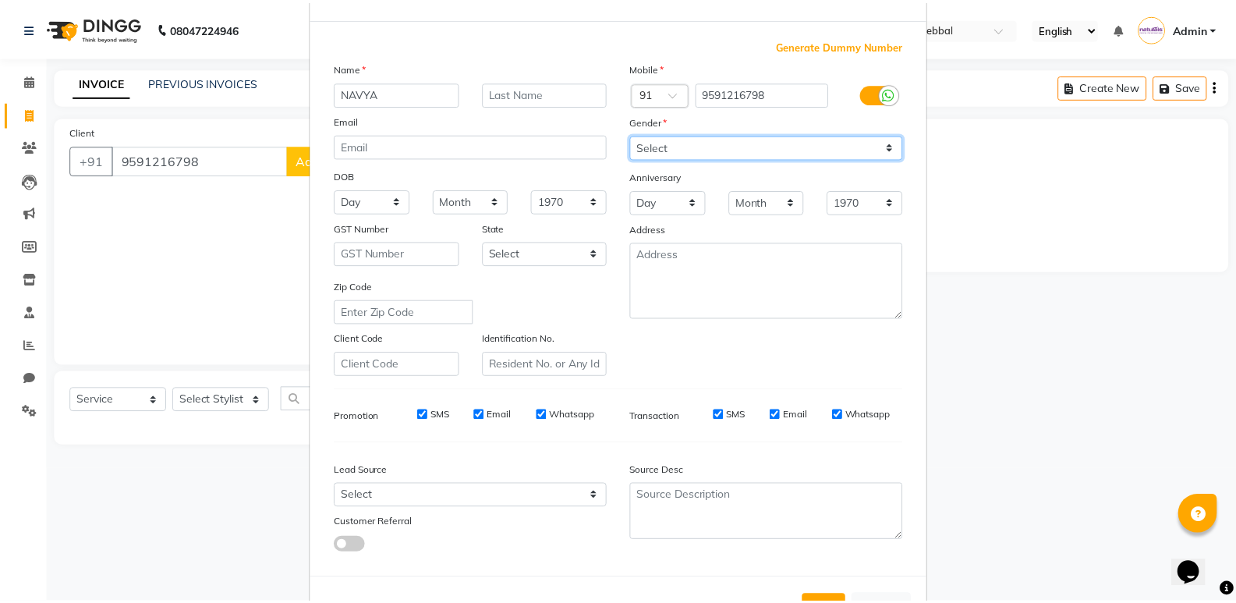
scroll to position [117, 0]
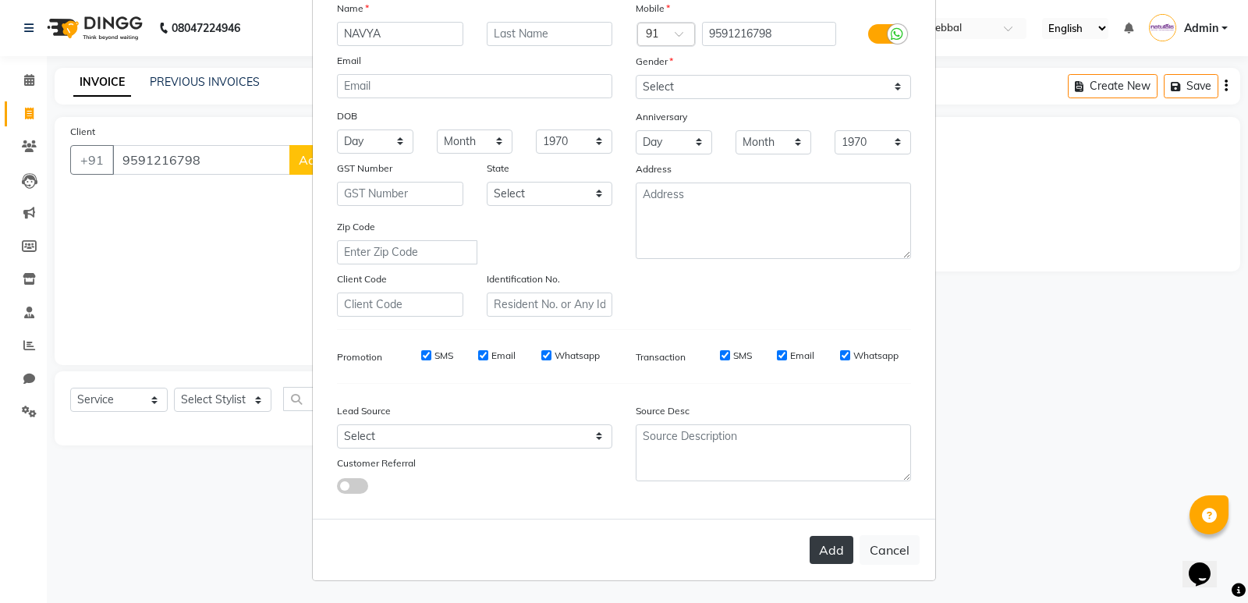
click at [818, 548] on button "Add" at bounding box center [832, 550] width 44 height 28
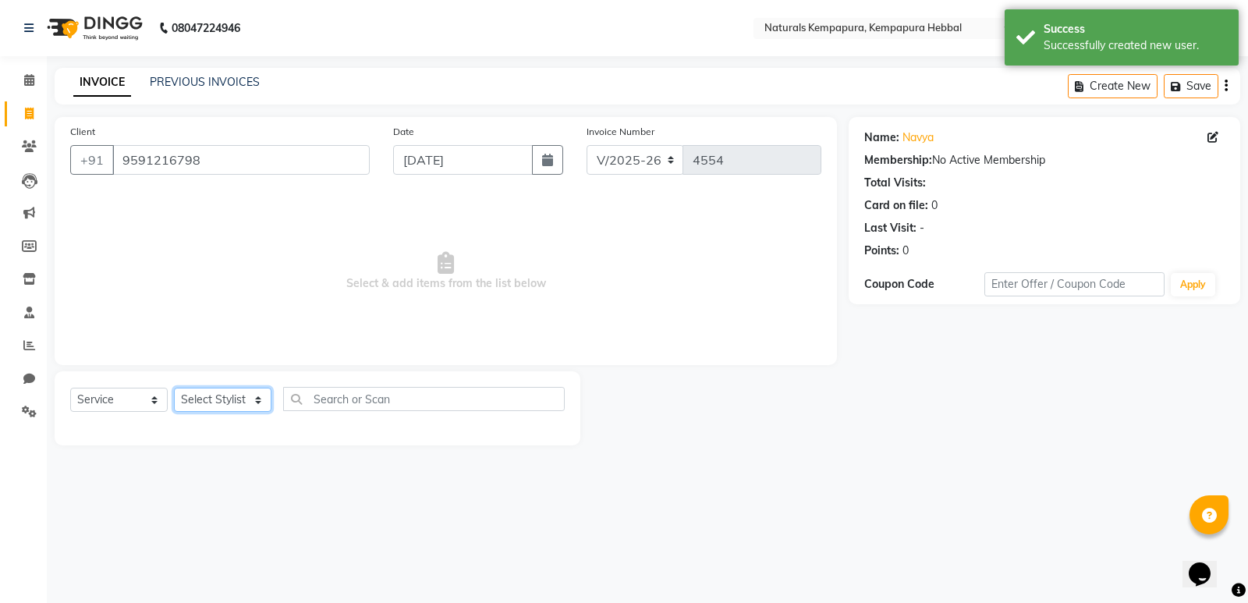
click at [237, 395] on select "Select Stylist ADARSH DANISH DURGA HARI HARAN JENNIFER Manager MOHD AARIS MOHD …" at bounding box center [223, 400] width 98 height 24
click at [174, 388] on select "Select Stylist ADARSH DANISH DURGA HARI HARAN JENNIFER Manager MOHD AARIS MOHD …" at bounding box center [223, 400] width 98 height 24
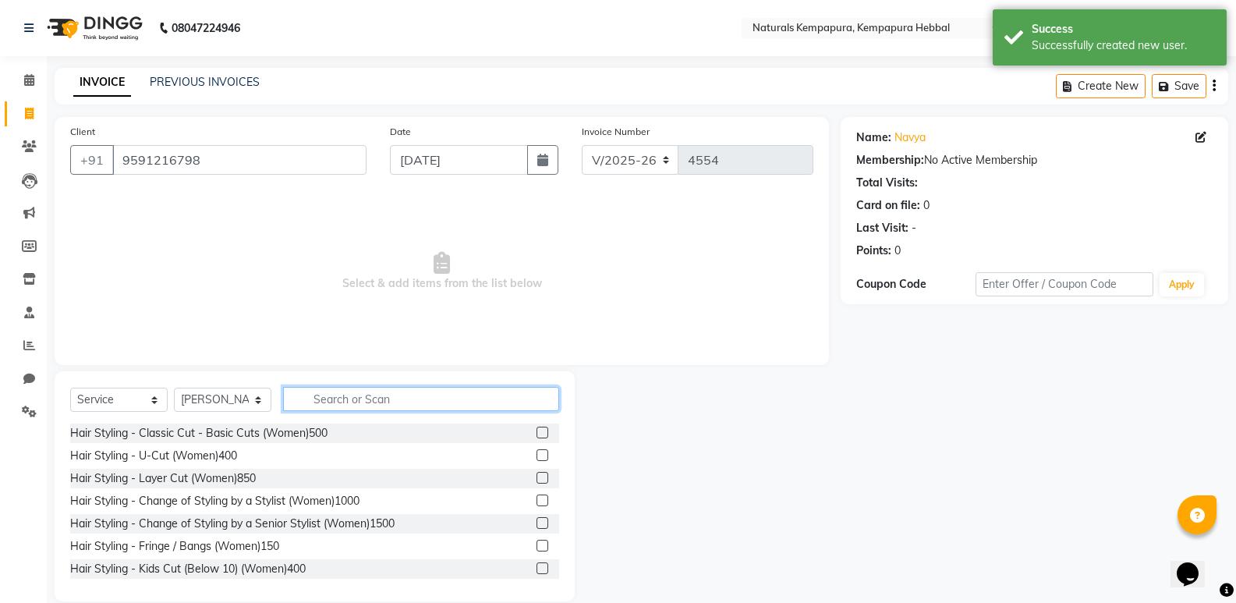
click at [348, 392] on input "text" at bounding box center [421, 399] width 276 height 24
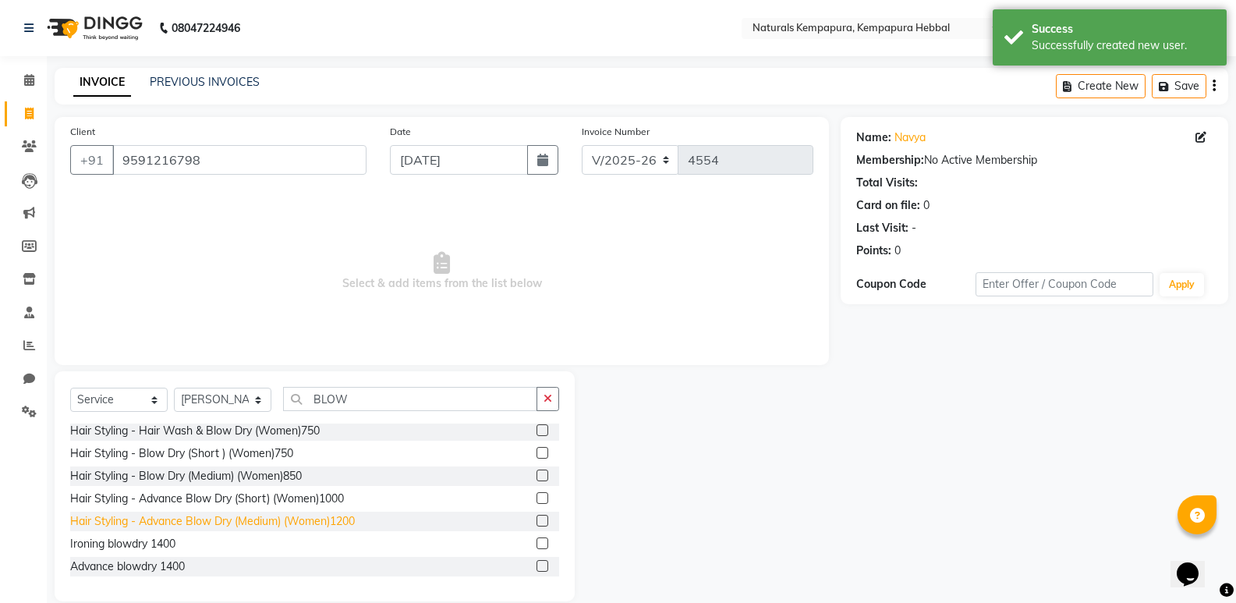
click at [263, 519] on div "Hair Styling - Advance Blow Dry (Medium) (Women)1200" at bounding box center [212, 521] width 285 height 16
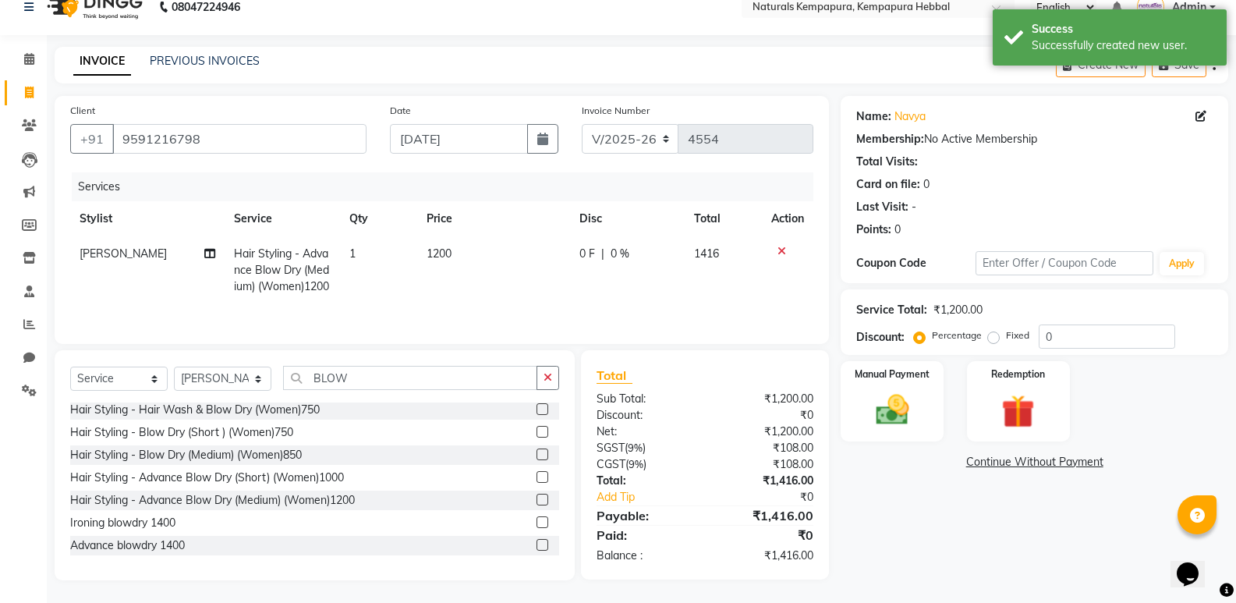
scroll to position [38, 0]
click at [921, 408] on div "Manual Payment" at bounding box center [892, 400] width 107 height 83
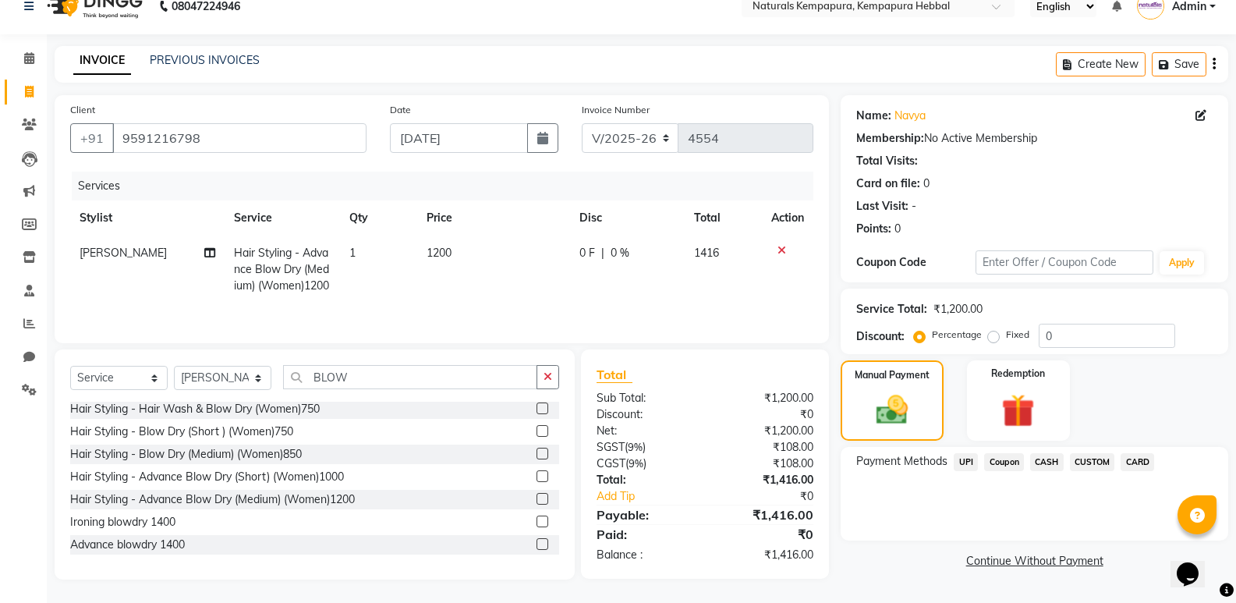
click at [958, 453] on span "UPI" at bounding box center [966, 462] width 24 height 18
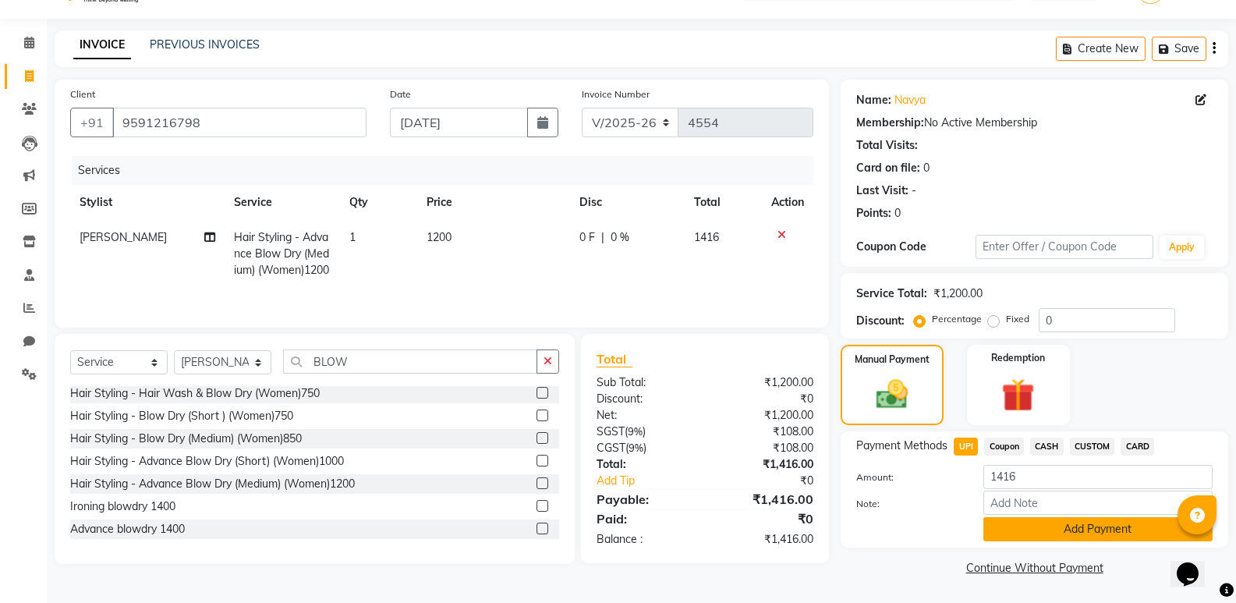
click at [1058, 523] on button "Add Payment" at bounding box center [1098, 529] width 229 height 24
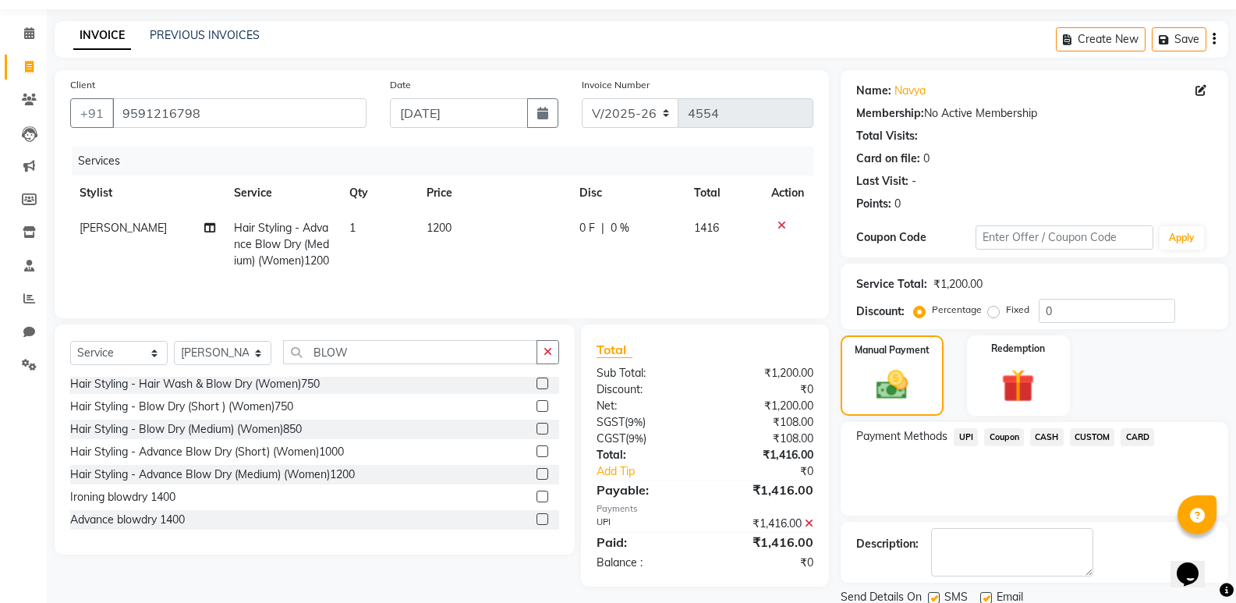
scroll to position [103, 0]
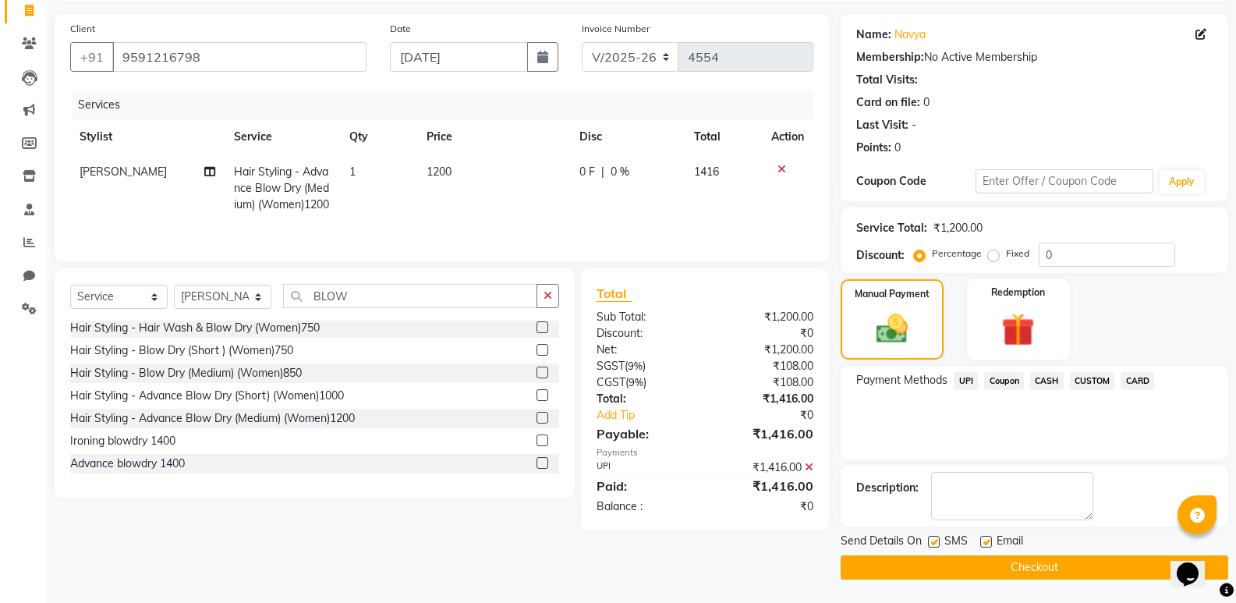
click at [987, 544] on label at bounding box center [986, 542] width 12 height 12
click at [987, 544] on input "checkbox" at bounding box center [985, 542] width 10 height 10
click at [959, 569] on button "Checkout" at bounding box center [1035, 567] width 388 height 24
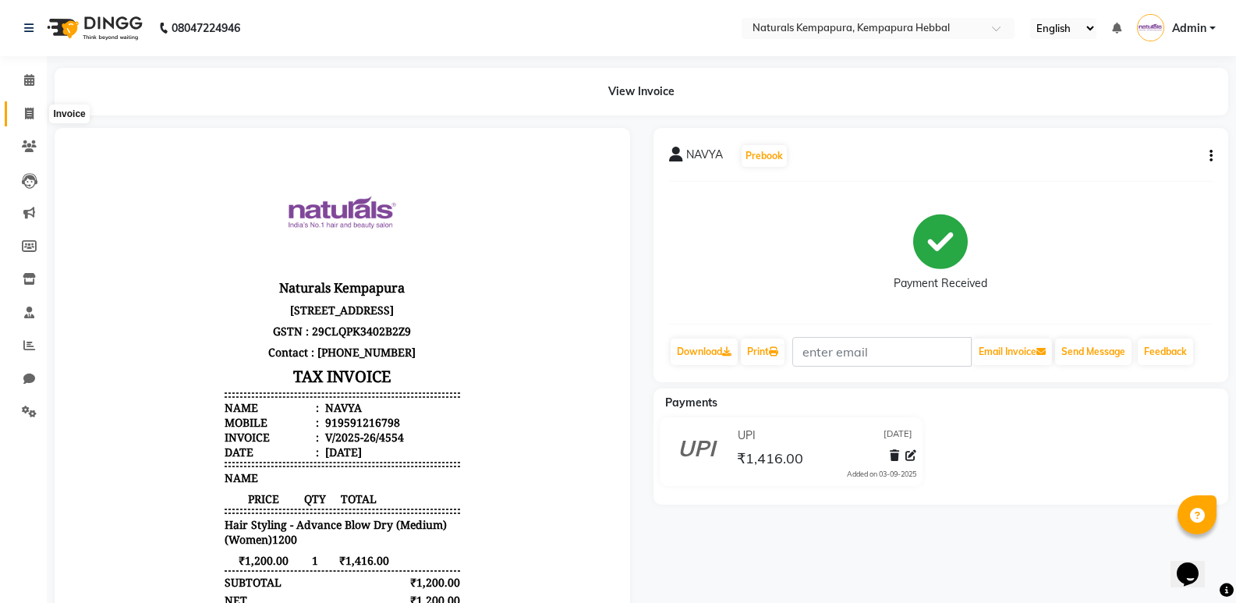
click at [37, 113] on span at bounding box center [29, 114] width 27 height 18
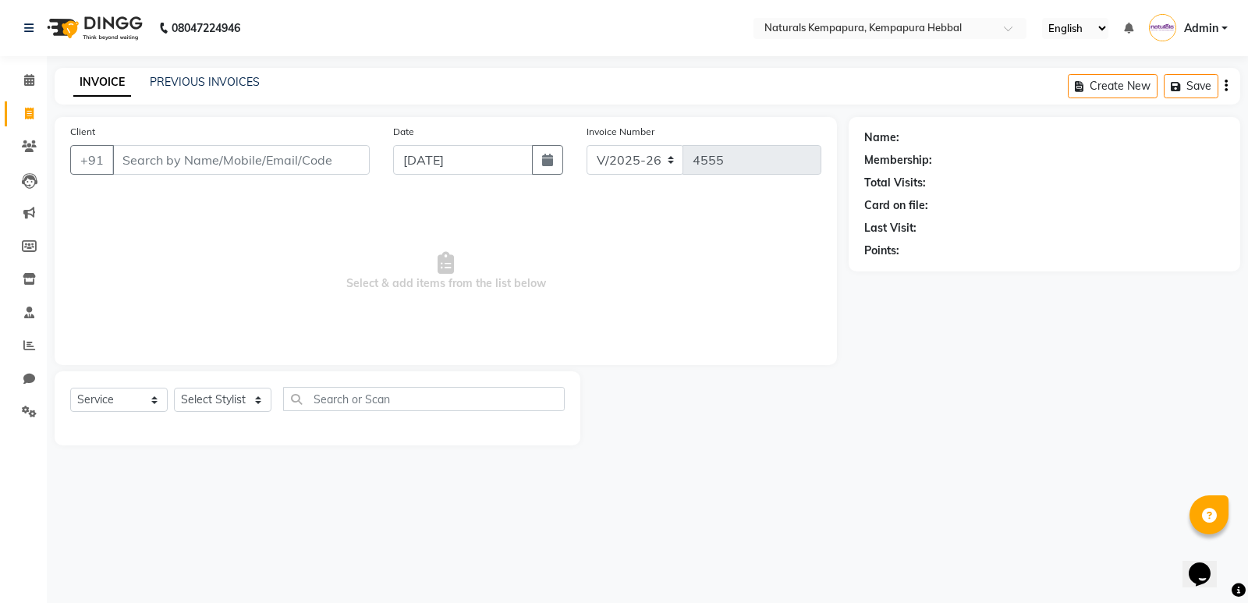
click at [857, 452] on main "INVOICE PREVIOUS INVOICES Create New Save Client +91 Date 03-09-2025 Invoice Nu…" at bounding box center [647, 268] width 1201 height 401
click at [318, 160] on input "Client" at bounding box center [240, 160] width 257 height 30
click at [170, 87] on link "PREVIOUS INVOICES" at bounding box center [205, 82] width 110 height 14
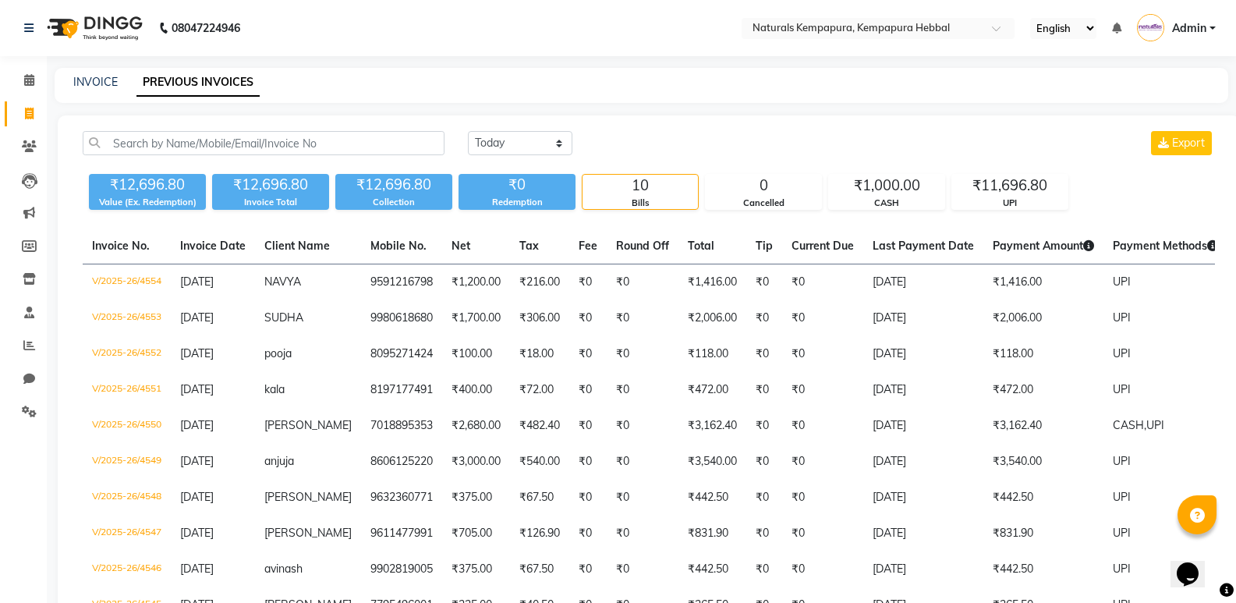
click at [99, 89] on div "INVOICE" at bounding box center [95, 82] width 44 height 16
click at [101, 85] on link "INVOICE" at bounding box center [95, 82] width 44 height 14
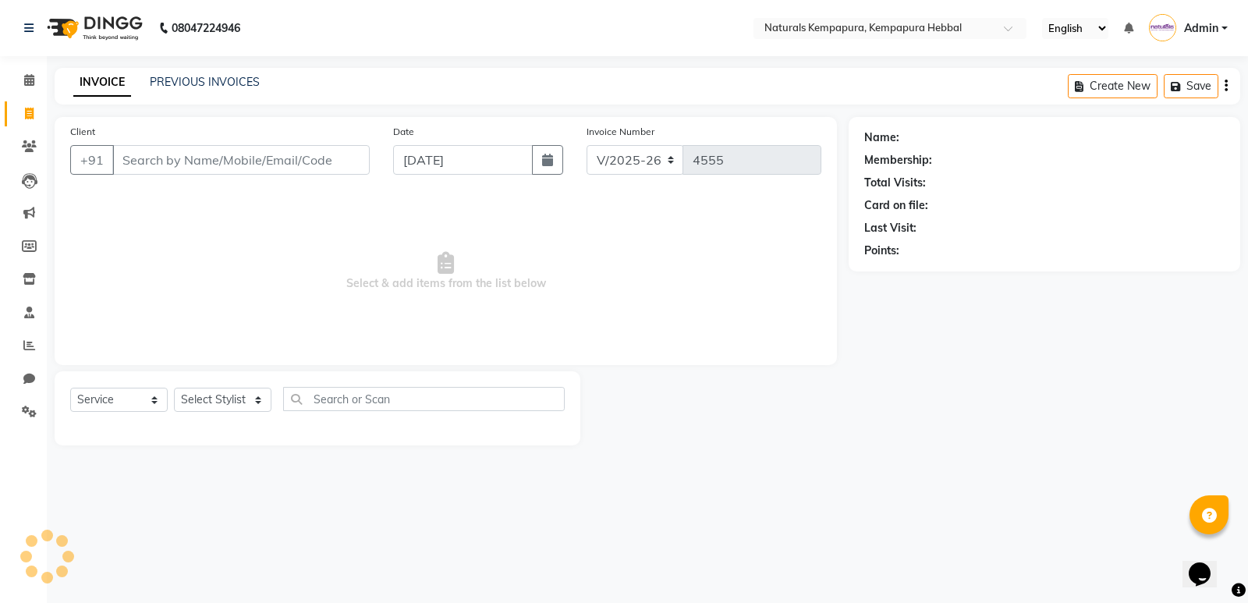
click at [268, 173] on input "Client" at bounding box center [240, 160] width 257 height 30
click at [224, 162] on input "8553383" at bounding box center [201, 160] width 178 height 30
click at [159, 164] on input "Client" at bounding box center [240, 160] width 257 height 30
paste input "8553383718"
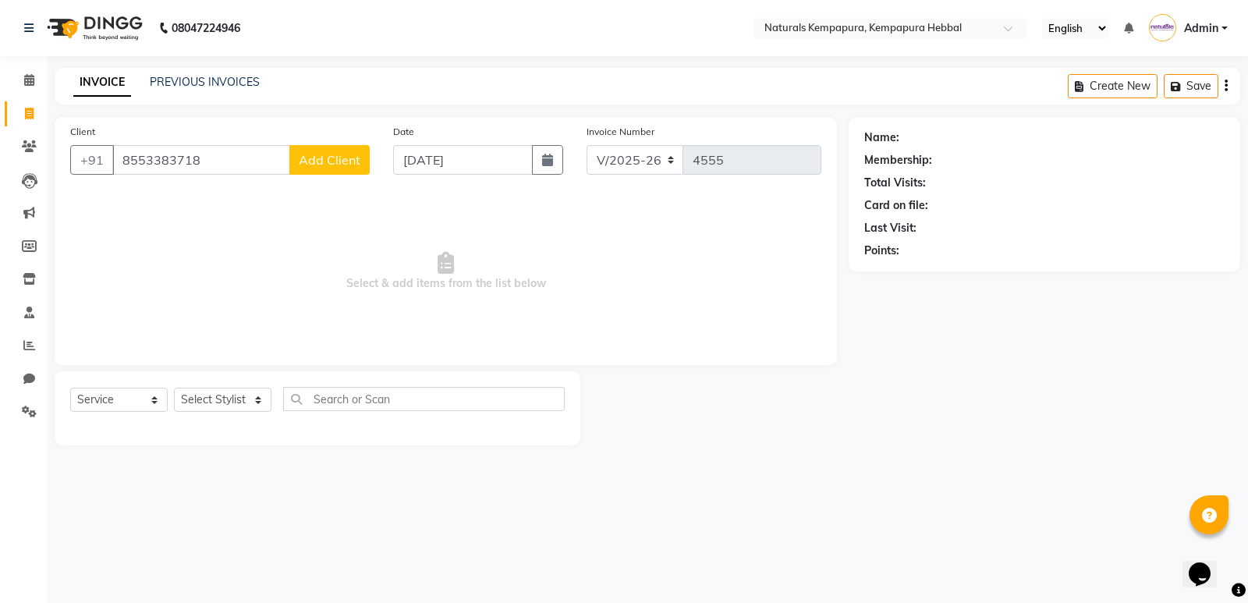
click at [319, 168] on button "Add Client" at bounding box center [329, 160] width 80 height 30
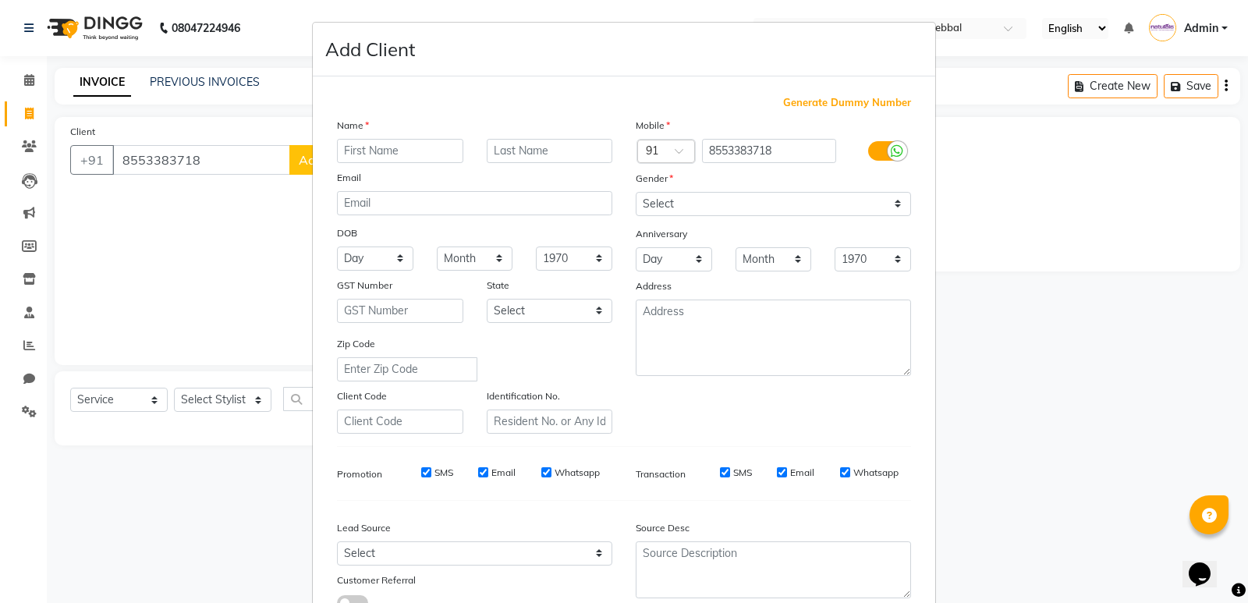
click at [363, 163] on div "Name Email DOB Day 01 02 03 04 05 06 07 08 09 10 11 12 13 14 15 16 17 18 19 20 …" at bounding box center [474, 275] width 299 height 317
click at [364, 158] on input "text" at bounding box center [400, 151] width 126 height 24
drag, startPoint x: 704, startPoint y: 200, endPoint x: 693, endPoint y: 215, distance: 17.8
click at [704, 200] on select "Select Male Female Other Prefer Not To Say" at bounding box center [773, 204] width 275 height 24
click at [636, 192] on select "Select Male Female Other Prefer Not To Say" at bounding box center [773, 204] width 275 height 24
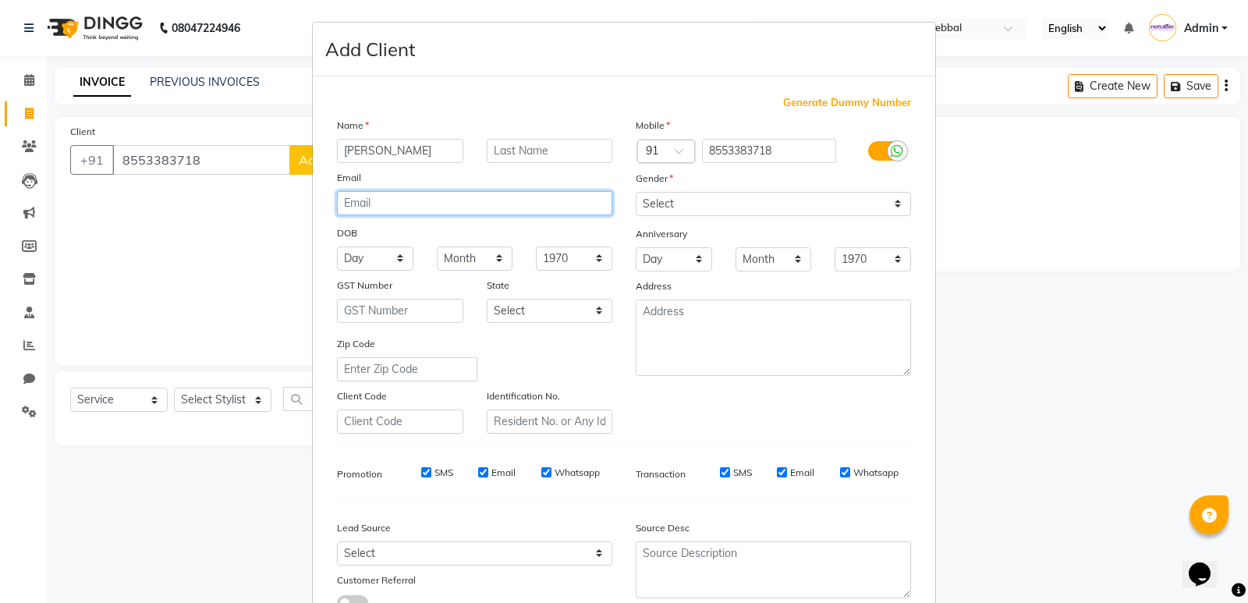
click at [519, 204] on input "email" at bounding box center [474, 203] width 275 height 24
click at [435, 214] on input "email" at bounding box center [474, 203] width 275 height 24
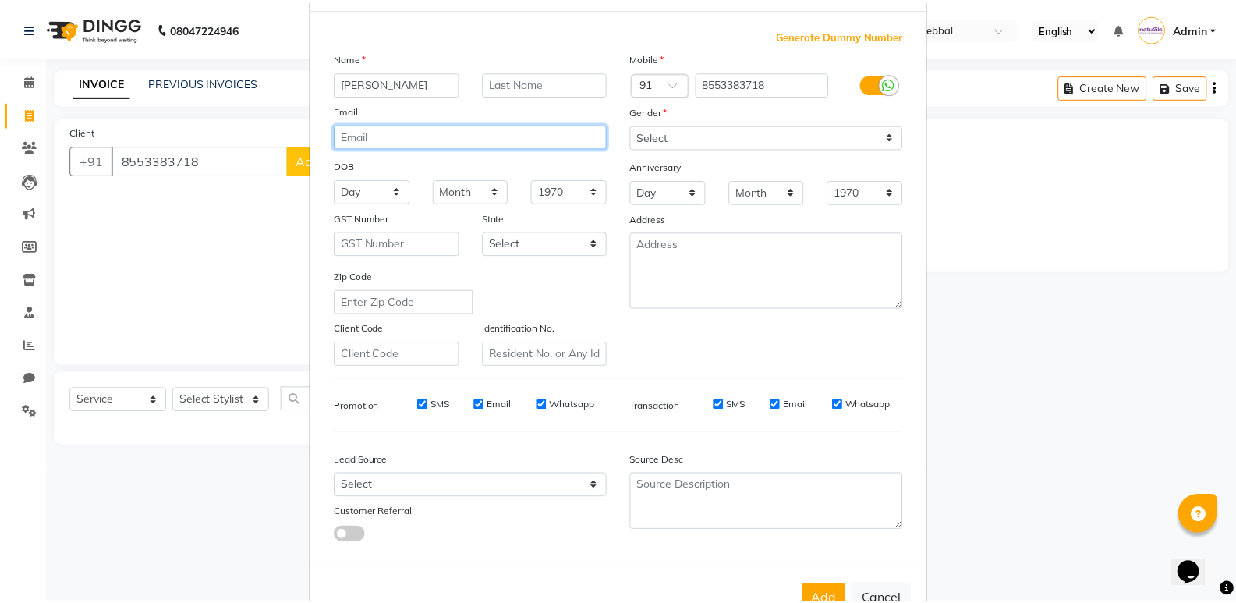
scroll to position [117, 0]
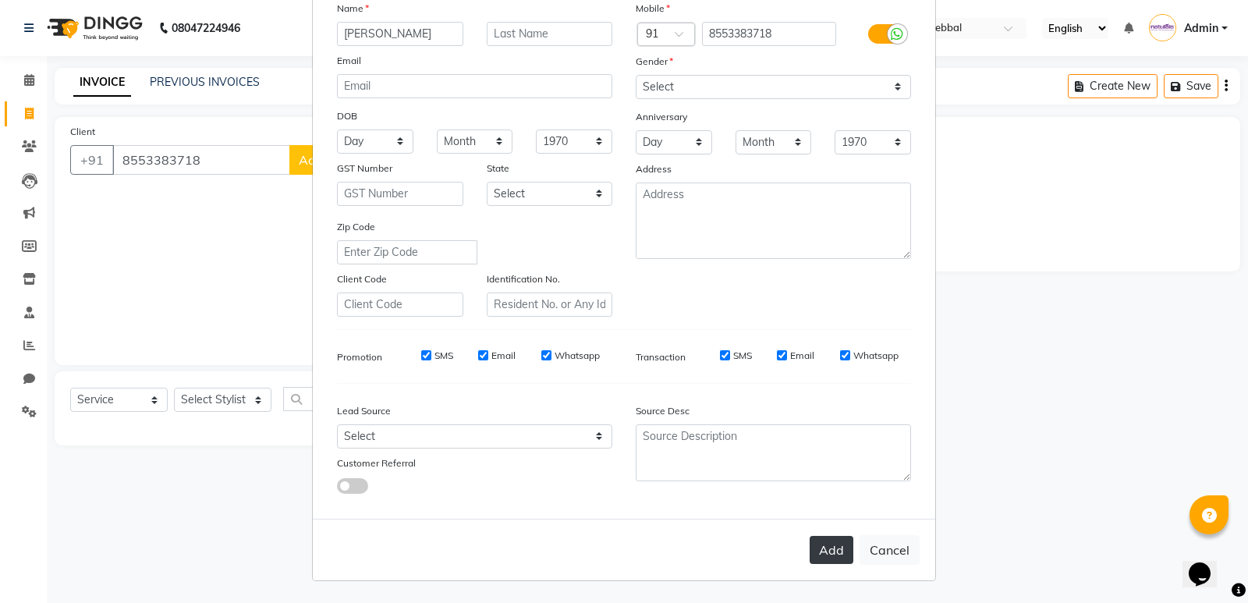
click at [812, 551] on button "Add" at bounding box center [832, 550] width 44 height 28
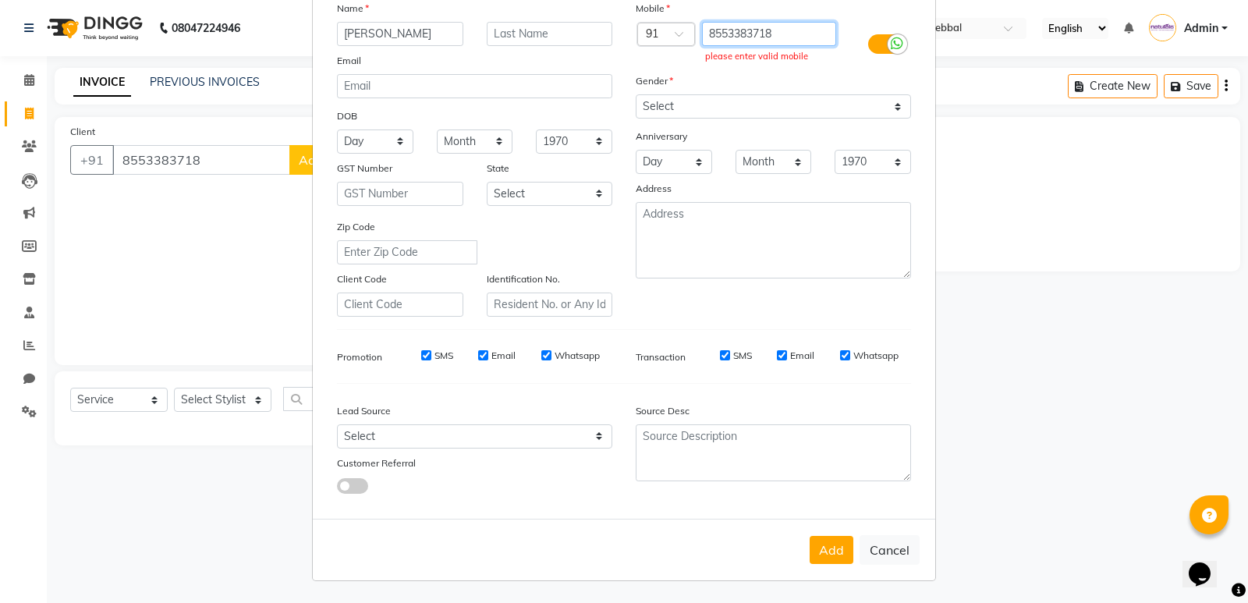
click at [790, 30] on input "8553383718" at bounding box center [769, 34] width 135 height 24
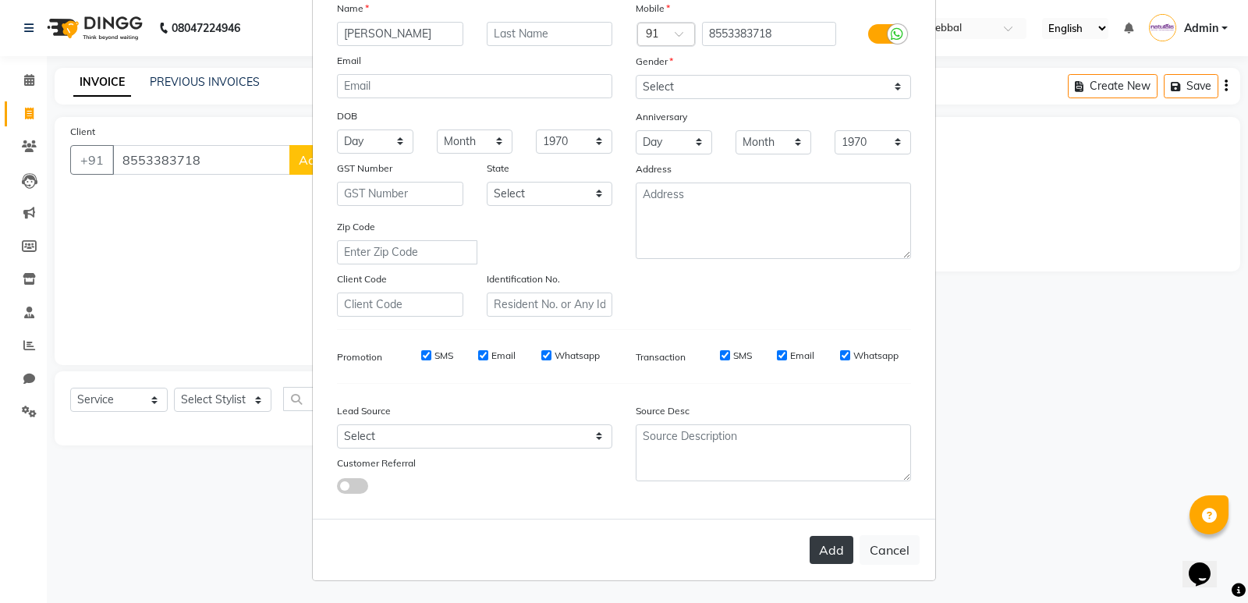
click at [821, 552] on button "Add" at bounding box center [832, 550] width 44 height 28
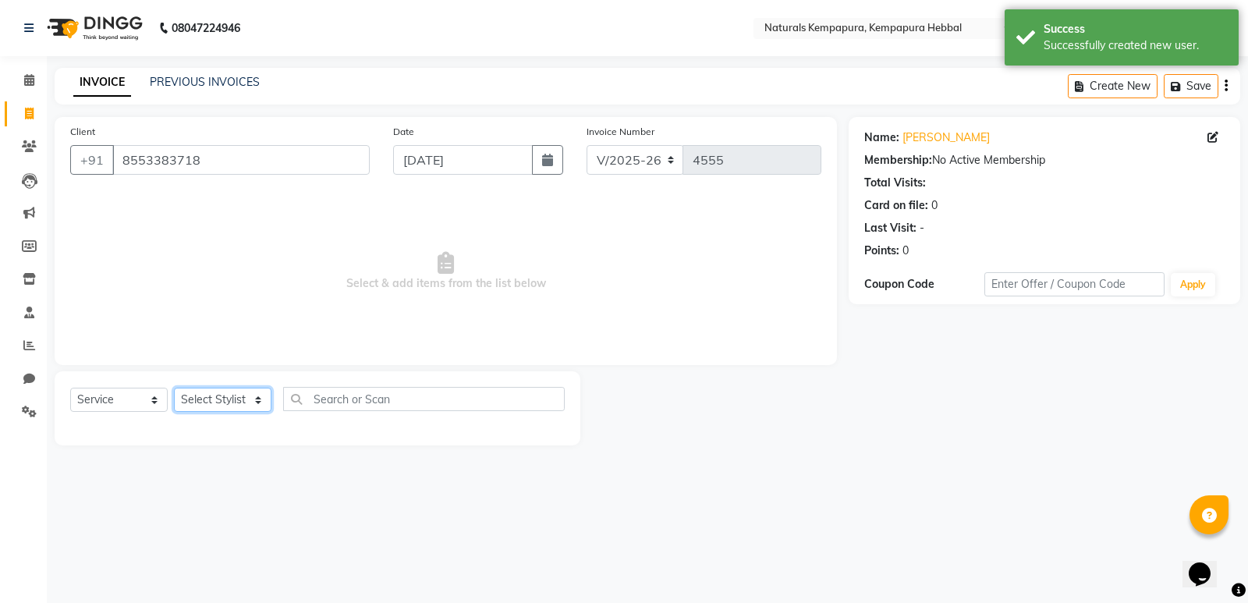
click at [231, 405] on select "Select Stylist ADARSH DANISH DURGA HARI HARAN JENNIFER Manager MOHD AARIS MOHD …" at bounding box center [223, 400] width 98 height 24
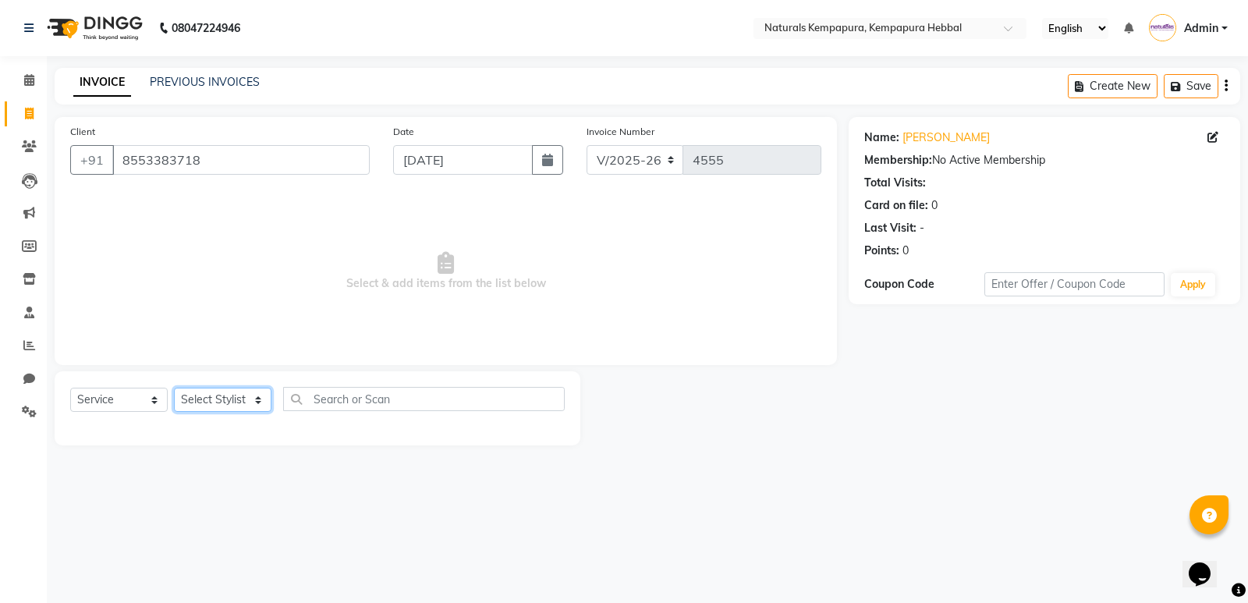
click at [253, 395] on select "Select Stylist ADARSH DANISH DURGA HARI HARAN JENNIFER Manager MOHD AARIS MOHD …" at bounding box center [223, 400] width 98 height 24
click at [174, 388] on select "Select Stylist ADARSH DANISH DURGA HARI HARAN JENNIFER Manager MOHD AARIS MOHD …" at bounding box center [223, 400] width 98 height 24
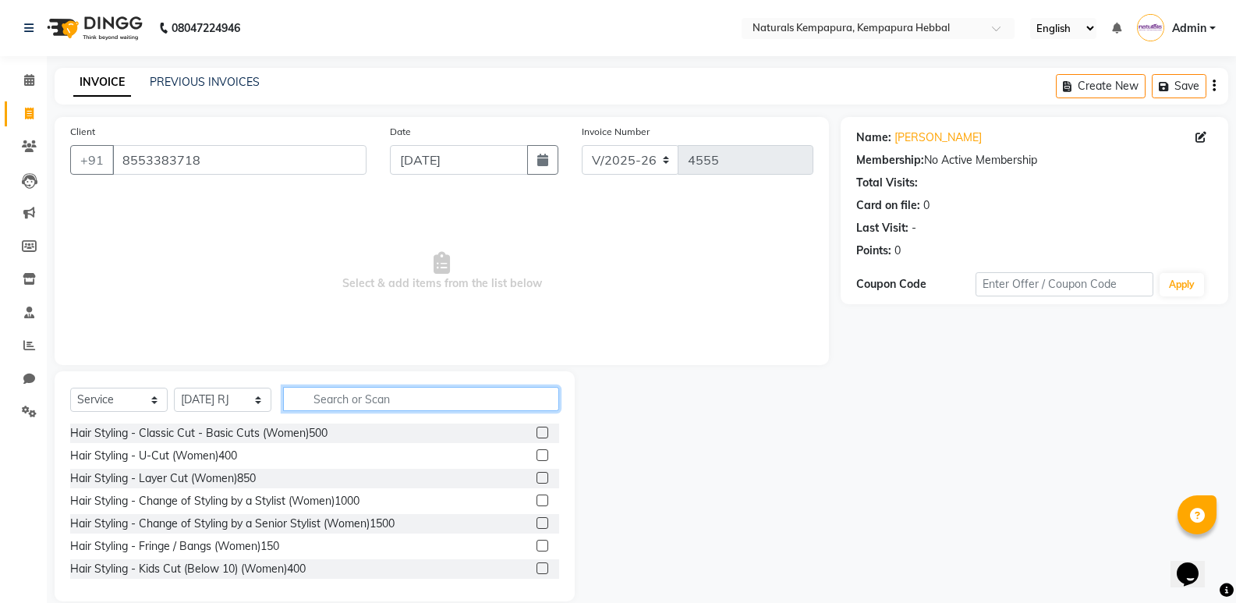
click at [360, 407] on input "text" at bounding box center [421, 399] width 276 height 24
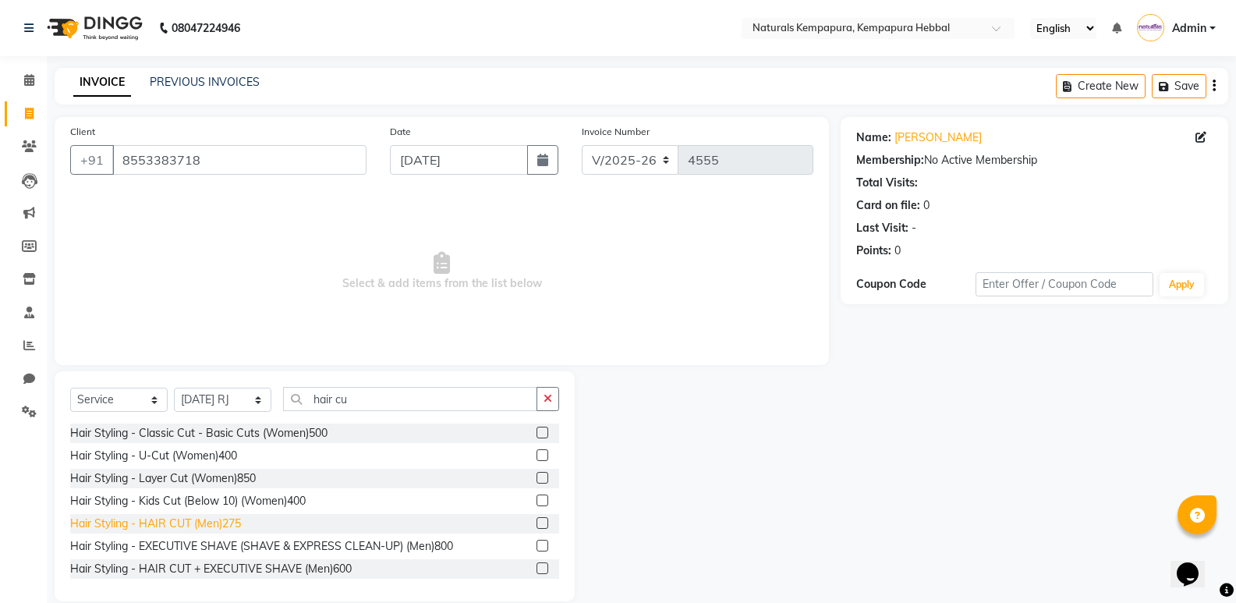
click at [211, 527] on div "Hair Styling - HAIR CUT (Men)275" at bounding box center [155, 524] width 171 height 16
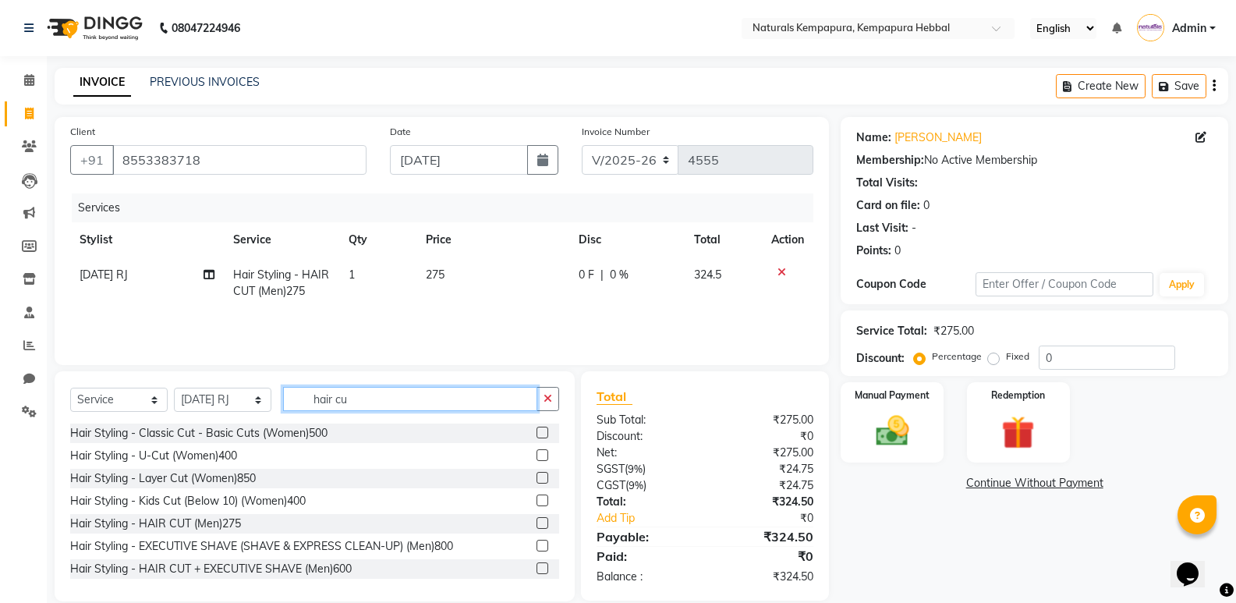
drag, startPoint x: 367, startPoint y: 406, endPoint x: 171, endPoint y: 353, distance: 203.0
click at [306, 393] on input "hair cu" at bounding box center [410, 399] width 254 height 24
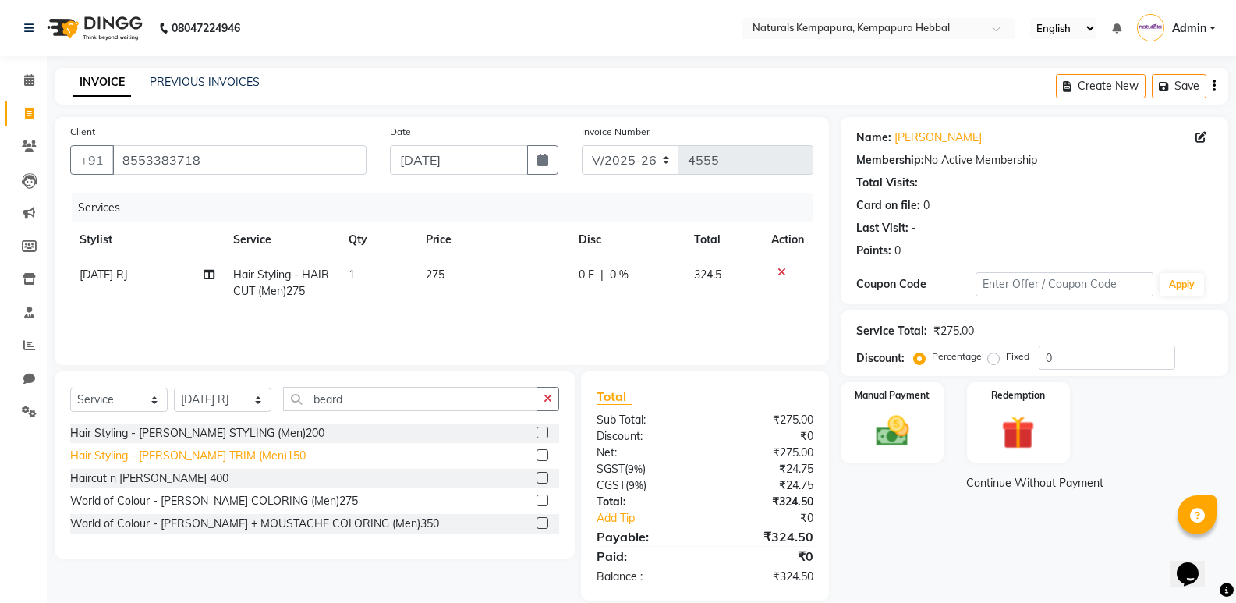
click at [211, 449] on div "Hair Styling - BEARD TRIM (Men)150" at bounding box center [188, 456] width 236 height 16
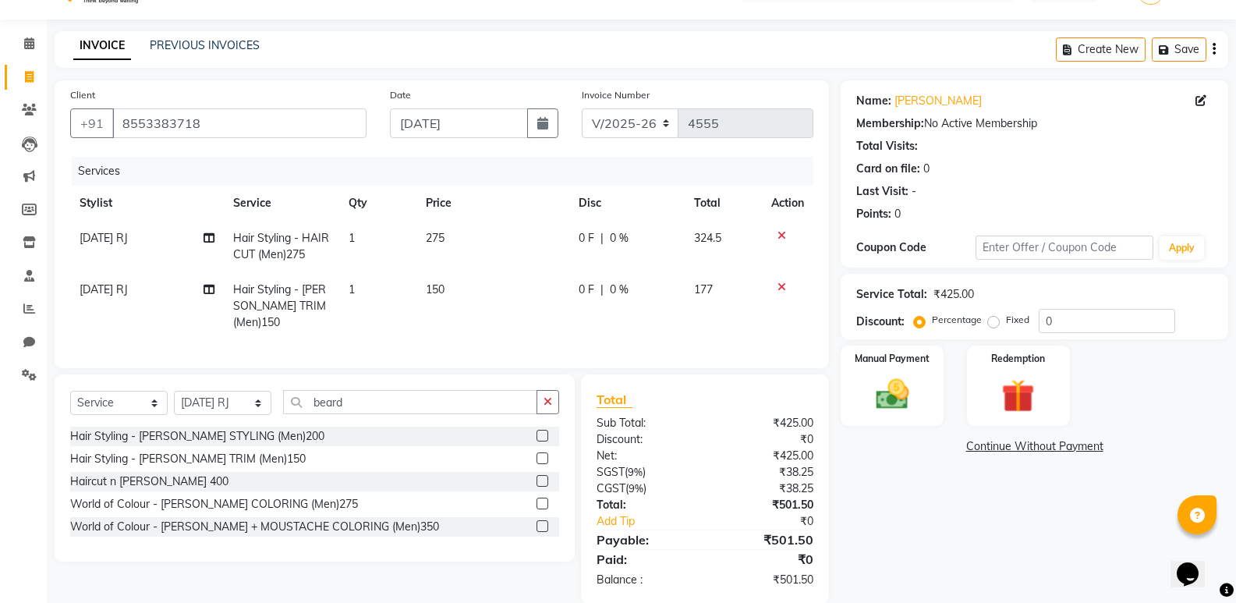
scroll to position [56, 0]
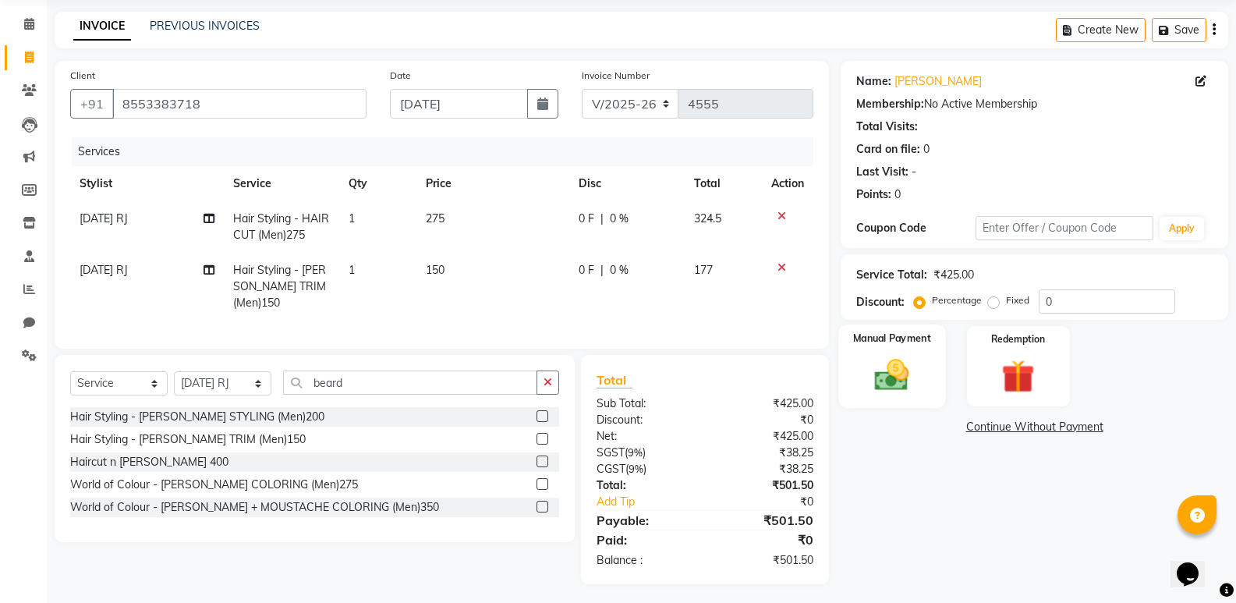
click at [904, 393] on img at bounding box center [891, 375] width 55 height 40
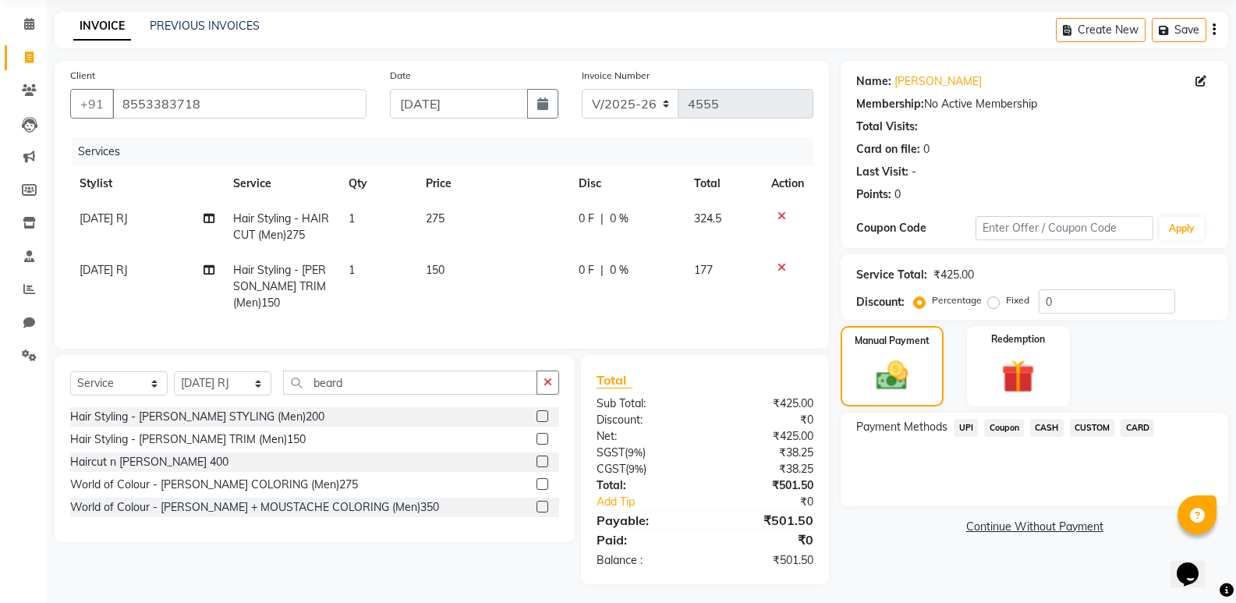
click at [959, 430] on span "UPI" at bounding box center [966, 428] width 24 height 18
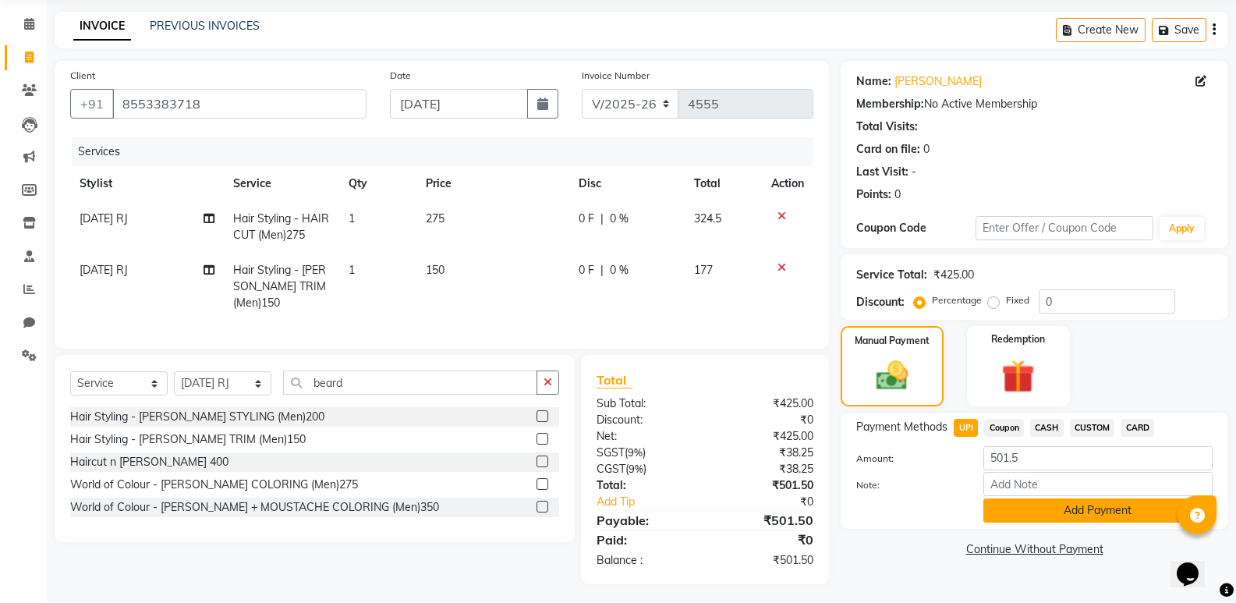
click at [1028, 506] on button "Add Payment" at bounding box center [1098, 510] width 229 height 24
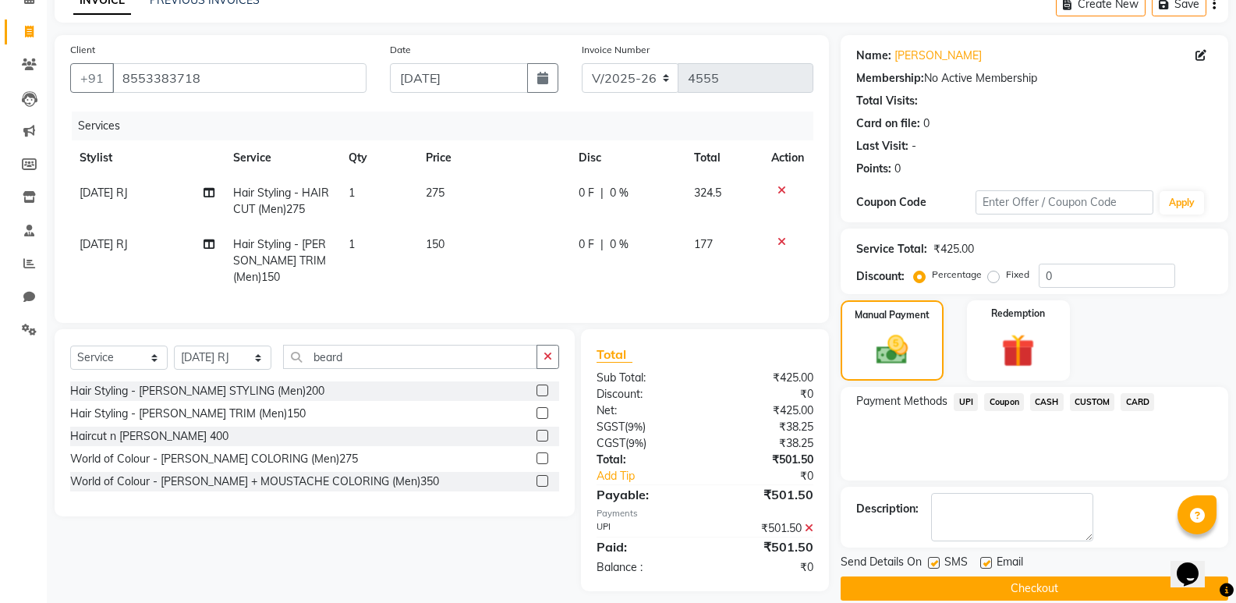
scroll to position [103, 0]
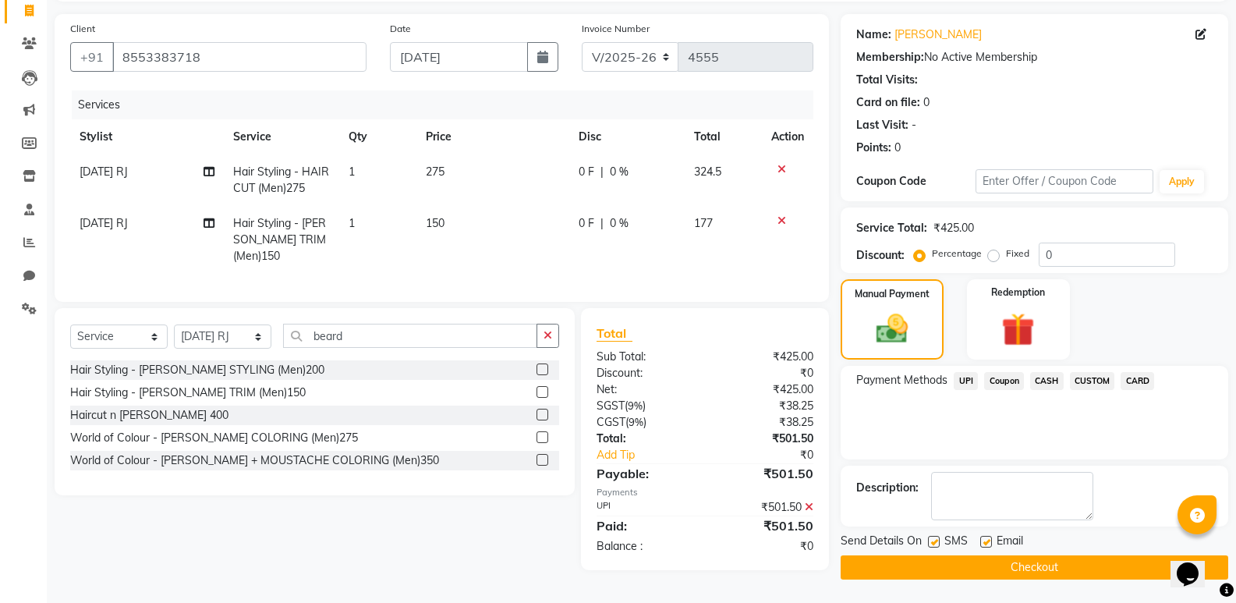
click at [991, 540] on label at bounding box center [986, 542] width 12 height 12
click at [991, 540] on input "checkbox" at bounding box center [985, 542] width 10 height 10
click at [931, 542] on label at bounding box center [934, 542] width 12 height 12
click at [931, 542] on input "checkbox" at bounding box center [933, 542] width 10 height 10
click at [941, 558] on button "Checkout" at bounding box center [1035, 567] width 388 height 24
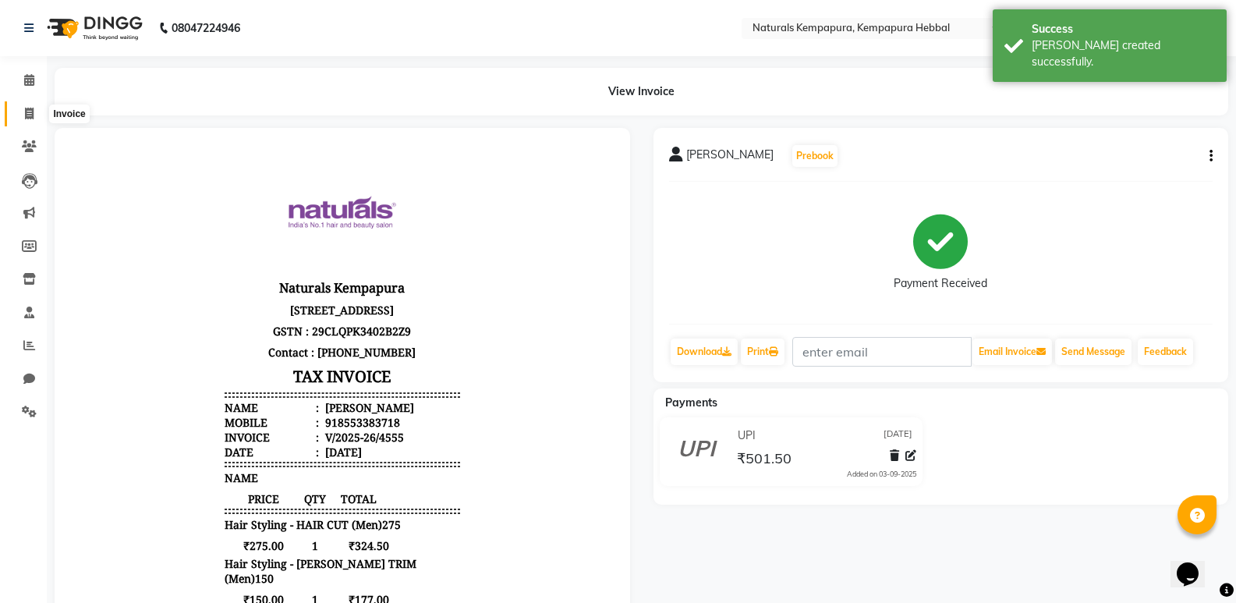
click at [25, 112] on icon at bounding box center [29, 114] width 9 height 12
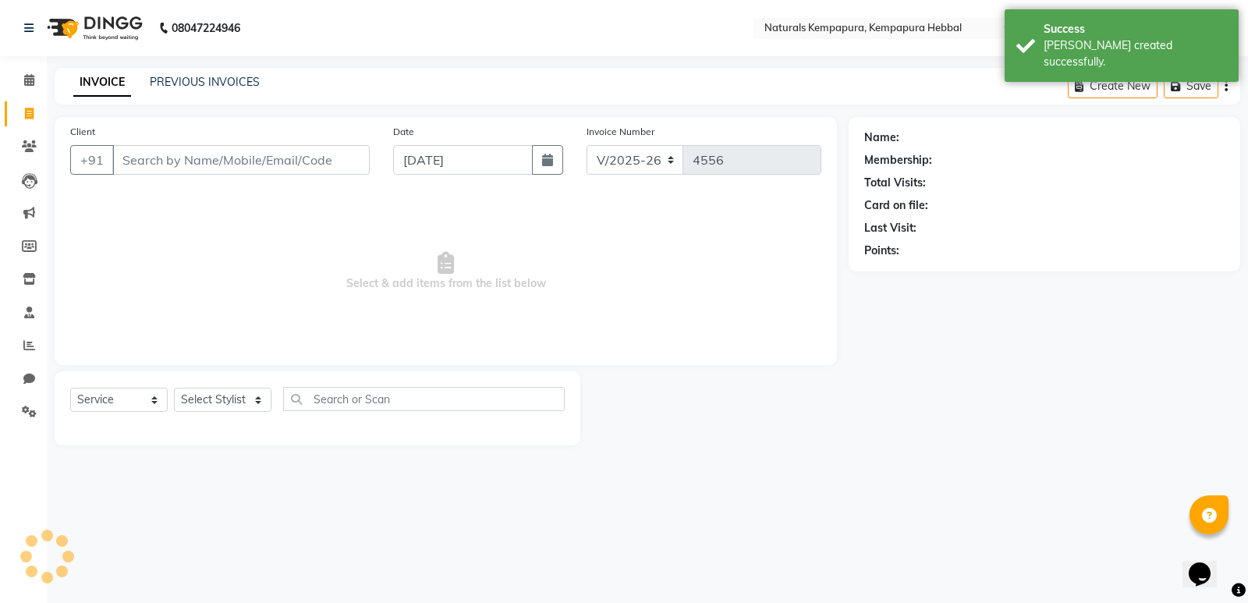
click at [197, 73] on div "INVOICE PREVIOUS INVOICES Create New Save" at bounding box center [648, 86] width 1186 height 37
click at [197, 87] on link "PREVIOUS INVOICES" at bounding box center [205, 82] width 110 height 14
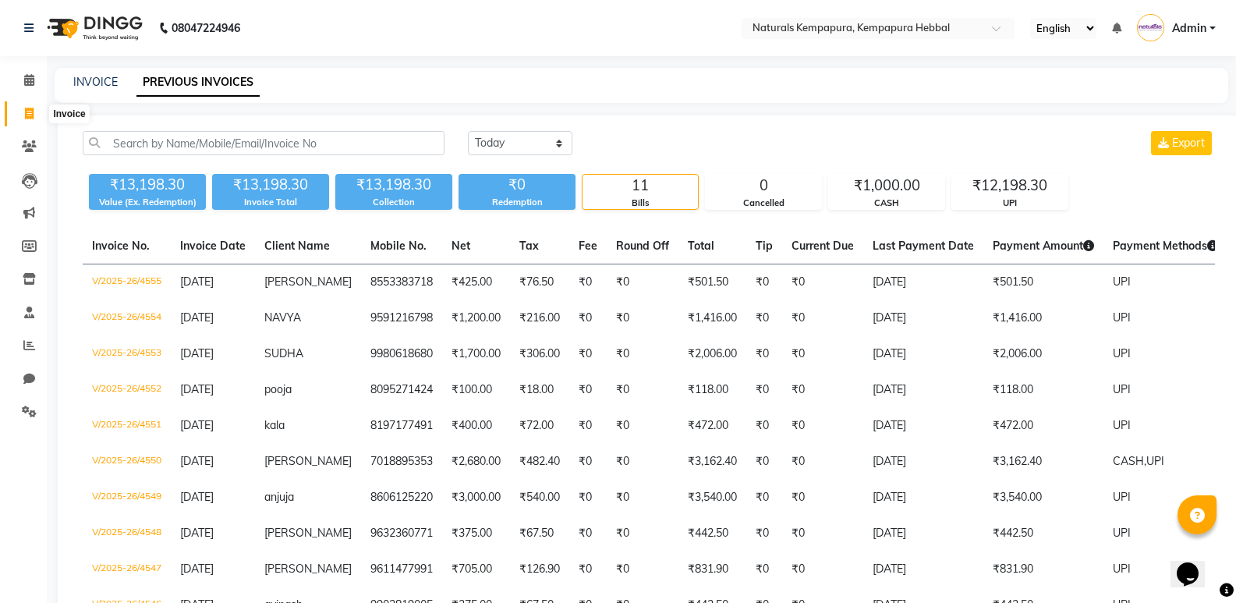
click at [33, 113] on icon at bounding box center [29, 114] width 9 height 12
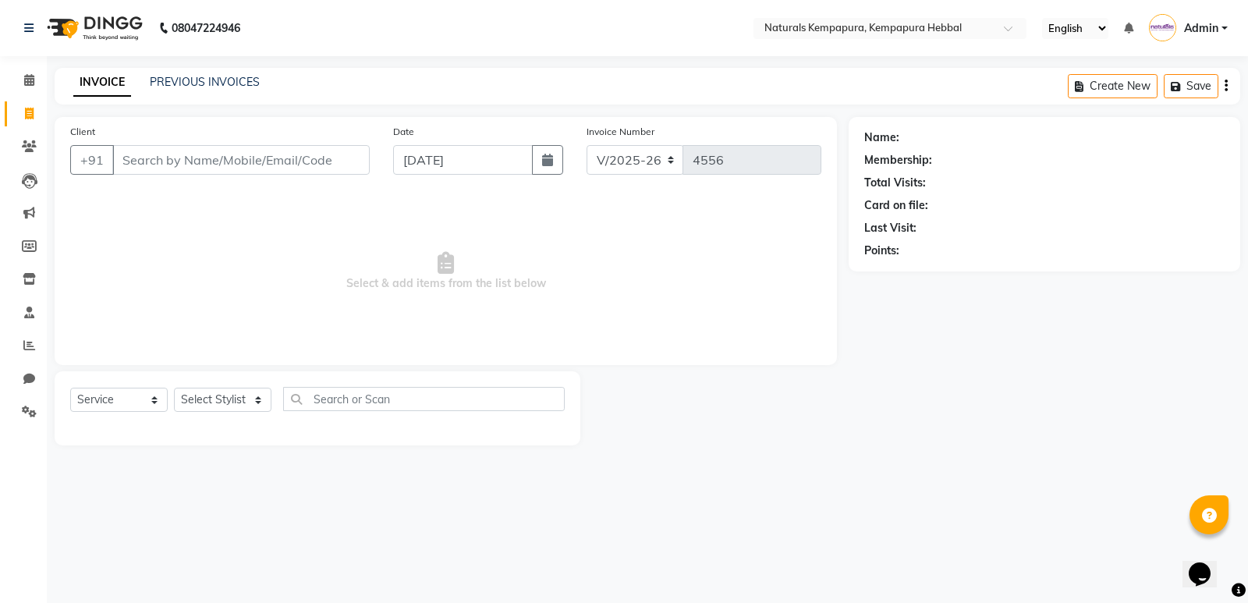
click at [128, 158] on input "Client" at bounding box center [240, 160] width 257 height 30
click at [341, 158] on span "Add Client" at bounding box center [330, 160] width 62 height 16
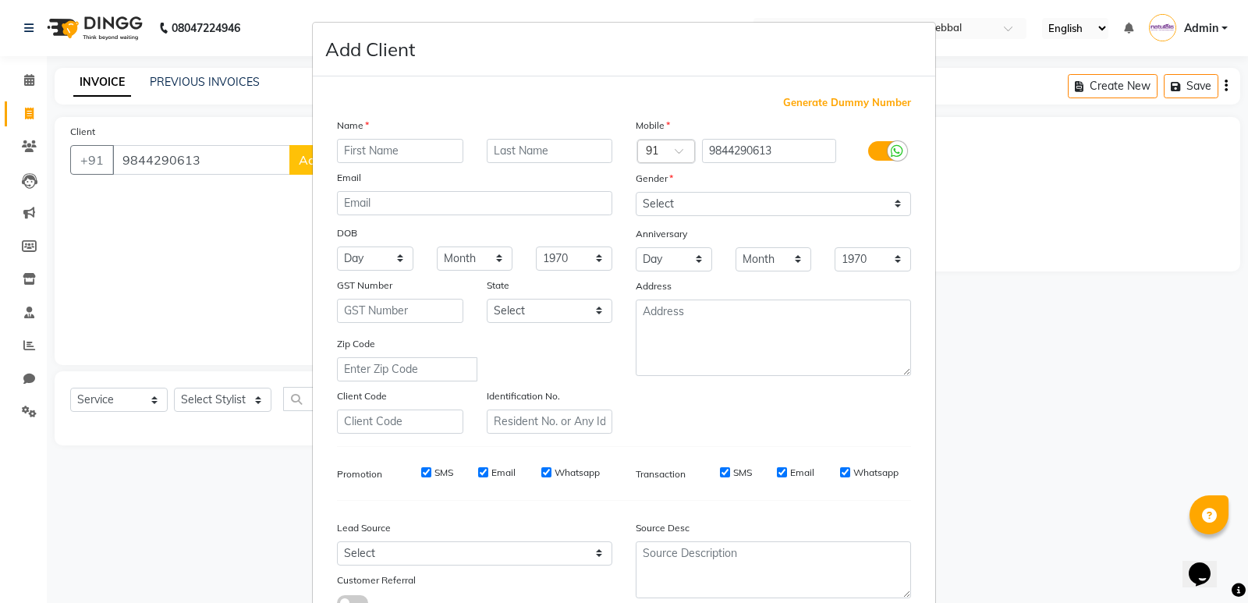
click at [341, 148] on input "text" at bounding box center [400, 151] width 126 height 24
click at [892, 204] on select "Select Male Female Other Prefer Not To Say" at bounding box center [773, 204] width 275 height 24
click at [636, 192] on select "Select Male Female Other Prefer Not To Say" at bounding box center [773, 204] width 275 height 24
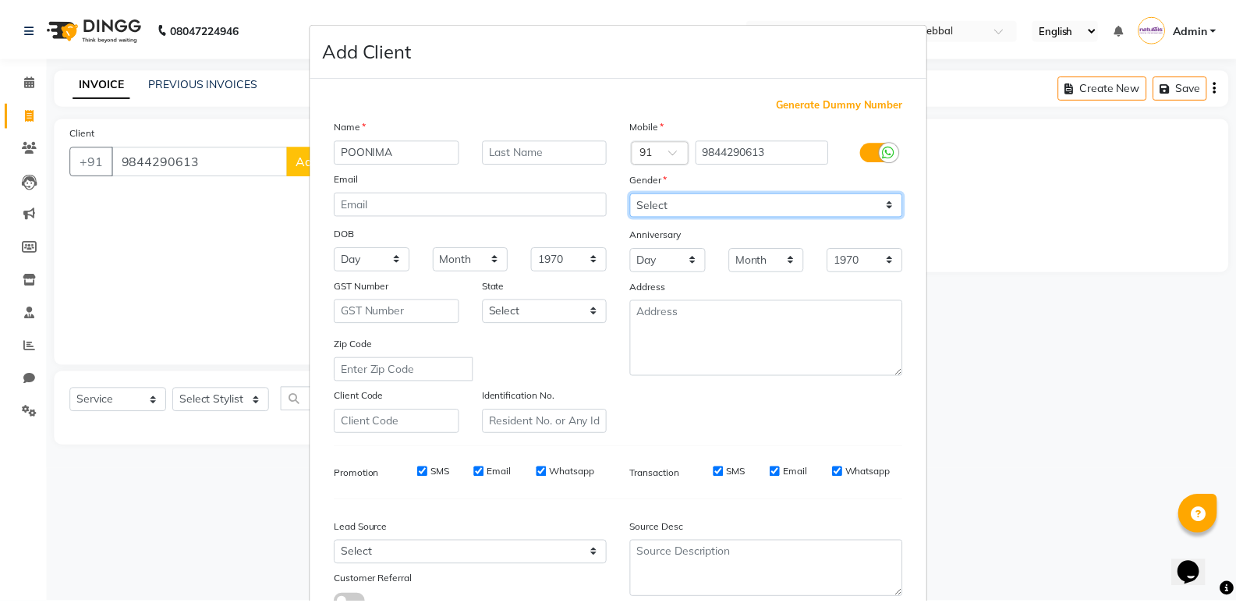
scroll to position [117, 0]
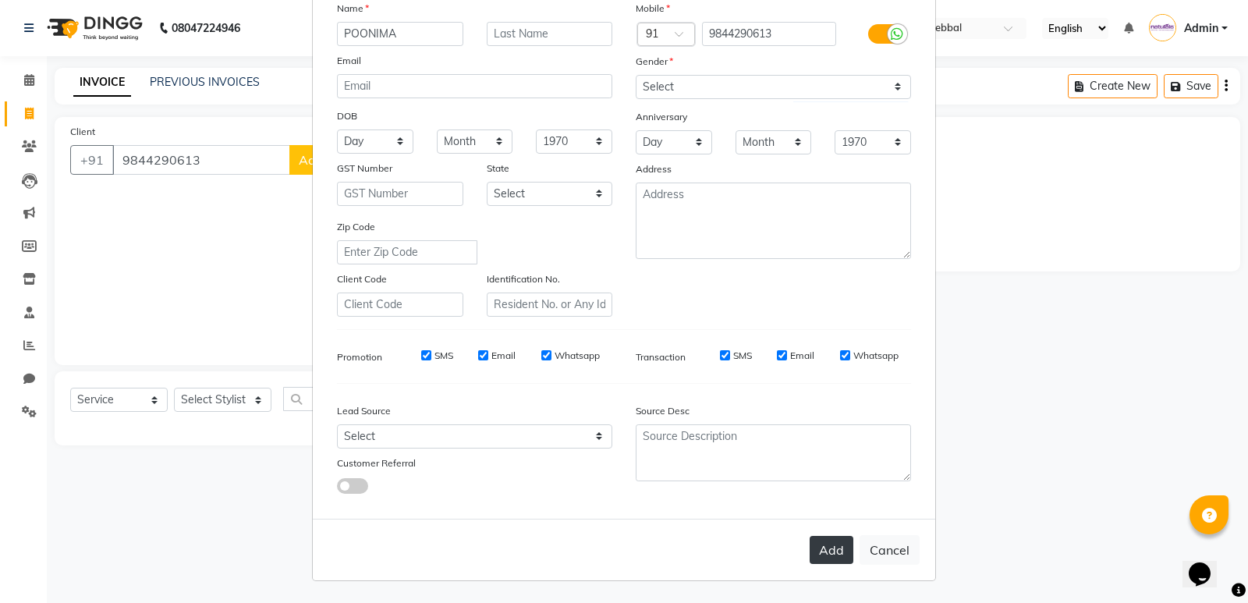
click at [815, 541] on button "Add" at bounding box center [832, 550] width 44 height 28
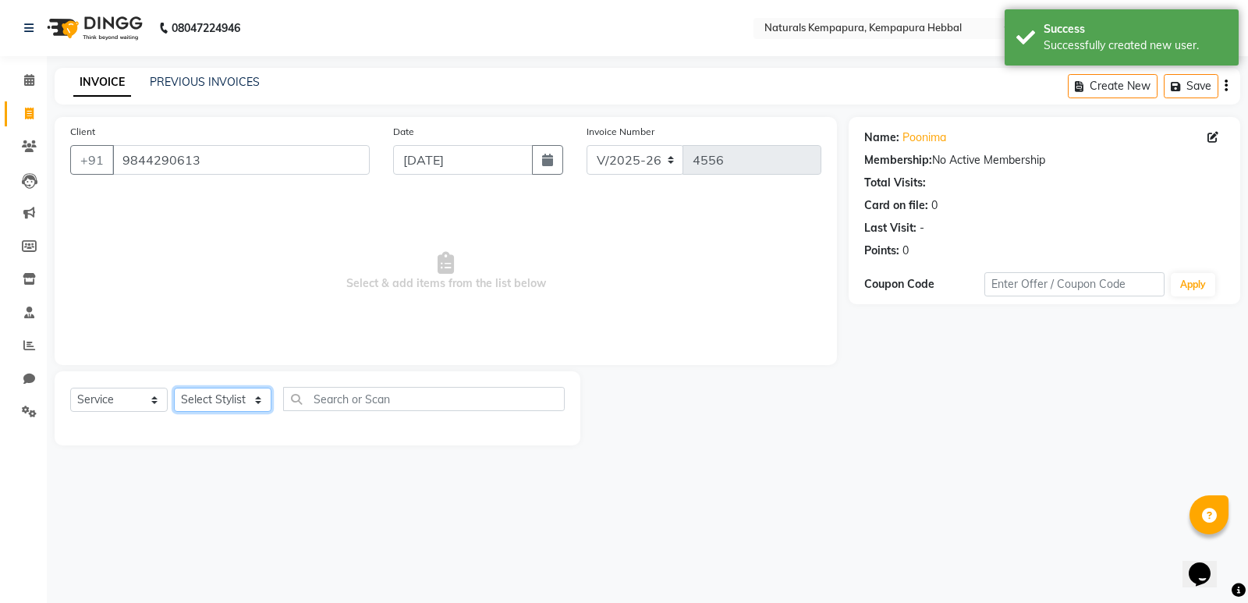
click at [247, 402] on select "Select Stylist ADARSH DANISH DURGA HARI HARAN JENNIFER Manager MOHD AARIS MOHD …" at bounding box center [223, 400] width 98 height 24
click at [174, 388] on select "Select Stylist ADARSH DANISH DURGA HARI HARAN JENNIFER Manager MOHD AARIS MOHD …" at bounding box center [223, 400] width 98 height 24
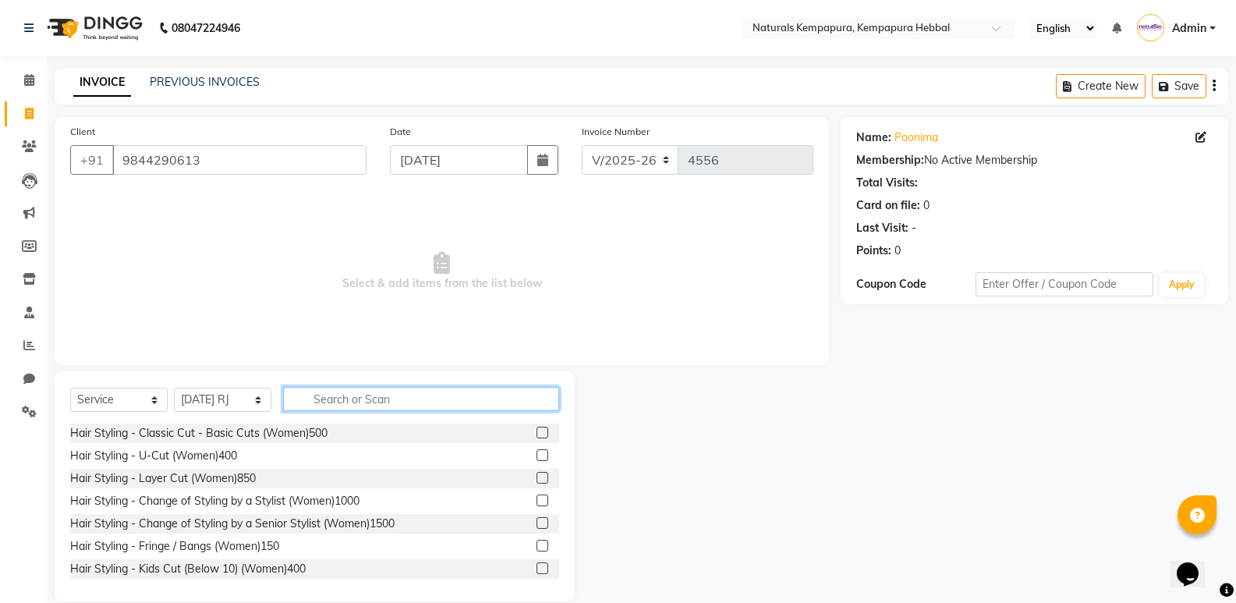
click at [318, 398] on input "text" at bounding box center [421, 399] width 276 height 24
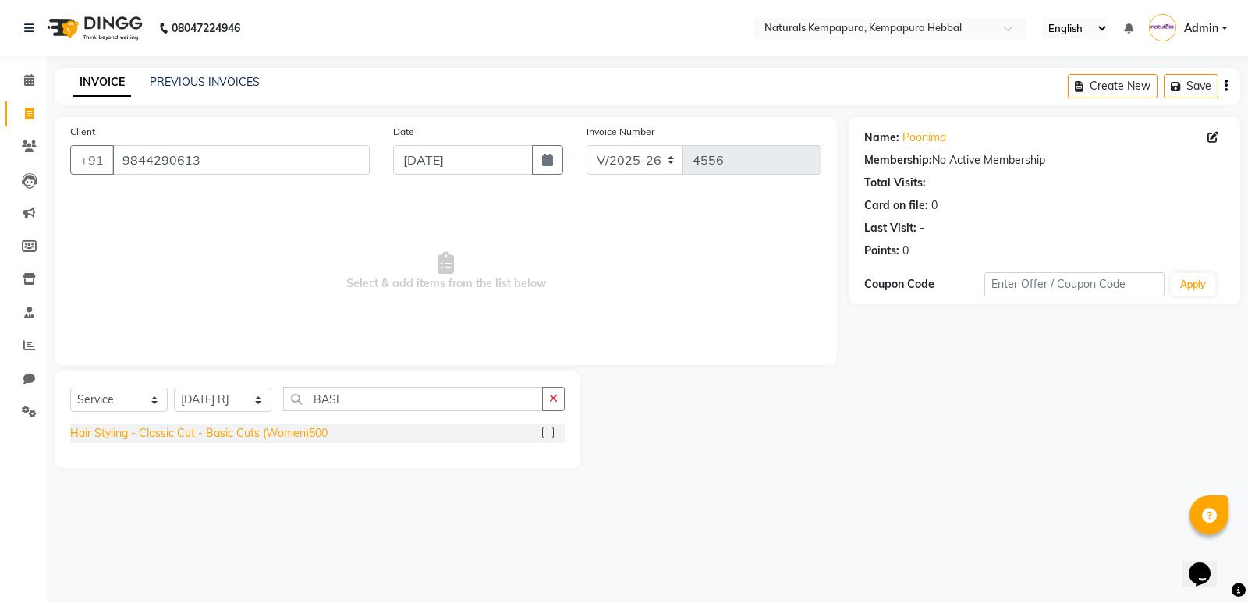
click at [225, 431] on div "Hair Styling - Classic Cut - Basic Cuts (Women)500" at bounding box center [198, 433] width 257 height 16
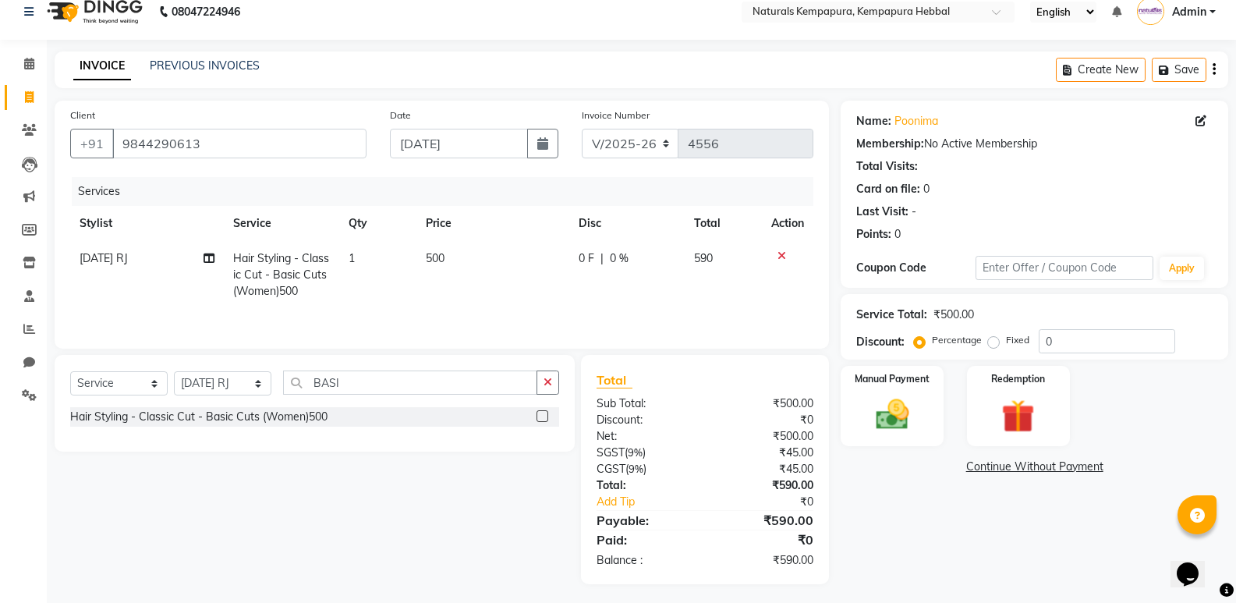
scroll to position [21, 0]
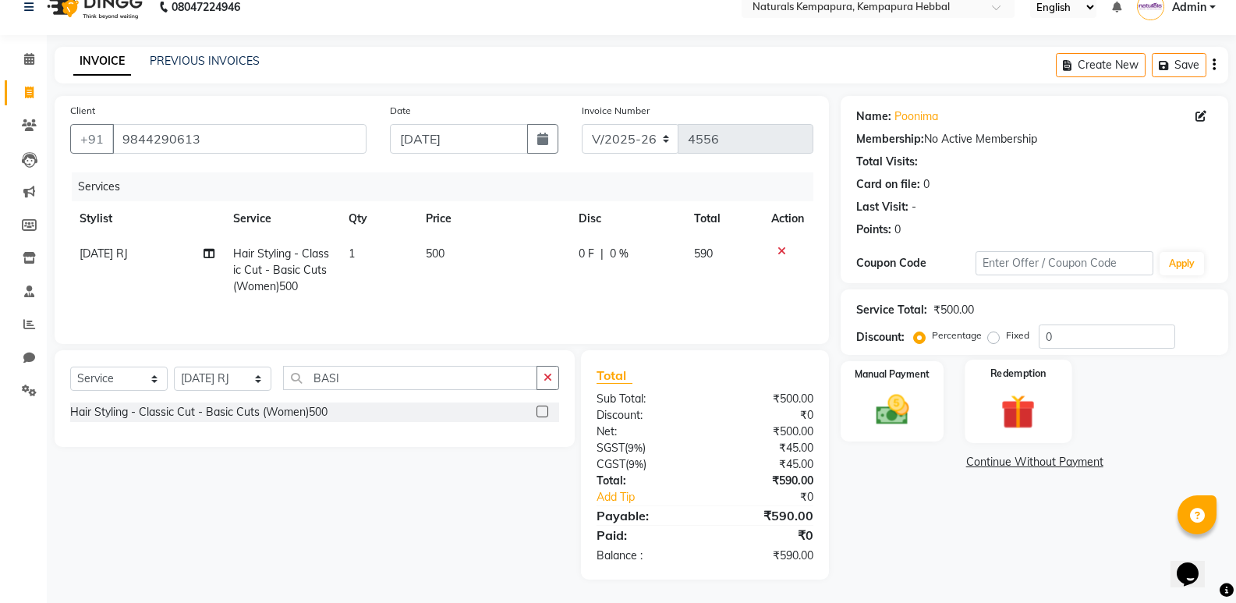
click at [1019, 415] on img at bounding box center [1018, 411] width 55 height 43
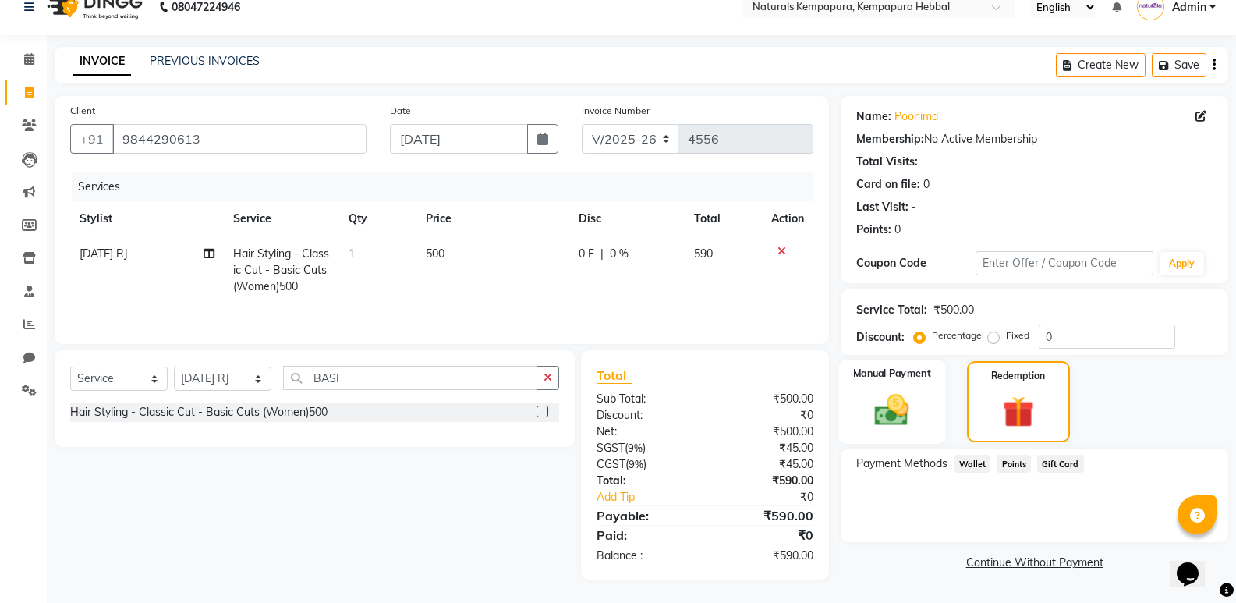
click at [895, 409] on img at bounding box center [891, 410] width 55 height 40
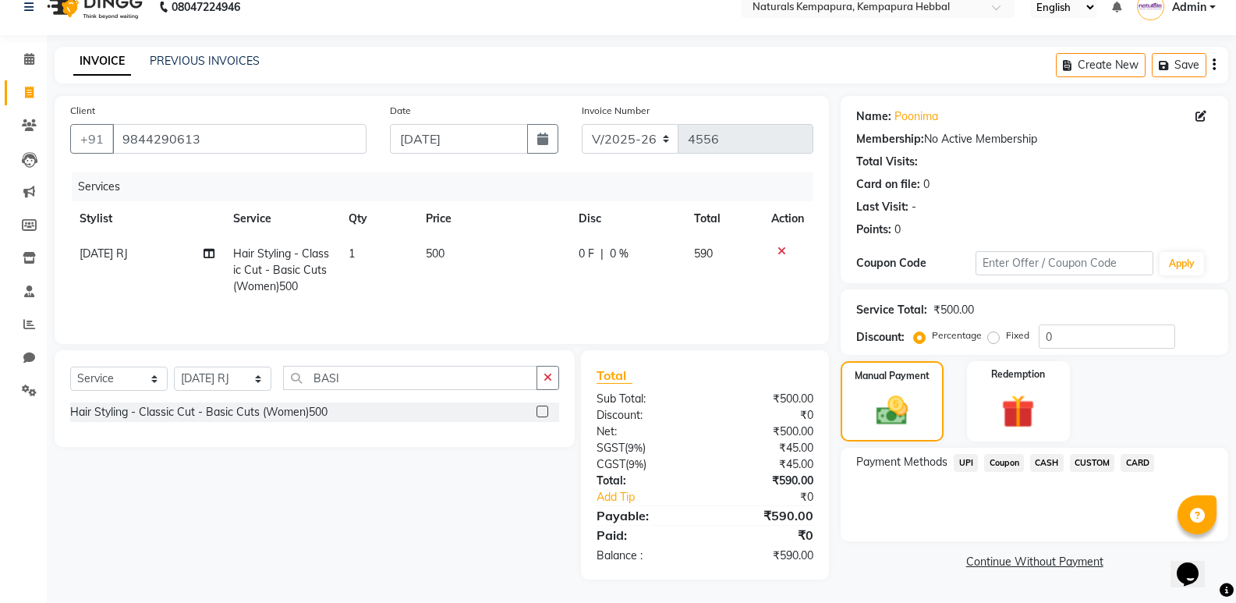
click at [966, 460] on span "UPI" at bounding box center [966, 463] width 24 height 18
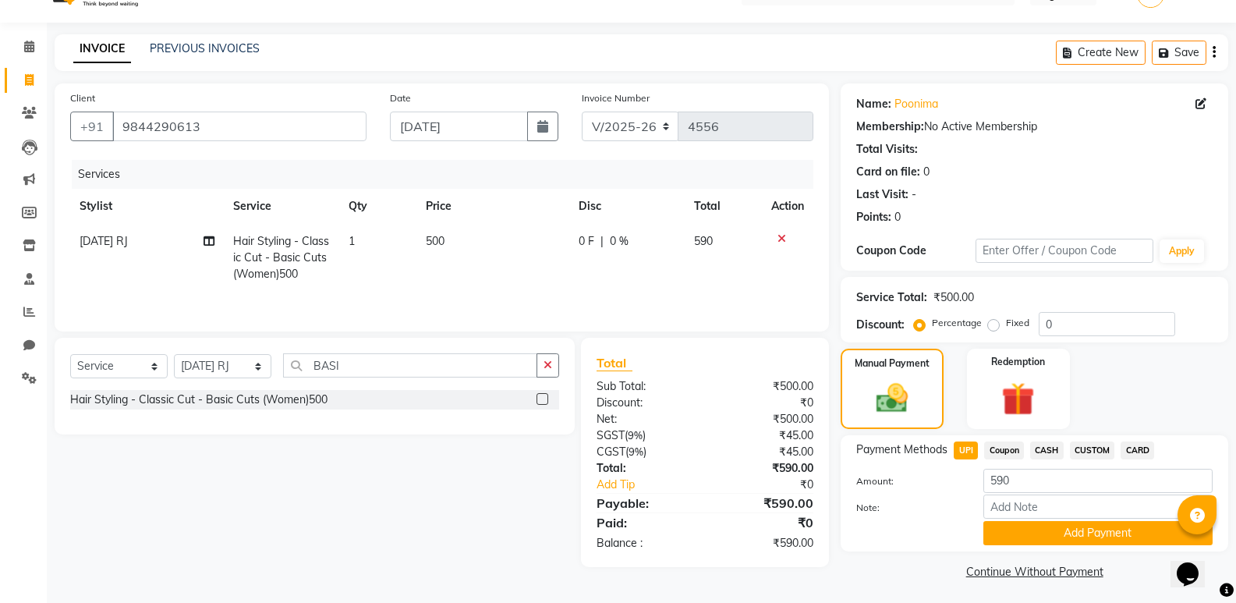
scroll to position [37, 0]
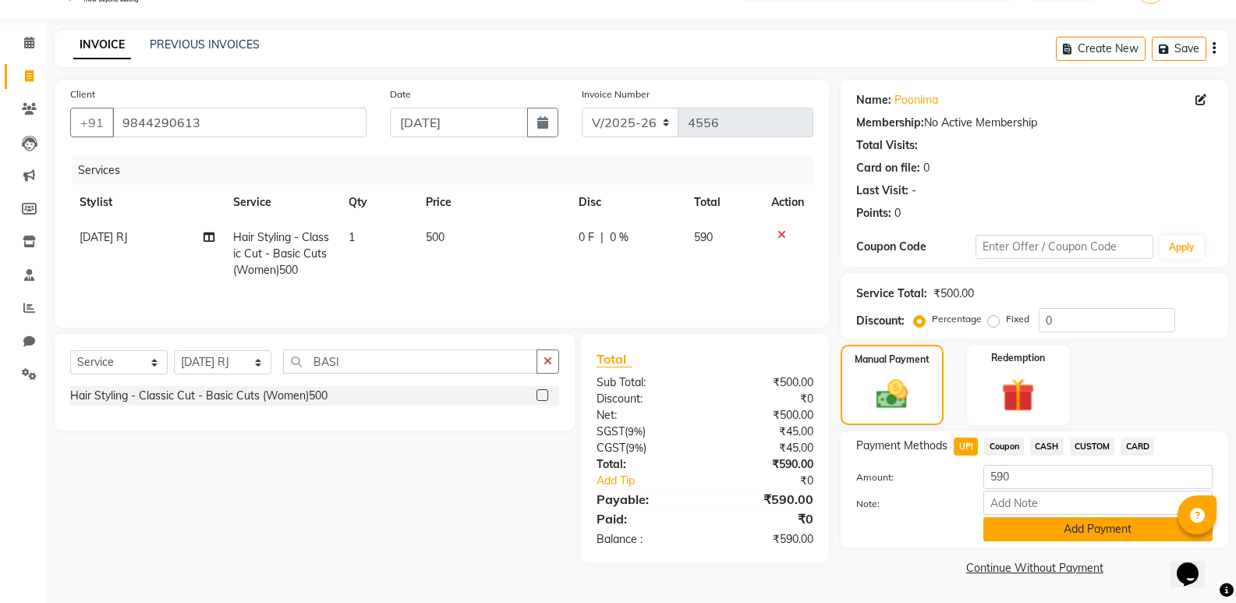
click at [1091, 527] on button "Add Payment" at bounding box center [1098, 529] width 229 height 24
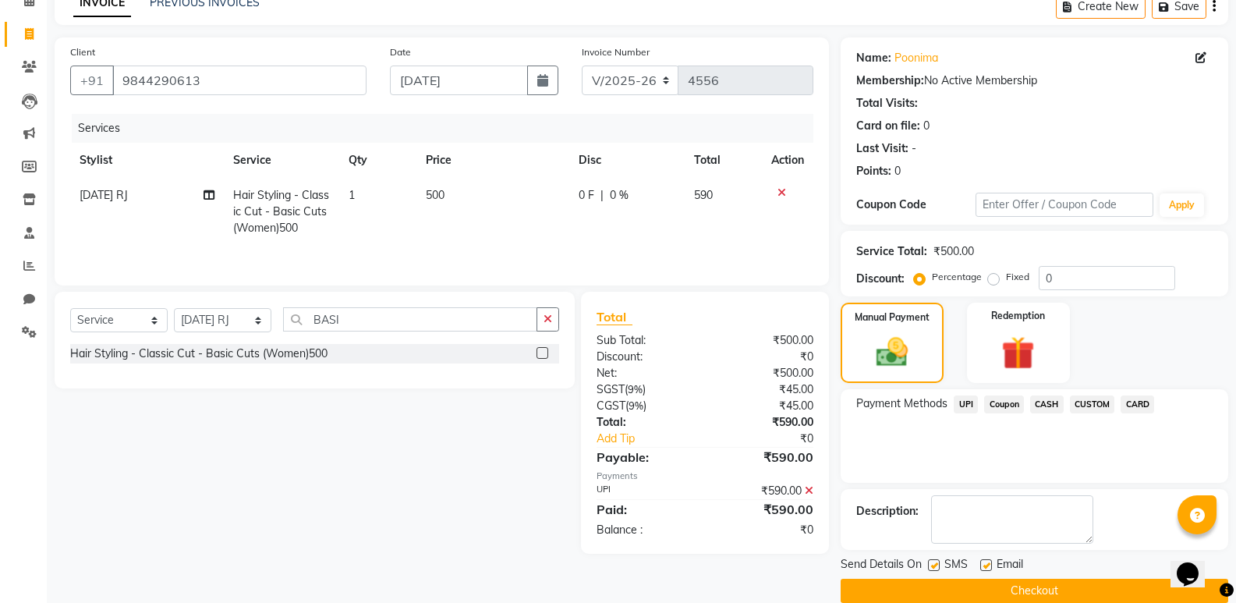
scroll to position [103, 0]
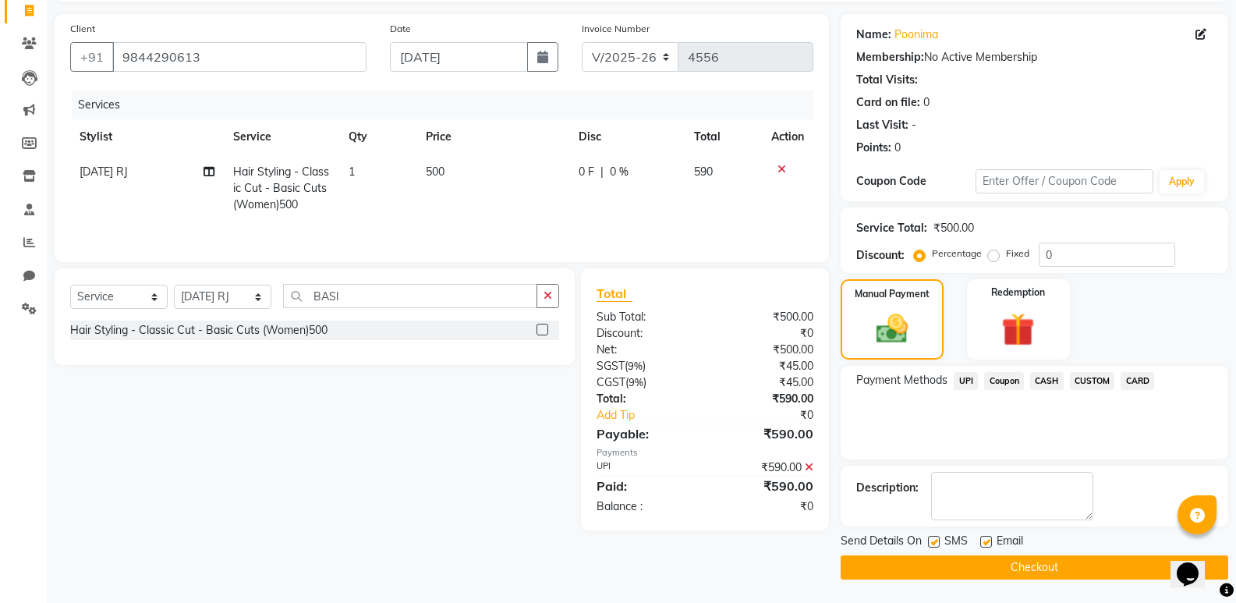
click at [989, 541] on label at bounding box center [986, 542] width 12 height 12
click at [989, 541] on input "checkbox" at bounding box center [985, 542] width 10 height 10
click at [933, 541] on label at bounding box center [934, 542] width 12 height 12
click at [933, 541] on input "checkbox" at bounding box center [933, 542] width 10 height 10
click at [1028, 566] on button "Checkout" at bounding box center [1035, 567] width 388 height 24
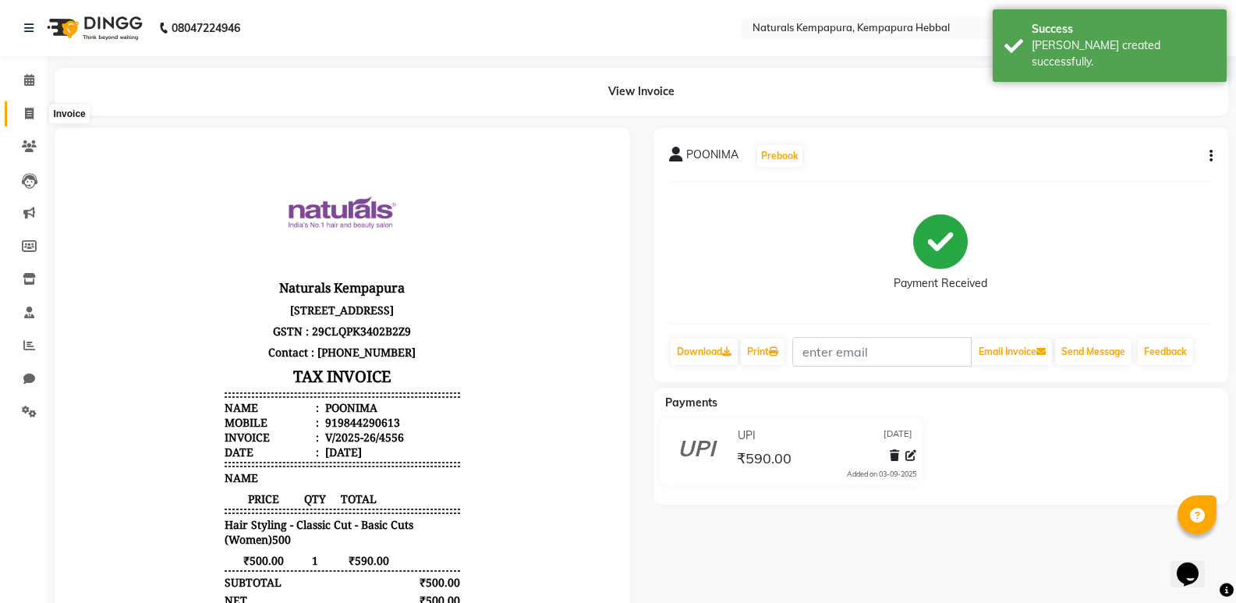
click at [29, 112] on icon at bounding box center [29, 114] width 9 height 12
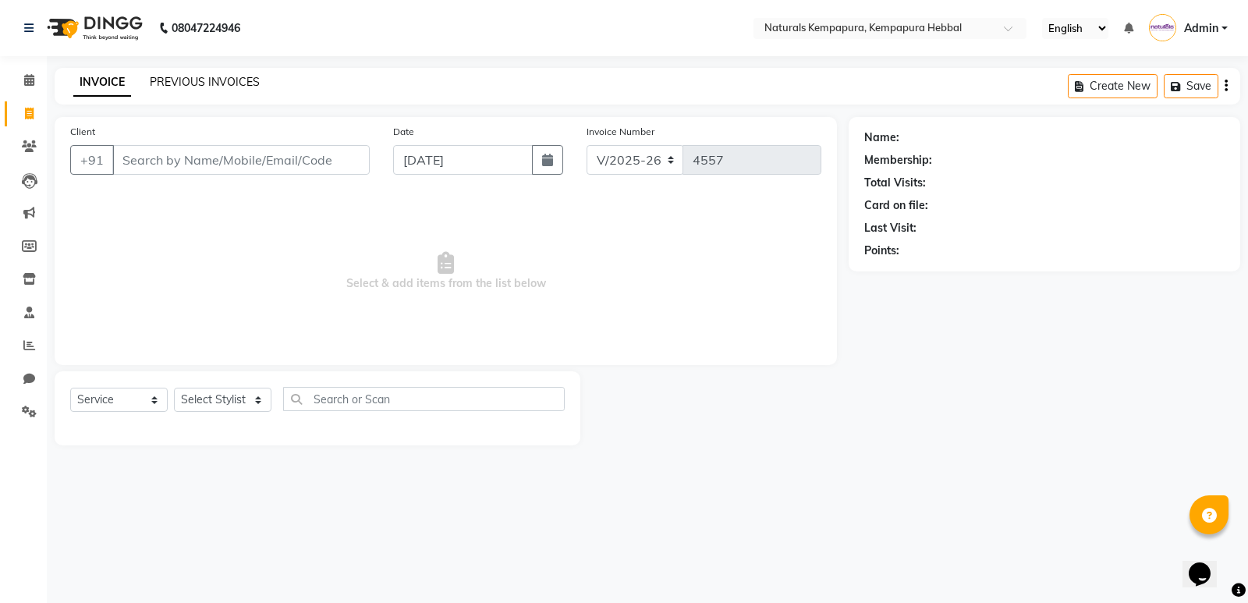
click at [201, 76] on link "PREVIOUS INVOICES" at bounding box center [205, 82] width 110 height 14
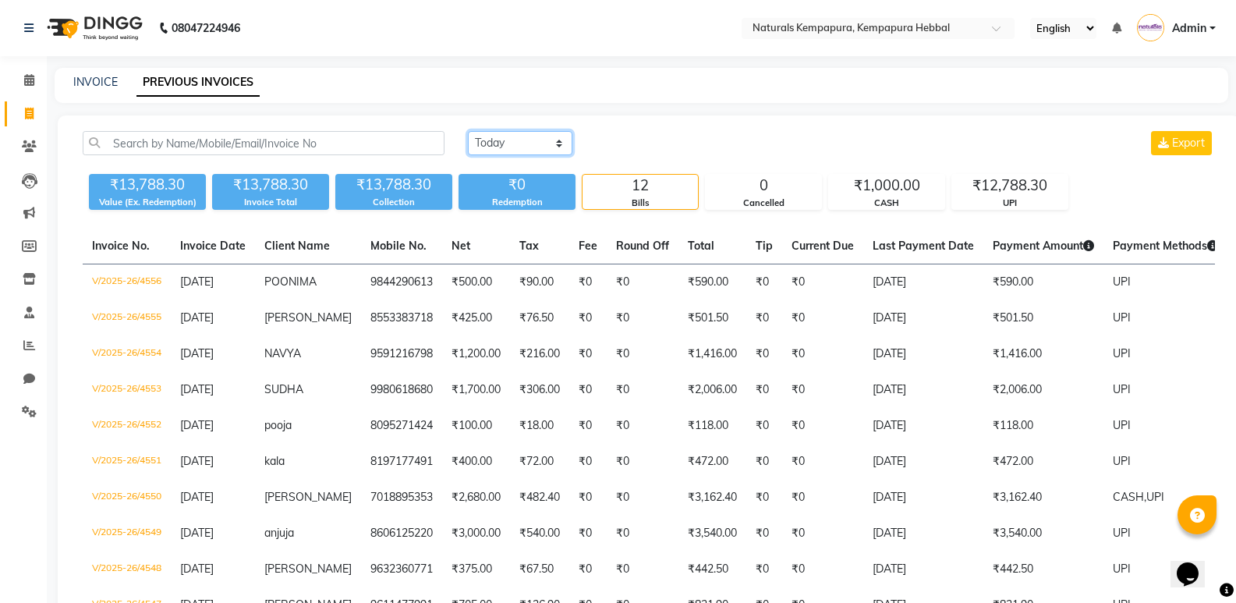
click at [562, 145] on select "Today Yesterday Custom Range" at bounding box center [520, 143] width 105 height 24
click at [468, 131] on select "Today Yesterday Custom Range" at bounding box center [520, 143] width 105 height 24
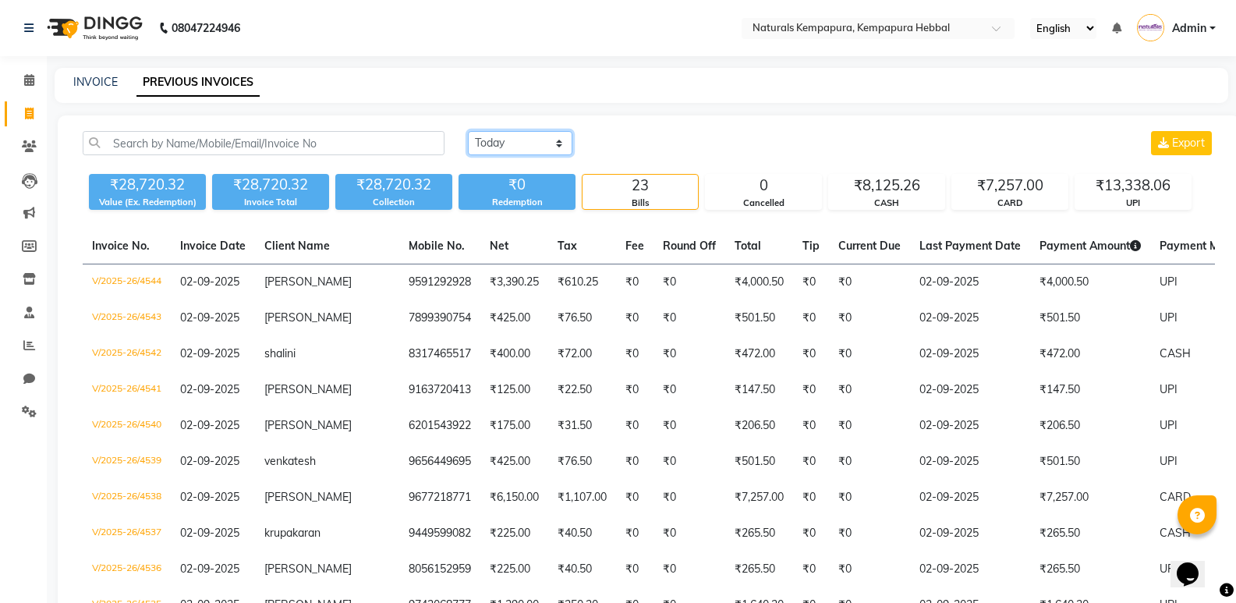
click at [559, 146] on select "Today Yesterday Custom Range" at bounding box center [520, 143] width 105 height 24
click at [468, 131] on select "Today Yesterday Custom Range" at bounding box center [520, 143] width 105 height 24
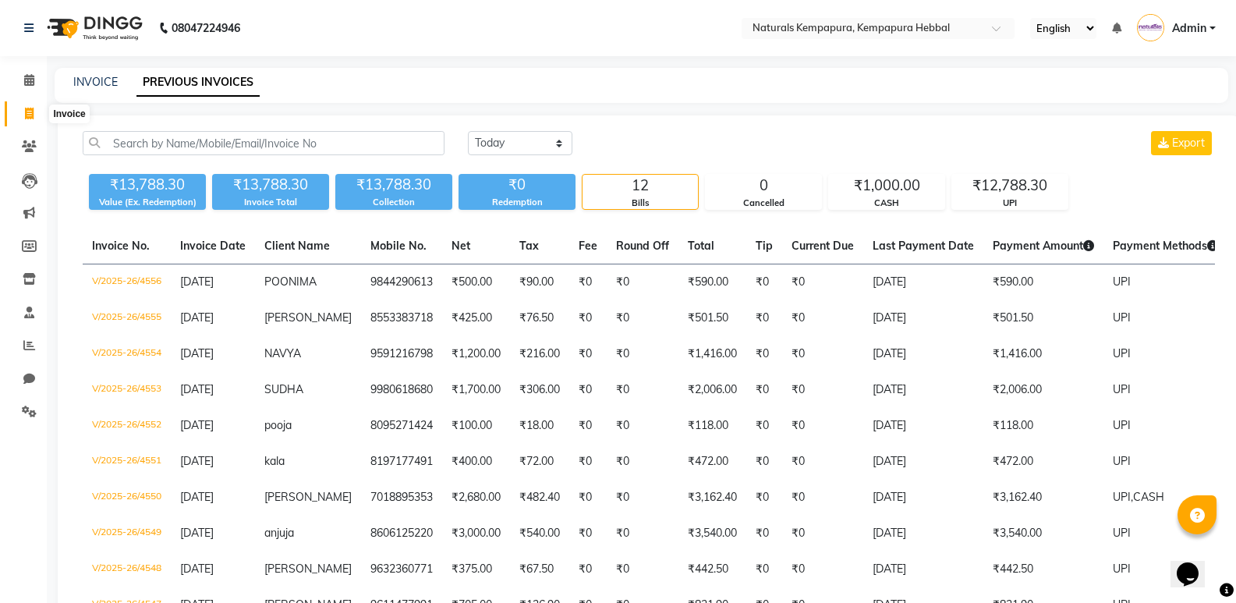
click at [25, 110] on icon at bounding box center [29, 114] width 9 height 12
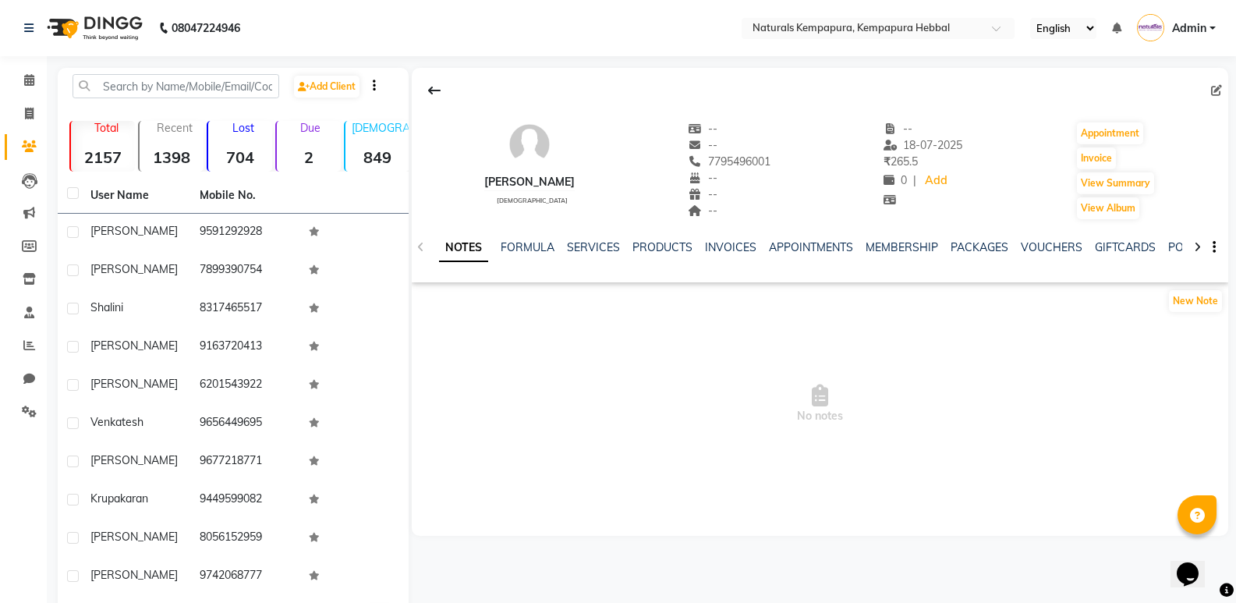
click at [587, 258] on div "NOTES FORMULA SERVICES PRODUCTS INVOICES APPOINTMENTS MEMBERSHIP PACKAGES VOUCH…" at bounding box center [801, 253] width 725 height 29
click at [599, 246] on link "SERVICES" at bounding box center [593, 247] width 53 height 14
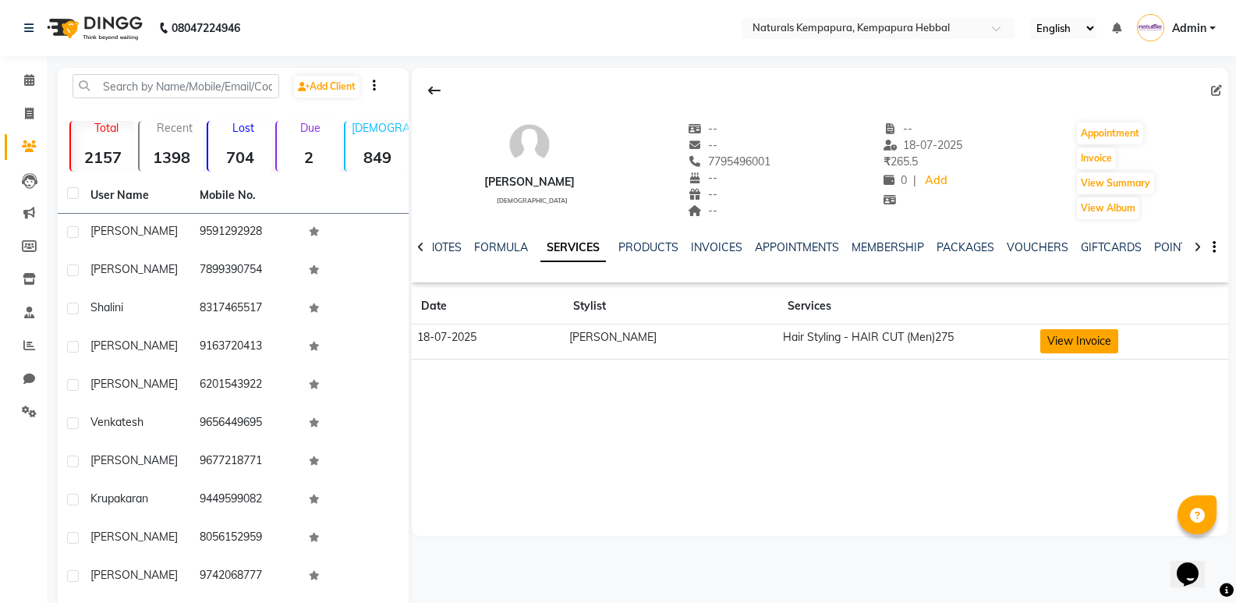
click at [1055, 339] on button "View Invoice" at bounding box center [1080, 341] width 78 height 24
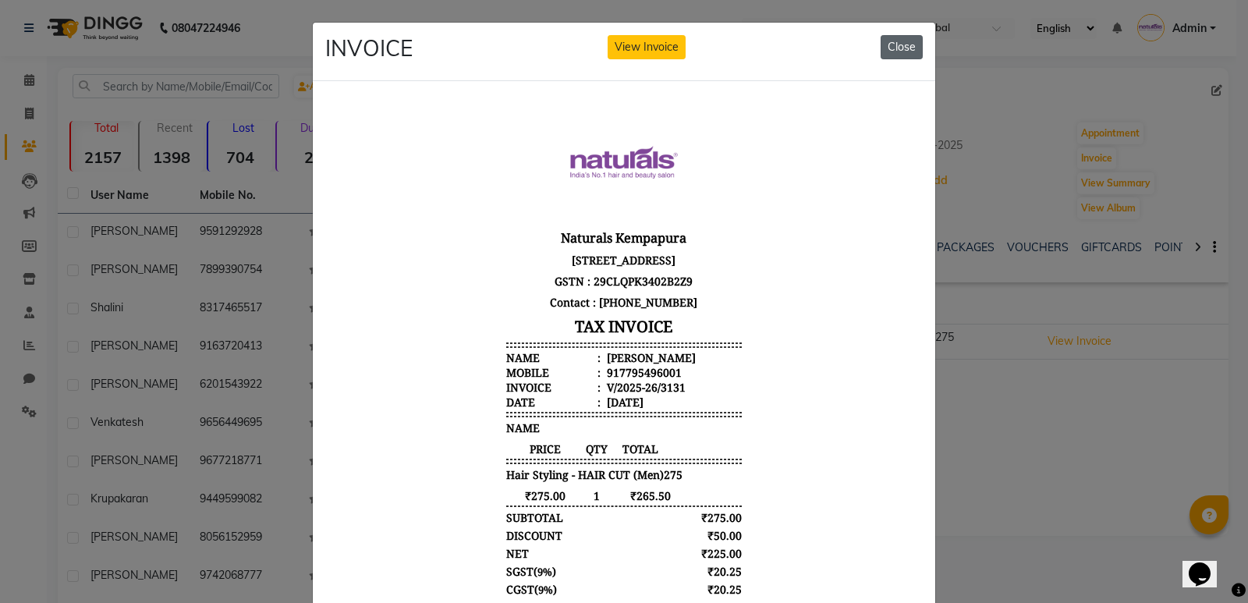
click at [895, 51] on button "Close" at bounding box center [902, 47] width 42 height 24
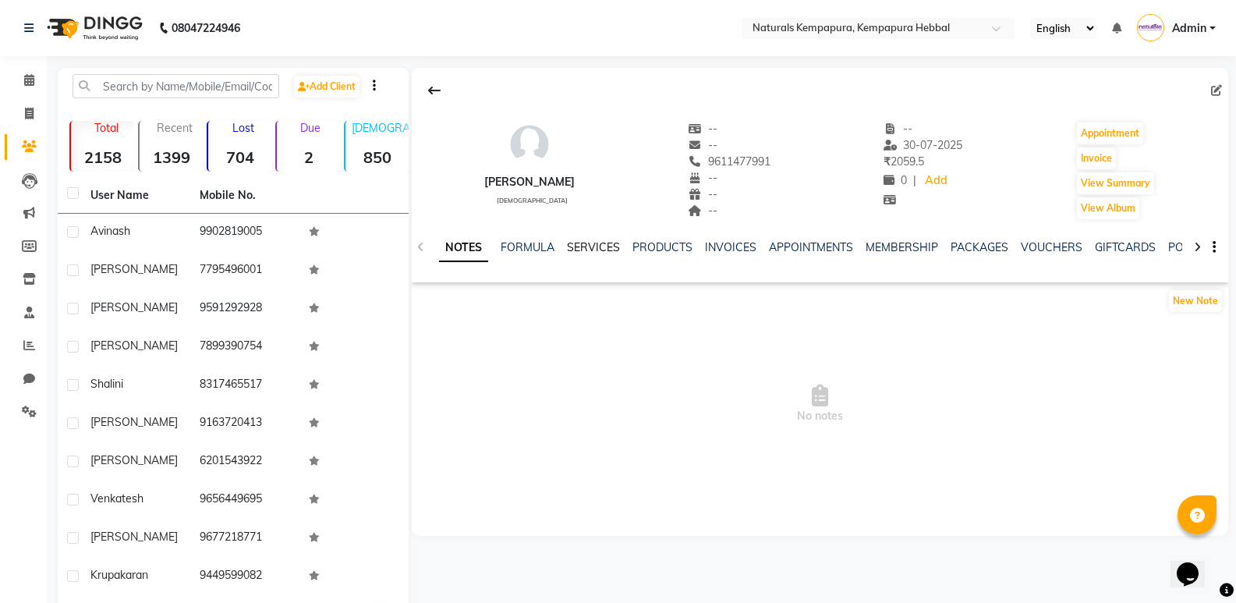
click at [599, 247] on link "SERVICES" at bounding box center [593, 247] width 53 height 14
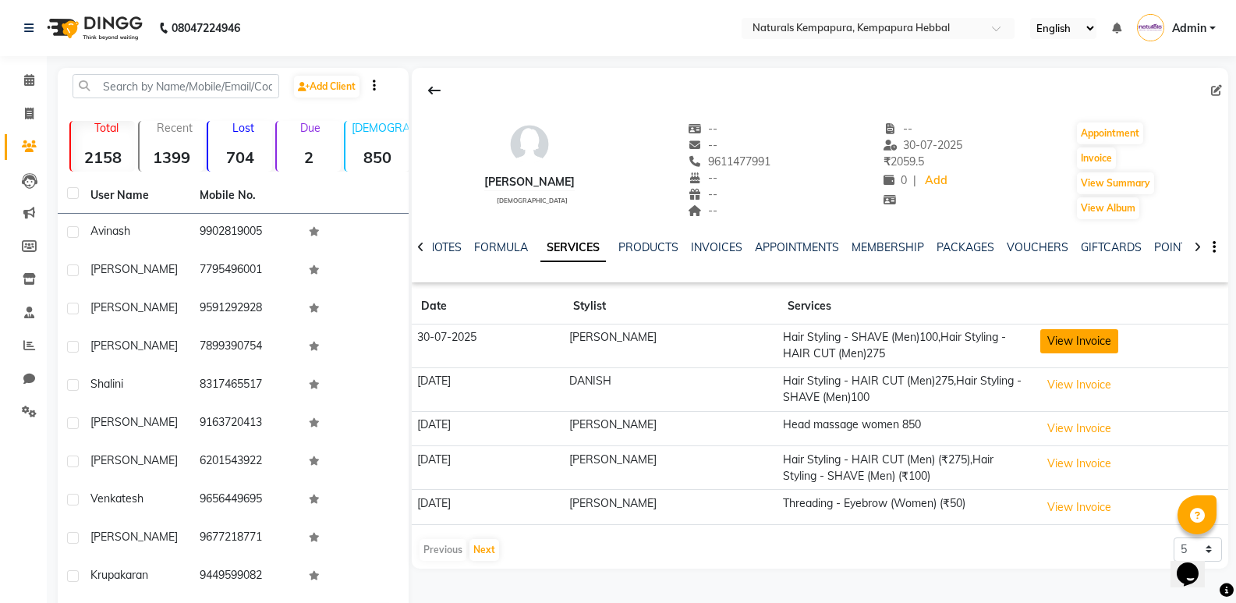
click at [1059, 343] on button "View Invoice" at bounding box center [1080, 341] width 78 height 24
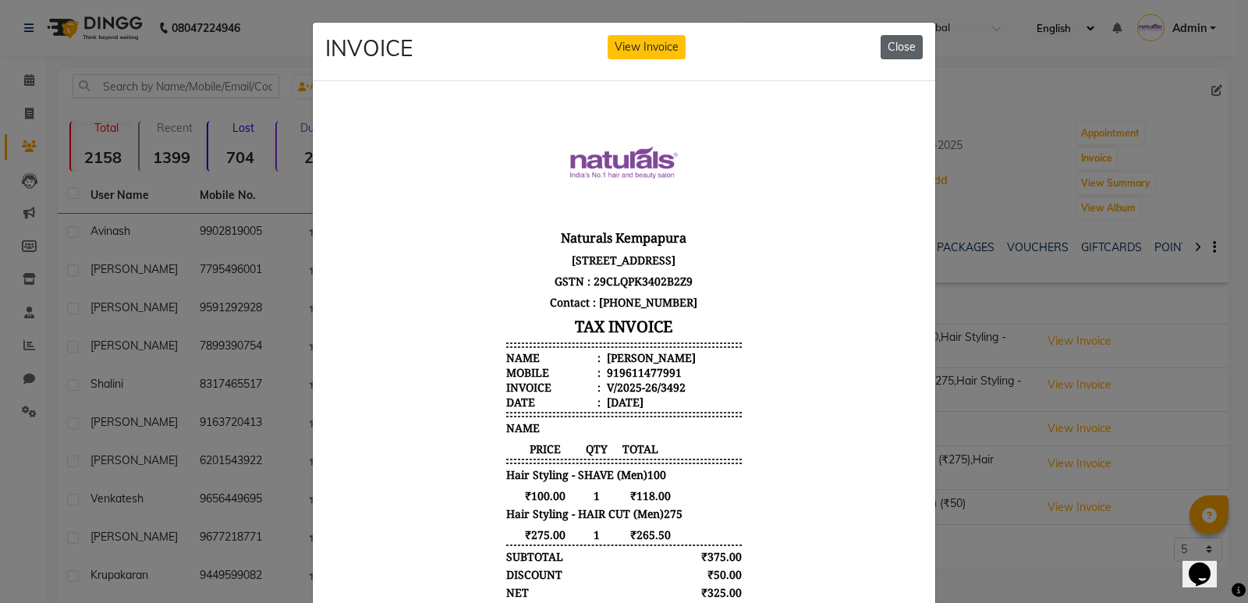
click at [895, 53] on button "Close" at bounding box center [902, 47] width 42 height 24
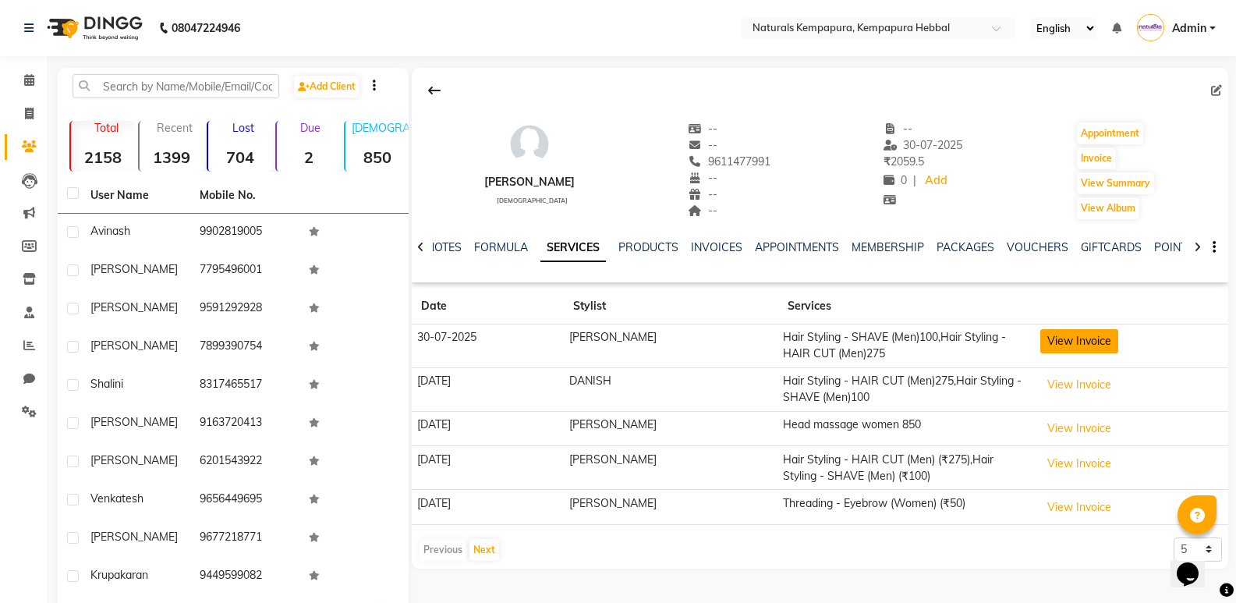
click at [1073, 344] on button "View Invoice" at bounding box center [1080, 341] width 78 height 24
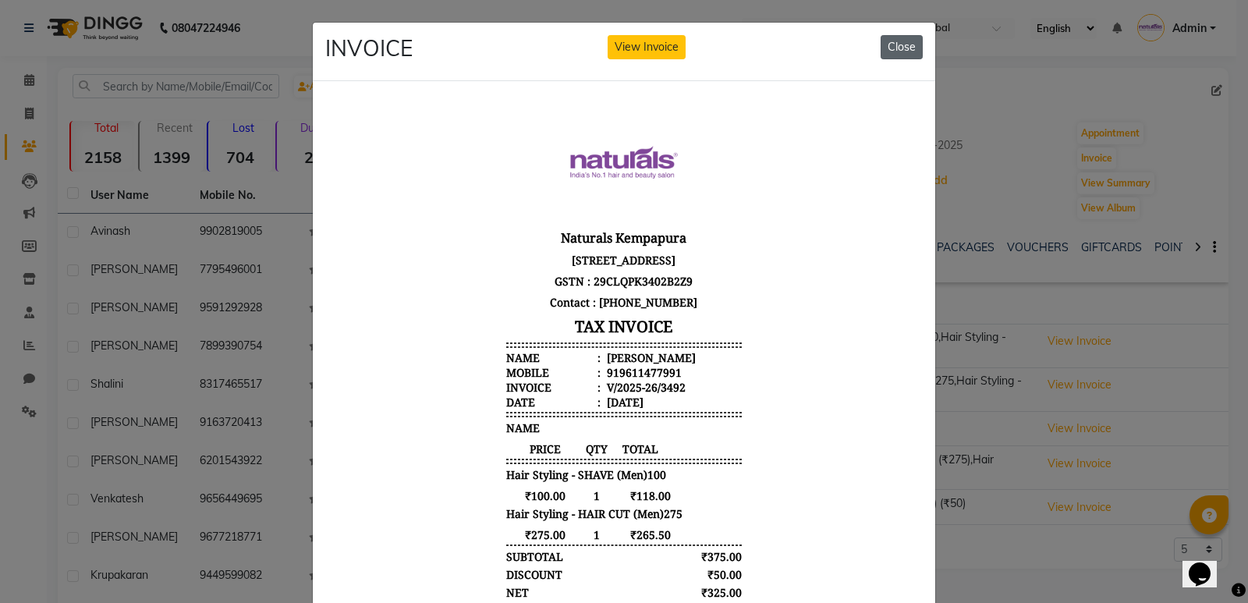
click at [895, 44] on button "Close" at bounding box center [902, 47] width 42 height 24
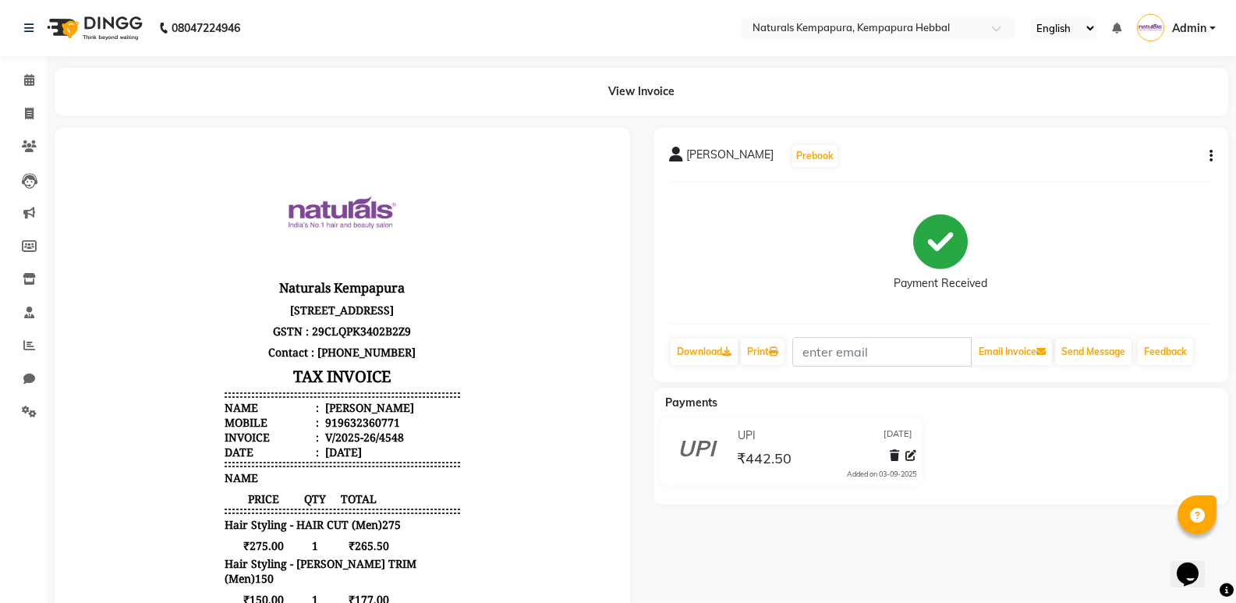
scroll to position [12, 0]
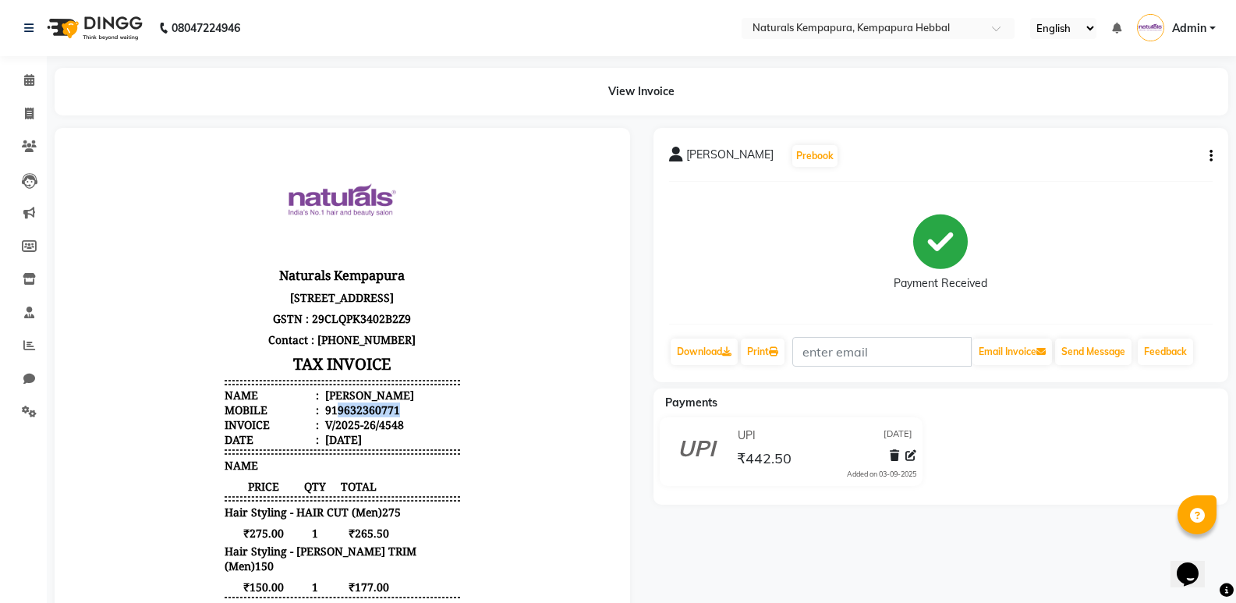
drag, startPoint x: 324, startPoint y: 422, endPoint x: 417, endPoint y: 419, distance: 92.9
click at [417, 417] on li "Mobile : 919632360771" at bounding box center [343, 409] width 236 height 15
copy div "9632360771"
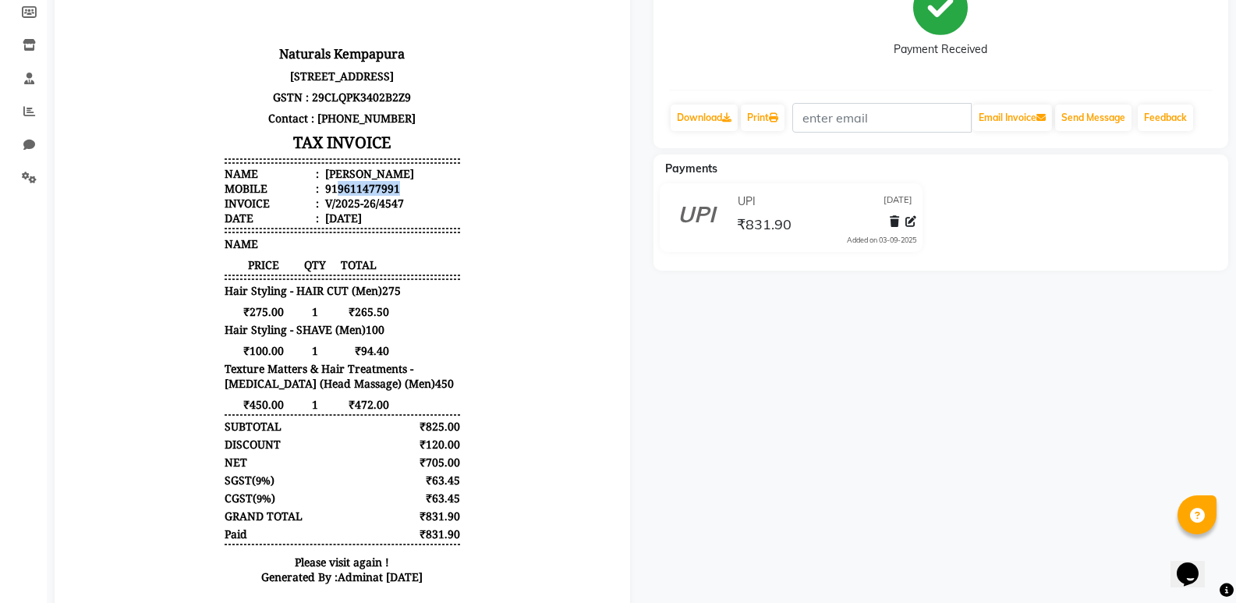
drag, startPoint x: 325, startPoint y: 200, endPoint x: 399, endPoint y: 204, distance: 73.4
click at [399, 196] on li "Mobile : 919611477991" at bounding box center [343, 188] width 236 height 15
copy div "9611477991"
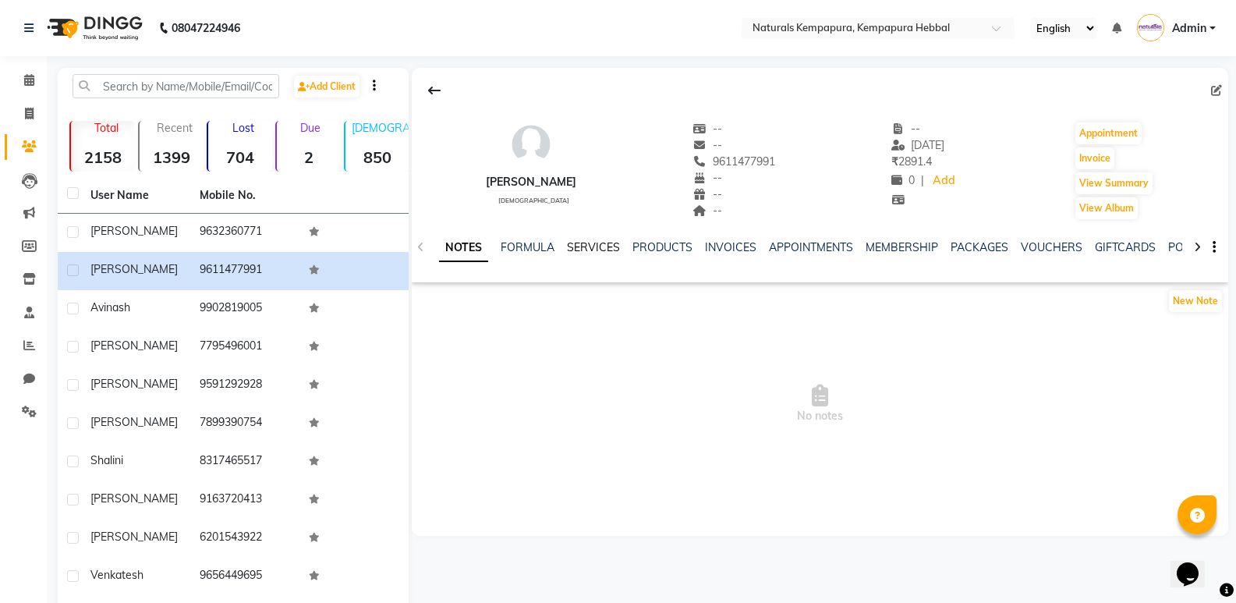
click at [601, 246] on link "SERVICES" at bounding box center [593, 247] width 53 height 14
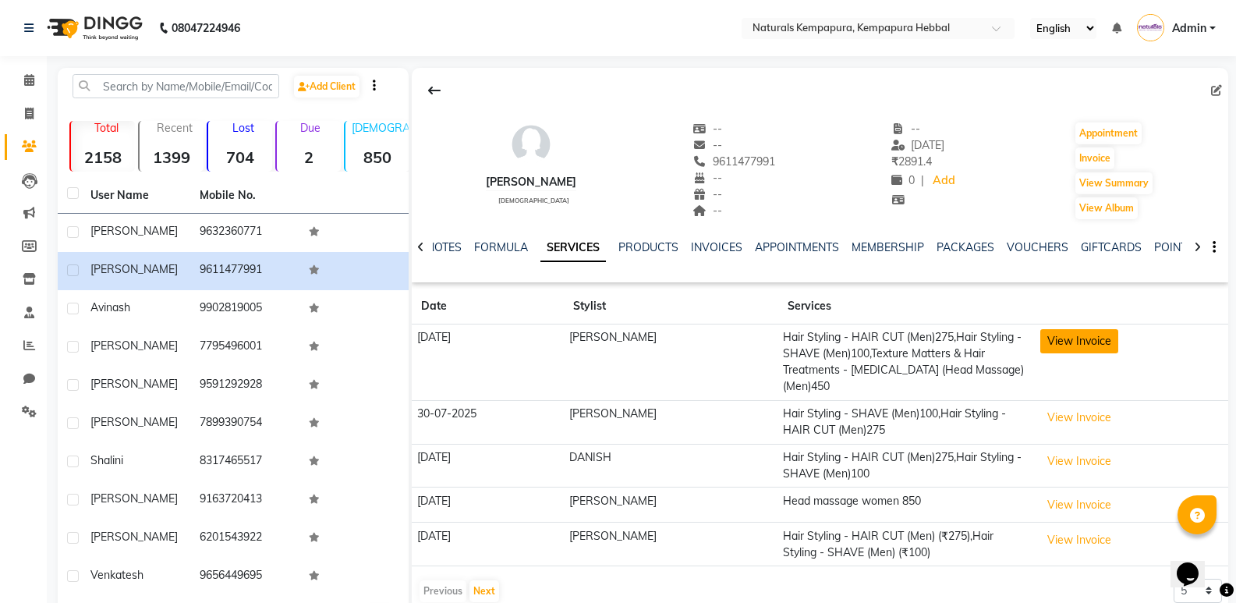
click at [1053, 349] on button "View Invoice" at bounding box center [1080, 341] width 78 height 24
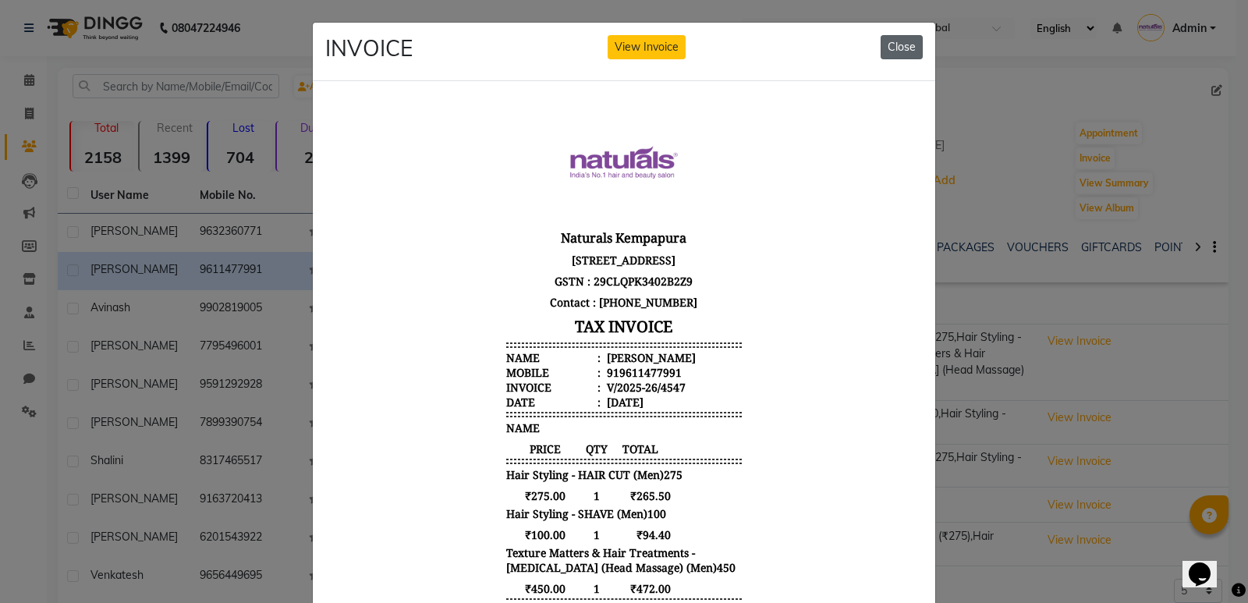
click at [903, 51] on button "Close" at bounding box center [902, 47] width 42 height 24
